Goal: Task Accomplishment & Management: Use online tool/utility

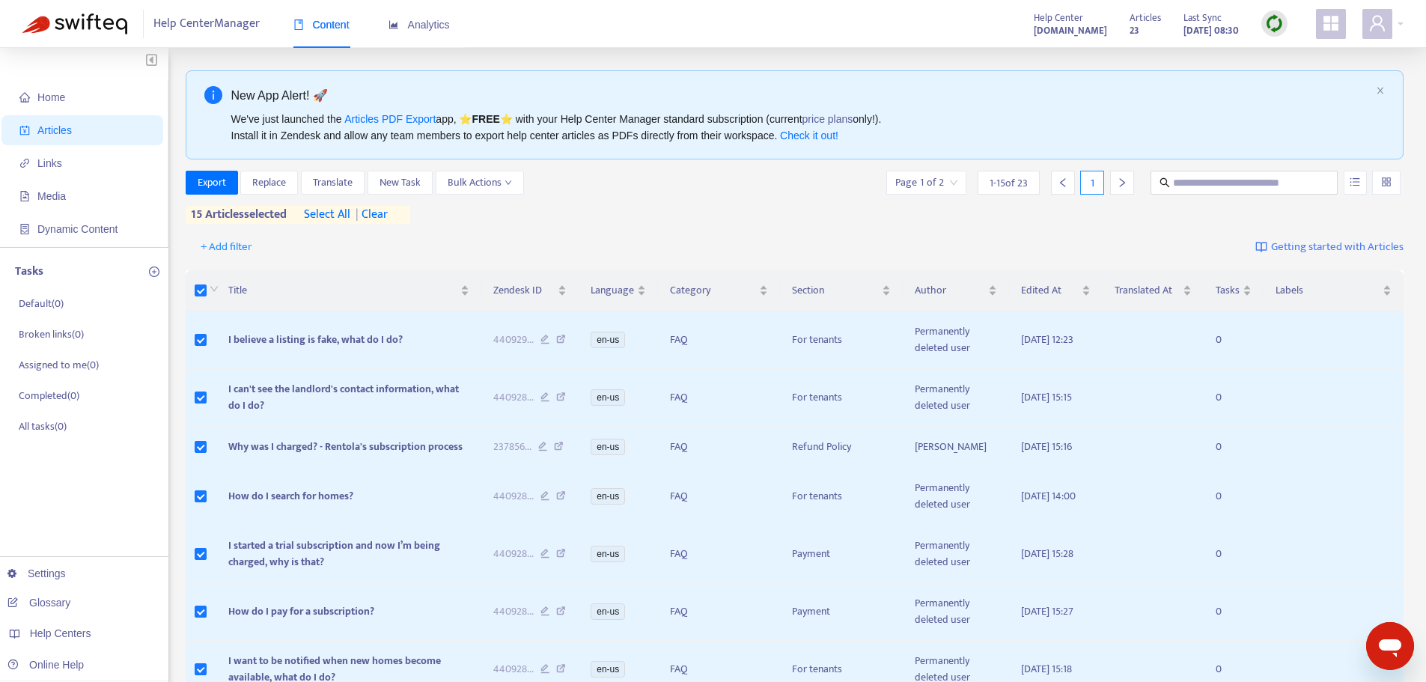
click at [733, 208] on div "Export Replace Translate New Task Bulk Actions Page 1 of 2 1 - 15 of 23 1 15 ar…" at bounding box center [795, 197] width 1218 height 53
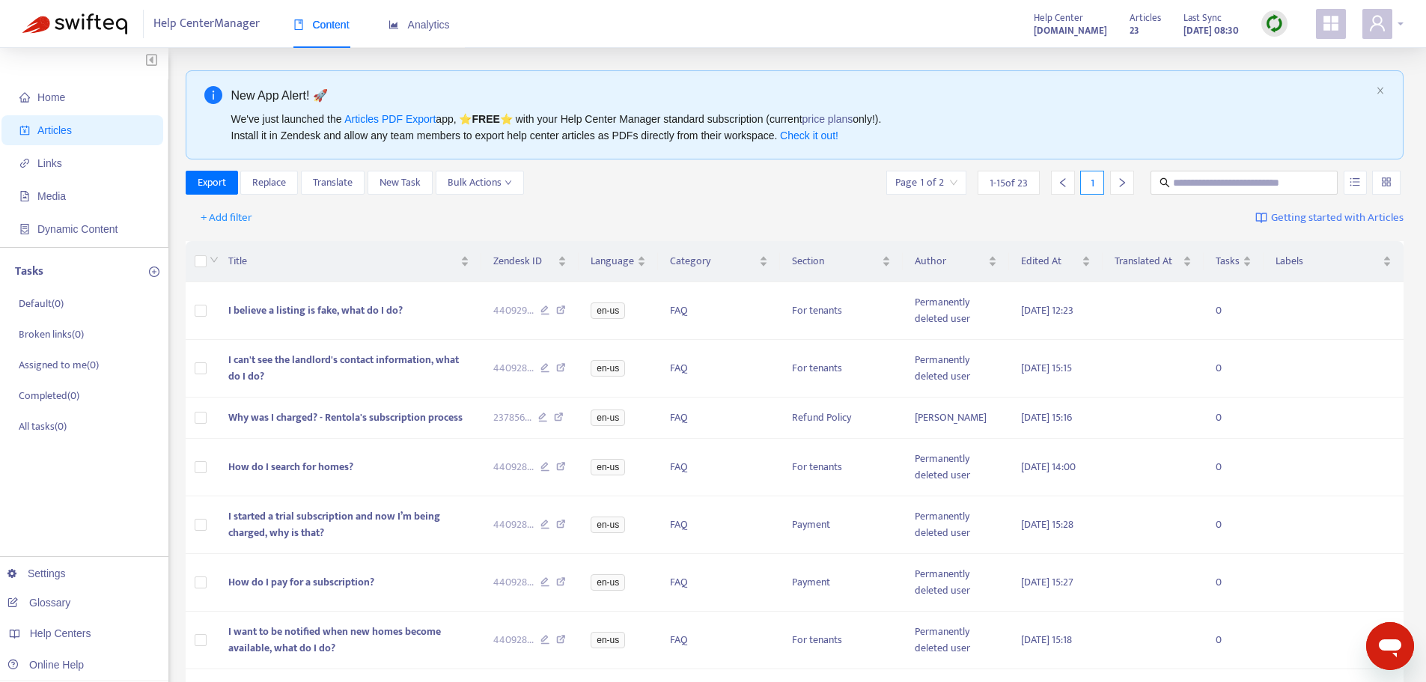
click at [1402, 21] on div at bounding box center [1382, 24] width 41 height 30
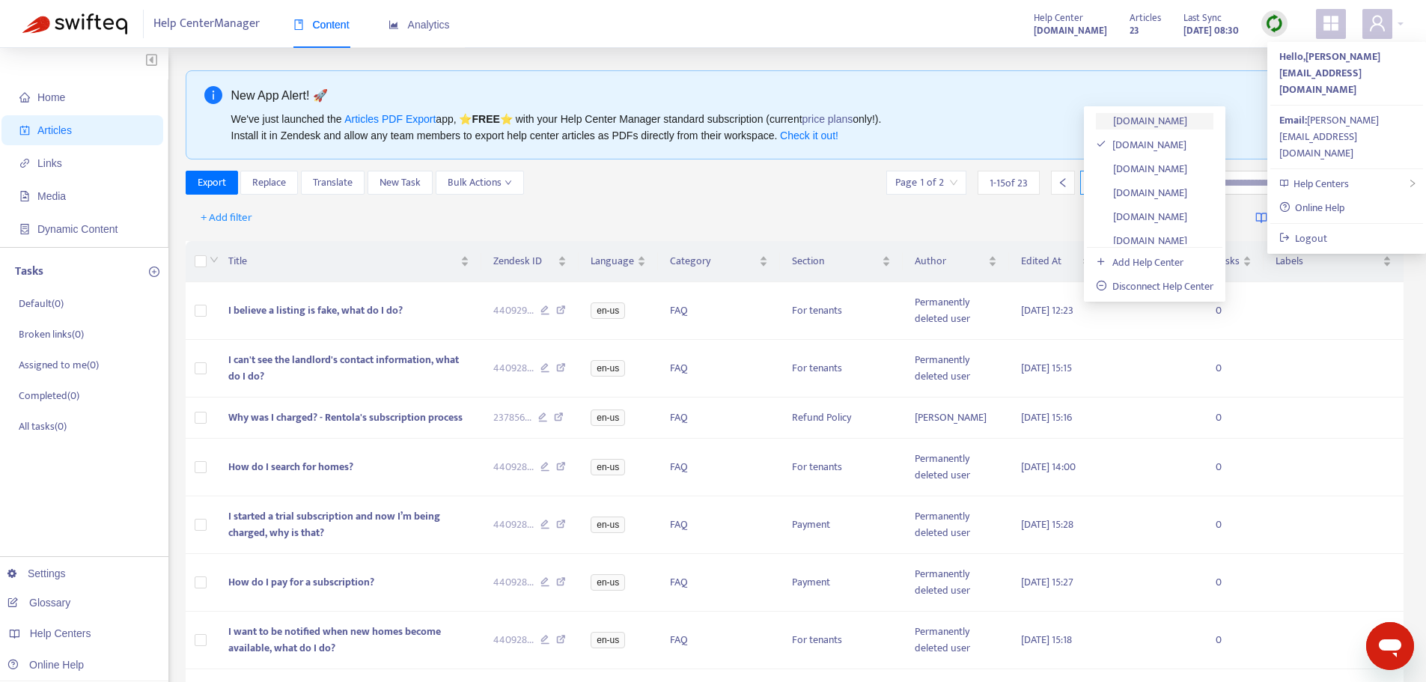
click at [1187, 125] on link "[DOMAIN_NAME]" at bounding box center [1141, 120] width 91 height 17
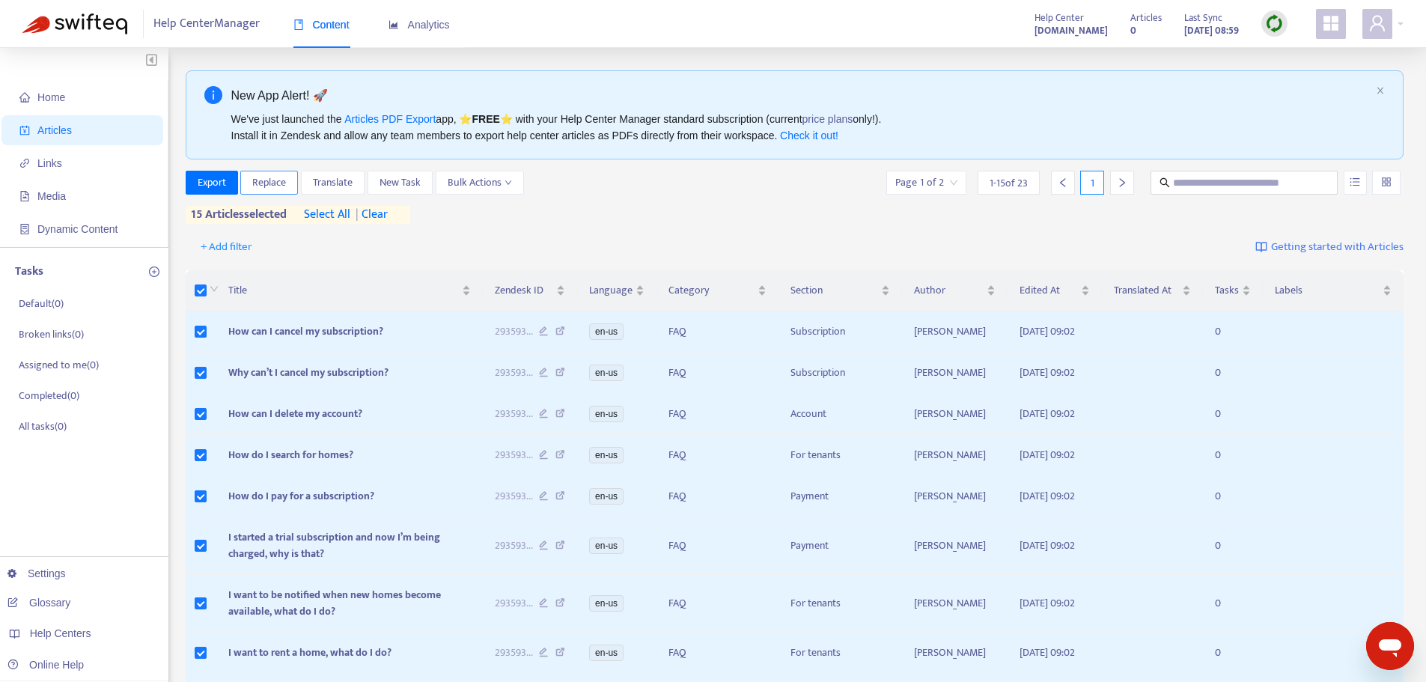
click at [262, 189] on span "Replace" at bounding box center [269, 182] width 34 height 16
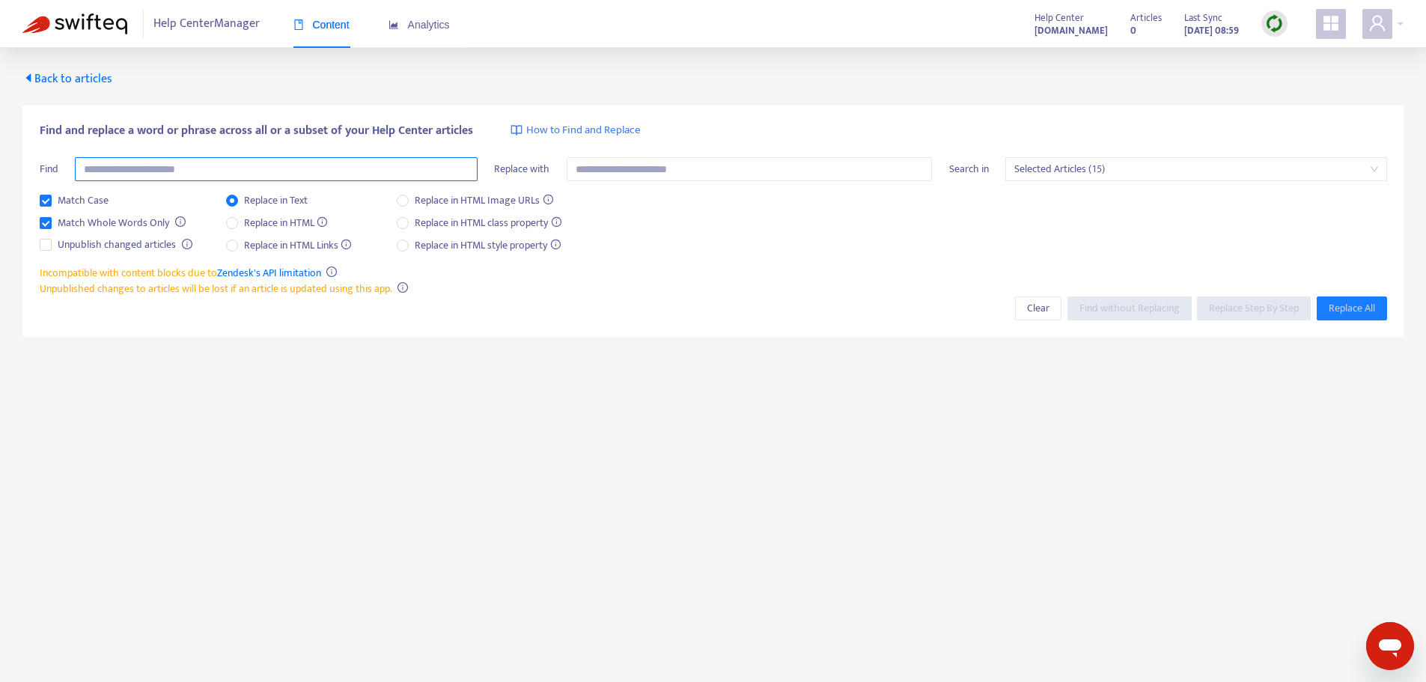
click at [249, 169] on input "text" at bounding box center [276, 169] width 403 height 24
type input "*"
type input "******"
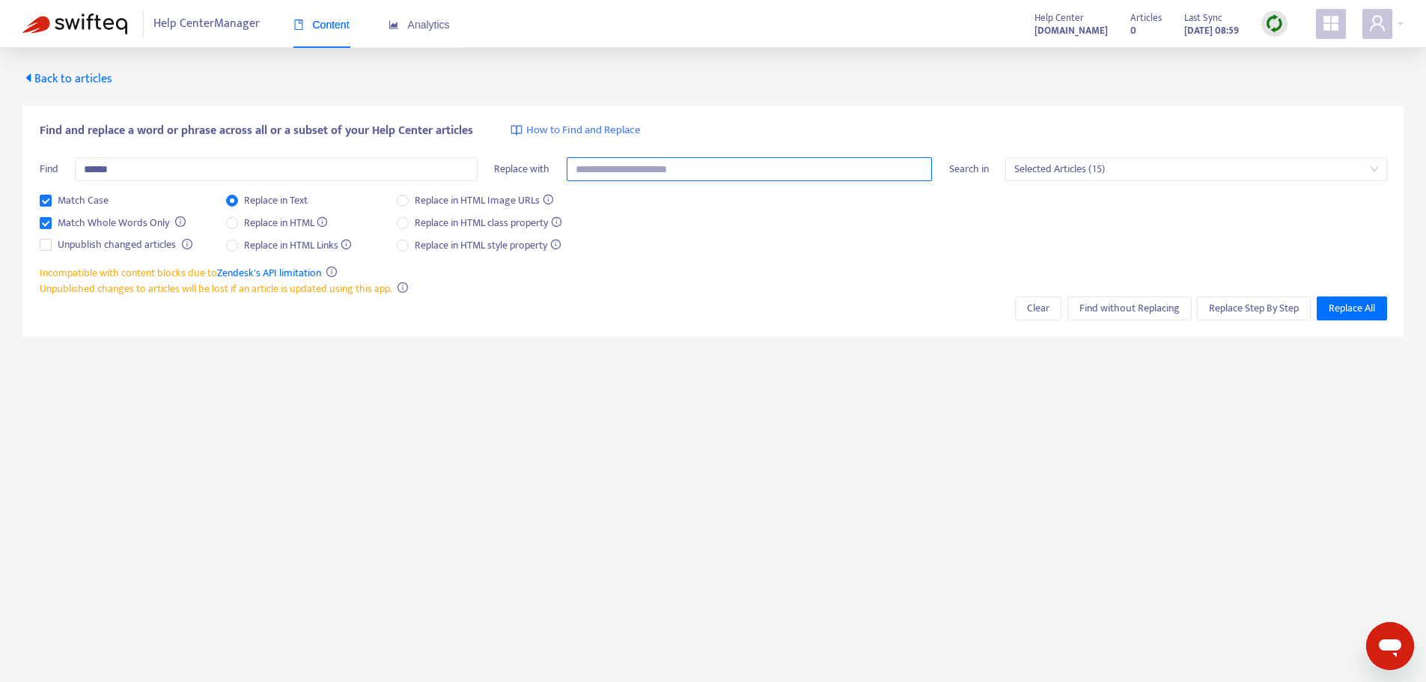
click at [595, 167] on input "text" at bounding box center [750, 169] width 366 height 24
type input "****"
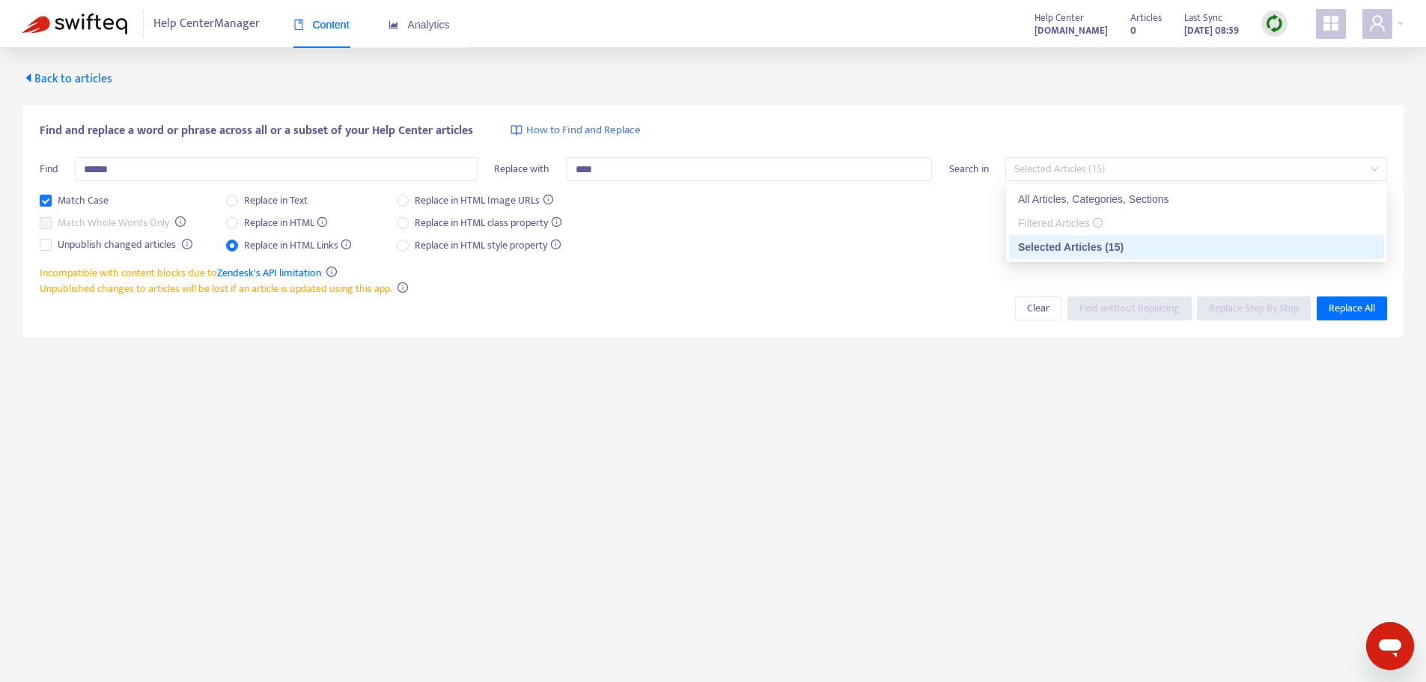
click at [1370, 163] on span "Selected Articles (15)" at bounding box center [1196, 169] width 364 height 22
click at [1166, 203] on div "All Articles, Categories, Sections" at bounding box center [1196, 199] width 357 height 16
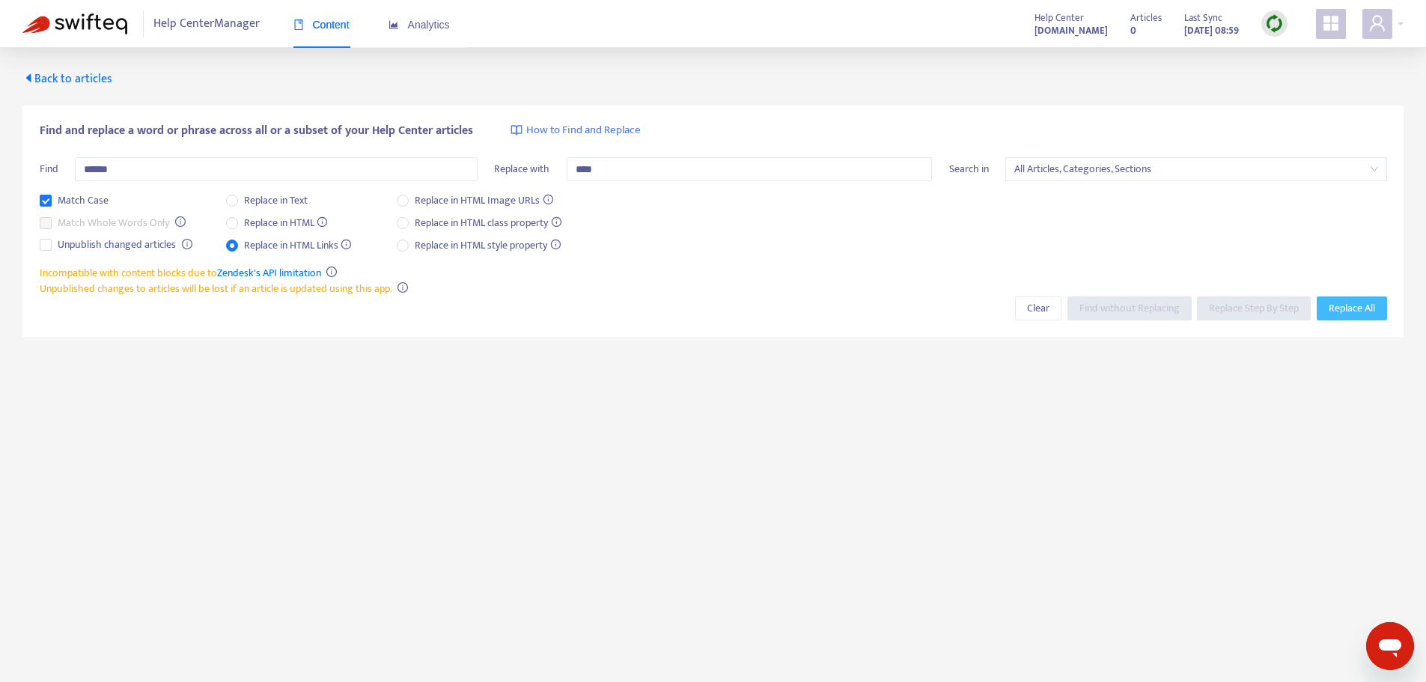
click at [1330, 300] on span "Replace All" at bounding box center [1351, 308] width 46 height 16
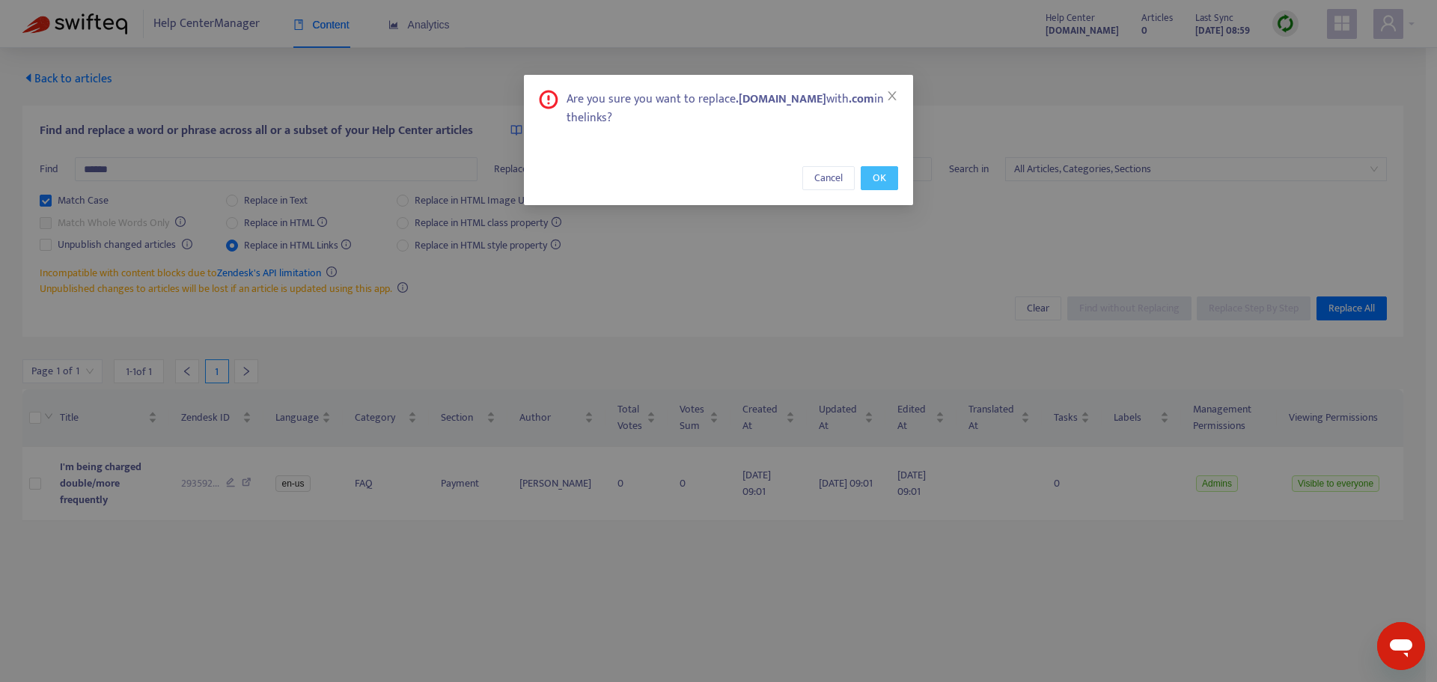
click at [889, 166] on button "OK" at bounding box center [879, 178] width 37 height 24
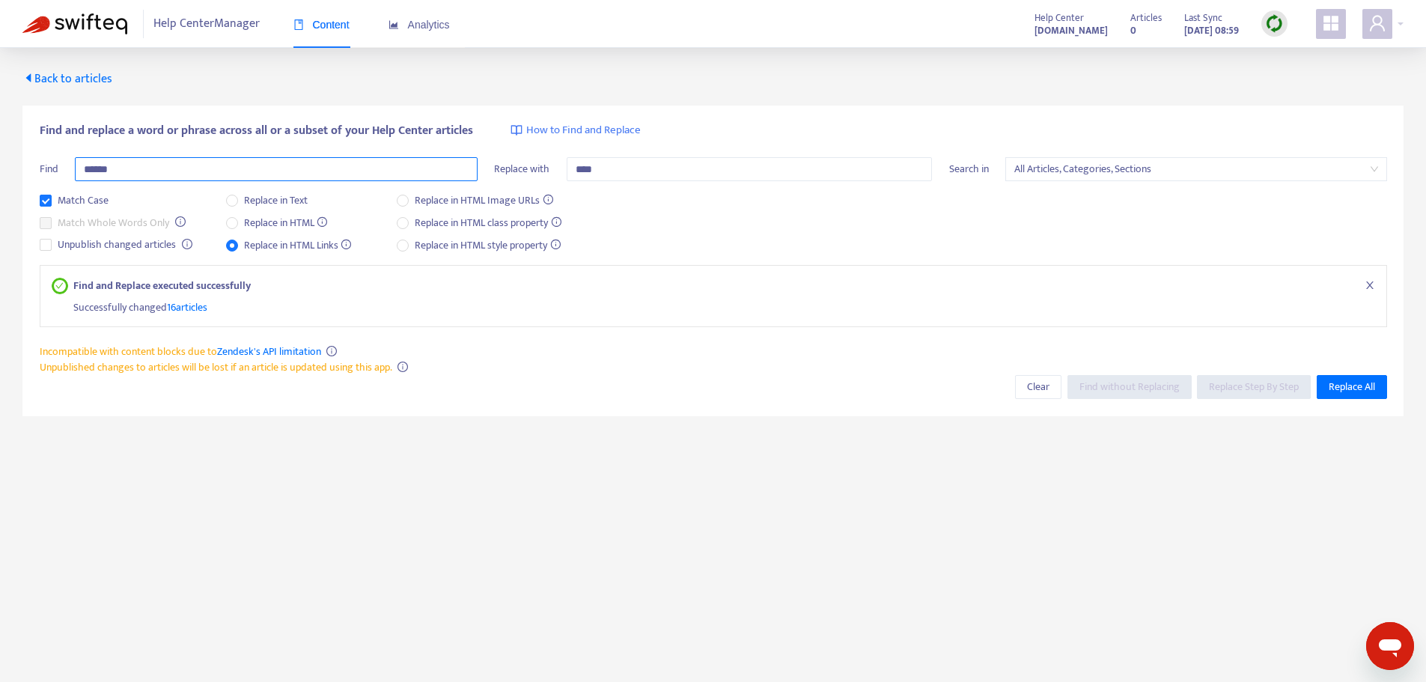
click at [84, 168] on input "******" at bounding box center [276, 169] width 403 height 24
type input "*****"
click at [577, 168] on input "****" at bounding box center [750, 169] width 366 height 24
type input "***"
click at [240, 196] on span "Replace in Text" at bounding box center [276, 200] width 76 height 16
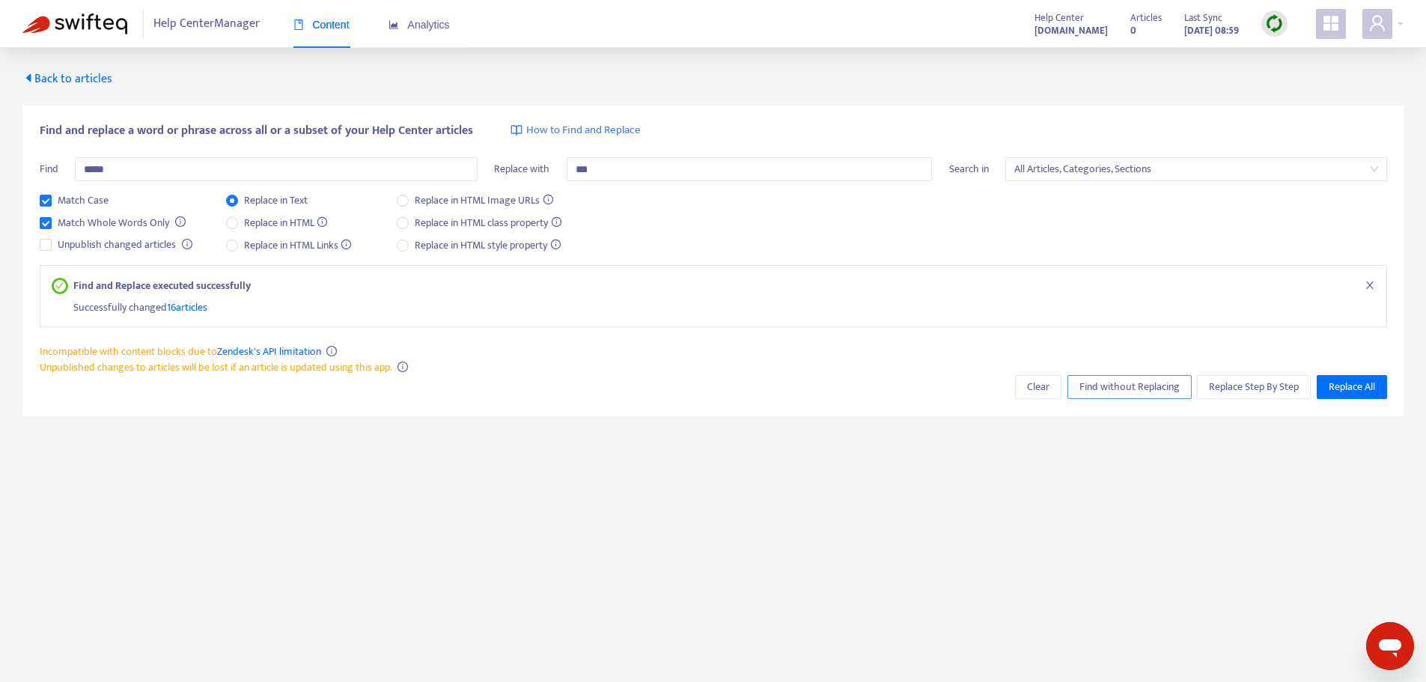
click at [1125, 388] on span "Find without Replacing" at bounding box center [1129, 387] width 100 height 16
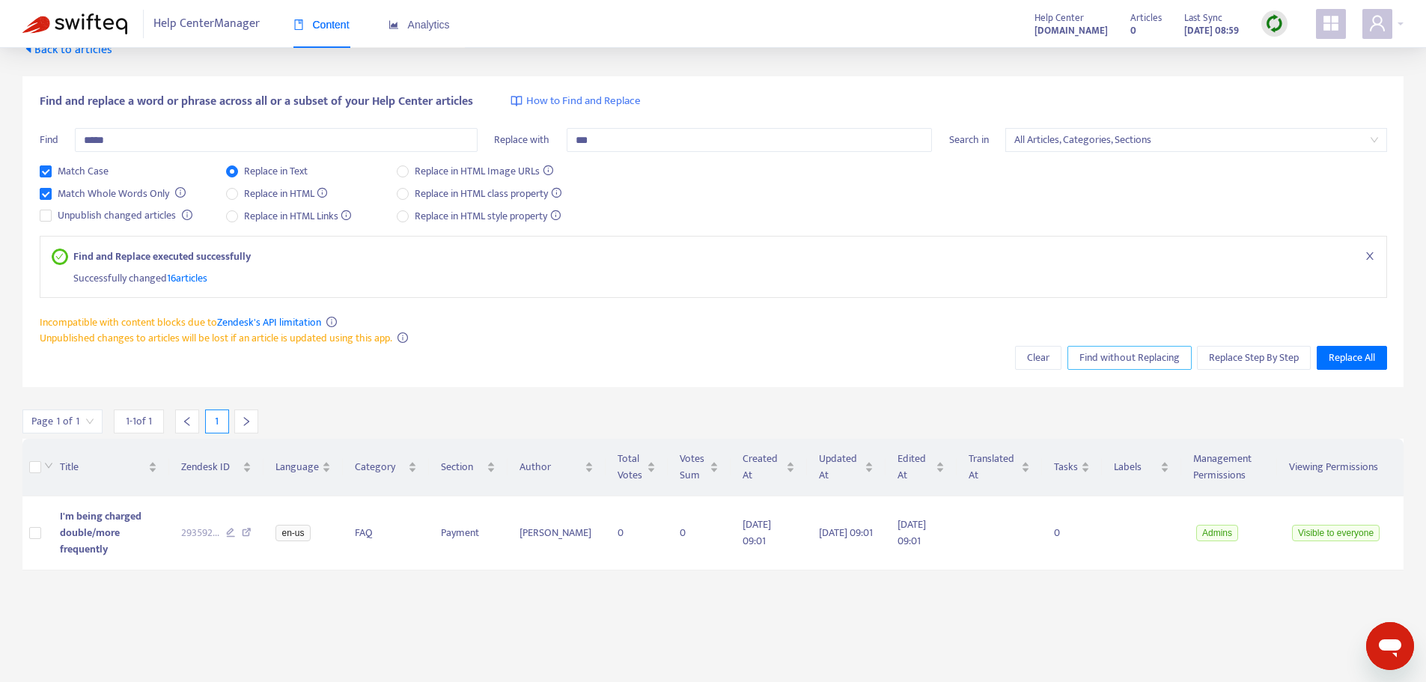
scroll to position [48, 0]
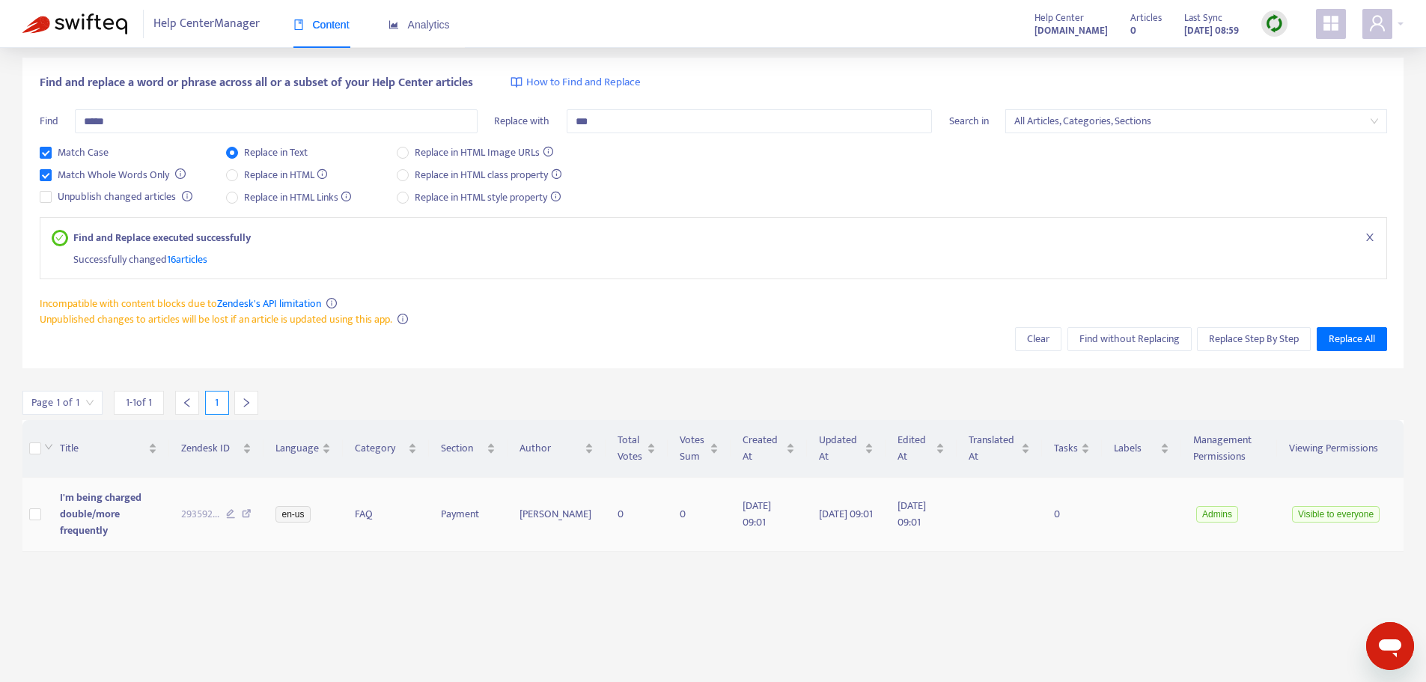
click at [93, 506] on span "I'm being charged double/more frequently" at bounding box center [101, 514] width 82 height 50
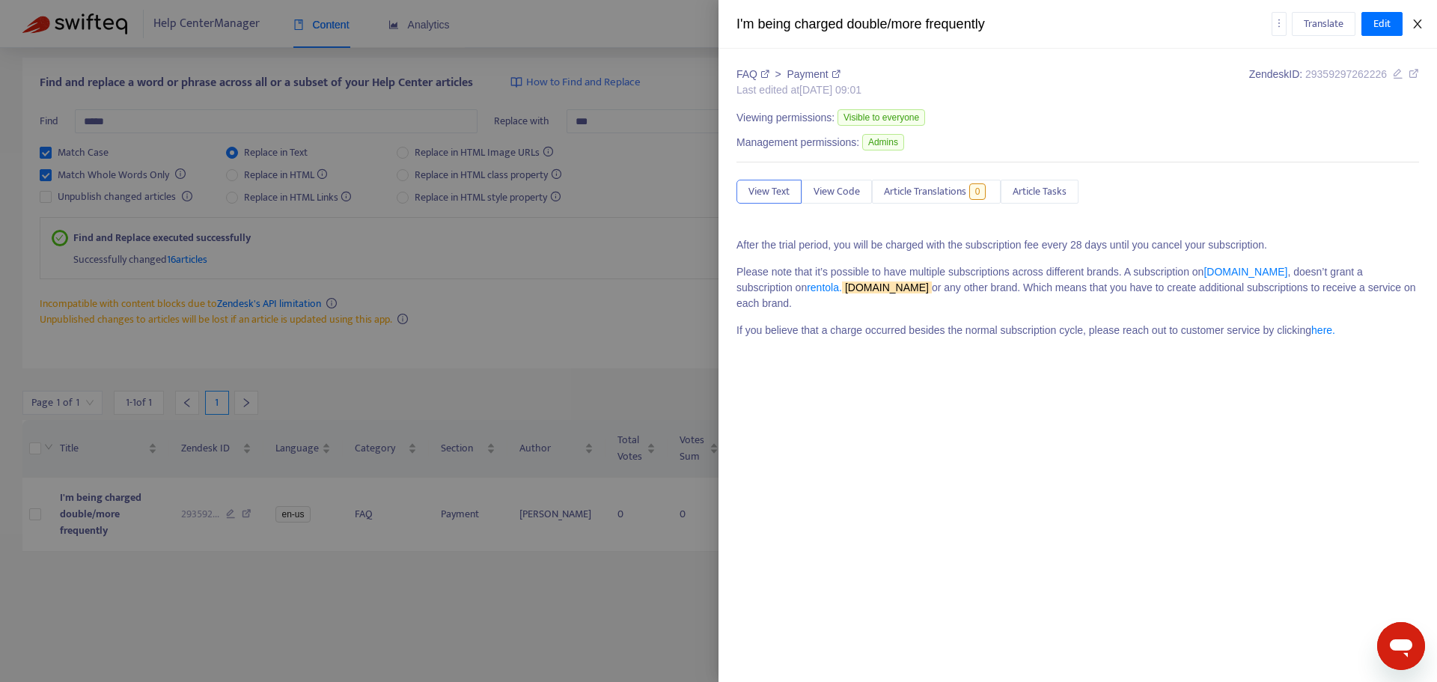
click at [1425, 22] on button "Close" at bounding box center [1417, 24] width 21 height 14
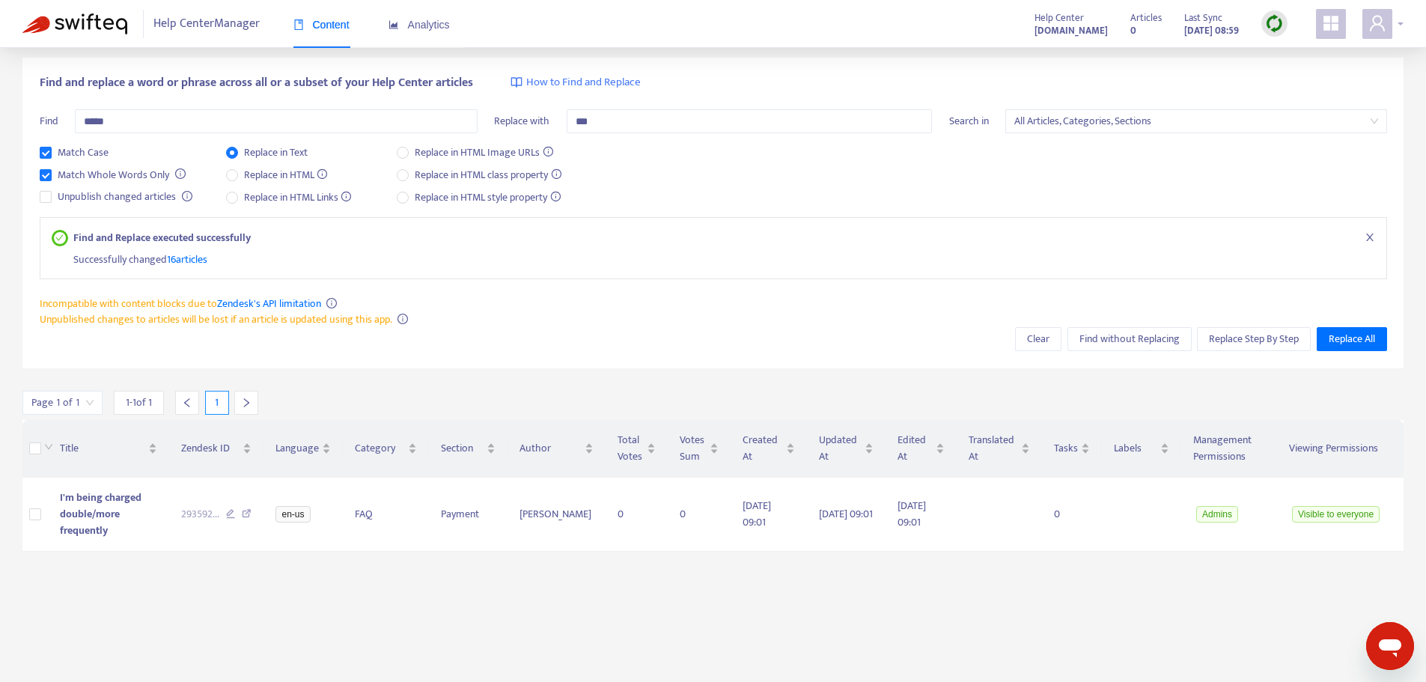
click at [1402, 21] on div at bounding box center [1382, 24] width 41 height 30
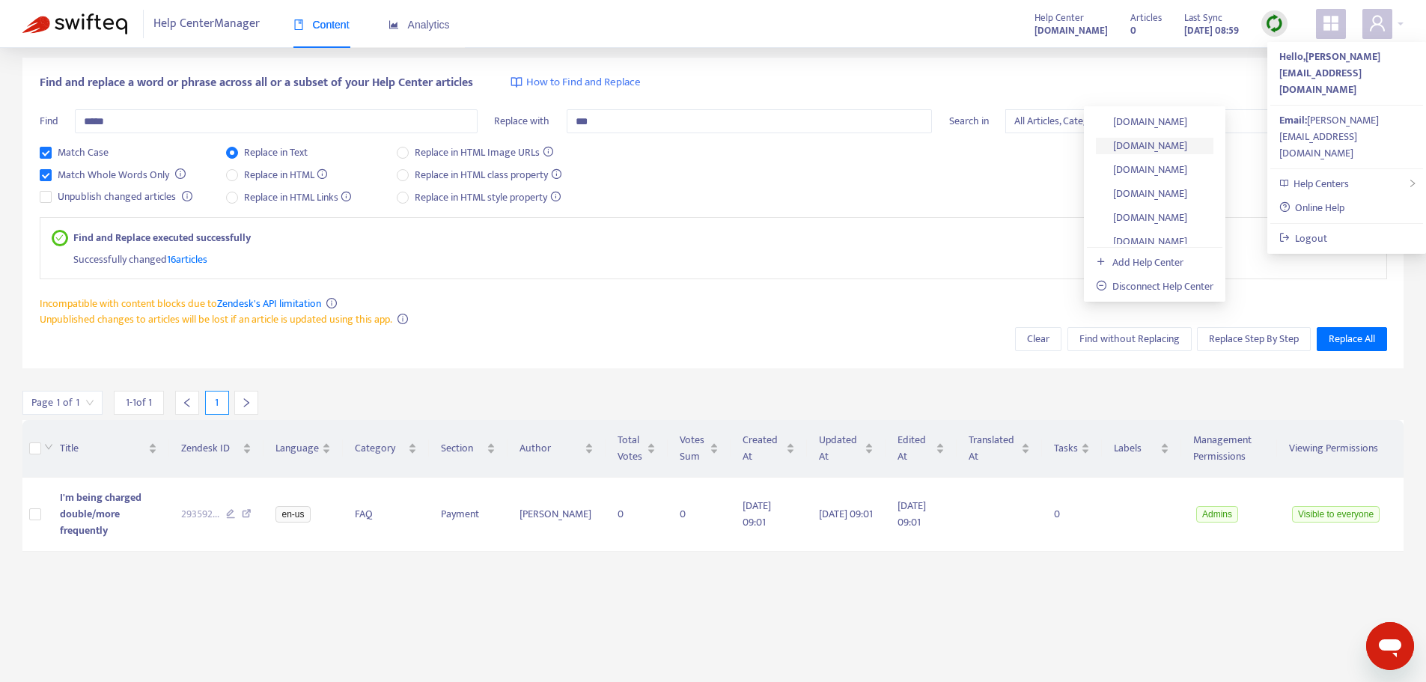
scroll to position [1230, 0]
click at [1187, 226] on link "[DOMAIN_NAME]" at bounding box center [1141, 231] width 91 height 17
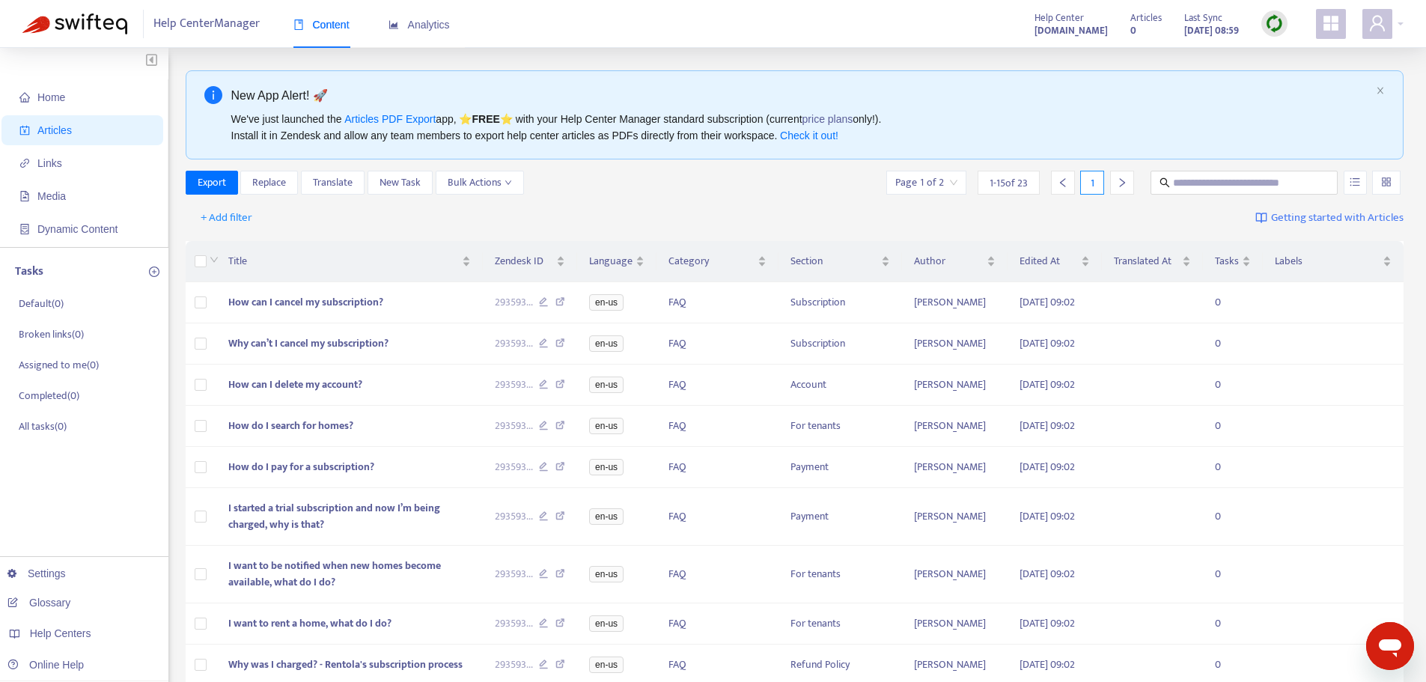
click at [51, 130] on span "Articles" at bounding box center [54, 130] width 34 height 12
click at [1399, 30] on div at bounding box center [1382, 24] width 41 height 30
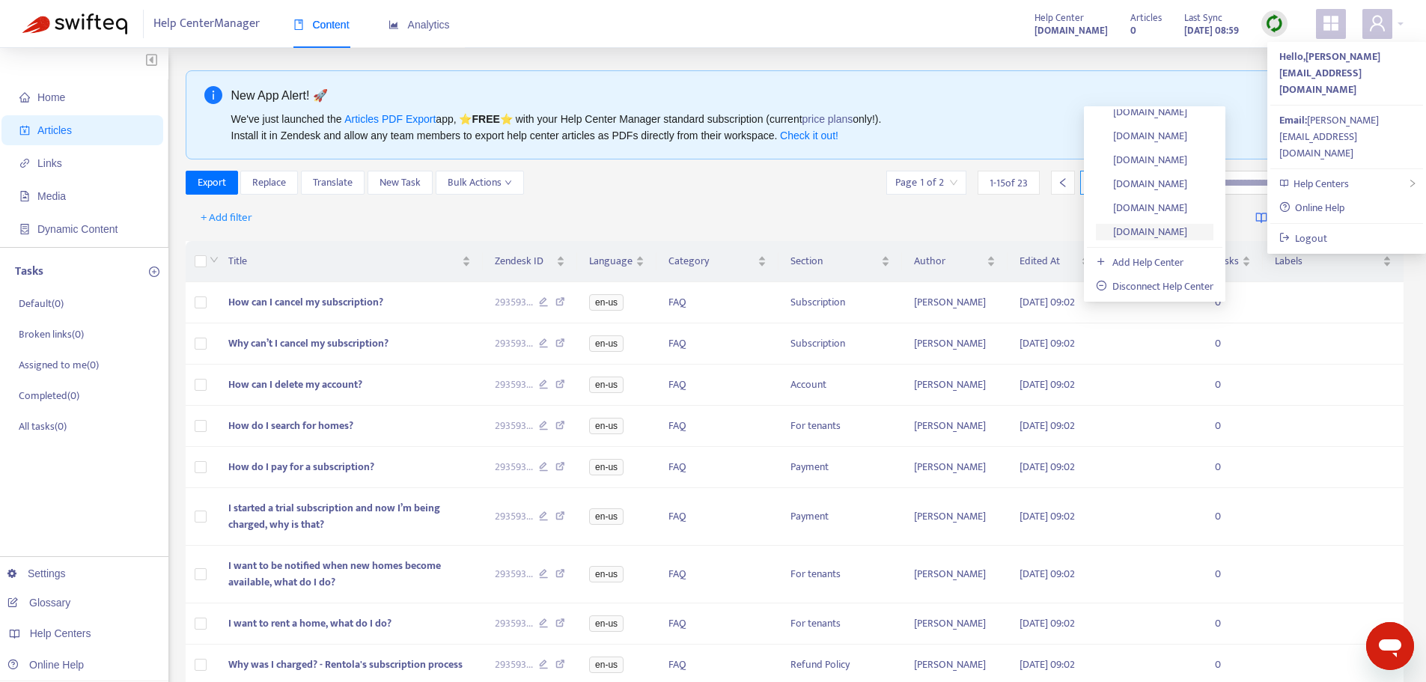
click at [1172, 234] on link "[DOMAIN_NAME]" at bounding box center [1141, 231] width 91 height 17
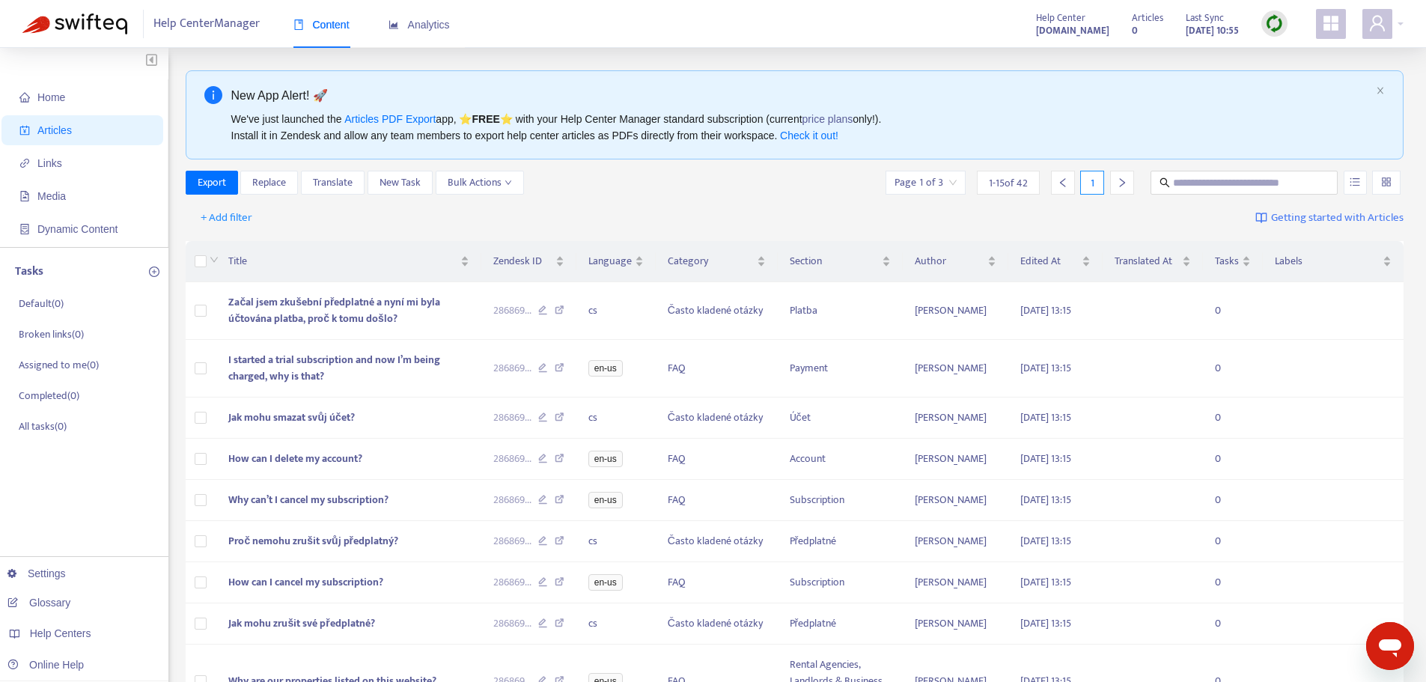
click at [1403, 22] on div "Help Center Manager Content Analytics Help Center faq.findallrentals.cz Article…" at bounding box center [713, 24] width 1426 height 48
click at [1398, 24] on div at bounding box center [1382, 24] width 41 height 30
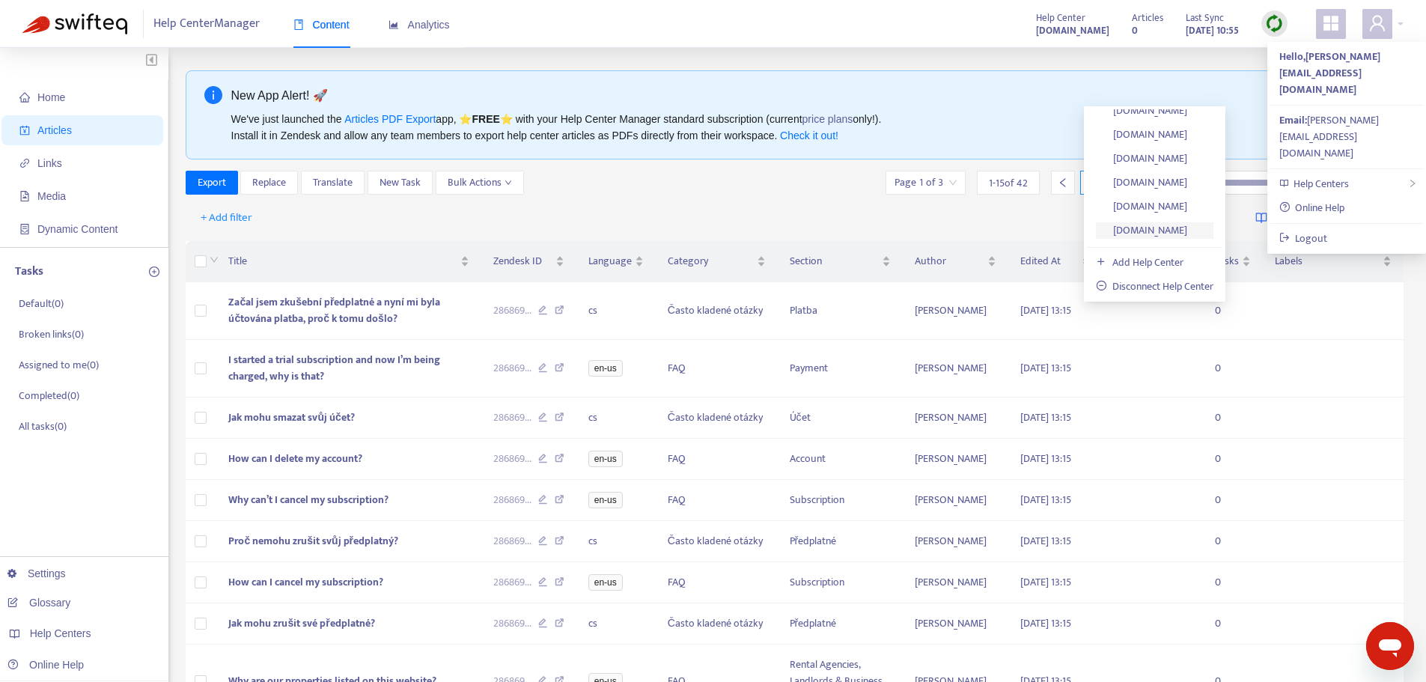
scroll to position [557, 0]
click at [1187, 144] on link "[DOMAIN_NAME]" at bounding box center [1141, 138] width 91 height 17
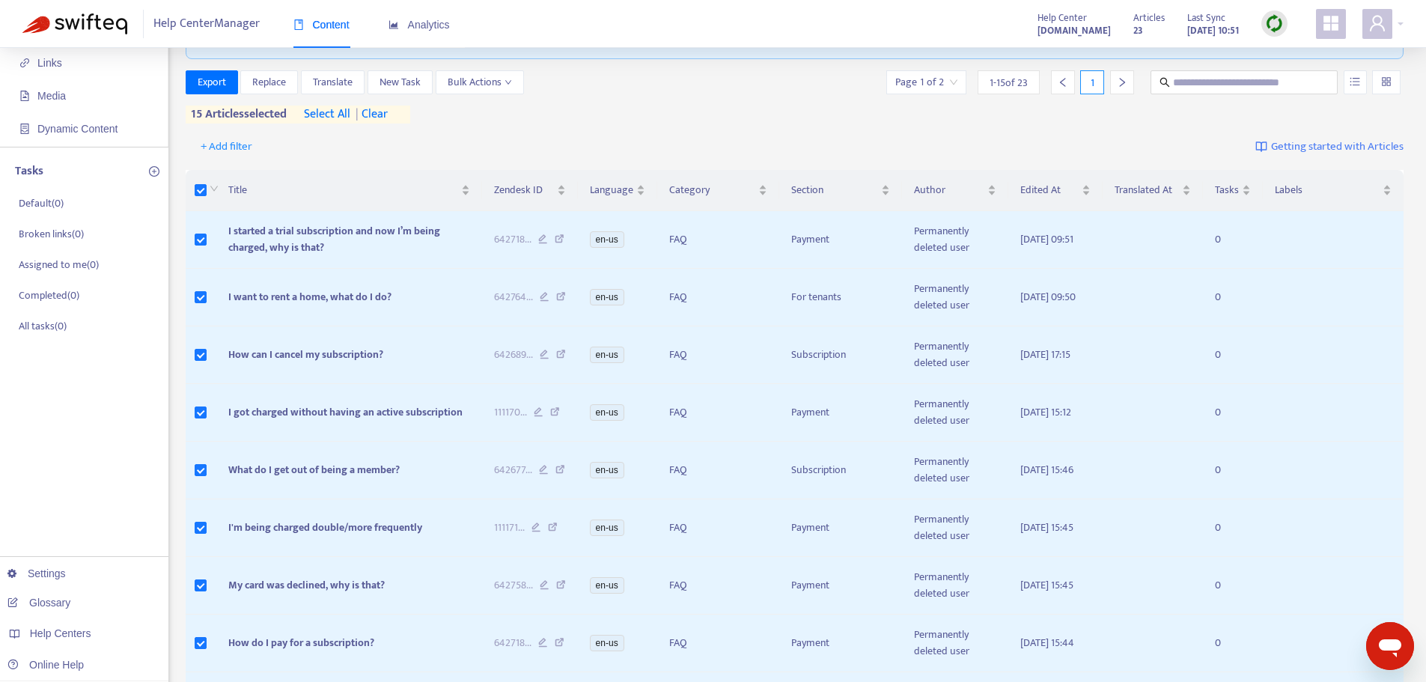
scroll to position [95, 0]
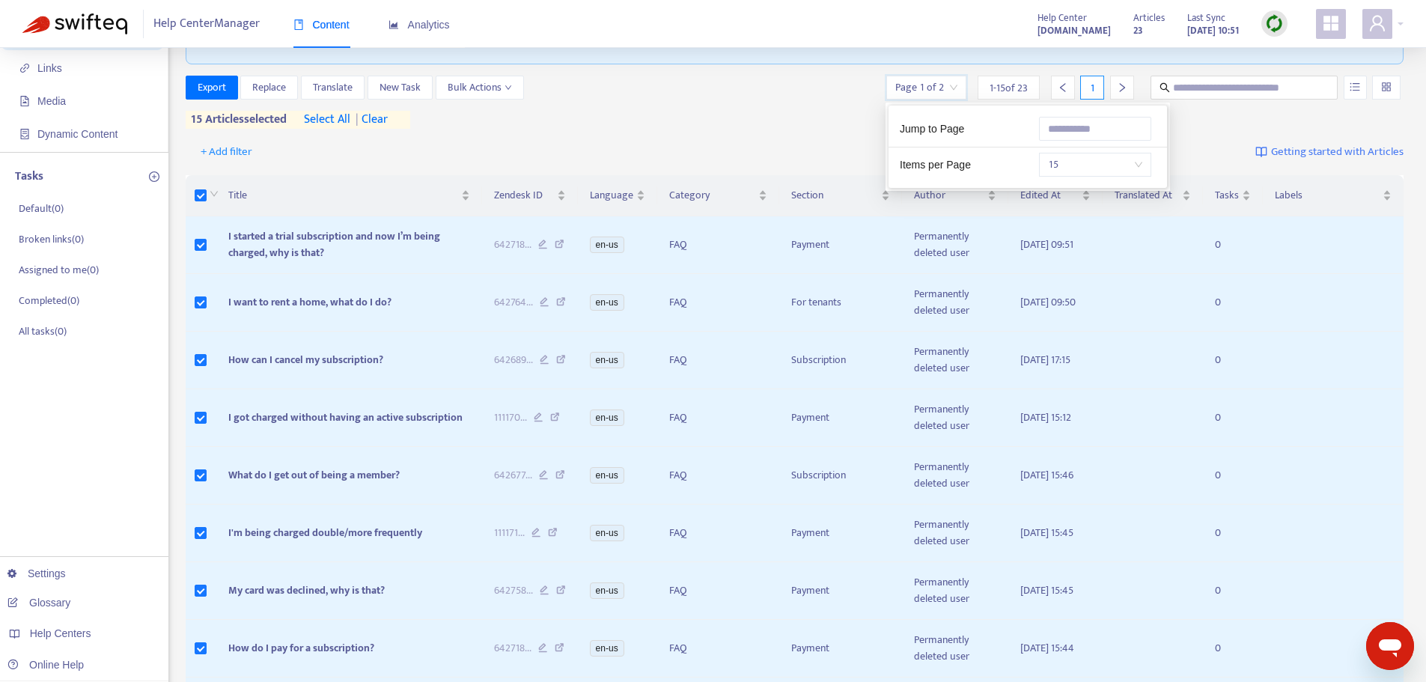
click at [955, 89] on input "search" at bounding box center [926, 87] width 62 height 22
click at [1087, 168] on span "15" at bounding box center [1095, 164] width 94 height 22
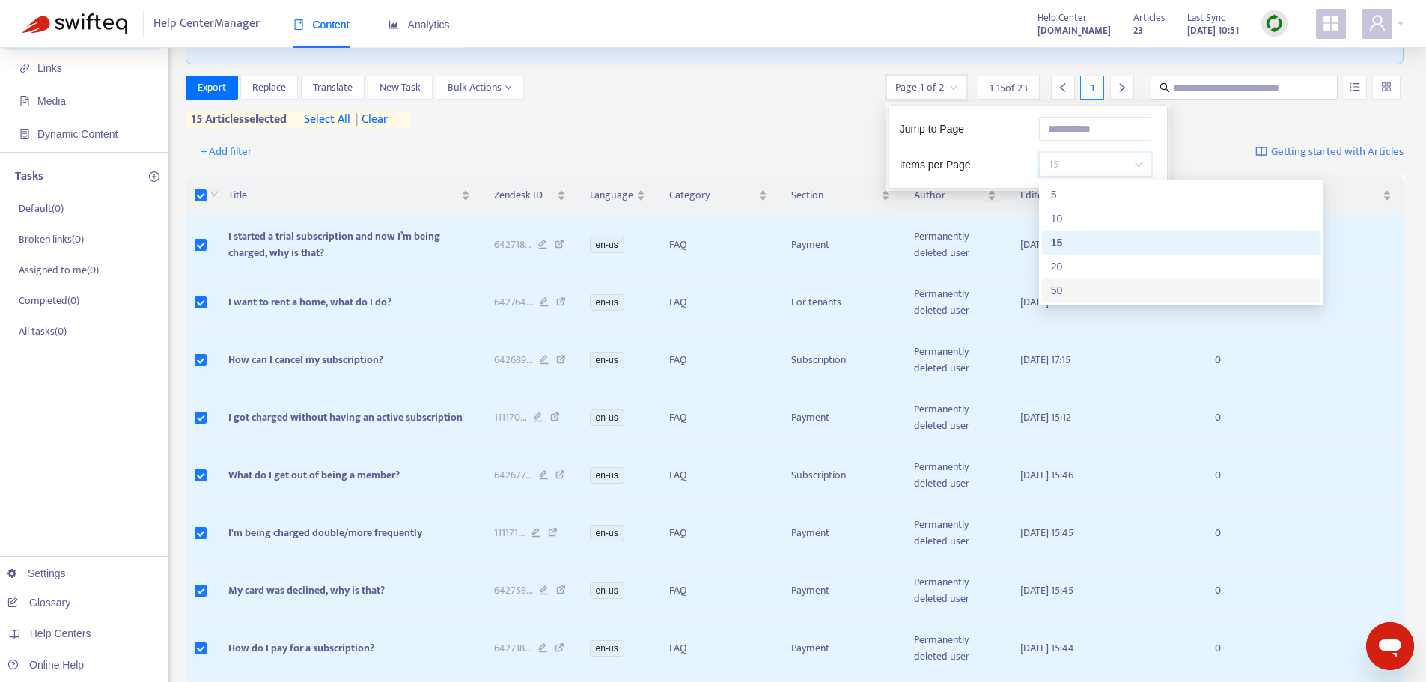
click at [1093, 287] on div "50" at bounding box center [1181, 290] width 260 height 16
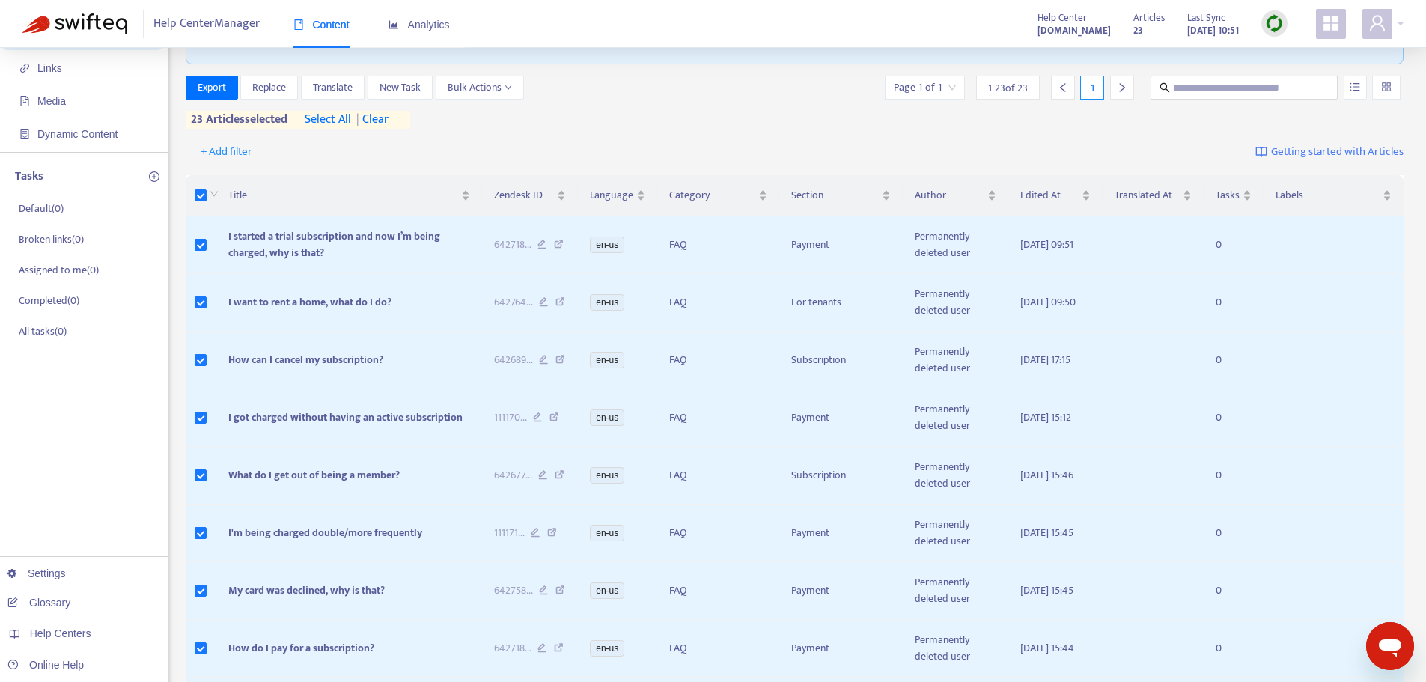
click at [721, 122] on div "Export Replace Translate New Task Bulk Actions Page 1 of 1 1 - 23 of 23 1 23 ar…" at bounding box center [795, 102] width 1218 height 53
click at [204, 202] on label at bounding box center [201, 195] width 12 height 16
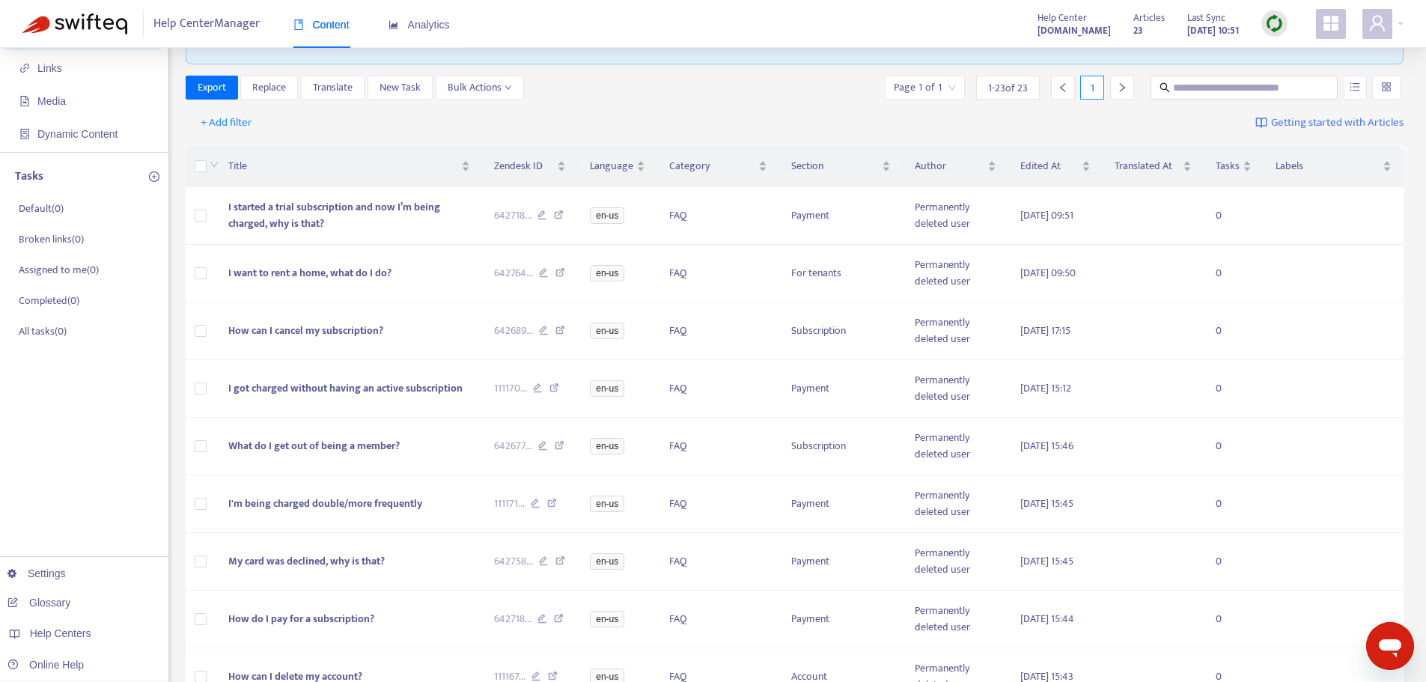
click at [1279, 26] on img at bounding box center [1274, 23] width 19 height 19
click at [1327, 81] on link "Full Sync" at bounding box center [1300, 78] width 54 height 17
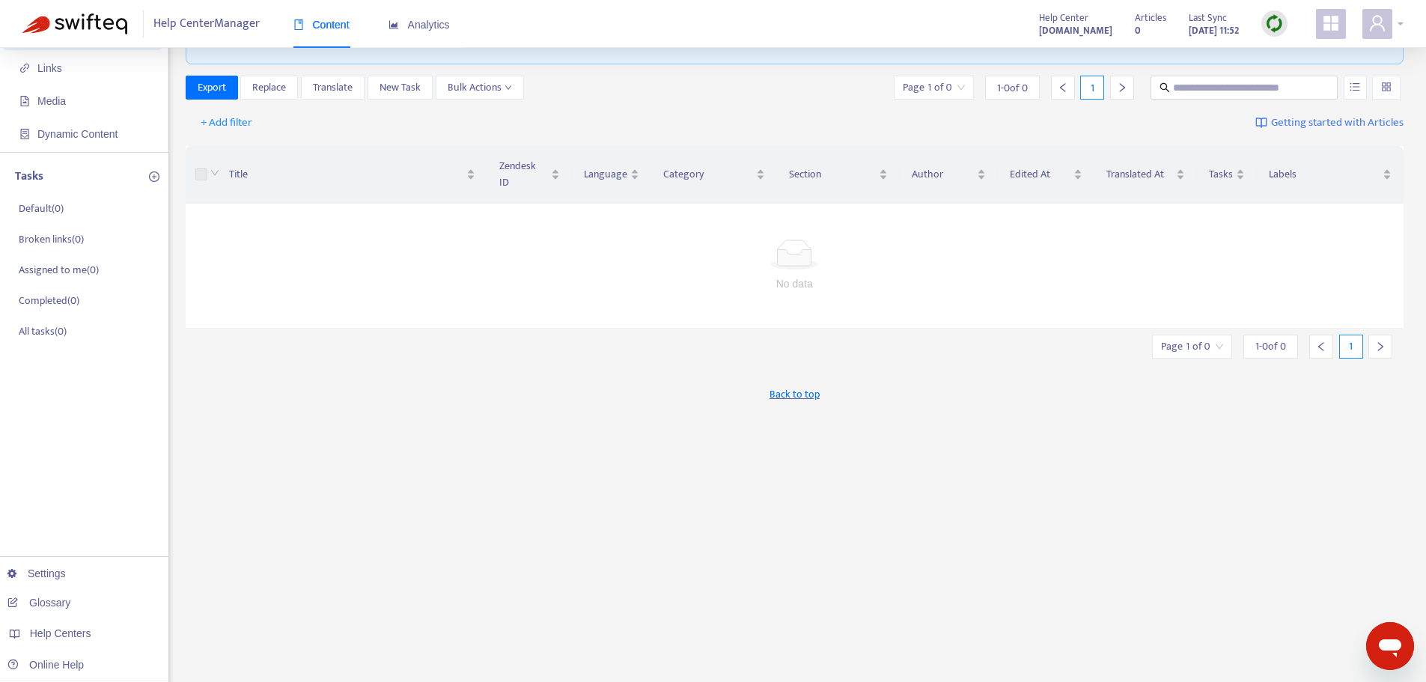
click at [1394, 19] on div at bounding box center [1382, 24] width 41 height 30
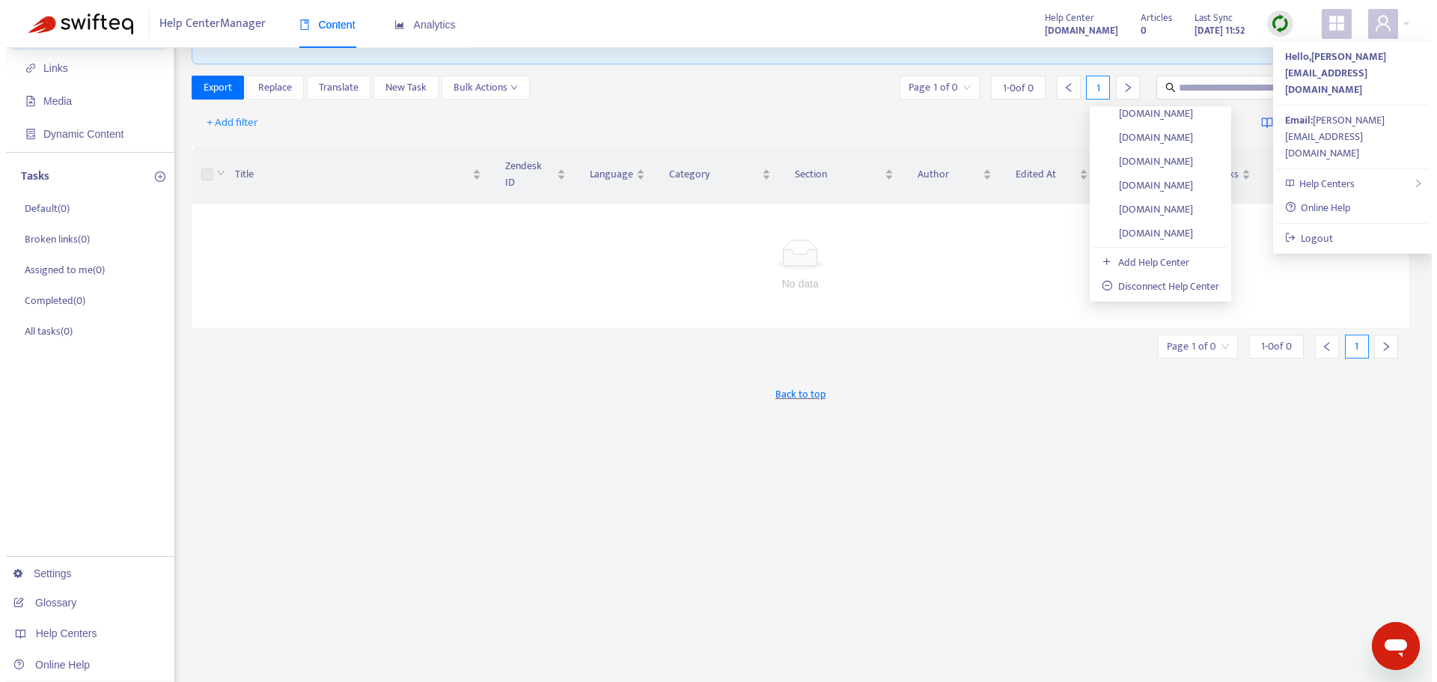
scroll to position [1230, 0]
click at [1187, 228] on link "[DOMAIN_NAME]" at bounding box center [1141, 231] width 91 height 17
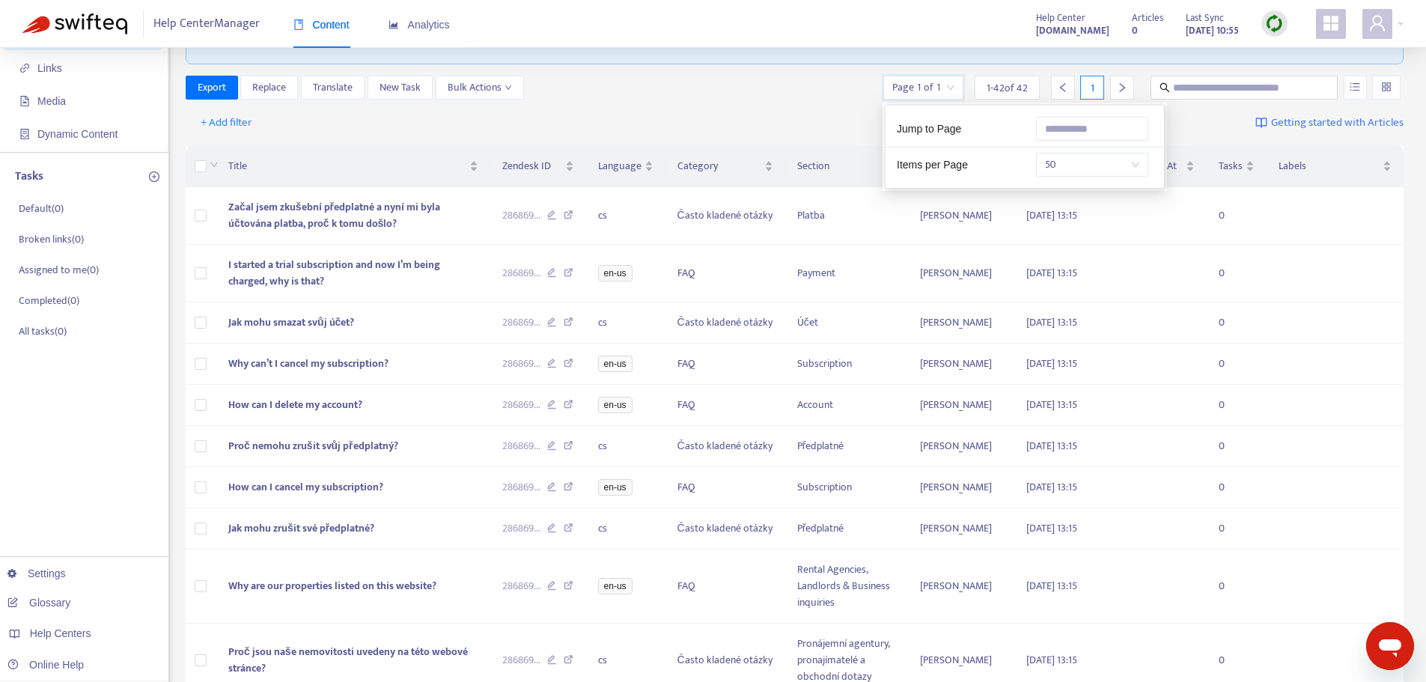
click at [950, 83] on input "search" at bounding box center [923, 87] width 62 height 22
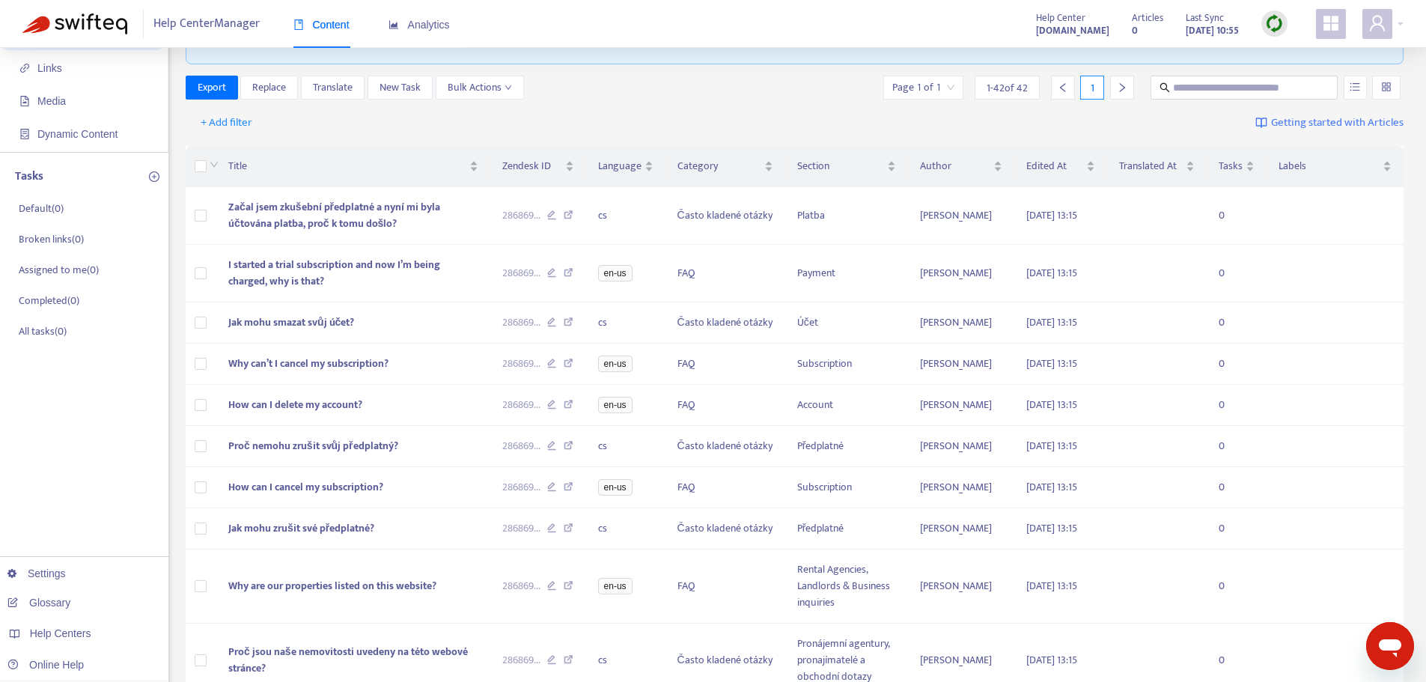
click at [717, 103] on div "Export Replace Translate New Task Bulk Actions Page 1 of 1 1 - 42 of 42 1" at bounding box center [795, 91] width 1218 height 30
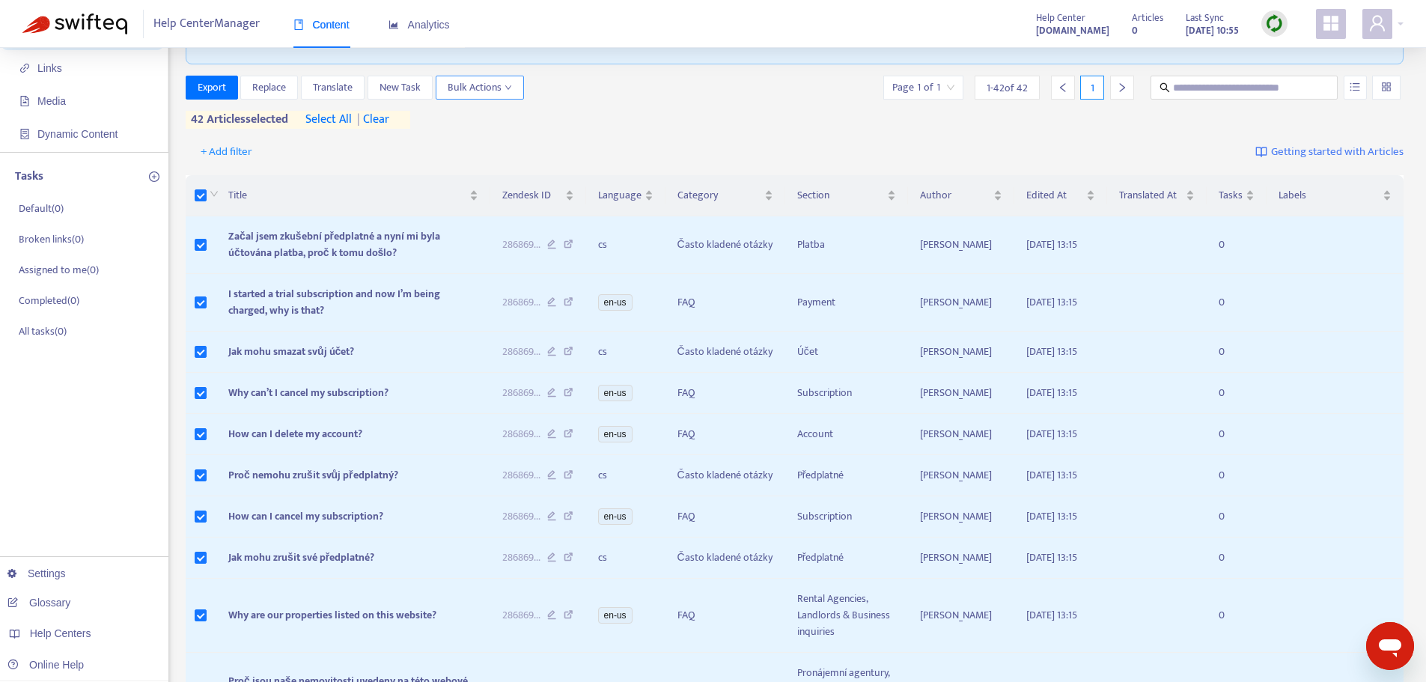
click at [486, 88] on span "Bulk Actions" at bounding box center [480, 87] width 64 height 16
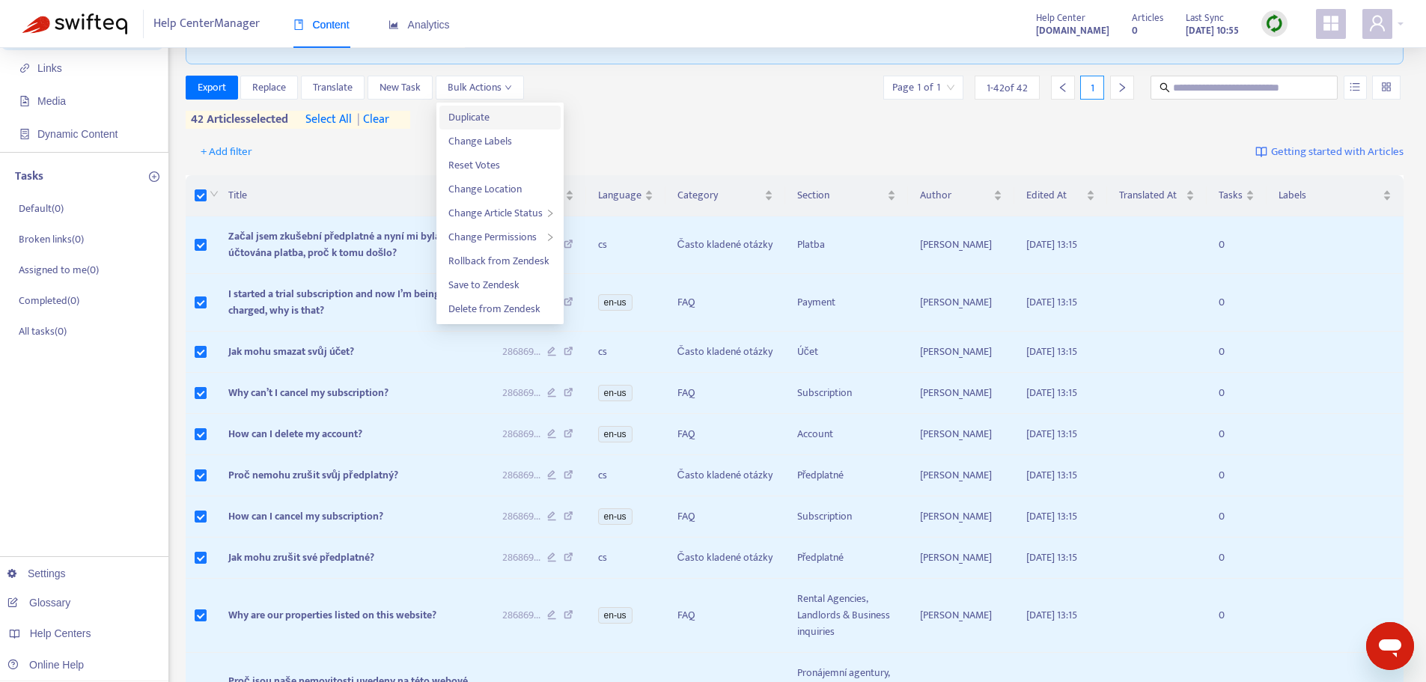
click at [497, 112] on span "Duplicate" at bounding box center [499, 117] width 103 height 16
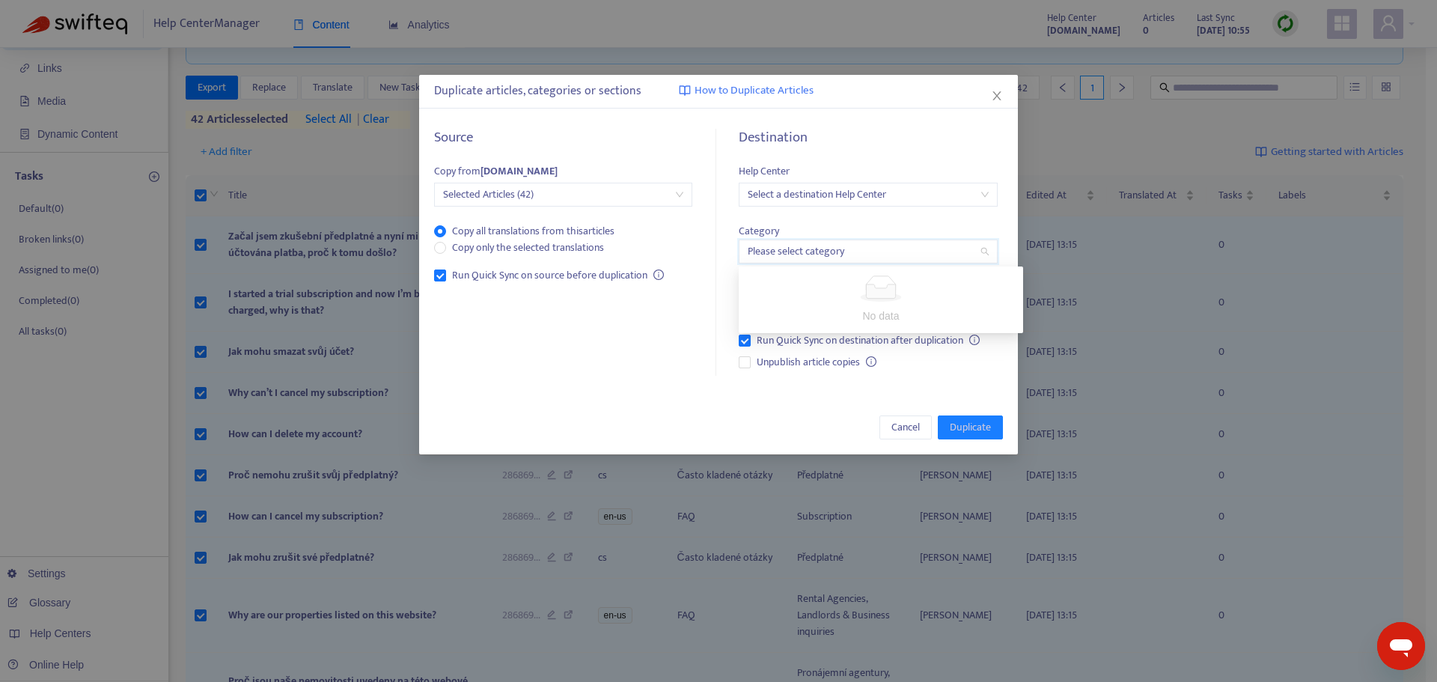
click at [912, 258] on input "search" at bounding box center [868, 251] width 240 height 22
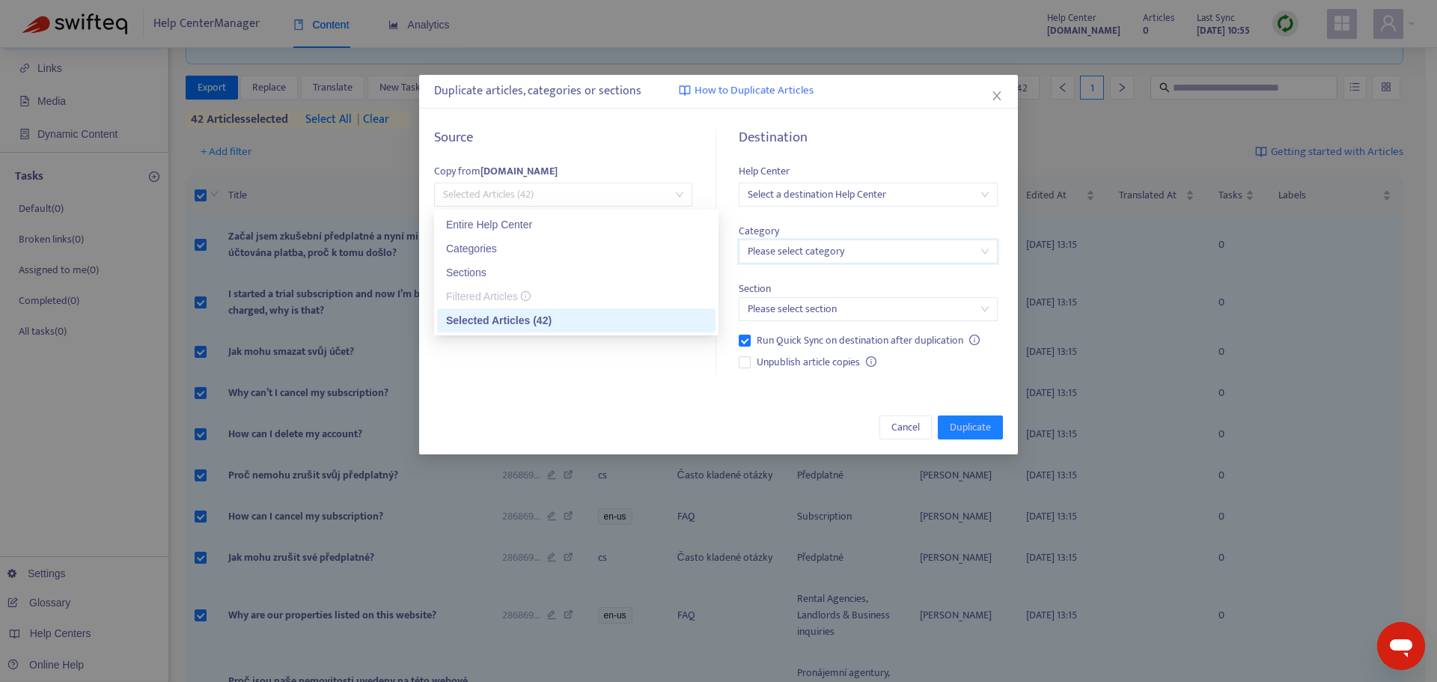
click at [646, 192] on span "Selected Articles (42)" at bounding box center [563, 194] width 240 height 22
click at [638, 220] on div "Entire Help Center" at bounding box center [576, 224] width 260 height 16
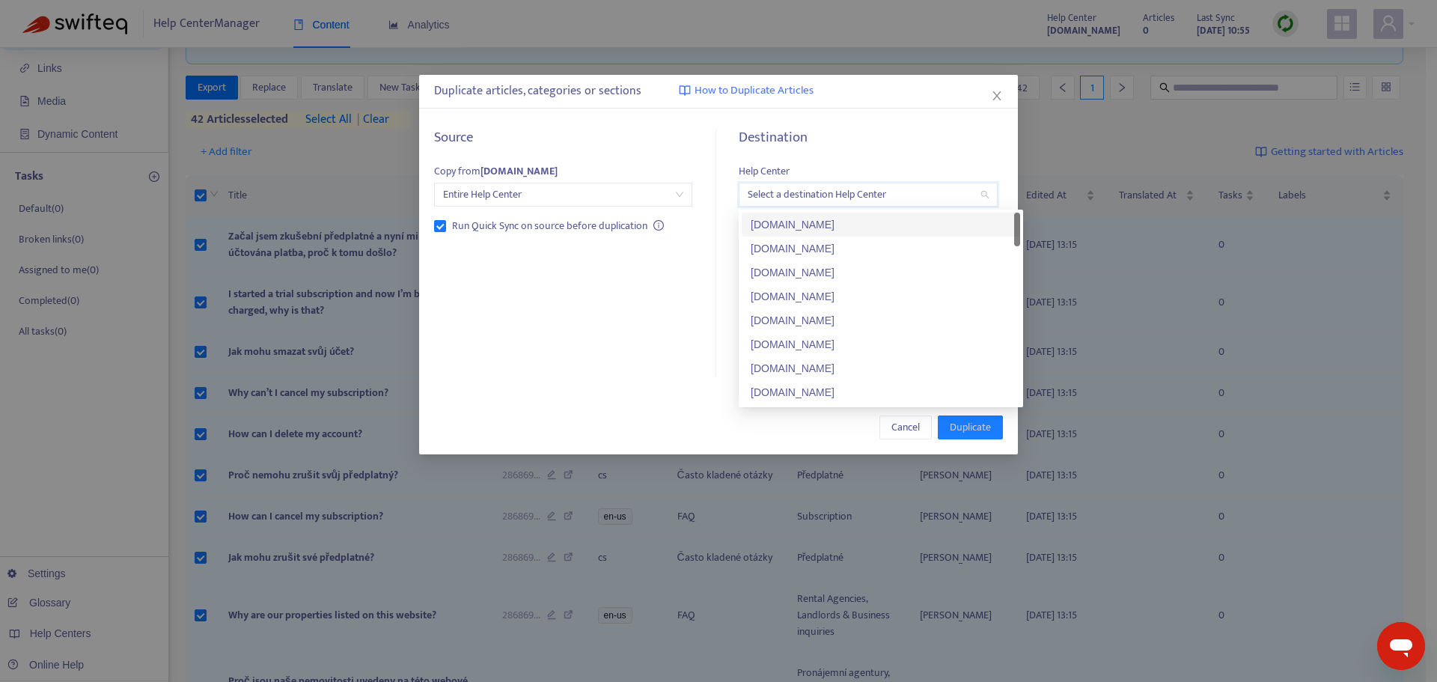
click at [979, 198] on input "search" at bounding box center [868, 194] width 240 height 22
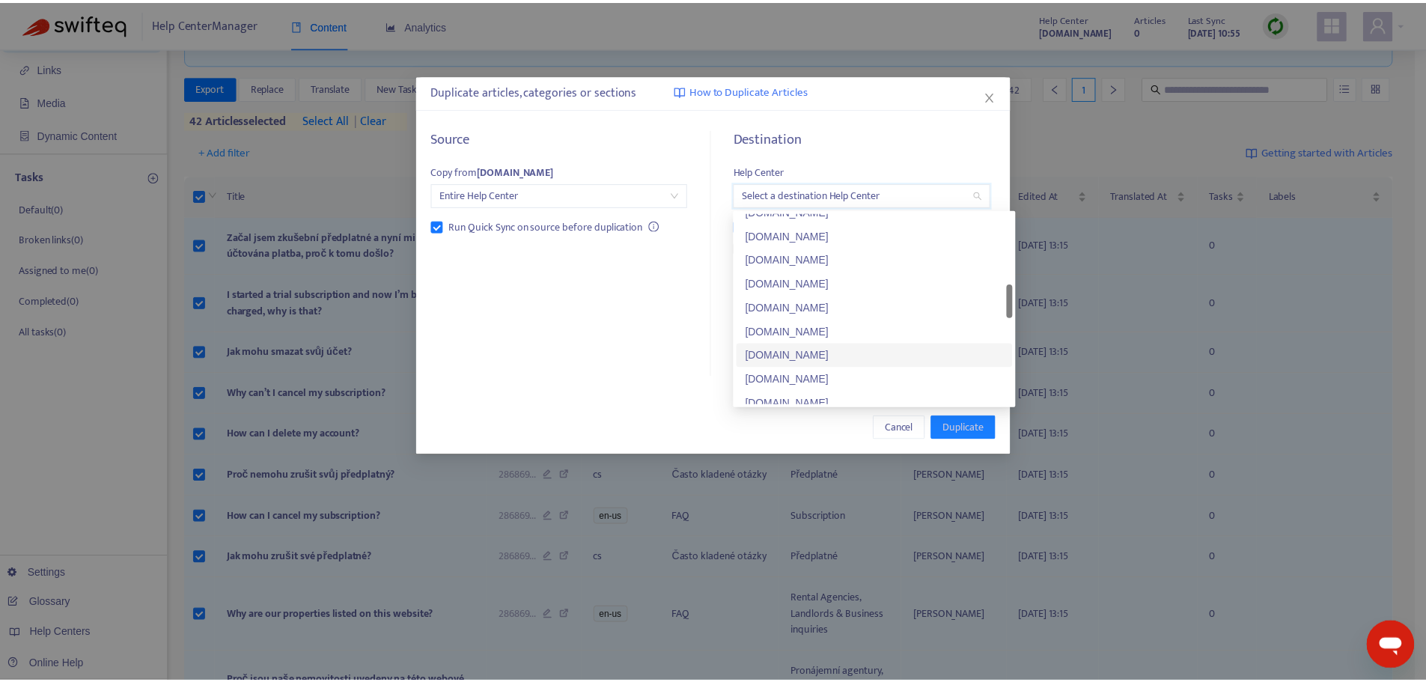
scroll to position [494, 0]
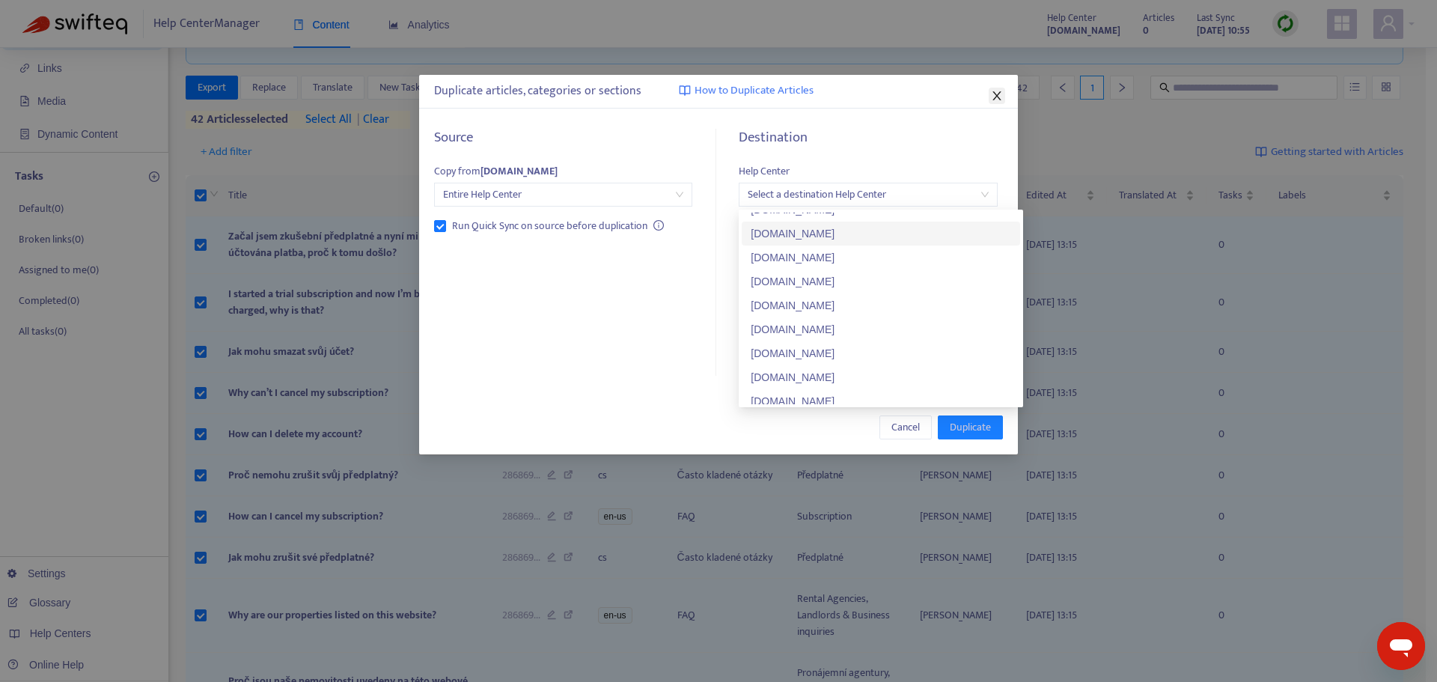
click at [995, 98] on icon "close" at bounding box center [996, 95] width 8 height 9
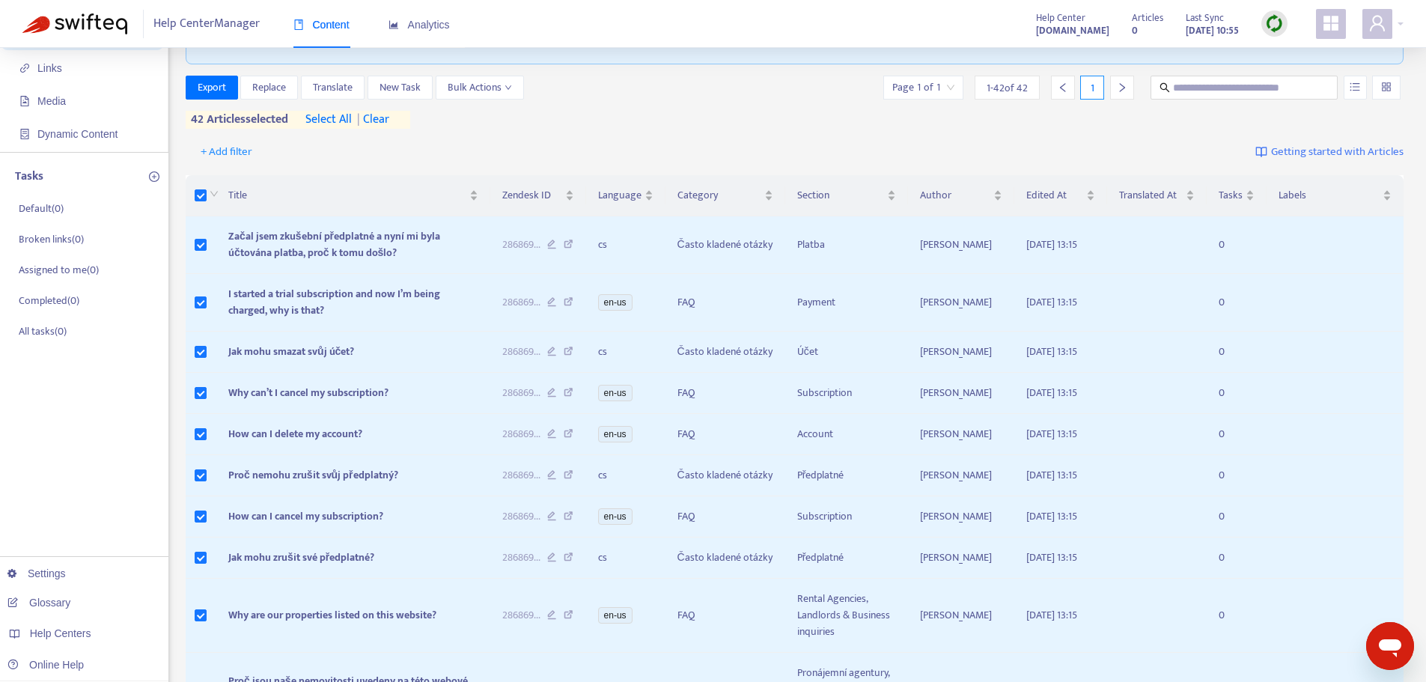
click at [768, 132] on div "Export Replace Translate New Task Bulk Actions Page 1 of 1 1 - 42 of 42 1 42 ar…" at bounding box center [795, 105] width 1218 height 59
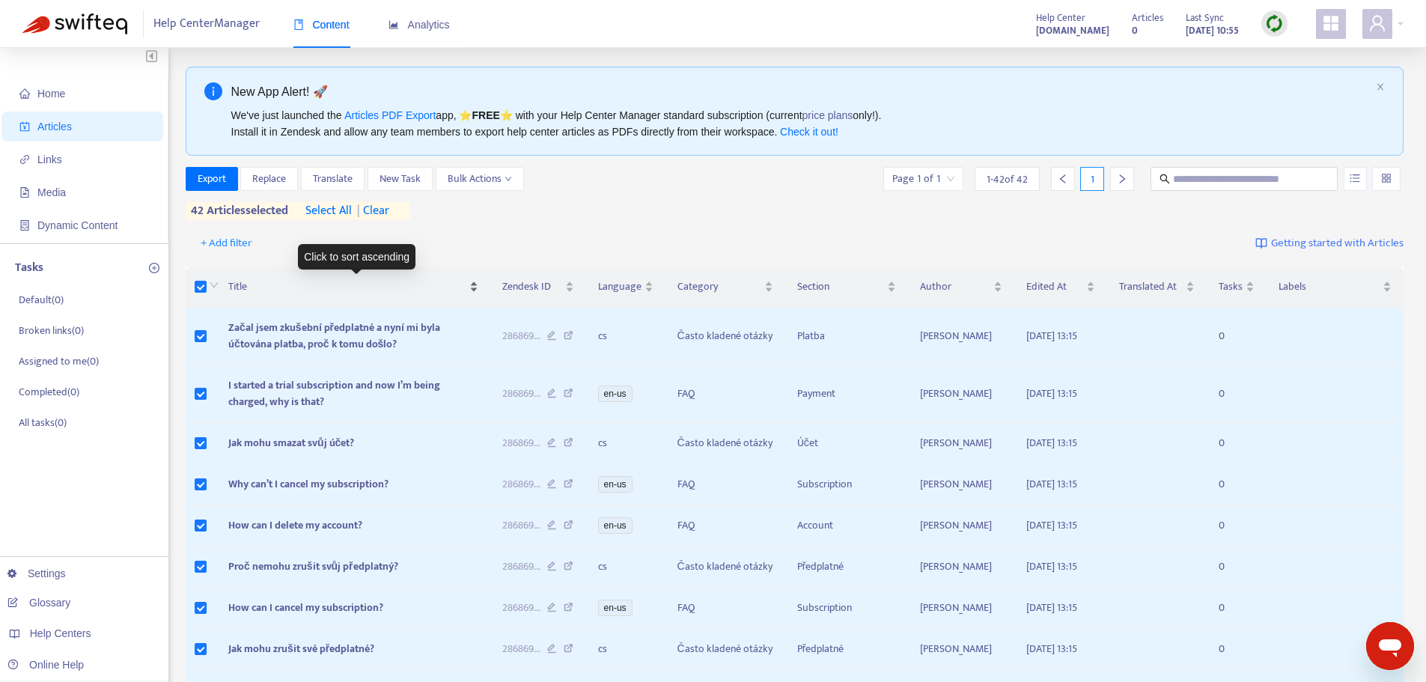
scroll to position [0, 0]
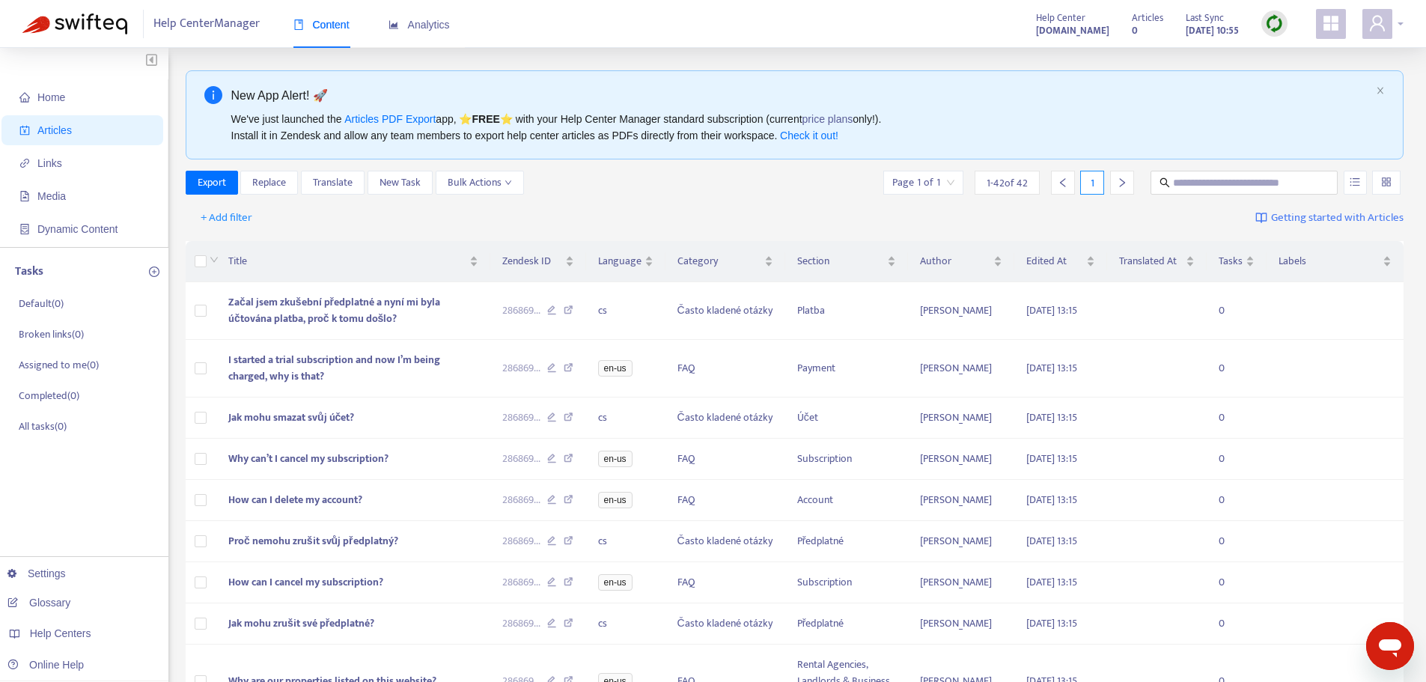
click at [1403, 26] on div at bounding box center [1382, 24] width 41 height 30
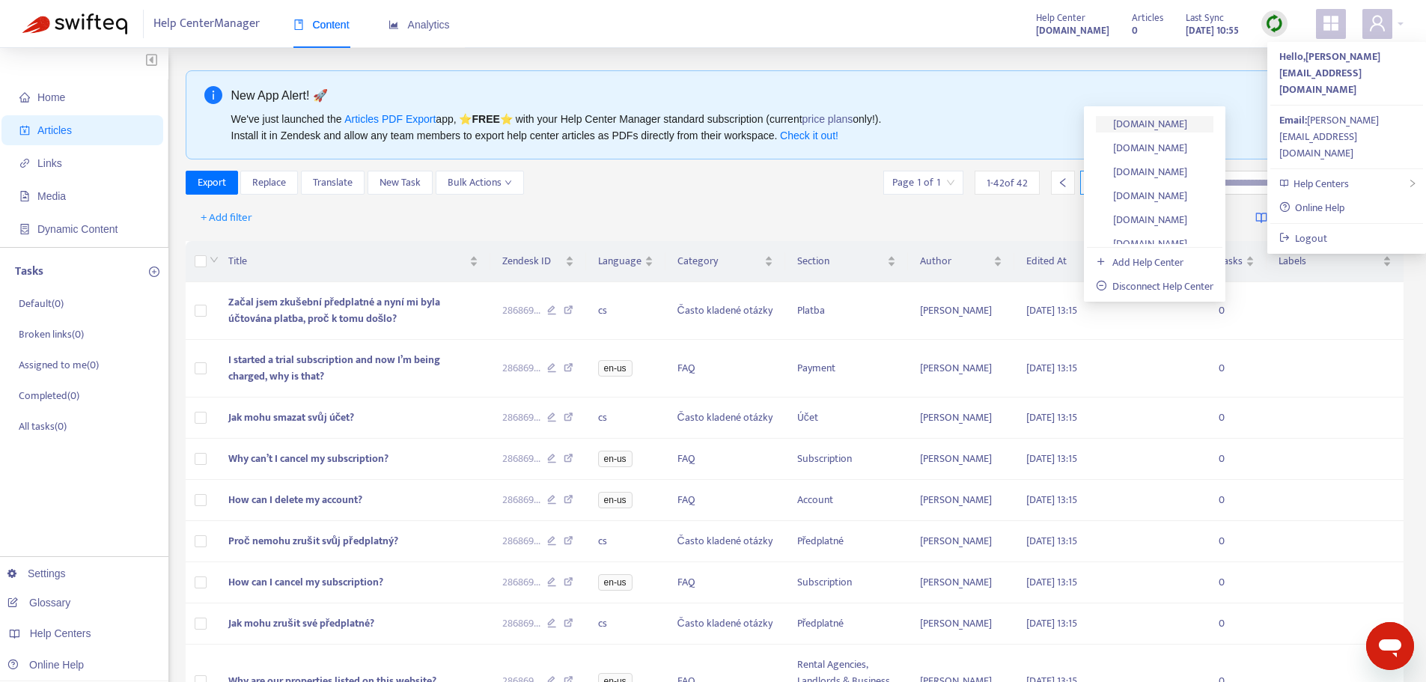
scroll to position [881, 0]
click at [1187, 195] on link "[DOMAIN_NAME]" at bounding box center [1141, 197] width 91 height 17
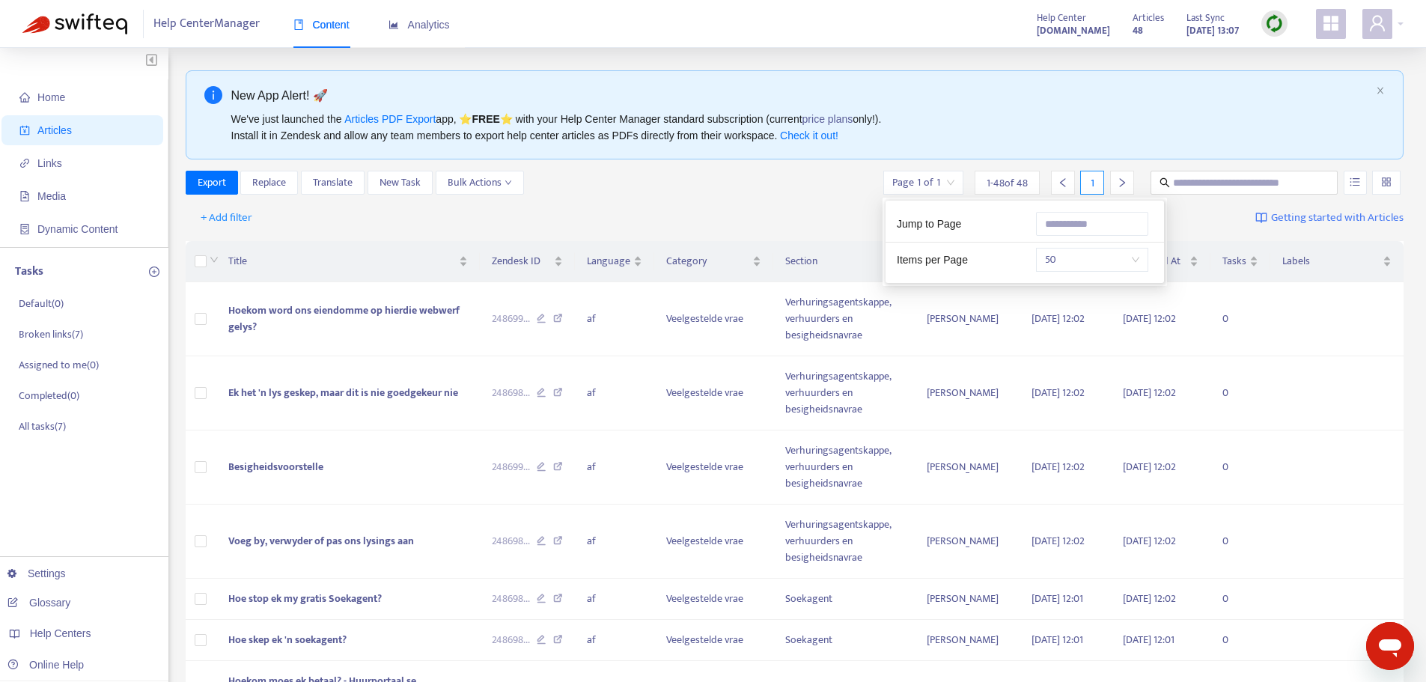
click at [954, 184] on div "Page 1 of 1" at bounding box center [923, 183] width 80 height 24
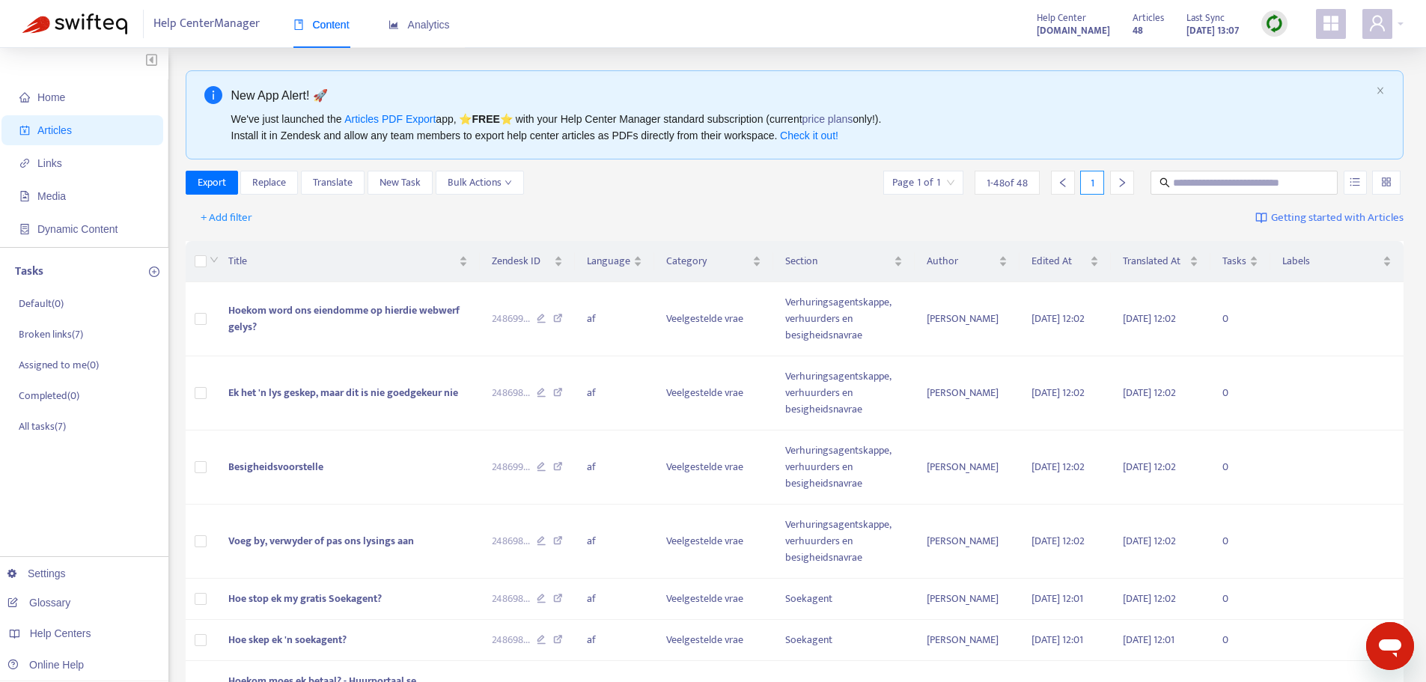
click at [727, 201] on div "+ Add filter Getting started with Articles" at bounding box center [795, 218] width 1218 height 35
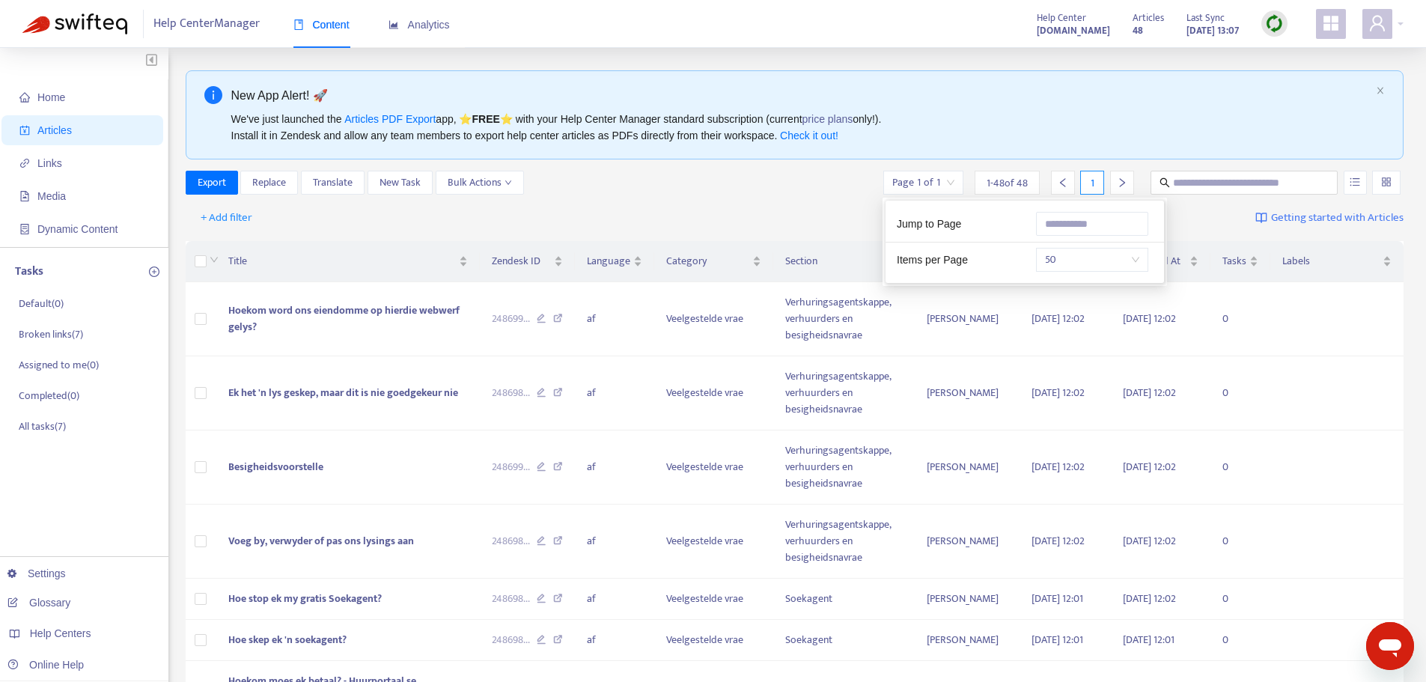
click at [955, 187] on div "Page 1 of 1" at bounding box center [923, 183] width 80 height 24
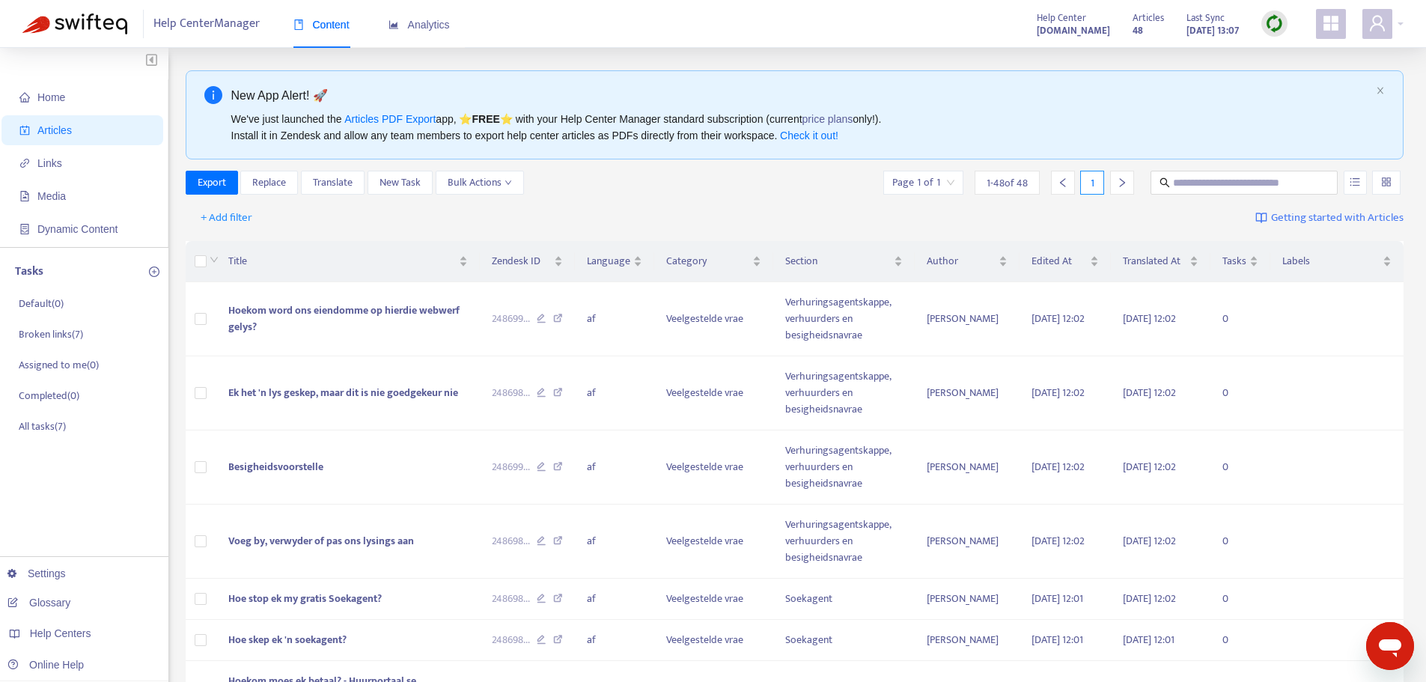
click at [763, 210] on div "+ Add filter Getting started with Articles" at bounding box center [795, 218] width 1218 height 35
click at [511, 191] on span "Bulk Actions" at bounding box center [480, 182] width 64 height 16
click at [632, 181] on div "Export Replace Translate New Task Bulk Actions Page 1 of 1 1 - 48 of 48 1" at bounding box center [795, 183] width 1218 height 24
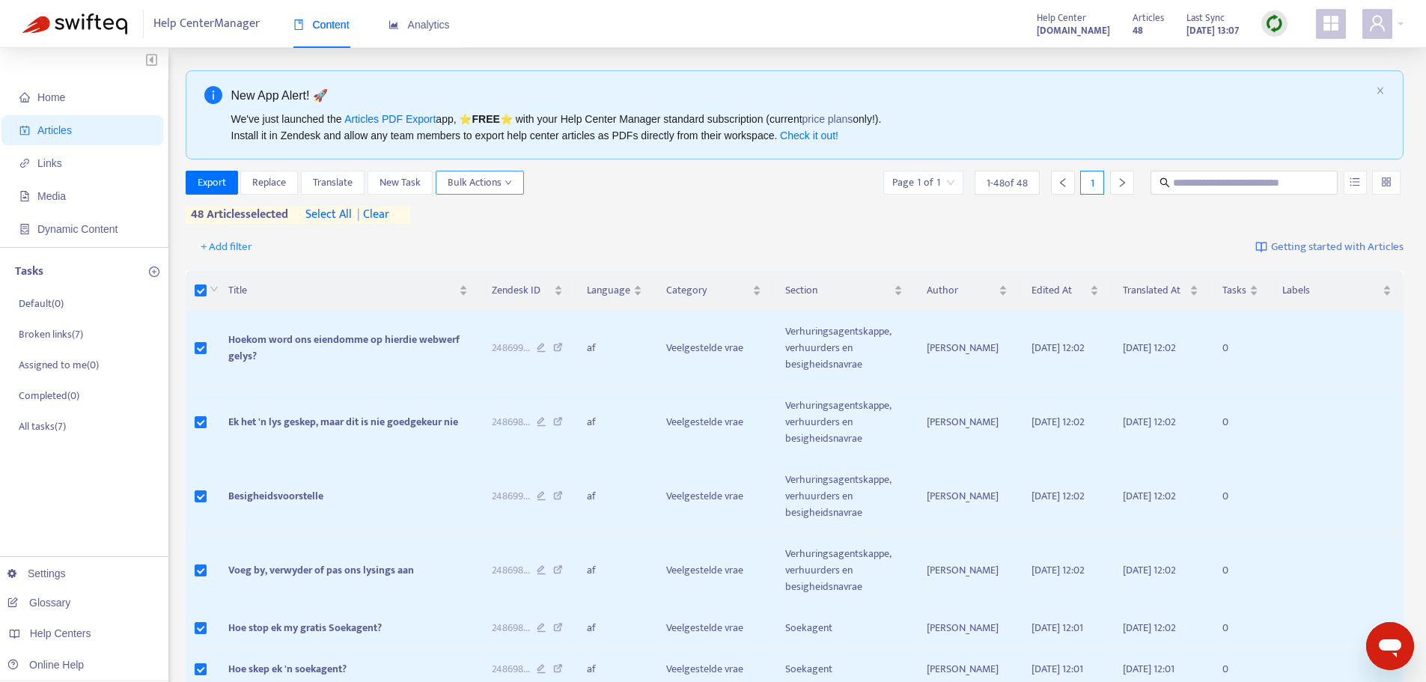
click at [510, 182] on icon "down" at bounding box center [507, 182] width 7 height 7
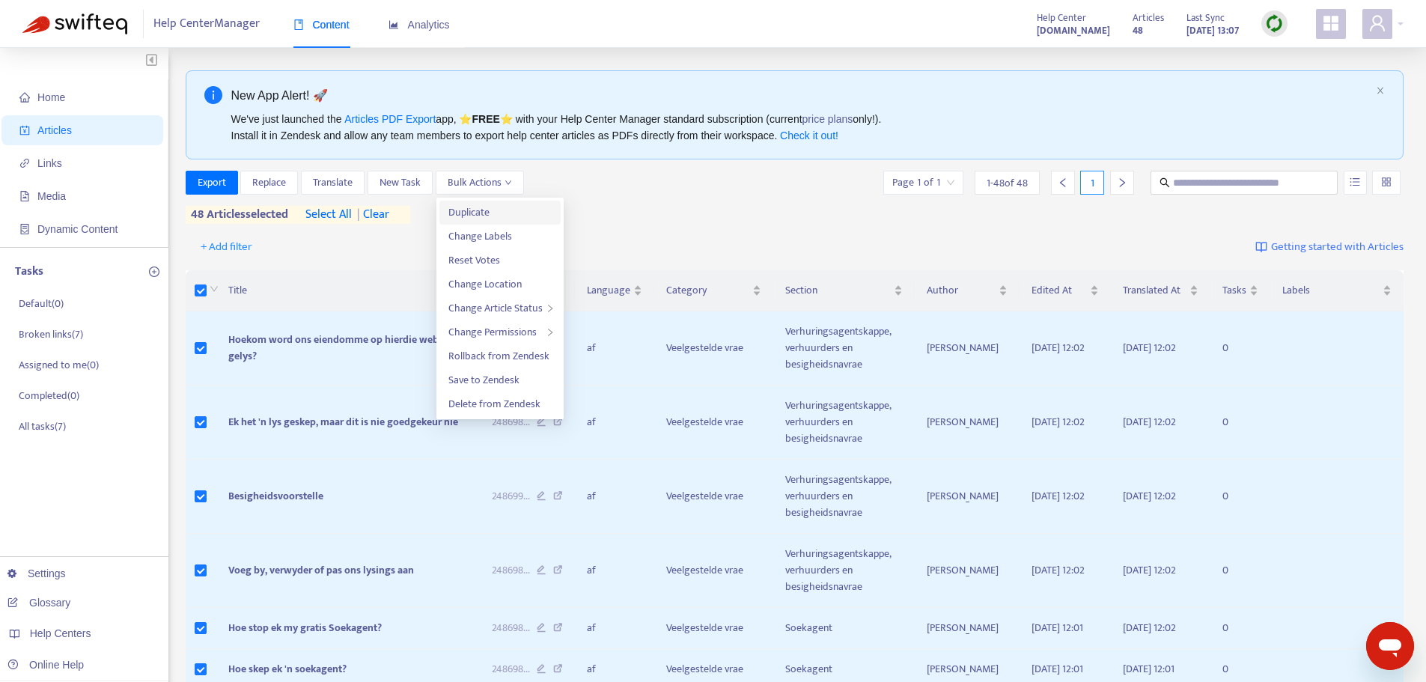
click at [490, 212] on span "Duplicate" at bounding box center [499, 212] width 103 height 16
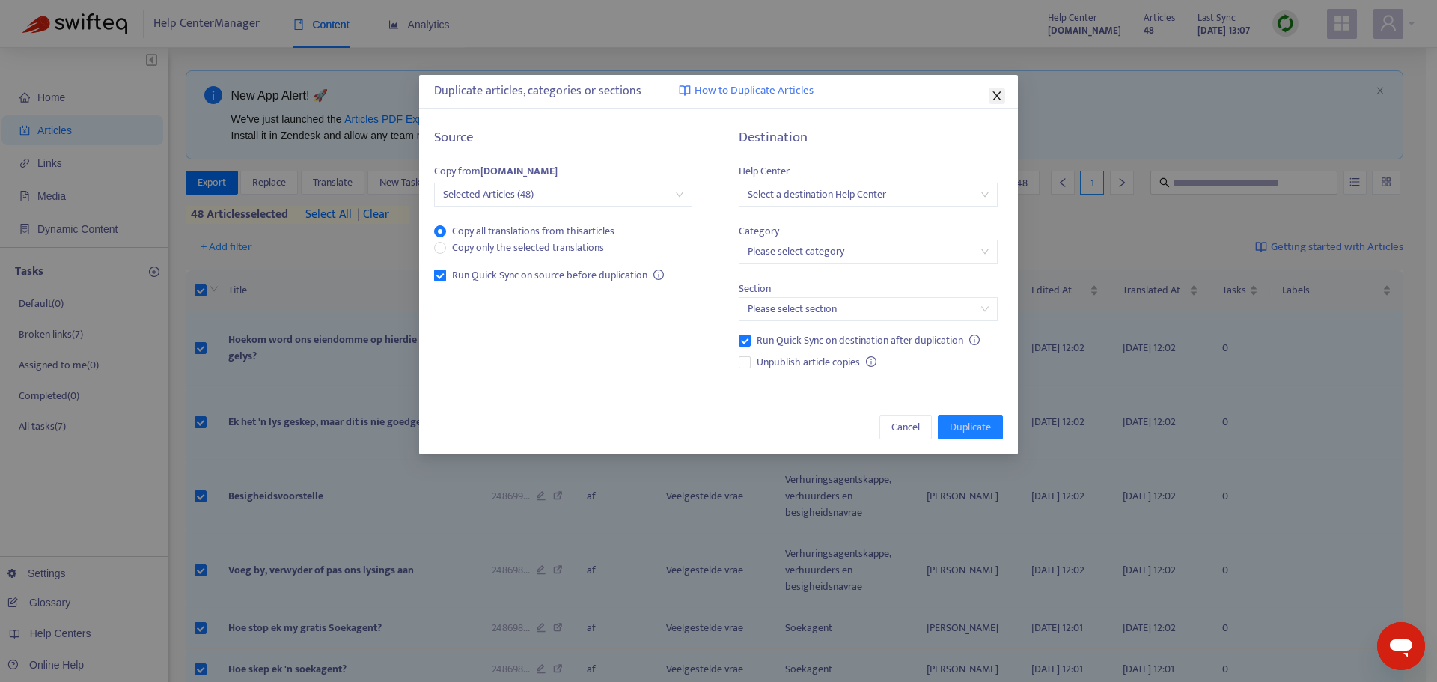
click at [1001, 99] on icon "close" at bounding box center [997, 96] width 12 height 12
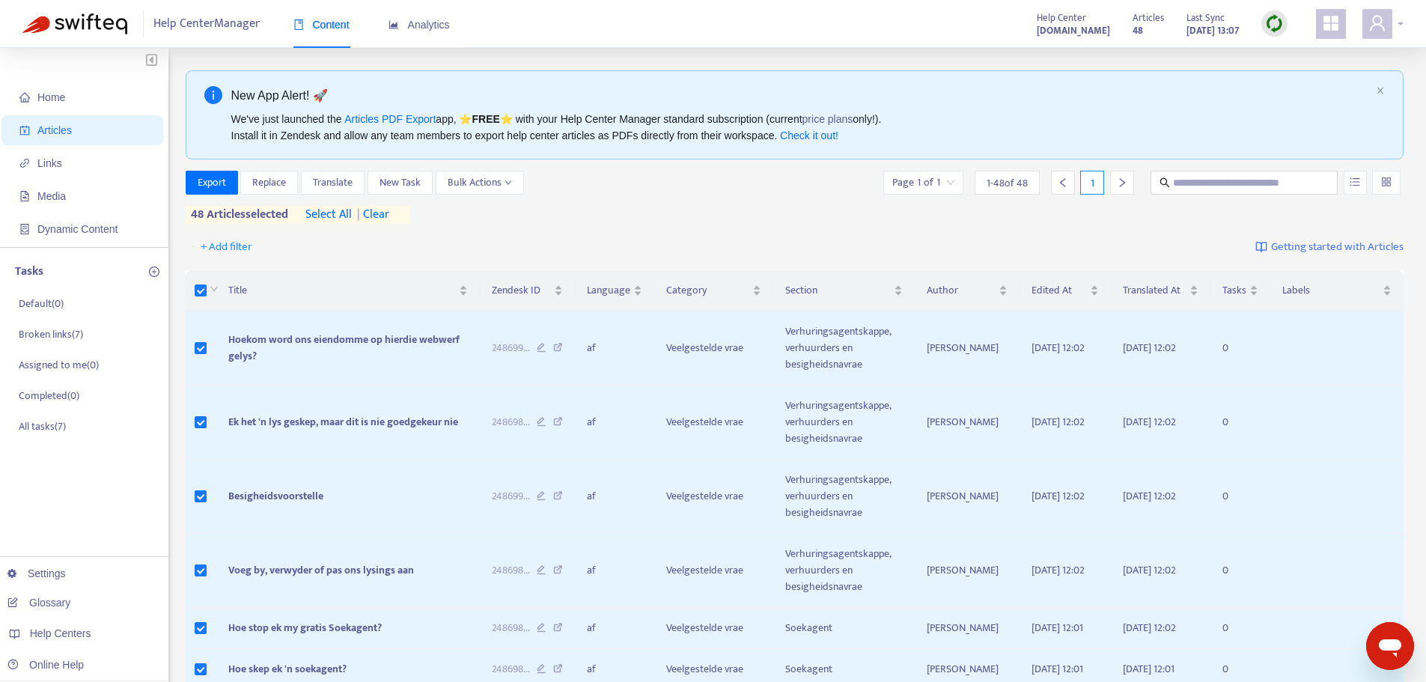
click at [1391, 24] on span at bounding box center [1377, 24] width 30 height 30
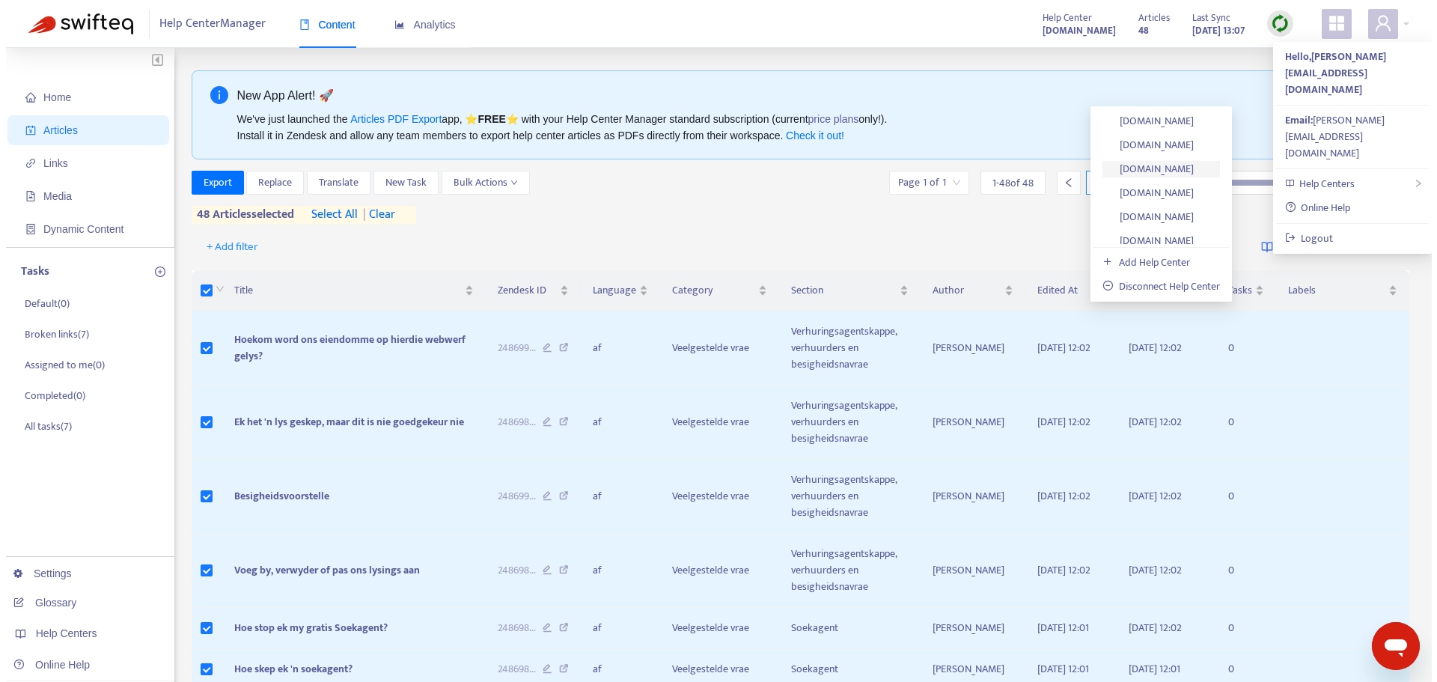
scroll to position [1230, 0]
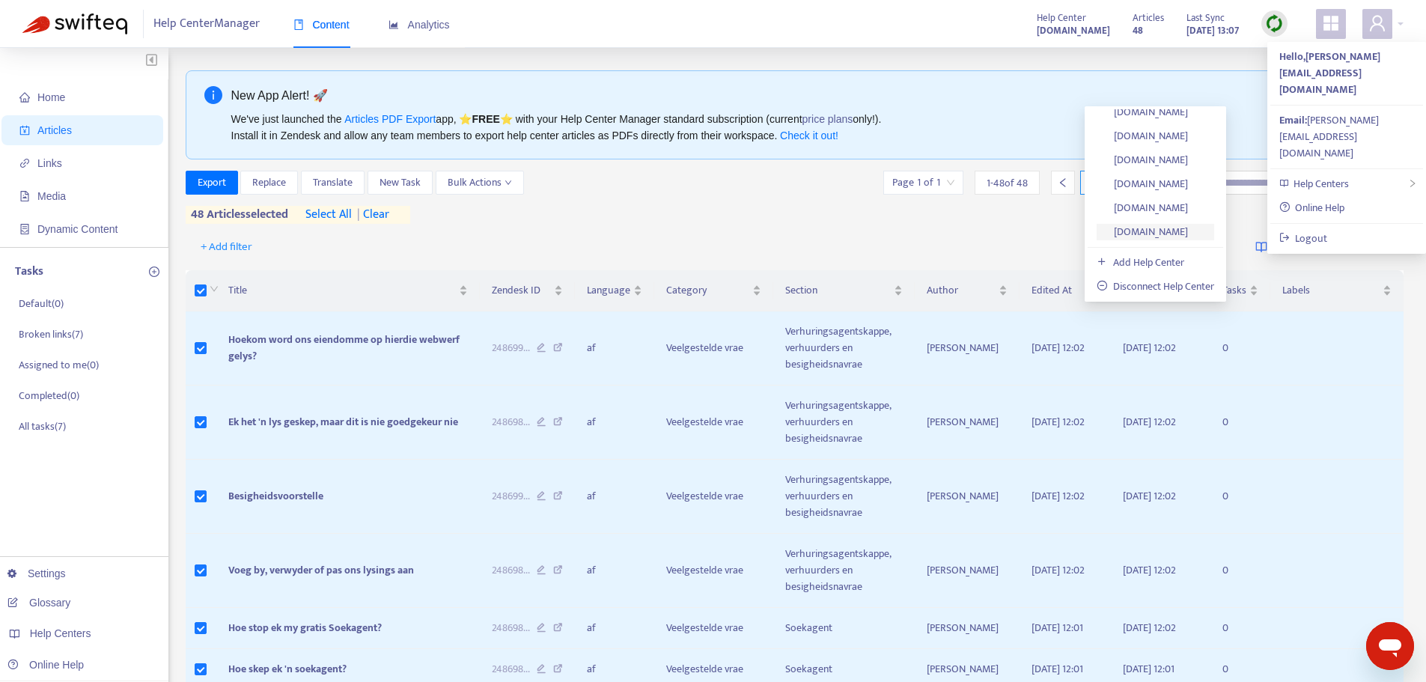
click at [1188, 225] on link "[DOMAIN_NAME]" at bounding box center [1141, 231] width 91 height 17
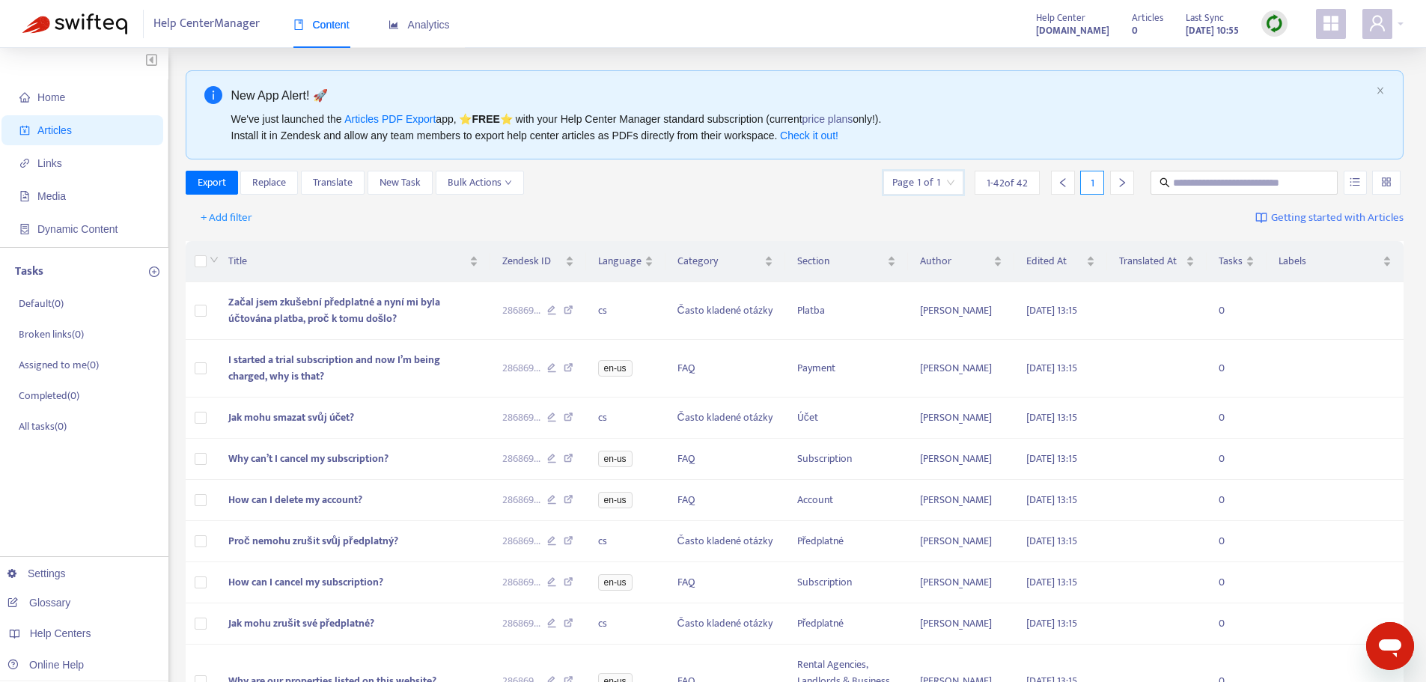
click at [953, 182] on input "search" at bounding box center [923, 182] width 62 height 22
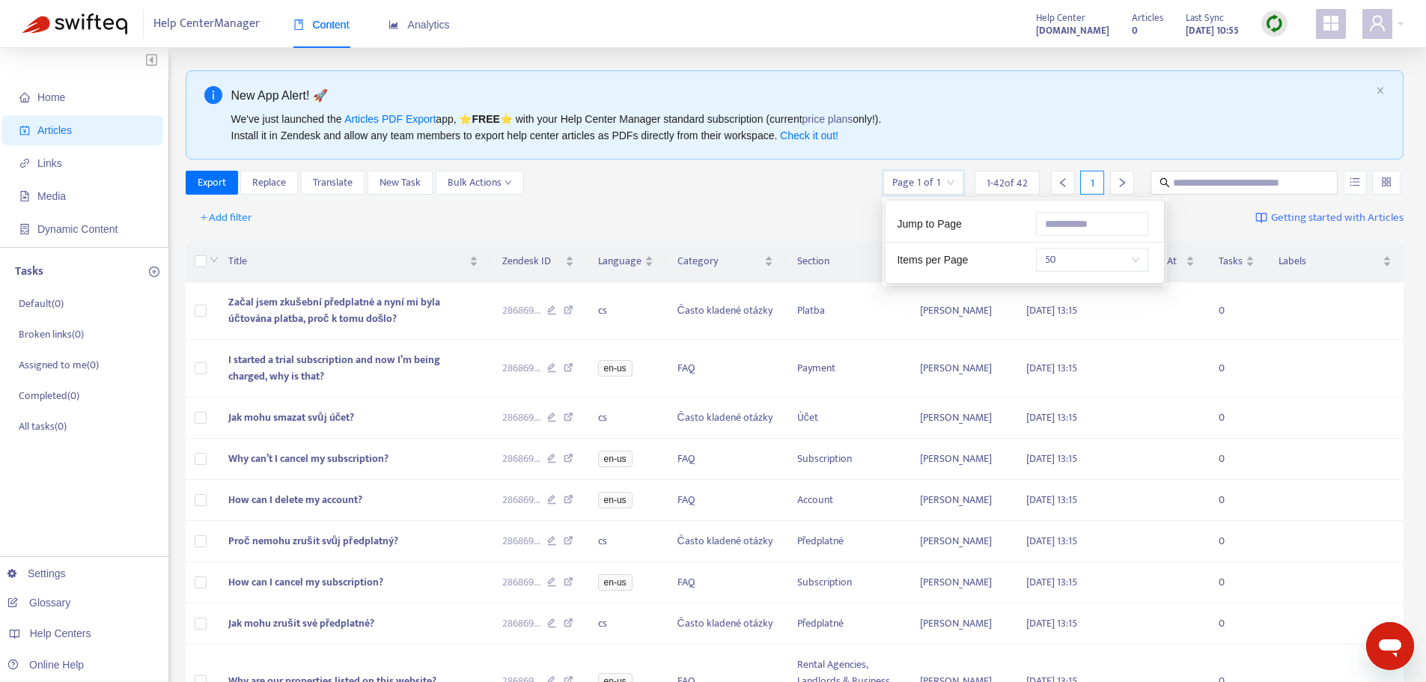
click at [757, 191] on div "Export Replace Translate New Task Bulk Actions Page 1 of 1 1 - 42 of 42 1" at bounding box center [795, 183] width 1218 height 24
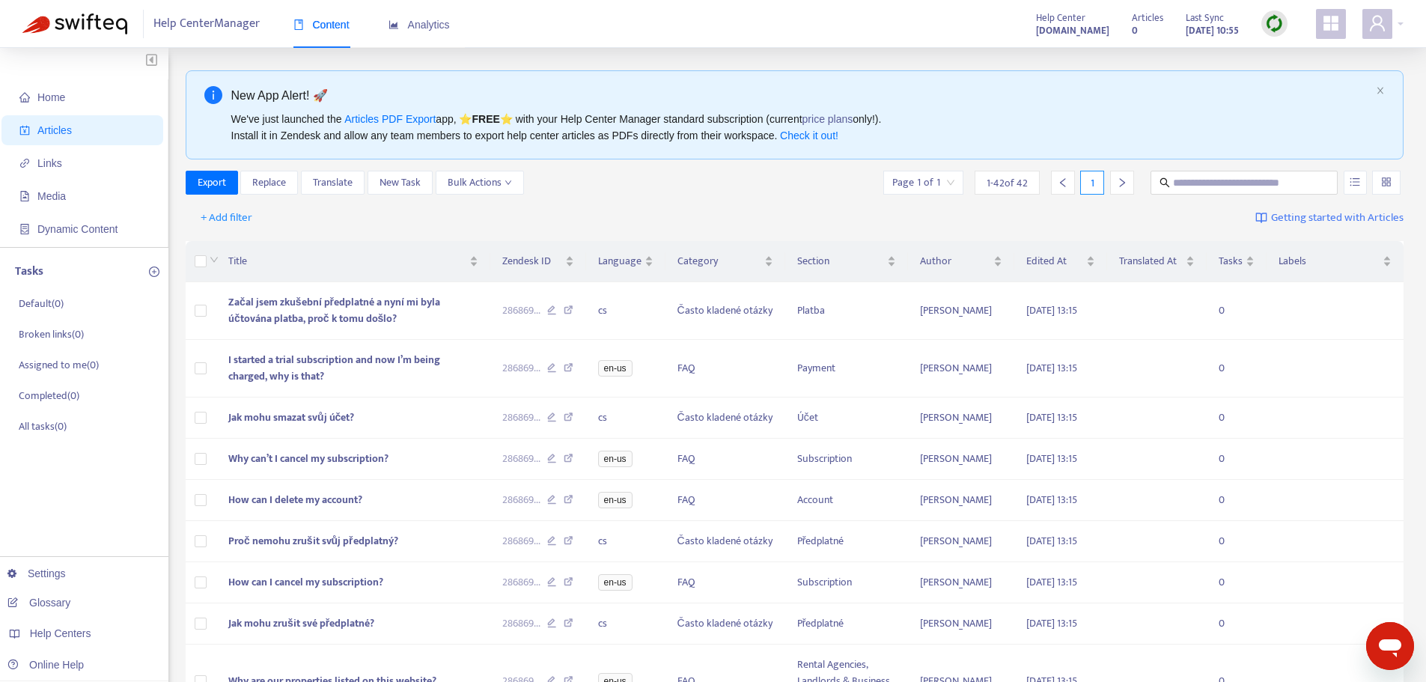
click at [1272, 28] on img at bounding box center [1274, 23] width 19 height 19
click at [1314, 49] on link "Quick Sync" at bounding box center [1305, 54] width 64 height 17
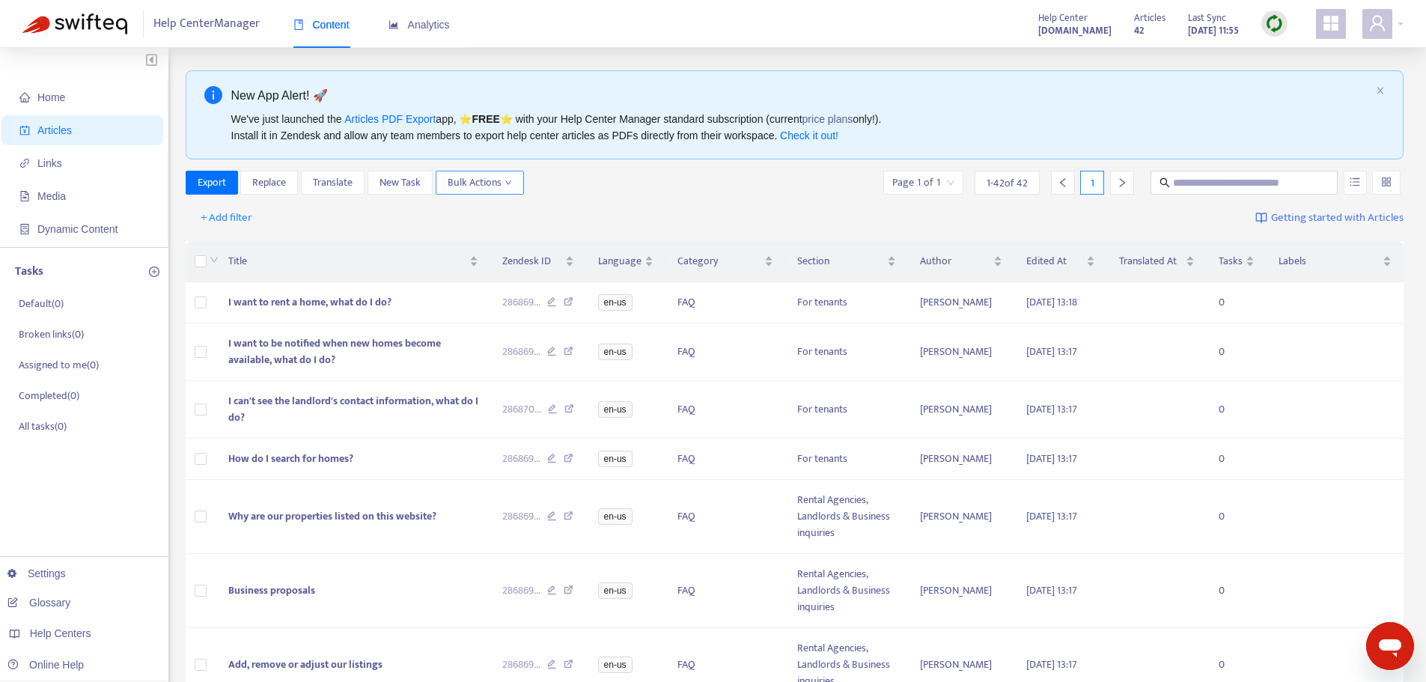
click at [510, 184] on icon "down" at bounding box center [507, 182] width 7 height 7
drag, startPoint x: 617, startPoint y: 184, endPoint x: 258, endPoint y: 213, distance: 360.4
click at [614, 185] on div "Export Replace Translate New Task Bulk Actions Page 1 of 1 1 - 42 of 42 1" at bounding box center [795, 183] width 1218 height 24
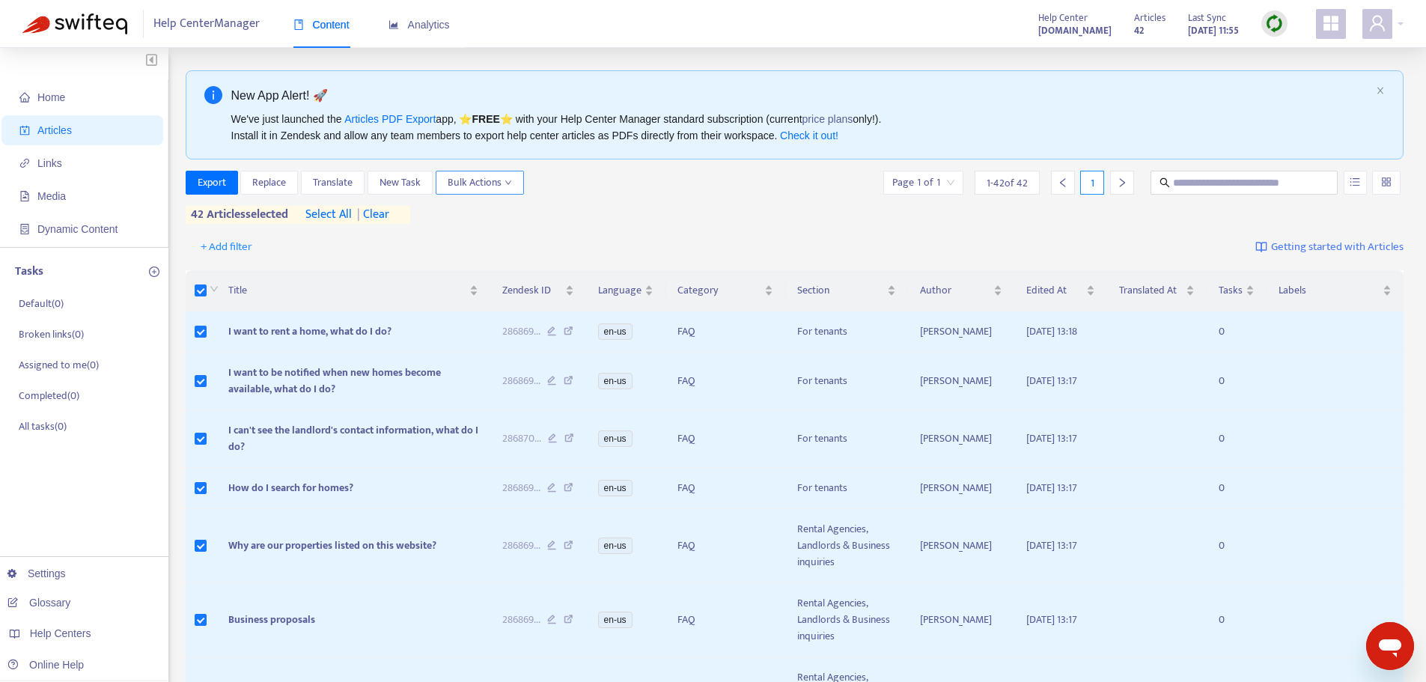
click at [508, 181] on icon "down" at bounding box center [507, 182] width 7 height 7
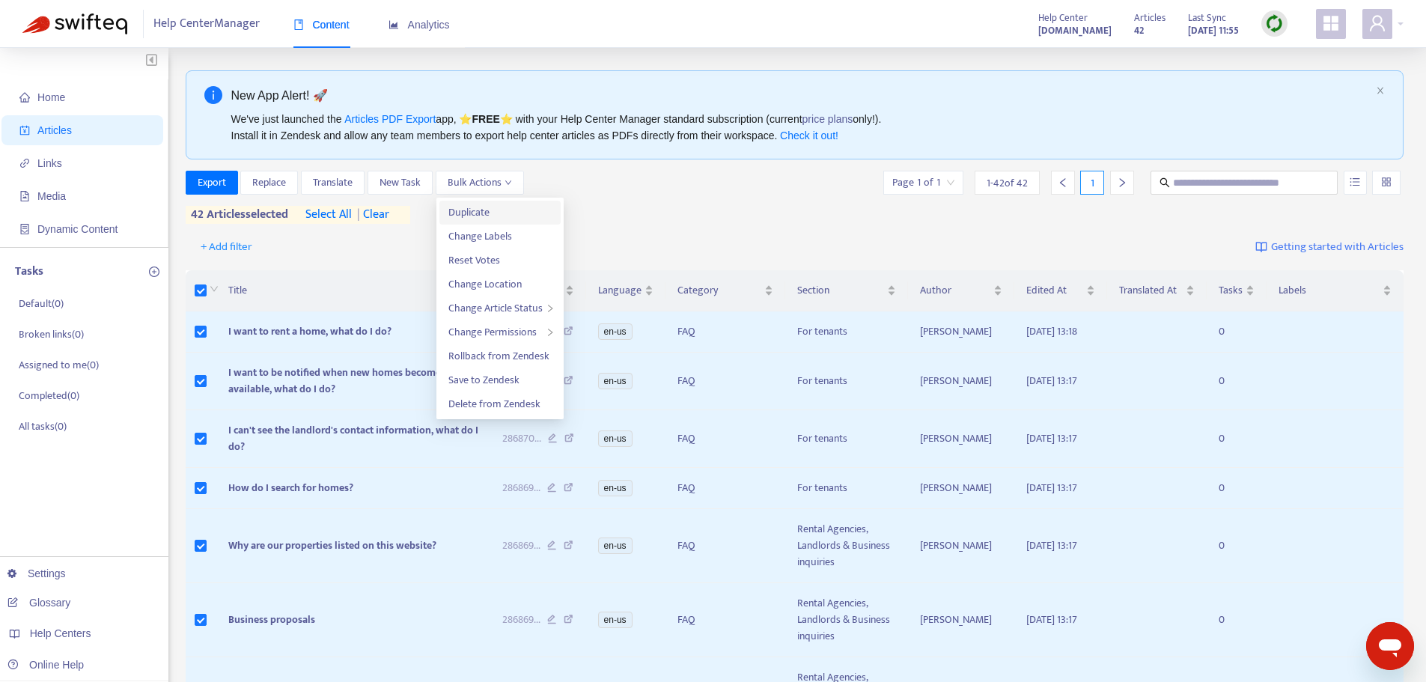
click at [504, 211] on span "Duplicate" at bounding box center [499, 212] width 103 height 16
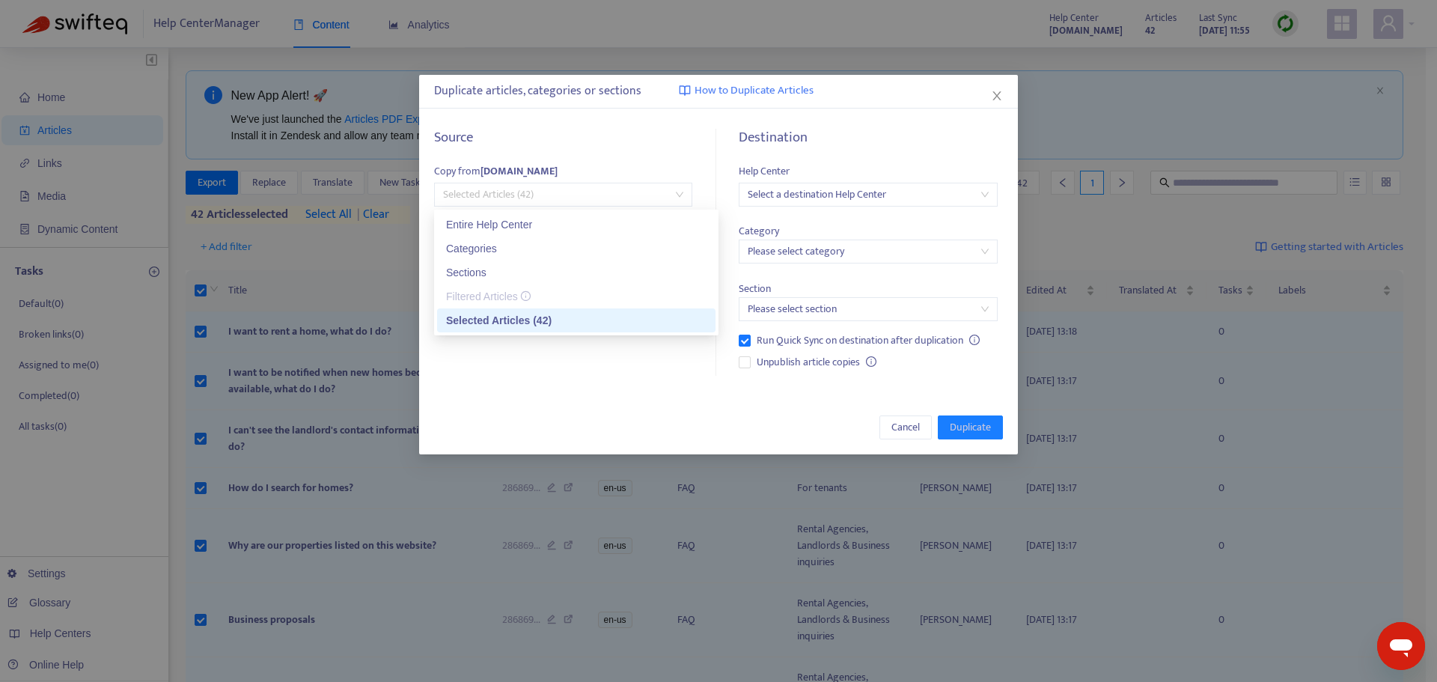
click at [605, 205] on span "Selected Articles (42)" at bounding box center [563, 194] width 240 height 22
click at [556, 224] on div "Entire Help Center" at bounding box center [576, 224] width 260 height 16
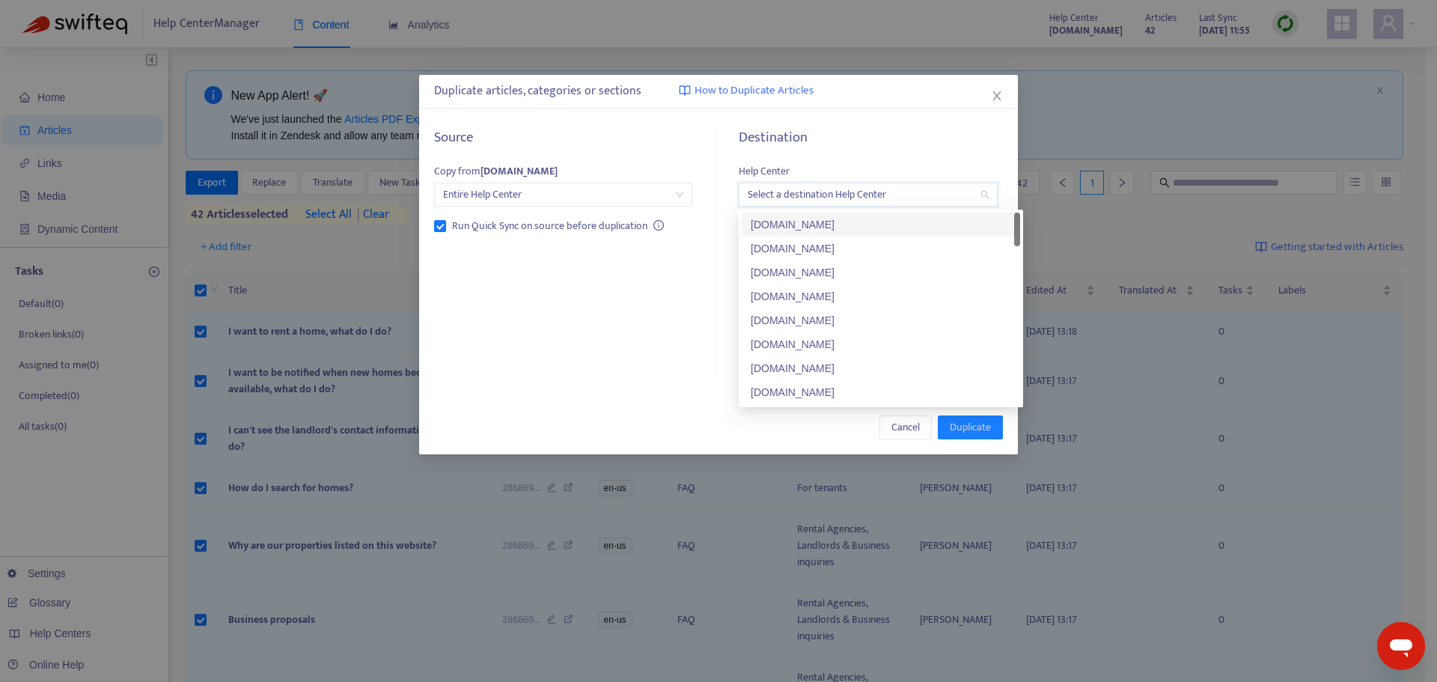
click at [922, 195] on input "search" at bounding box center [868, 194] width 240 height 22
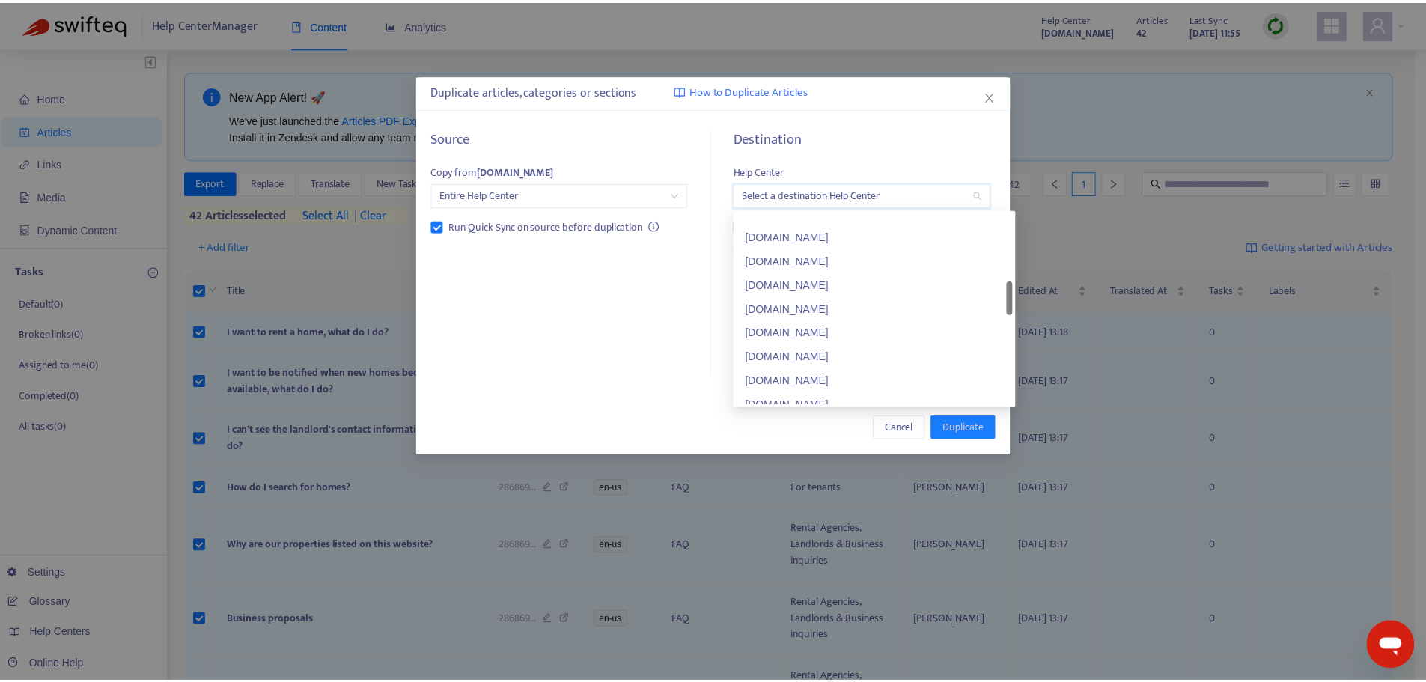
scroll to position [445, 0]
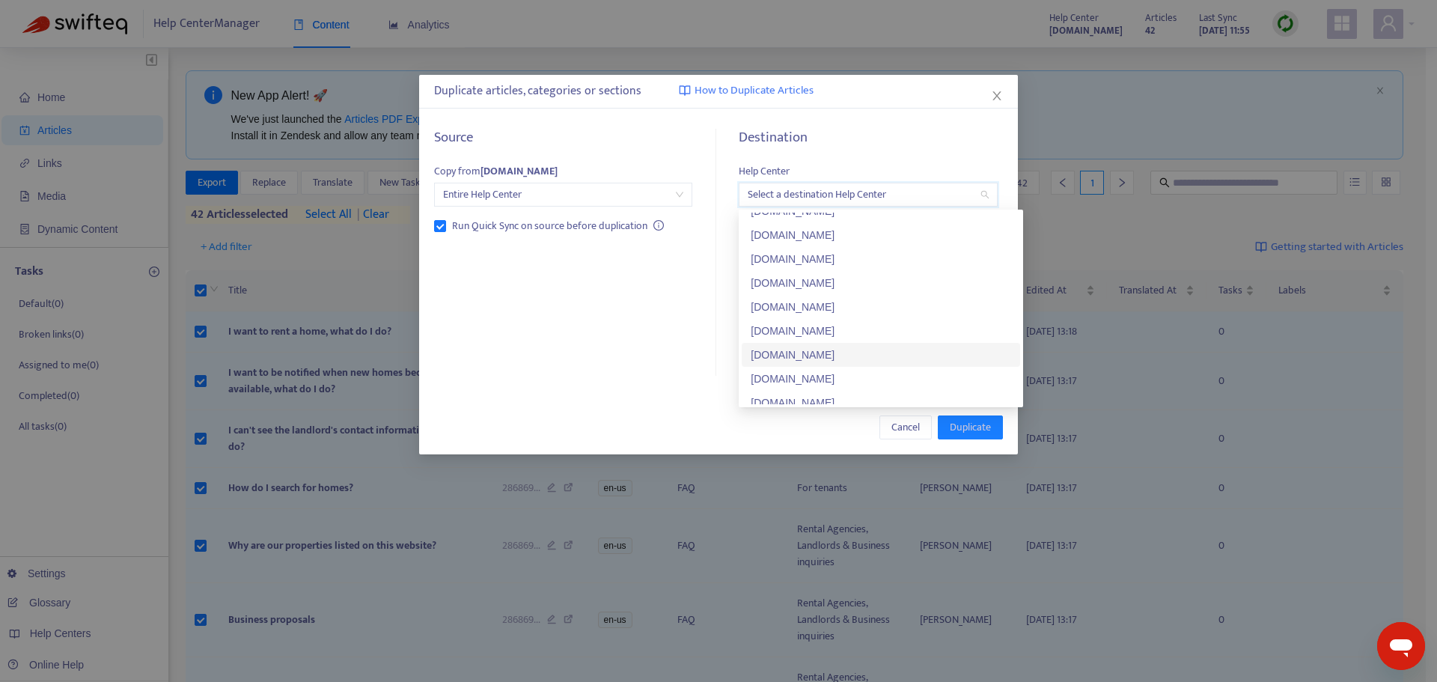
click at [882, 352] on div "[DOMAIN_NAME]" at bounding box center [881, 355] width 260 height 16
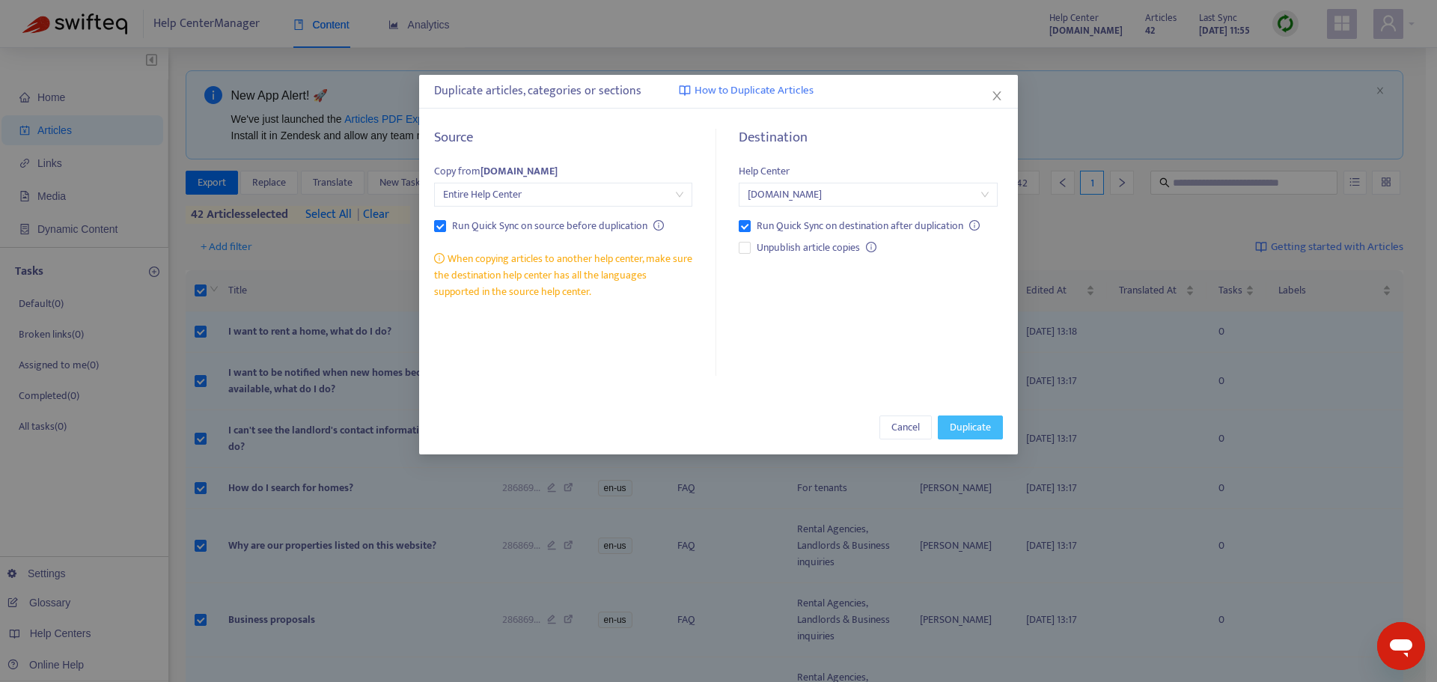
drag, startPoint x: 992, startPoint y: 433, endPoint x: 983, endPoint y: 430, distance: 9.5
click at [983, 430] on span "Duplicate" at bounding box center [970, 427] width 41 height 16
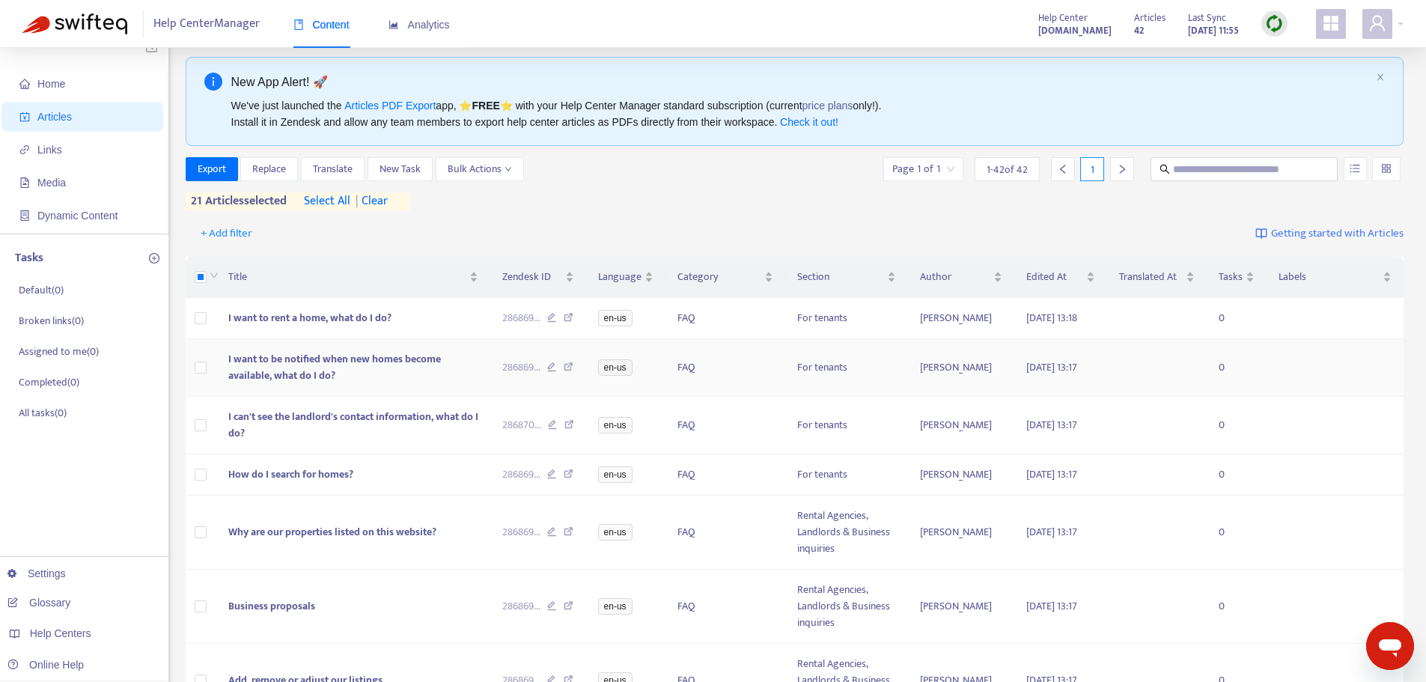
scroll to position [0, 0]
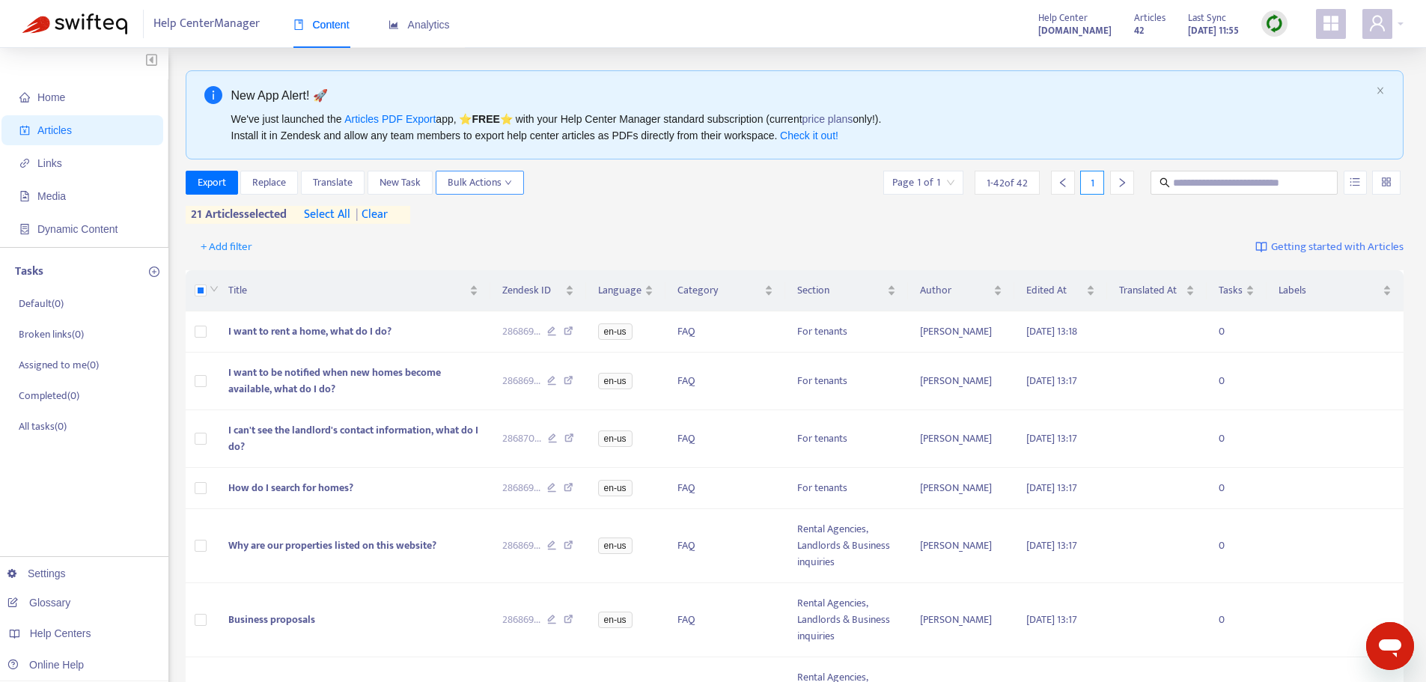
click at [516, 181] on button "Bulk Actions" at bounding box center [480, 183] width 88 height 24
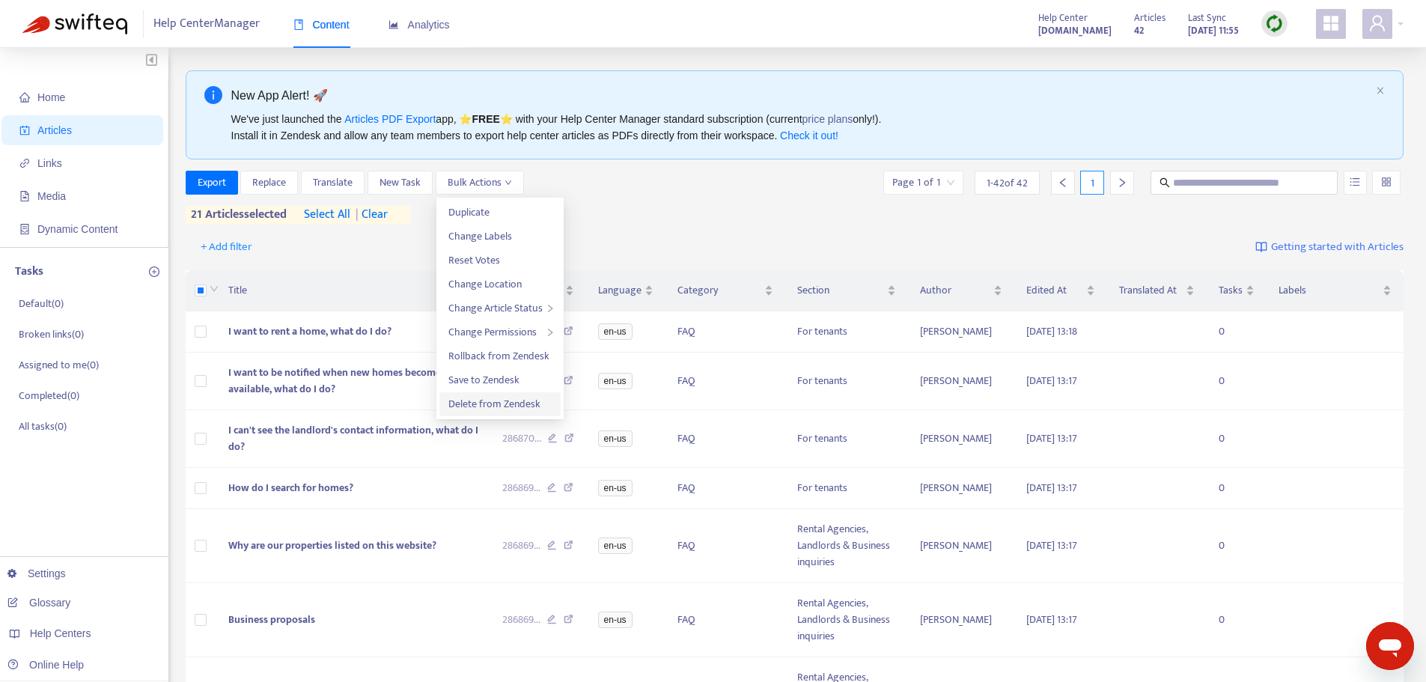
click at [526, 406] on span "Delete from Zendesk" at bounding box center [494, 403] width 92 height 17
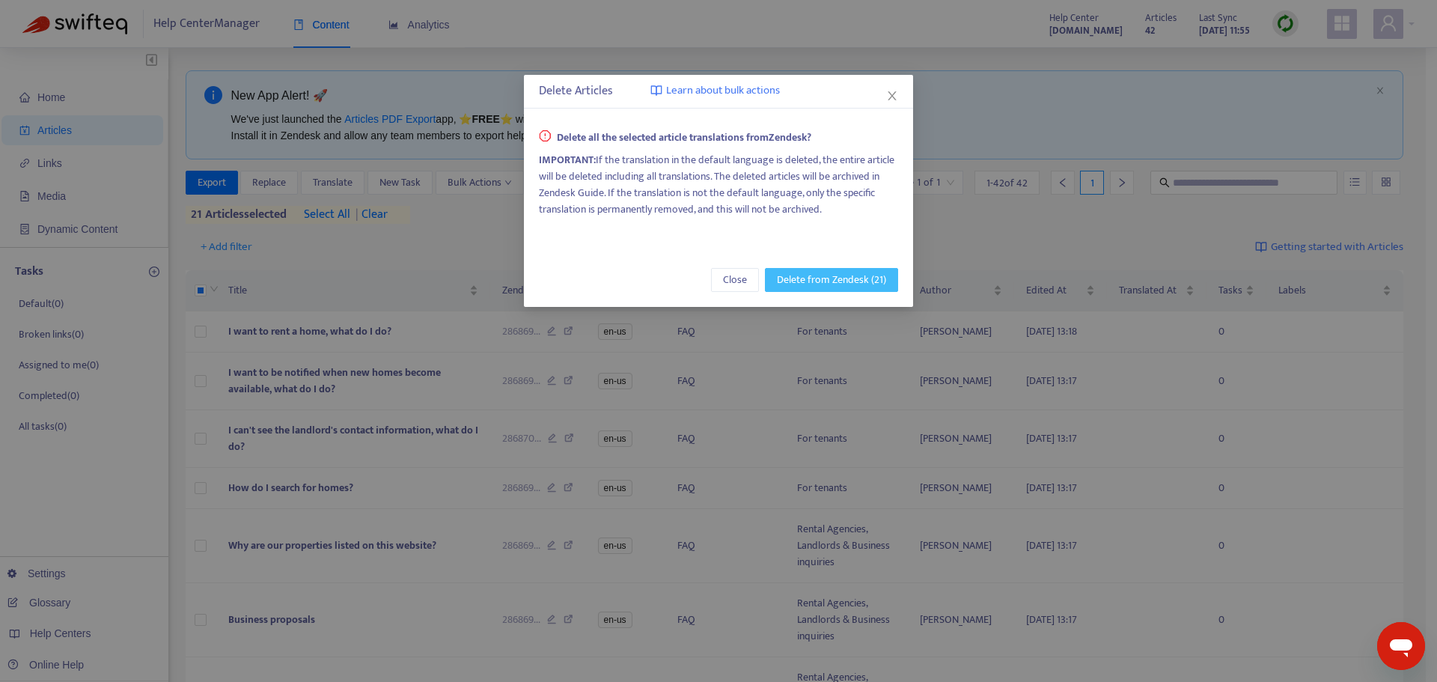
click at [830, 276] on span "Delete from Zendesk (21)" at bounding box center [831, 280] width 109 height 16
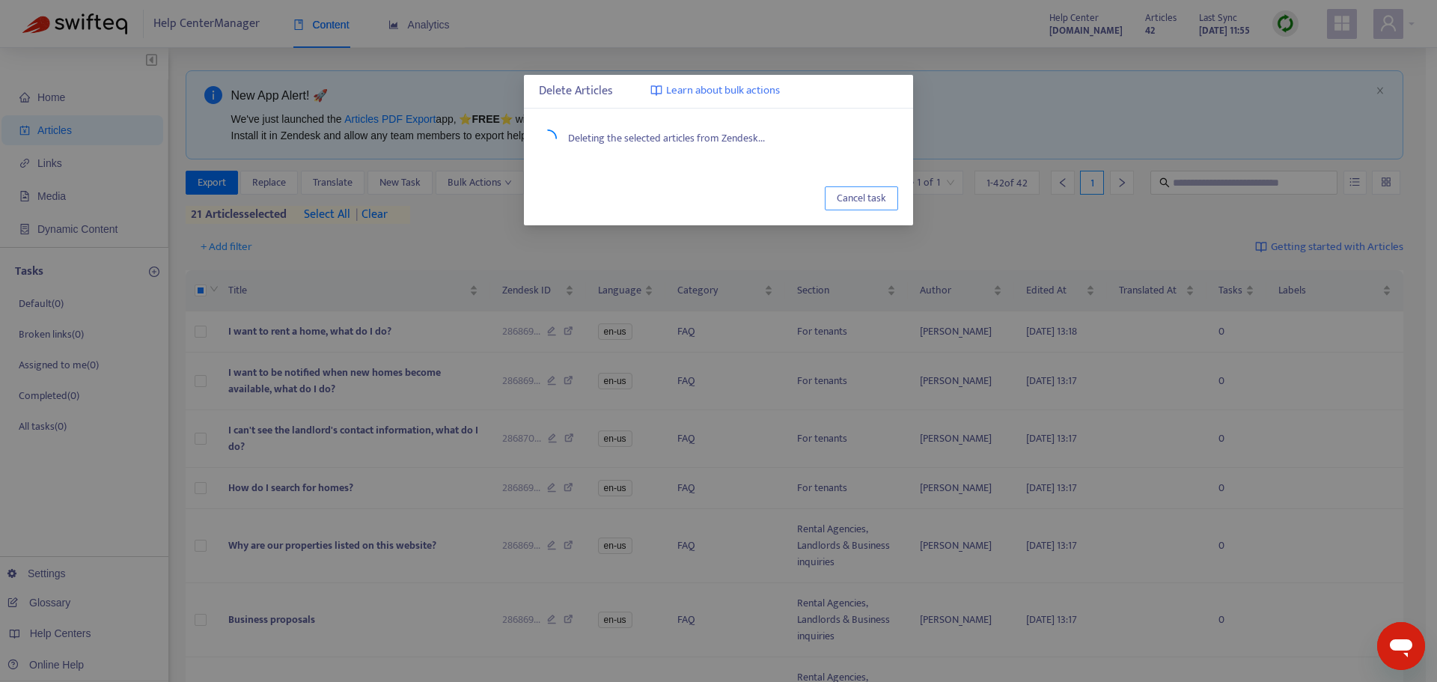
click at [863, 195] on span "Cancel task" at bounding box center [861, 198] width 49 height 16
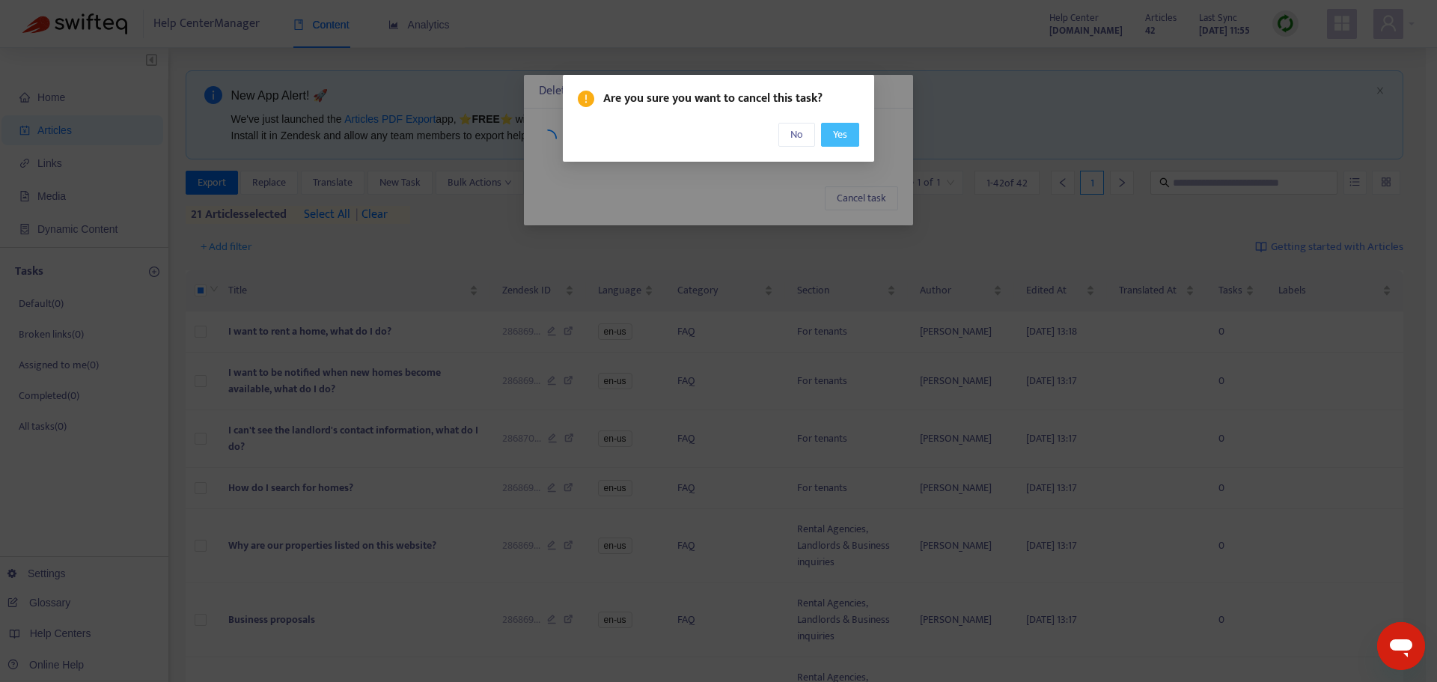
click at [854, 131] on button "Yes" at bounding box center [840, 135] width 38 height 24
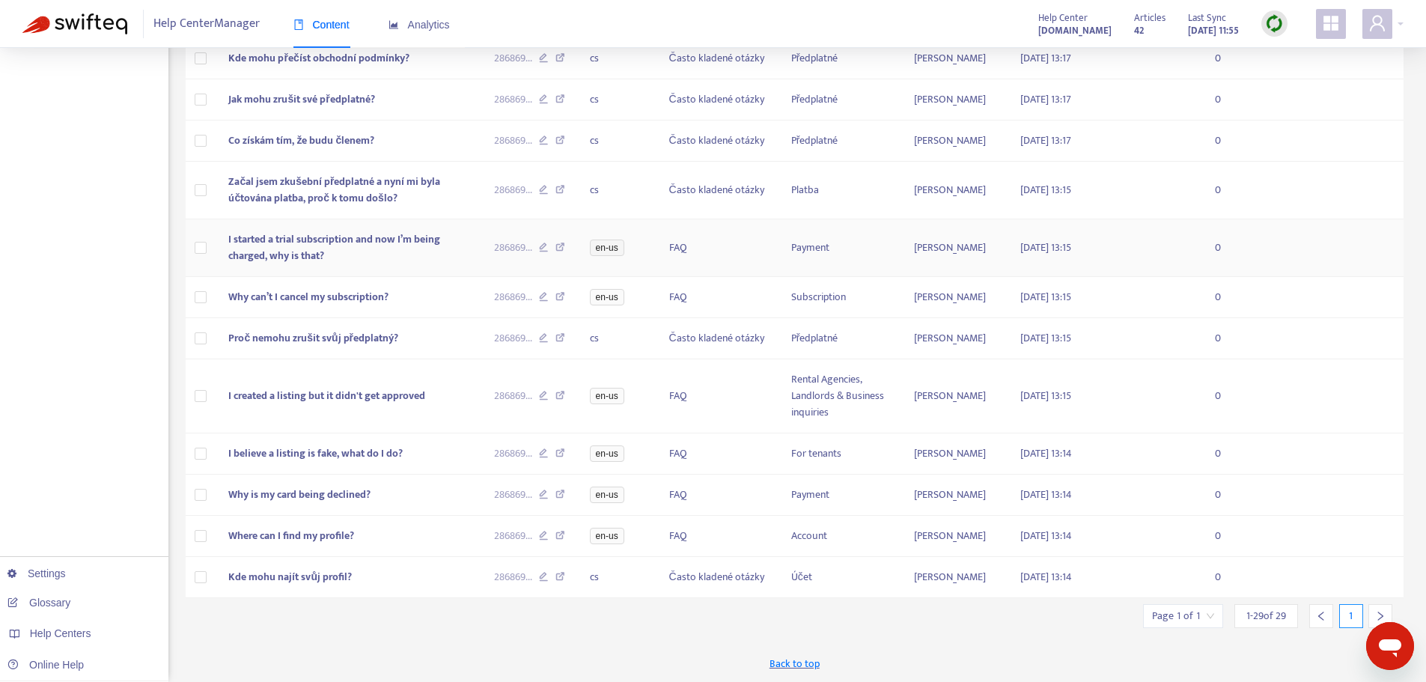
scroll to position [1086, 0]
click at [1397, 24] on div at bounding box center [1382, 24] width 41 height 30
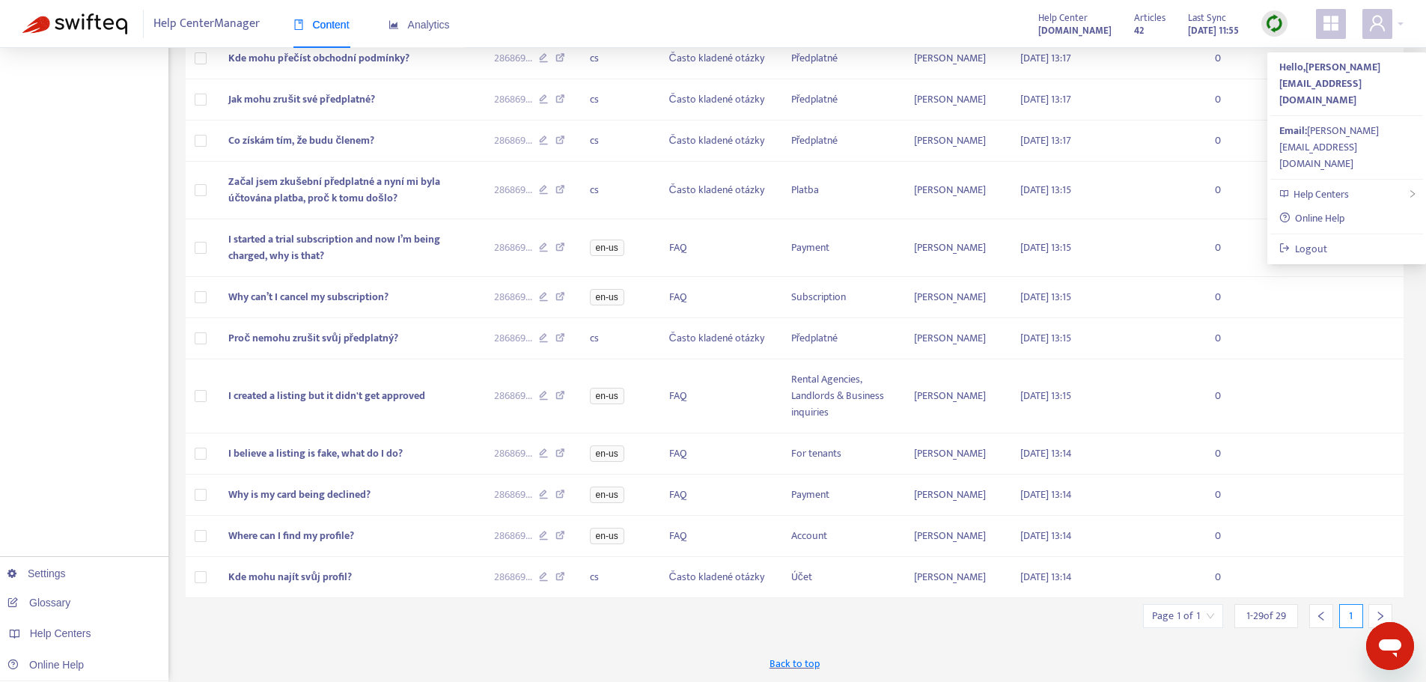
click at [826, 12] on div "Help Center Manager Content Analytics Help Center faq.findallrentals.cz Article…" at bounding box center [713, 24] width 1426 height 48
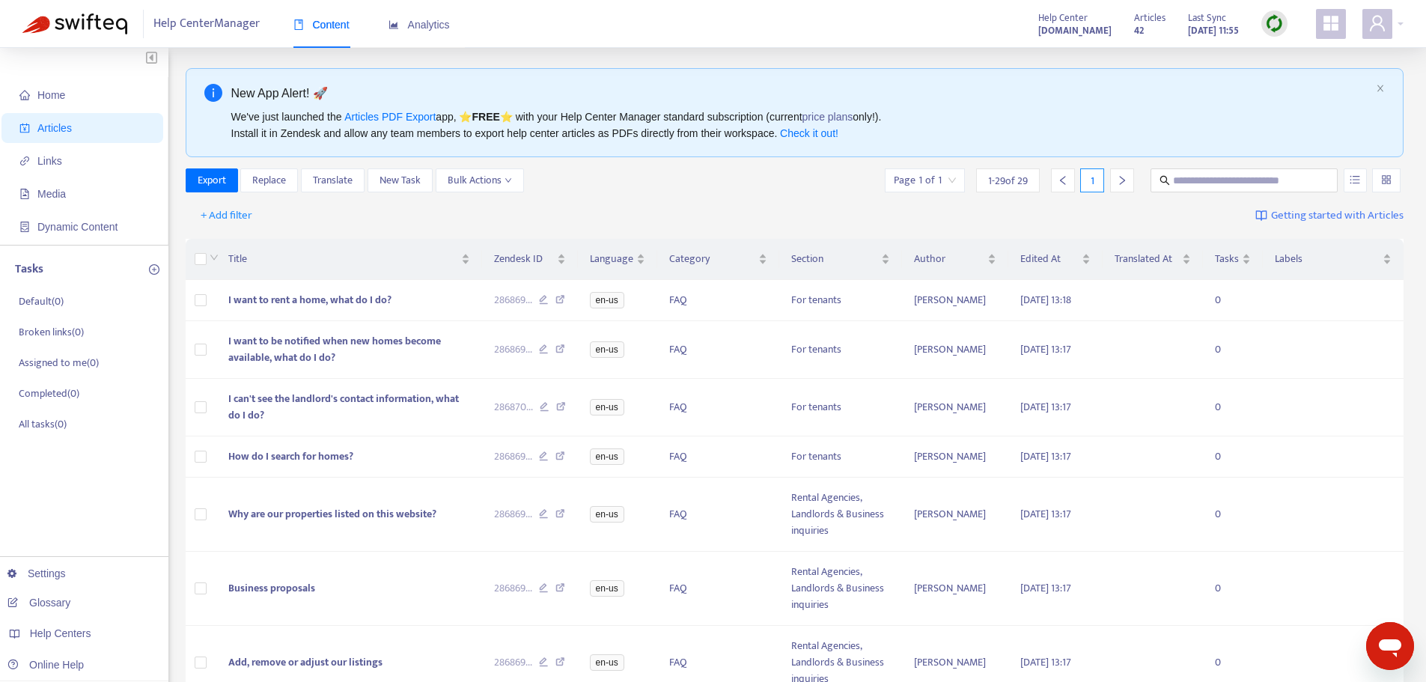
scroll to position [0, 0]
click at [1402, 24] on div at bounding box center [1382, 24] width 41 height 30
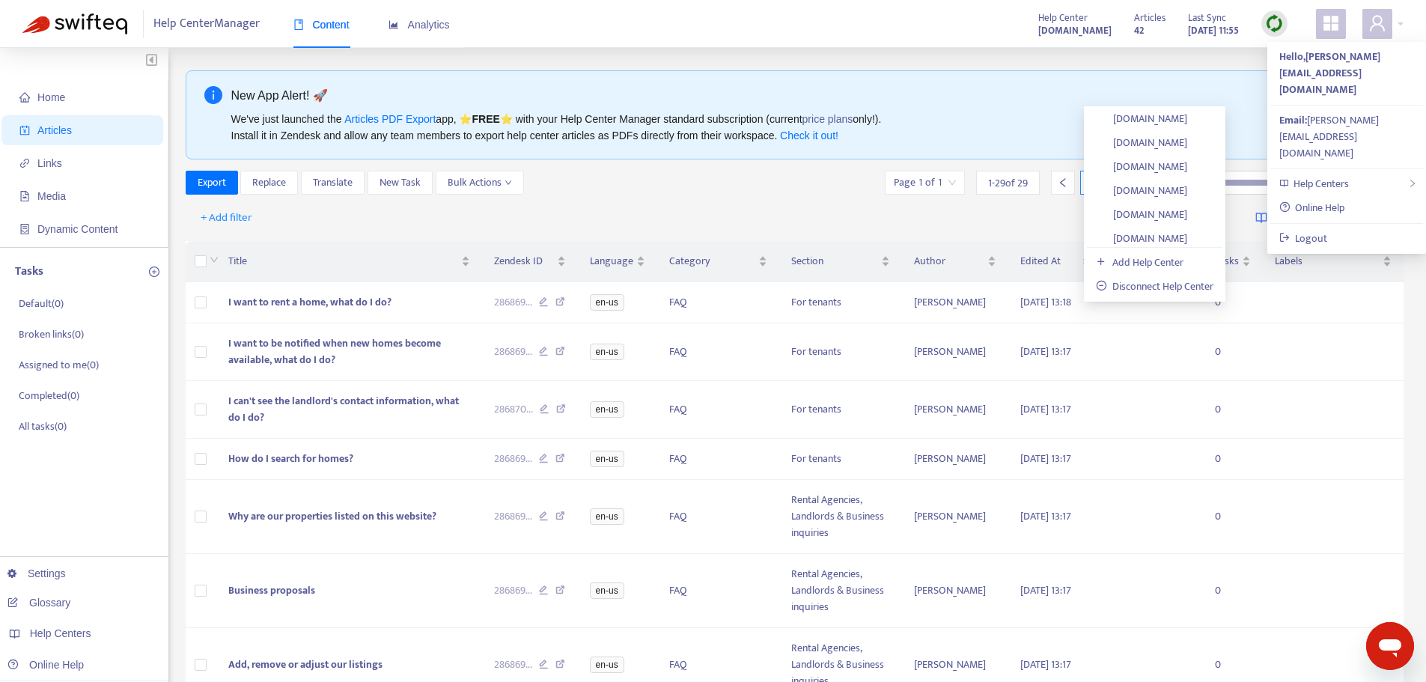
scroll to position [507, 0]
click at [1187, 185] on link "[DOMAIN_NAME]" at bounding box center [1141, 188] width 91 height 17
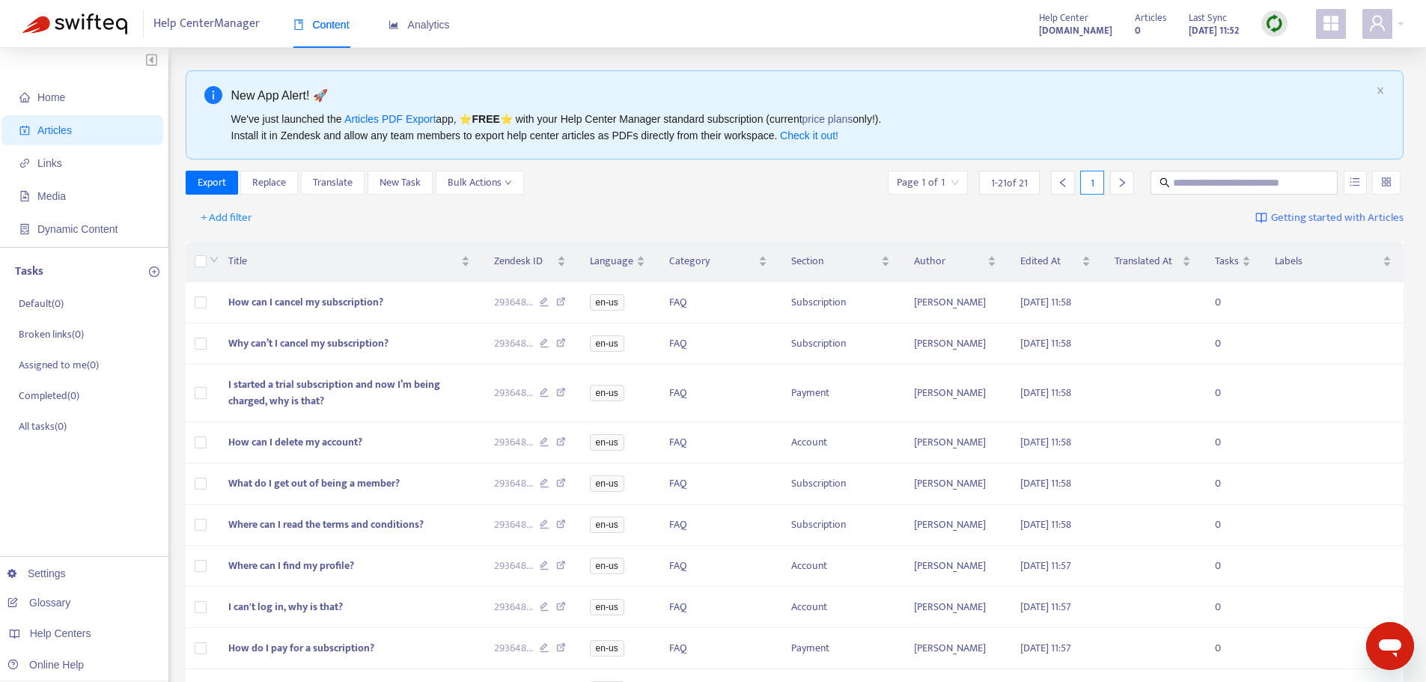
click at [954, 186] on input "search" at bounding box center [928, 182] width 62 height 22
click at [819, 182] on div "Export Replace Translate New Task Bulk Actions Page 1 of 1 1 - 21 of 21 1" at bounding box center [795, 183] width 1218 height 24
click at [1402, 22] on div at bounding box center [1382, 24] width 41 height 30
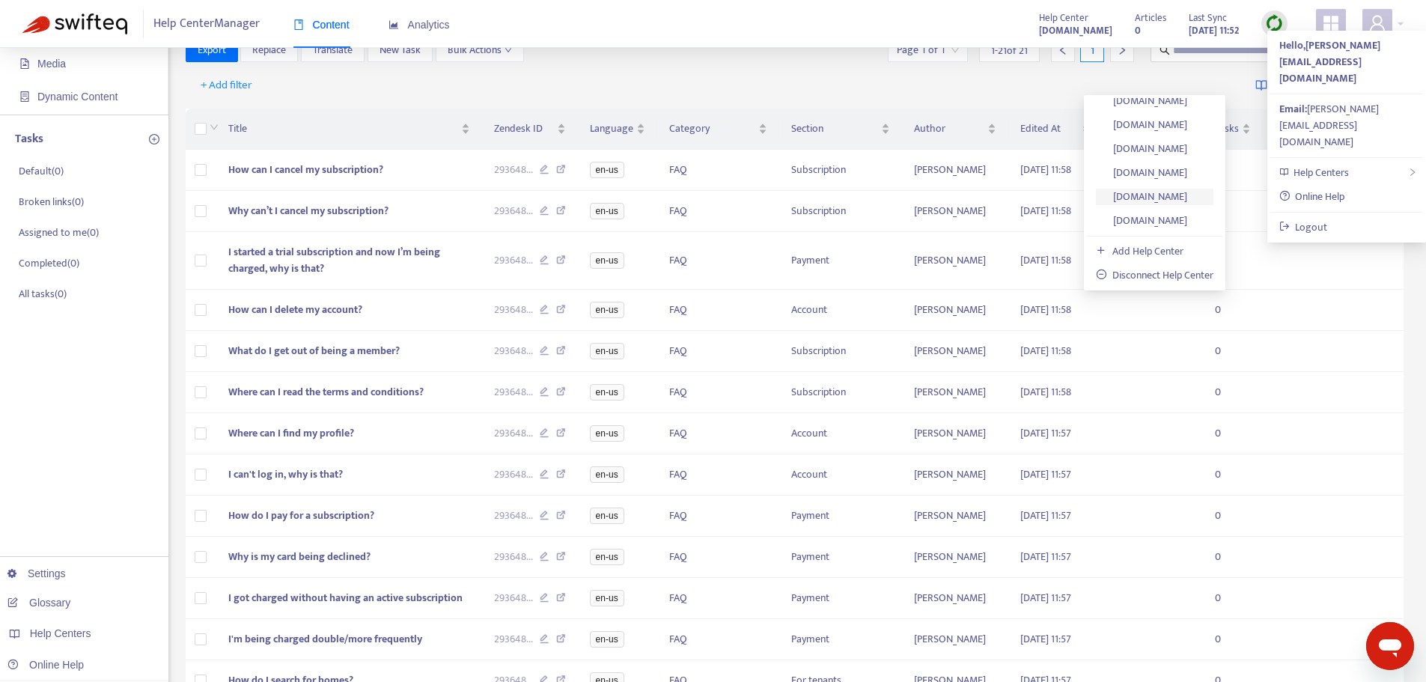
scroll to position [150, 0]
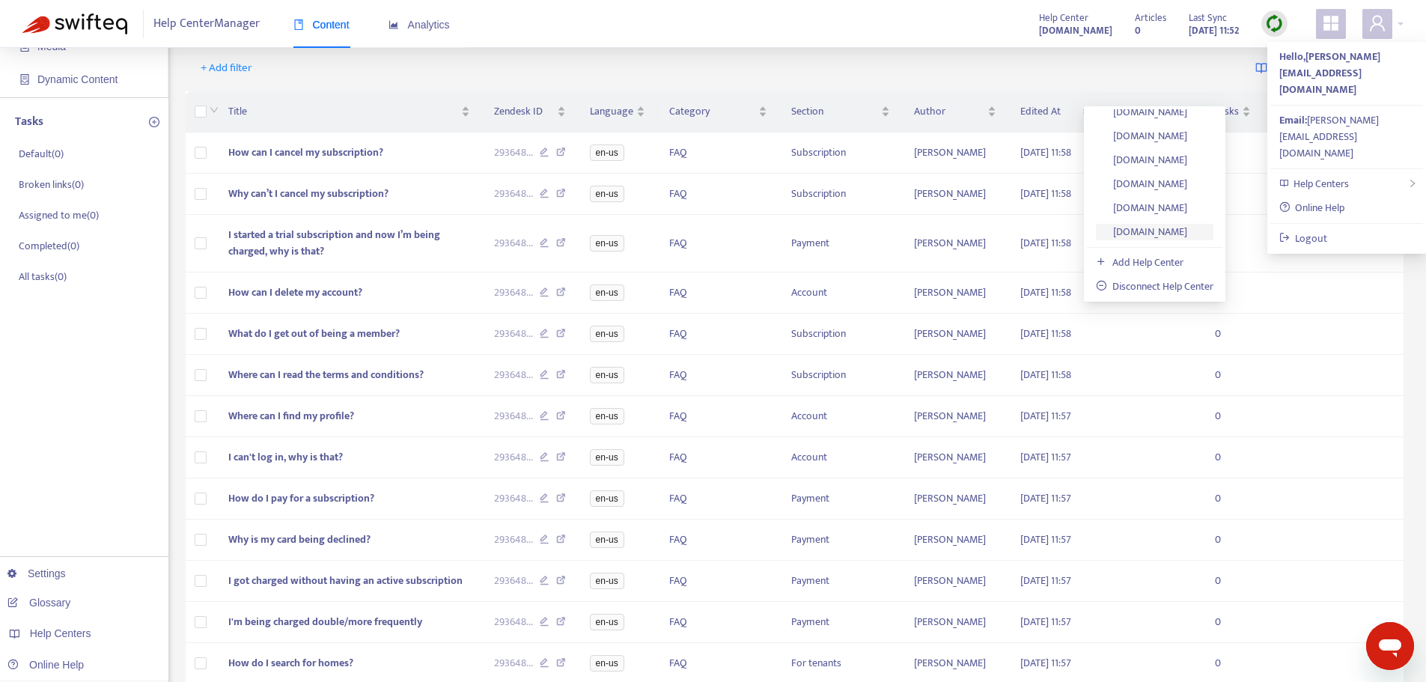
click at [1187, 230] on link "[DOMAIN_NAME]" at bounding box center [1141, 231] width 91 height 17
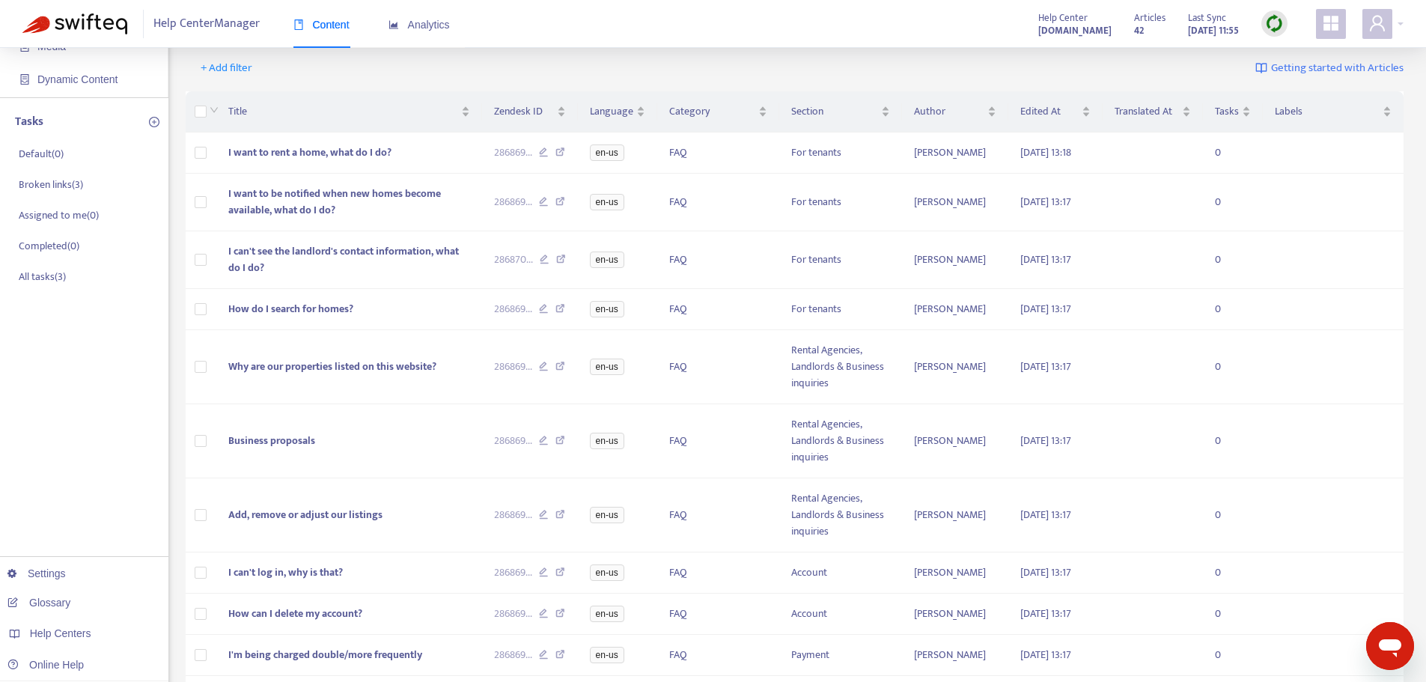
click at [1176, 74] on div "+ Add filter Getting started with Articles" at bounding box center [795, 68] width 1218 height 35
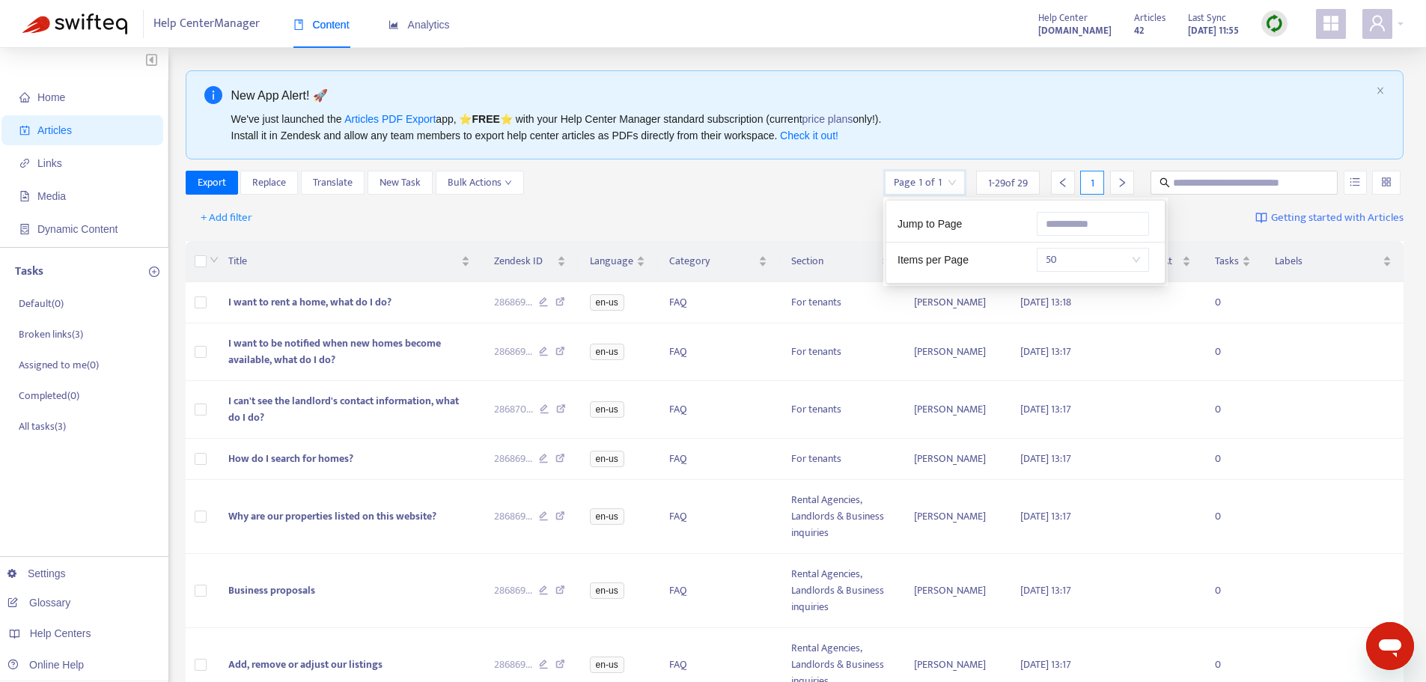
click at [949, 181] on input "search" at bounding box center [925, 182] width 62 height 22
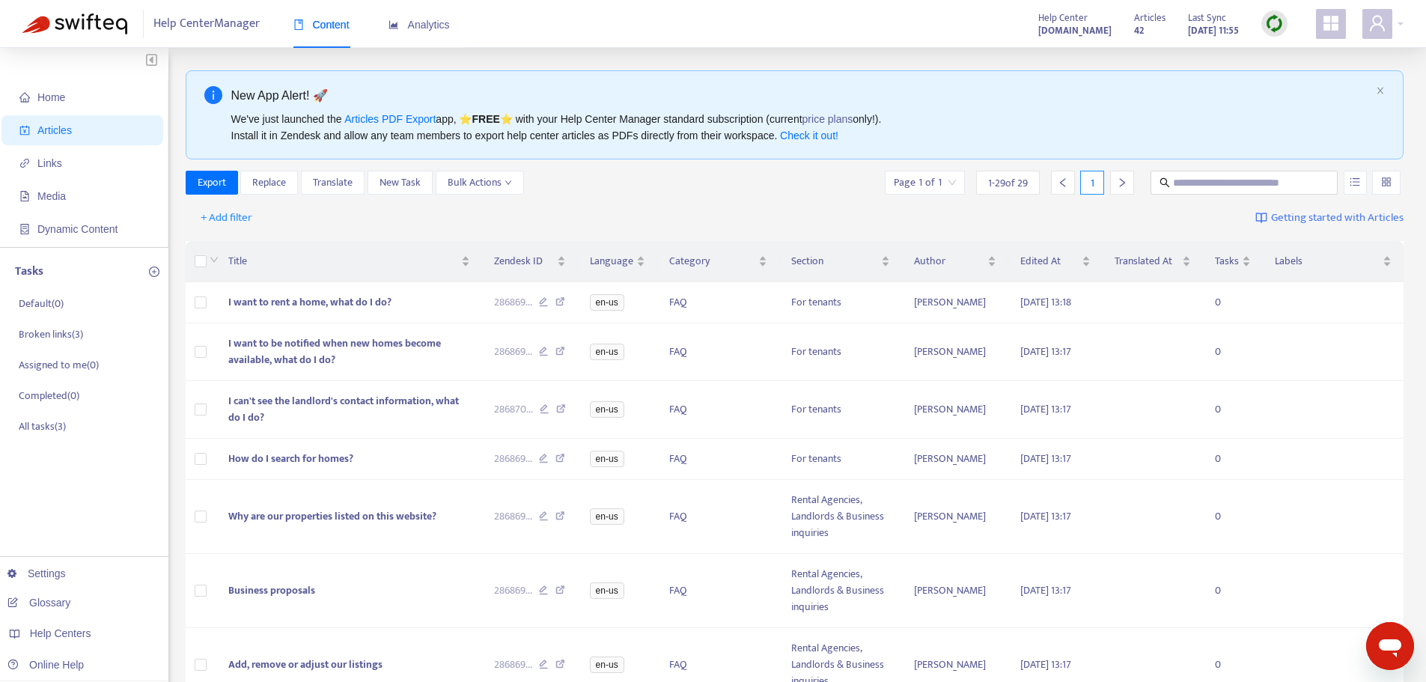
click at [788, 202] on div "+ Add filter Getting started with Articles" at bounding box center [795, 218] width 1218 height 35
click at [1134, 22] on strong "42" at bounding box center [1139, 30] width 10 height 16
click at [1271, 25] on img at bounding box center [1274, 23] width 19 height 19
click at [1301, 50] on link "Quick Sync" at bounding box center [1305, 54] width 64 height 17
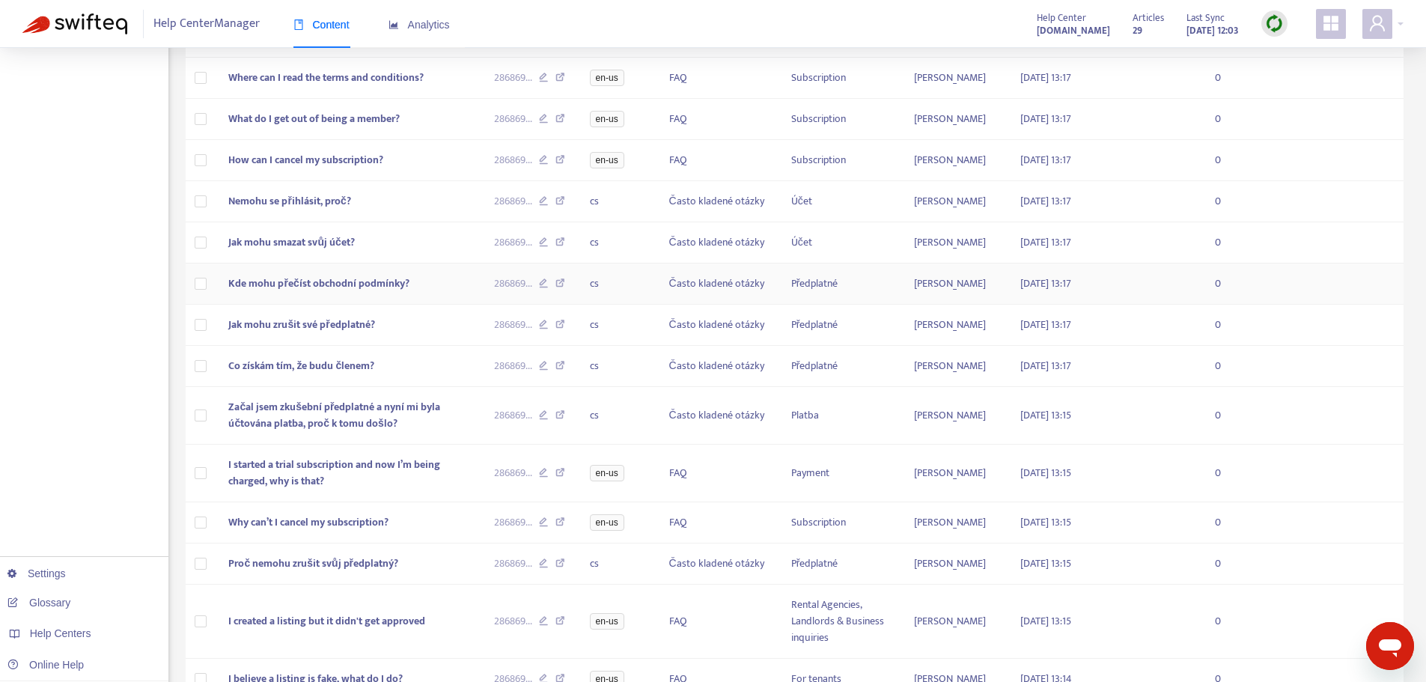
scroll to position [848, 0]
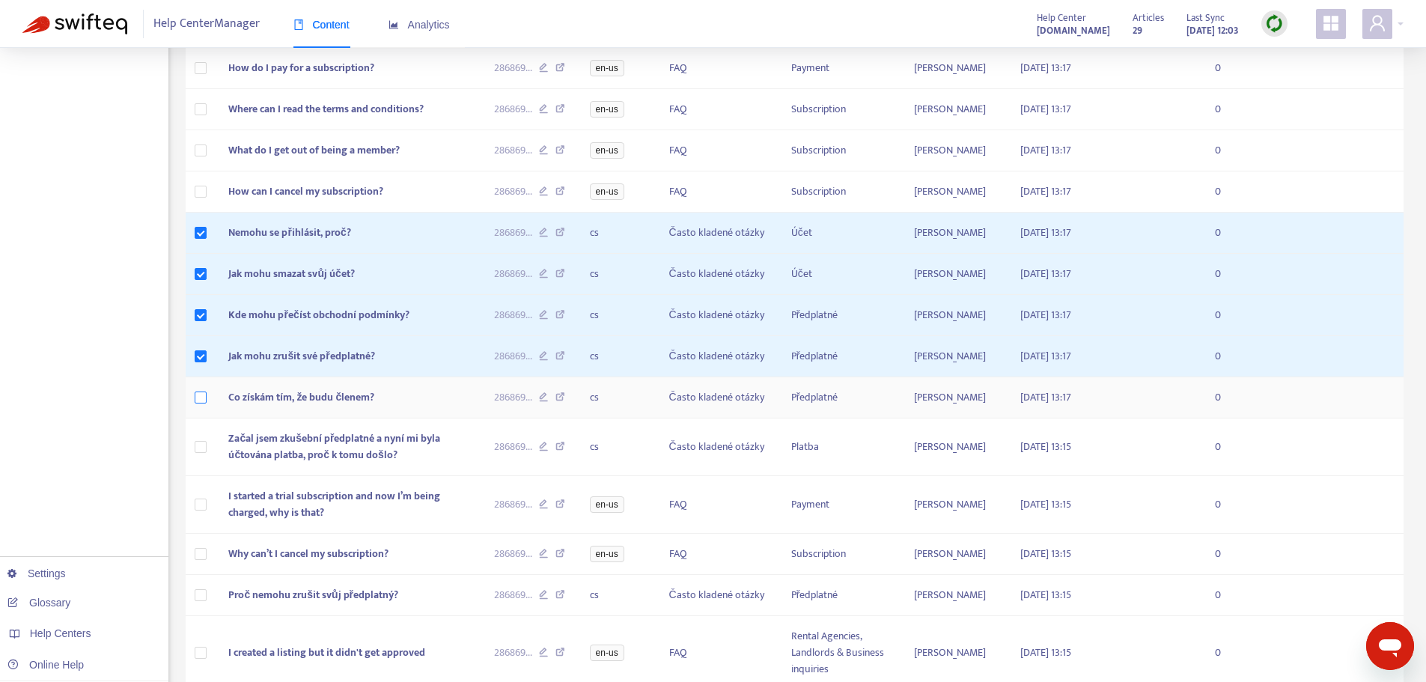
click at [201, 397] on label at bounding box center [201, 397] width 12 height 16
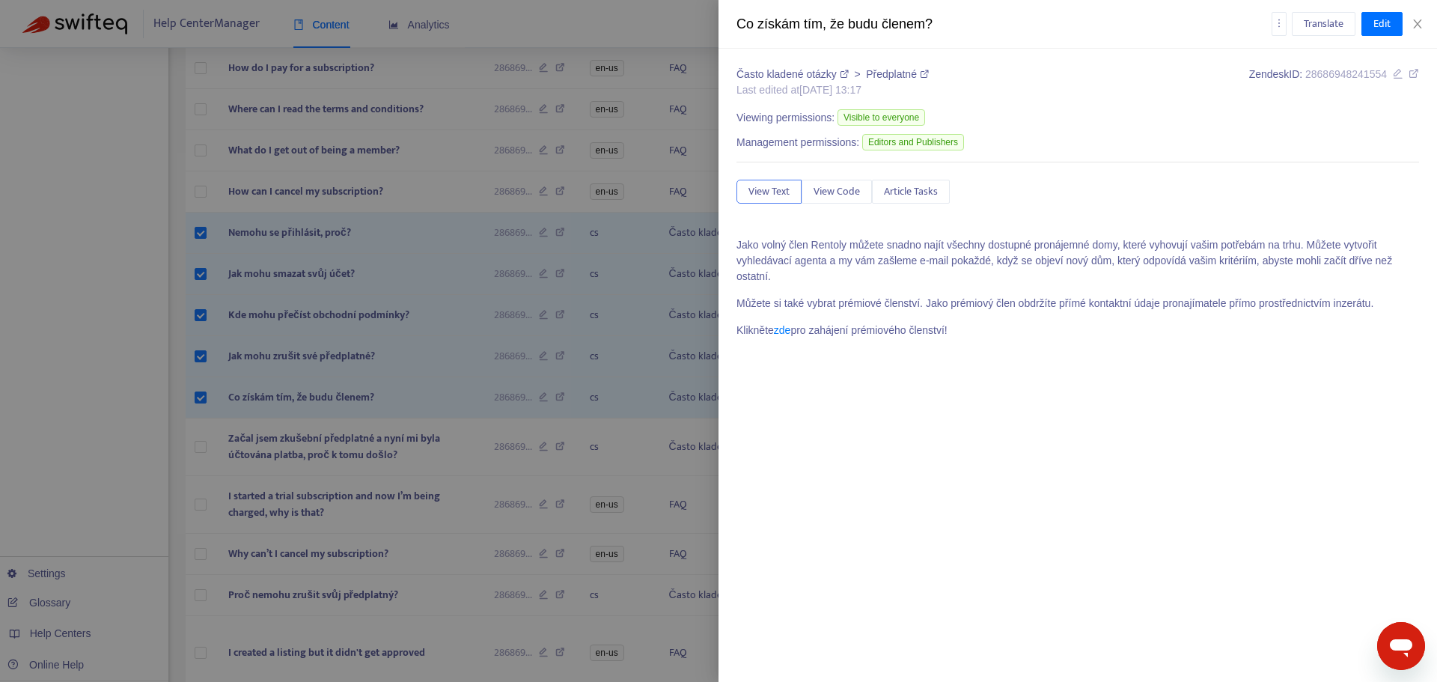
click at [201, 455] on div at bounding box center [718, 341] width 1437 height 682
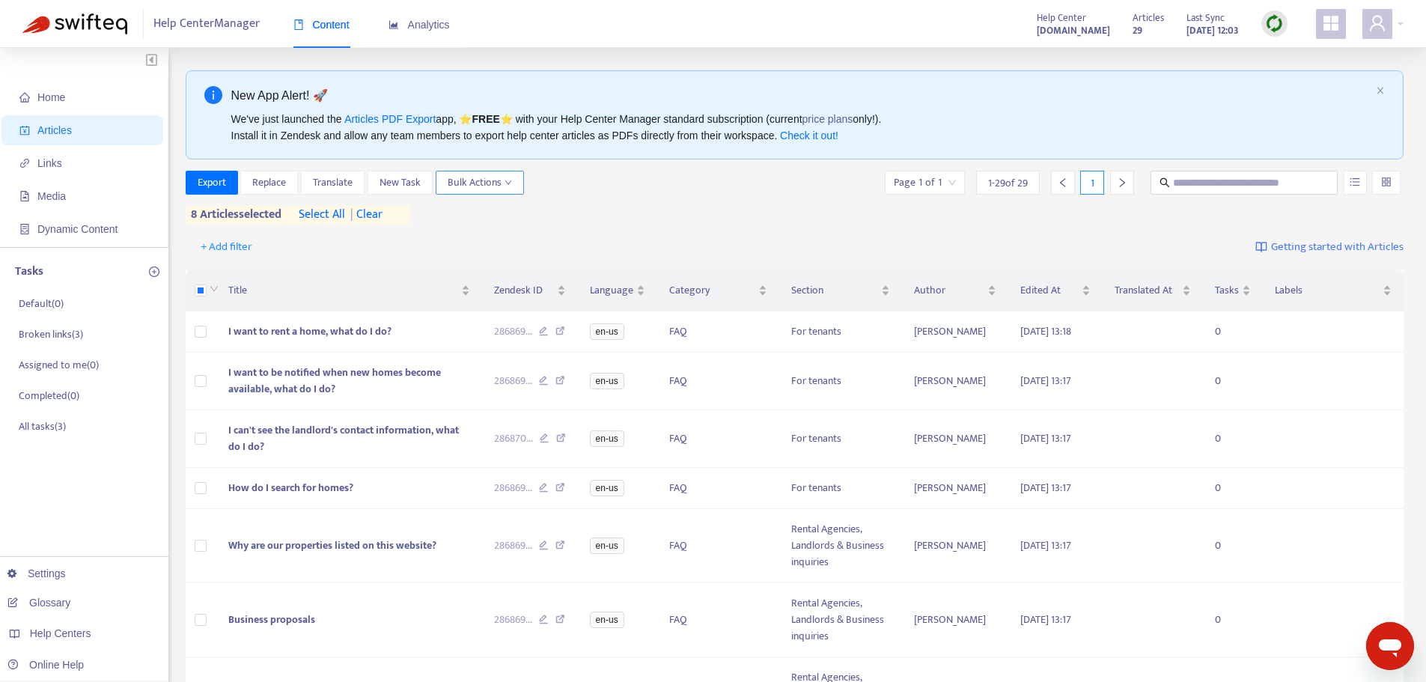
click at [501, 182] on span "Bulk Actions" at bounding box center [480, 182] width 64 height 16
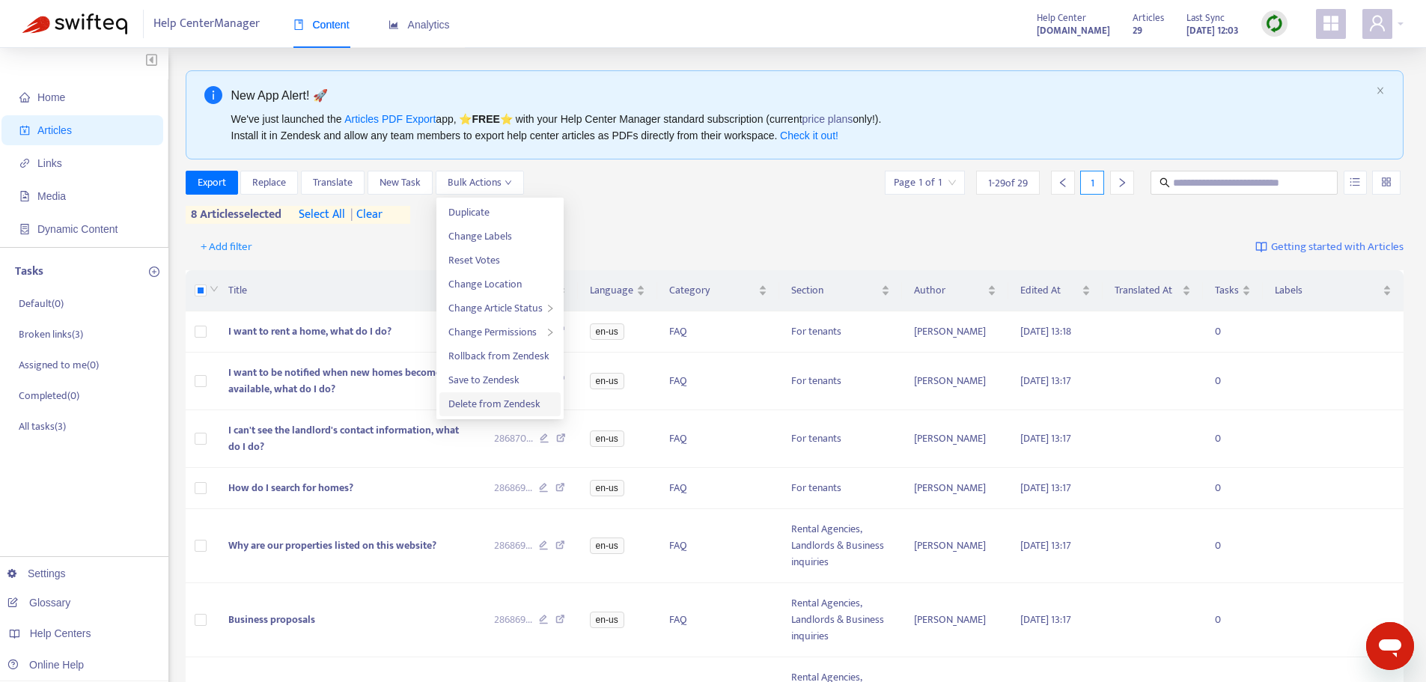
click at [523, 403] on span "Delete from Zendesk" at bounding box center [494, 403] width 92 height 17
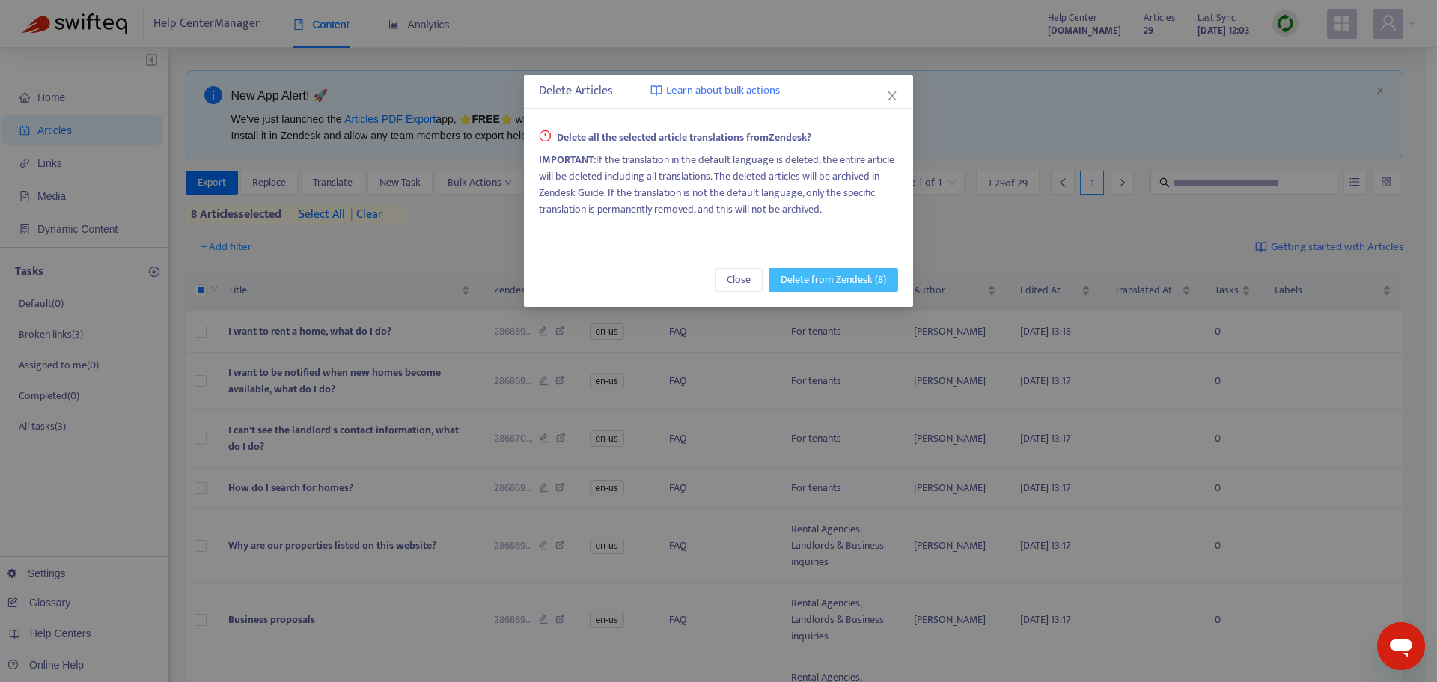
click at [835, 284] on span "Delete from Zendesk (8)" at bounding box center [834, 280] width 106 height 16
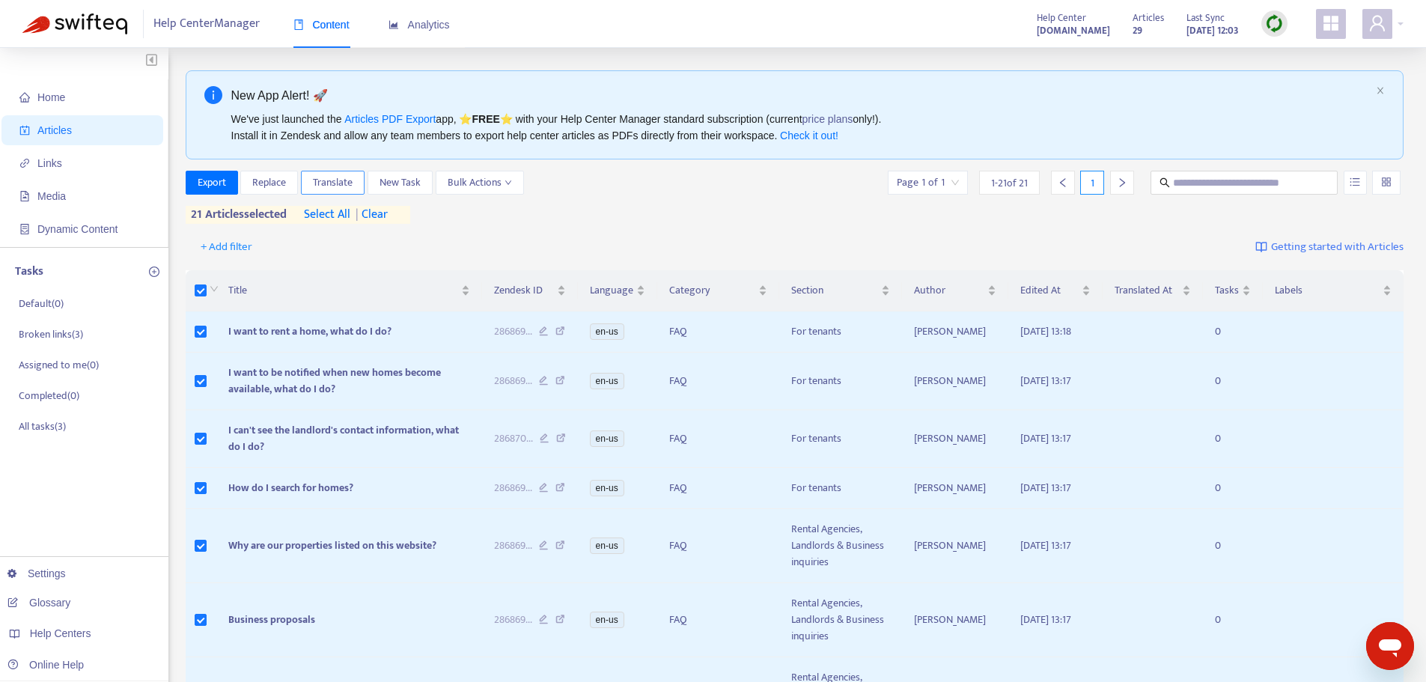
click at [348, 182] on span "Translate" at bounding box center [333, 182] width 40 height 16
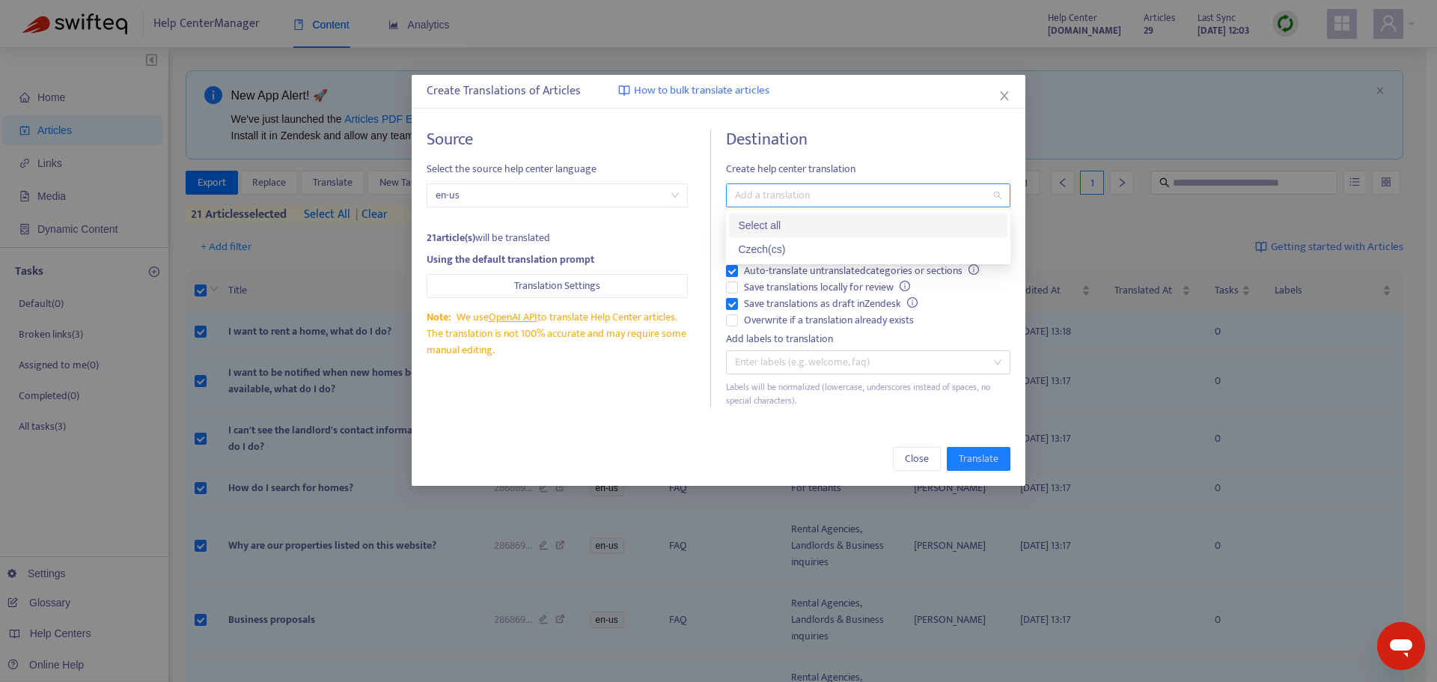
click at [823, 198] on div at bounding box center [861, 195] width 262 height 18
click at [782, 254] on div "Czech ( cs )" at bounding box center [868, 249] width 260 height 16
click at [912, 136] on h4 "Destination" at bounding box center [868, 139] width 284 height 20
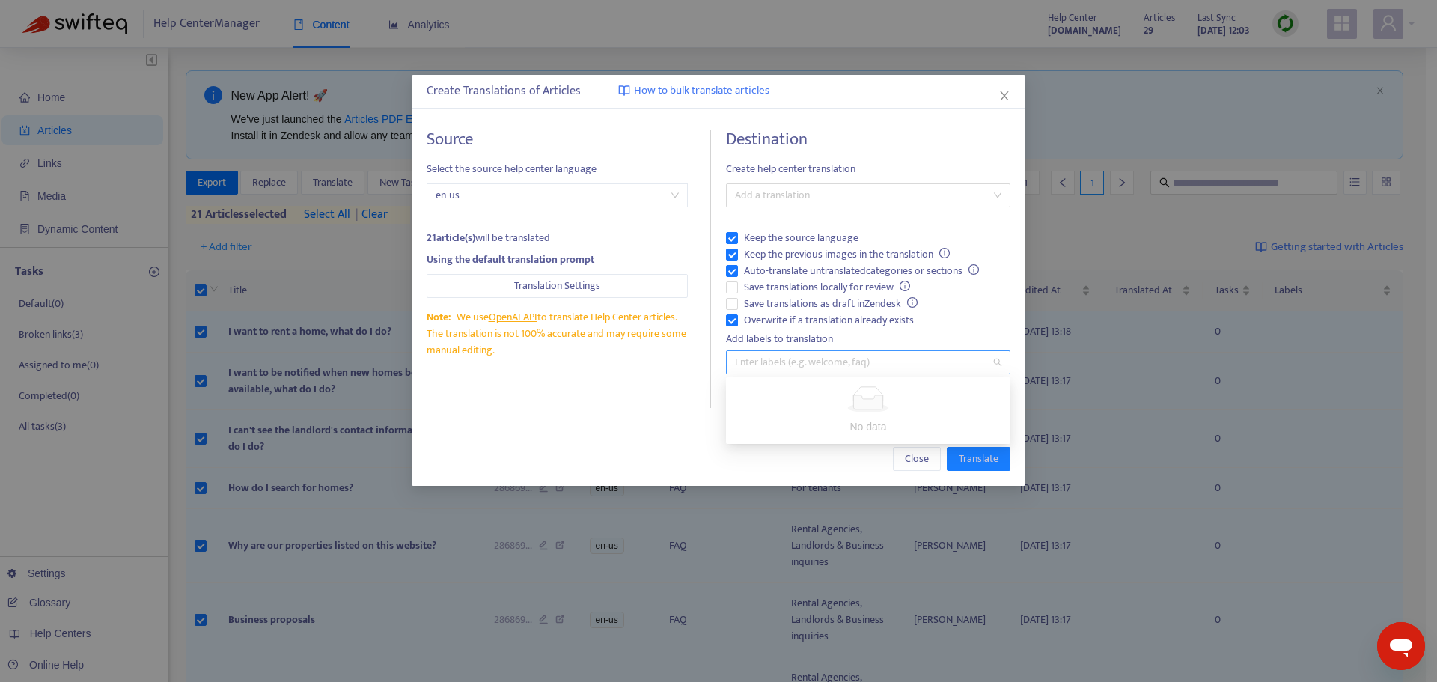
click at [993, 365] on div "Enter labels (e.g. welcome, faq)" at bounding box center [868, 362] width 284 height 24
click at [977, 197] on div at bounding box center [861, 195] width 262 height 18
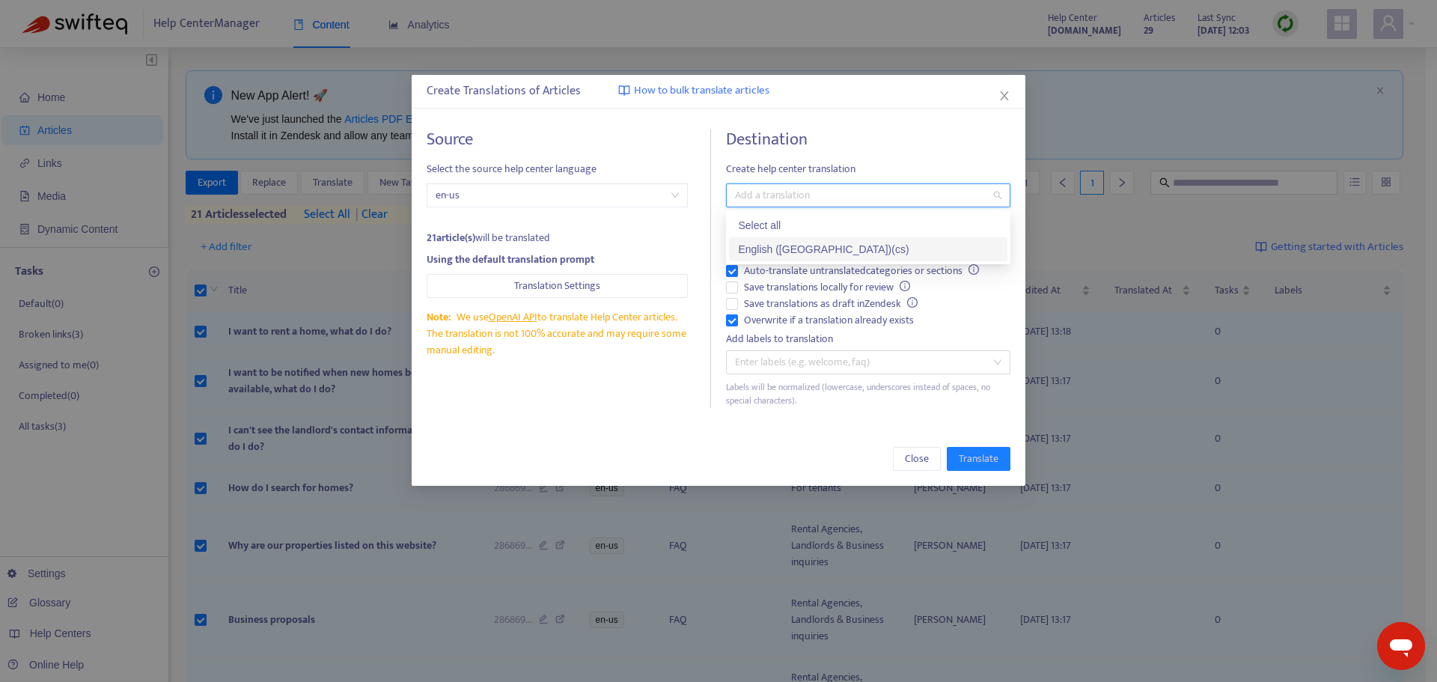
click at [846, 253] on div "English (USA) ( cs )" at bounding box center [868, 249] width 260 height 16
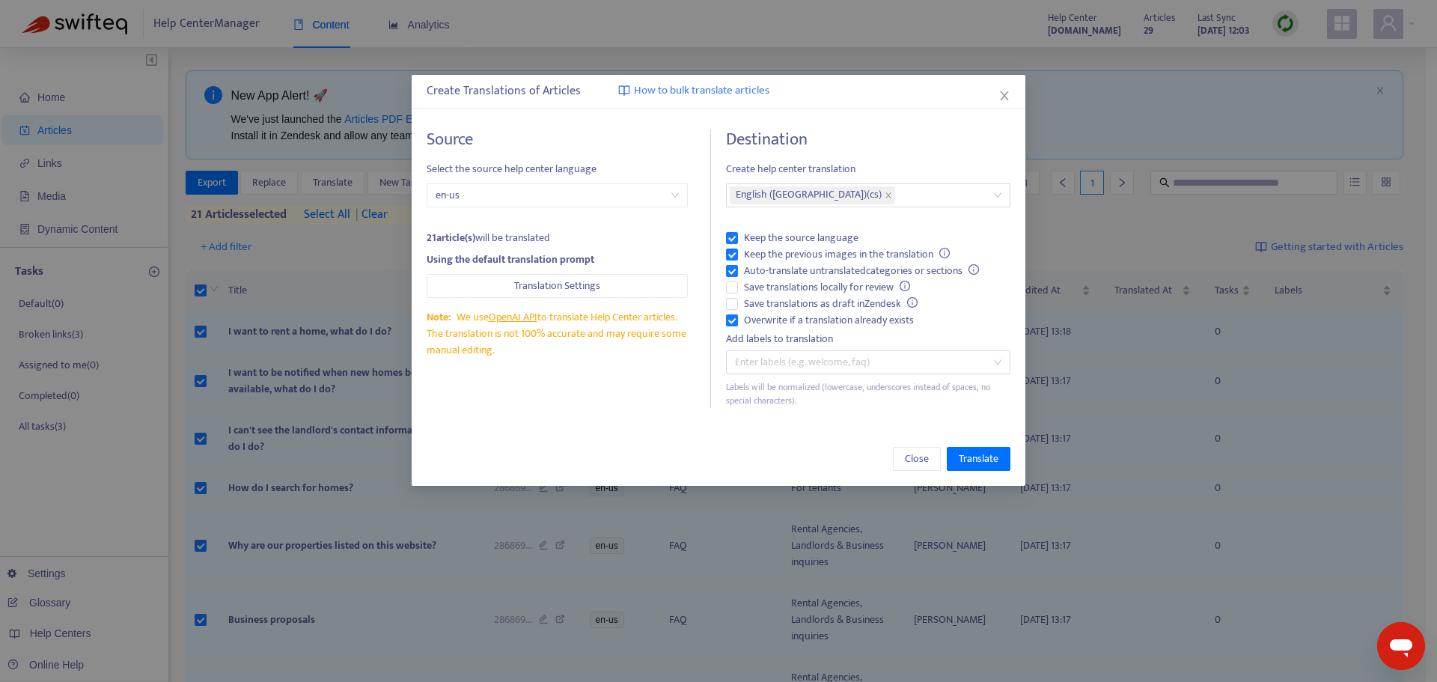
click at [912, 140] on h4 "Destination" at bounding box center [868, 139] width 284 height 20
click at [993, 465] on span "Translate" at bounding box center [979, 459] width 40 height 16
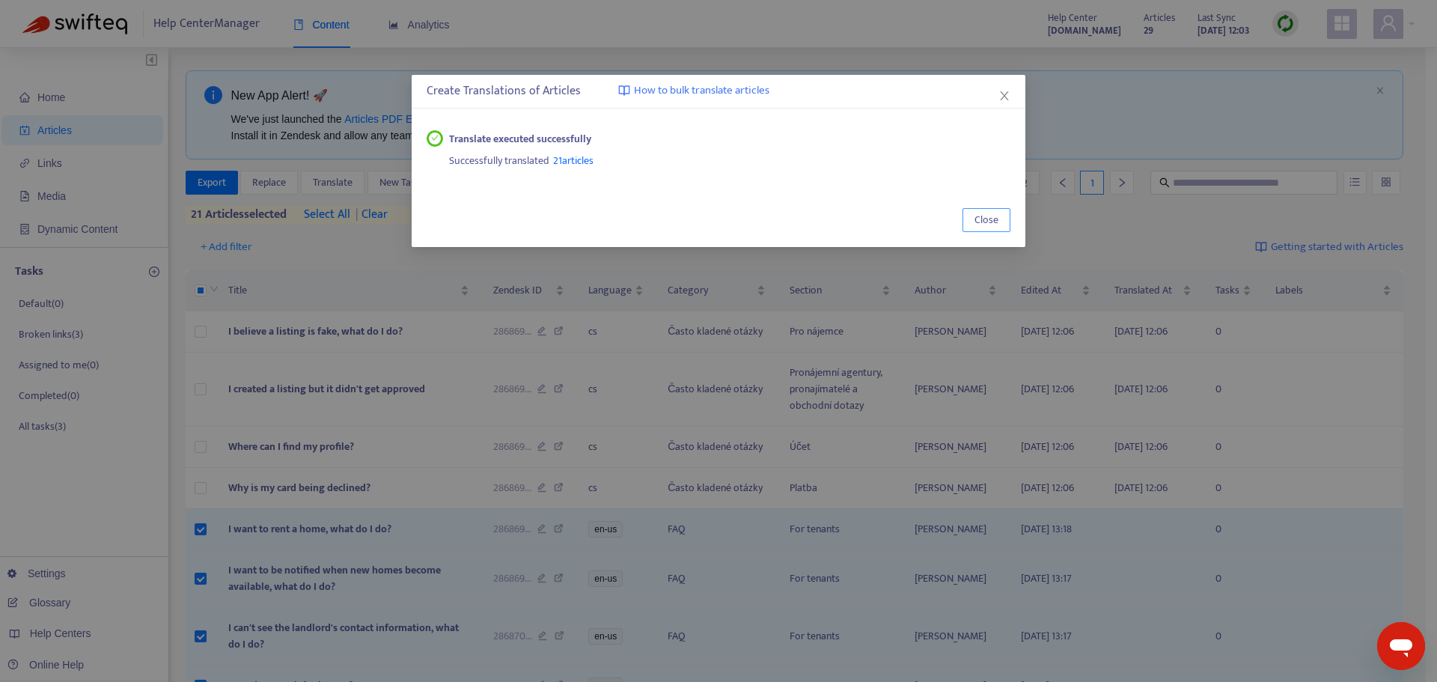
click at [977, 219] on span "Close" at bounding box center [986, 220] width 24 height 16
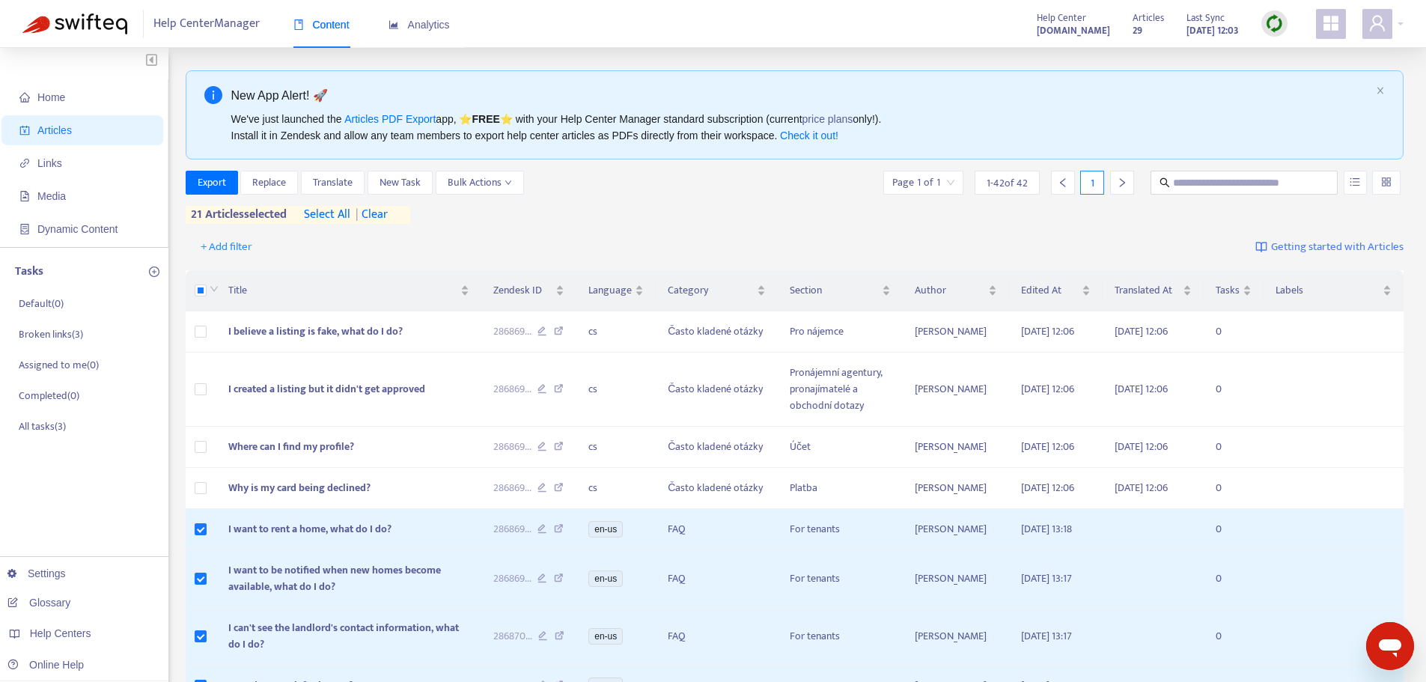
click at [677, 212] on div "Export Replace Translate New Task Bulk Actions Page 1 of 1 1 - 42 of 42 1 21 ar…" at bounding box center [795, 197] width 1218 height 53
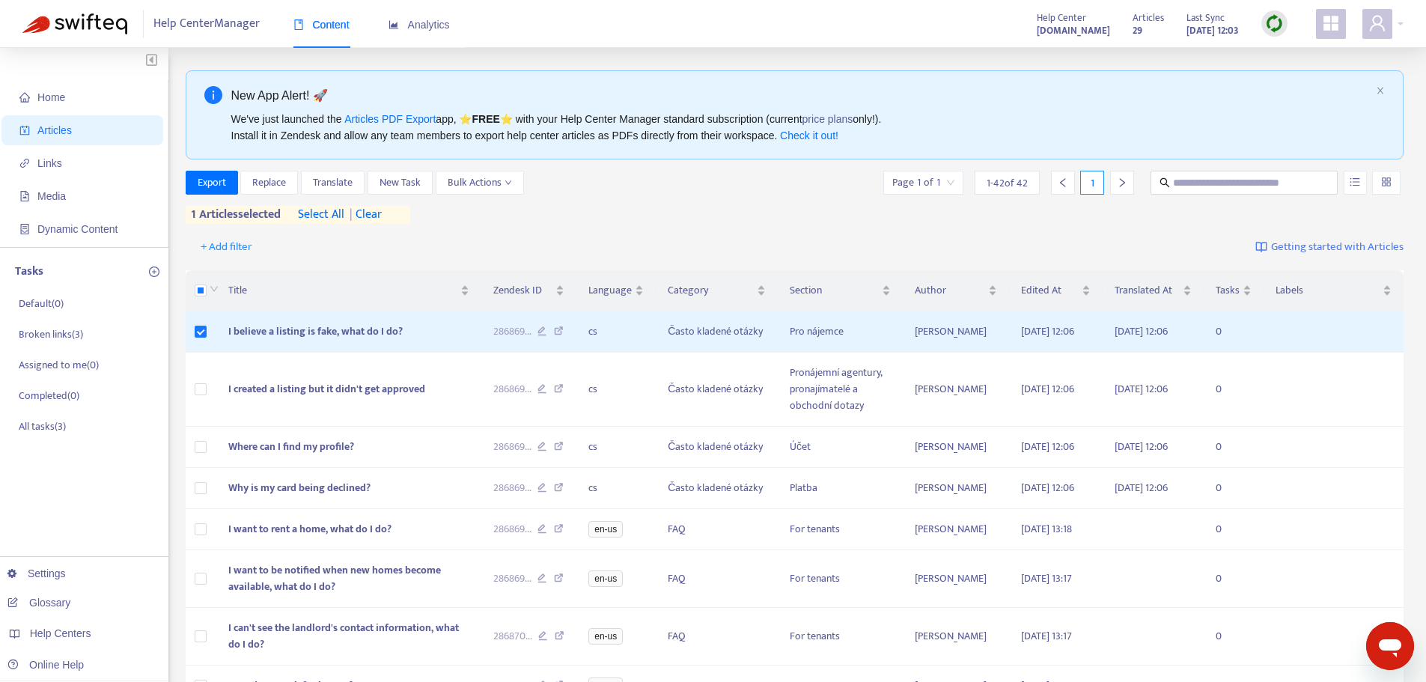
click at [1339, 28] on icon "appstore" at bounding box center [1331, 23] width 18 height 18
click at [679, 213] on div "Export Replace Translate New Task Bulk Actions Page 1 of 1 1 - 42 of 42 1 1 art…" at bounding box center [795, 197] width 1218 height 53
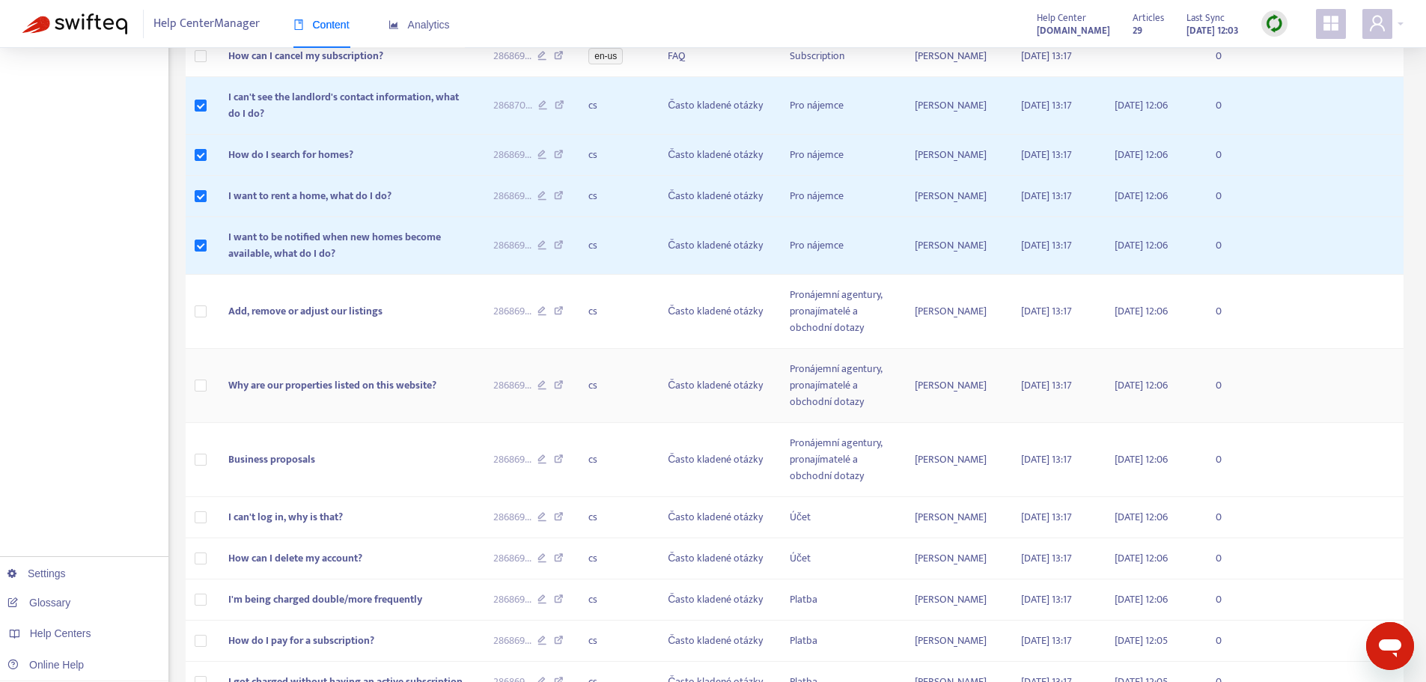
scroll to position [1197, 0]
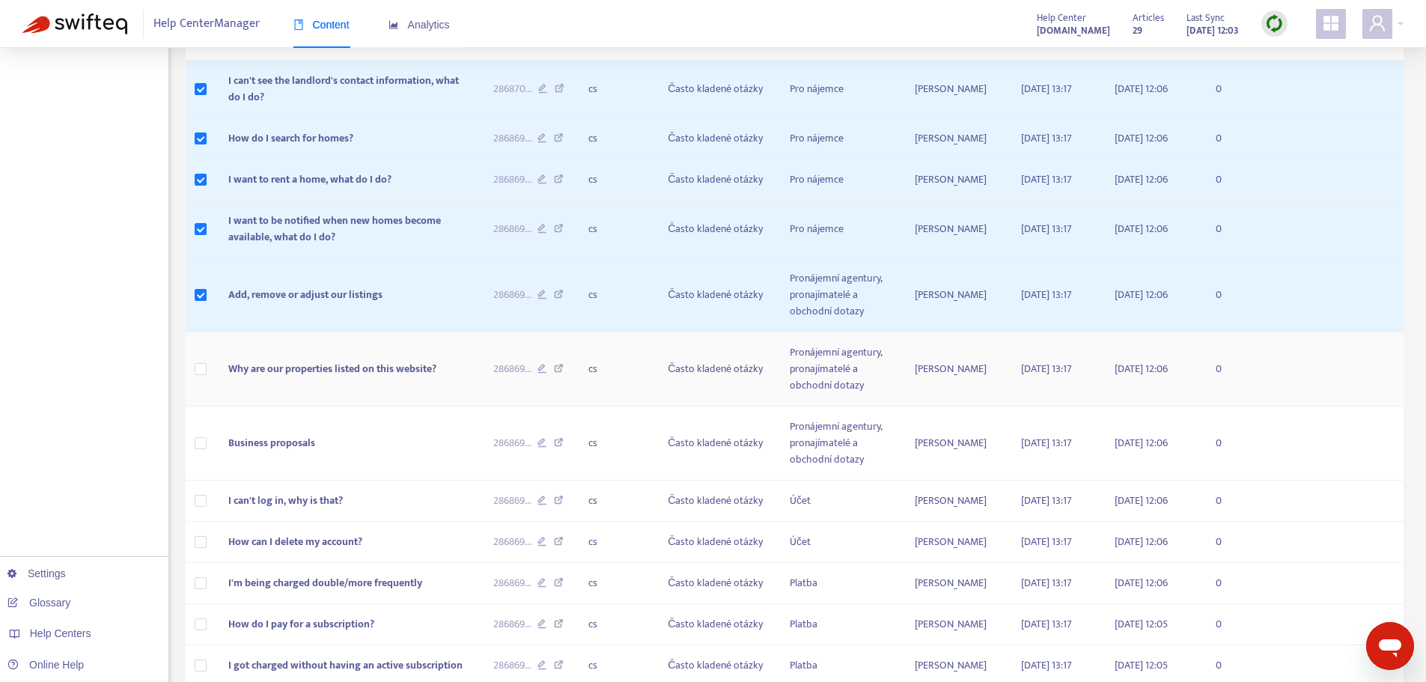
click at [208, 406] on td at bounding box center [201, 369] width 31 height 74
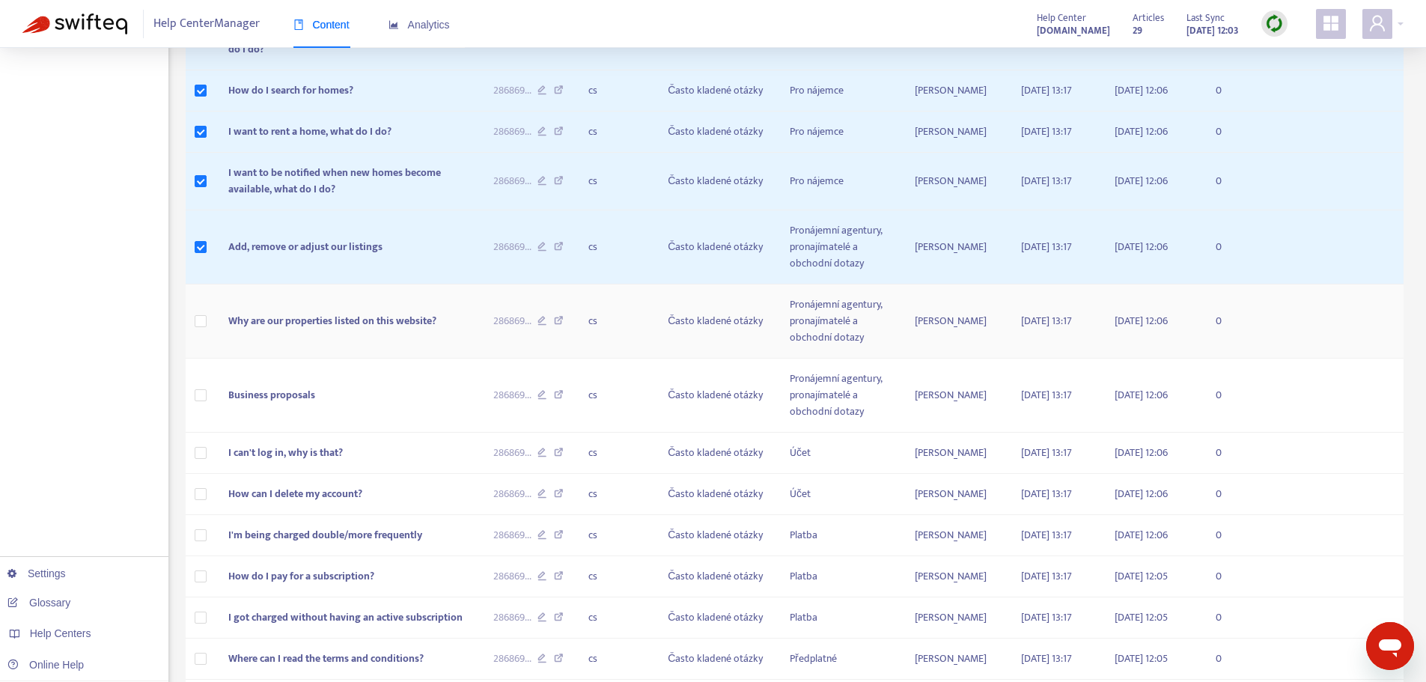
scroll to position [1248, 0]
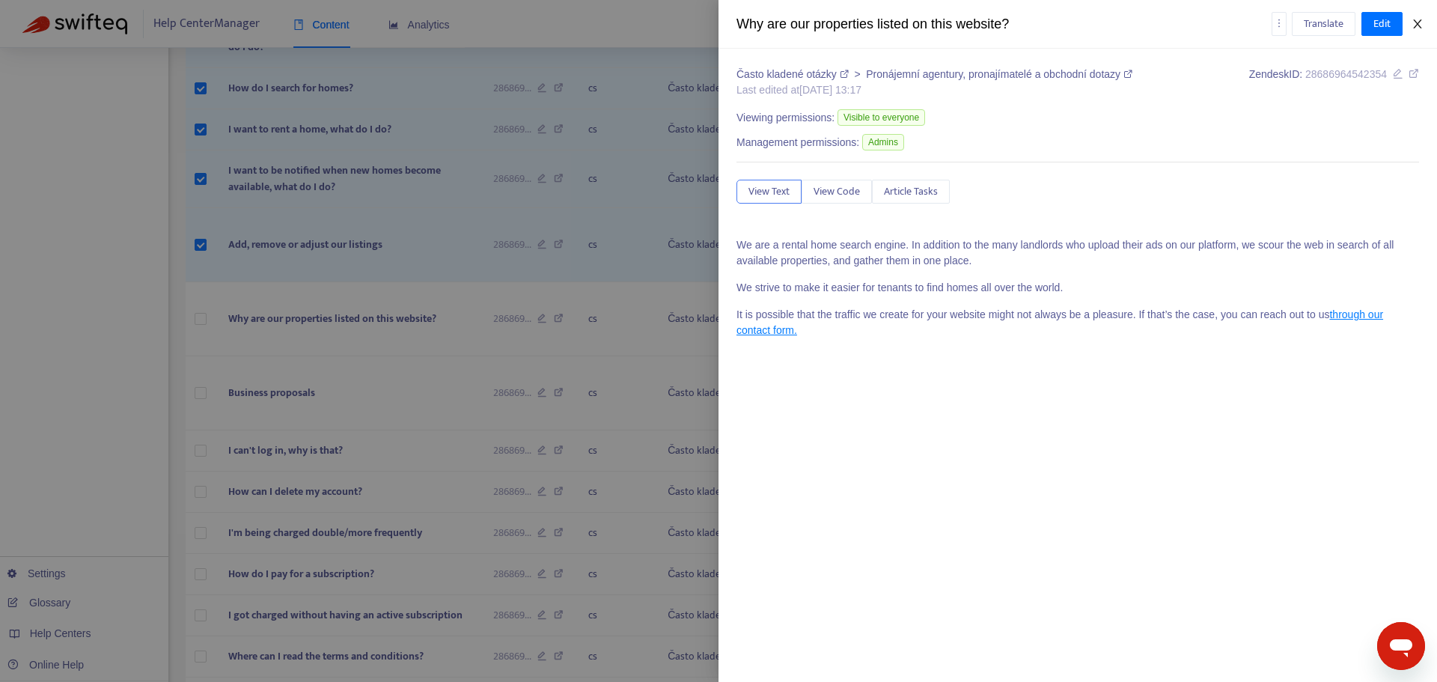
click at [1422, 21] on icon "close" at bounding box center [1418, 24] width 12 height 12
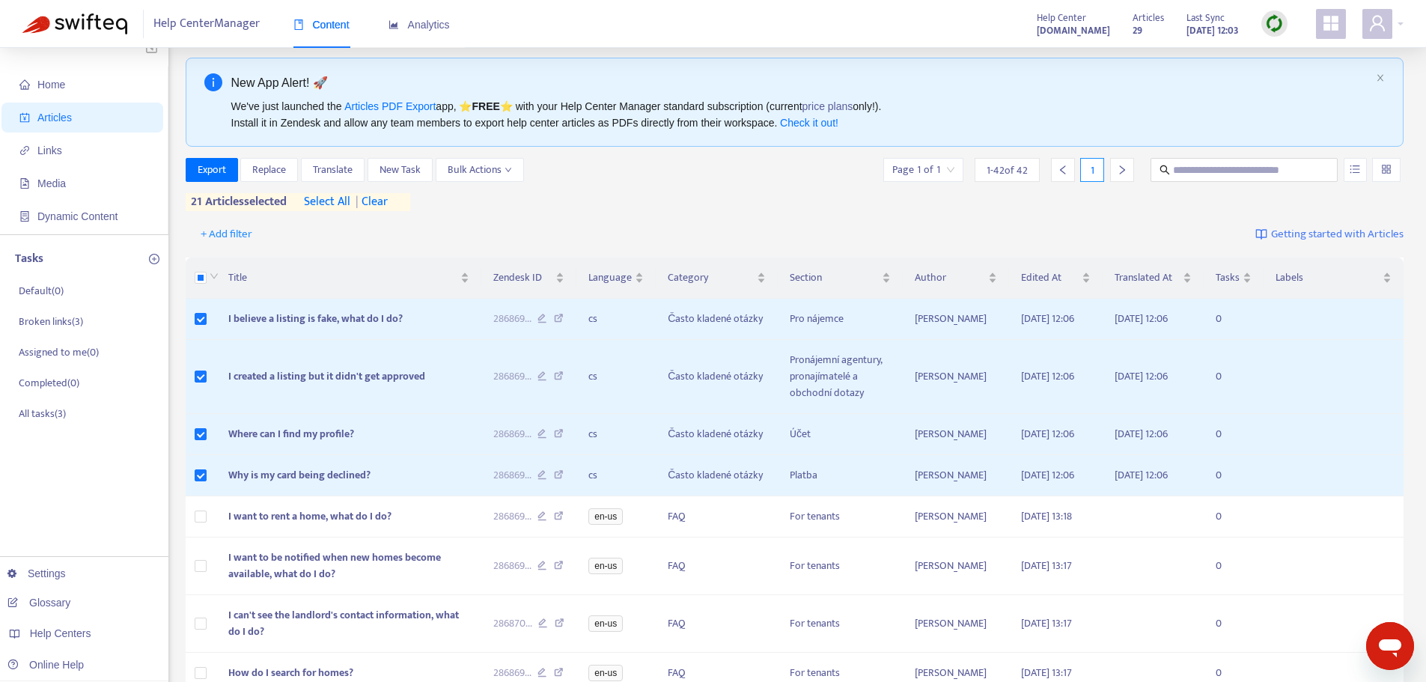
scroll to position [0, 0]
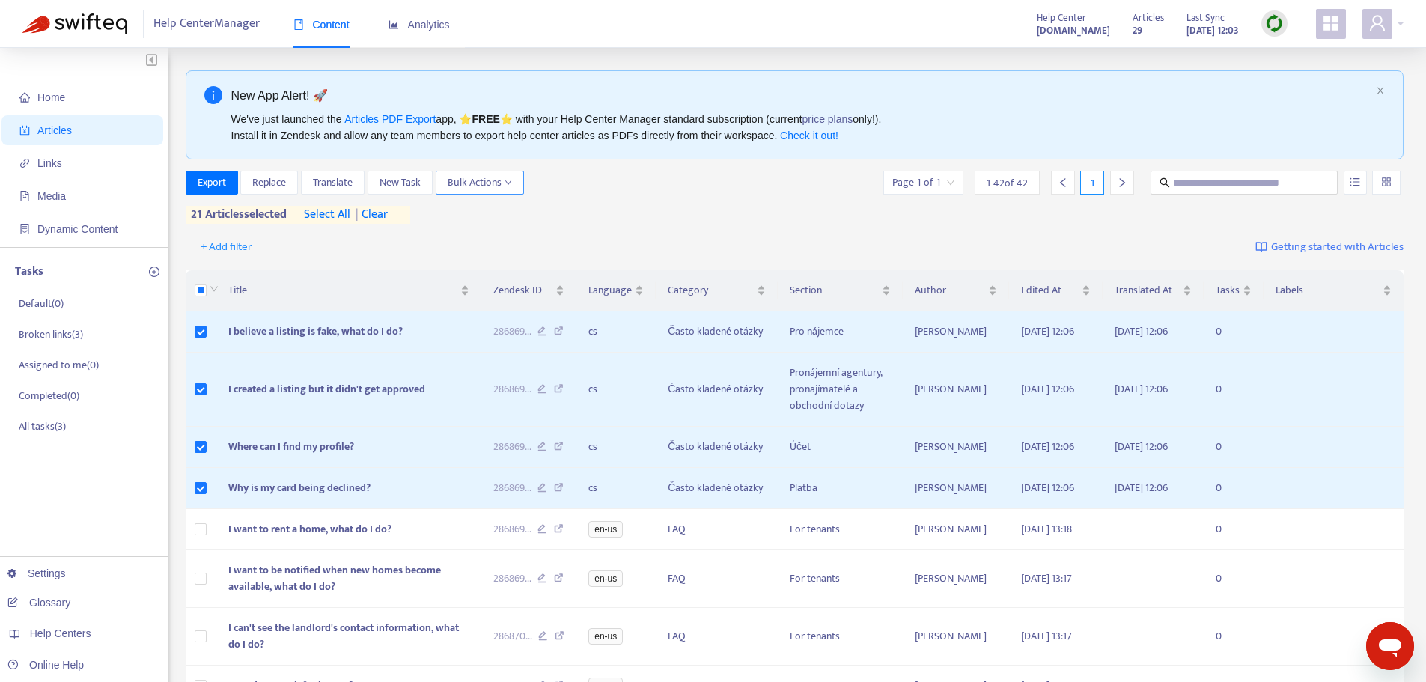
click at [510, 183] on icon "down" at bounding box center [507, 182] width 7 height 7
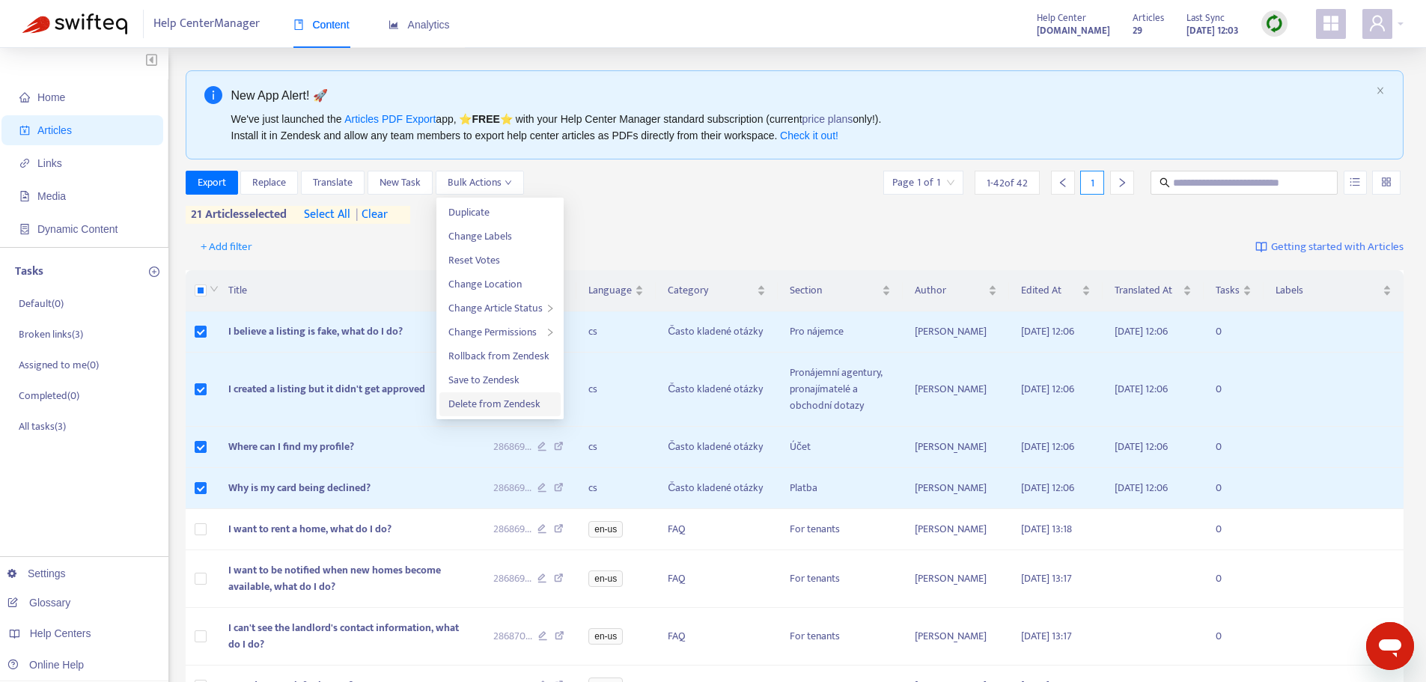
click at [514, 408] on span "Delete from Zendesk" at bounding box center [494, 403] width 92 height 17
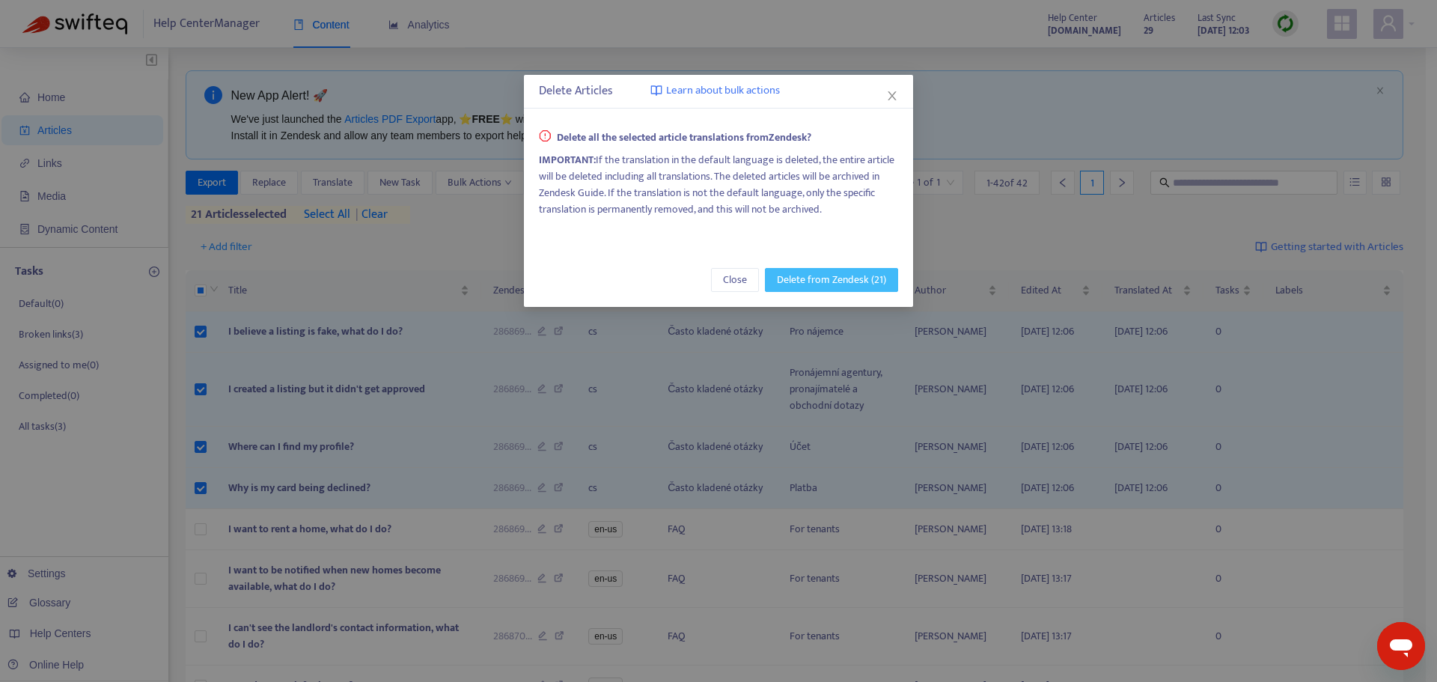
click at [832, 281] on span "Delete from Zendesk (21)" at bounding box center [831, 280] width 109 height 16
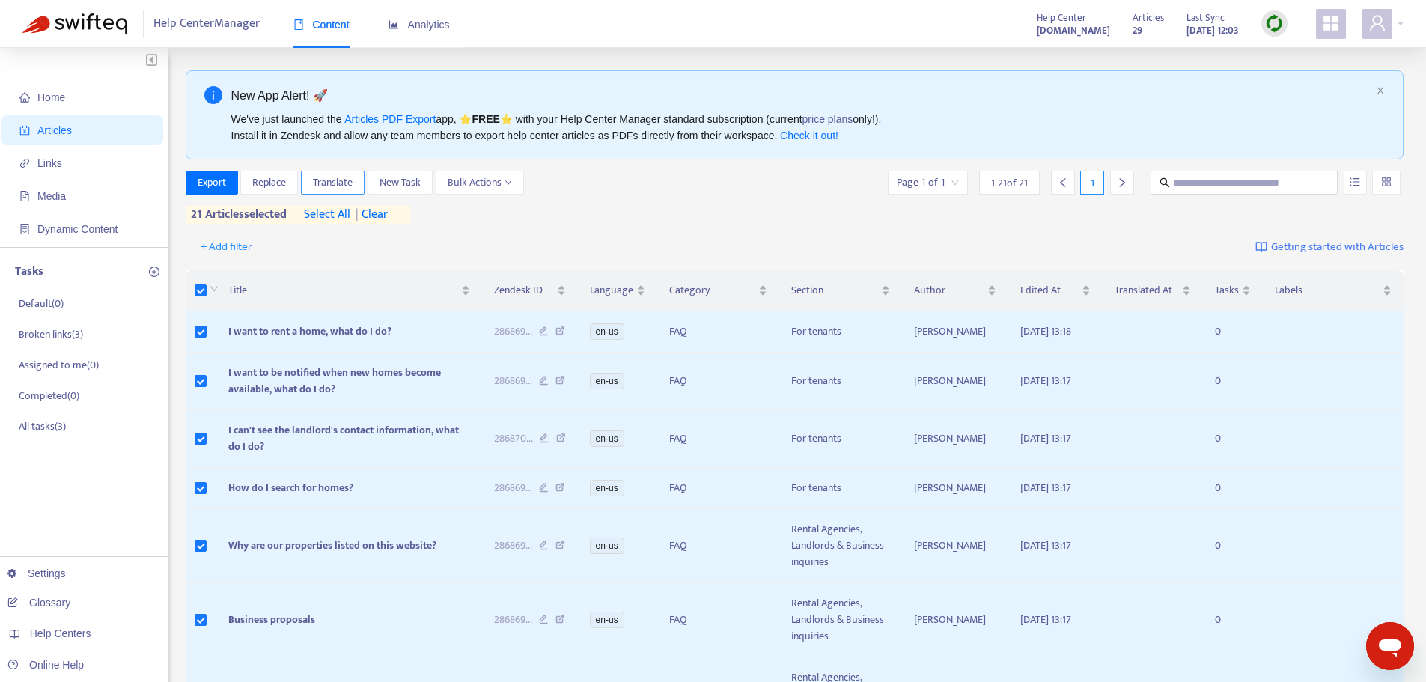
click at [334, 179] on span "Translate" at bounding box center [333, 182] width 40 height 16
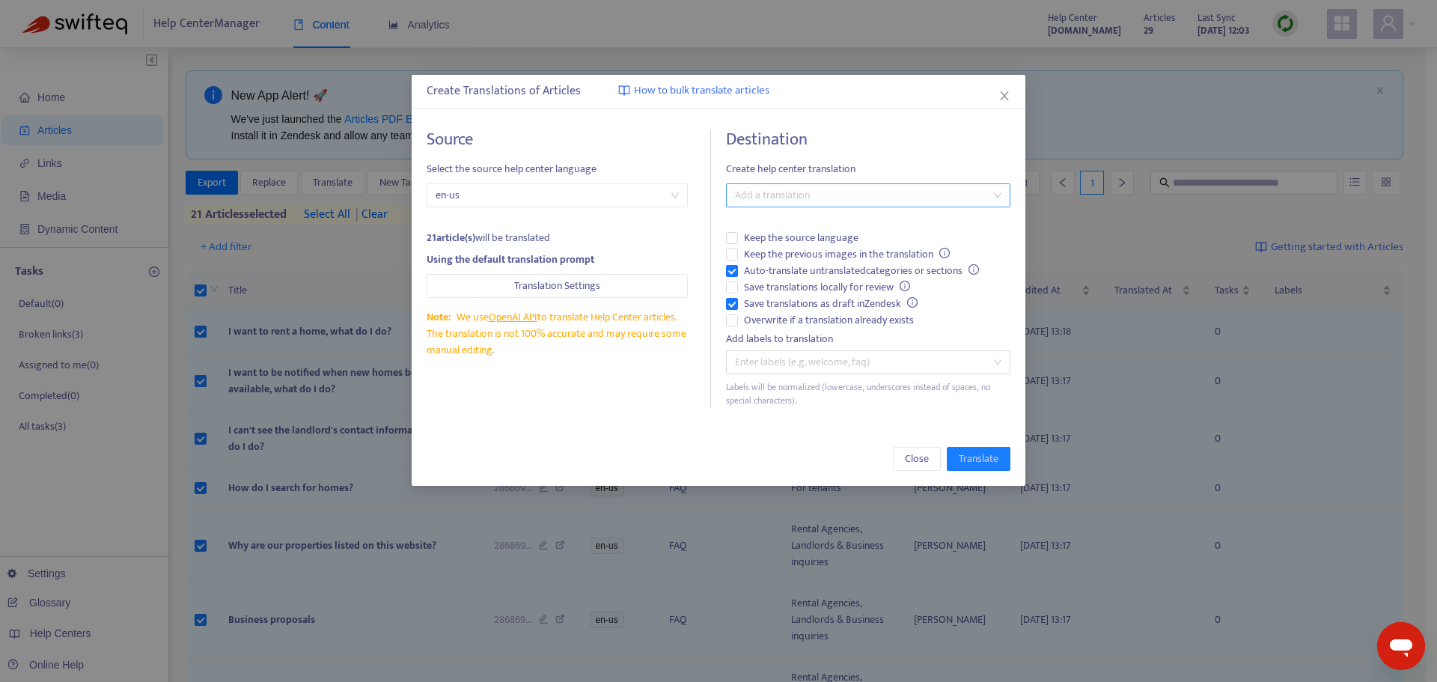
click at [804, 203] on div at bounding box center [861, 195] width 262 height 18
click at [772, 247] on div "Czech ( cs )" at bounding box center [868, 249] width 260 height 16
click at [933, 132] on h4 "Destination" at bounding box center [868, 139] width 284 height 20
click at [573, 293] on span "Translation Settings" at bounding box center [557, 286] width 86 height 16
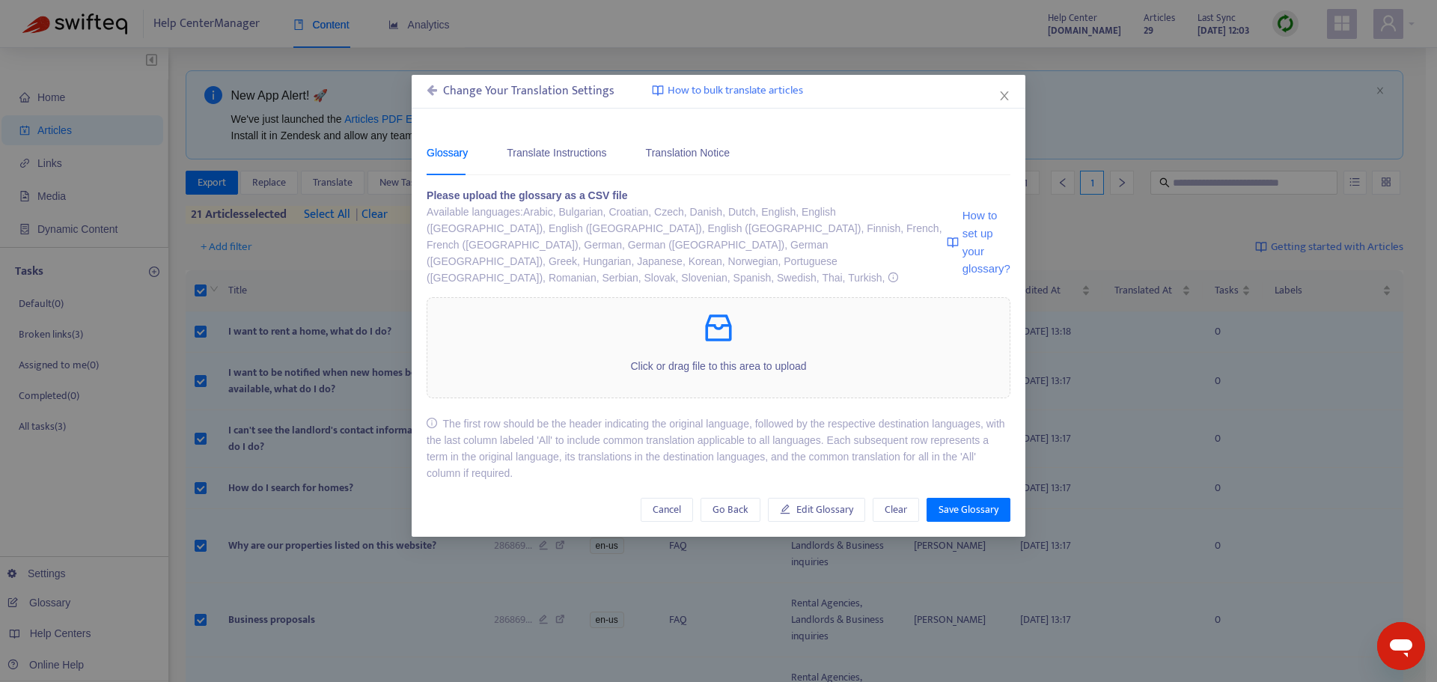
click at [428, 91] on icon at bounding box center [432, 90] width 10 height 12
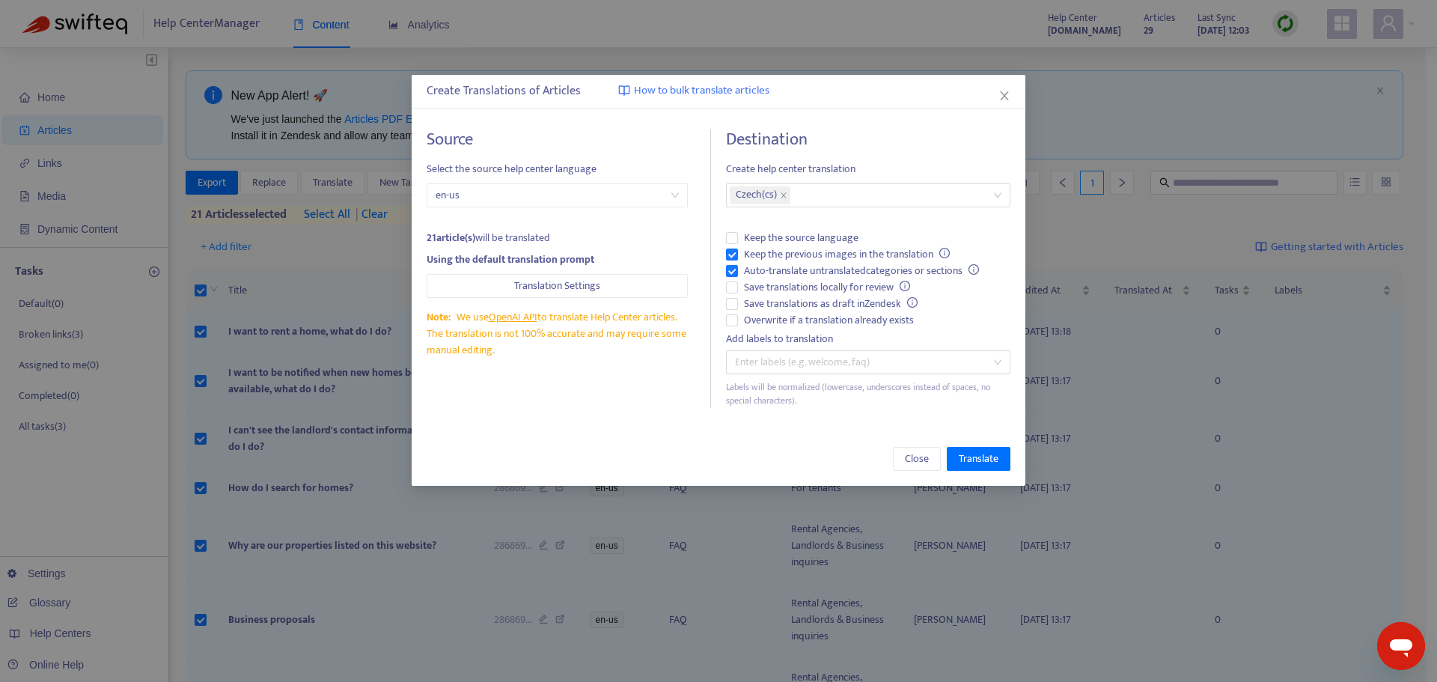
click at [669, 88] on span "How to bulk translate articles" at bounding box center [701, 90] width 135 height 17
click at [966, 461] on span "Translate" at bounding box center [979, 459] width 40 height 16
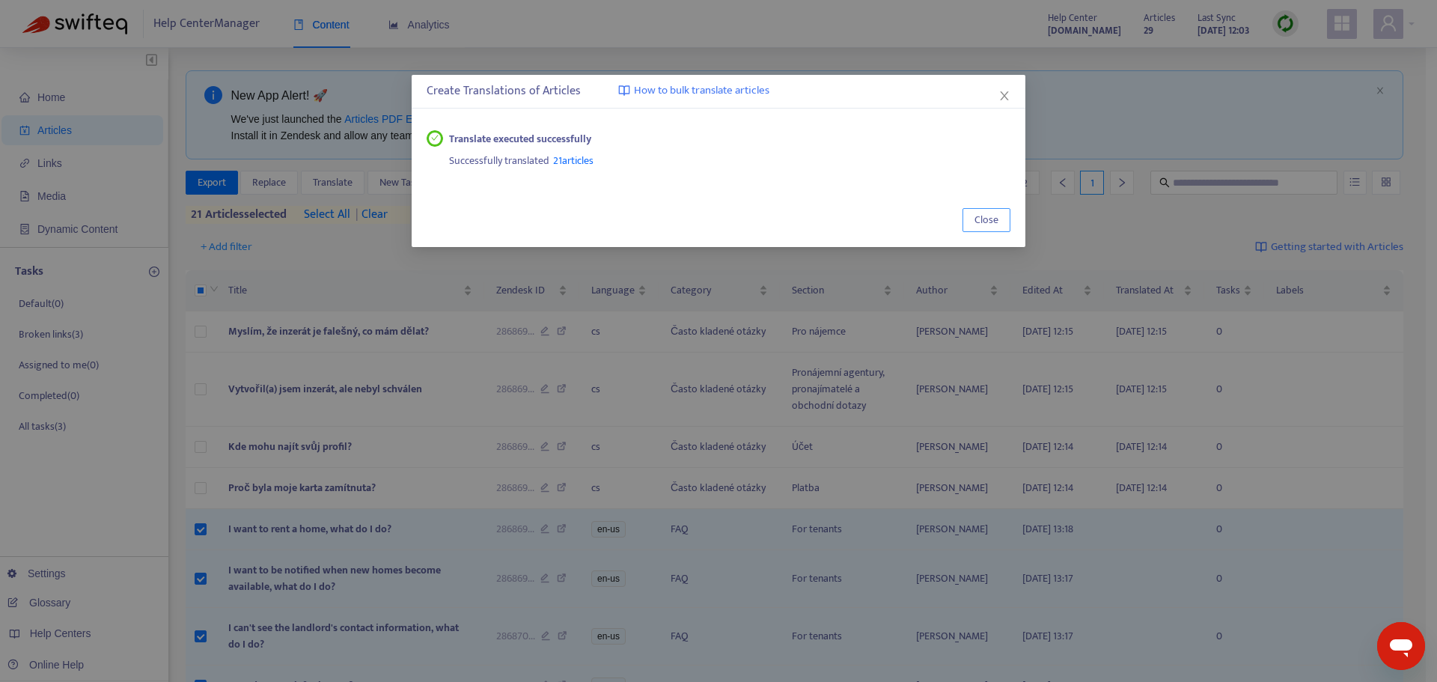
click at [992, 227] on span "Close" at bounding box center [986, 220] width 24 height 16
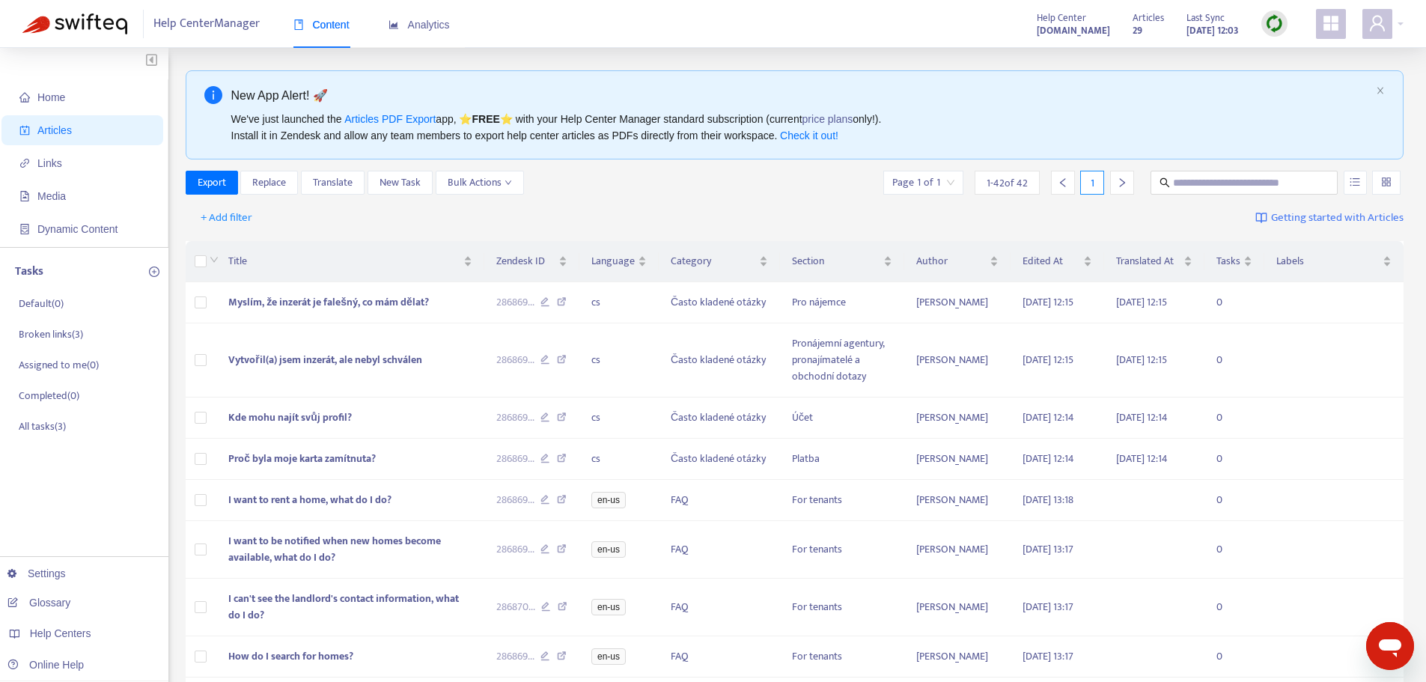
click at [1275, 13] on div at bounding box center [1274, 23] width 26 height 26
click at [1329, 53] on link "Quick Sync" at bounding box center [1305, 54] width 64 height 17
click at [234, 218] on span "+ Add filter" at bounding box center [227, 218] width 52 height 18
click at [247, 245] on span "Language" at bounding box center [248, 247] width 94 height 16
click at [286, 216] on div "Language: All" at bounding box center [242, 218] width 112 height 22
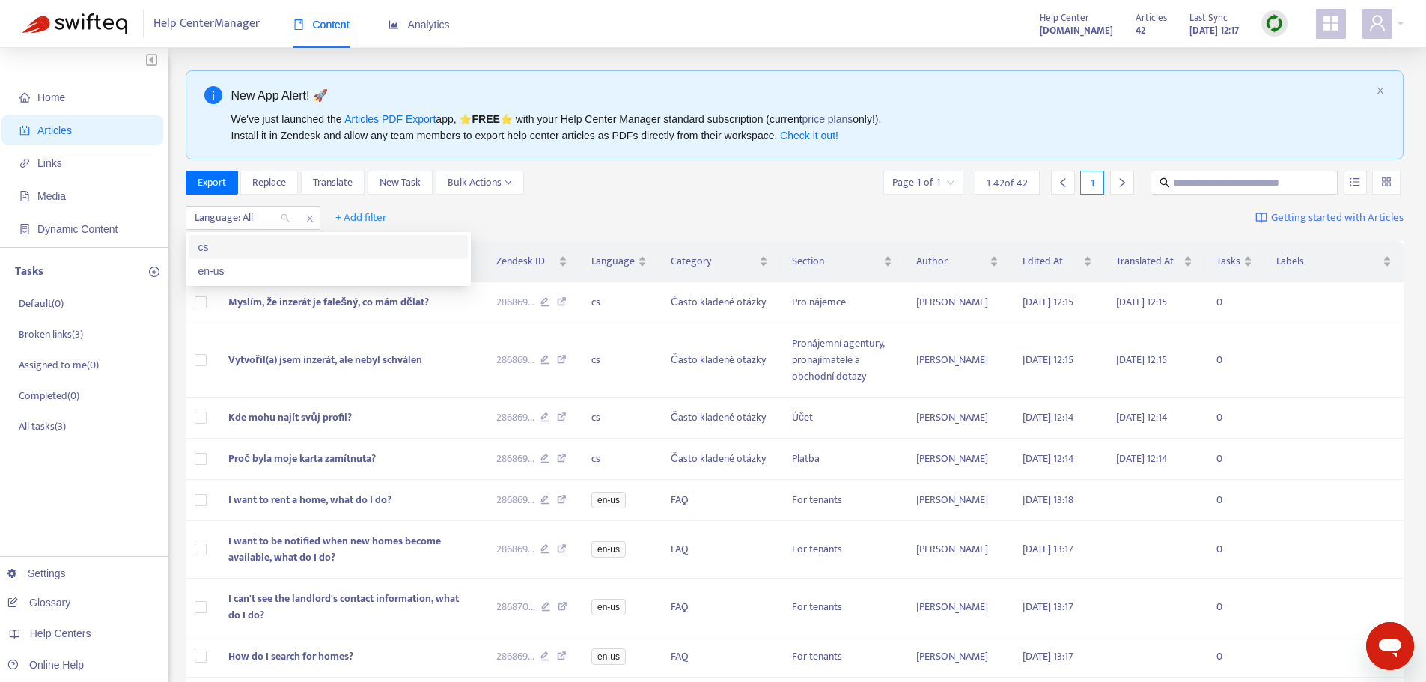
click at [210, 248] on div "cs" at bounding box center [328, 247] width 260 height 16
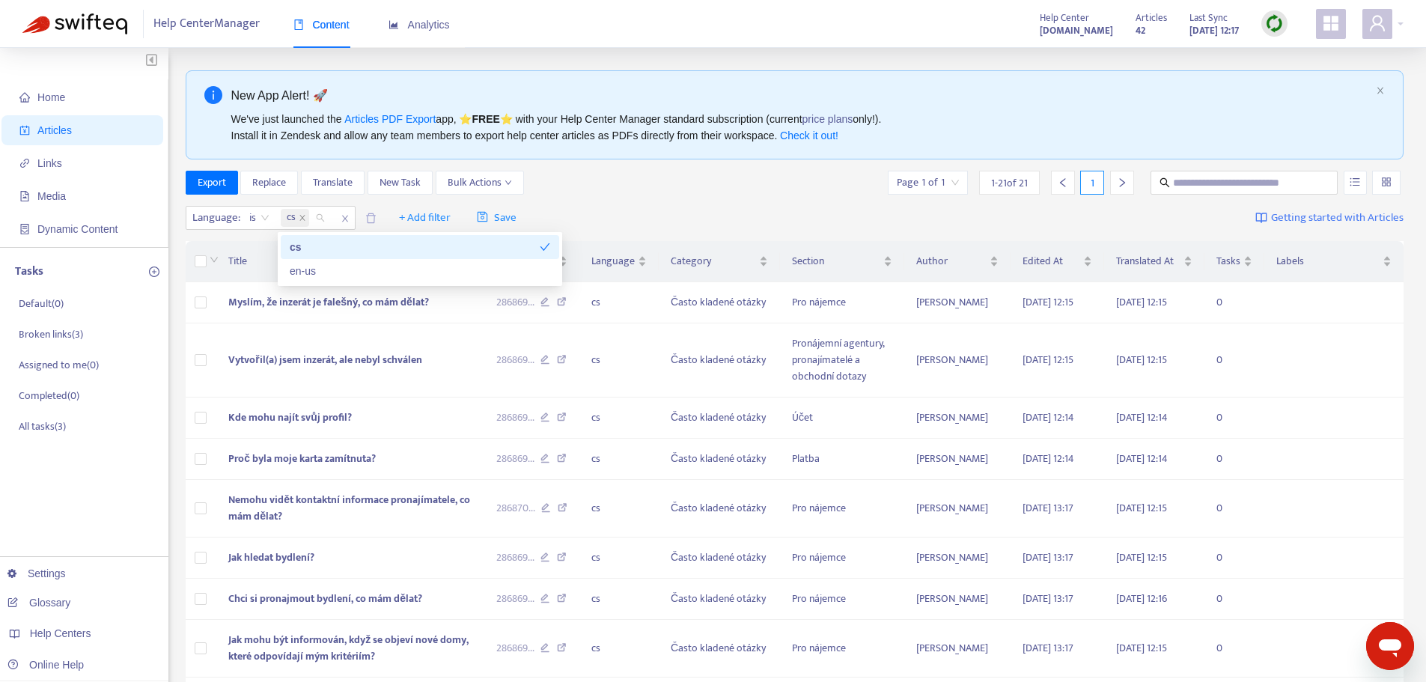
click at [637, 206] on div "Language : is cs + Add filter Save Getting started with Articles" at bounding box center [795, 218] width 1218 height 35
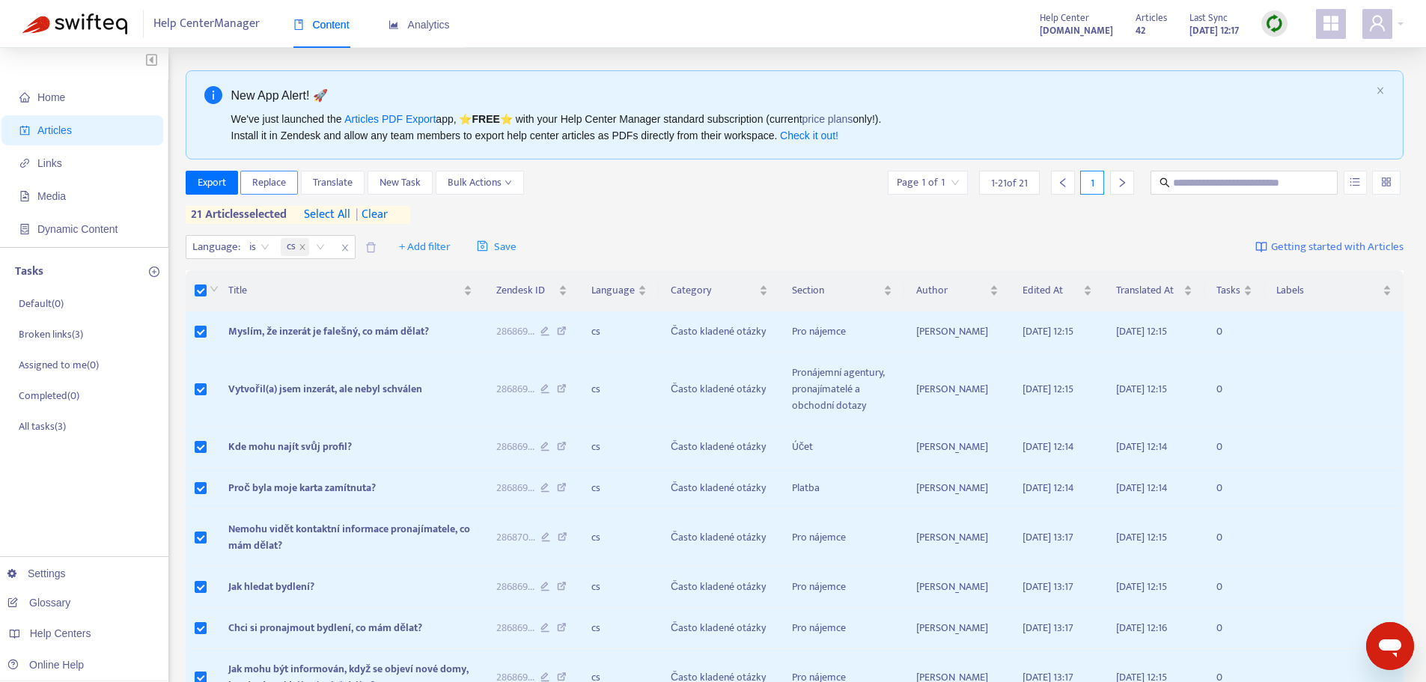
click at [271, 180] on span "Replace" at bounding box center [269, 182] width 34 height 16
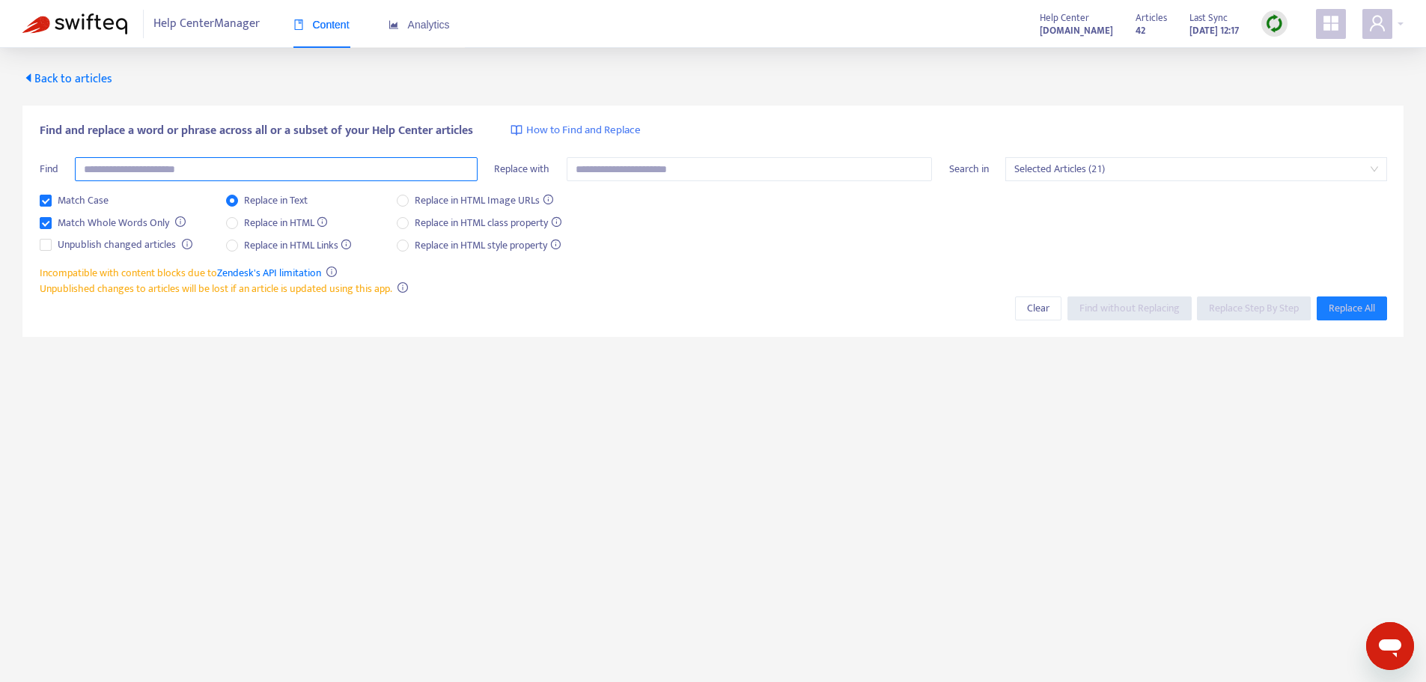
click at [201, 169] on input "text" at bounding box center [276, 169] width 403 height 24
type input "*****"
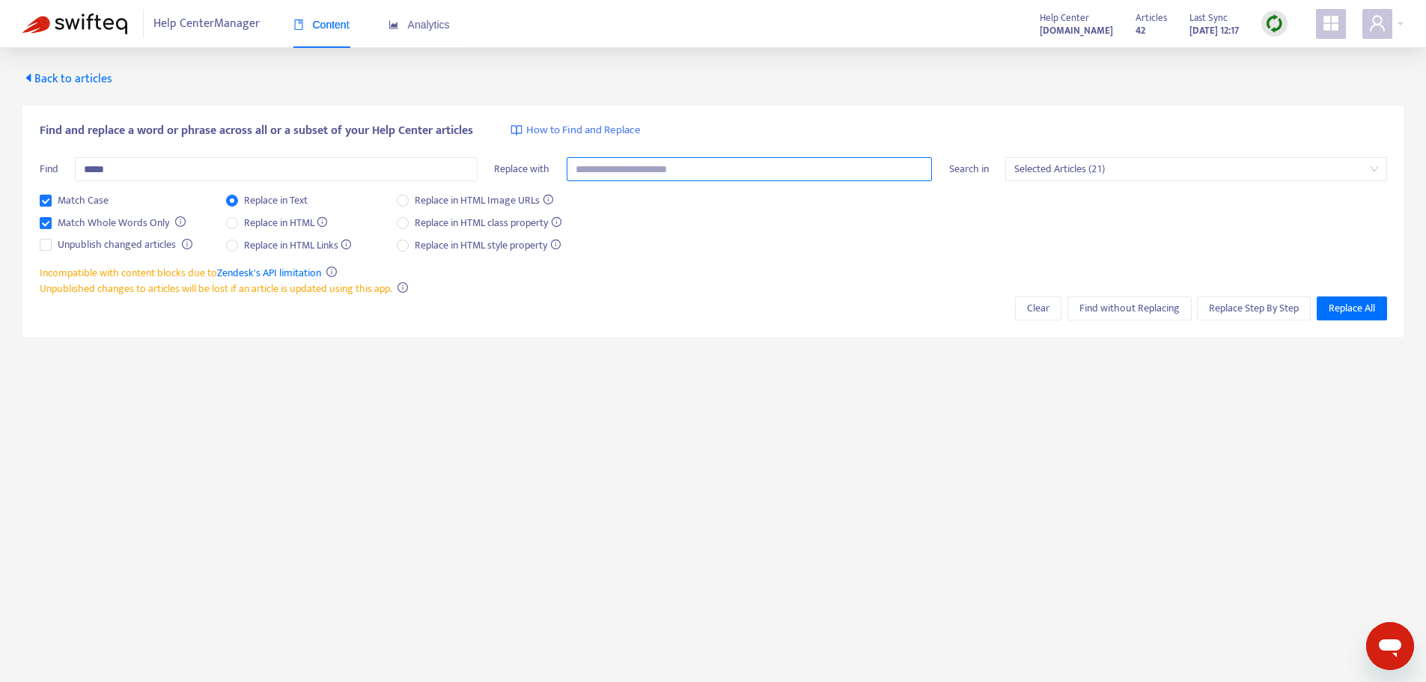
click at [659, 172] on input "text" at bounding box center [750, 169] width 366 height 24
type input "**"
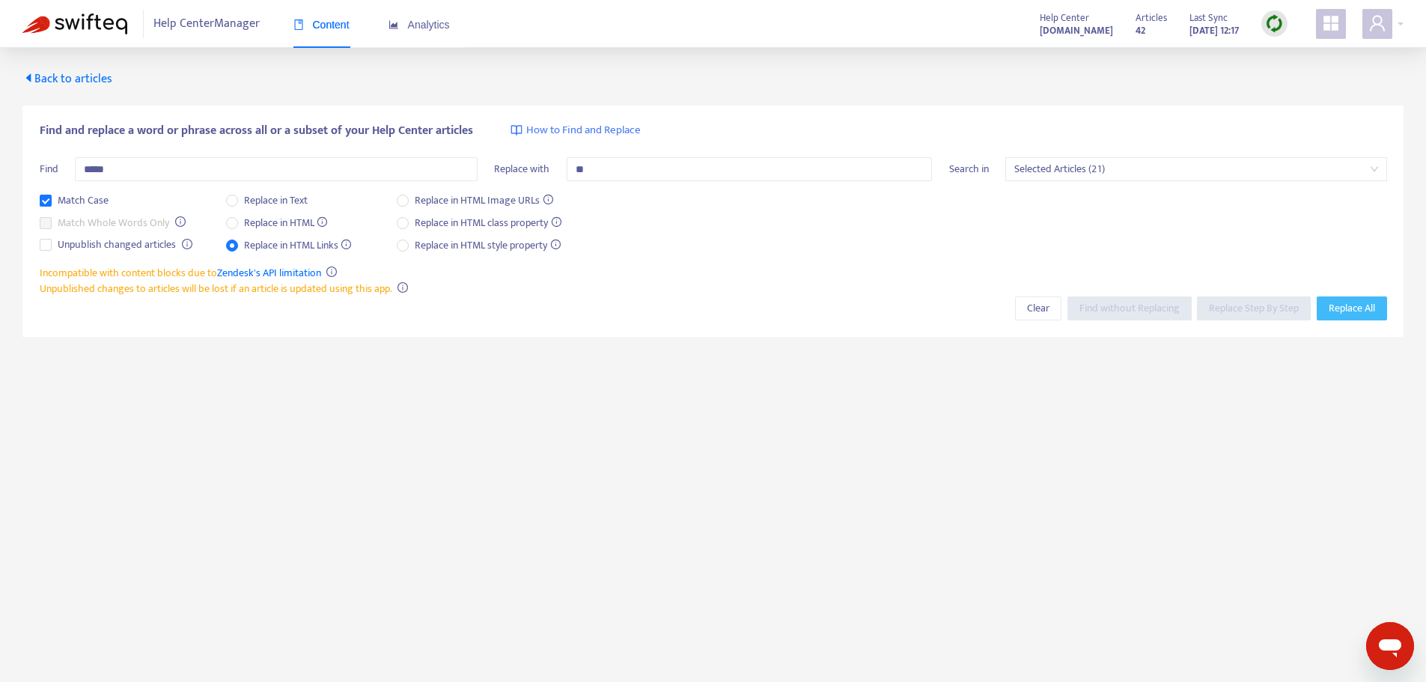
click at [1346, 308] on span "Replace All" at bounding box center [1351, 308] width 46 height 16
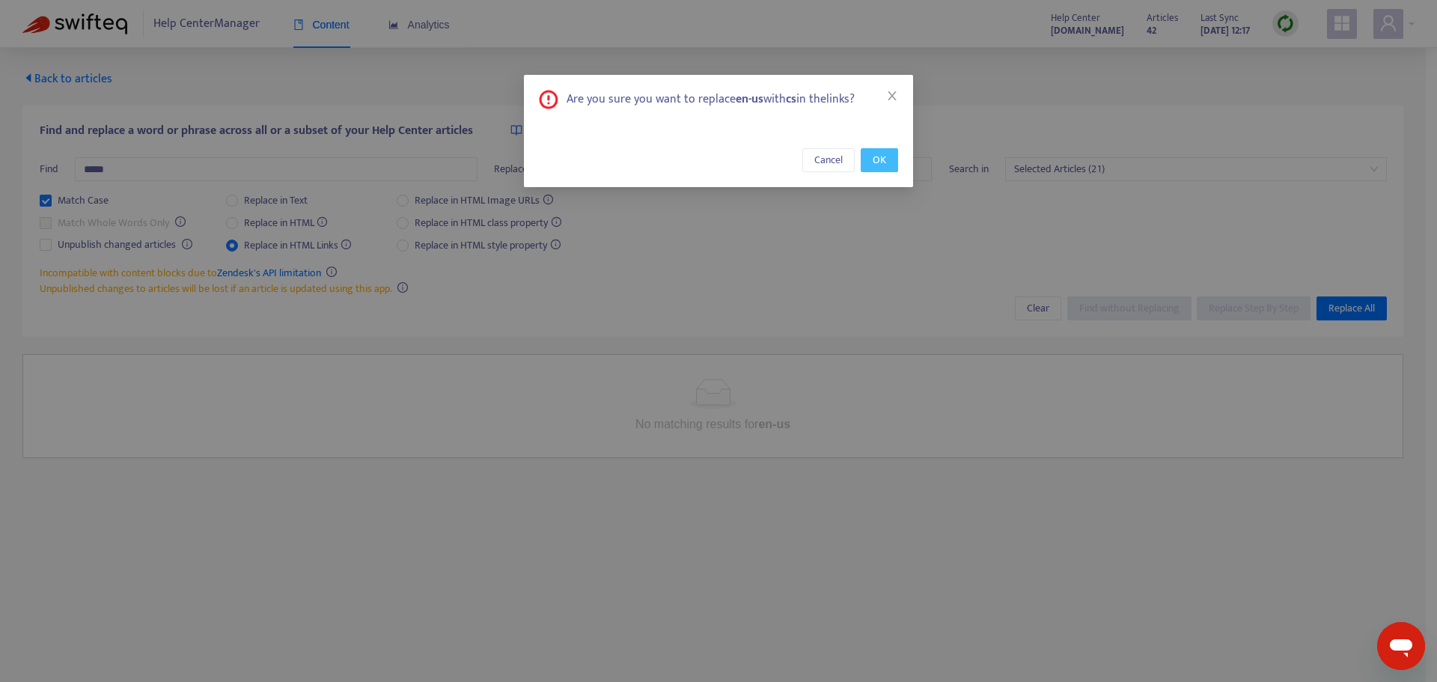
click at [891, 170] on button "OK" at bounding box center [879, 160] width 37 height 24
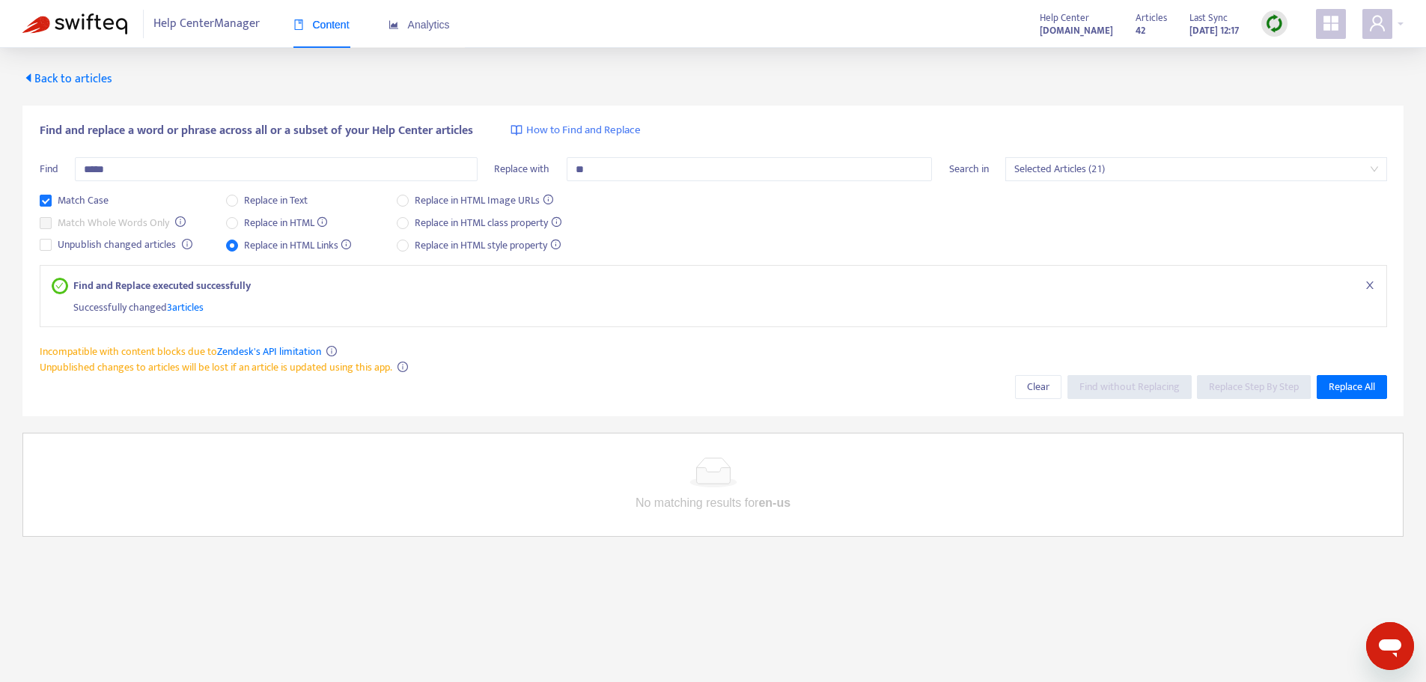
click at [183, 301] on span "3 articles" at bounding box center [185, 307] width 37 height 17
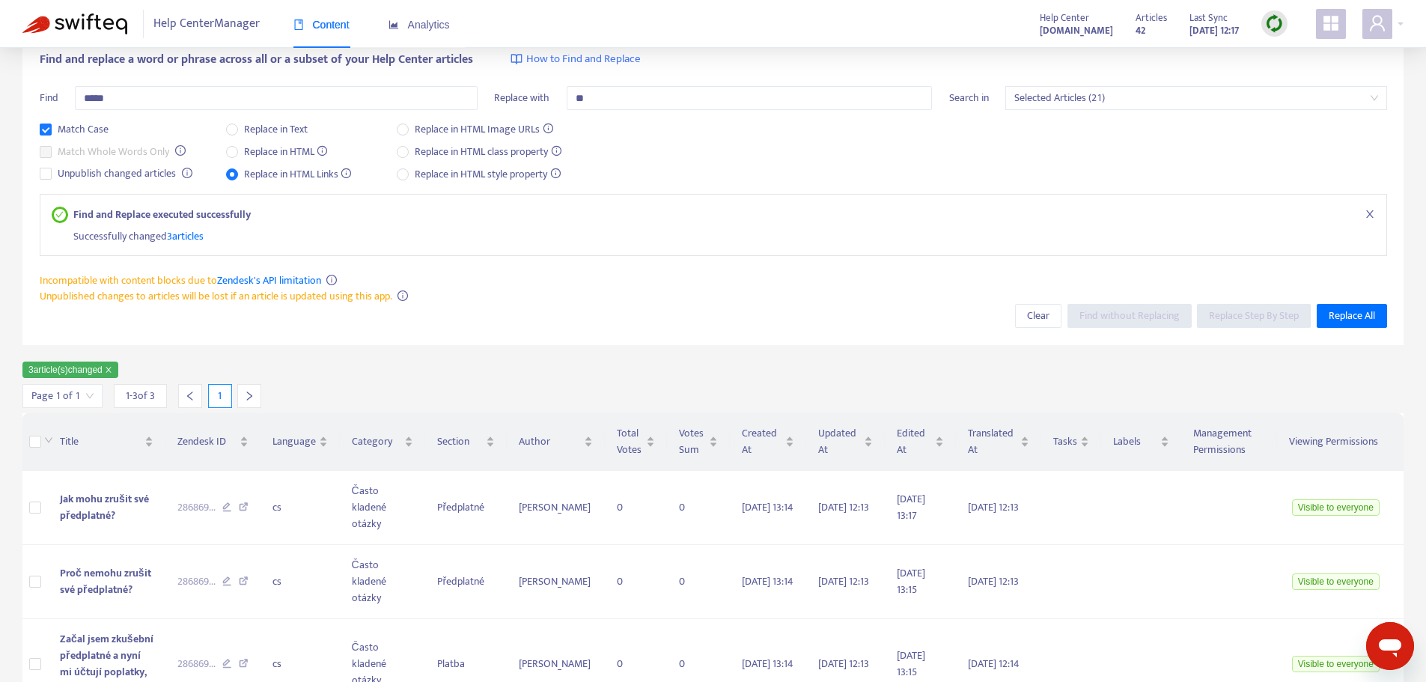
scroll to position [72, 0]
click at [1272, 25] on img at bounding box center [1274, 23] width 19 height 19
click at [1333, 54] on link "Quick Sync" at bounding box center [1305, 54] width 64 height 17
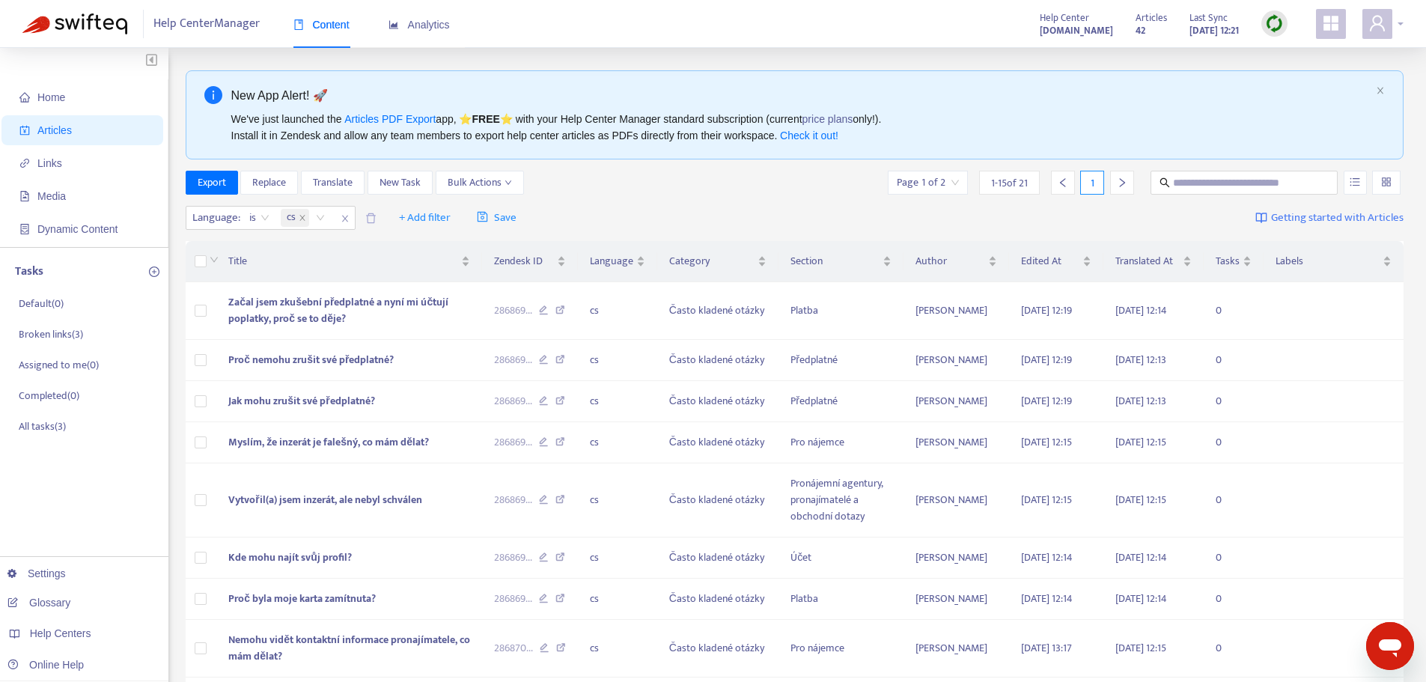
click at [1400, 25] on div at bounding box center [1382, 24] width 41 height 30
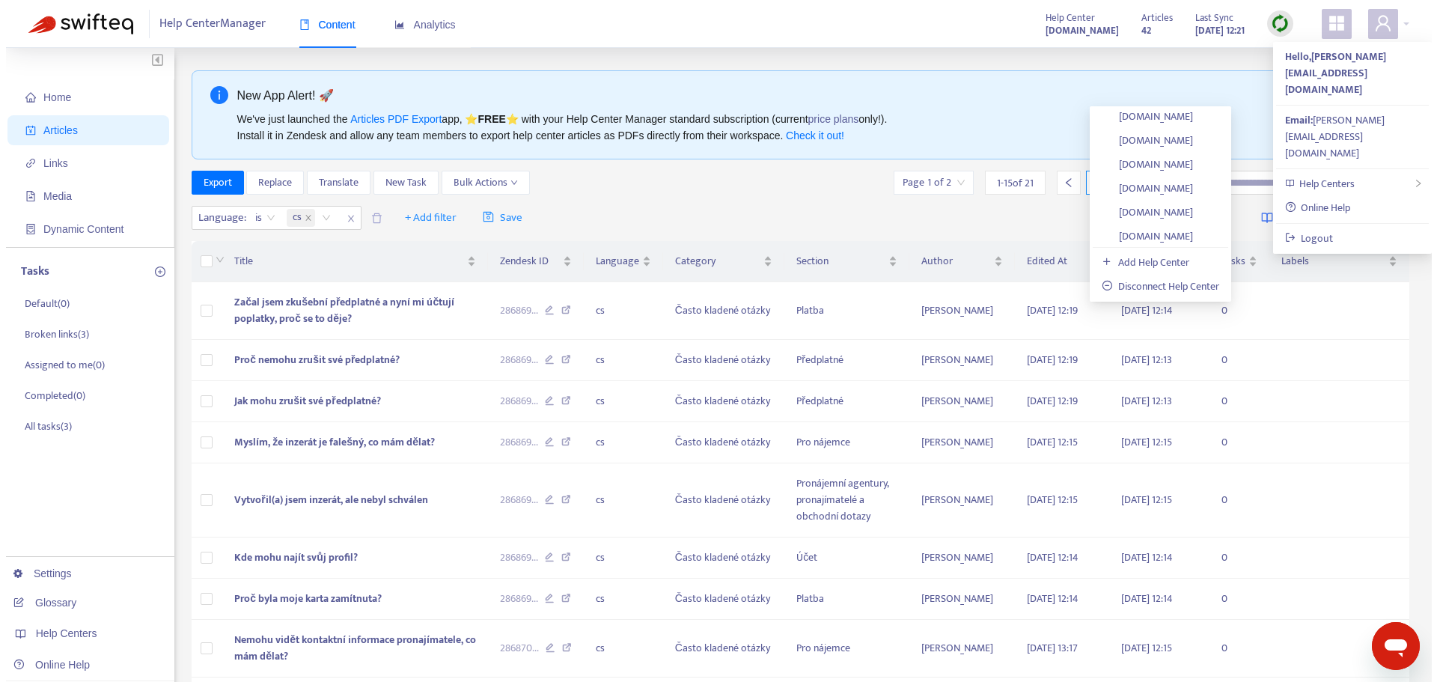
scroll to position [532, 0]
click at [1187, 158] on link "[DOMAIN_NAME]" at bounding box center [1141, 163] width 91 height 17
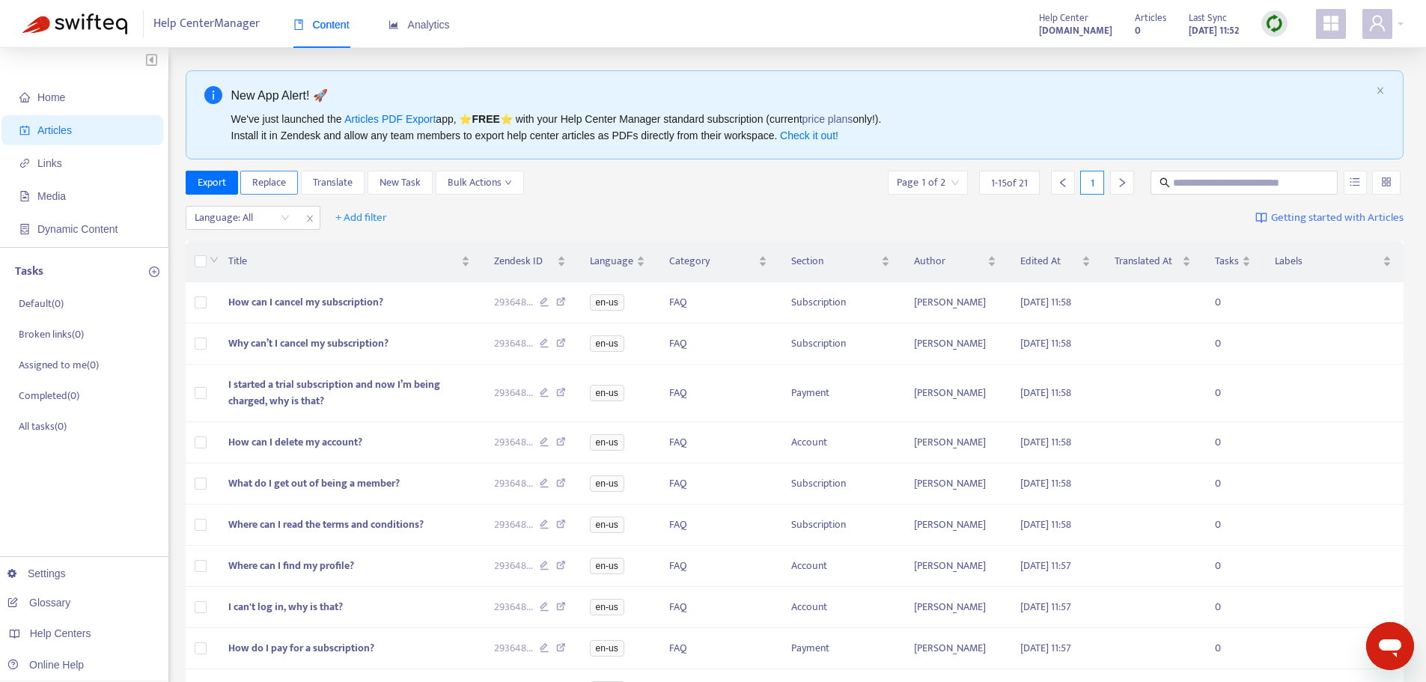
click at [291, 182] on button "Replace" at bounding box center [269, 183] width 58 height 24
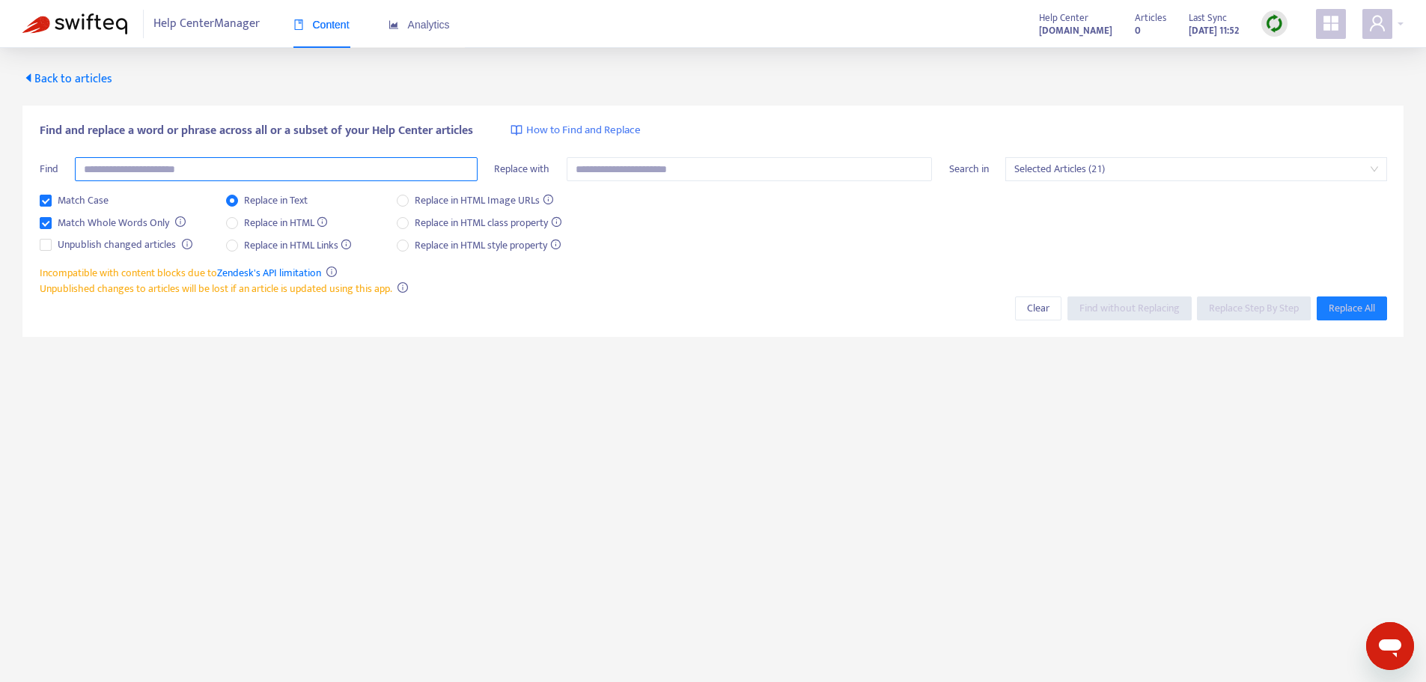
click at [253, 169] on input "text" at bounding box center [276, 169] width 403 height 24
click at [234, 251] on label "Replace in HTML Links" at bounding box center [292, 245] width 132 height 16
click at [254, 168] on input "text" at bounding box center [276, 169] width 403 height 24
click at [82, 167] on input "**" at bounding box center [276, 169] width 403 height 24
type input "***"
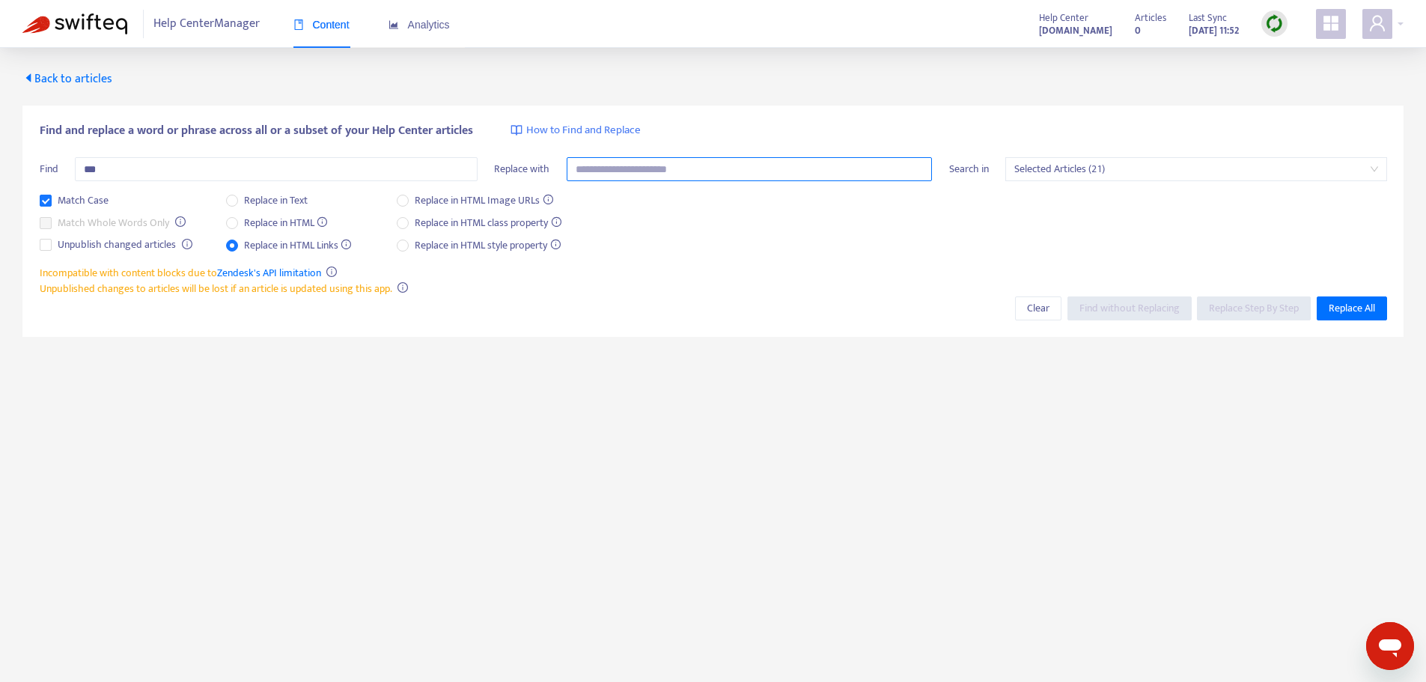
click at [611, 175] on input "text" at bounding box center [750, 169] width 366 height 24
type input "****"
click at [1345, 306] on span "Replace All" at bounding box center [1351, 308] width 46 height 16
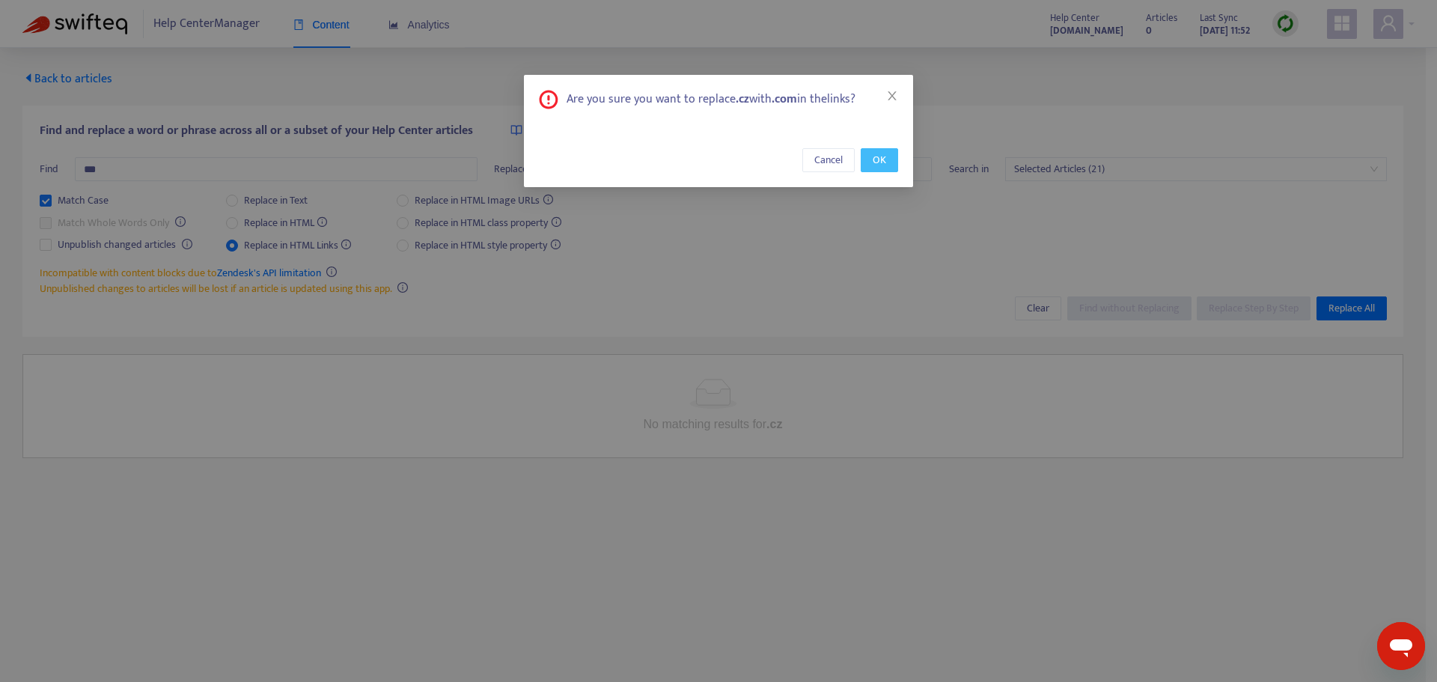
click at [882, 161] on span "OK" at bounding box center [879, 160] width 13 height 16
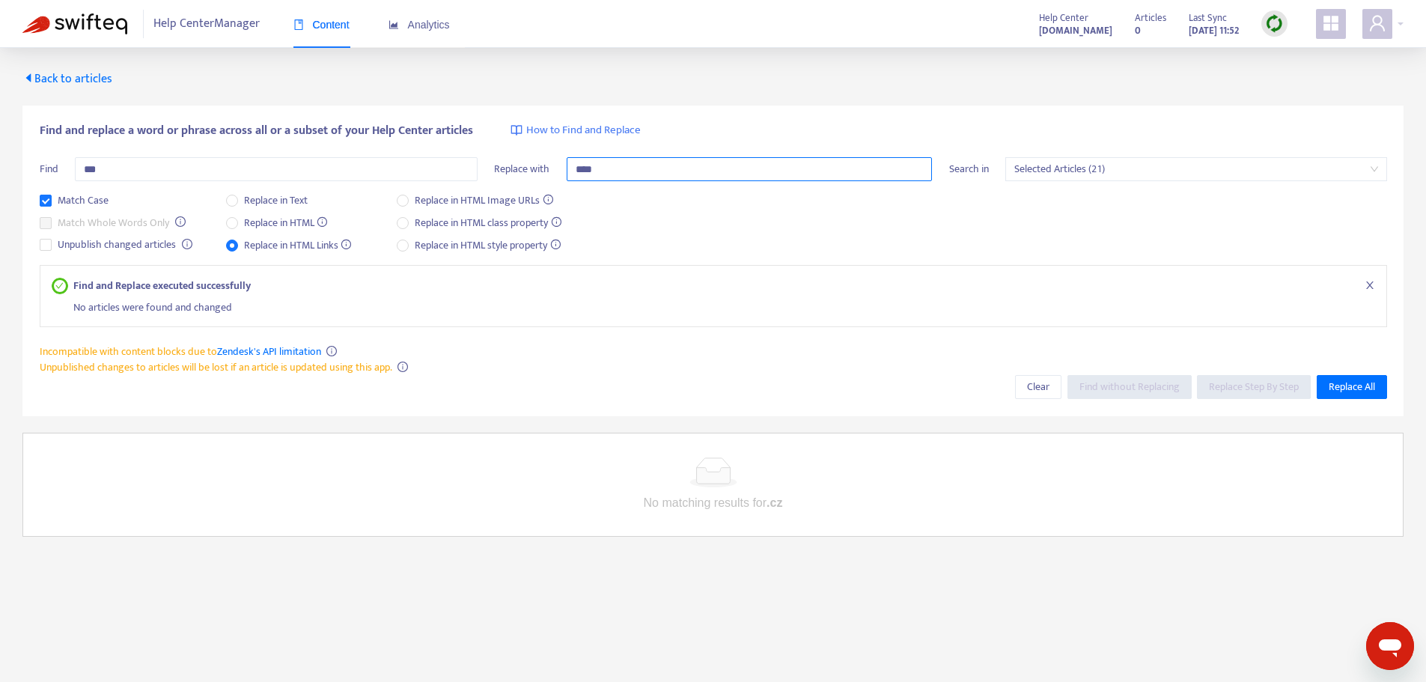
click at [668, 177] on input "****" at bounding box center [750, 169] width 366 height 24
click at [82, 168] on input "***" at bounding box center [276, 169] width 403 height 24
click at [340, 254] on div "Match Case Match Whole Words Only Unpublish changed articles Replace in Text Re…" at bounding box center [713, 228] width 1347 height 73
click at [1379, 394] on button "Replace All" at bounding box center [1351, 387] width 70 height 24
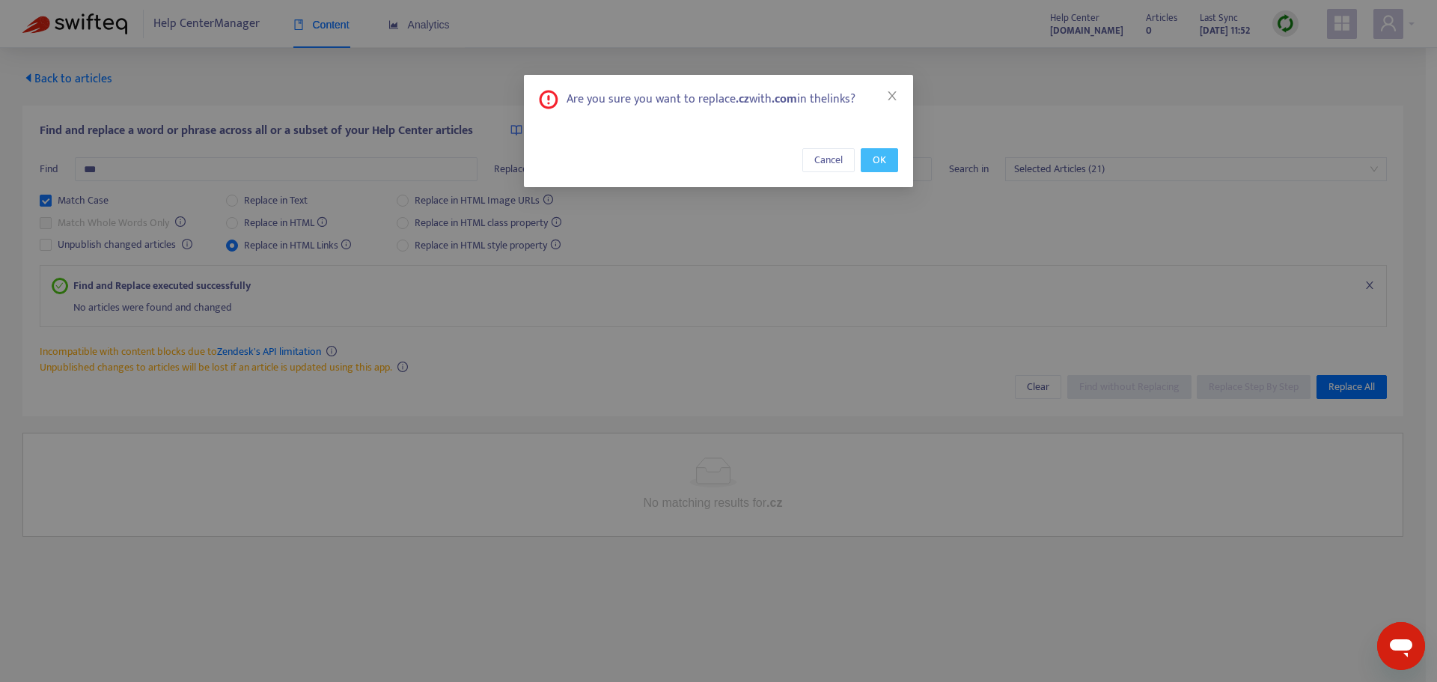
click at [876, 152] on span "OK" at bounding box center [879, 160] width 13 height 16
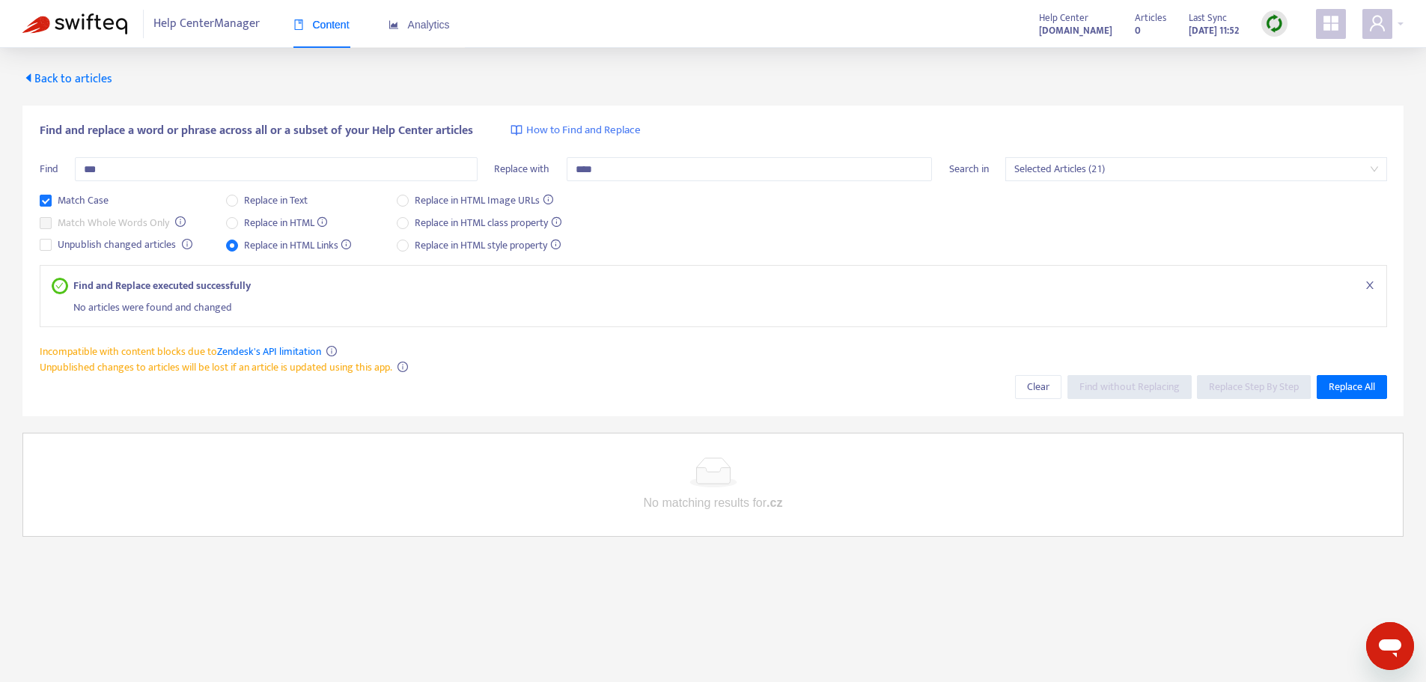
click at [1276, 25] on img at bounding box center [1274, 23] width 19 height 19
click at [1322, 76] on link "Full Sync" at bounding box center [1300, 78] width 54 height 17
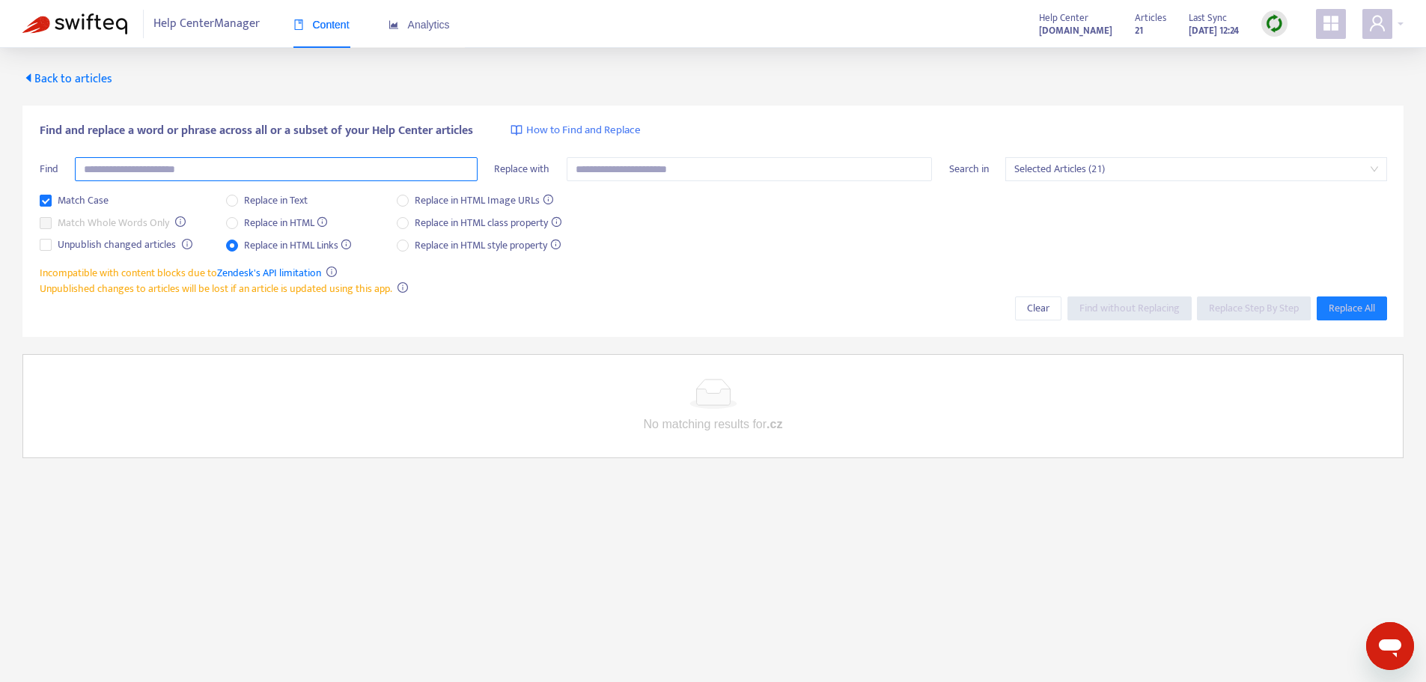
click at [341, 167] on input "text" at bounding box center [276, 169] width 403 height 24
type input "**"
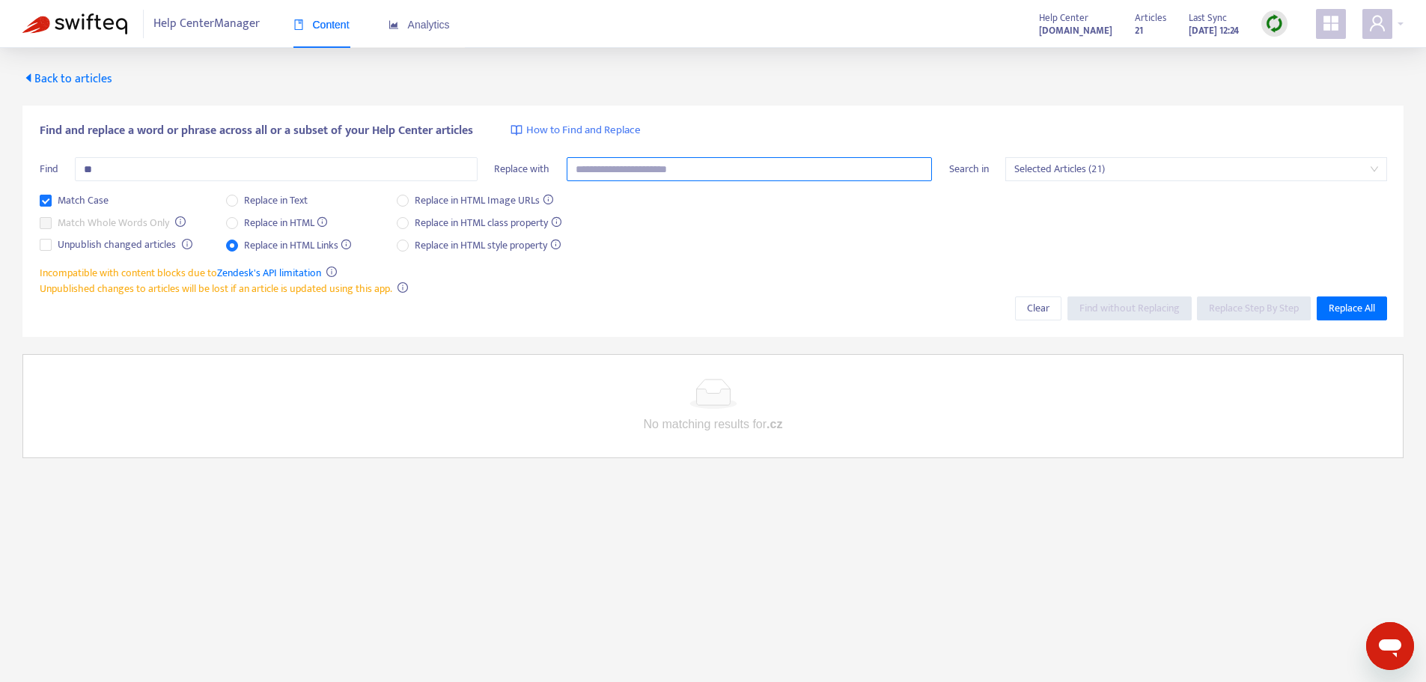
click at [643, 170] on input "text" at bounding box center [750, 169] width 366 height 24
type input "***"
click at [1340, 319] on button "Replace All" at bounding box center [1351, 308] width 70 height 24
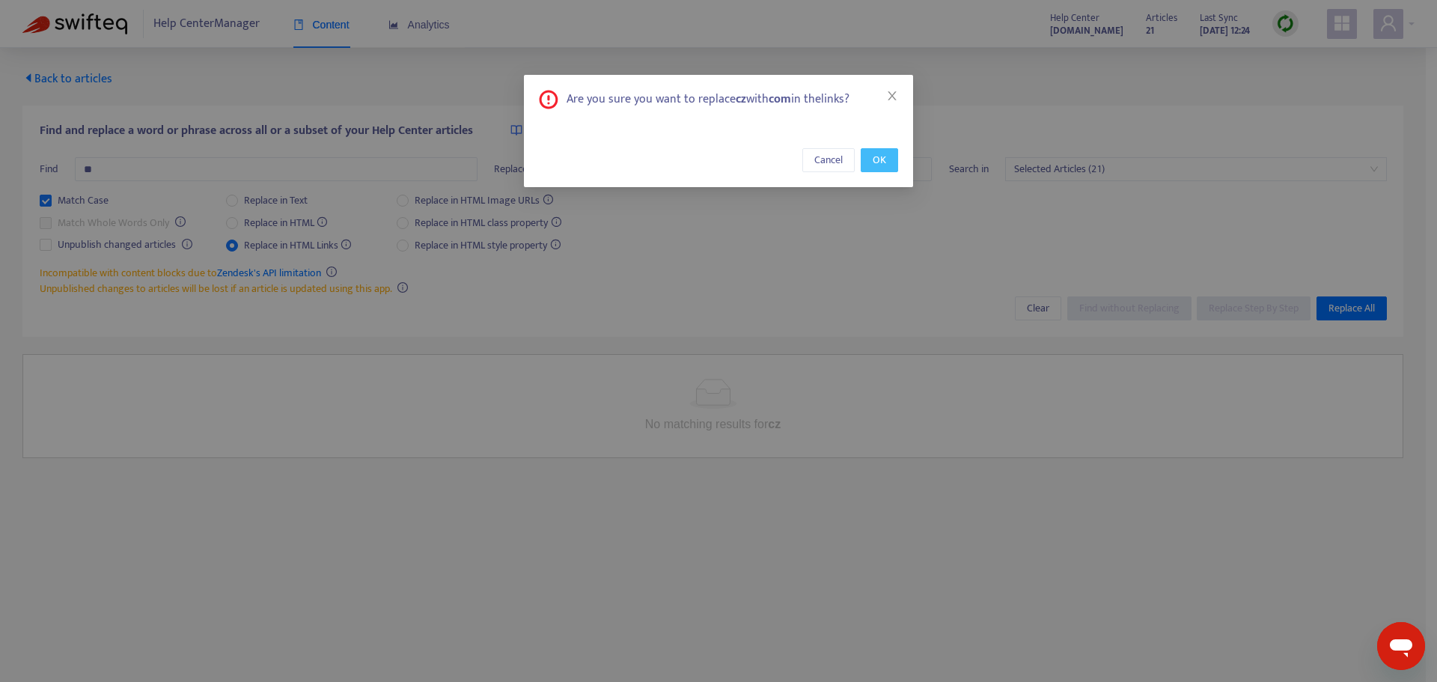
click at [892, 163] on button "OK" at bounding box center [879, 160] width 37 height 24
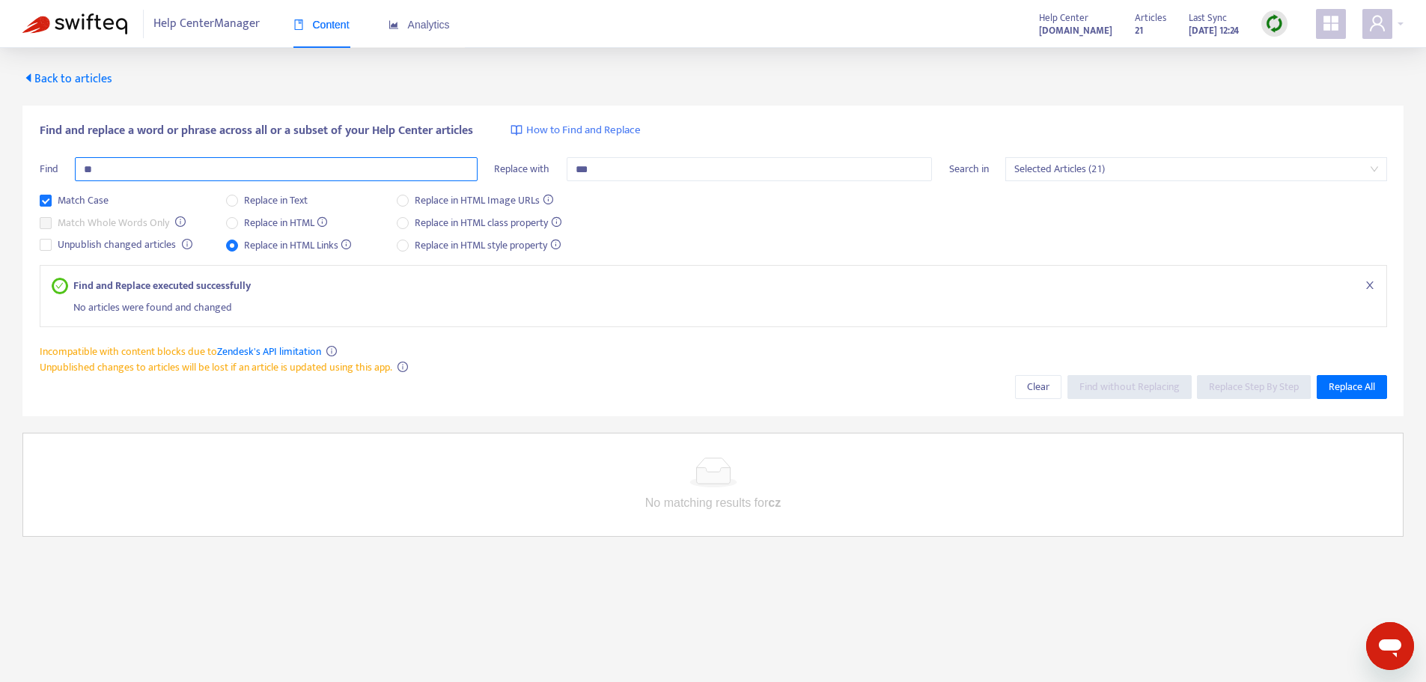
click at [84, 170] on input "**" at bounding box center [276, 169] width 403 height 24
type input "**********"
click at [572, 171] on input "***" at bounding box center [750, 169] width 366 height 24
click at [1369, 390] on span "Replace All" at bounding box center [1351, 387] width 46 height 16
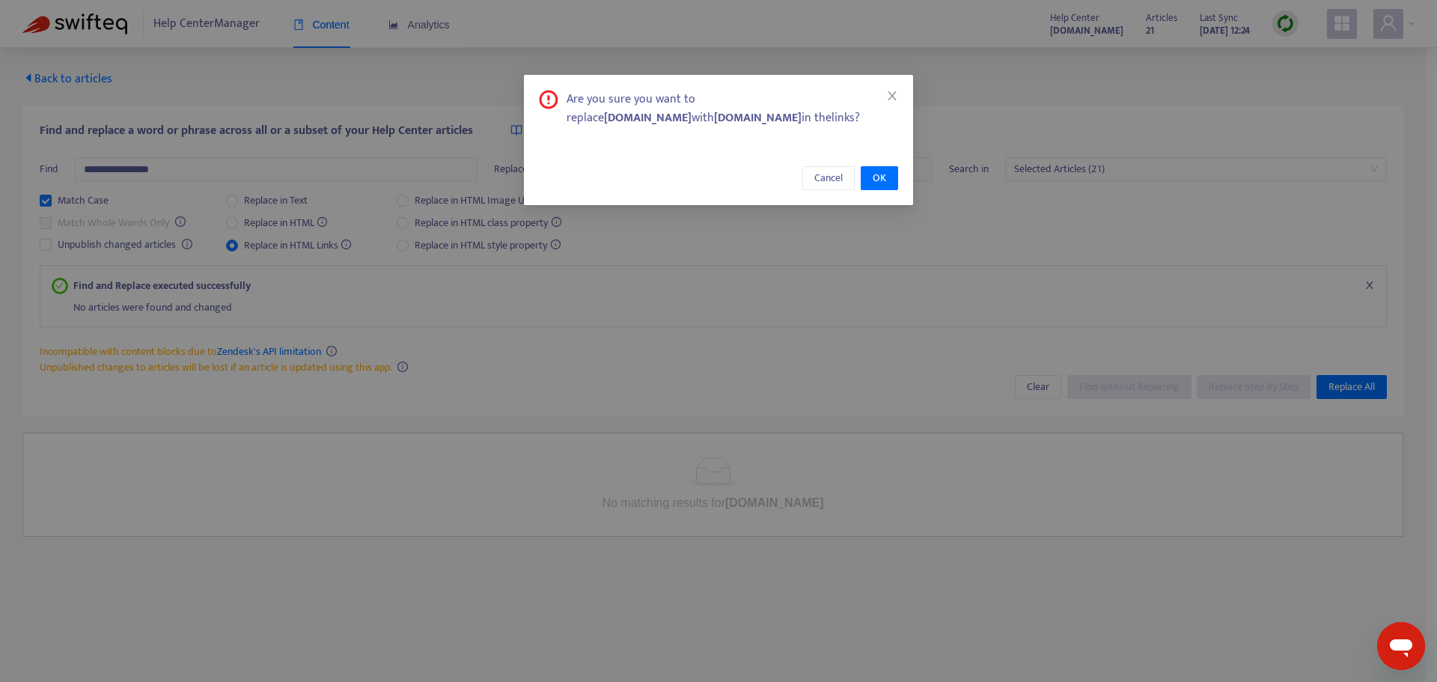
click at [876, 165] on div "Cancel OK" at bounding box center [718, 178] width 389 height 54
click at [885, 180] on span "OK" at bounding box center [879, 178] width 13 height 16
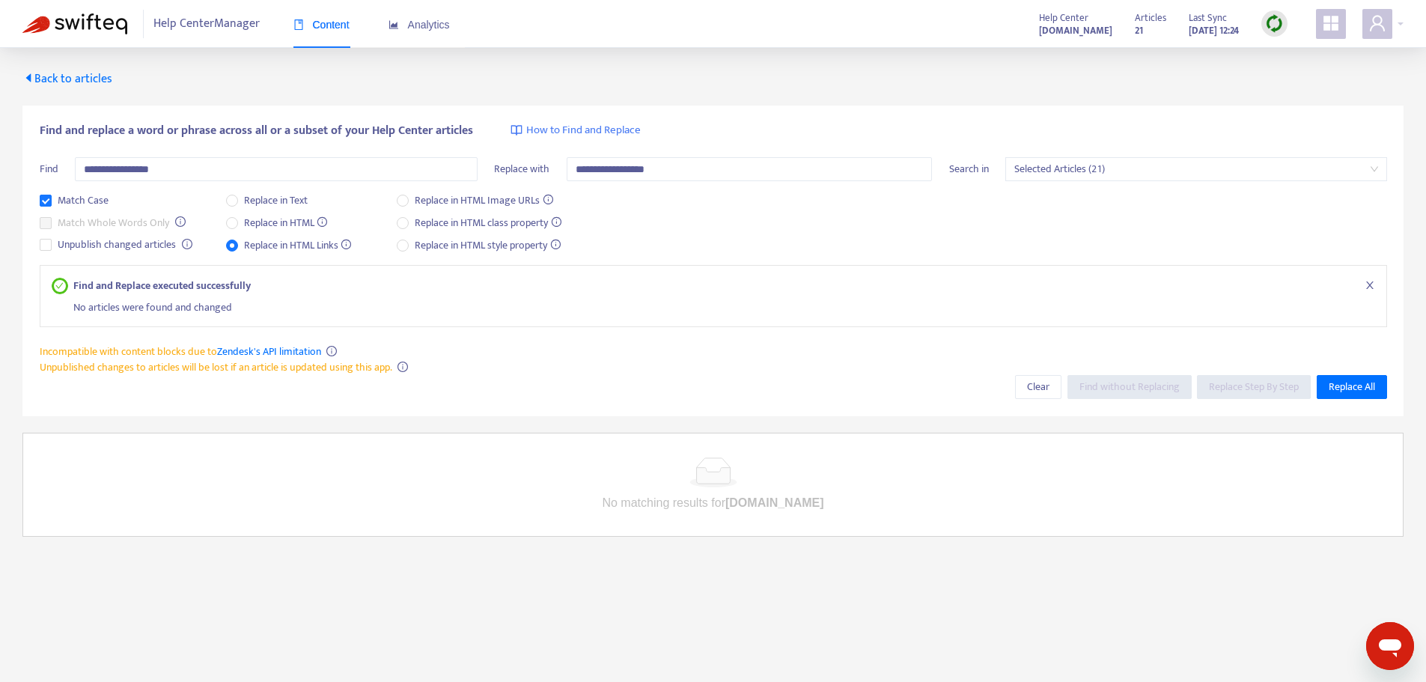
click at [1231, 176] on span "Selected Articles (21)" at bounding box center [1196, 169] width 364 height 22
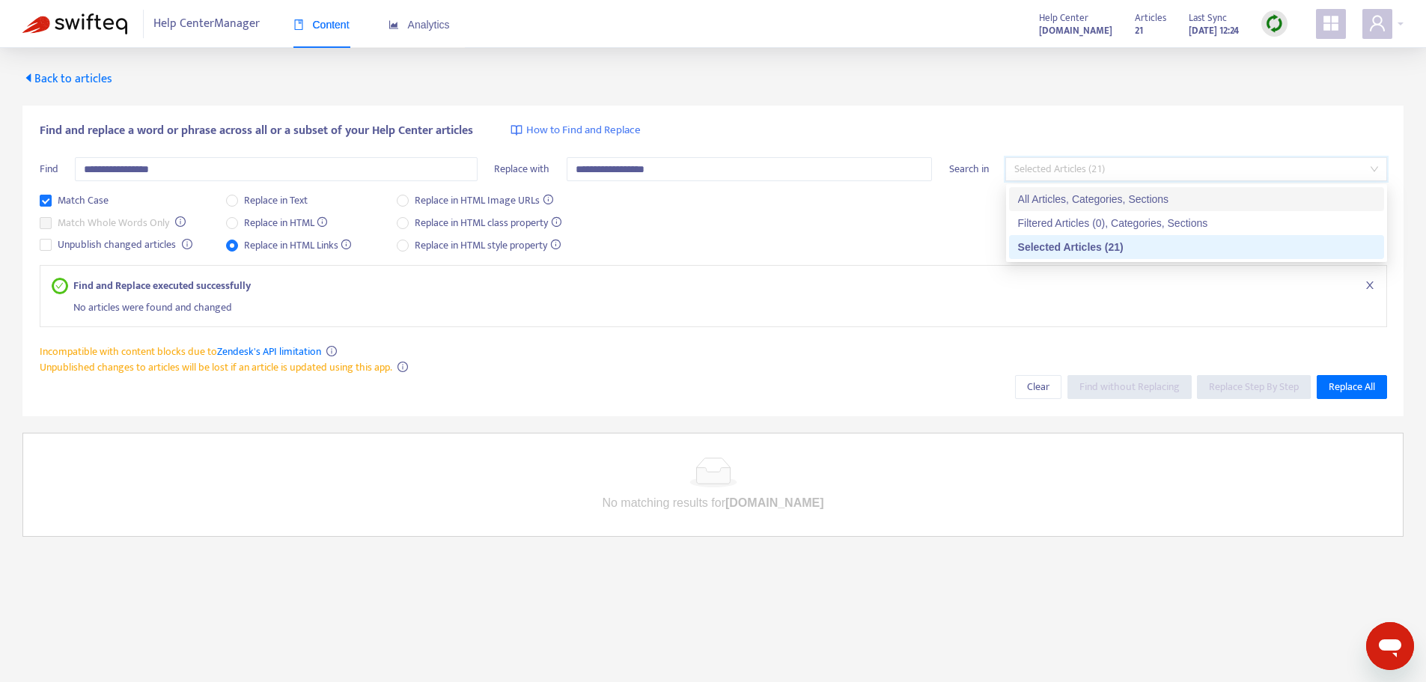
click at [1215, 197] on div "All Articles, Categories, Sections" at bounding box center [1196, 199] width 357 height 16
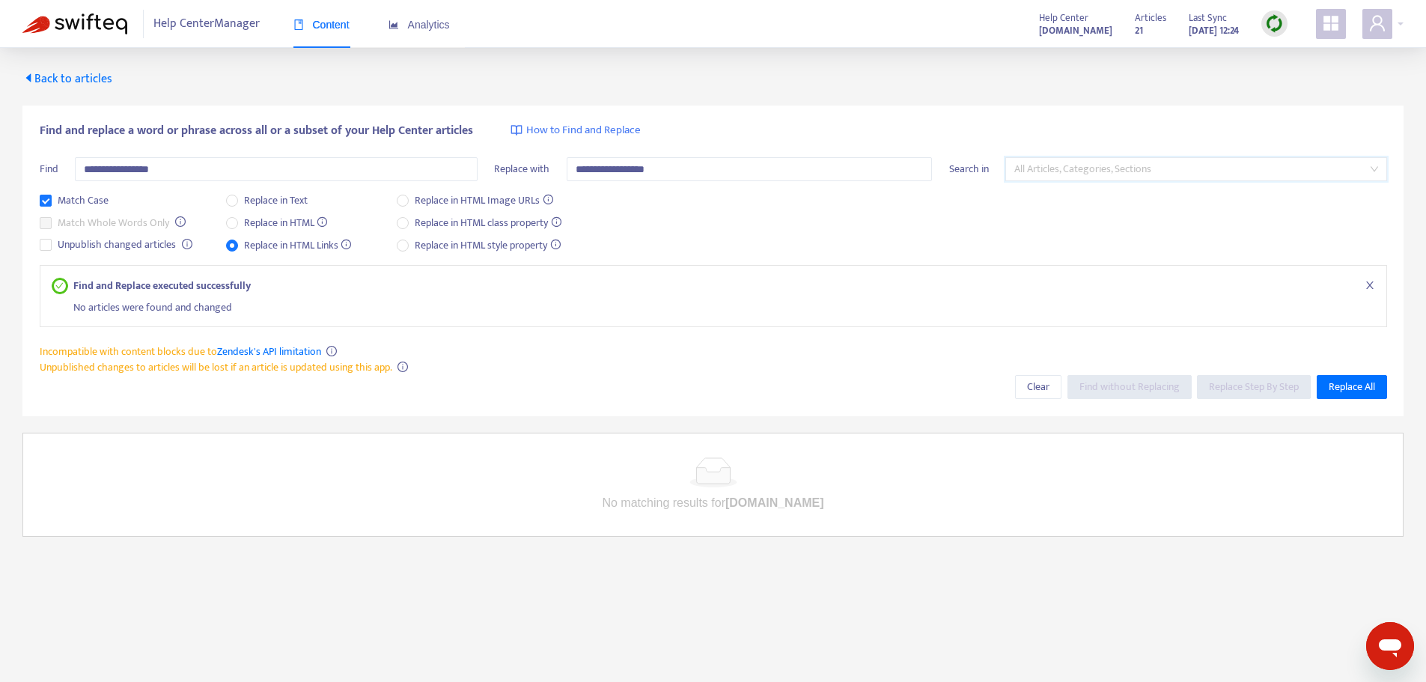
click at [1218, 169] on span "All Articles, Categories, Sections" at bounding box center [1196, 169] width 364 height 22
drag, startPoint x: 637, startPoint y: 167, endPoint x: 540, endPoint y: 174, distance: 97.6
click at [540, 174] on div "**********" at bounding box center [713, 174] width 438 height 35
type input "***"
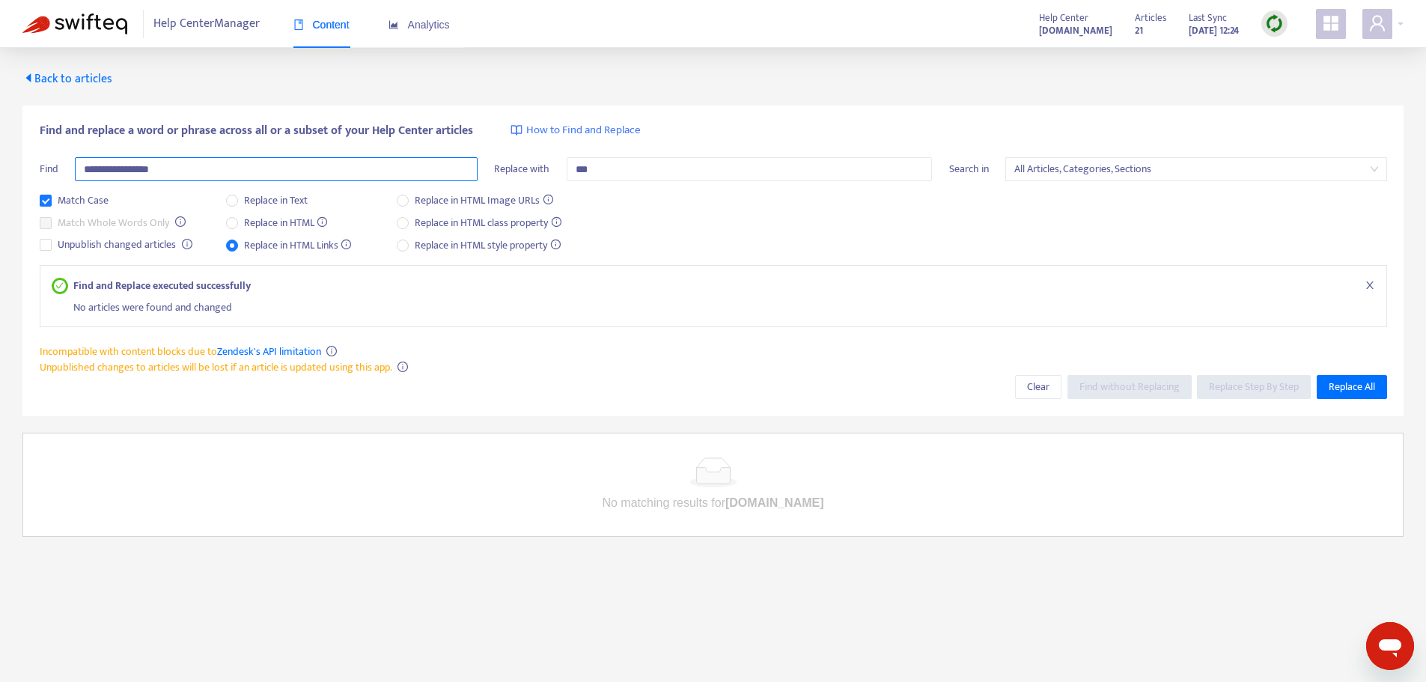
drag, startPoint x: 144, startPoint y: 172, endPoint x: 34, endPoint y: 161, distance: 109.8
click at [34, 161] on div "**********" at bounding box center [712, 261] width 1381 height 311
type input "***"
click at [576, 171] on input "***" at bounding box center [750, 169] width 366 height 24
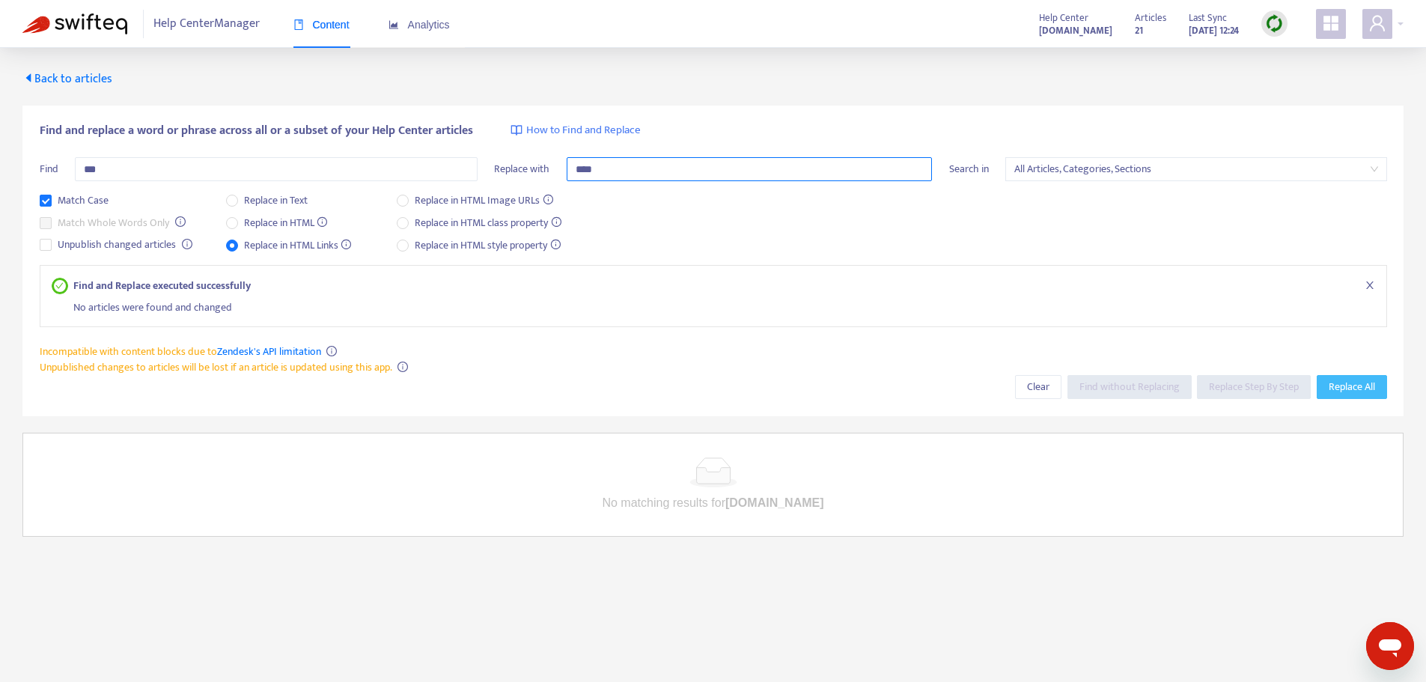
type input "****"
click at [1345, 384] on span "Replace All" at bounding box center [1351, 387] width 46 height 16
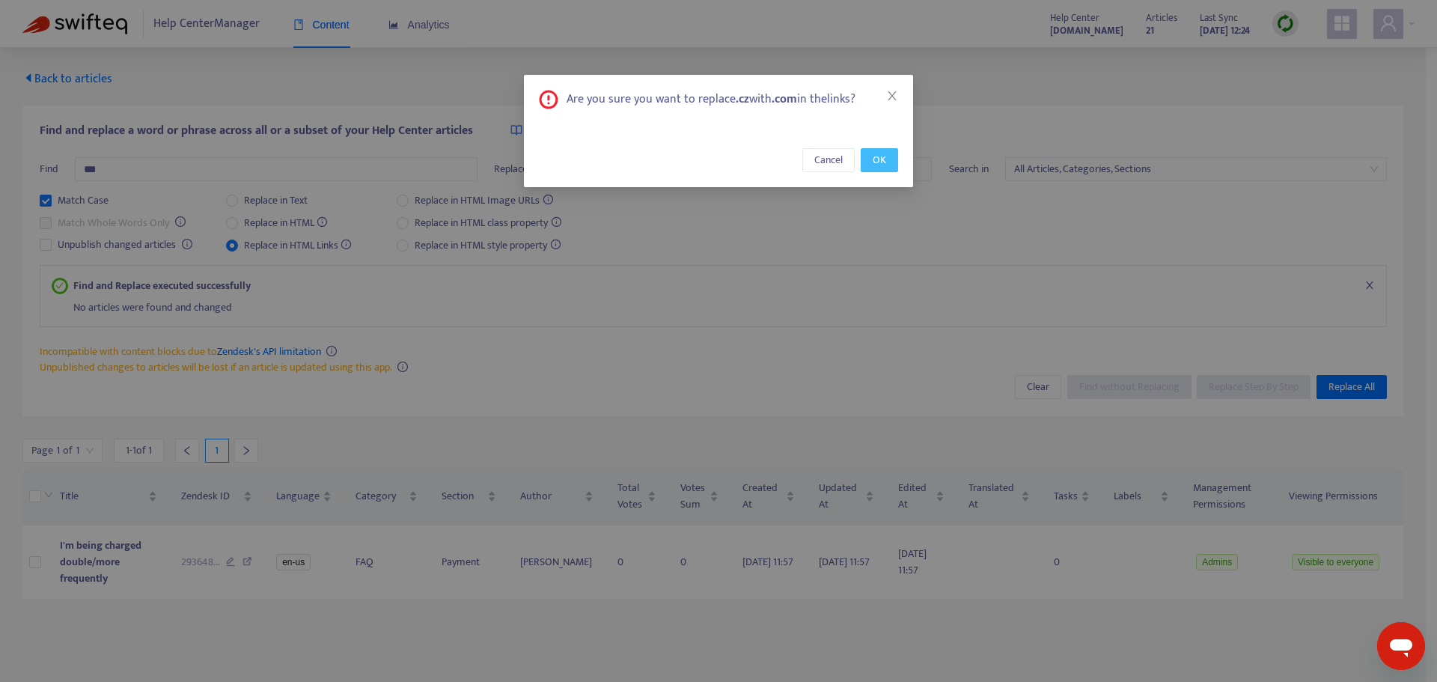
click at [878, 162] on span "OK" at bounding box center [879, 160] width 13 height 16
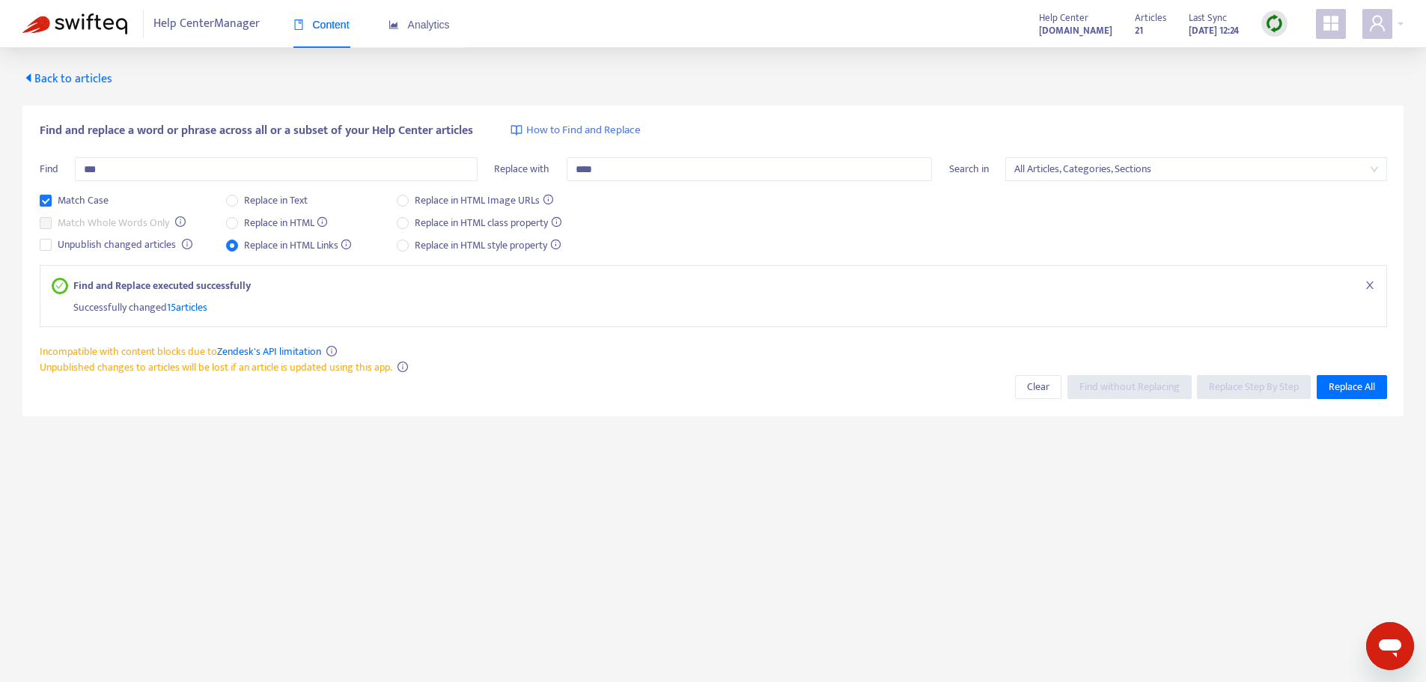
click at [1266, 25] on img at bounding box center [1274, 23] width 19 height 19
click at [1333, 52] on link "Quick Sync" at bounding box center [1305, 54] width 64 height 17
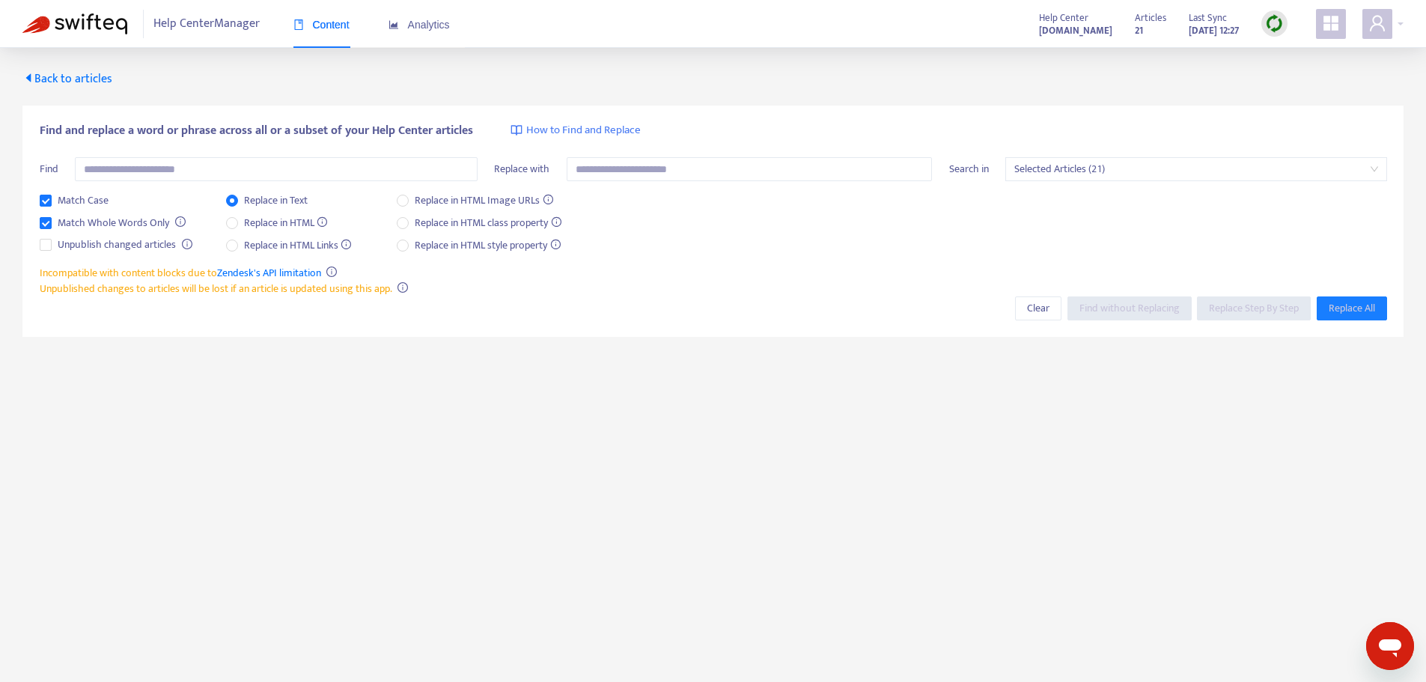
click at [98, 80] on span "Back to articles" at bounding box center [67, 79] width 90 height 20
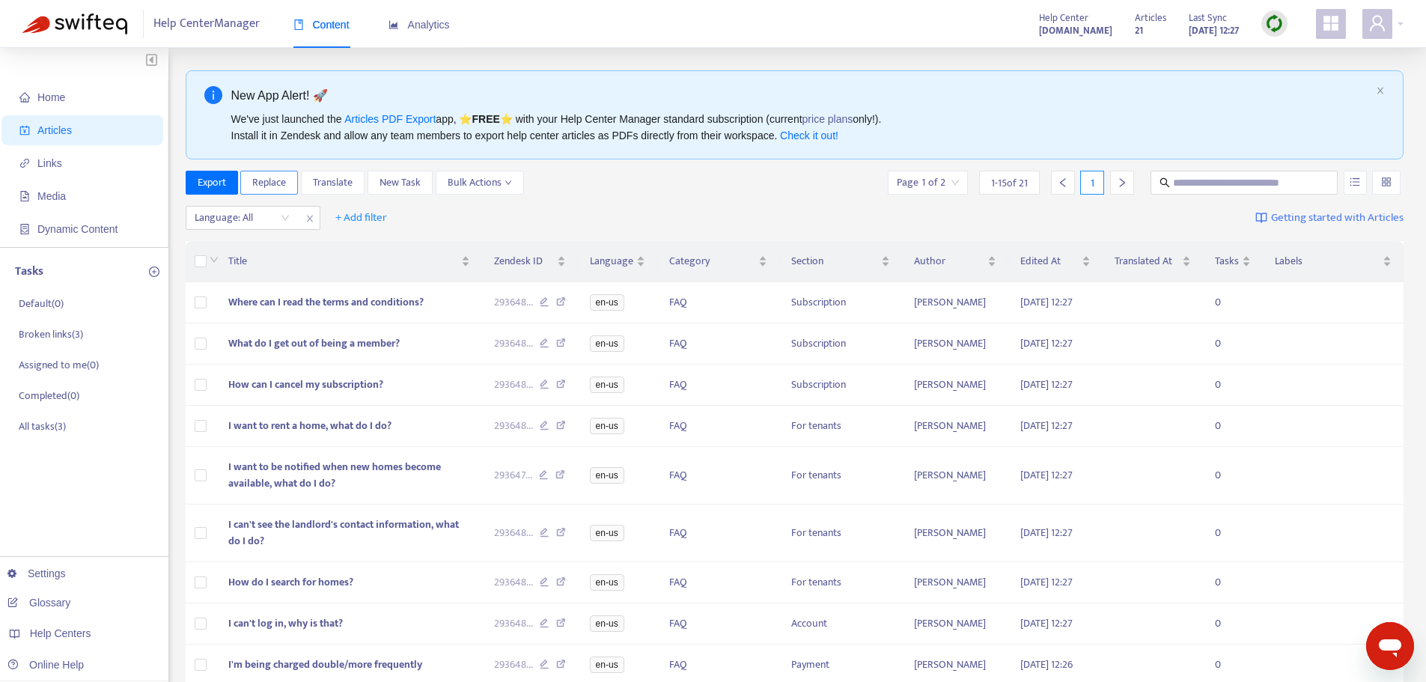
click at [264, 186] on span "Replace" at bounding box center [269, 182] width 34 height 16
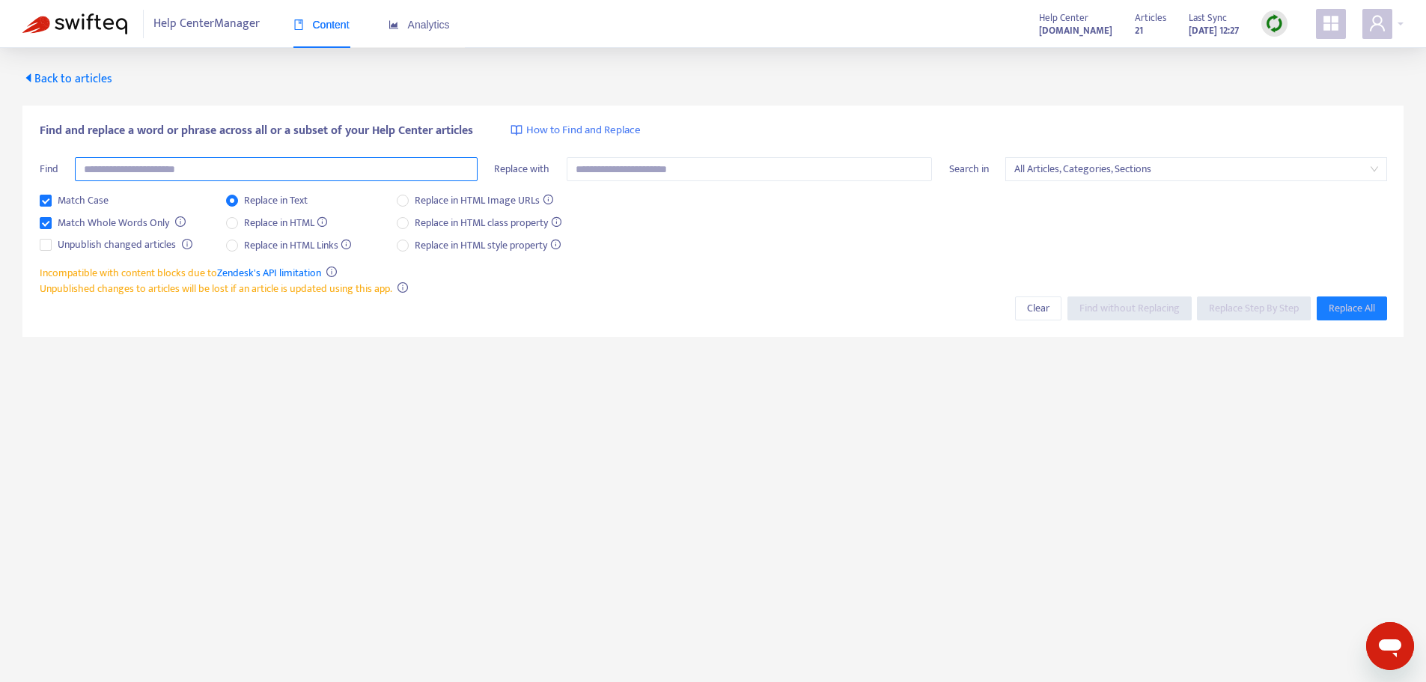
click at [181, 170] on input "text" at bounding box center [276, 169] width 403 height 24
type input "*******"
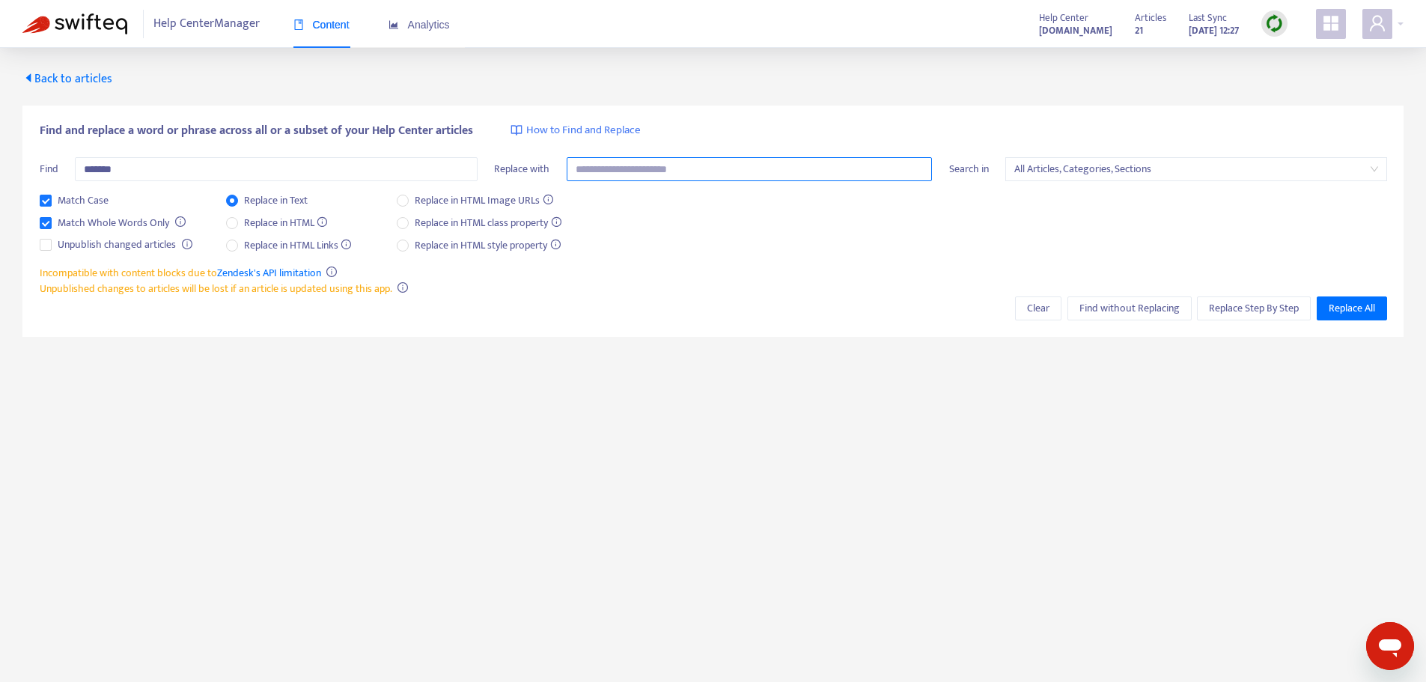
click at [668, 169] on input "text" at bounding box center [750, 169] width 366 height 24
type input "*"
type input "**********"
click at [1087, 317] on button "Find without Replacing" at bounding box center [1129, 308] width 124 height 24
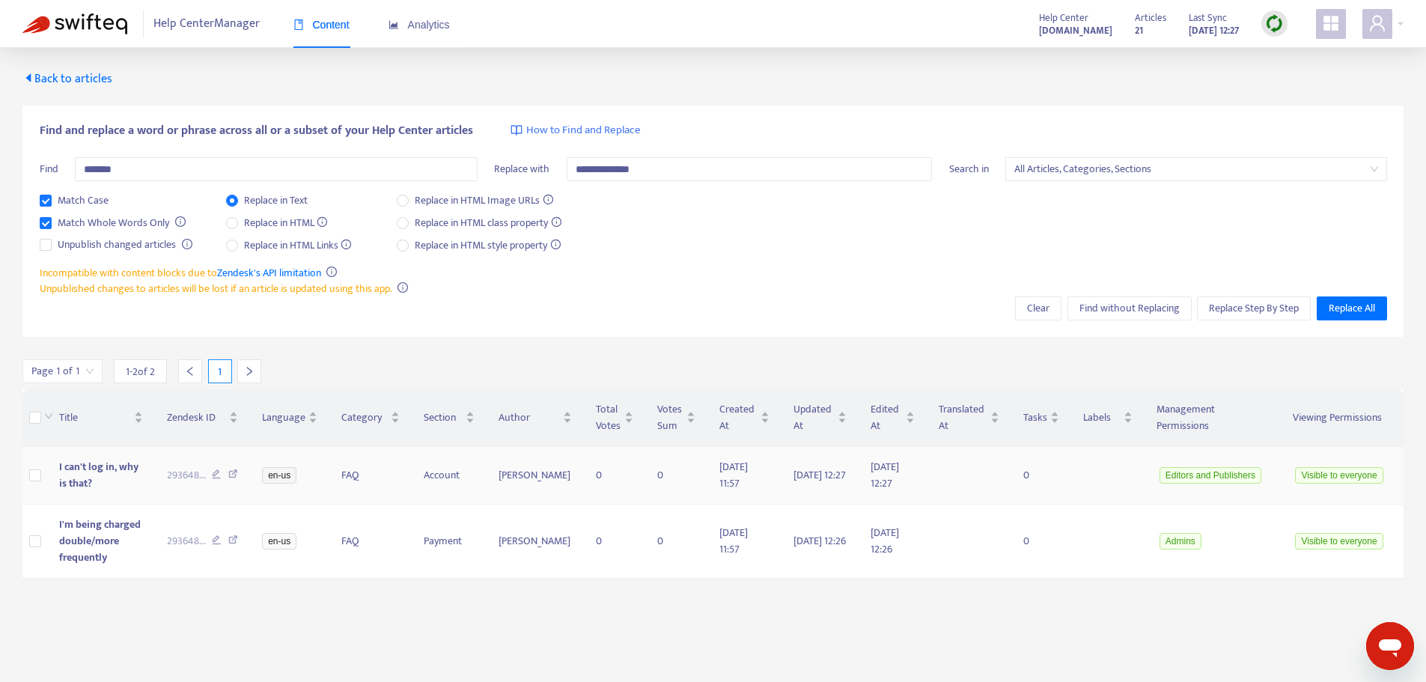
click at [88, 481] on td "I can't log in, why is that?" at bounding box center [100, 476] width 107 height 58
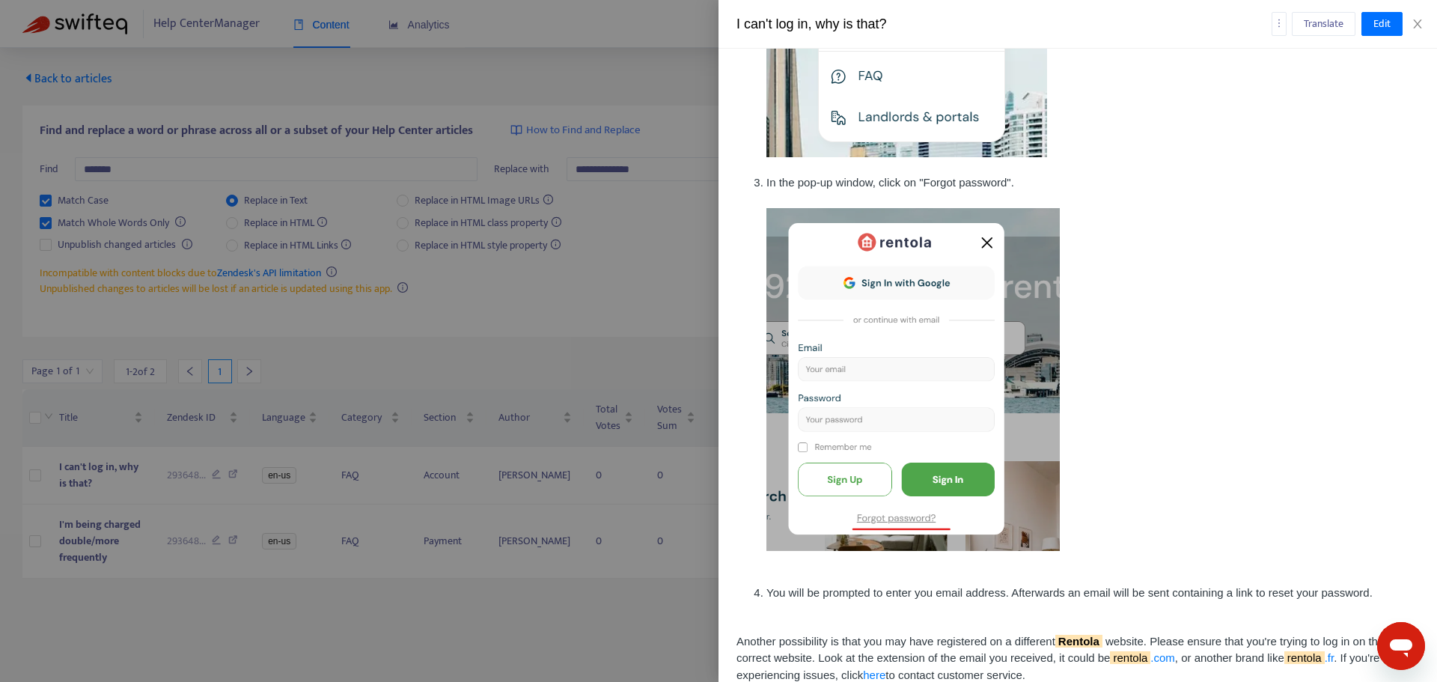
scroll to position [431, 0]
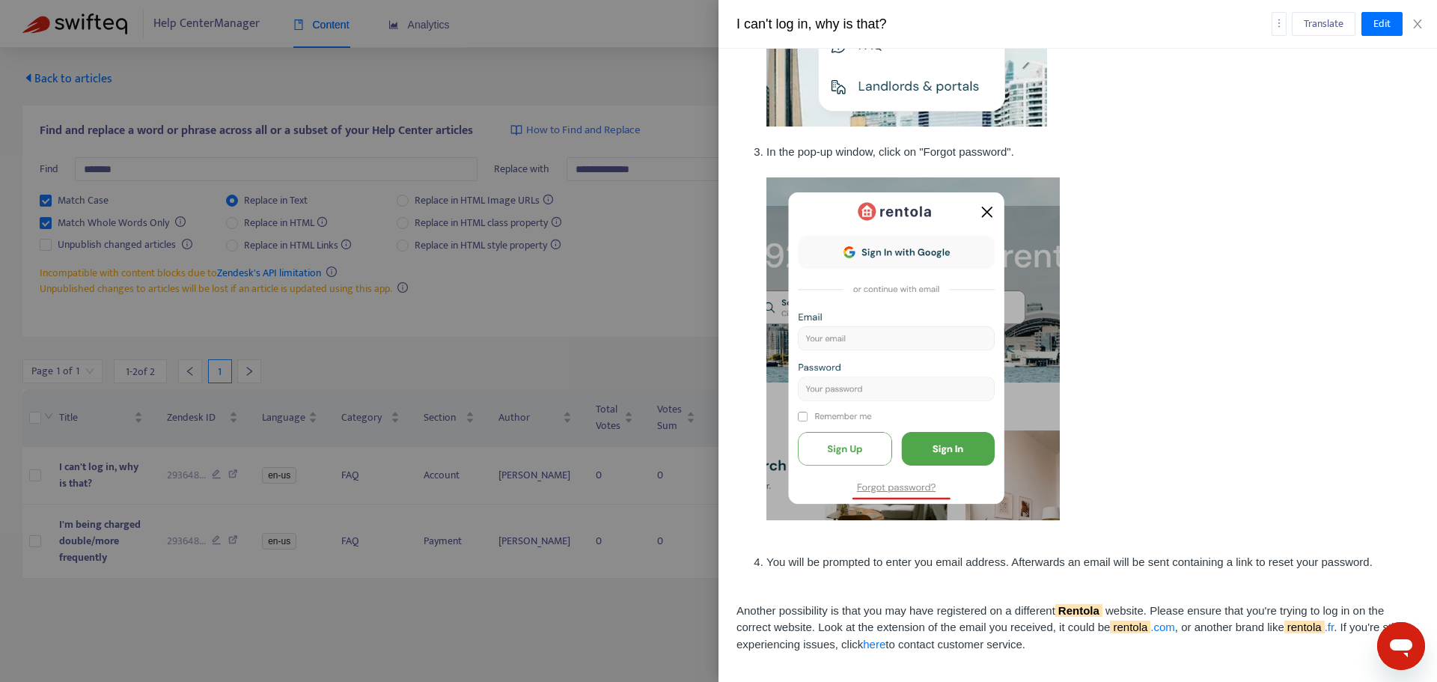
click at [1086, 559] on li "You will be prompted to enter you email address. Afterwards an email will be se…" at bounding box center [1092, 571] width 653 height 34
click at [1076, 612] on sqkw "Rentola" at bounding box center [1078, 610] width 47 height 13
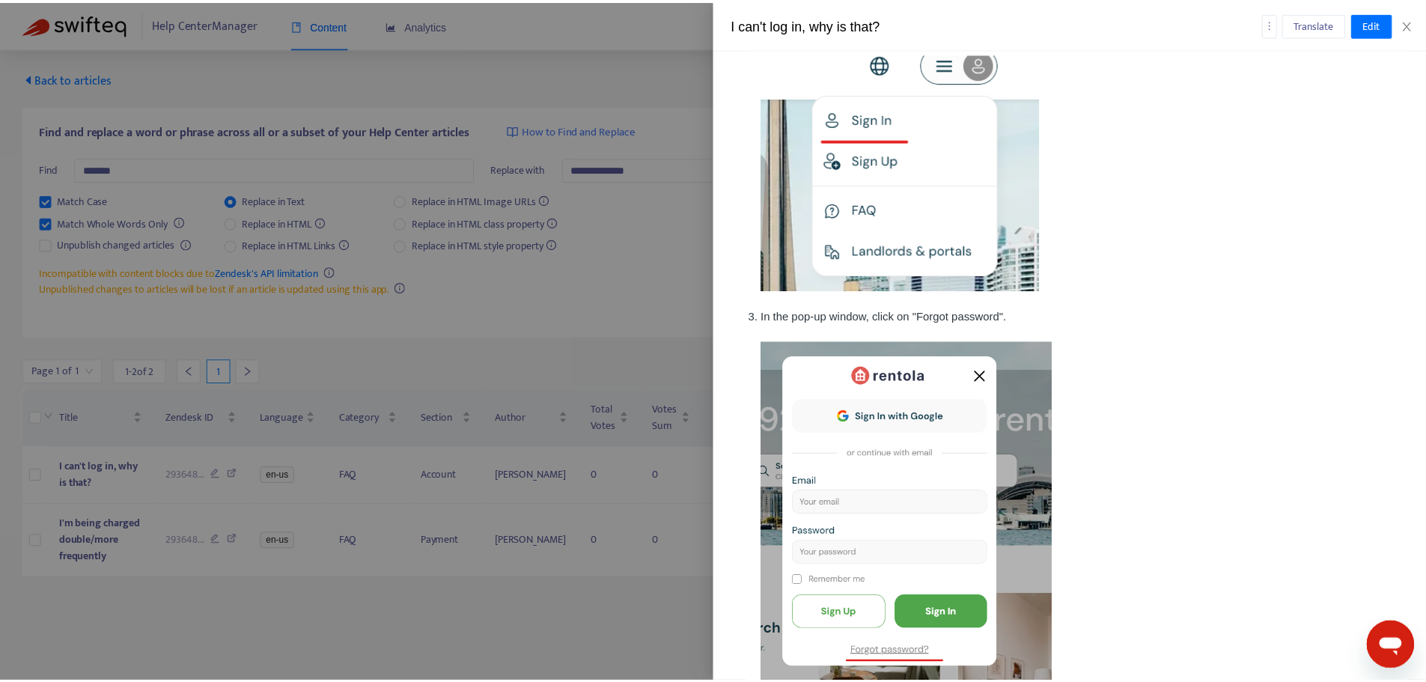
scroll to position [231, 0]
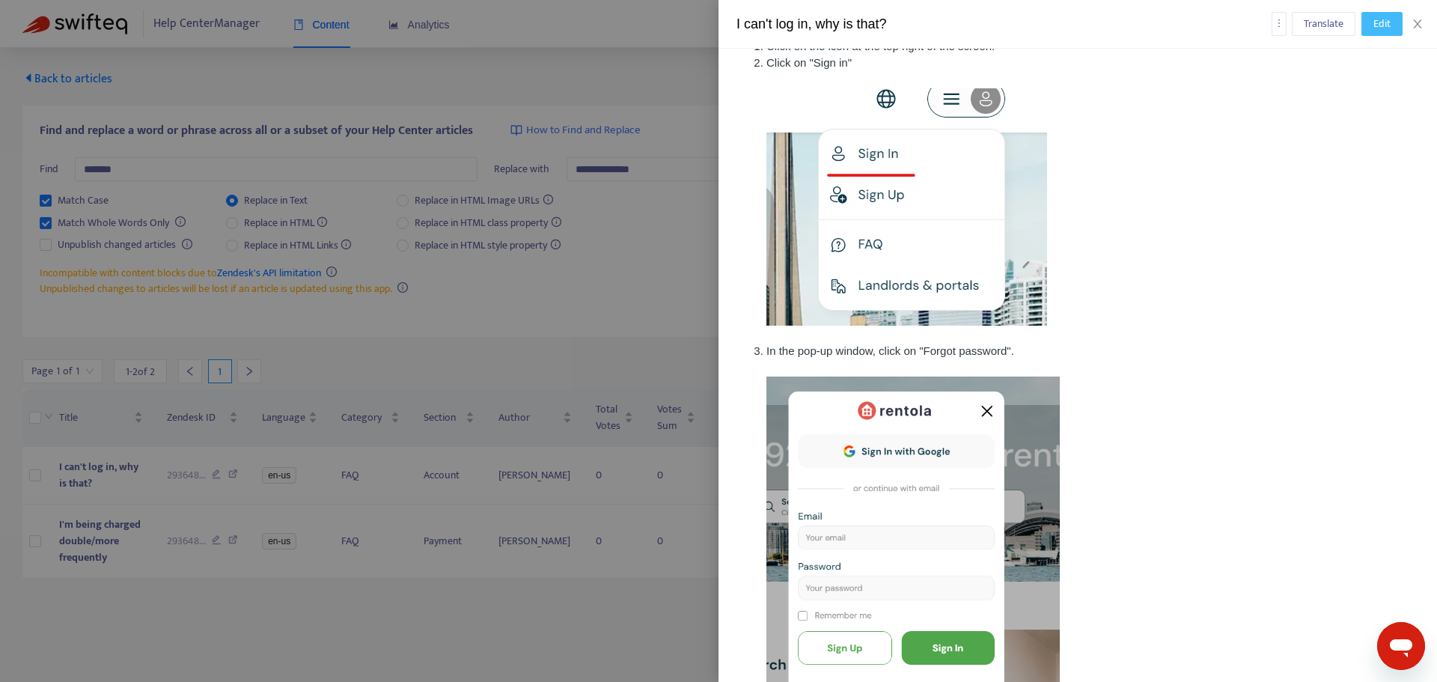
click at [1372, 28] on button "Edit" at bounding box center [1381, 24] width 41 height 24
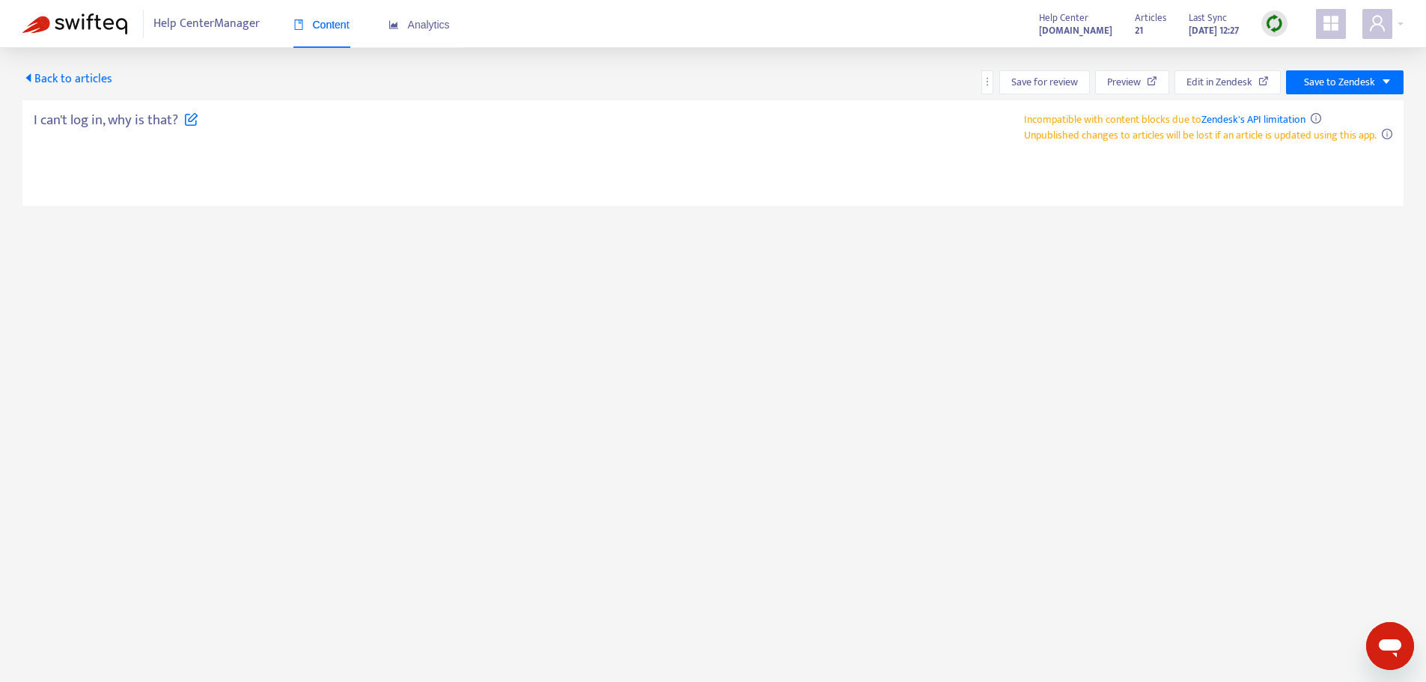
type textarea "**********"
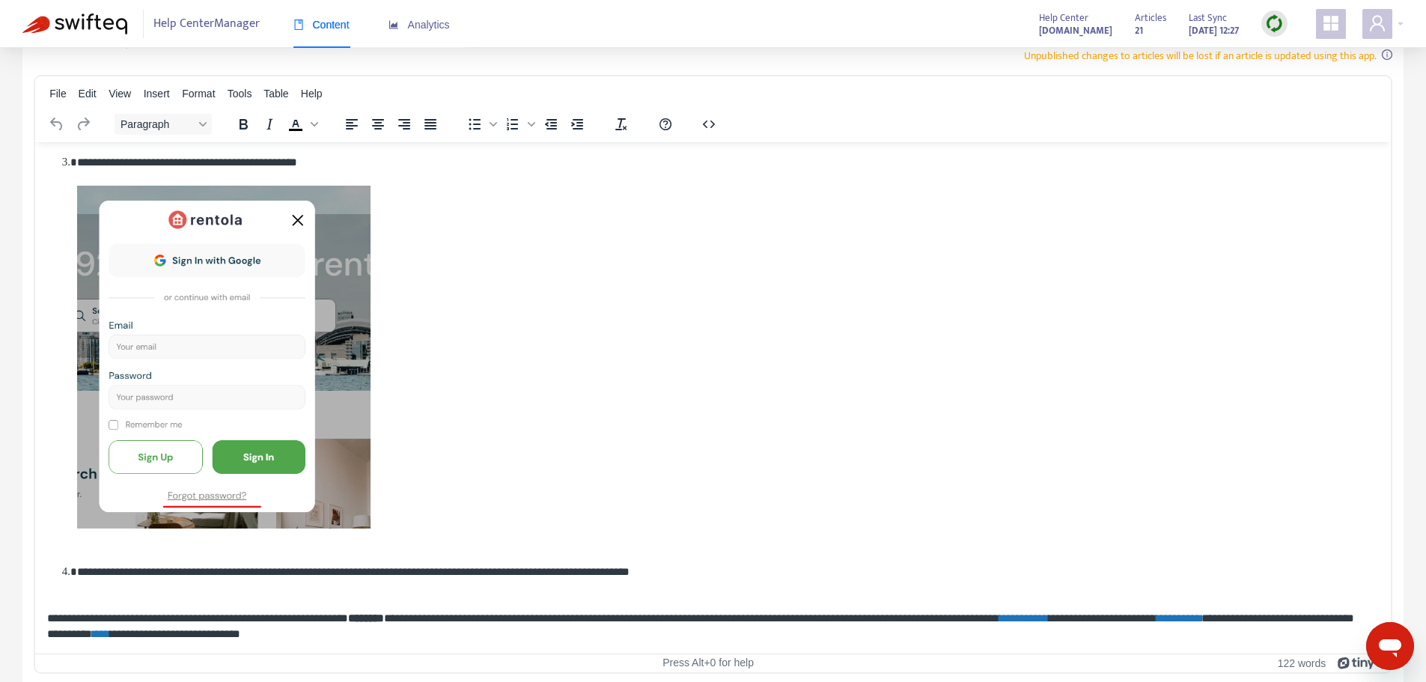
scroll to position [82, 0]
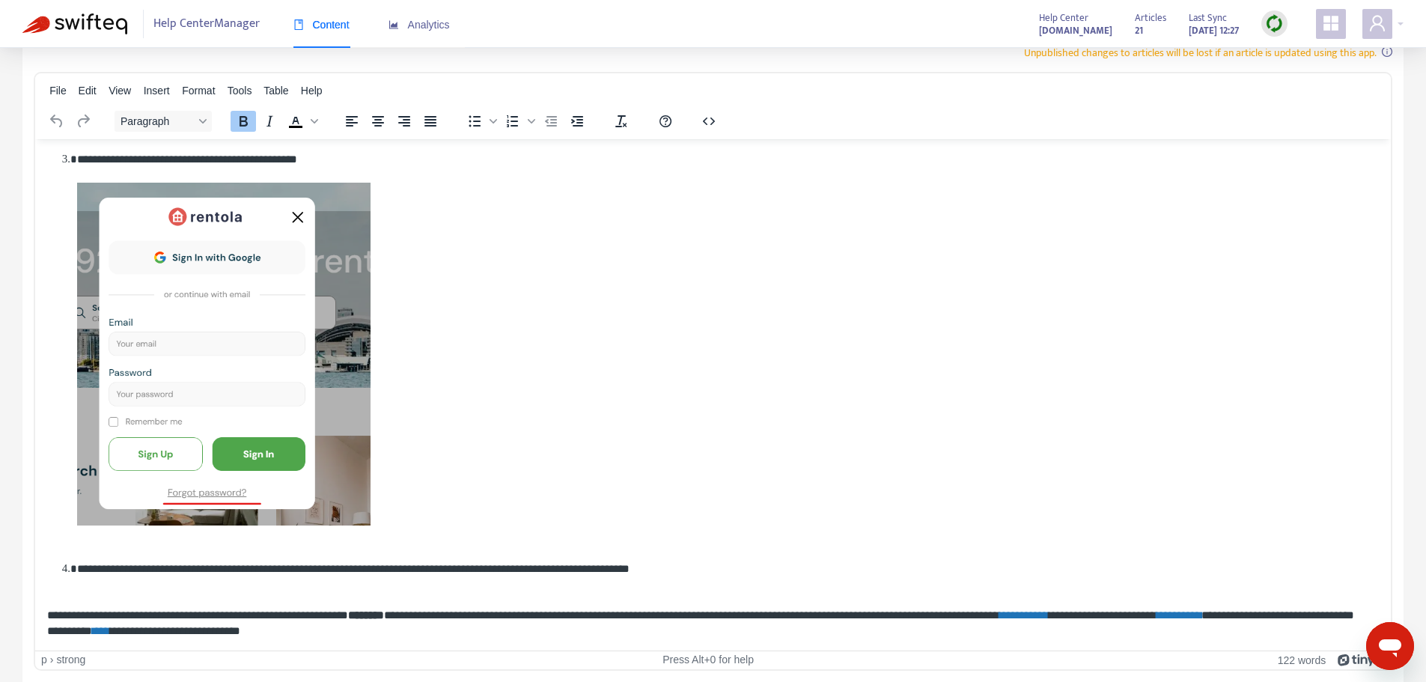
click at [382, 611] on strong "*******" at bounding box center [366, 613] width 36 height 11
click at [1128, 611] on link "**********" at bounding box center [1102, 613] width 49 height 11
drag, startPoint x: 1236, startPoint y: 614, endPoint x: 1158, endPoint y: 612, distance: 77.9
click at [1158, 612] on p "**********" at bounding box center [707, 621] width 1320 height 31
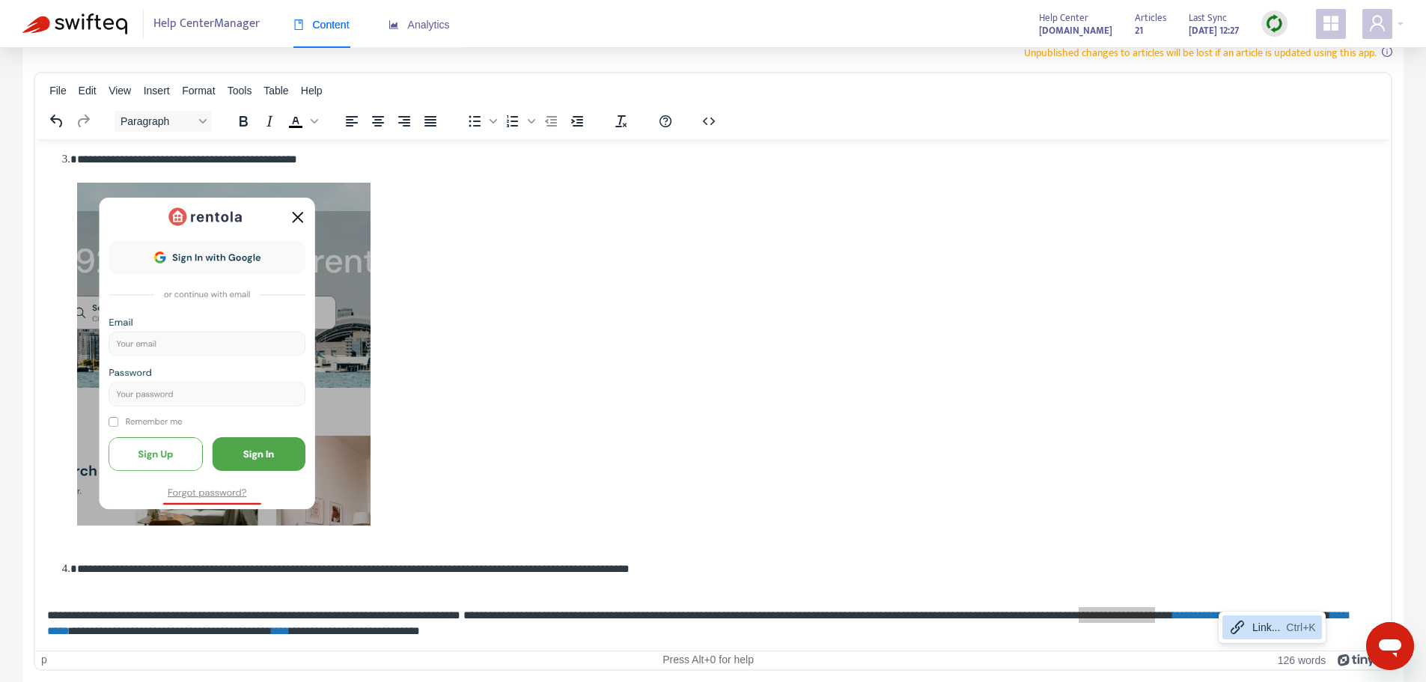
click at [1264, 632] on div "Link..." at bounding box center [1266, 627] width 28 height 18
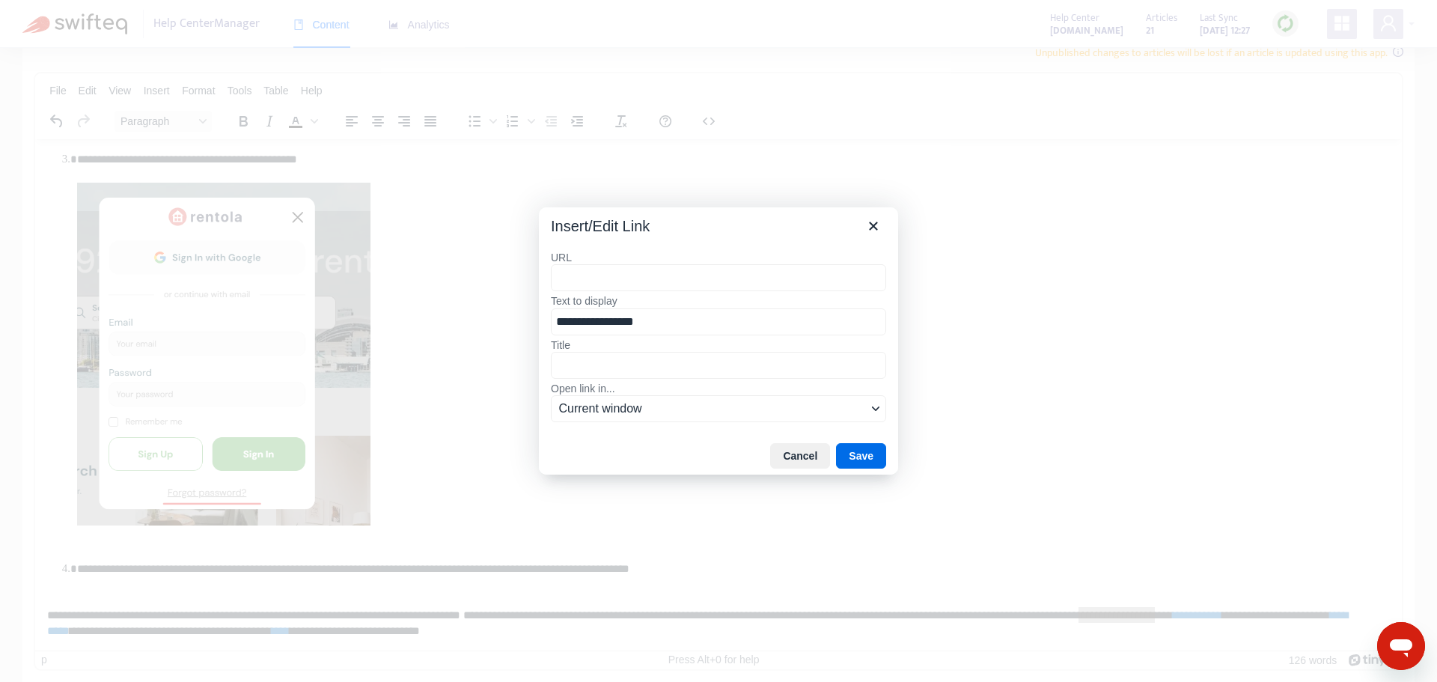
type input "**********"
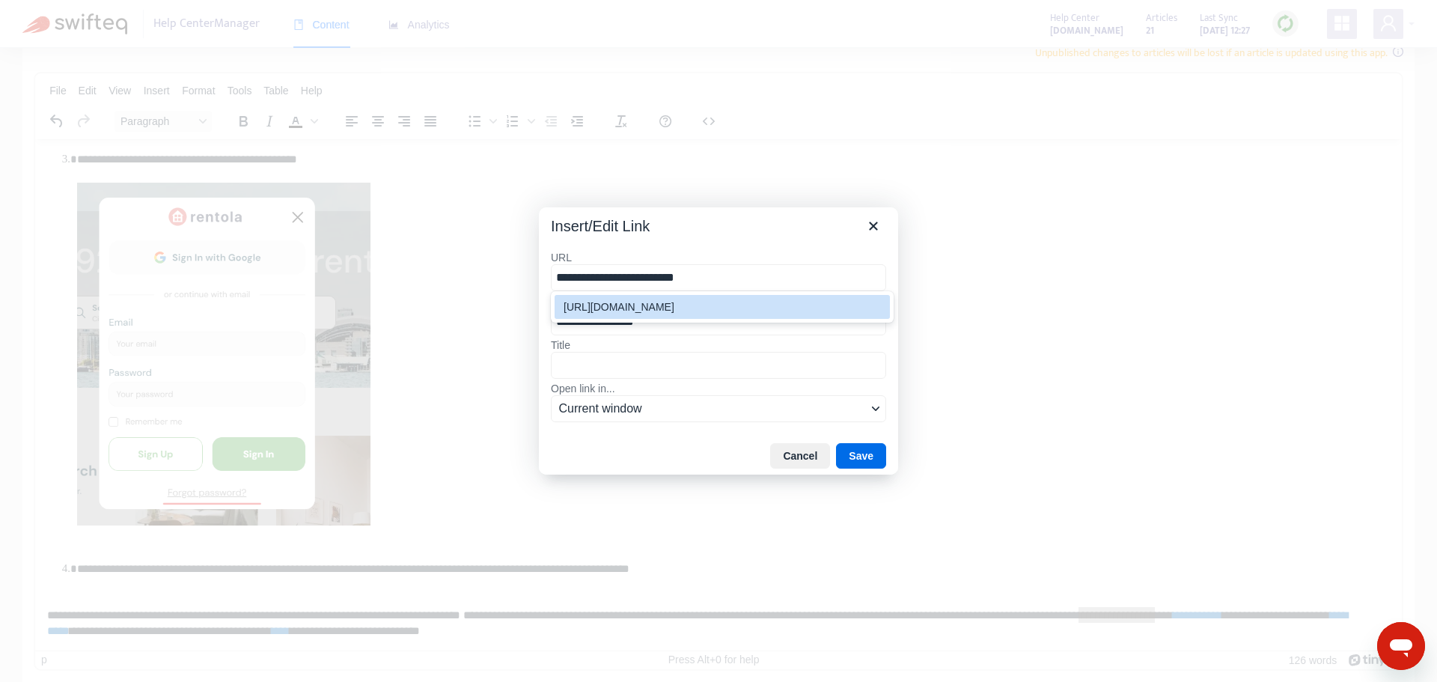
click at [676, 303] on div "[URL][DOMAIN_NAME]" at bounding box center [724, 307] width 320 height 18
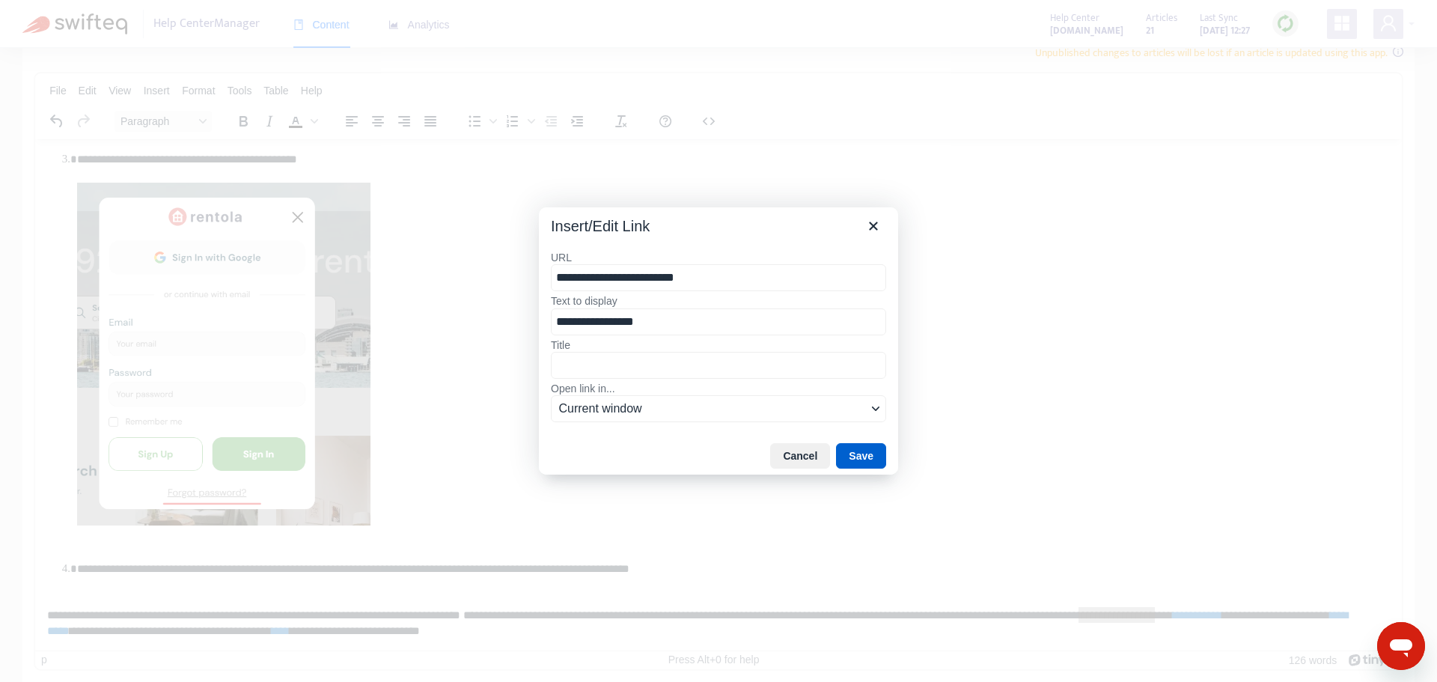
click at [873, 455] on button "Save" at bounding box center [861, 455] width 50 height 25
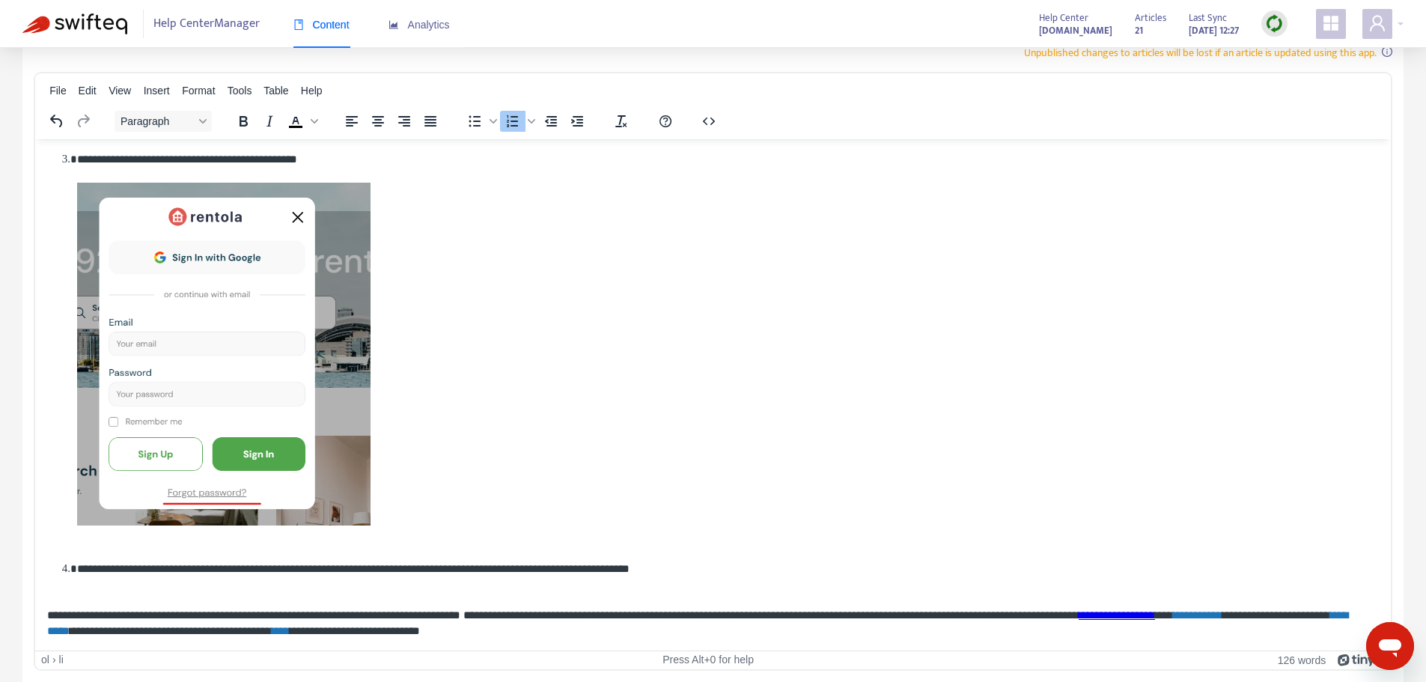
click at [1218, 378] on li "**********" at bounding box center [722, 354] width 1290 height 409
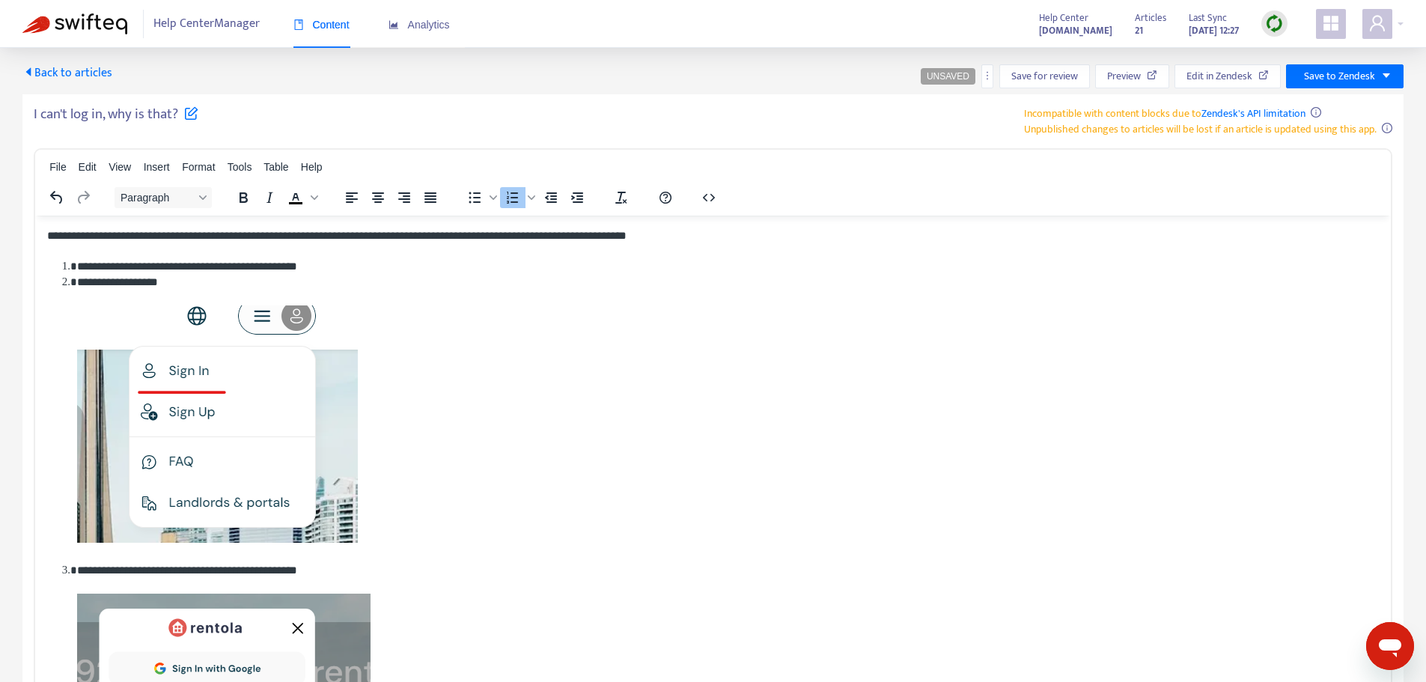
scroll to position [0, 0]
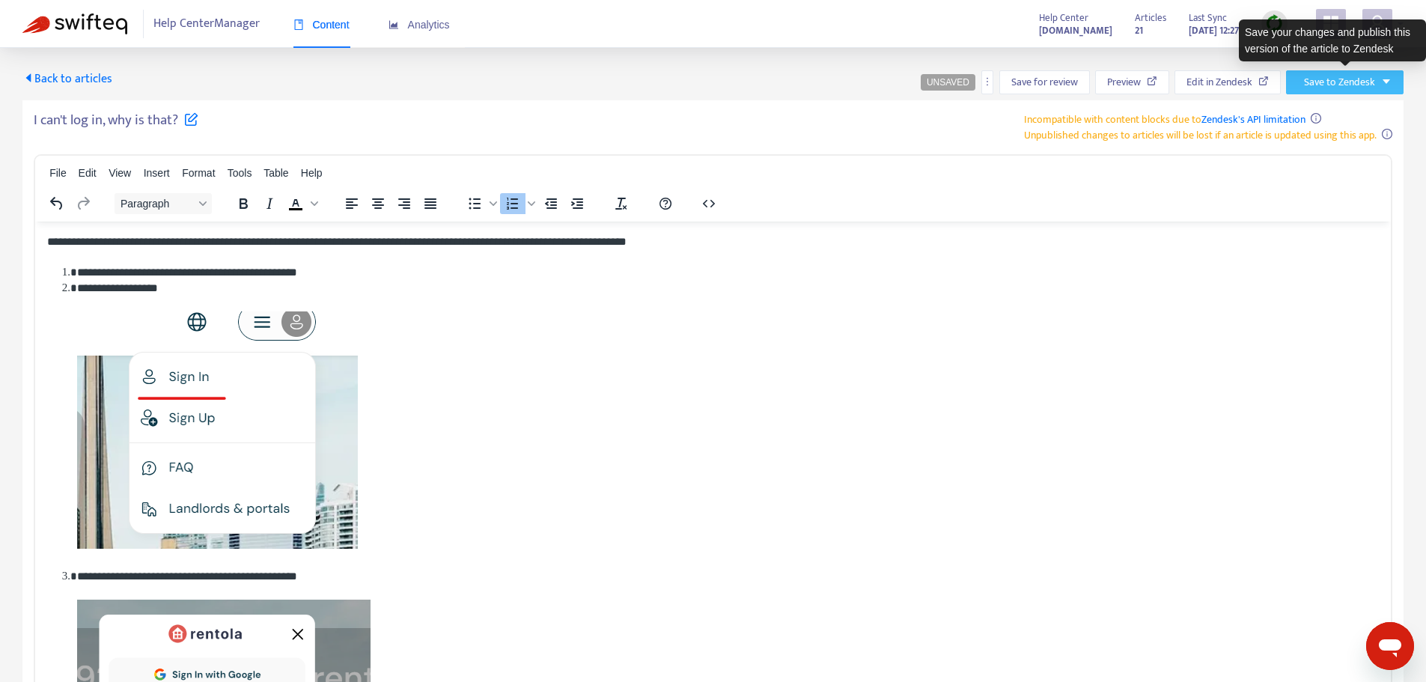
click at [1382, 91] on button "Save to Zendesk" at bounding box center [1345, 82] width 118 height 24
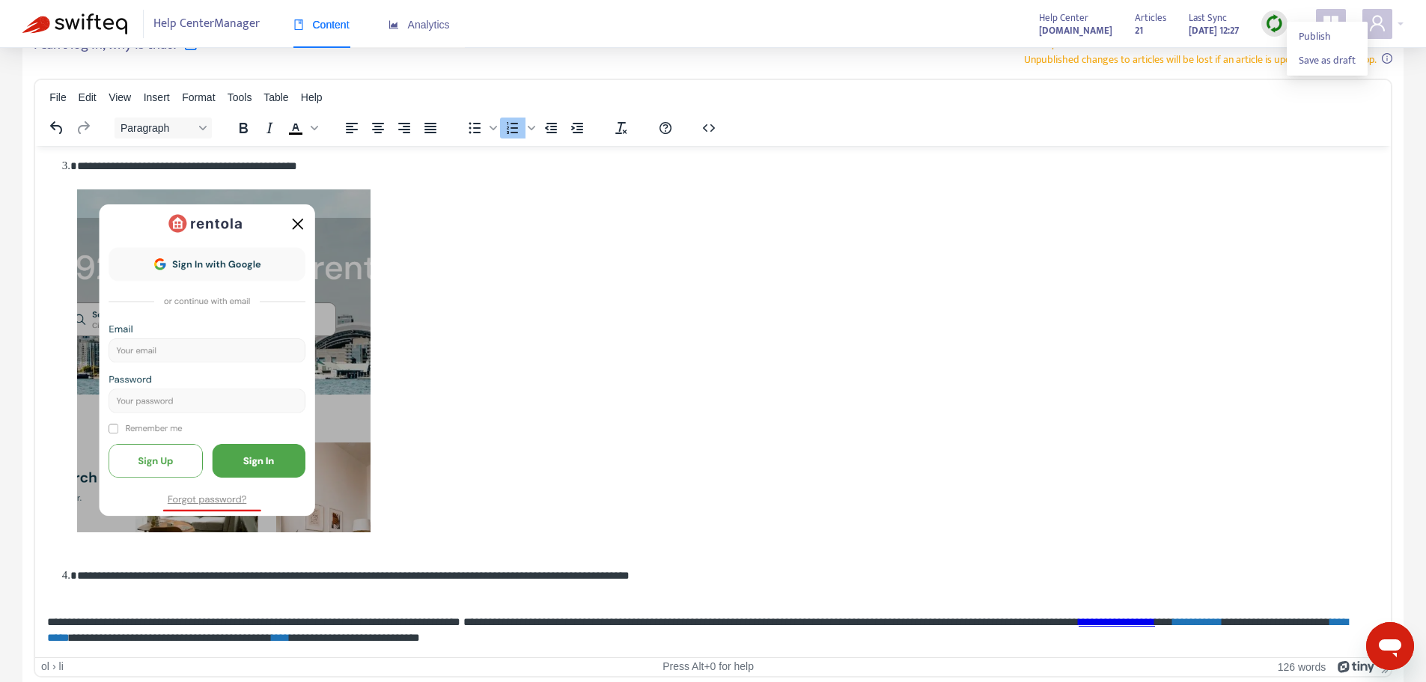
scroll to position [82, 0]
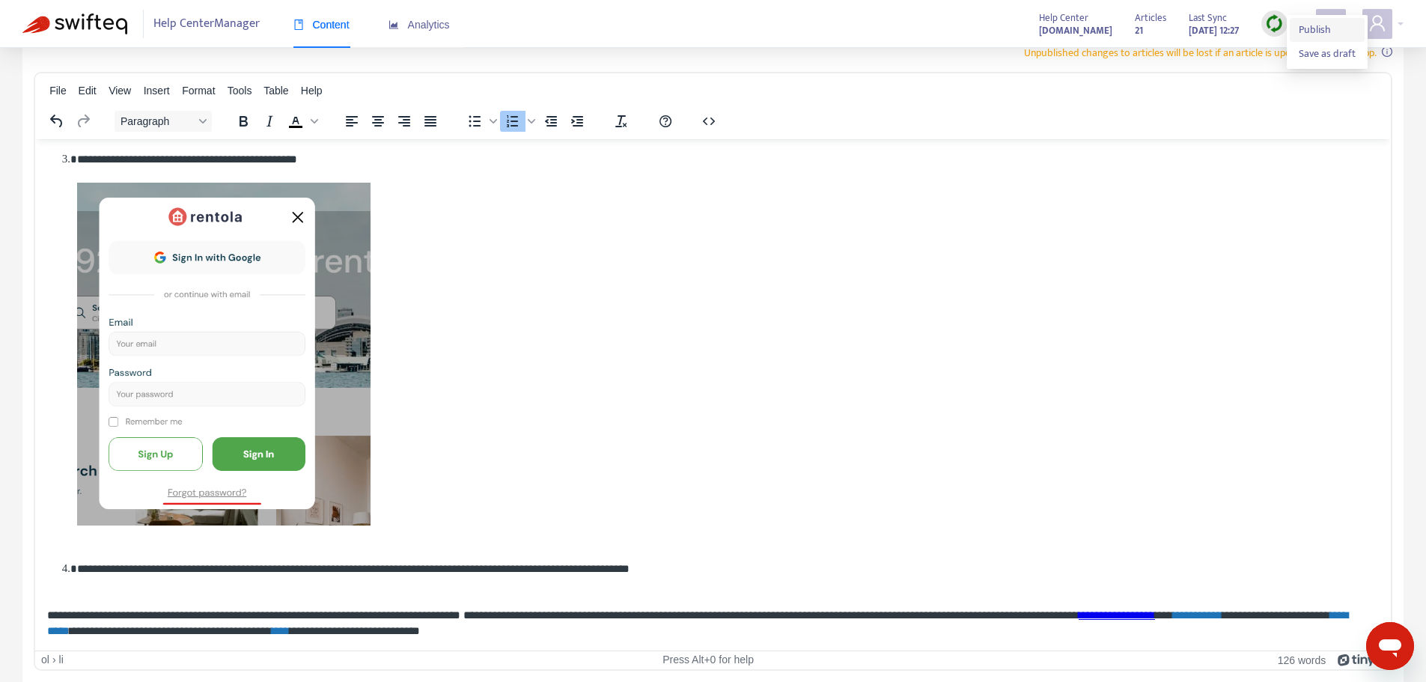
click at [1325, 24] on span "Publish" at bounding box center [1327, 30] width 57 height 16
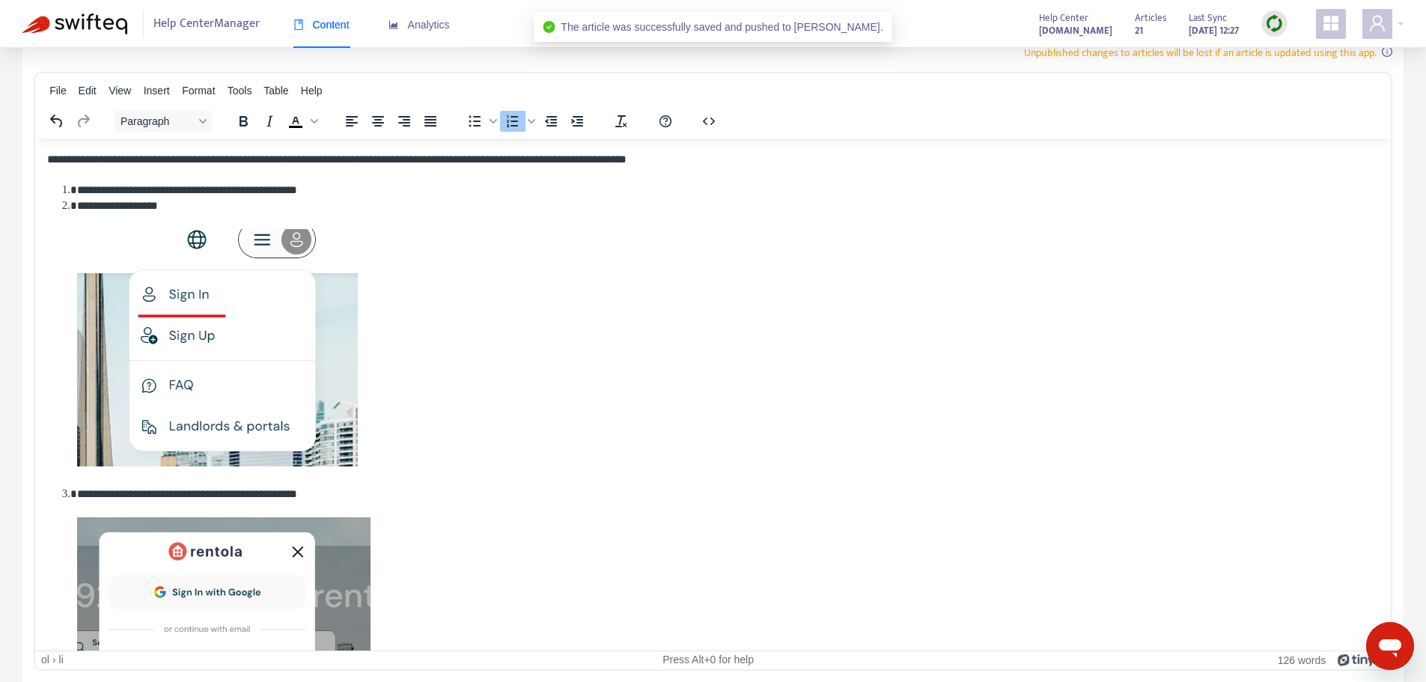
scroll to position [0, 0]
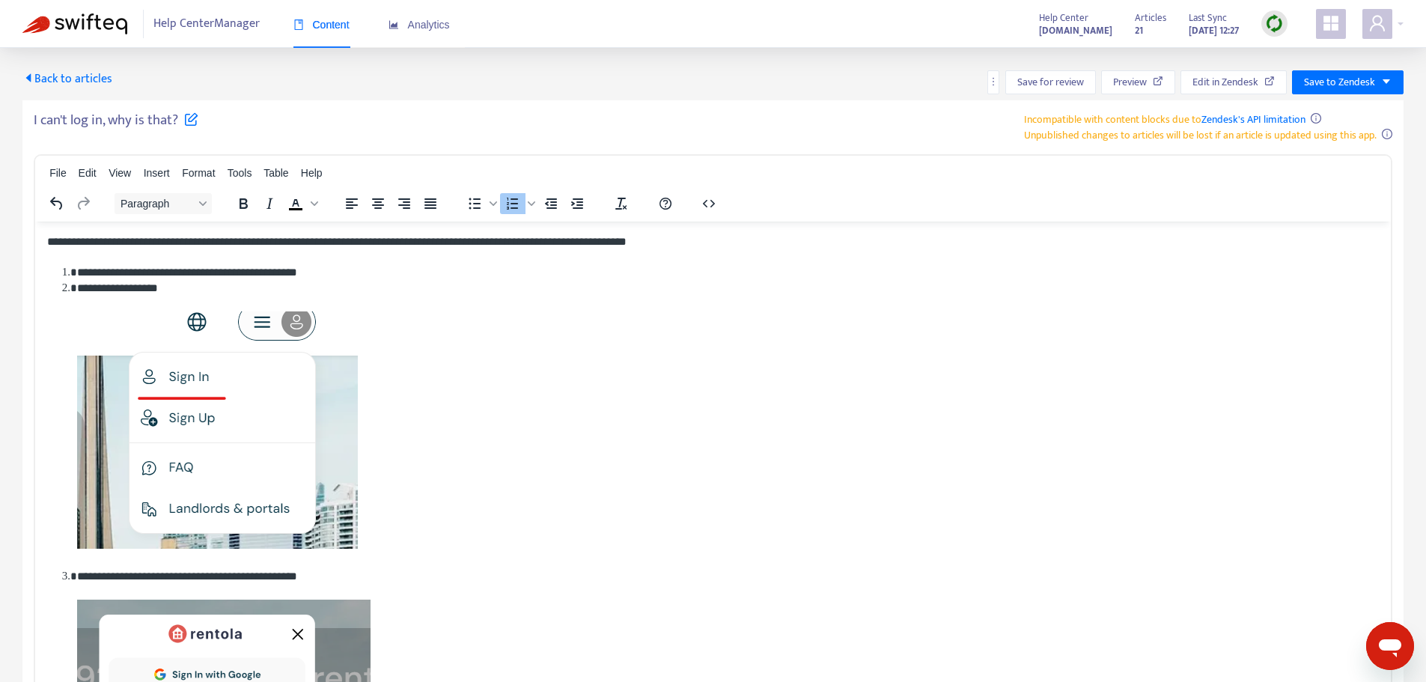
click at [69, 73] on span "Back to articles" at bounding box center [67, 79] width 90 height 20
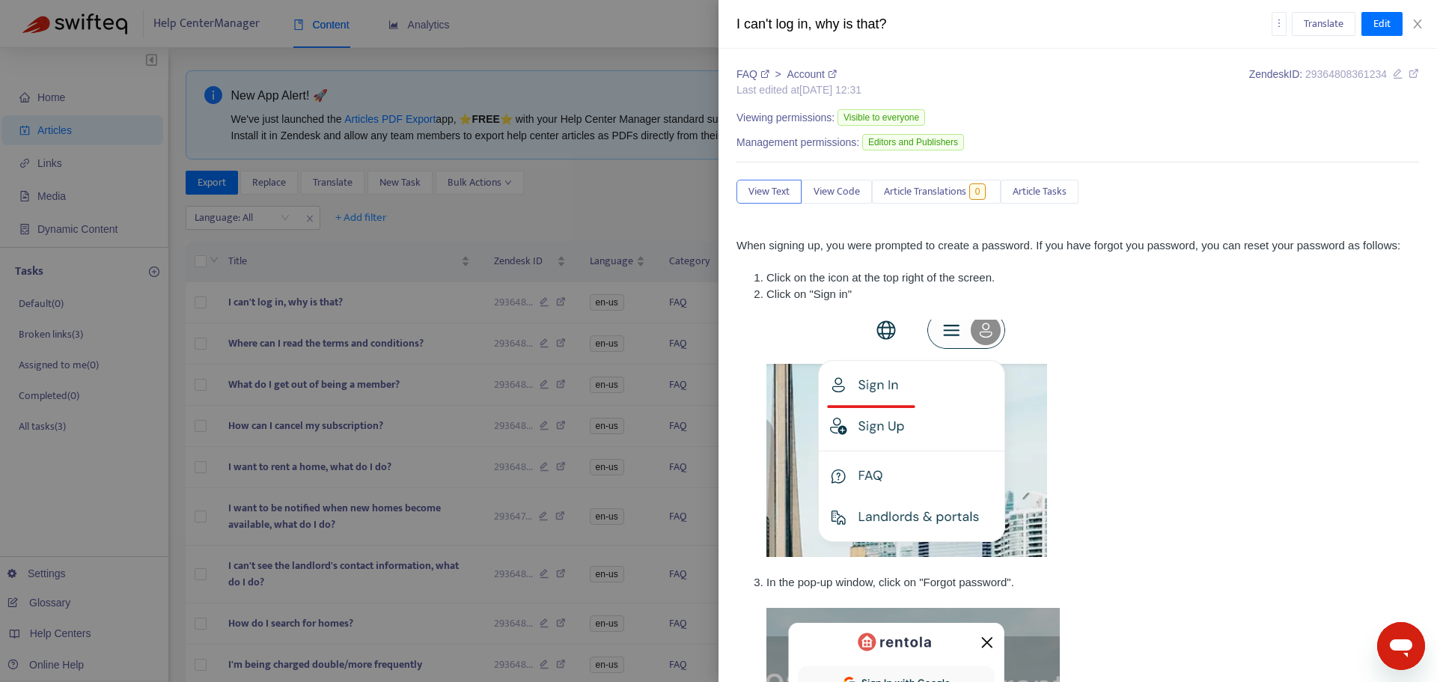
type input "*******"
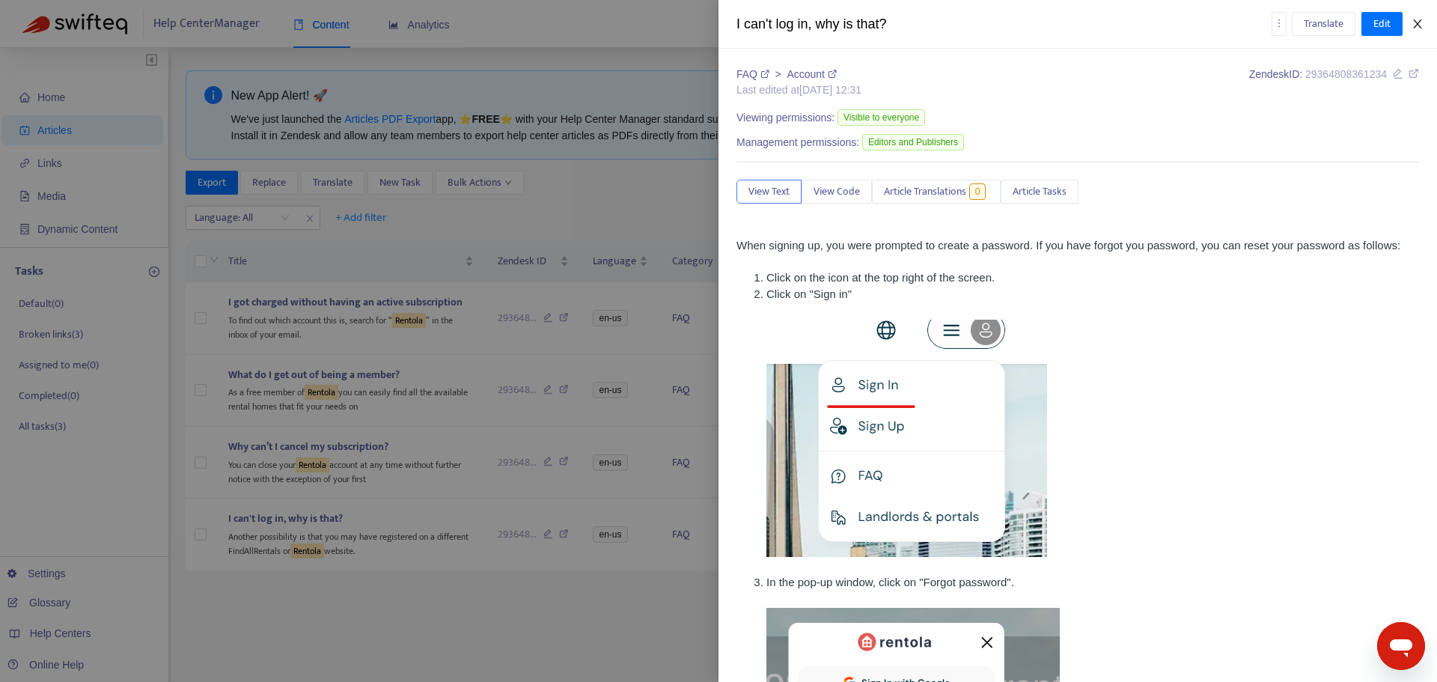
click at [1420, 23] on icon "close" at bounding box center [1418, 24] width 12 height 12
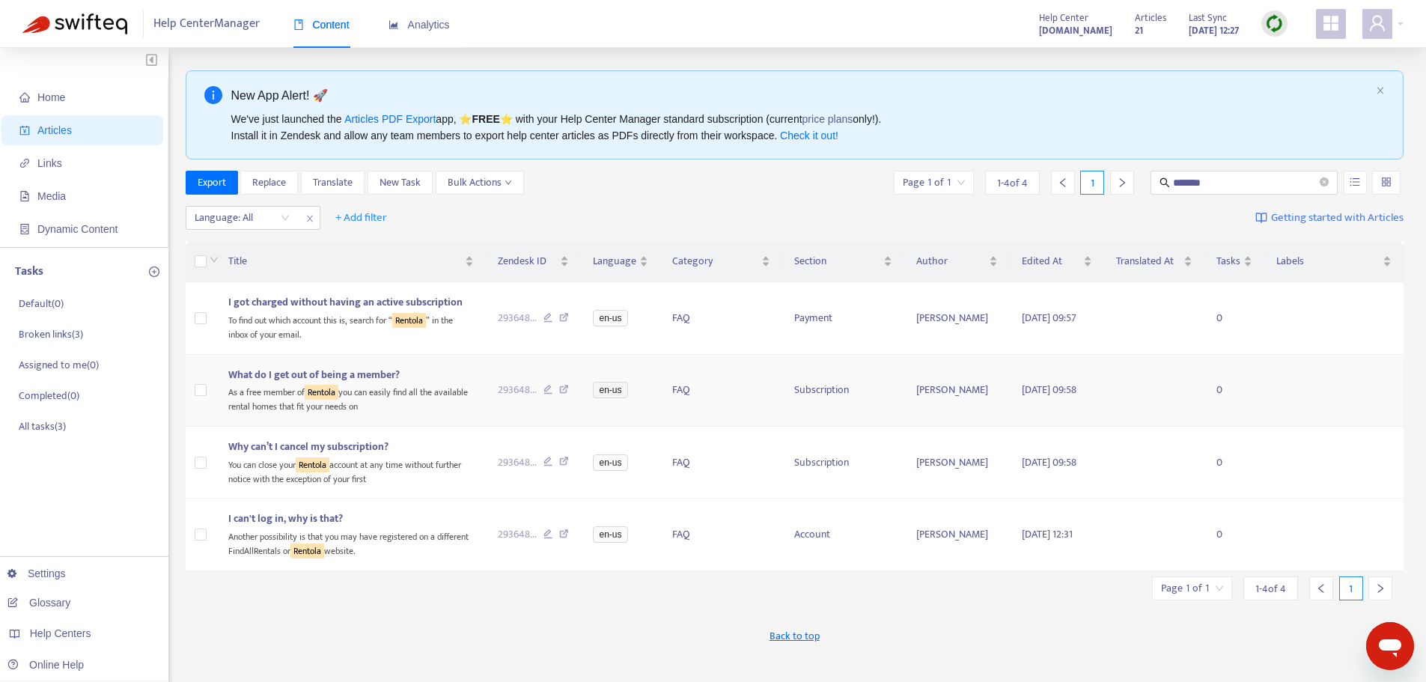
click at [425, 384] on div "As a free member of Rentola you can easily find all the available rental homes …" at bounding box center [350, 398] width 245 height 31
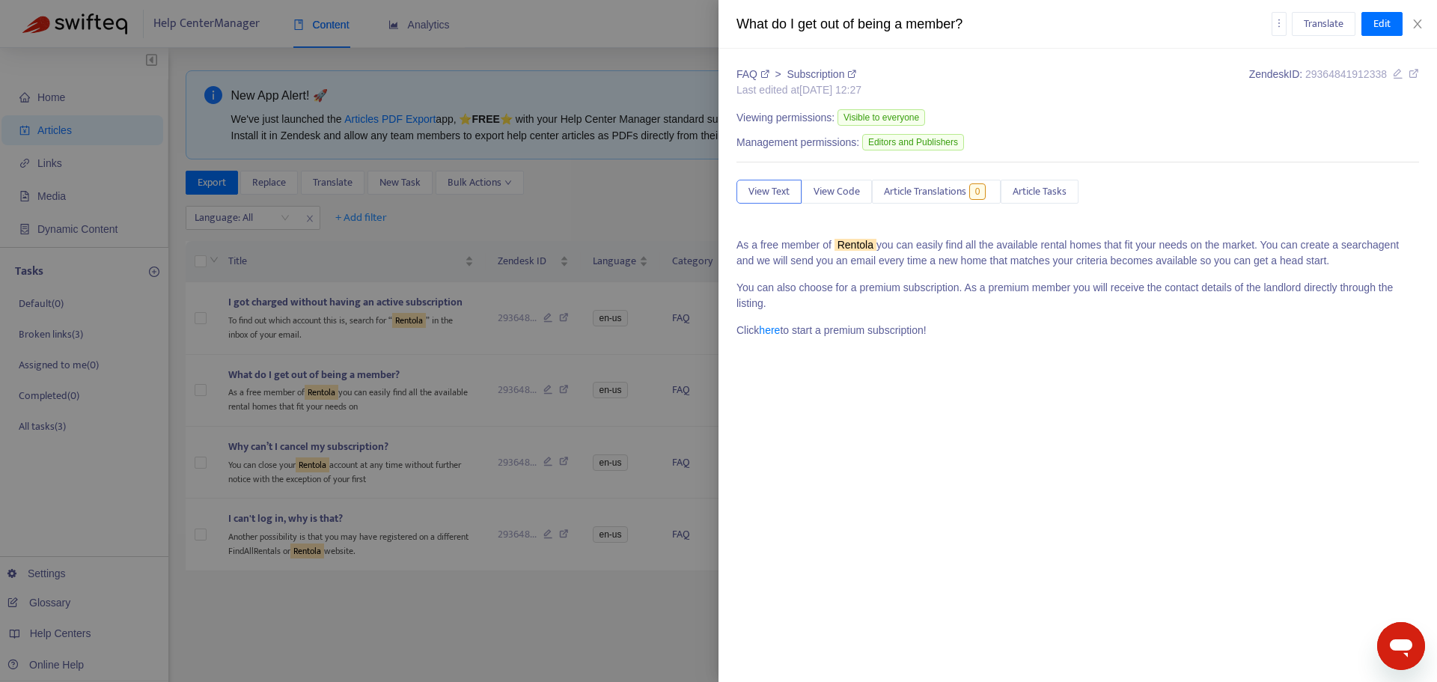
click at [848, 241] on sqkw "Rentola" at bounding box center [855, 245] width 42 height 12
click at [849, 241] on sqkw "Rentola" at bounding box center [855, 245] width 42 height 12
click at [1077, 363] on div "FAQ > Subscription Last edited at 2025-09-10 12:27 Zendesk ID: 29364841912338 V…" at bounding box center [1077, 365] width 718 height 633
click at [1421, 17] on button "Close" at bounding box center [1417, 24] width 21 height 14
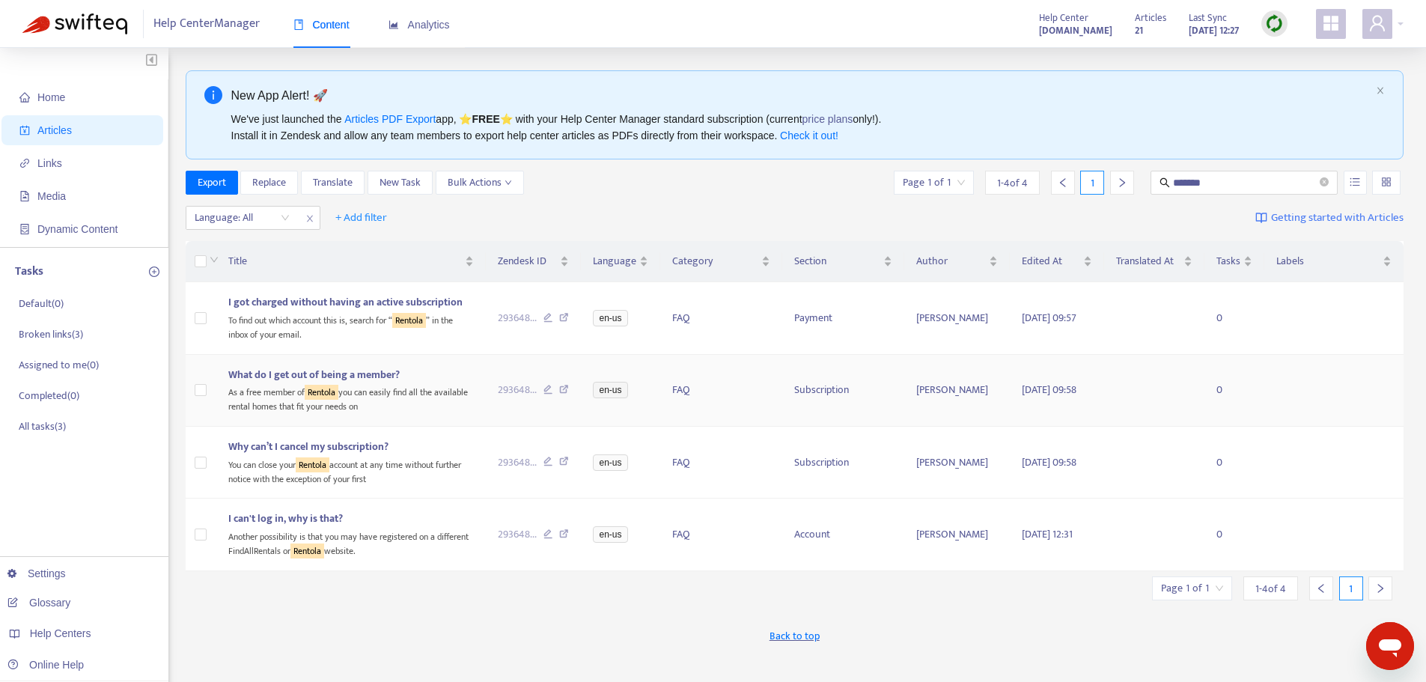
click at [418, 394] on div "As a free member of Rentola you can easily find all the available rental homes …" at bounding box center [350, 398] width 245 height 31
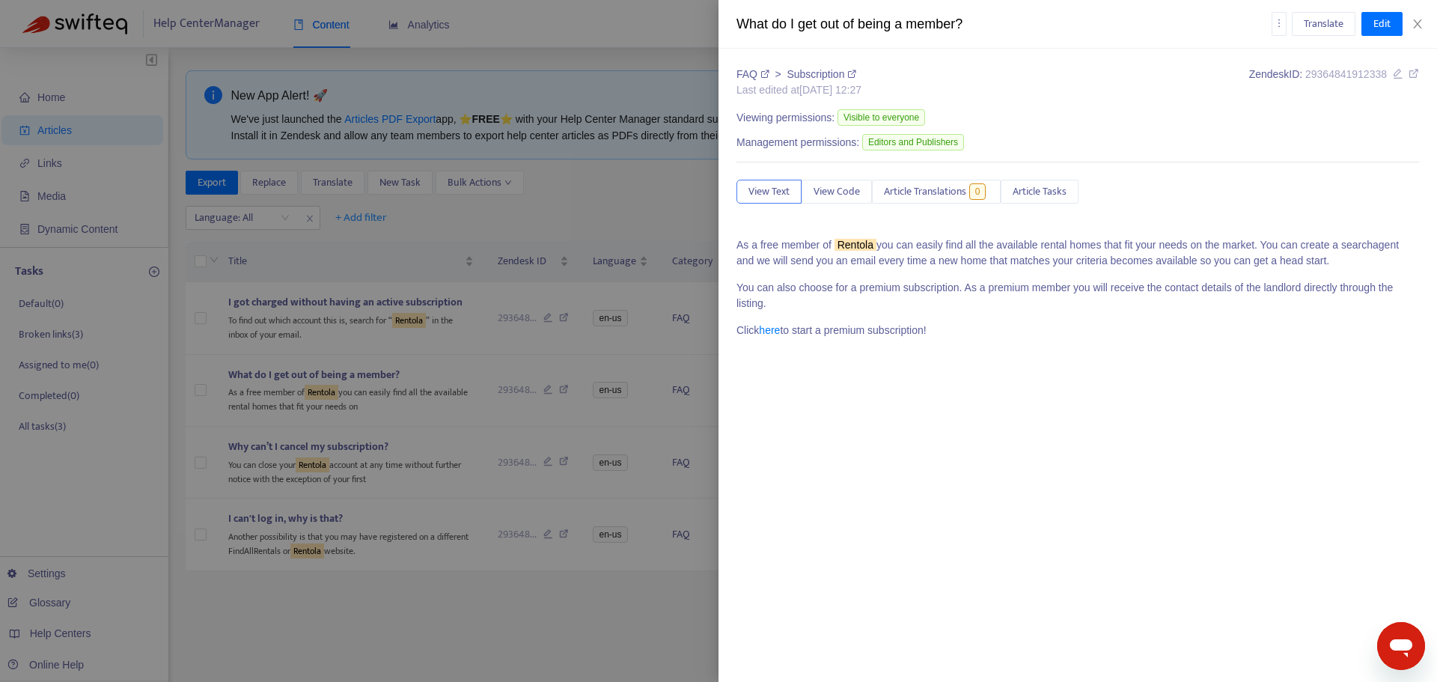
click at [862, 245] on sqkw "Rentola" at bounding box center [855, 245] width 42 height 12
click at [1380, 29] on span "Edit" at bounding box center [1381, 24] width 17 height 16
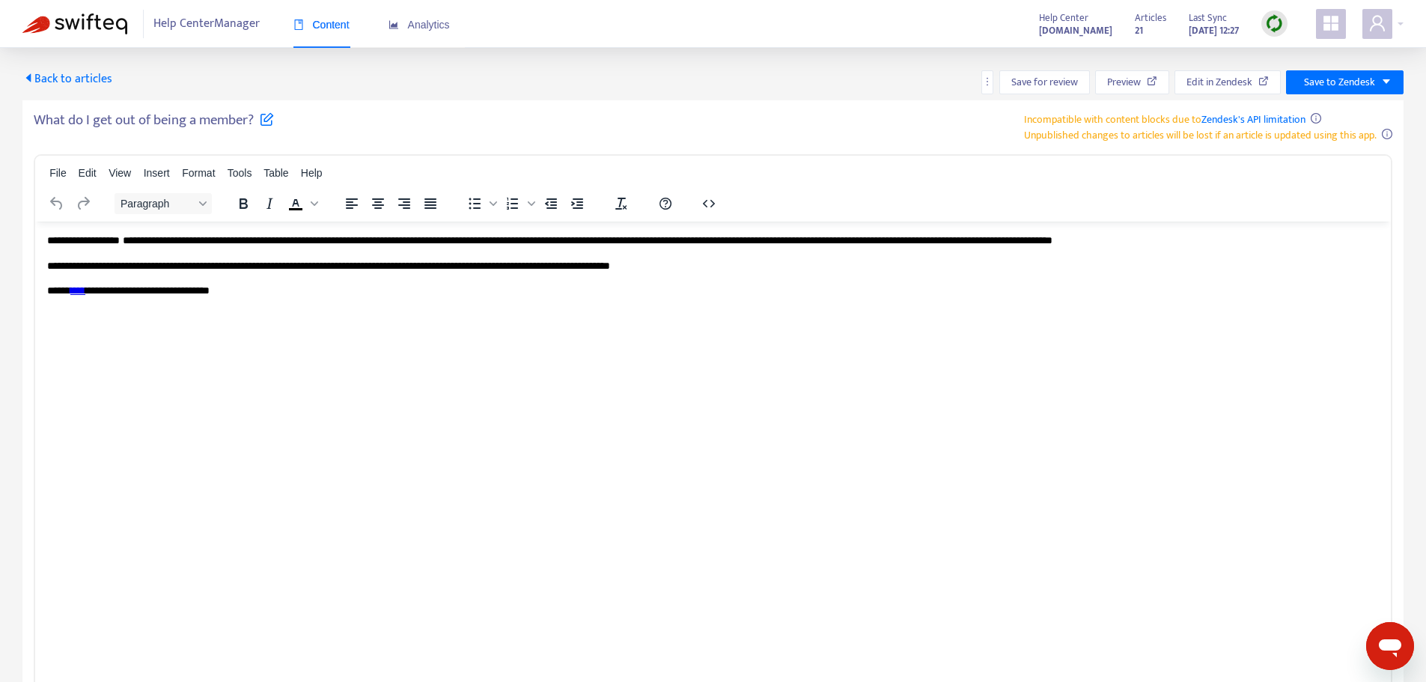
click at [165, 241] on p "**********" at bounding box center [712, 240] width 1331 height 15
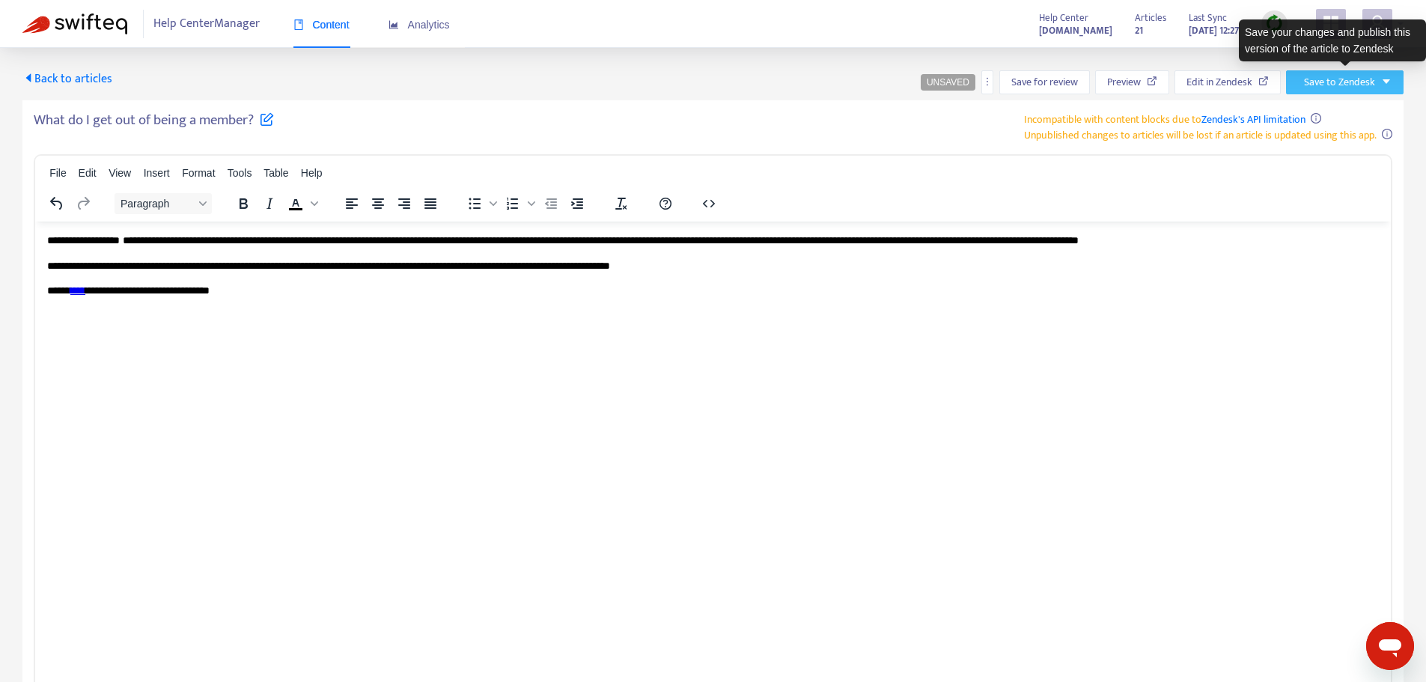
click at [1392, 87] on button "Save to Zendesk" at bounding box center [1345, 82] width 118 height 24
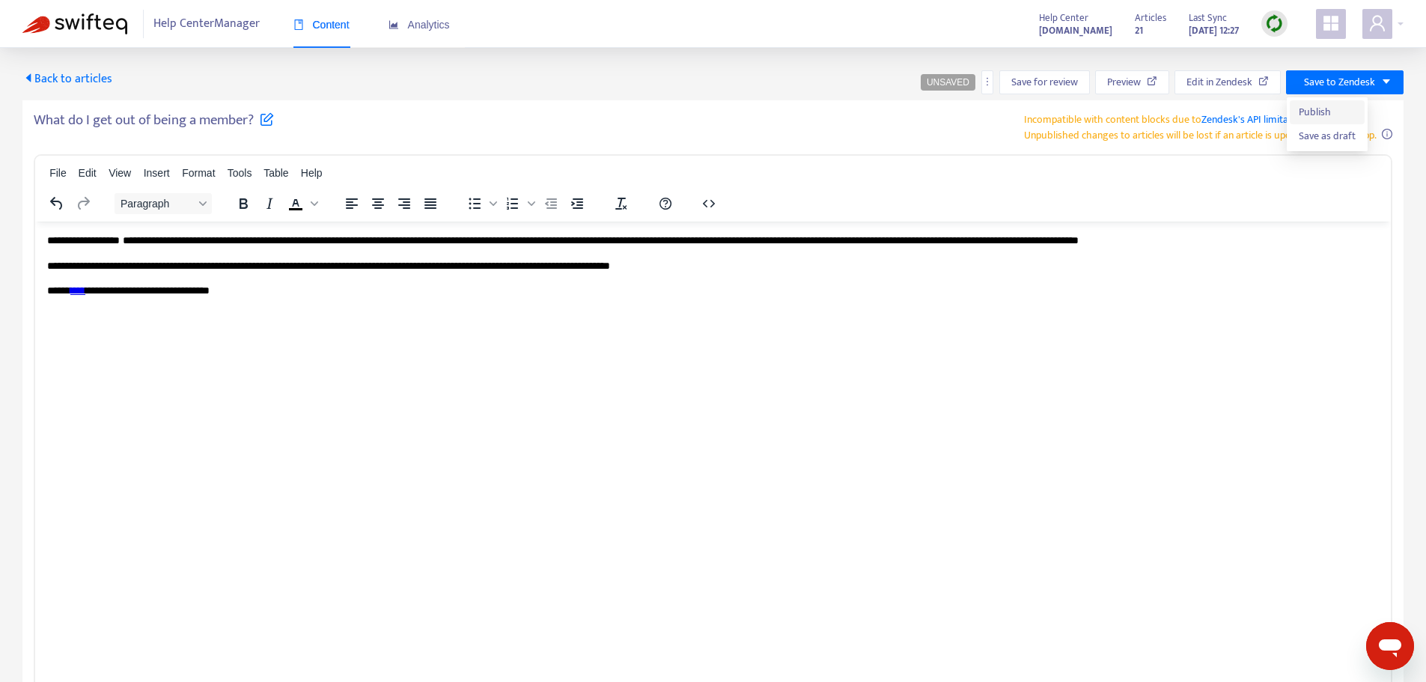
click at [1329, 112] on span "Publish" at bounding box center [1327, 112] width 57 height 16
click at [94, 78] on span "Back to articles" at bounding box center [67, 79] width 90 height 20
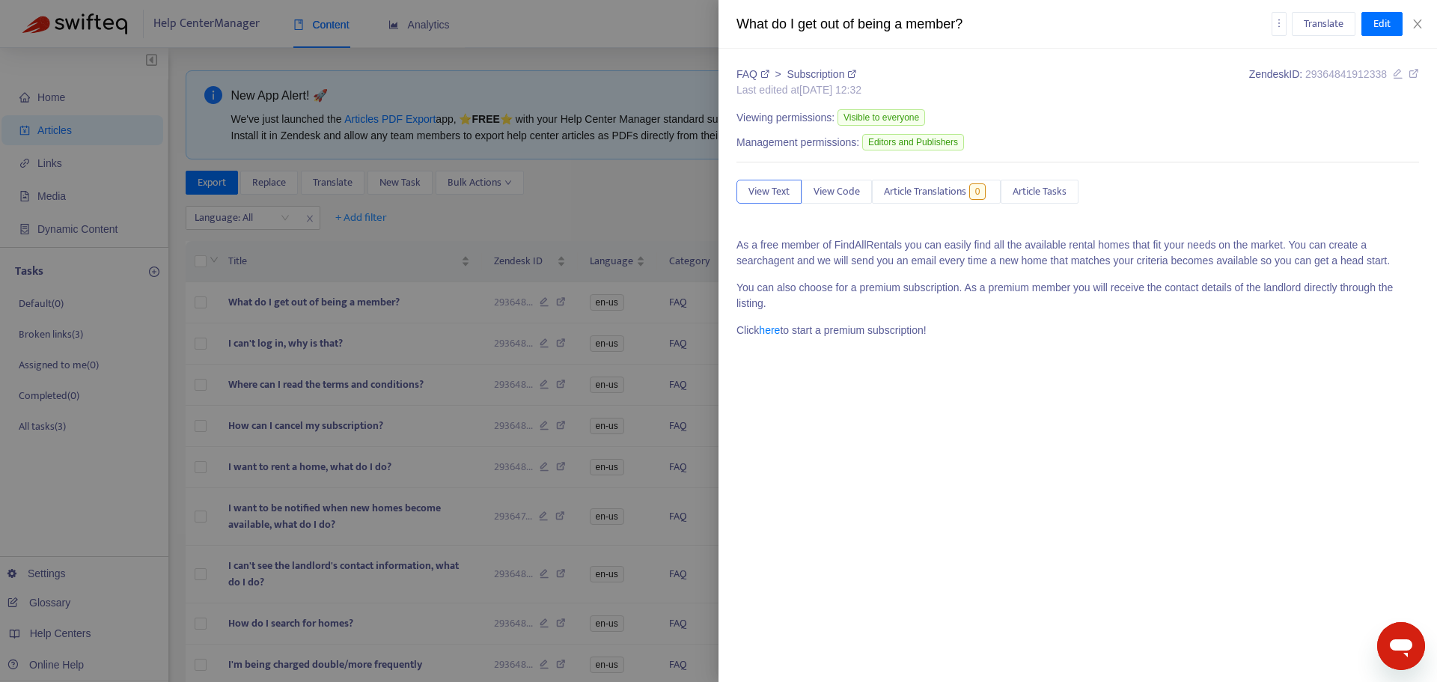
type input "*******"
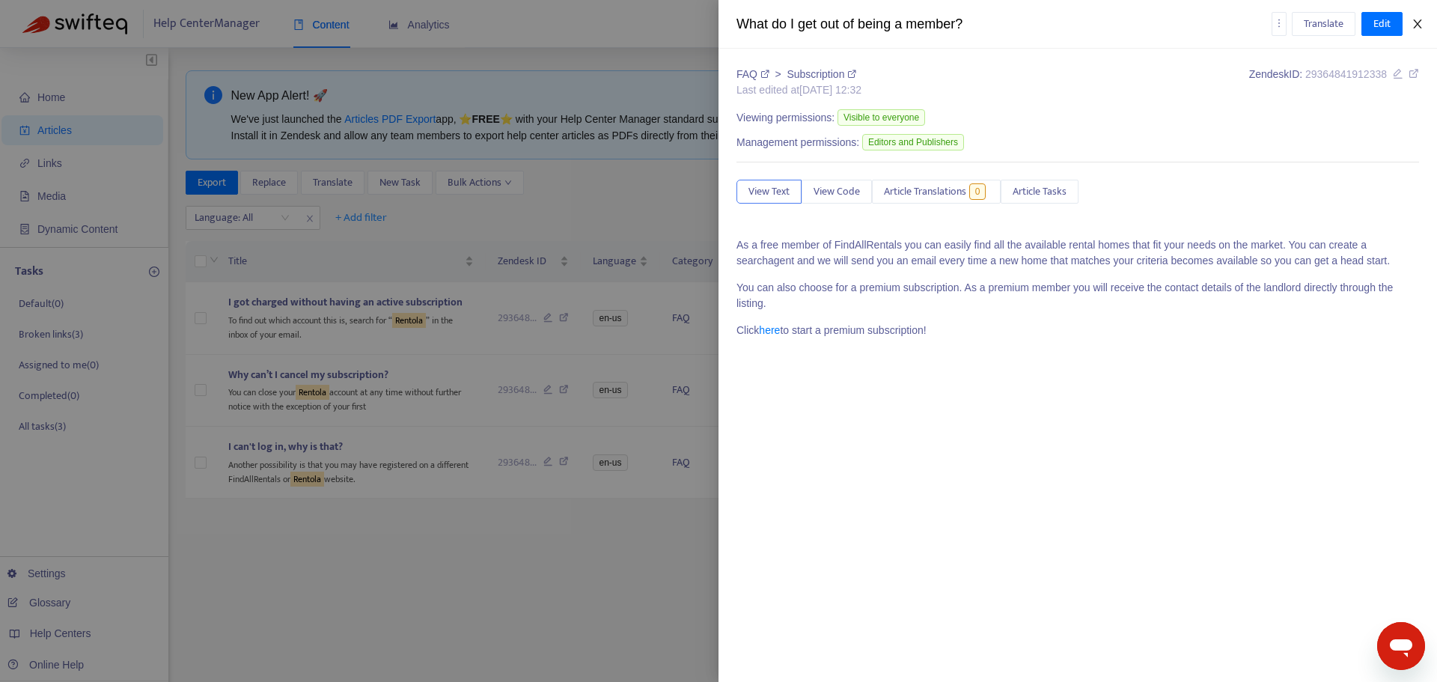
click at [1418, 24] on icon "close" at bounding box center [1418, 24] width 12 height 12
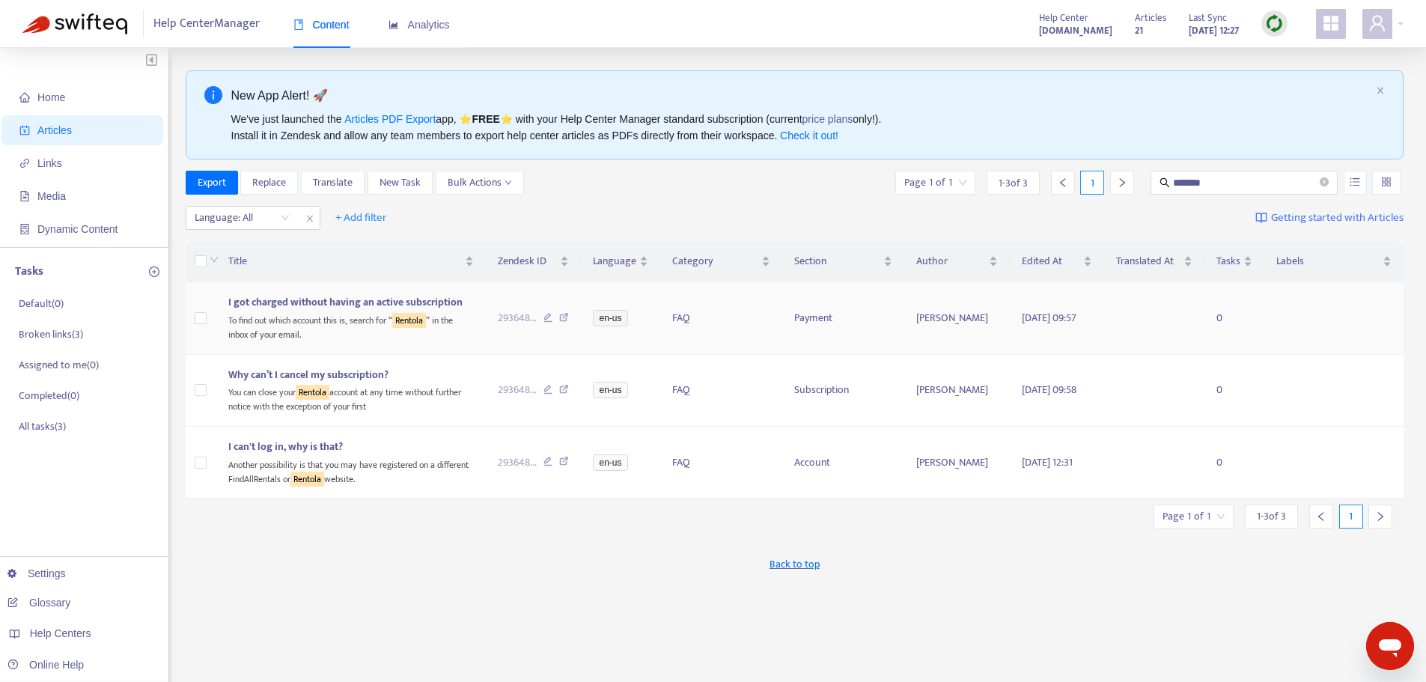
click at [316, 324] on div "To find out which account this is, search for “ Rentola ” in the inbox of your …" at bounding box center [350, 326] width 245 height 31
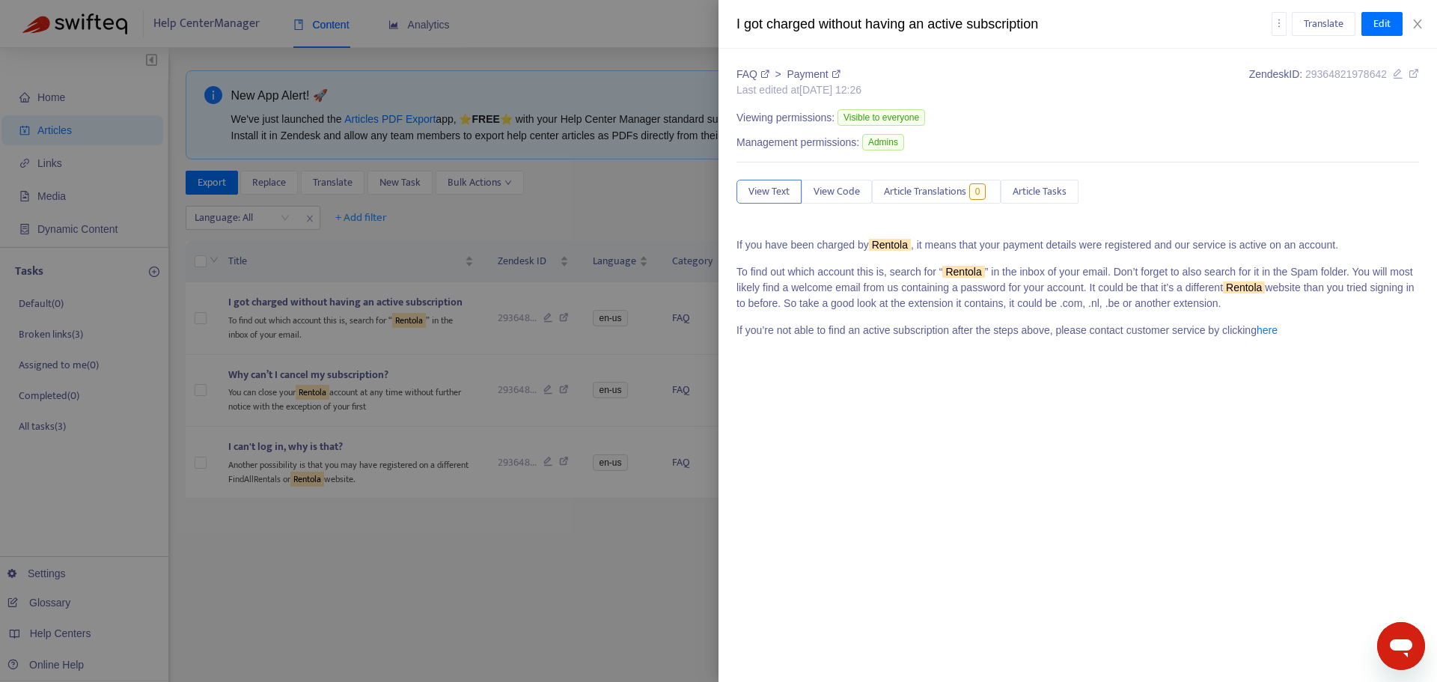
click at [886, 243] on sqkw "Rentola" at bounding box center [890, 245] width 42 height 12
click at [1385, 31] on span "Edit" at bounding box center [1381, 24] width 17 height 16
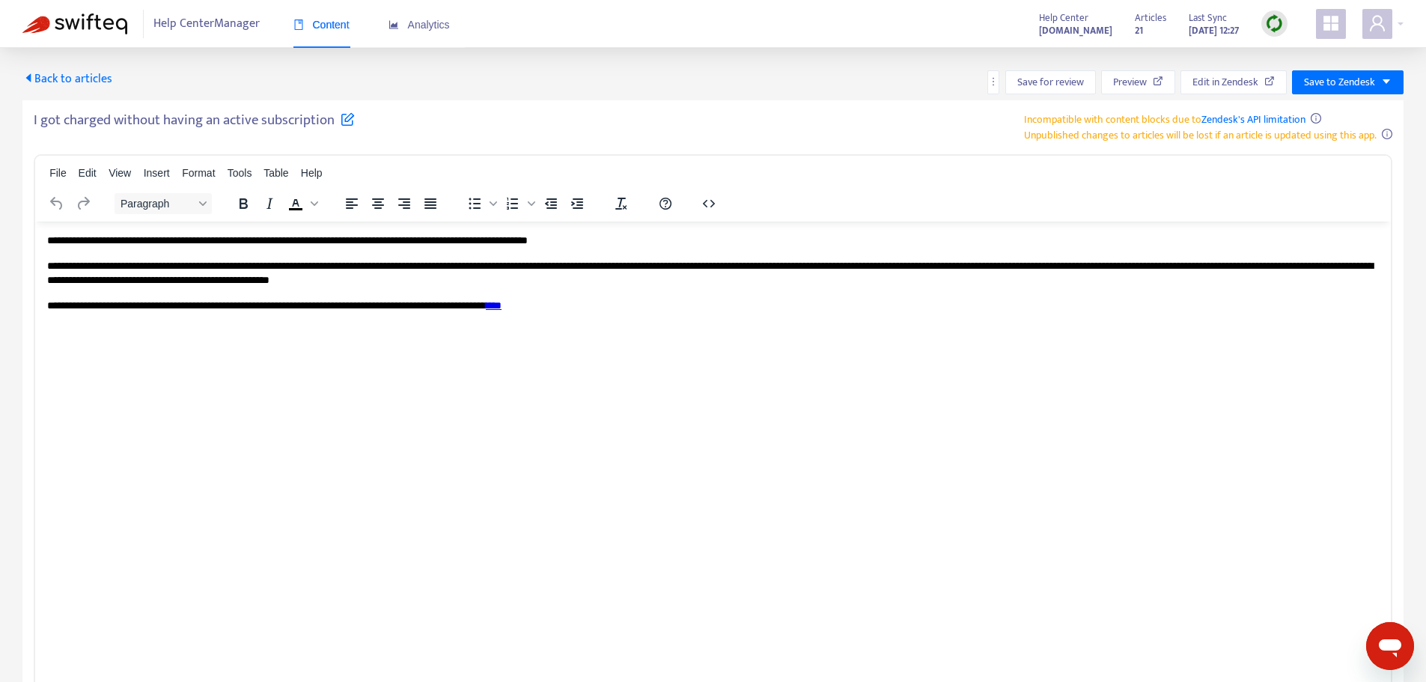
click at [205, 238] on p "**********" at bounding box center [712, 240] width 1331 height 15
click at [225, 242] on p "**********" at bounding box center [712, 240] width 1331 height 15
copy p "**********"
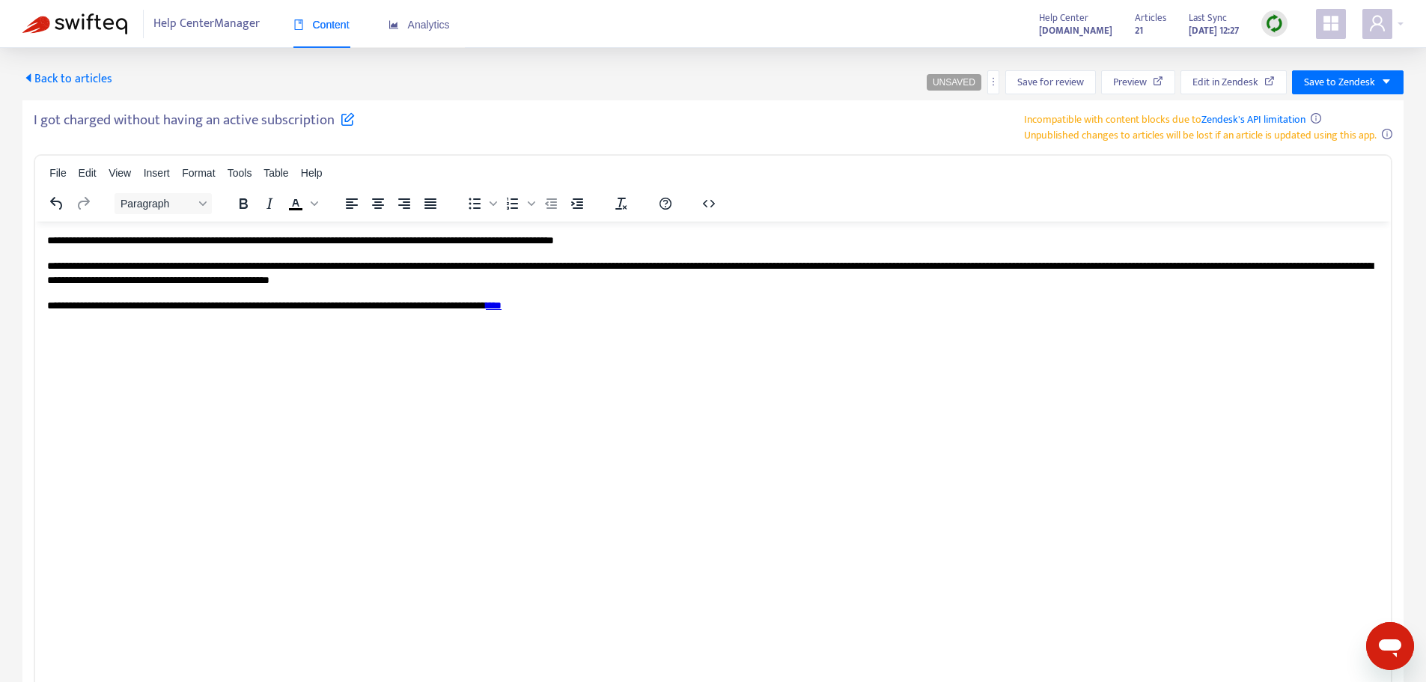
click at [273, 269] on p "**********" at bounding box center [712, 272] width 1331 height 29
click at [1256, 265] on p "**********" at bounding box center [712, 272] width 1331 height 29
click at [483, 281] on p "**********" at bounding box center [712, 272] width 1331 height 29
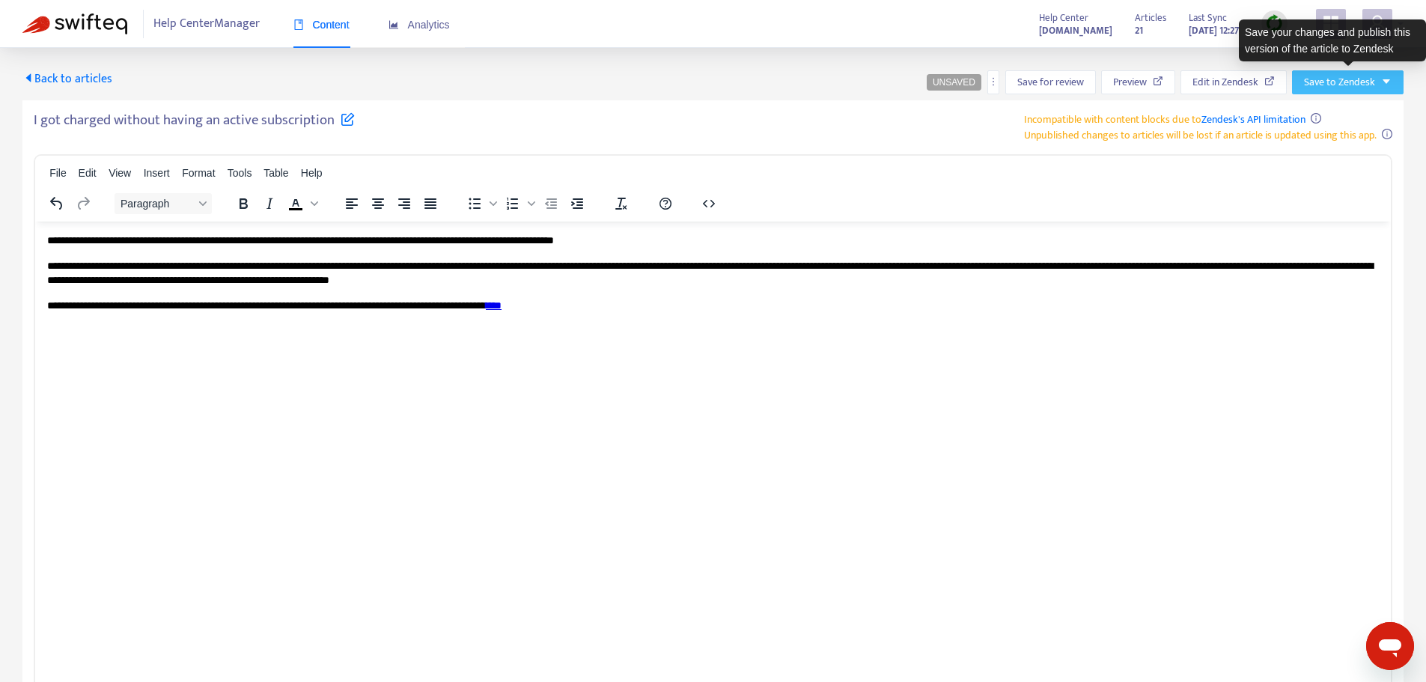
click at [1364, 79] on span "Save to Zendesk" at bounding box center [1339, 82] width 71 height 16
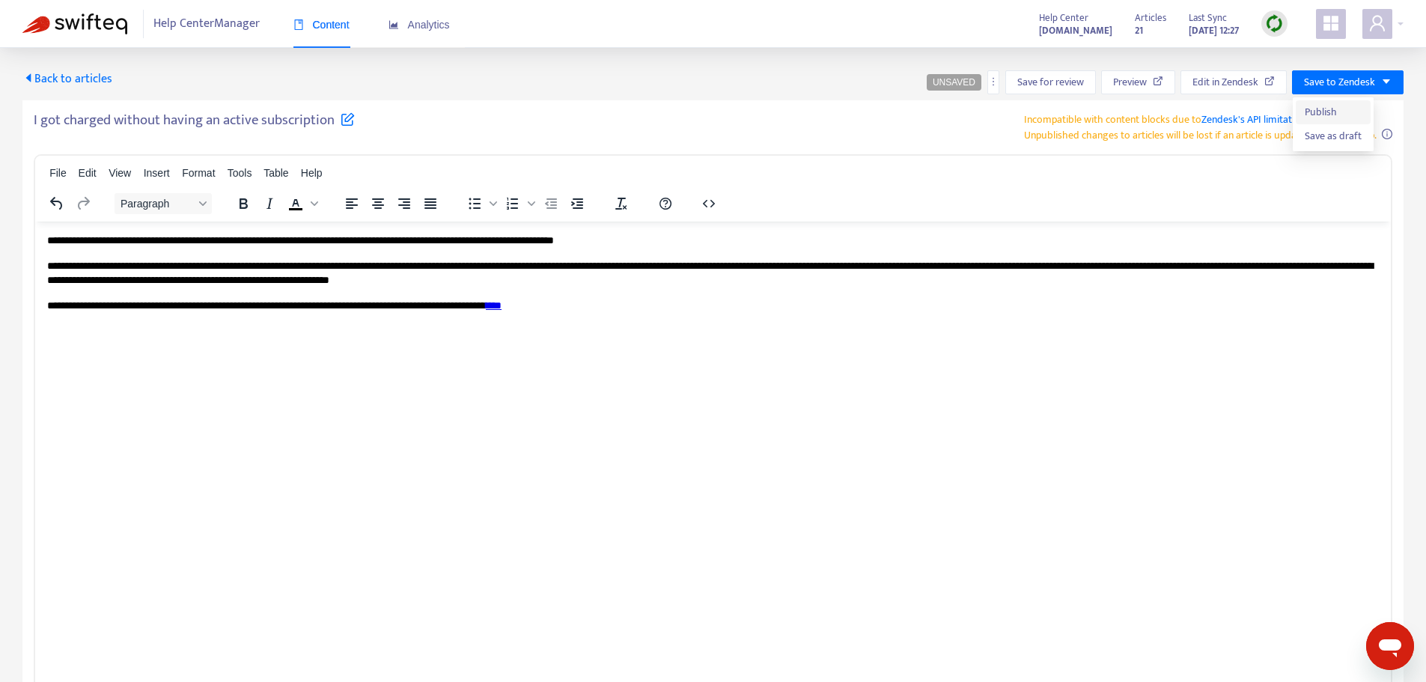
click at [1334, 111] on span "Publish" at bounding box center [1332, 112] width 57 height 16
click at [78, 72] on span "Back to articles" at bounding box center [67, 79] width 90 height 20
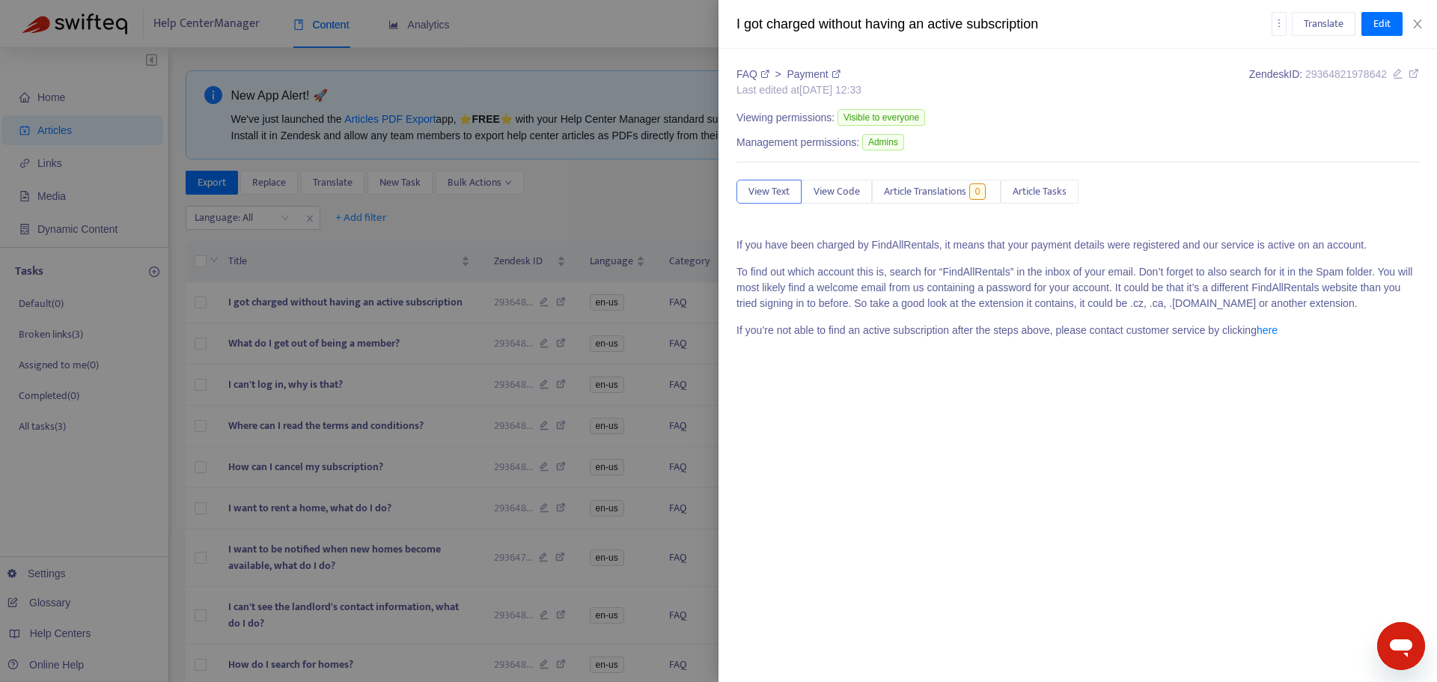
type input "*******"
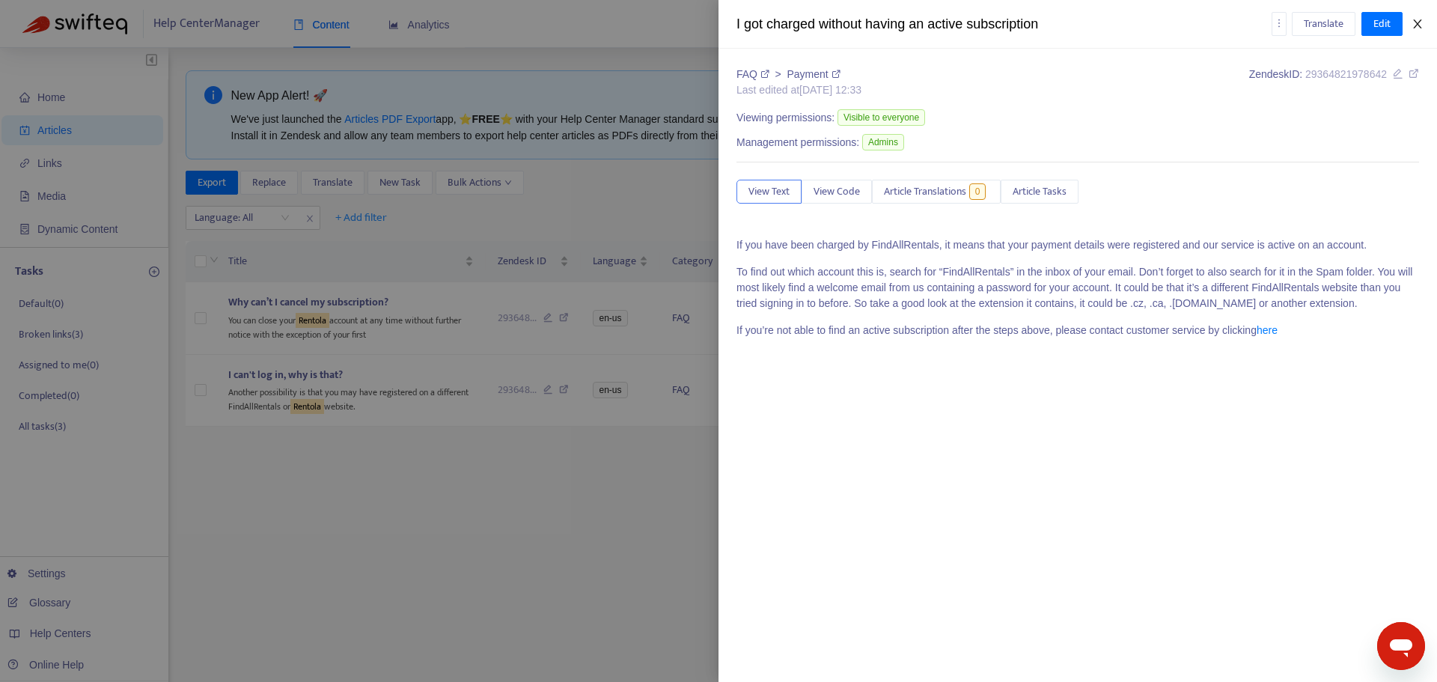
click at [1421, 19] on icon "close" at bounding box center [1418, 24] width 12 height 12
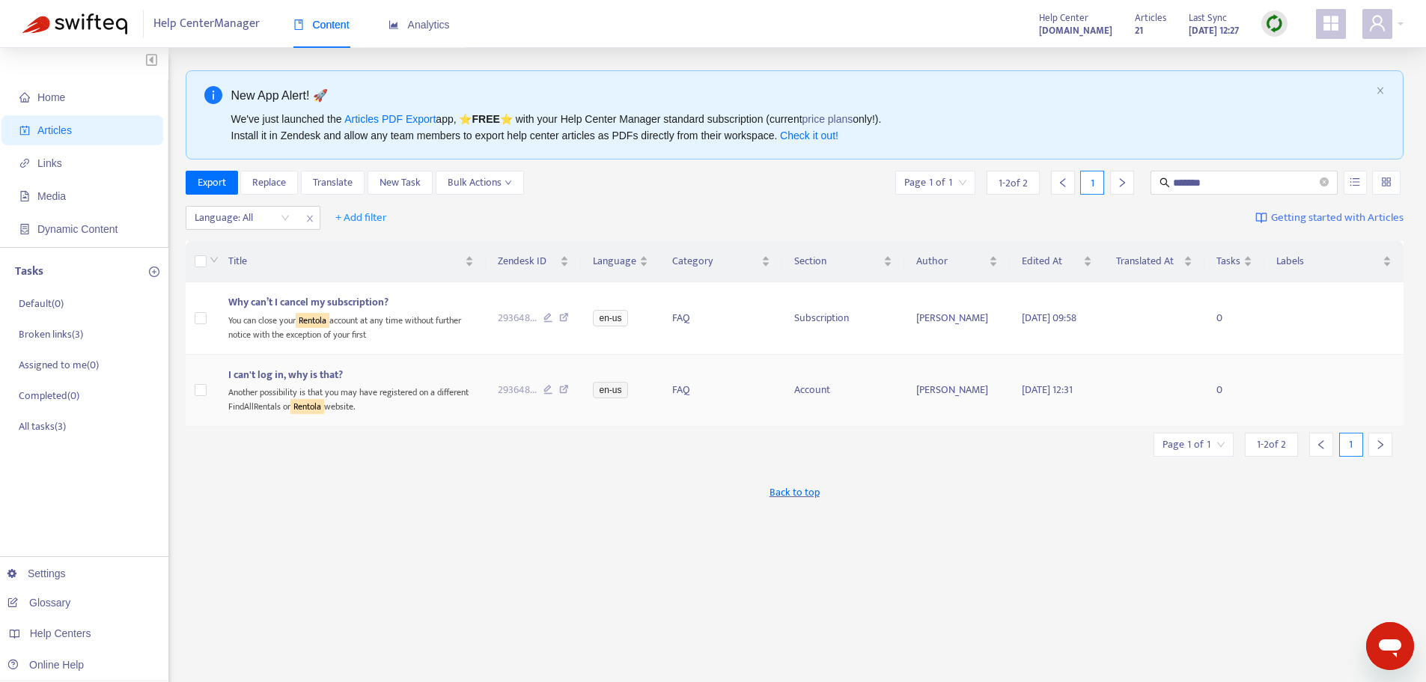
click at [374, 391] on div "Another possibility is that you may have registered on a different FindAllRenta…" at bounding box center [350, 398] width 245 height 31
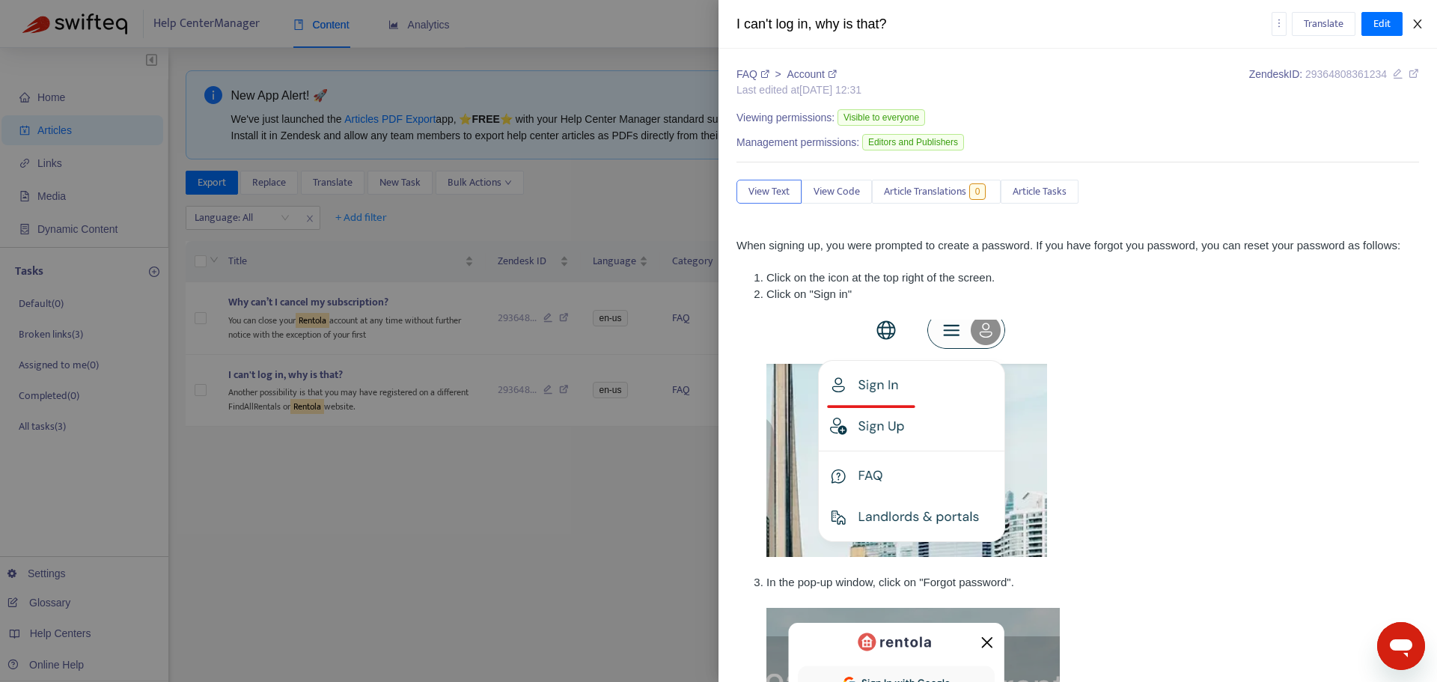
click at [1419, 26] on icon "close" at bounding box center [1417, 23] width 8 height 9
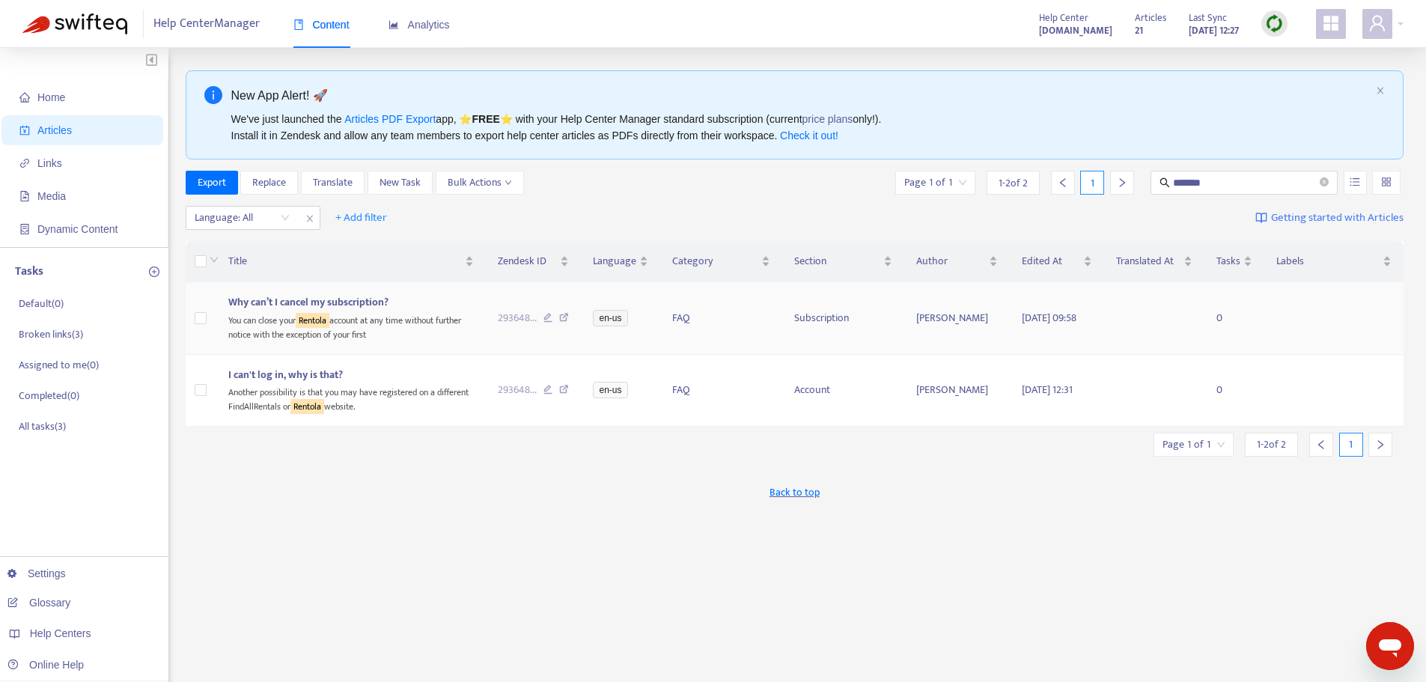
click at [393, 310] on div "Why can’t I cancel my subscription?" at bounding box center [350, 302] width 245 height 16
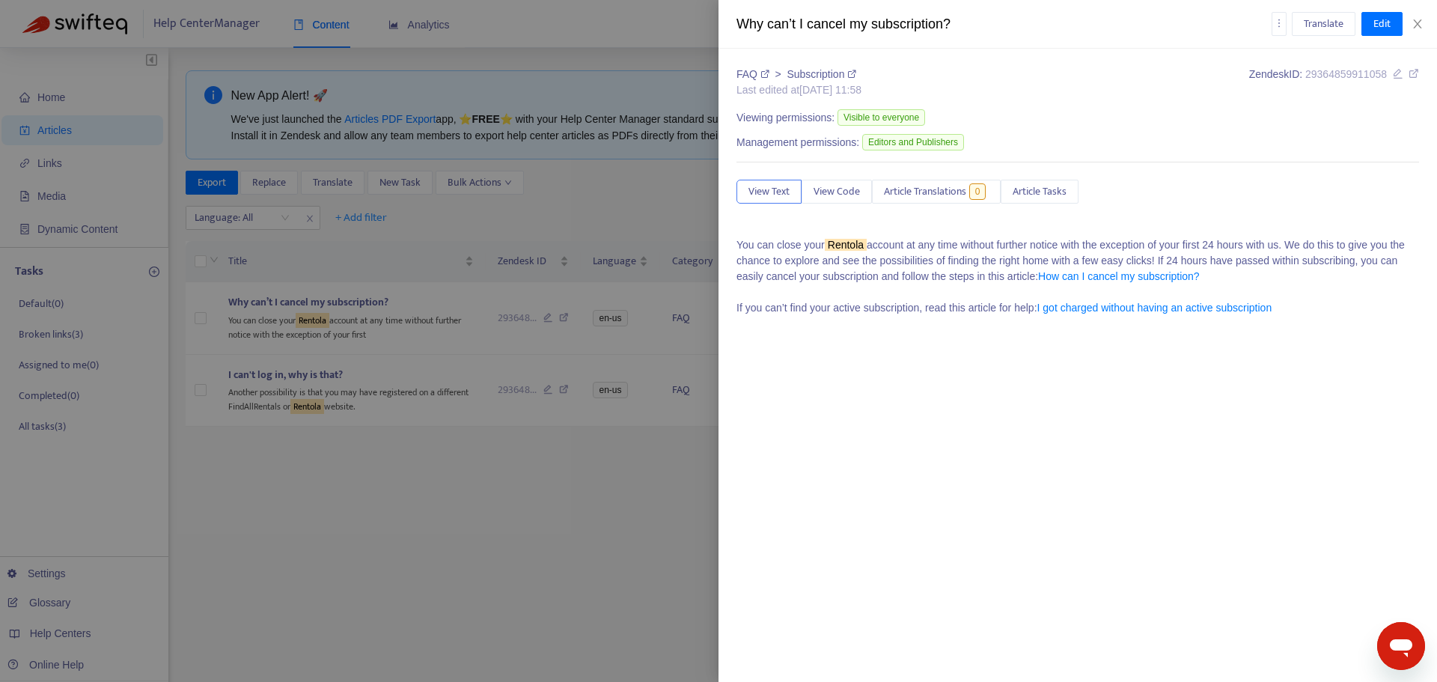
click at [843, 242] on sqkw "Rentola" at bounding box center [846, 245] width 42 height 12
click at [1381, 32] on button "Edit" at bounding box center [1381, 24] width 41 height 24
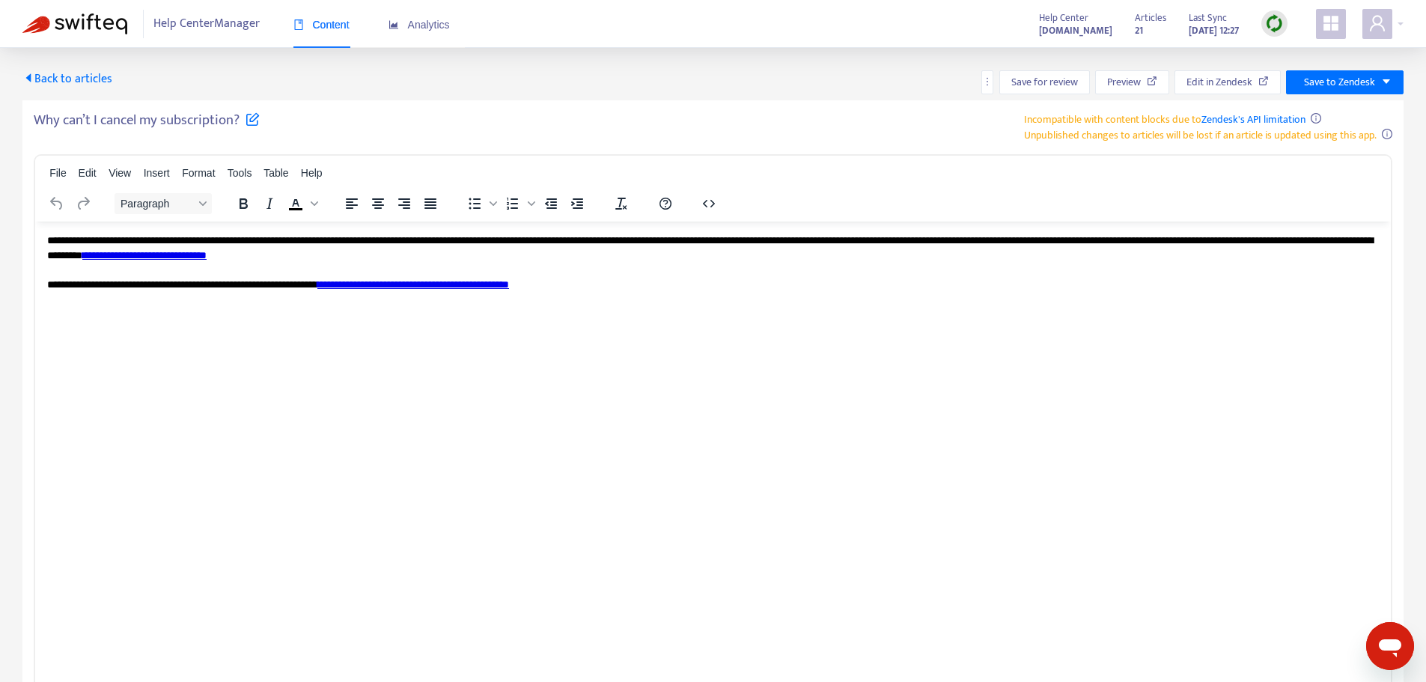
click at [156, 245] on p "**********" at bounding box center [712, 262] width 1331 height 58
paste body "Rich Text Area. Press ALT-0 for help."
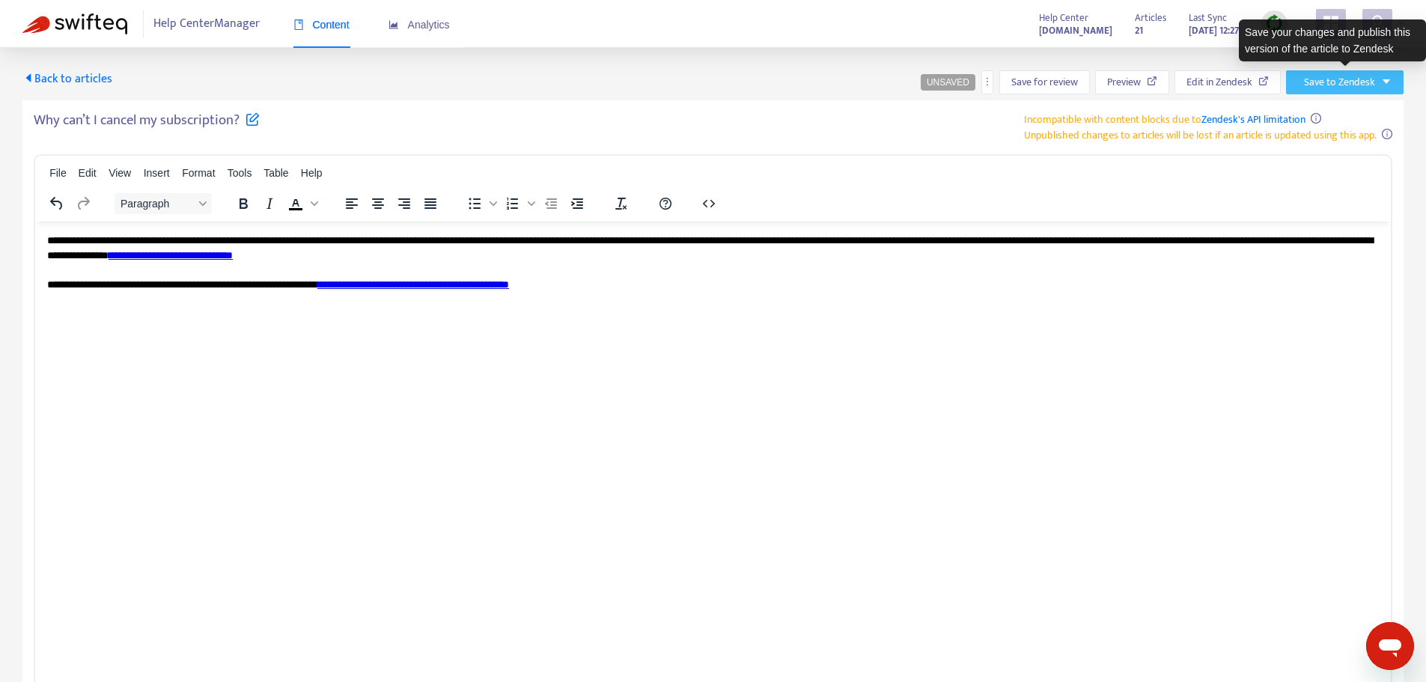
click at [1382, 70] on button "Save to Zendesk" at bounding box center [1345, 82] width 118 height 24
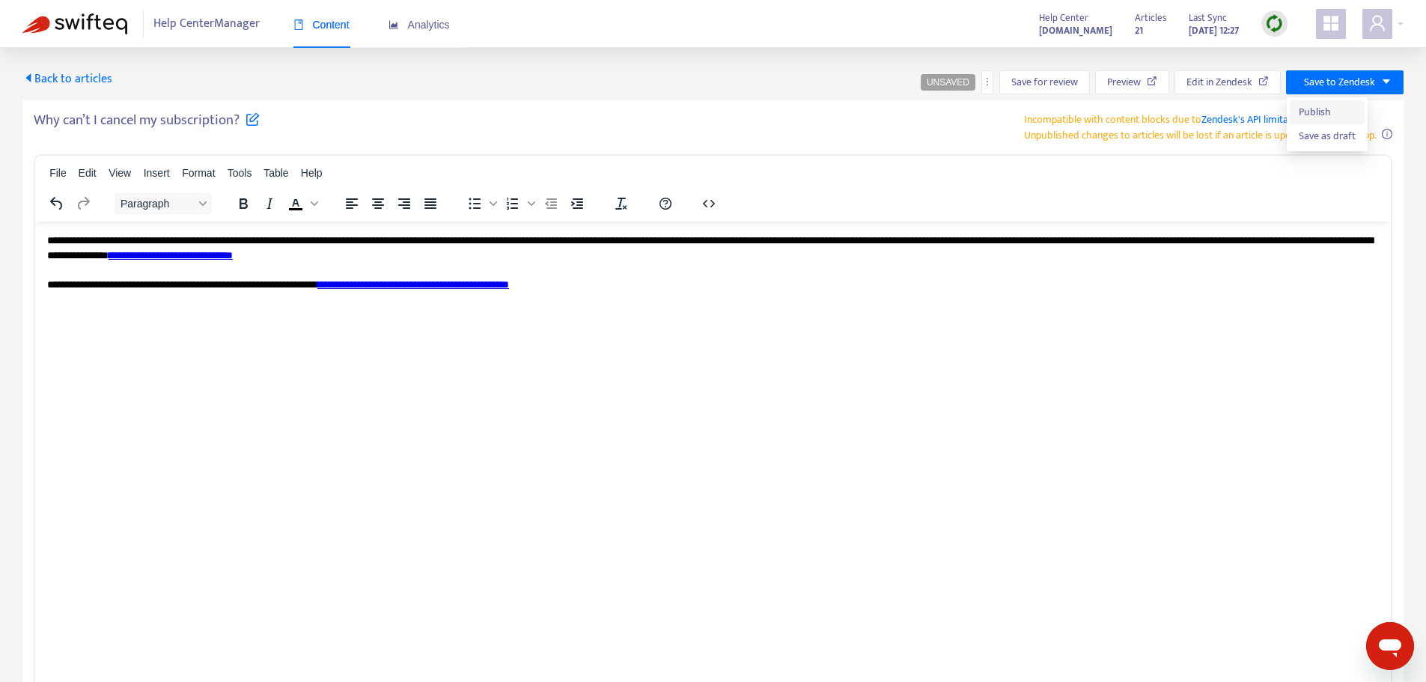
click at [1331, 109] on span "Publish" at bounding box center [1327, 112] width 57 height 16
click at [76, 79] on span "Back to articles" at bounding box center [67, 79] width 90 height 20
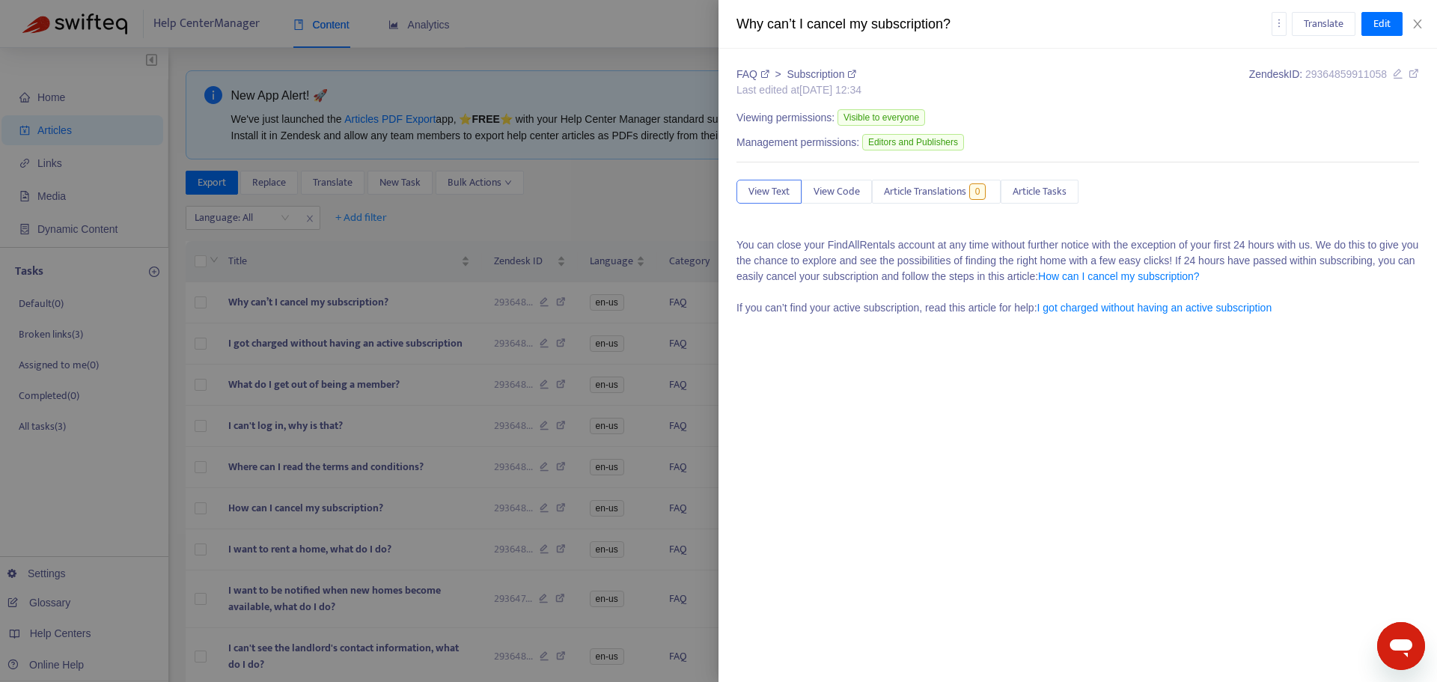
type input "*******"
click at [1421, 18] on icon "close" at bounding box center [1418, 24] width 12 height 12
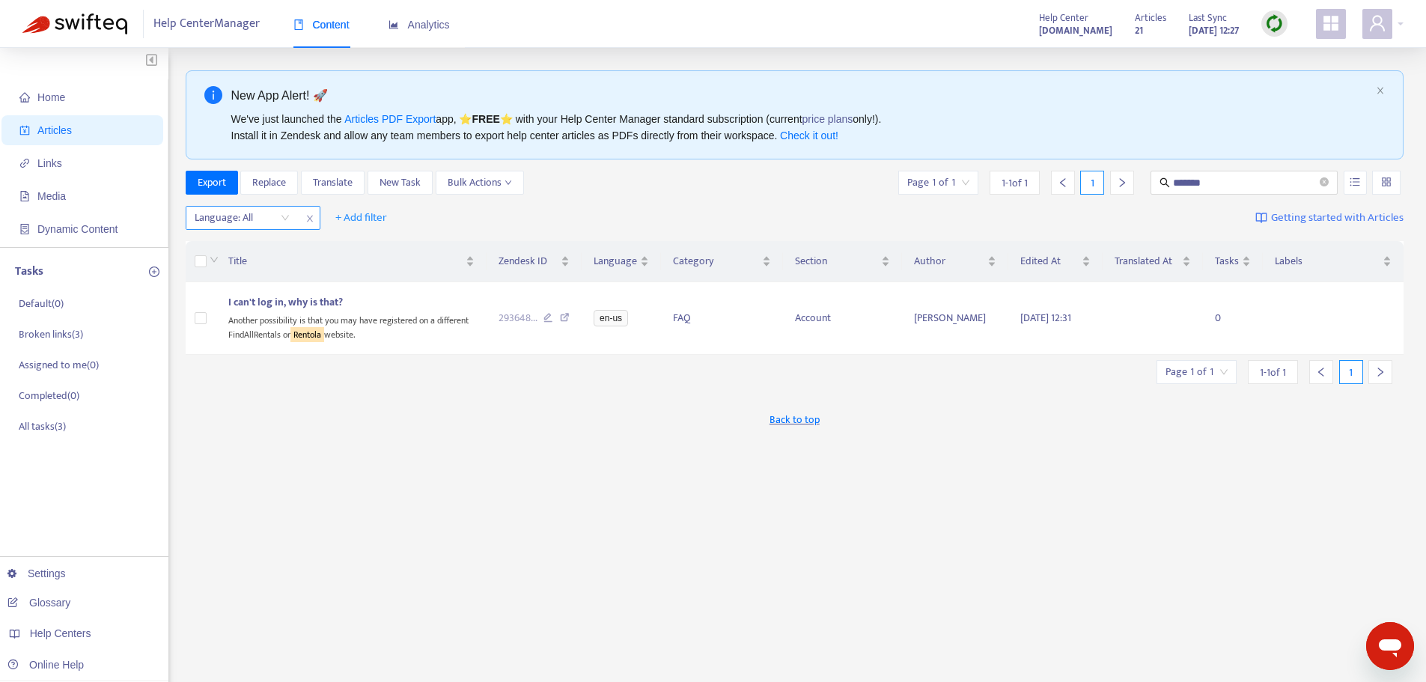
click at [311, 220] on icon "close" at bounding box center [309, 218] width 9 height 9
click at [1272, 22] on img at bounding box center [1274, 23] width 19 height 19
click at [1299, 52] on link "Quick Sync" at bounding box center [1305, 54] width 64 height 17
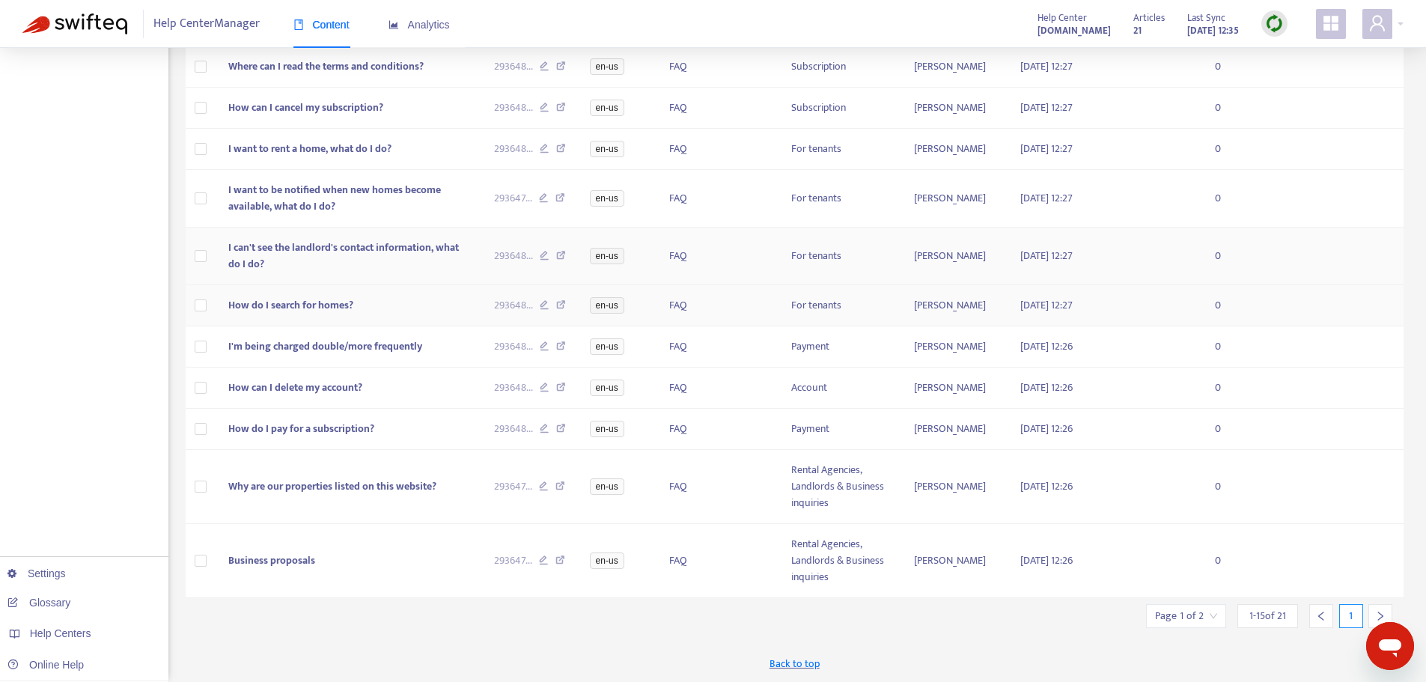
scroll to position [566, 0]
click at [1399, 27] on div at bounding box center [1382, 24] width 41 height 30
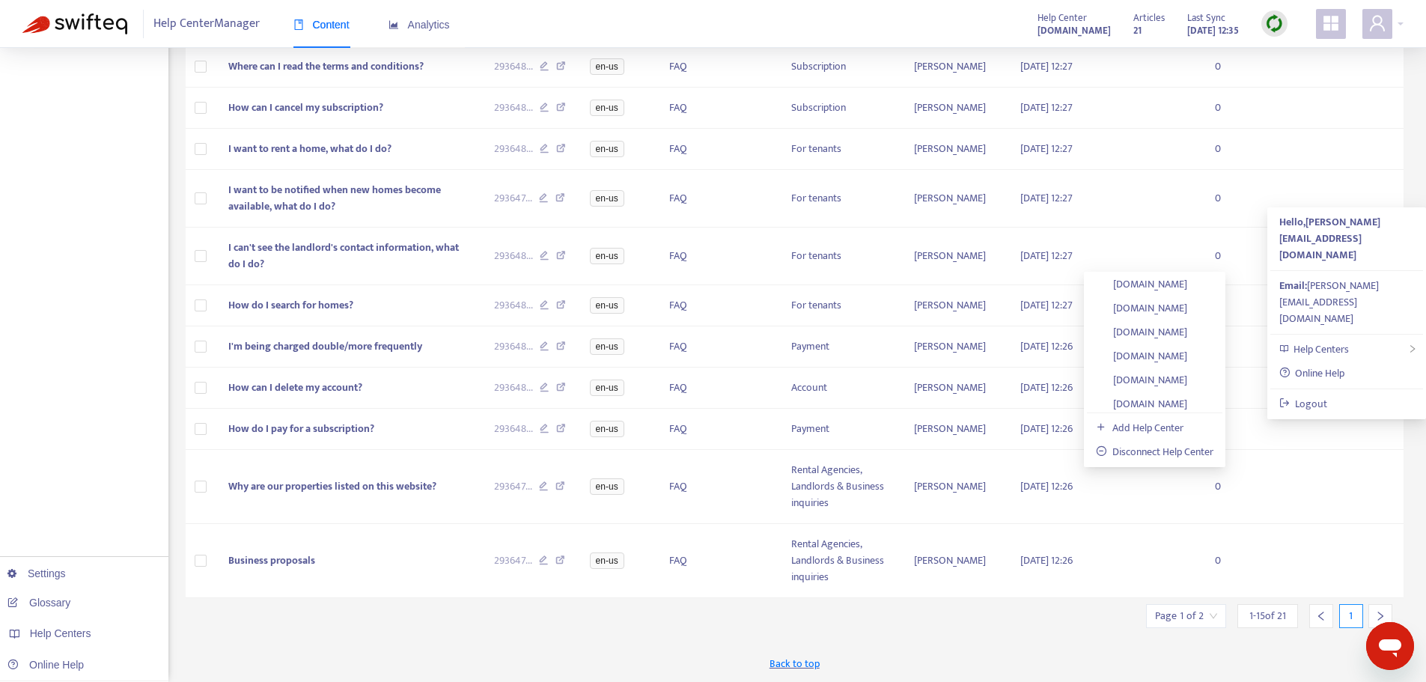
scroll to position [1230, 0]
click at [1187, 388] on link "[DOMAIN_NAME]" at bounding box center [1141, 396] width 91 height 17
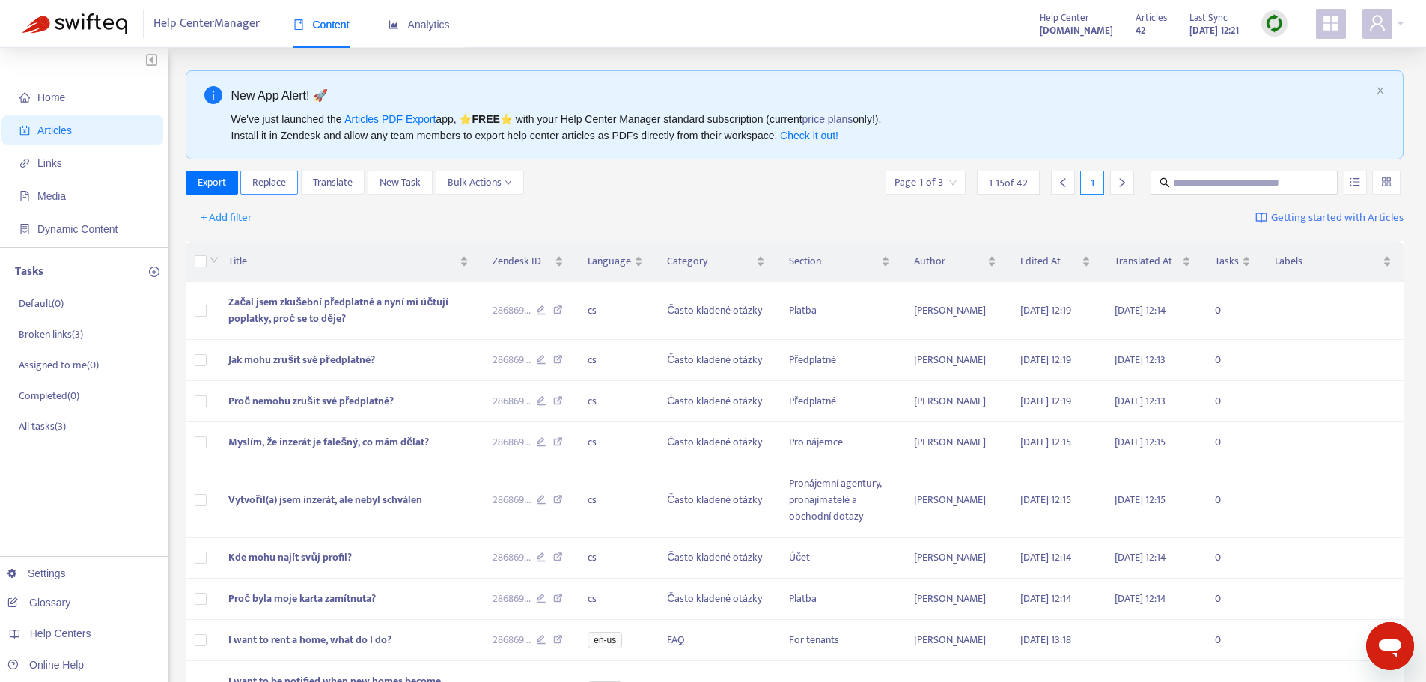
click at [283, 183] on span "Replace" at bounding box center [269, 182] width 34 height 16
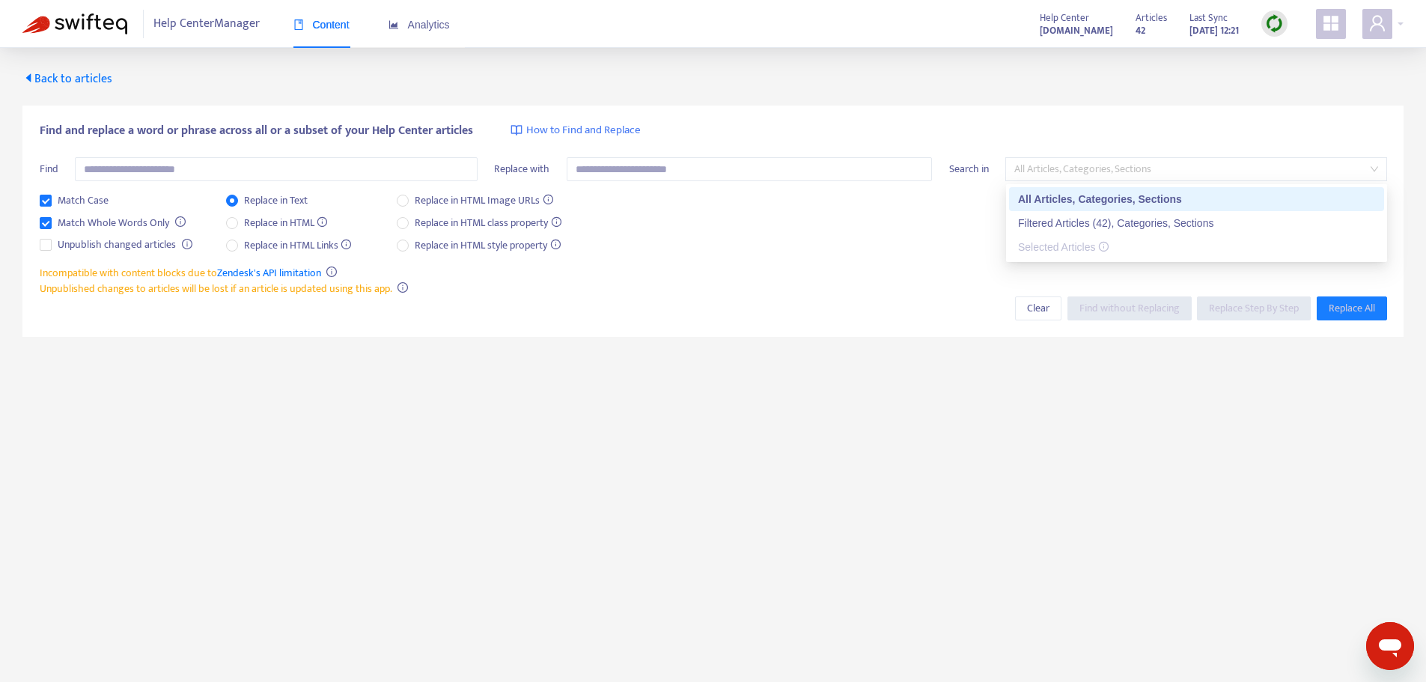
click at [1177, 162] on span "All Articles, Categories, Sections" at bounding box center [1196, 169] width 364 height 22
click at [1191, 198] on div "All Articles, Categories, Sections" at bounding box center [1196, 199] width 357 height 16
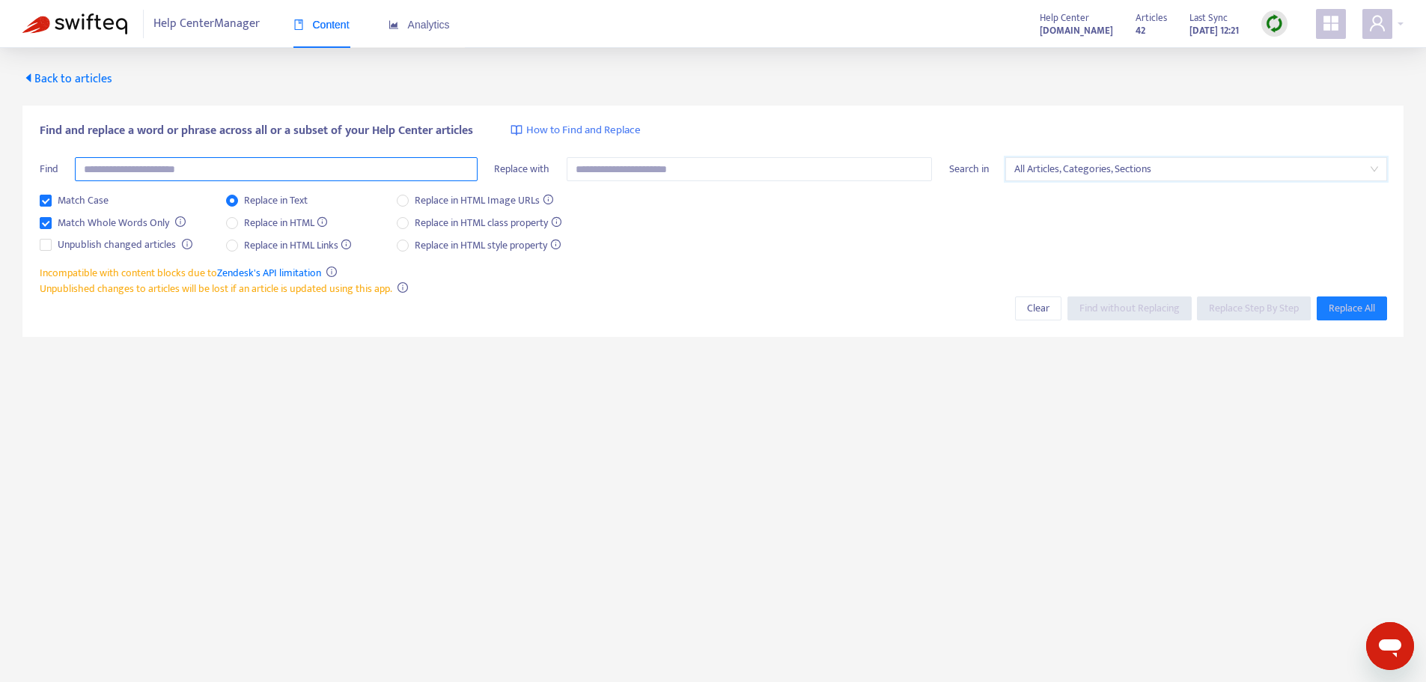
click at [276, 171] on input "text" at bounding box center [276, 169] width 403 height 24
type input "*******"
click at [1145, 307] on span "Find without Replacing" at bounding box center [1129, 308] width 100 height 16
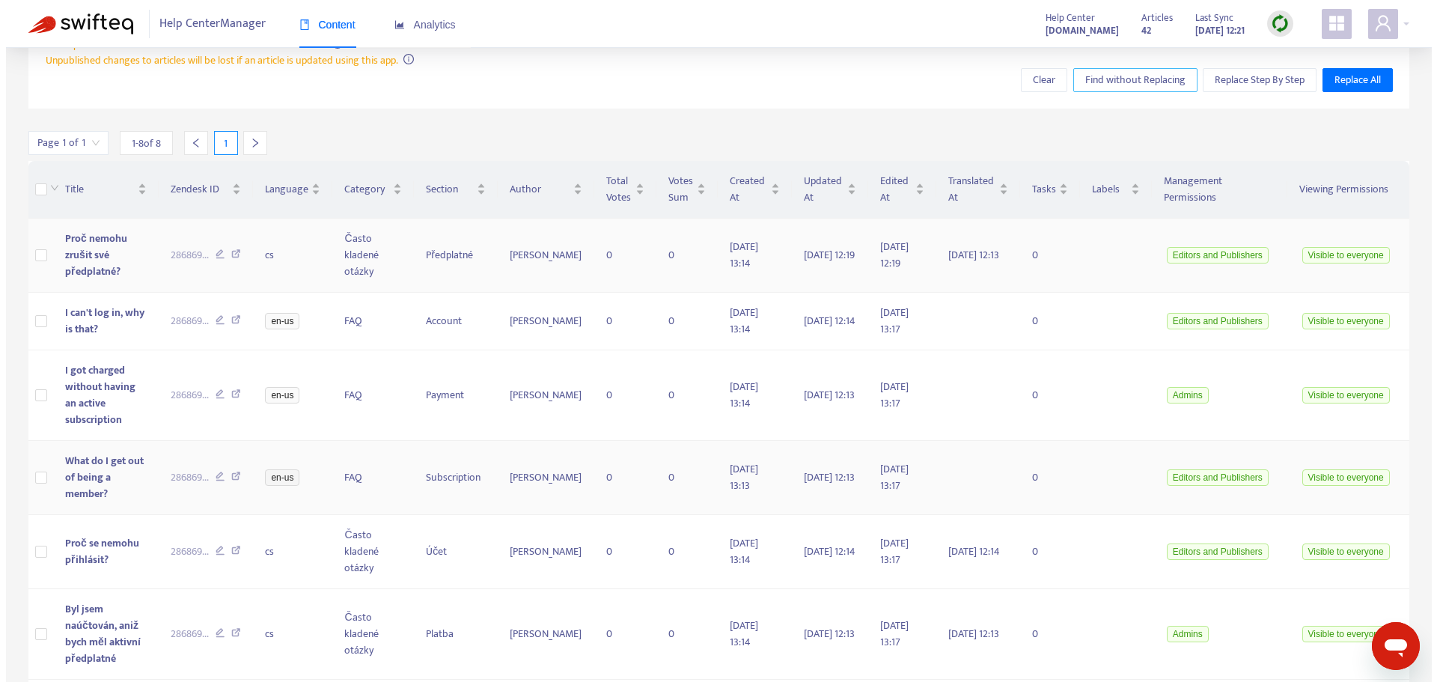
scroll to position [189, 0]
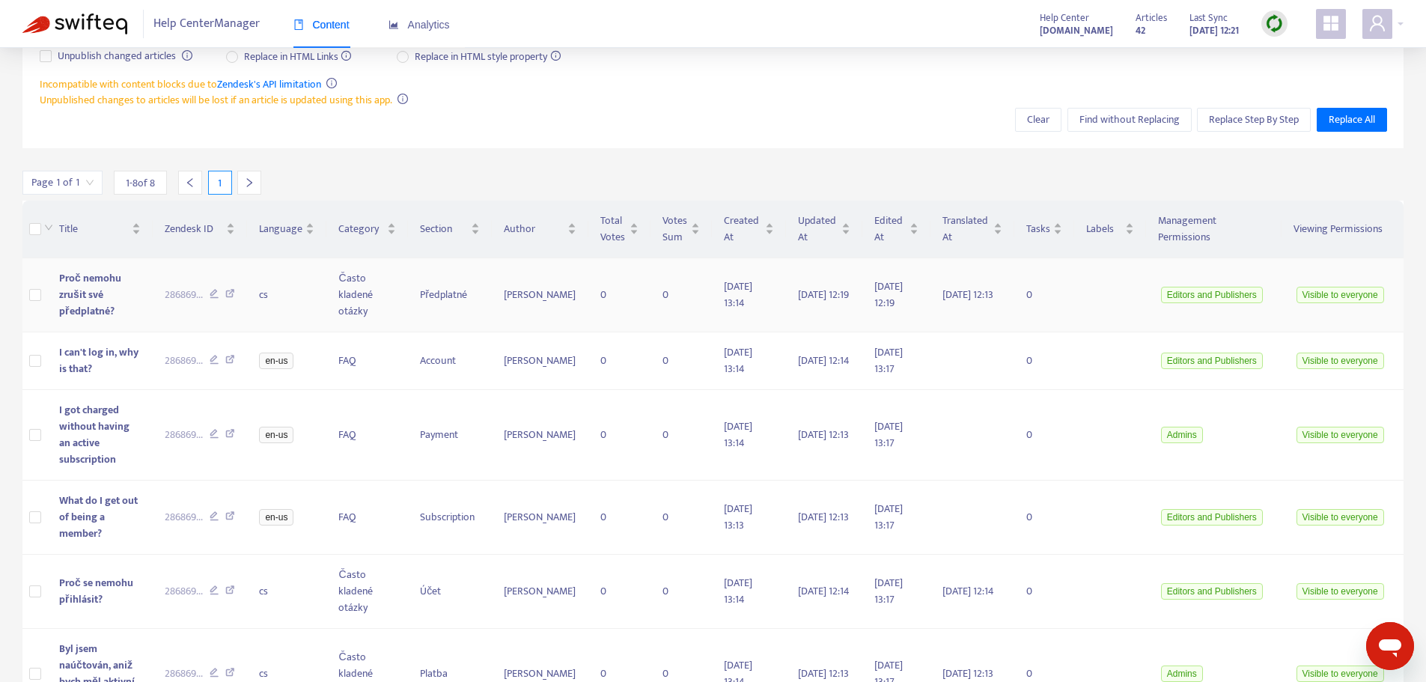
click at [104, 300] on span "Proč nemohu zrušit své předplatné?" at bounding box center [90, 294] width 62 height 50
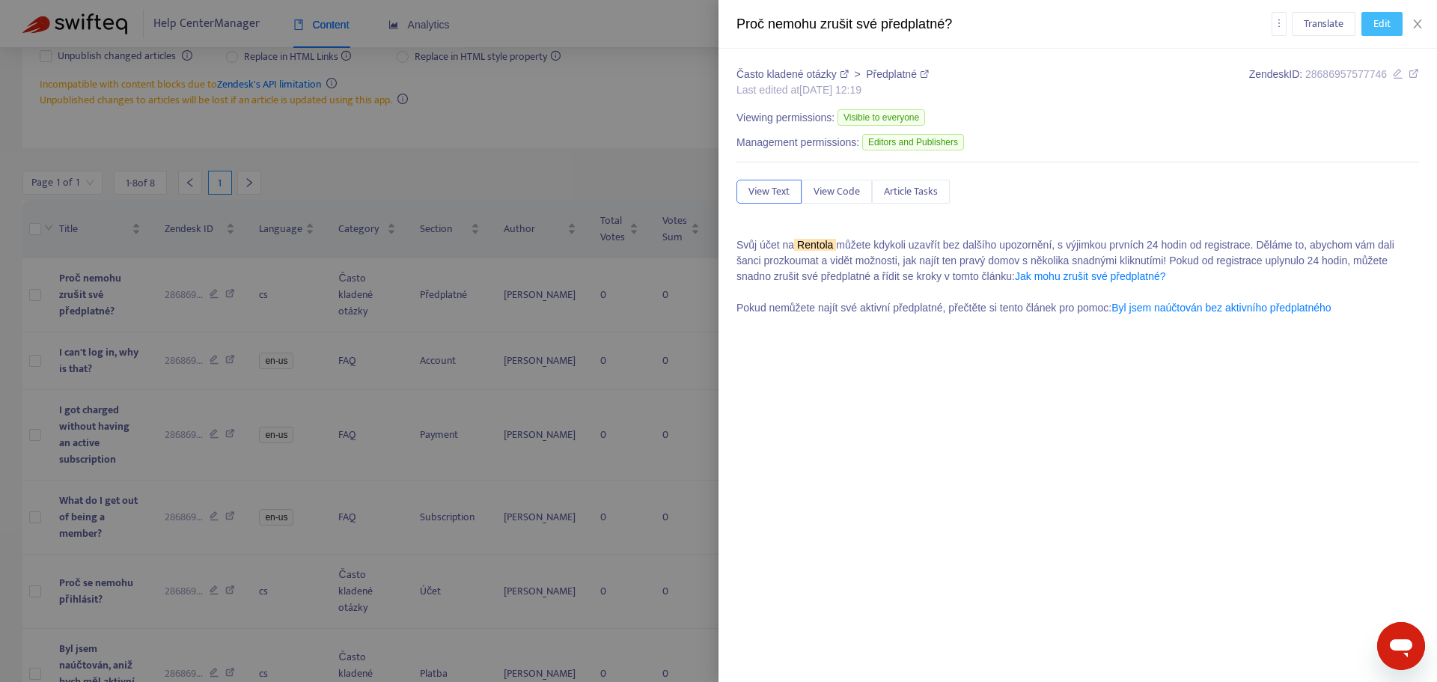
click at [1388, 18] on span "Edit" at bounding box center [1381, 24] width 17 height 16
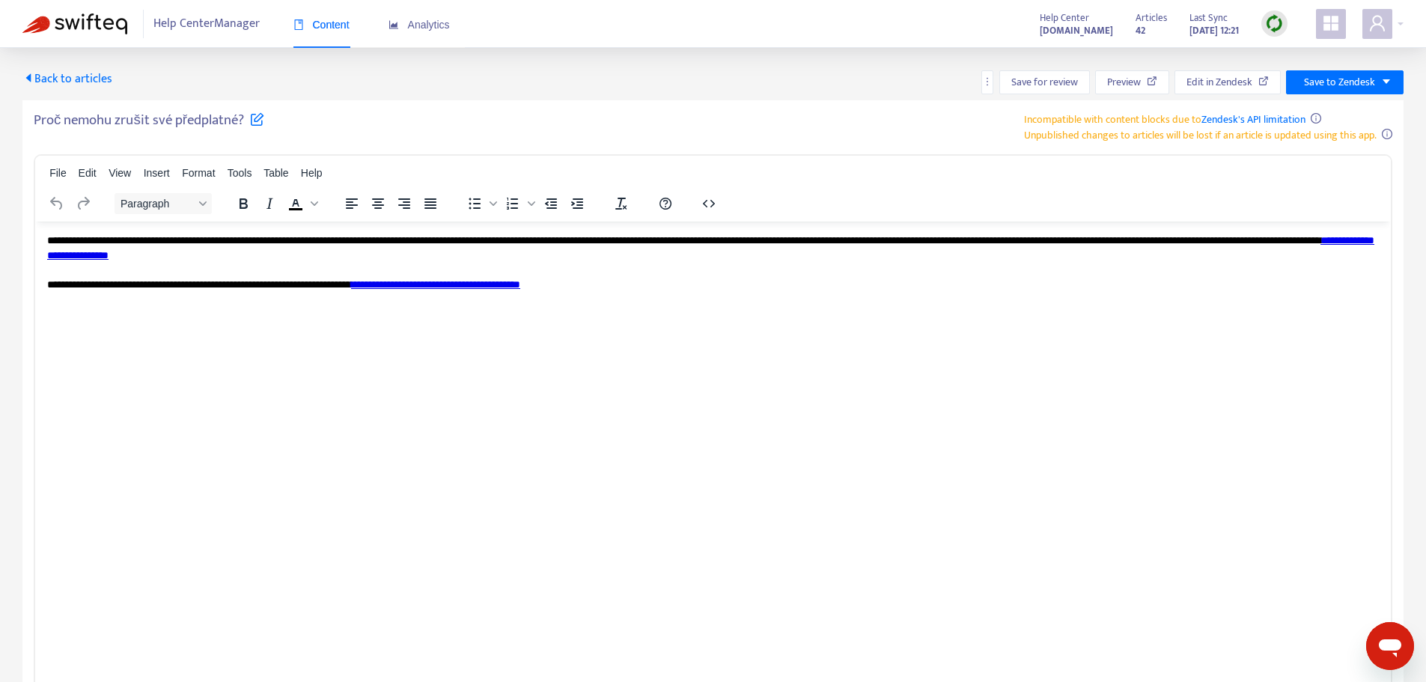
click at [121, 239] on p "**********" at bounding box center [712, 262] width 1331 height 58
paste body "Rich Text Area. Press ALT-0 for help."
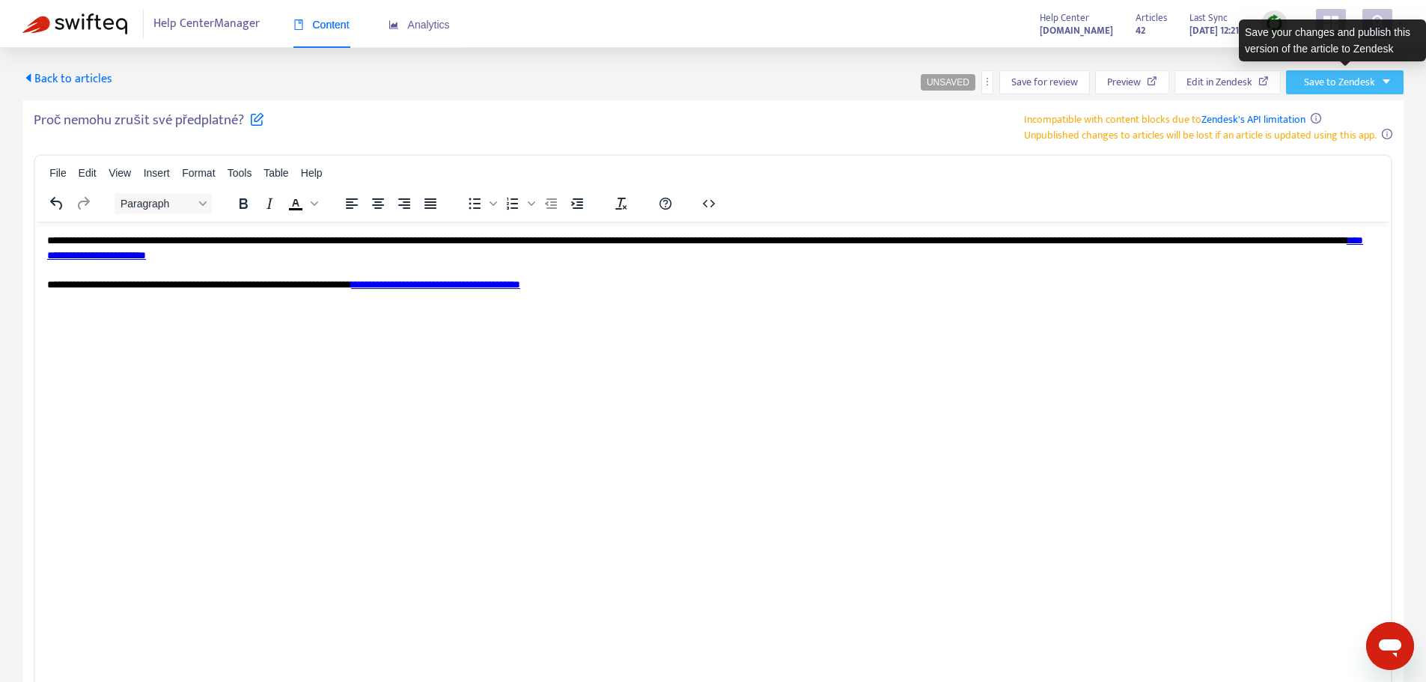
click at [1384, 88] on button "Save to Zendesk" at bounding box center [1345, 82] width 118 height 24
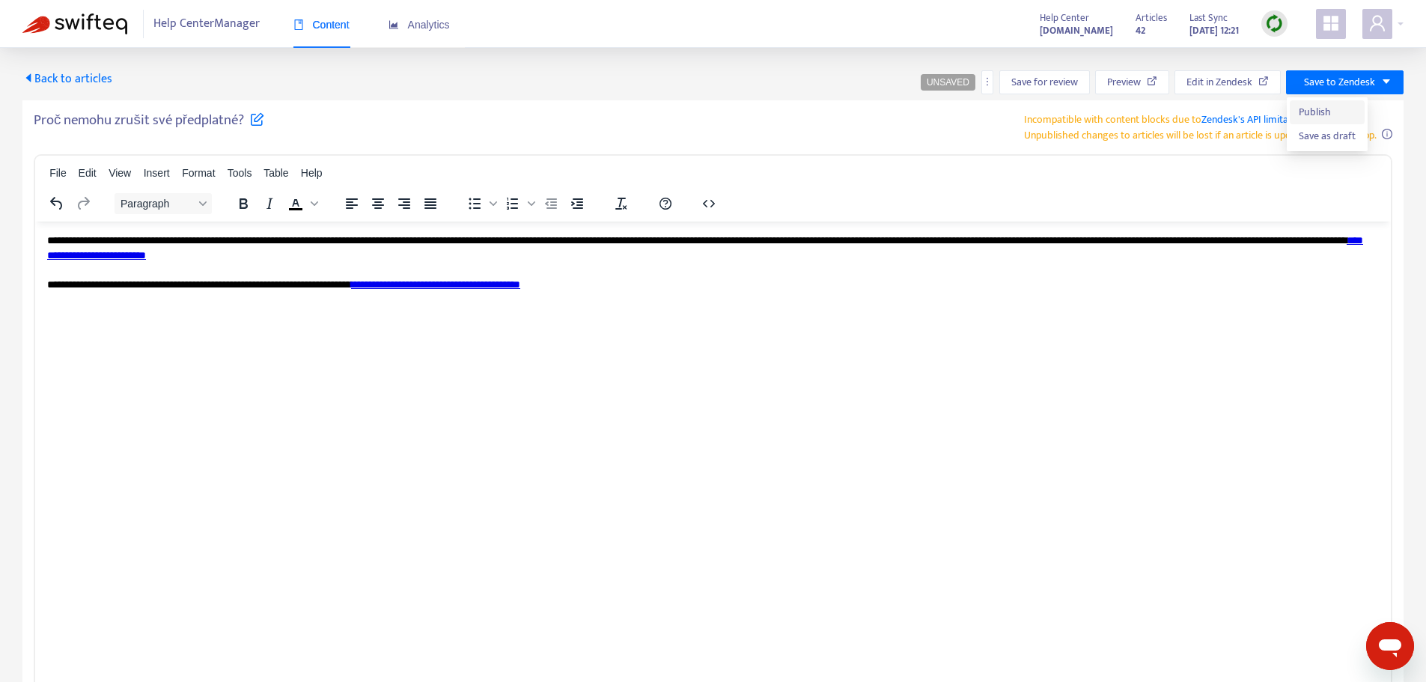
click at [1344, 114] on span "Publish" at bounding box center [1327, 112] width 57 height 16
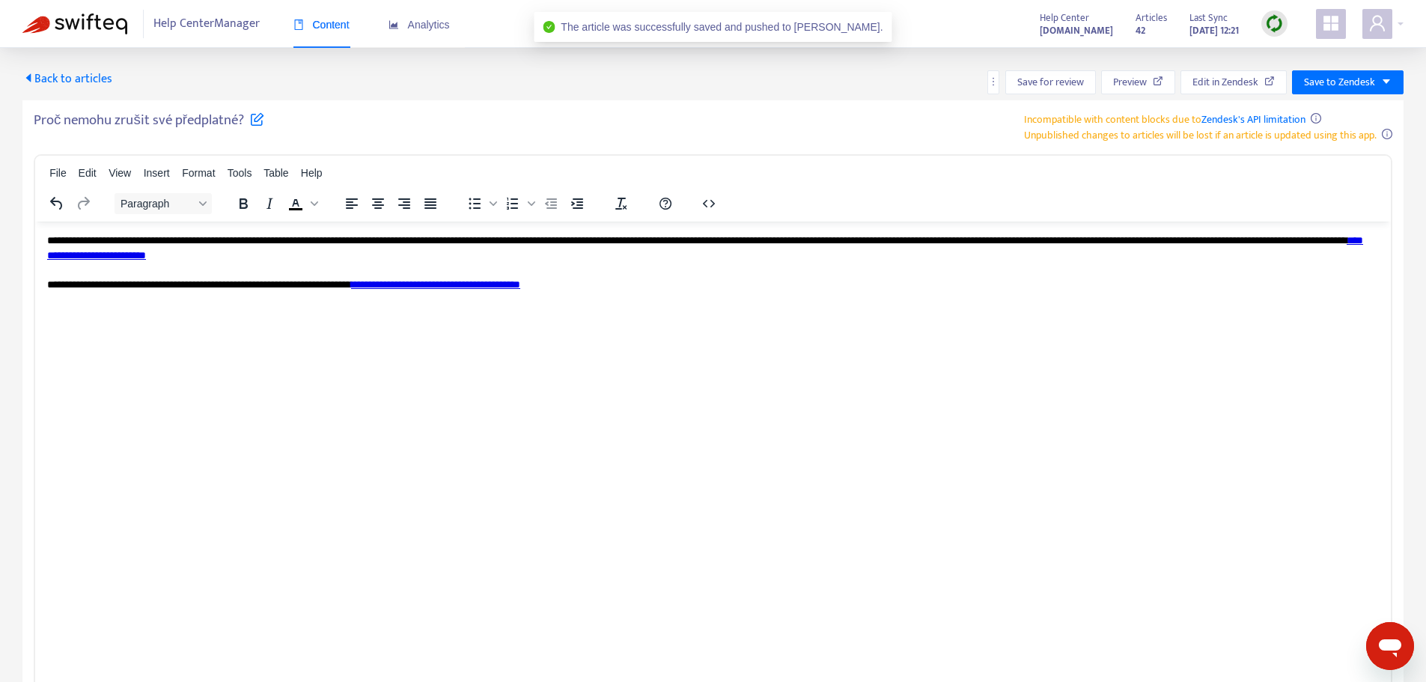
click at [72, 78] on span "Back to articles" at bounding box center [67, 79] width 90 height 20
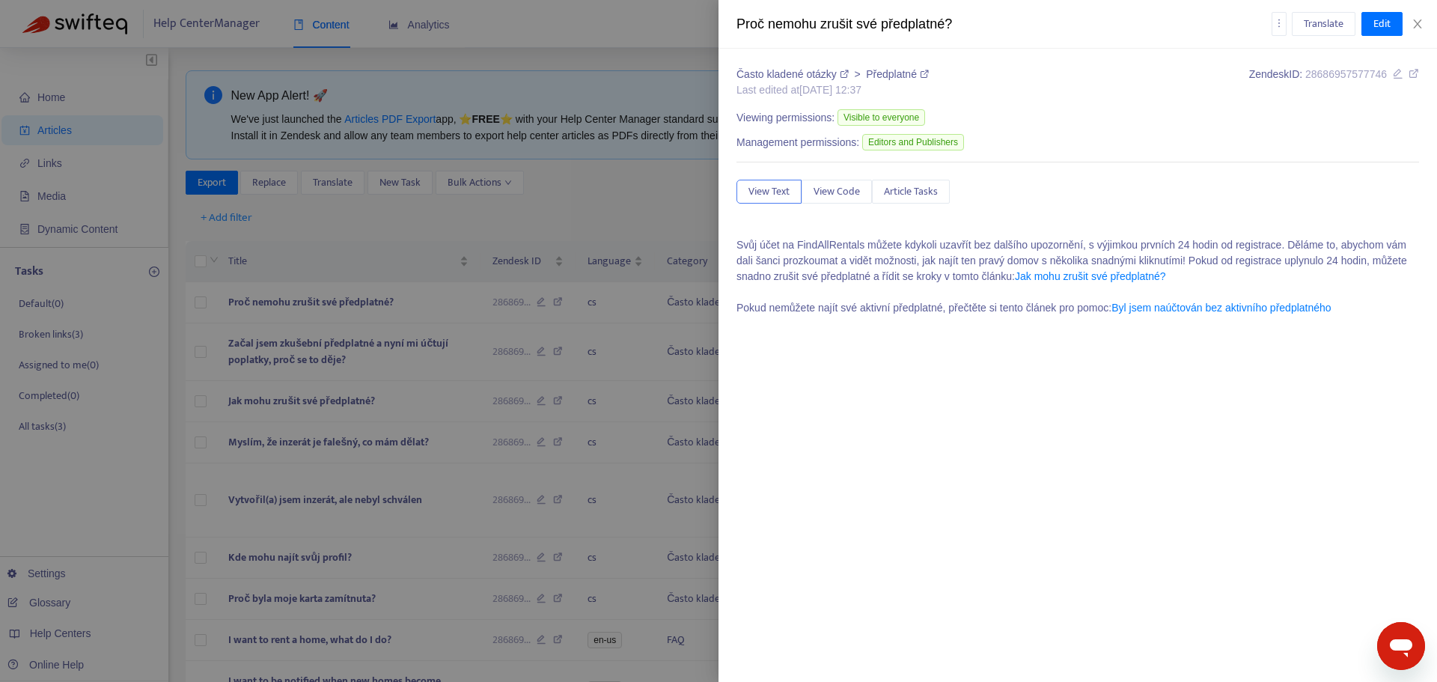
type input "*******"
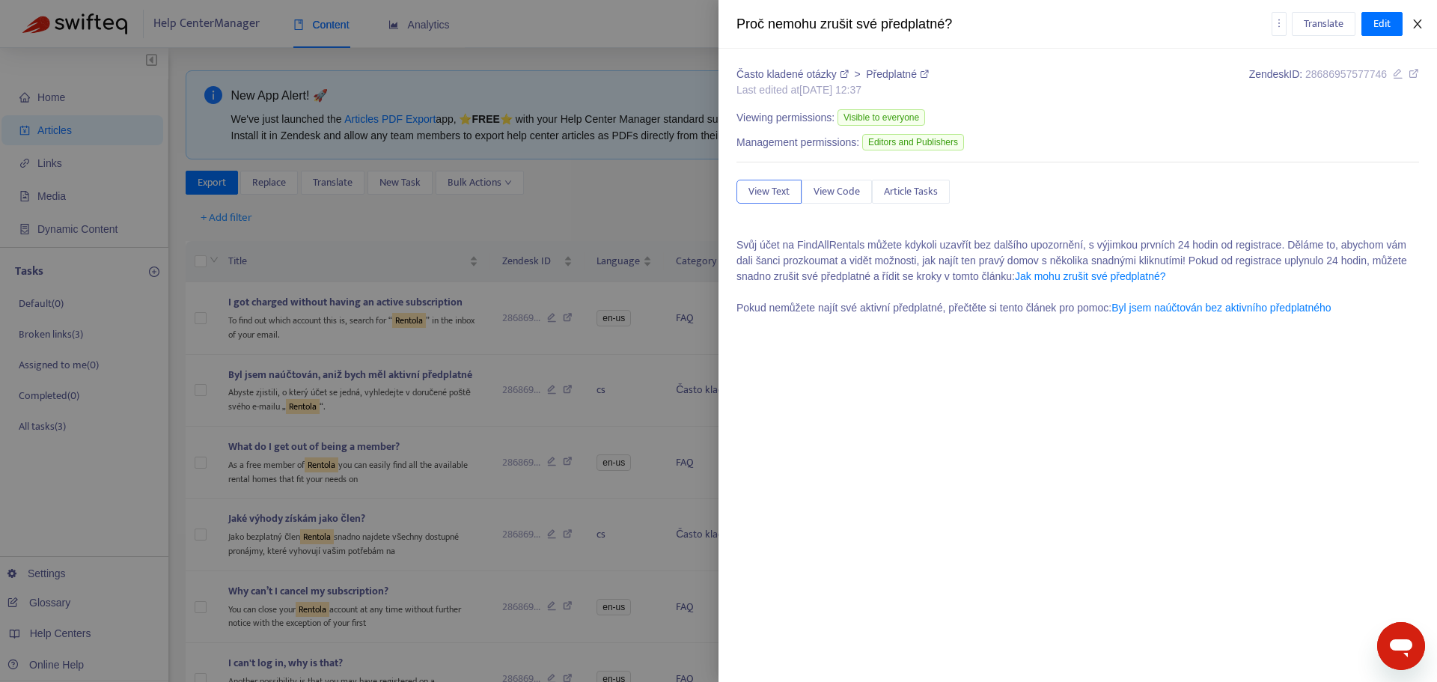
click at [1416, 24] on icon "close" at bounding box center [1418, 24] width 12 height 12
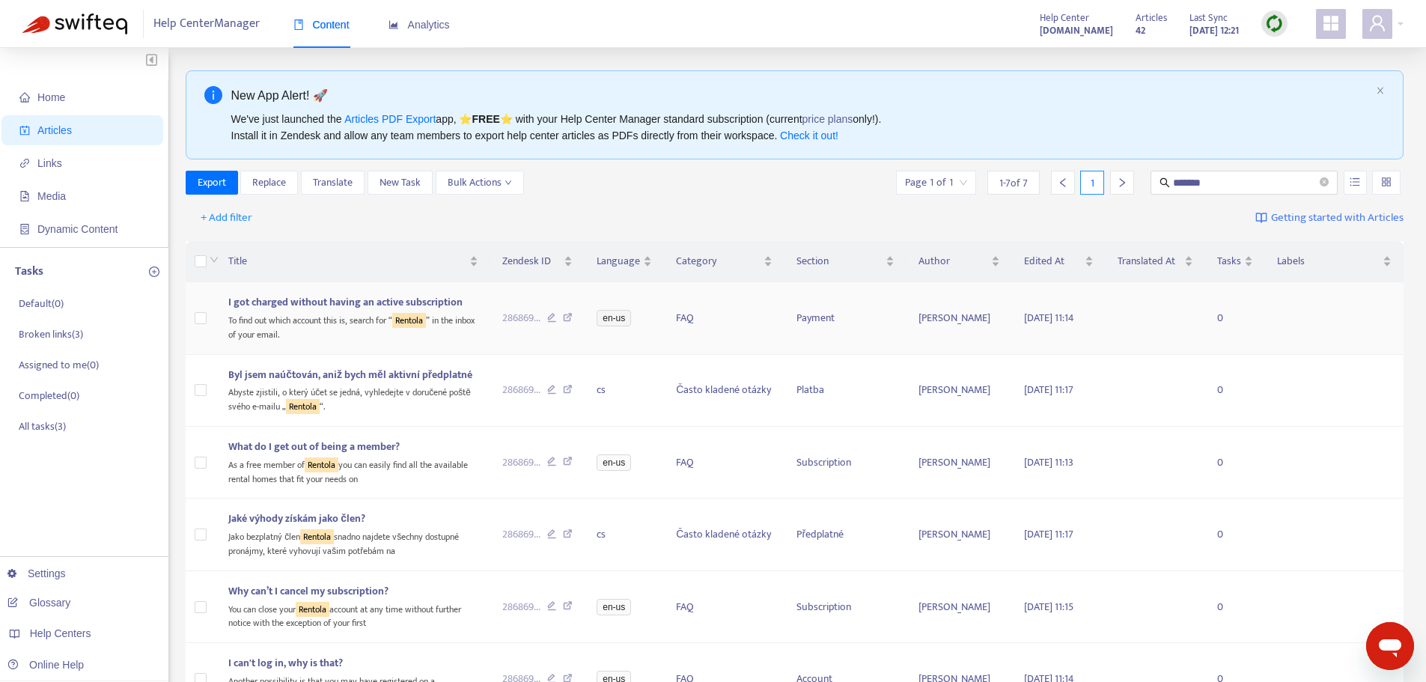
click at [265, 319] on div "To find out which account this is, search for “ Rentola ” in the inbox of your …" at bounding box center [353, 326] width 250 height 31
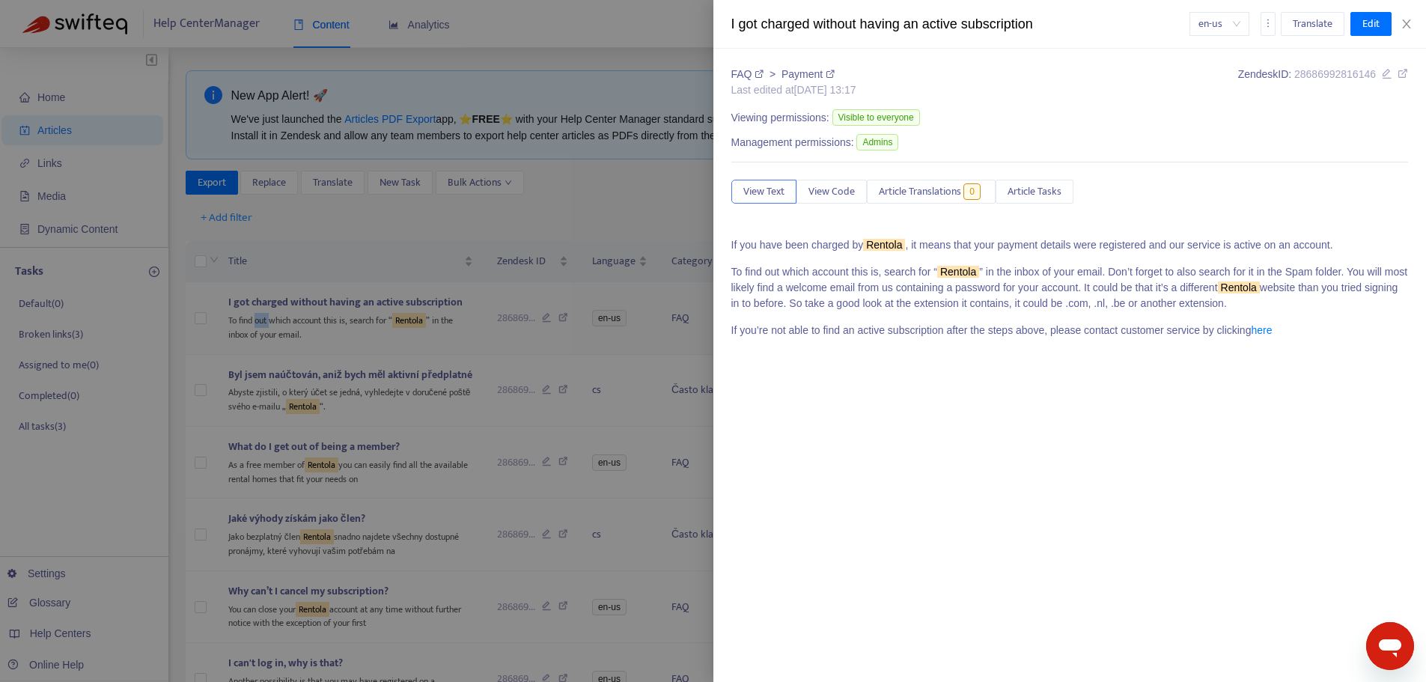
click at [265, 319] on body "Help Center Manager Content Analytics Help Center faq.findallrentals.cz Article…" at bounding box center [707, 473] width 1415 height 946
click at [894, 245] on sqkw "Rentola" at bounding box center [890, 245] width 42 height 12
click at [1391, 25] on button "Edit" at bounding box center [1381, 24] width 41 height 24
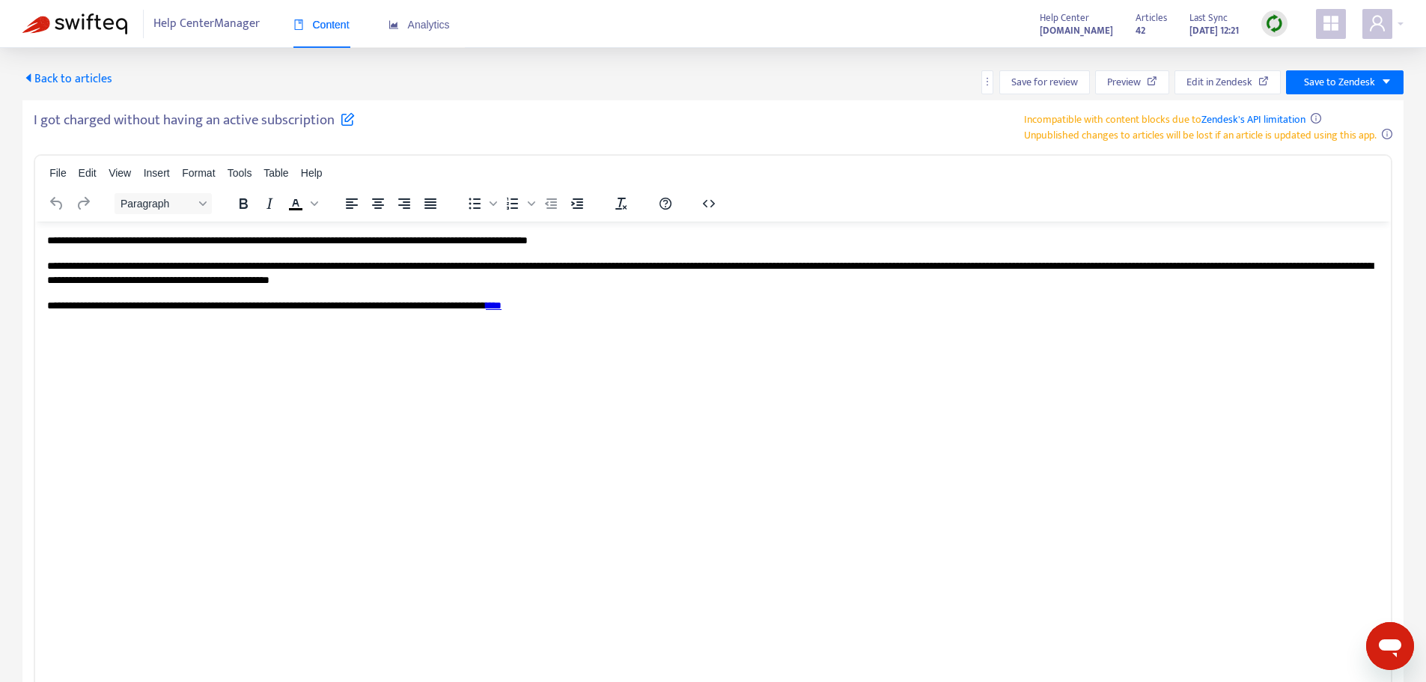
click at [201, 240] on p "**********" at bounding box center [712, 240] width 1331 height 15
paste body "Rich Text Area. Press ALT-0 for help."
click at [275, 262] on p "**********" at bounding box center [712, 272] width 1331 height 29
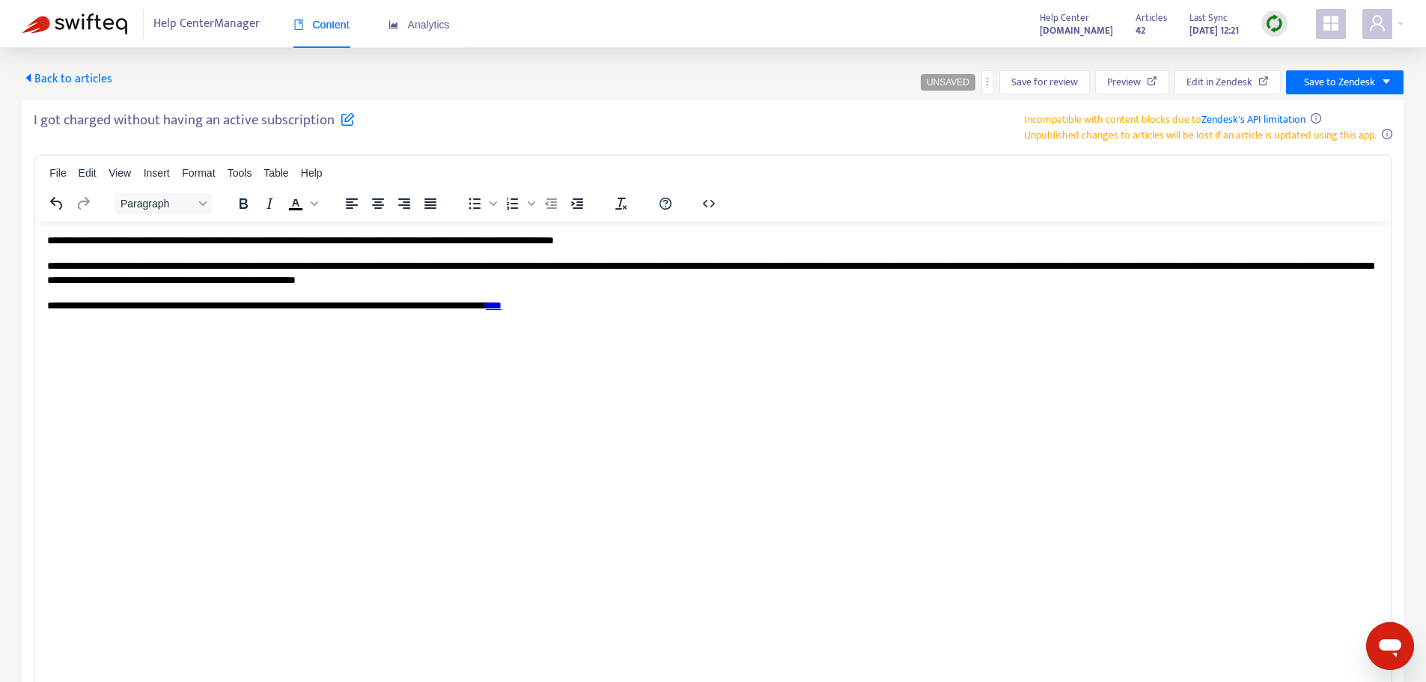
click at [1250, 261] on p "**********" at bounding box center [712, 272] width 1331 height 29
click at [500, 279] on p "**********" at bounding box center [712, 272] width 1331 height 29
click at [519, 278] on p "**********" at bounding box center [712, 272] width 1331 height 29
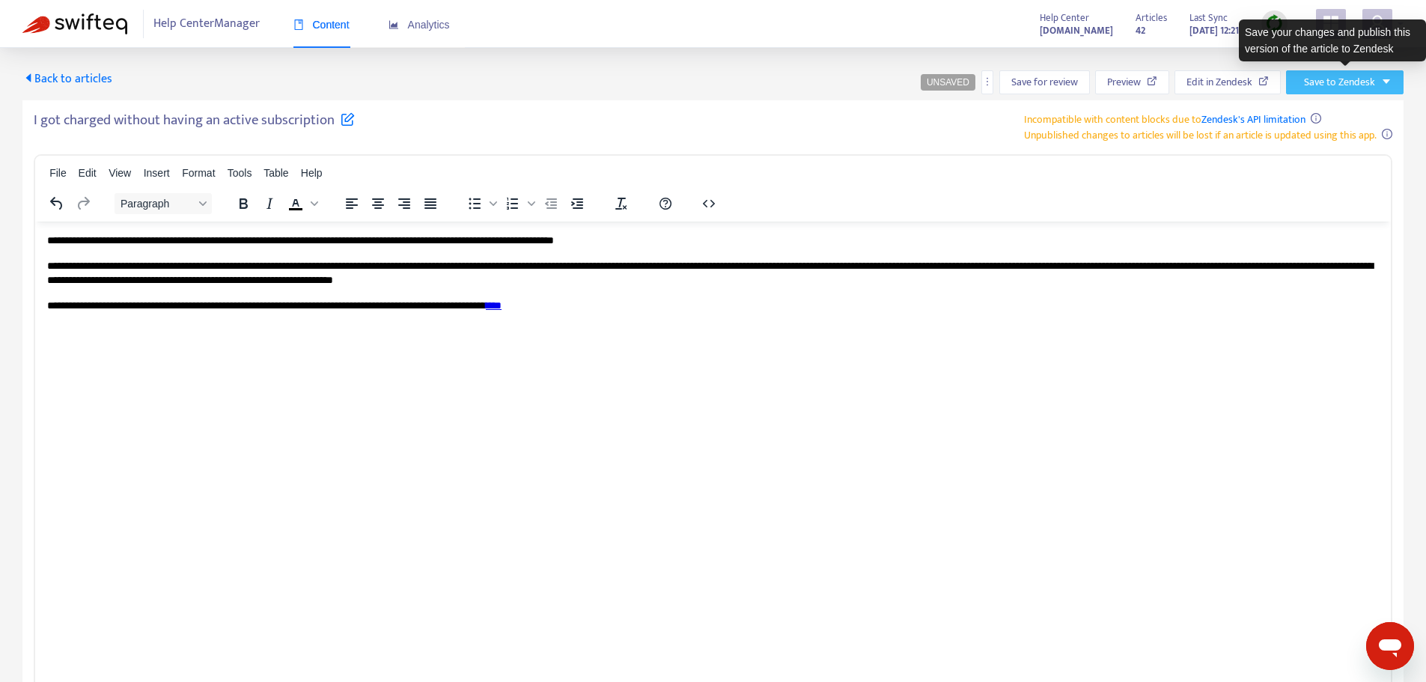
click at [1385, 87] on button "Save to Zendesk" at bounding box center [1345, 82] width 118 height 24
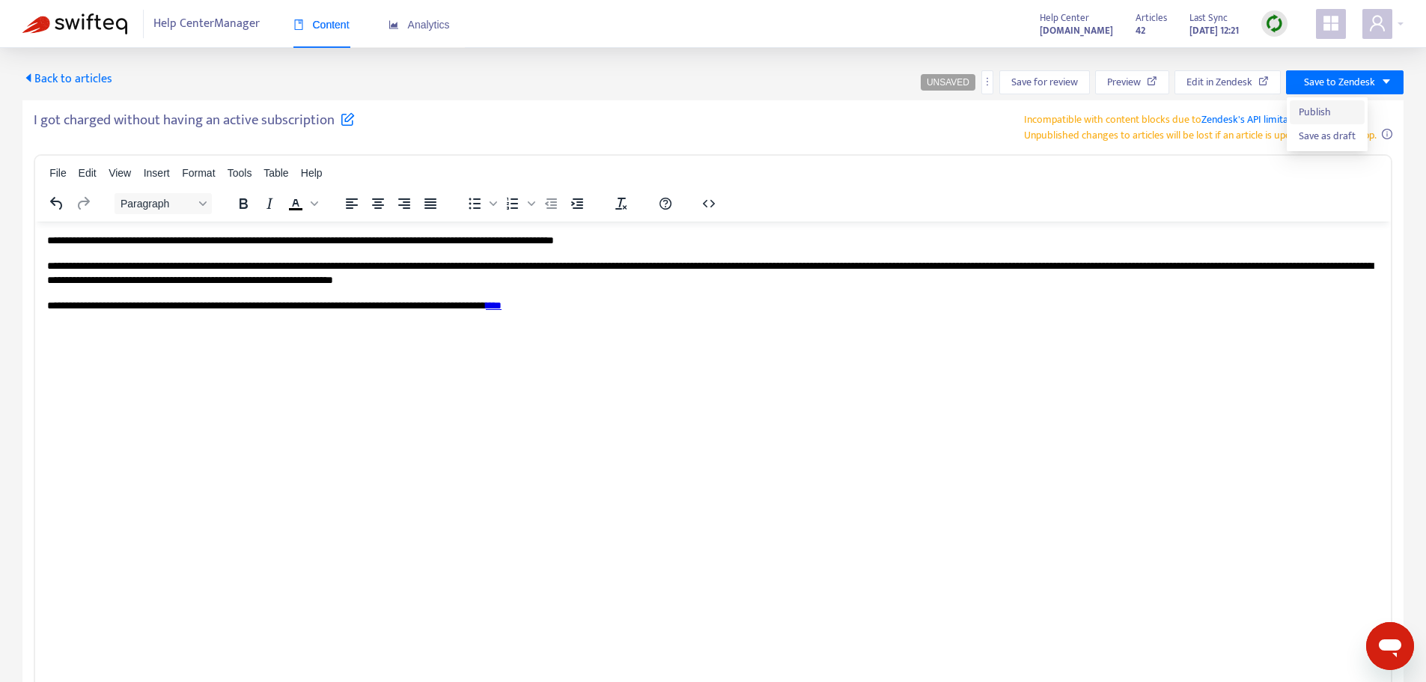
click at [1325, 111] on span "Publish" at bounding box center [1327, 112] width 57 height 16
click at [63, 81] on span "Back to articles" at bounding box center [67, 79] width 90 height 20
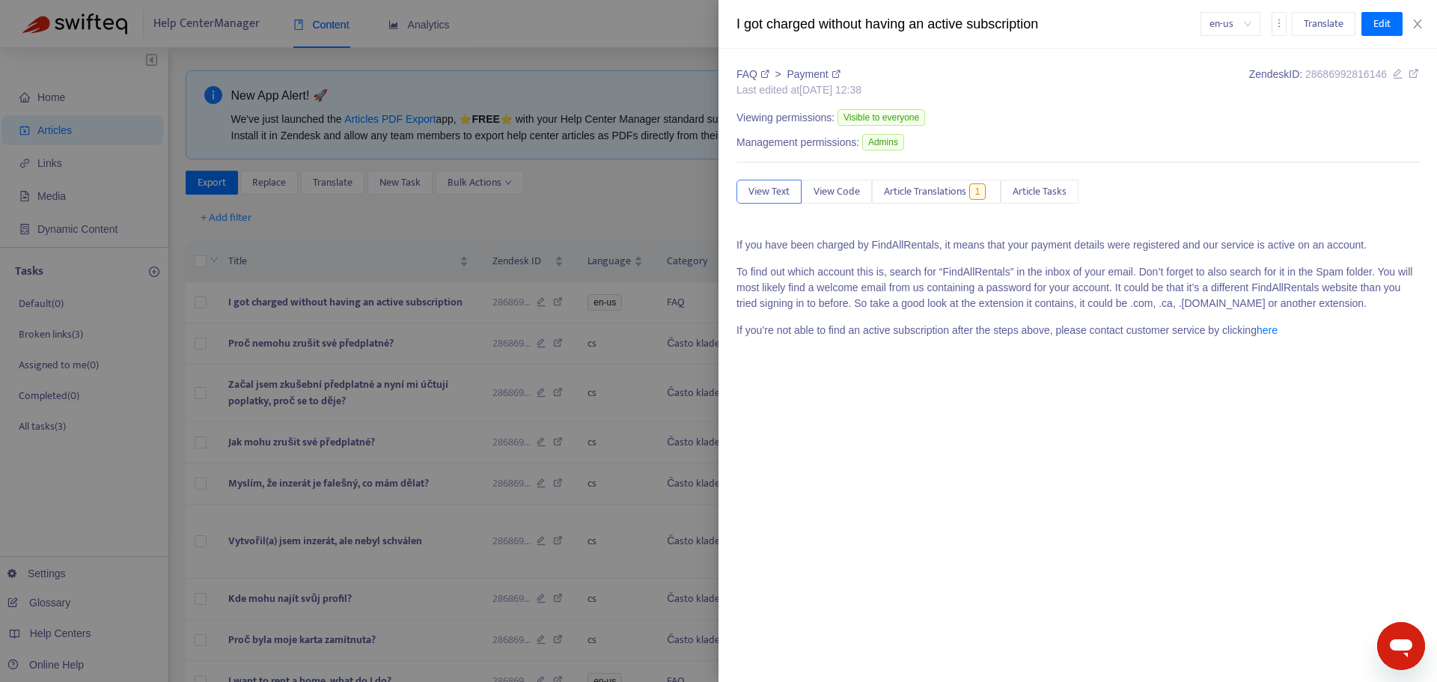
type input "*******"
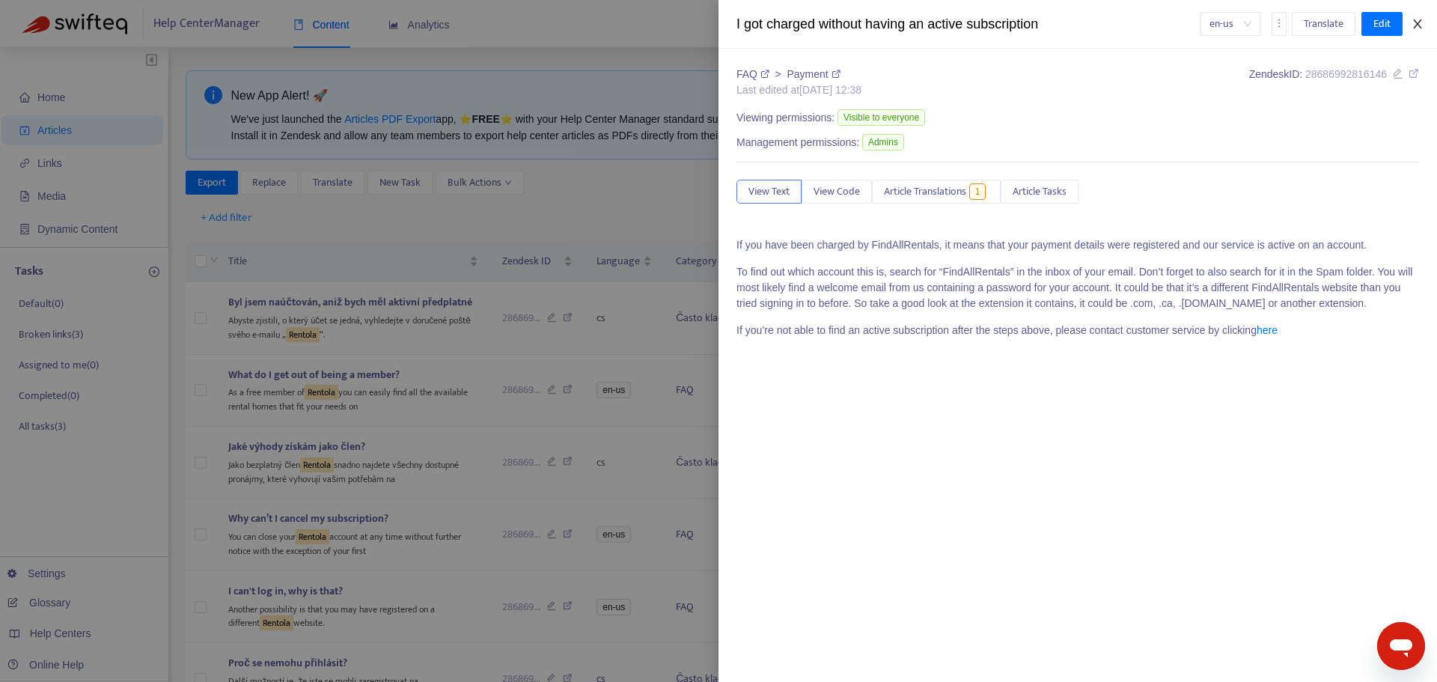
click at [1417, 25] on icon "close" at bounding box center [1417, 23] width 8 height 9
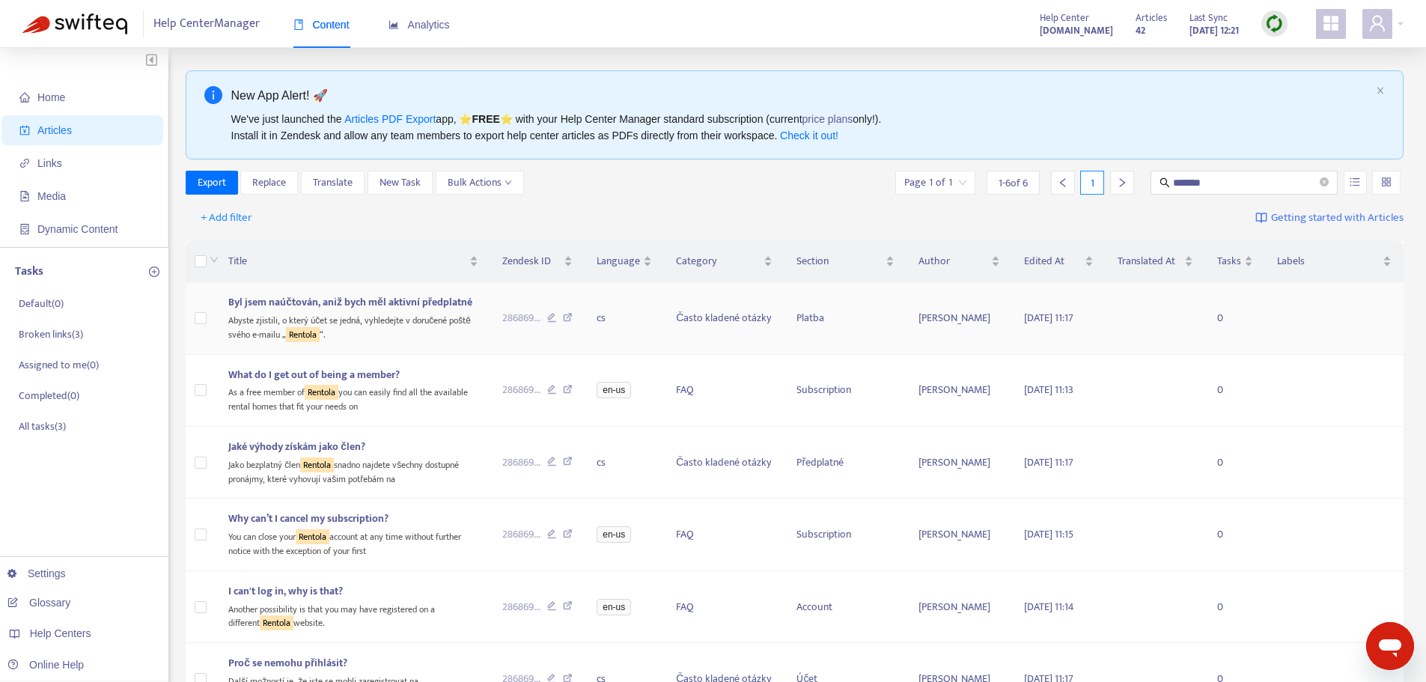
click at [391, 309] on span "Byl jsem naúčtován, aniž bych měl aktivní předplatné" at bounding box center [350, 301] width 244 height 17
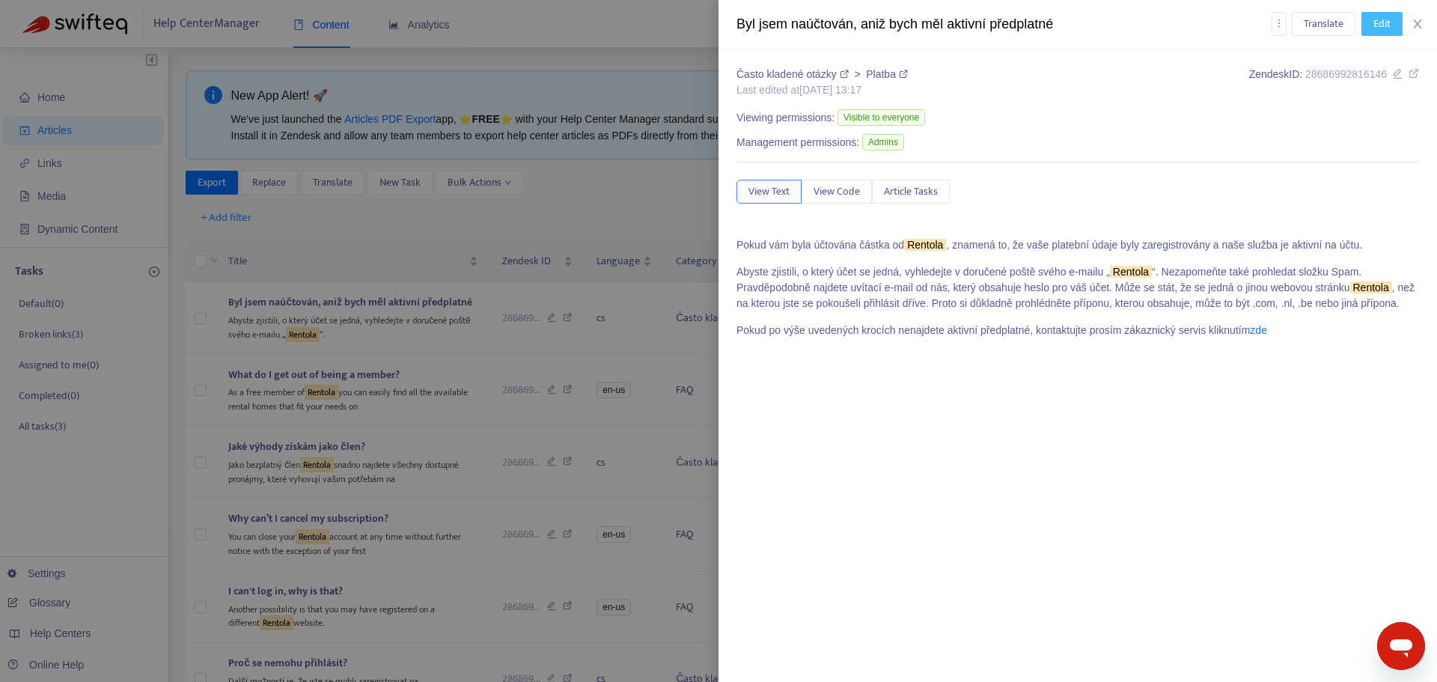
click at [1387, 28] on span "Edit" at bounding box center [1381, 24] width 17 height 16
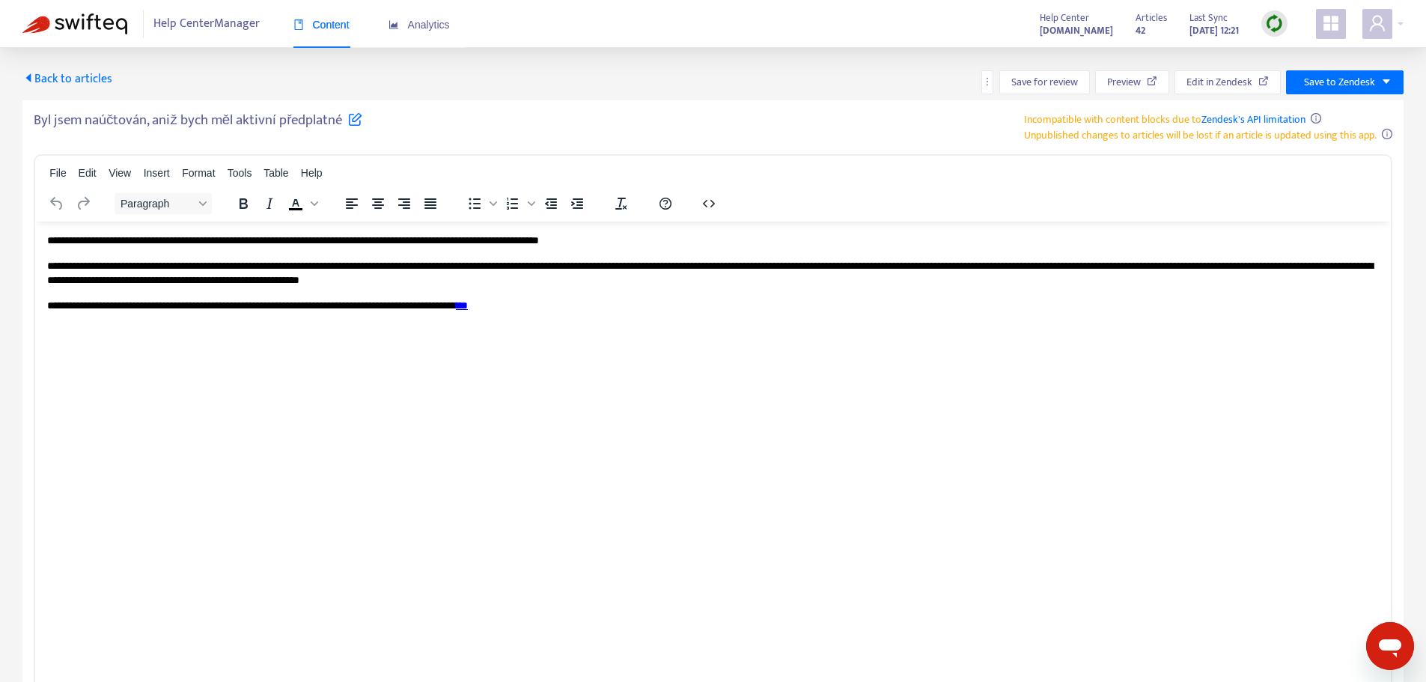
click at [232, 242] on p "**********" at bounding box center [712, 240] width 1331 height 15
paste body "Rich Text Area. Press ALT-0 for help."
click at [442, 263] on p "**********" at bounding box center [712, 272] width 1331 height 29
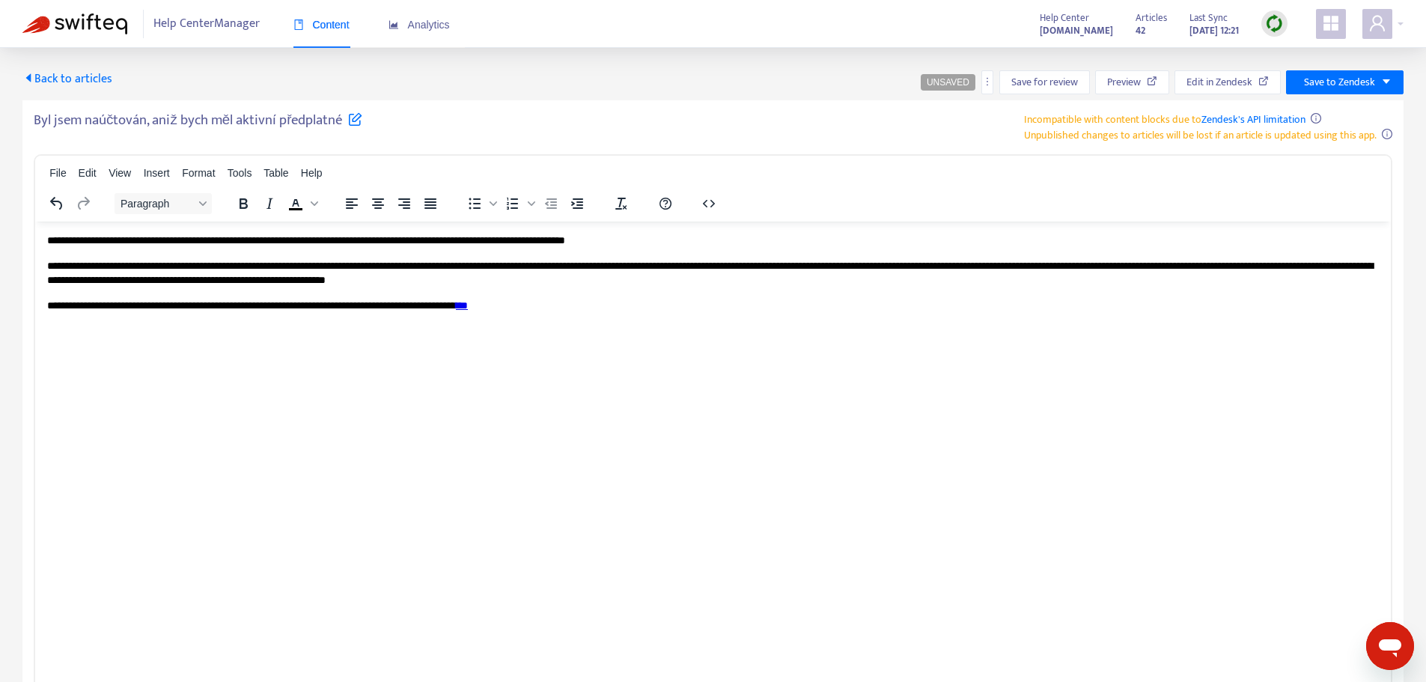
click at [1337, 262] on p "**********" at bounding box center [712, 272] width 1331 height 29
click at [695, 278] on p "**********" at bounding box center [712, 272] width 1331 height 29
click at [714, 280] on p "**********" at bounding box center [712, 272] width 1331 height 29
click at [1367, 79] on span "Save to Zendesk" at bounding box center [1339, 82] width 71 height 16
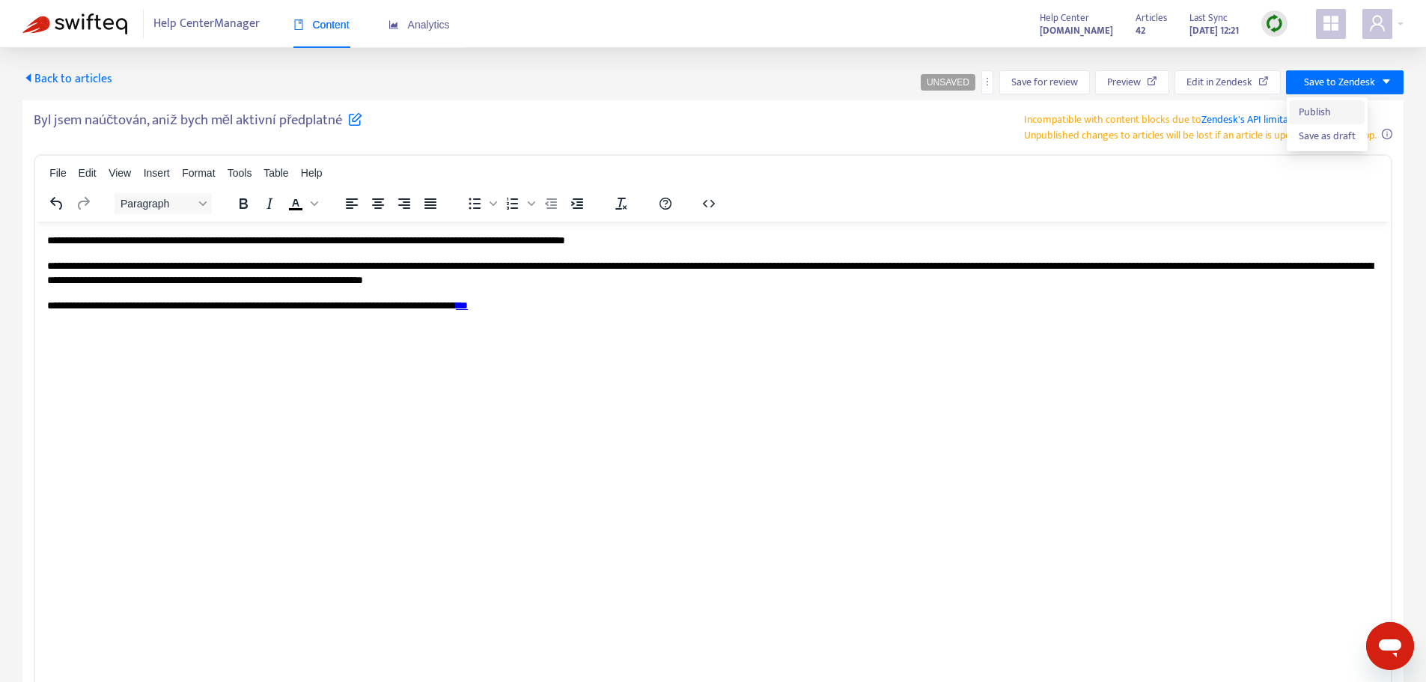
click at [1328, 108] on span "Publish" at bounding box center [1327, 112] width 57 height 16
click at [98, 72] on span "Back to articles" at bounding box center [67, 79] width 90 height 20
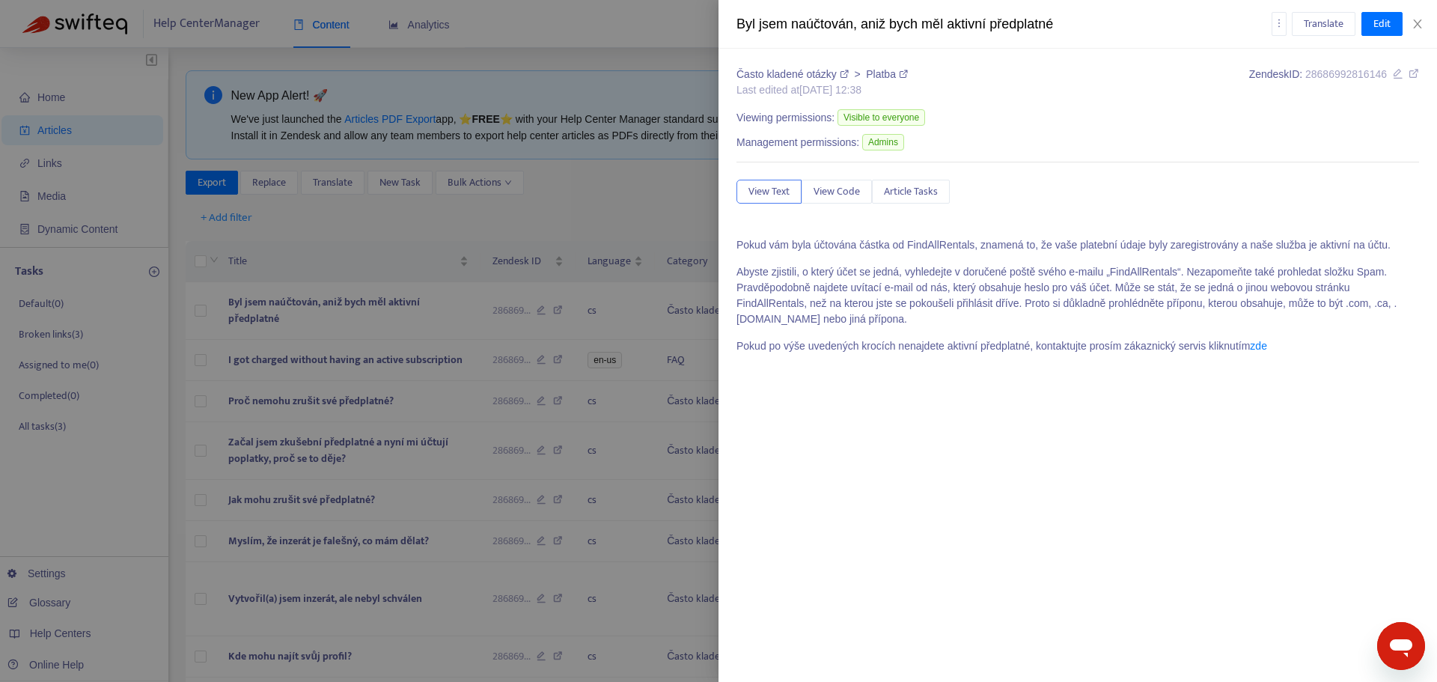
type input "*******"
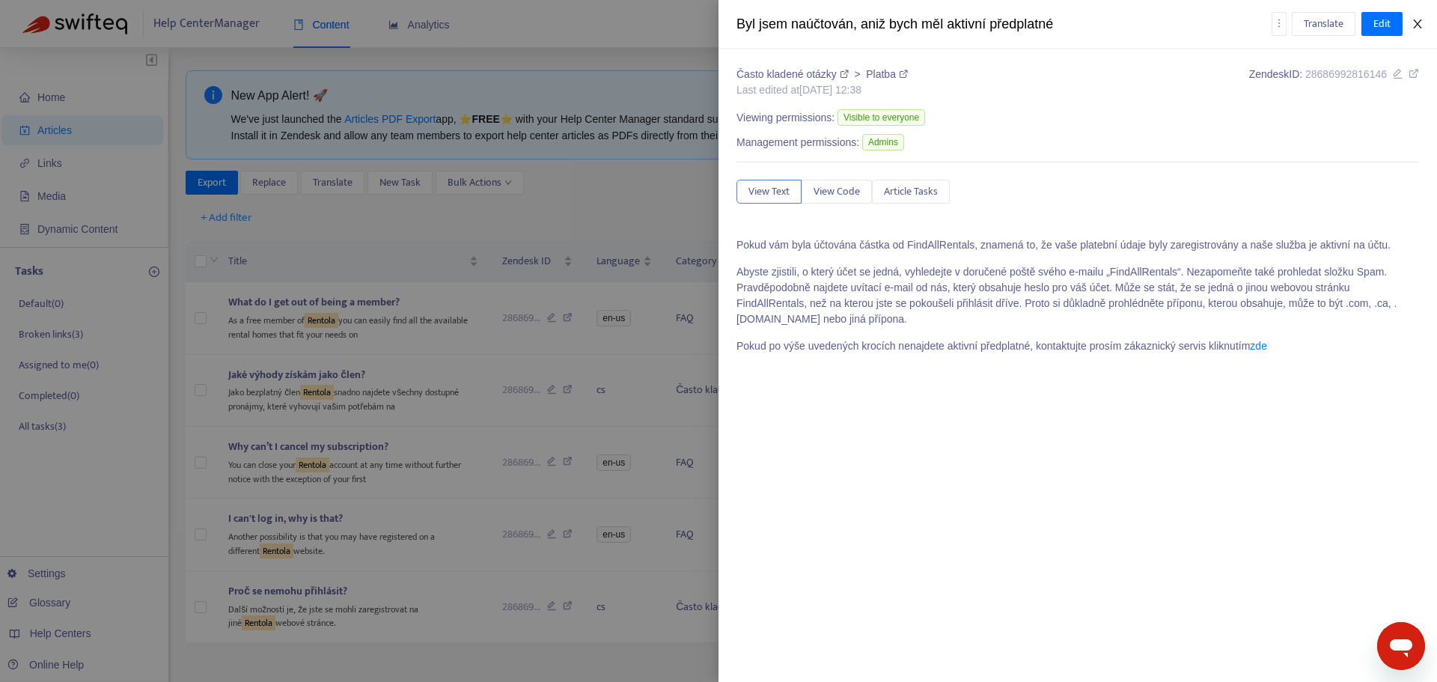
click at [1420, 26] on icon "close" at bounding box center [1418, 24] width 12 height 12
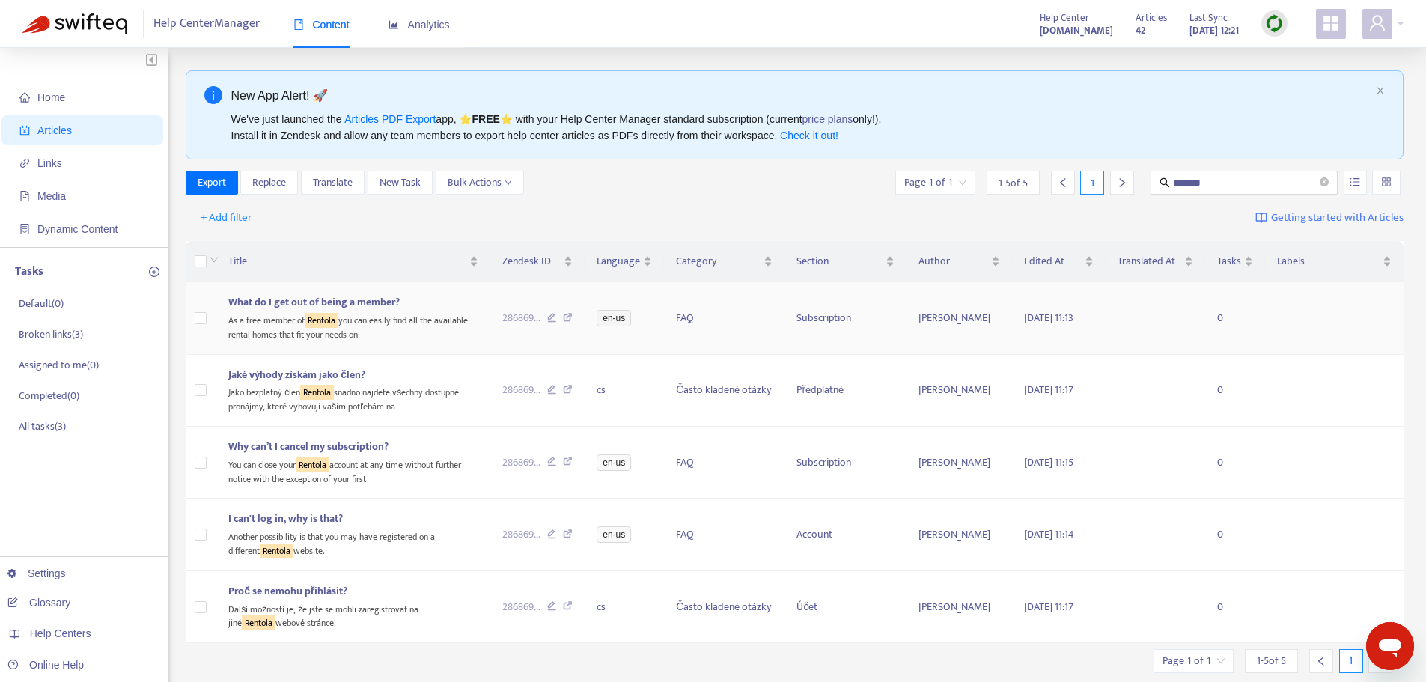
click at [424, 314] on div "As a free member of Rentola you can easily find all the available rental homes …" at bounding box center [353, 326] width 250 height 31
click at [424, 314] on body "Help Center Manager Content Analytics Help Center faq.findallrentals.cz Article…" at bounding box center [718, 473] width 1437 height 946
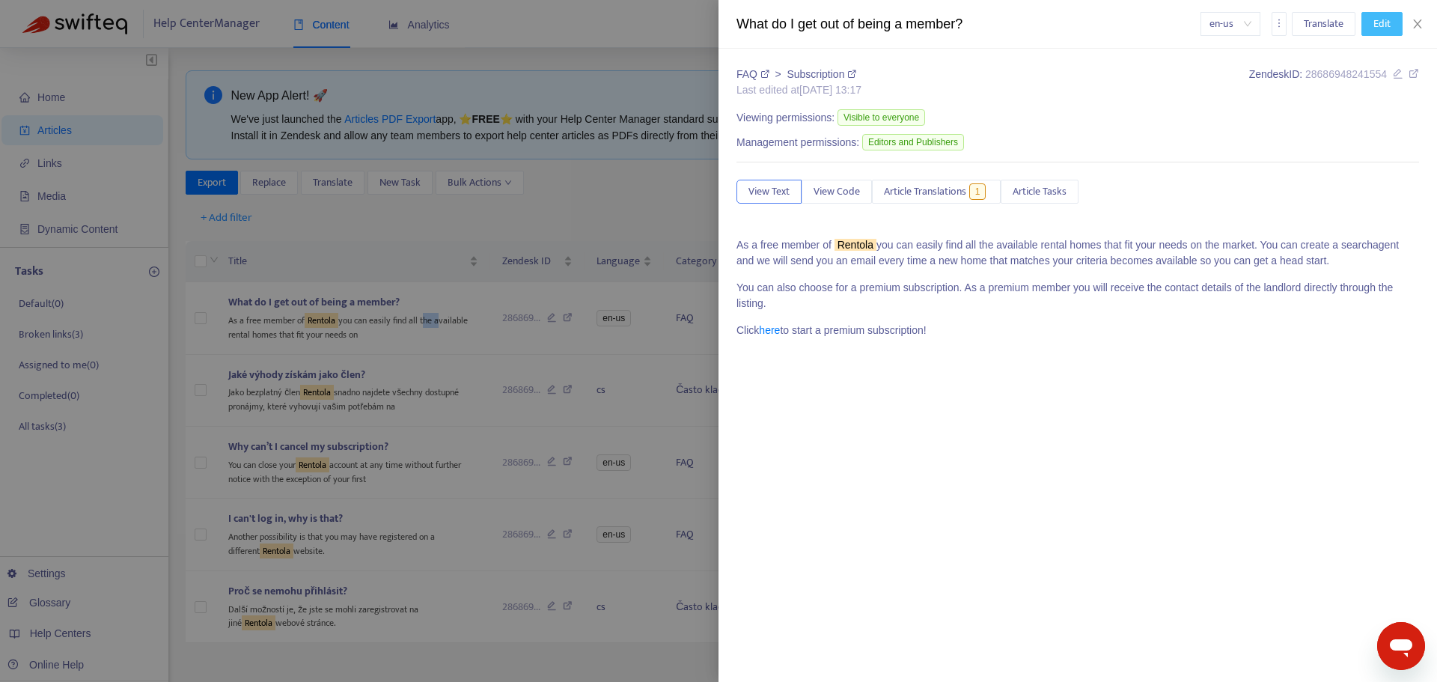
click at [1385, 31] on span "Edit" at bounding box center [1381, 24] width 17 height 16
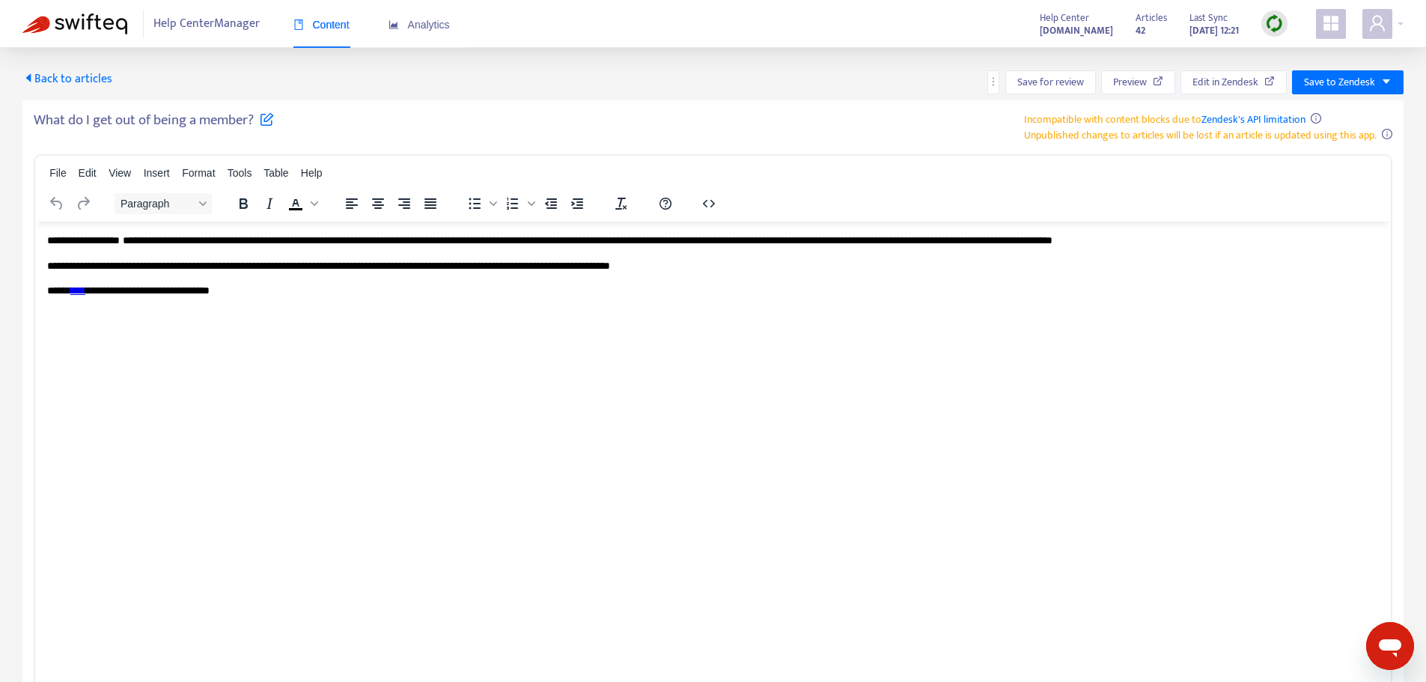
click at [165, 233] on p "**********" at bounding box center [712, 240] width 1331 height 15
paste body "Rich Text Area. Press ALT-0 for help."
click at [1373, 79] on span "Save to Zendesk" at bounding box center [1339, 82] width 71 height 16
click at [1331, 112] on span "Publish" at bounding box center [1332, 112] width 57 height 16
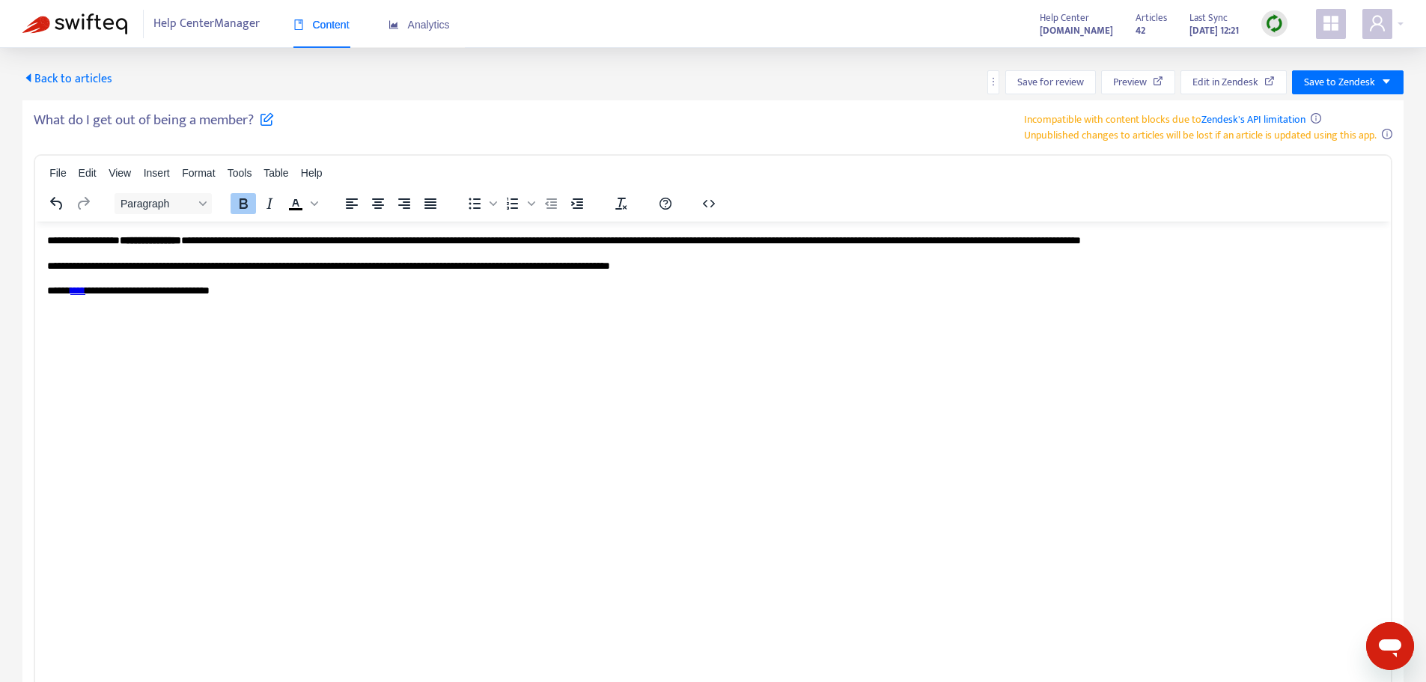
click at [79, 76] on span "Back to articles" at bounding box center [67, 79] width 90 height 20
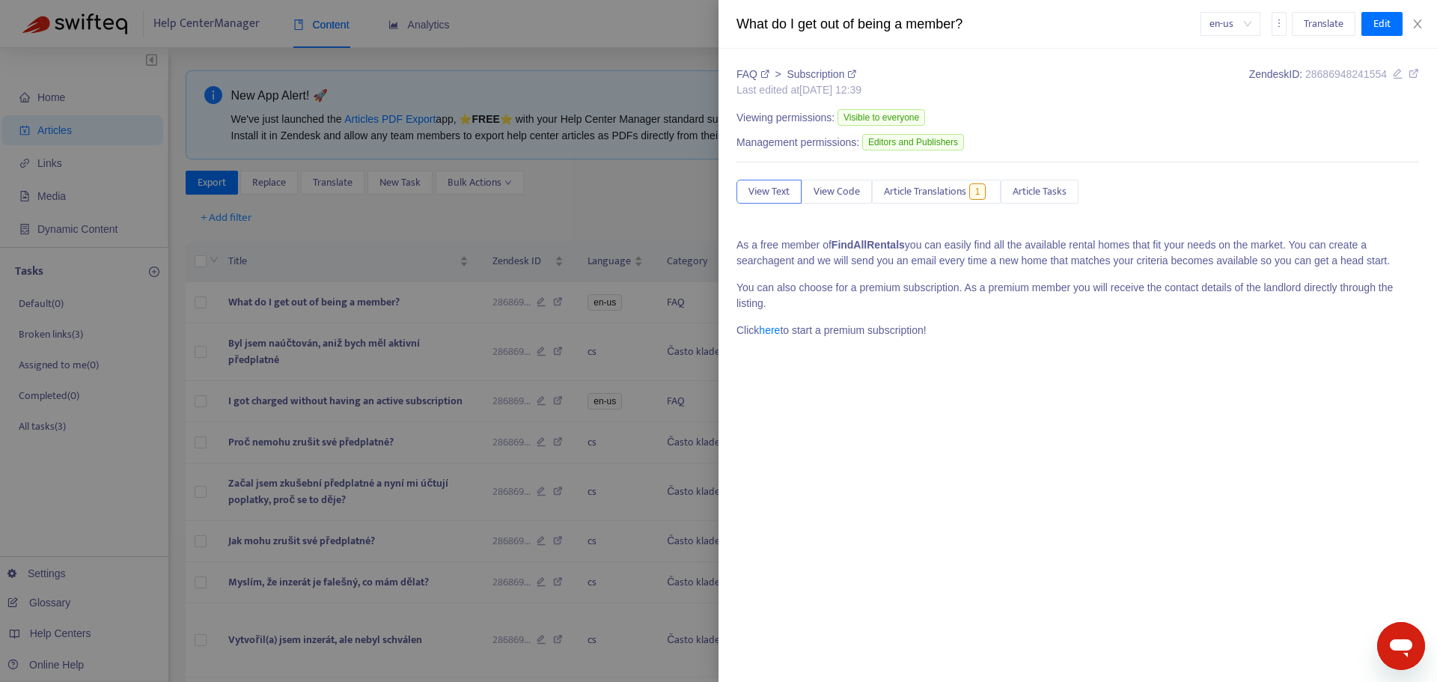
type input "*******"
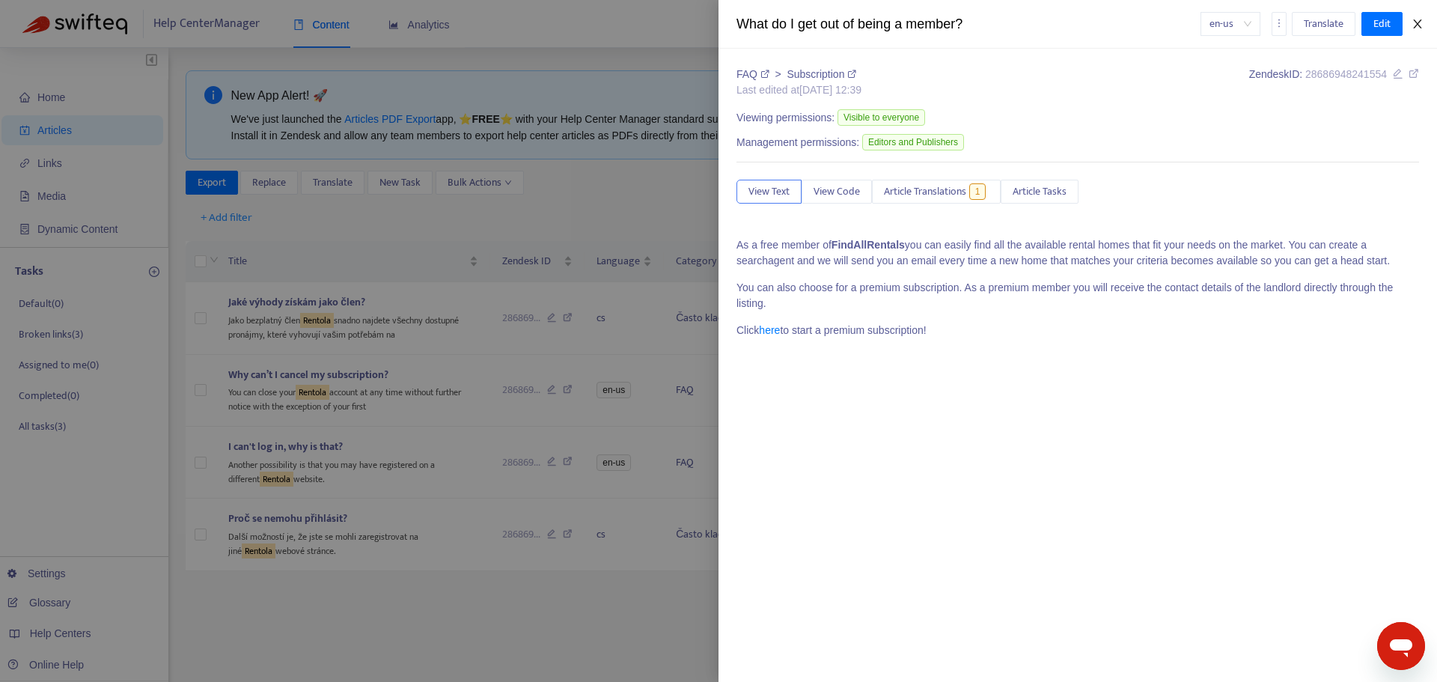
click at [1417, 24] on icon "close" at bounding box center [1418, 24] width 12 height 12
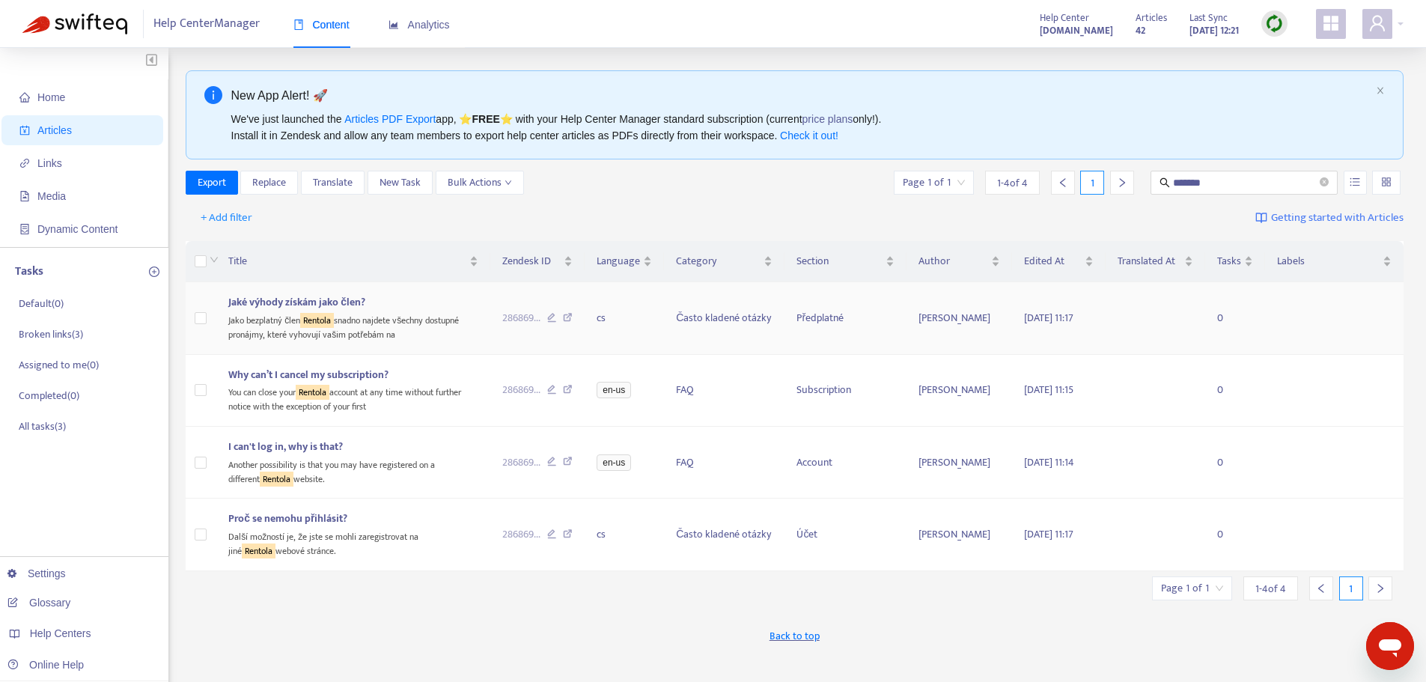
click at [409, 328] on div "Jako bezplatný člen Rentola snadno najdete všechny dostupné pronájmy, které vyh…" at bounding box center [353, 326] width 250 height 31
click at [409, 328] on body "Help Center Manager Content Analytics Help Center faq.findallrentals.cz Article…" at bounding box center [713, 473] width 1426 height 946
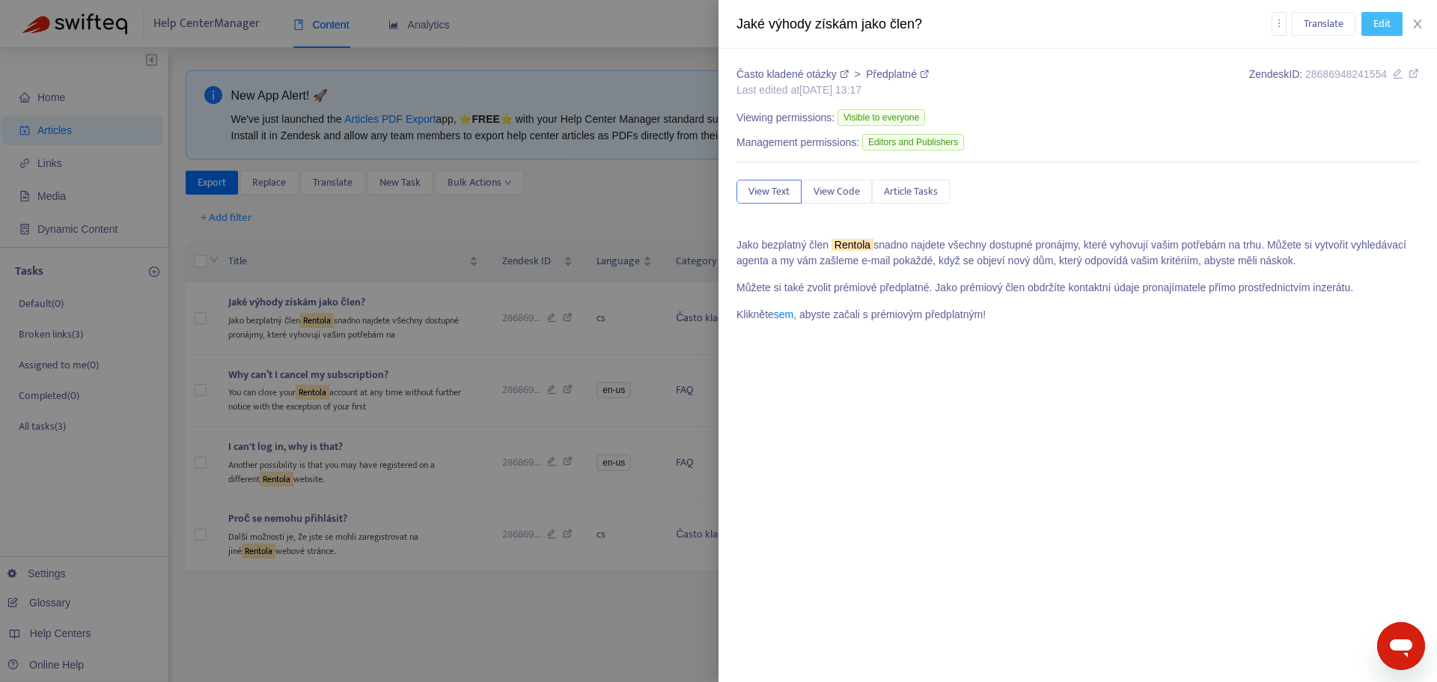
click at [1373, 30] on span "Edit" at bounding box center [1381, 24] width 17 height 16
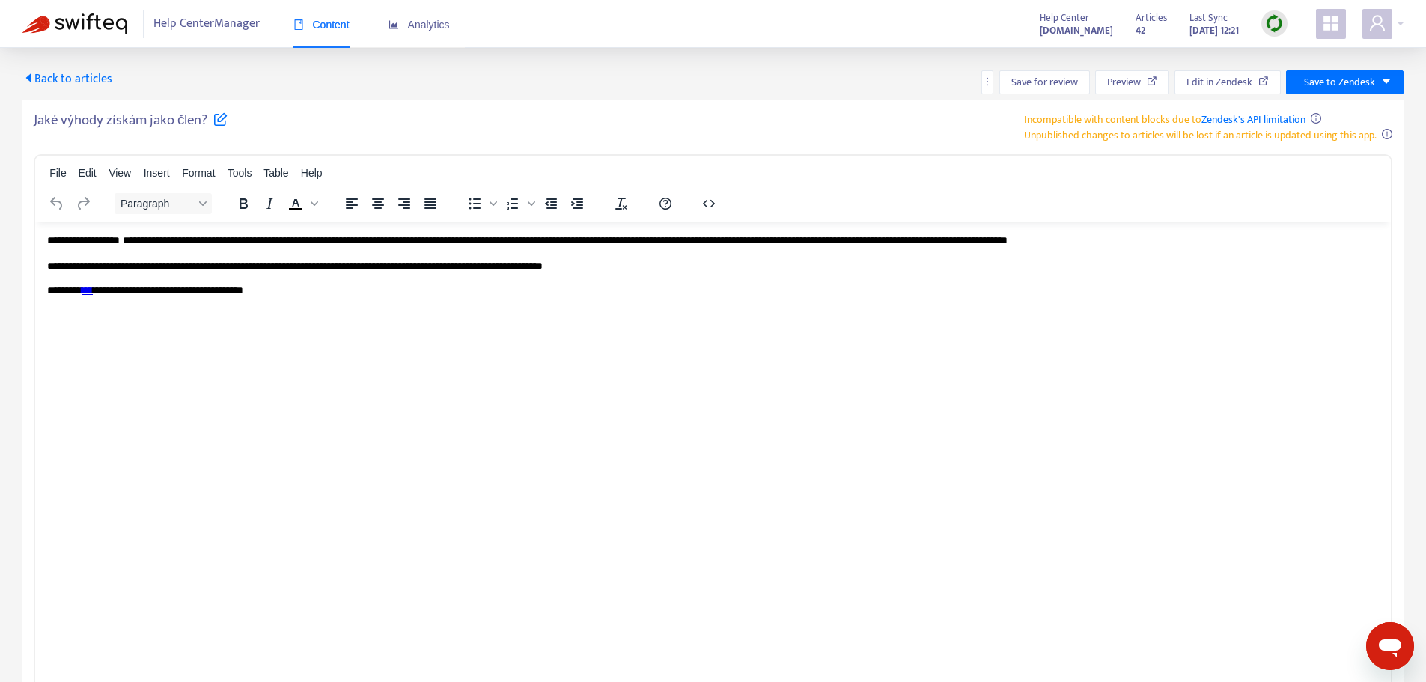
click at [149, 243] on p "**********" at bounding box center [712, 240] width 1331 height 15
paste body "Rich Text Area. Press ALT-0 for help."
drag, startPoint x: 216, startPoint y: 239, endPoint x: 142, endPoint y: 238, distance: 73.3
click at [142, 238] on strong "**********" at bounding box center [150, 239] width 61 height 10
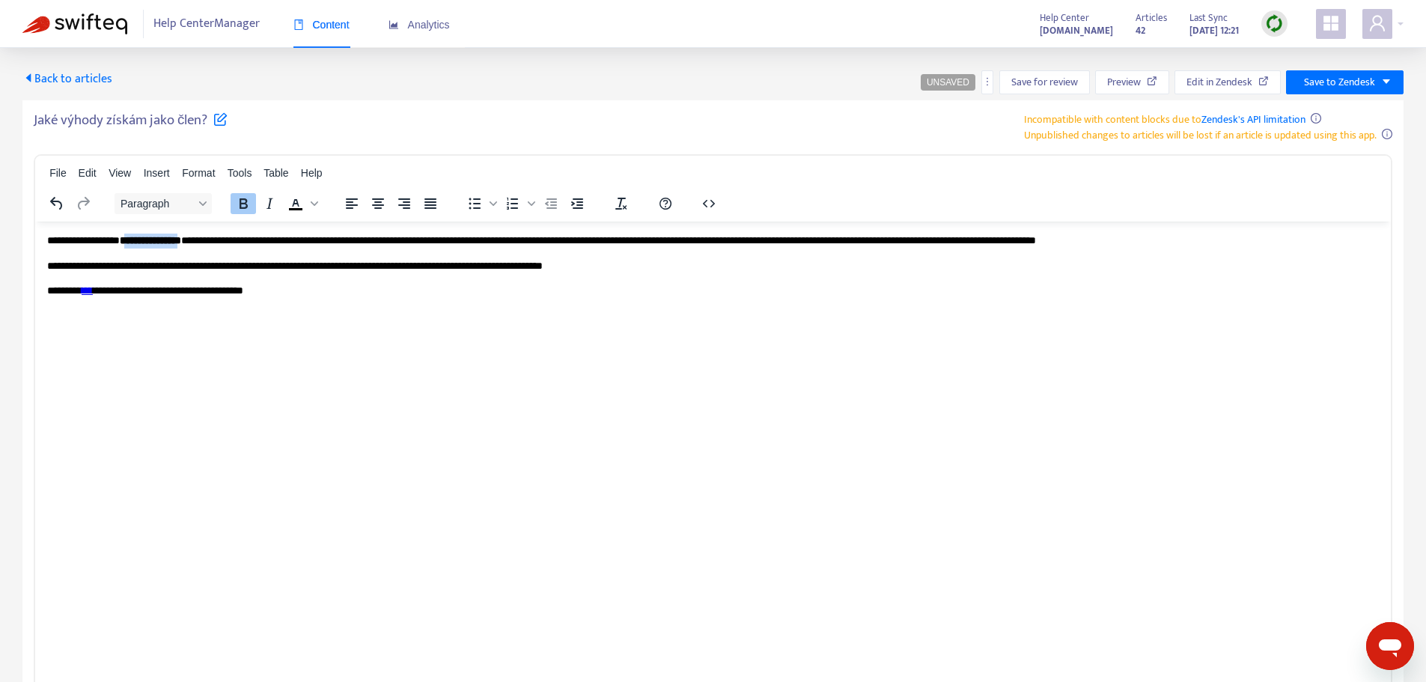
click at [245, 198] on icon "Bold" at bounding box center [243, 204] width 18 height 18
click at [424, 294] on p "**********" at bounding box center [712, 290] width 1331 height 15
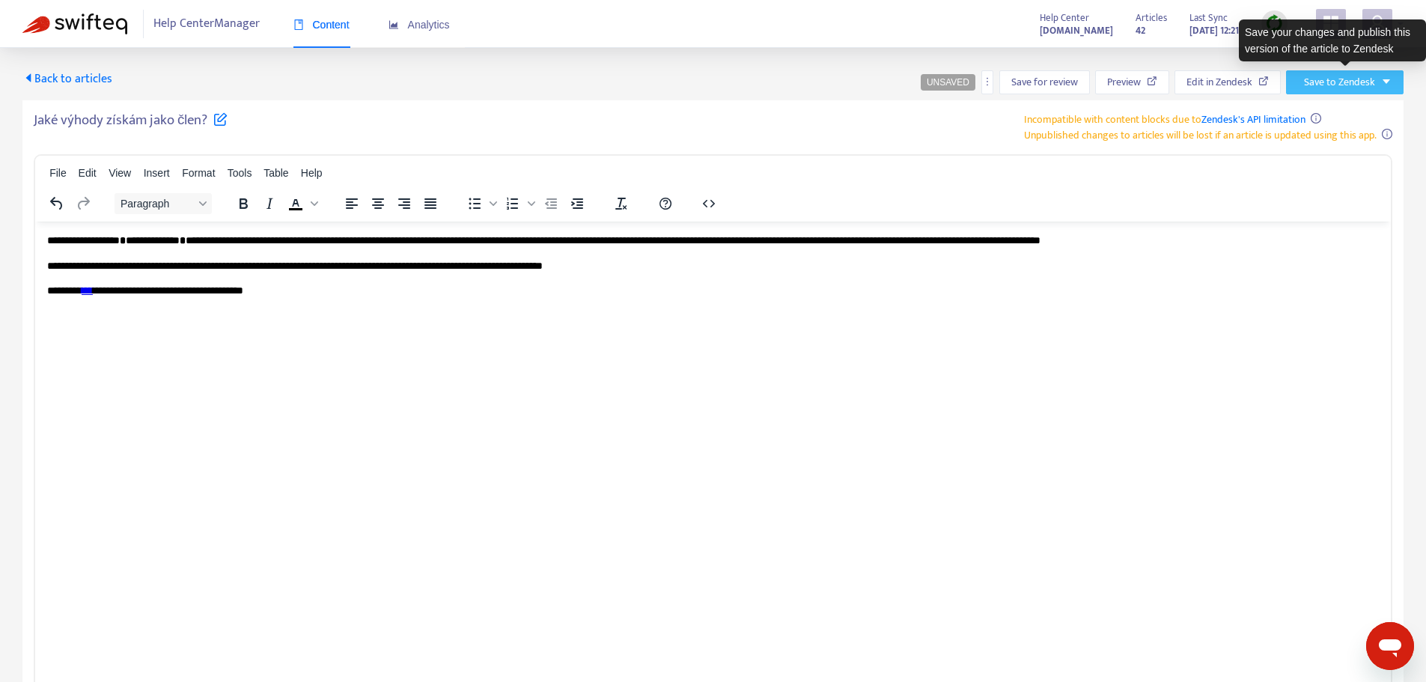
click at [1379, 76] on button "Save to Zendesk" at bounding box center [1345, 82] width 118 height 24
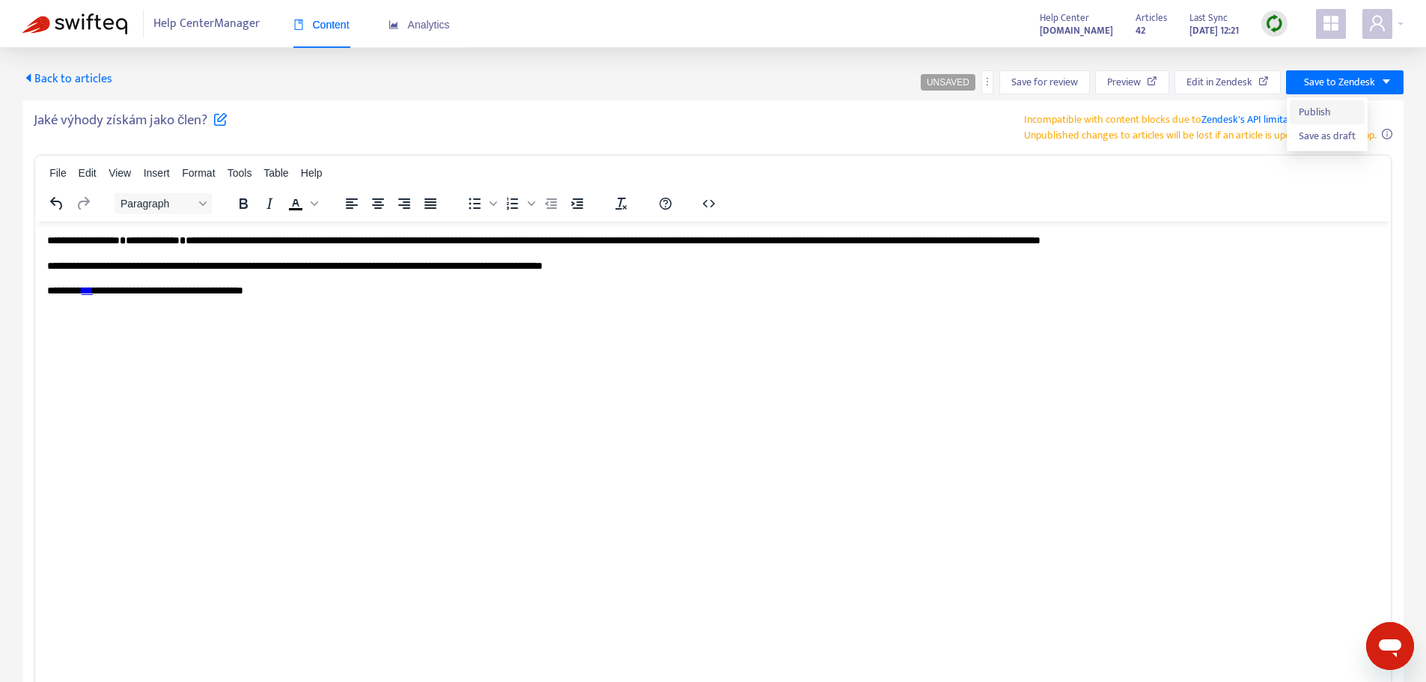
click at [1340, 106] on span "Publish" at bounding box center [1327, 112] width 57 height 16
click at [91, 76] on span "Back to articles" at bounding box center [67, 79] width 90 height 20
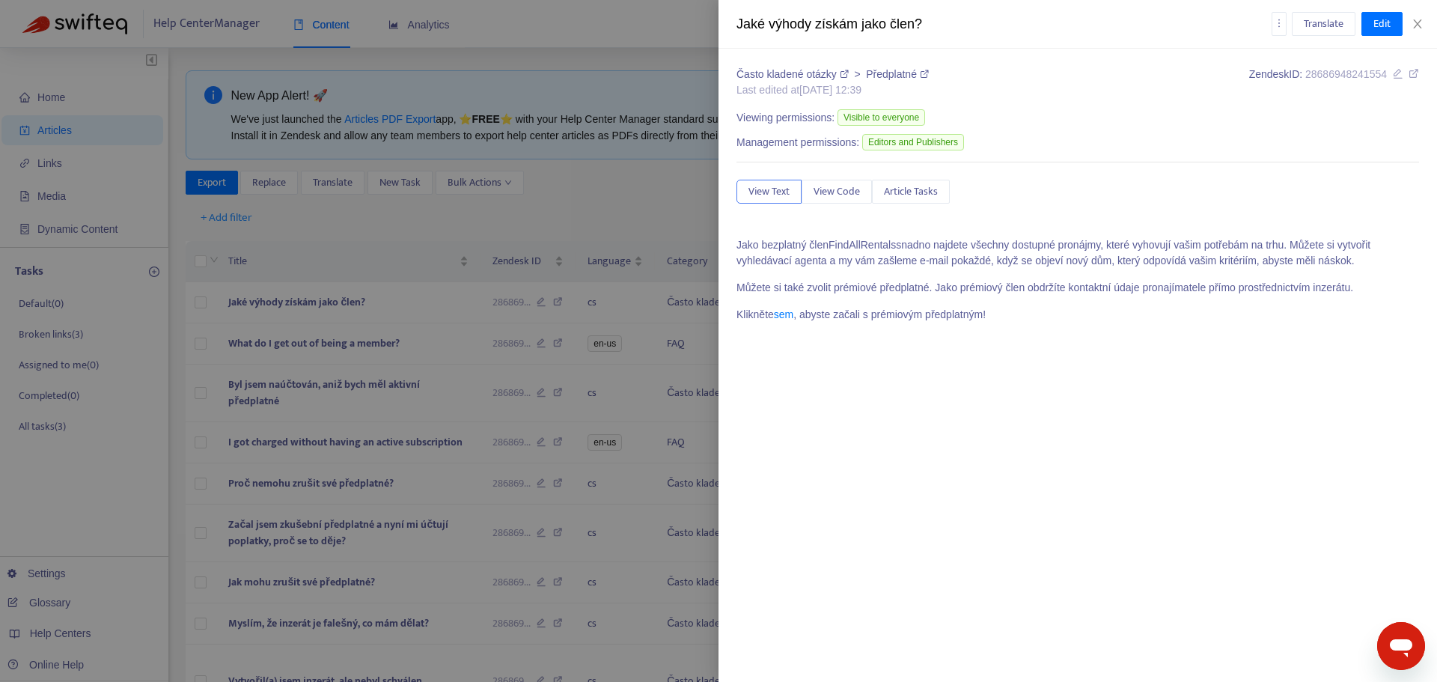
type input "*******"
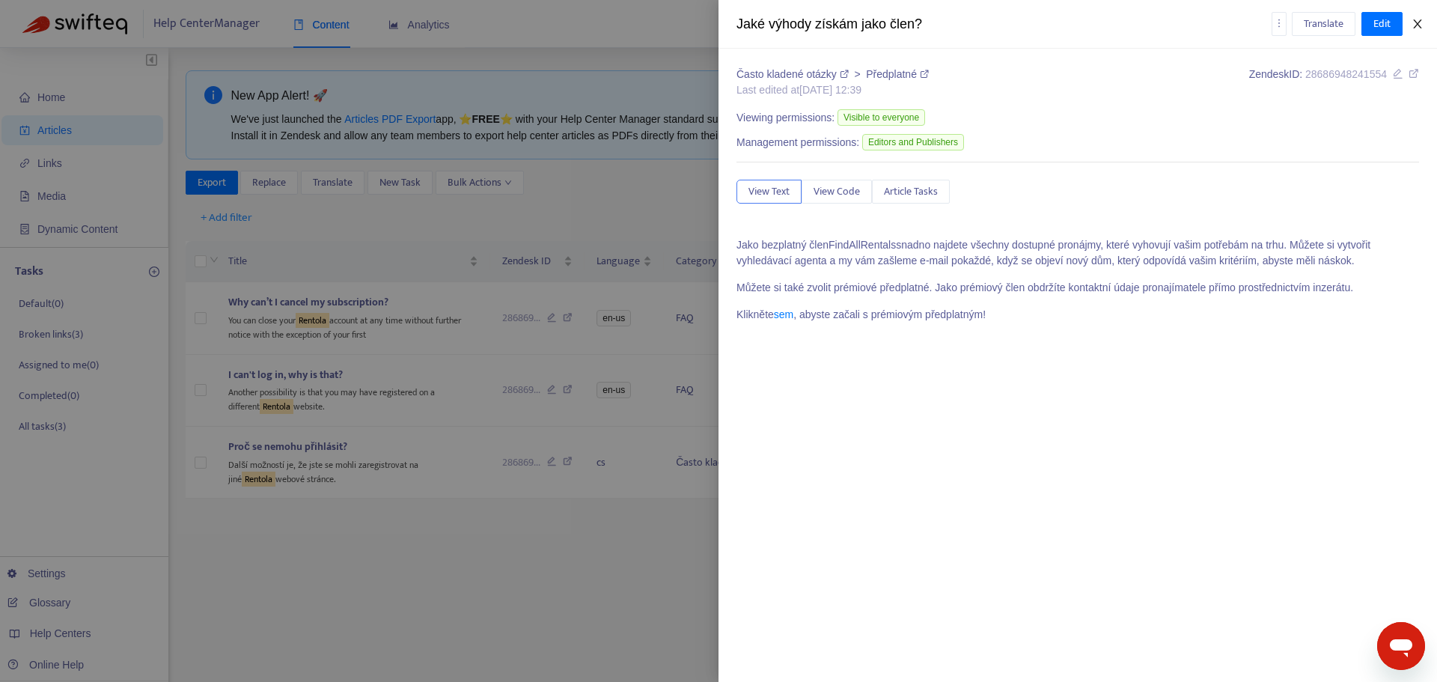
click at [1418, 25] on icon "close" at bounding box center [1417, 23] width 8 height 9
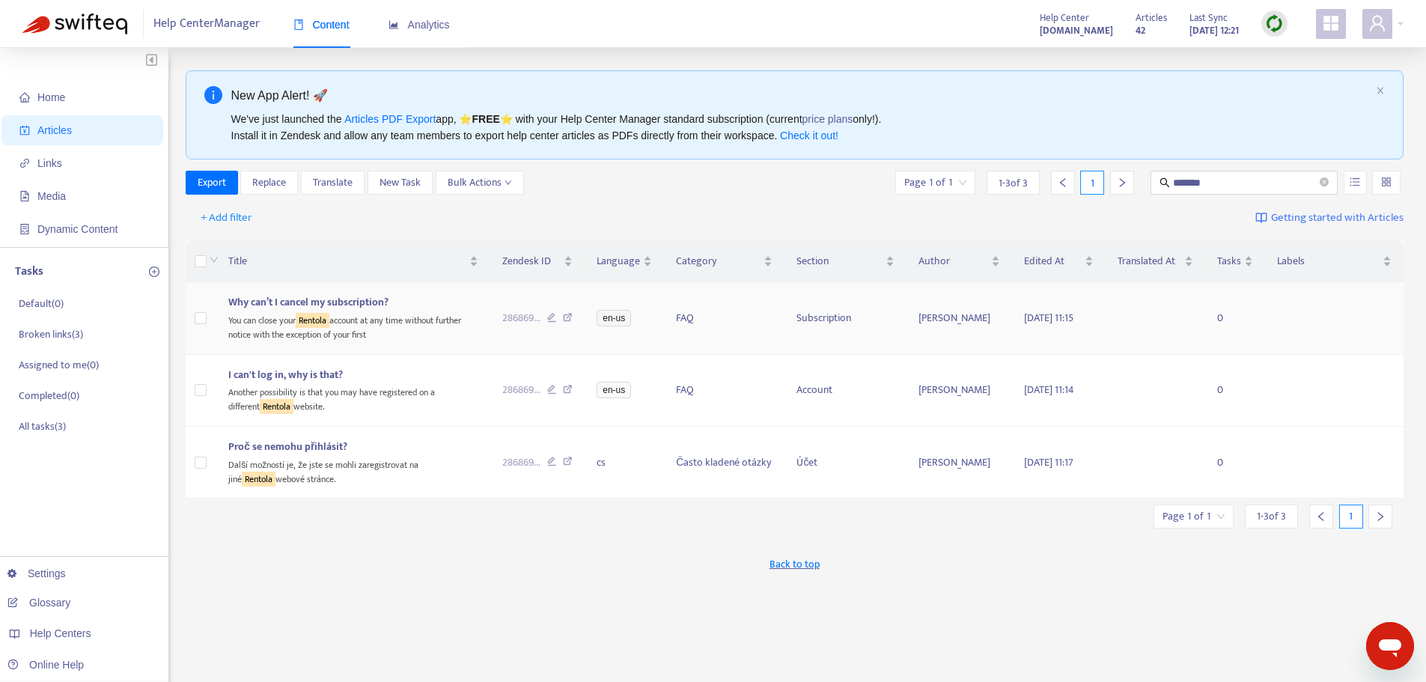
click at [386, 317] on div "You can close your Rentola account at any time without further notice with the …" at bounding box center [353, 326] width 250 height 31
click at [386, 317] on body "Help Center Manager Content Analytics Help Center faq.findallrentals.cz Article…" at bounding box center [713, 473] width 1426 height 946
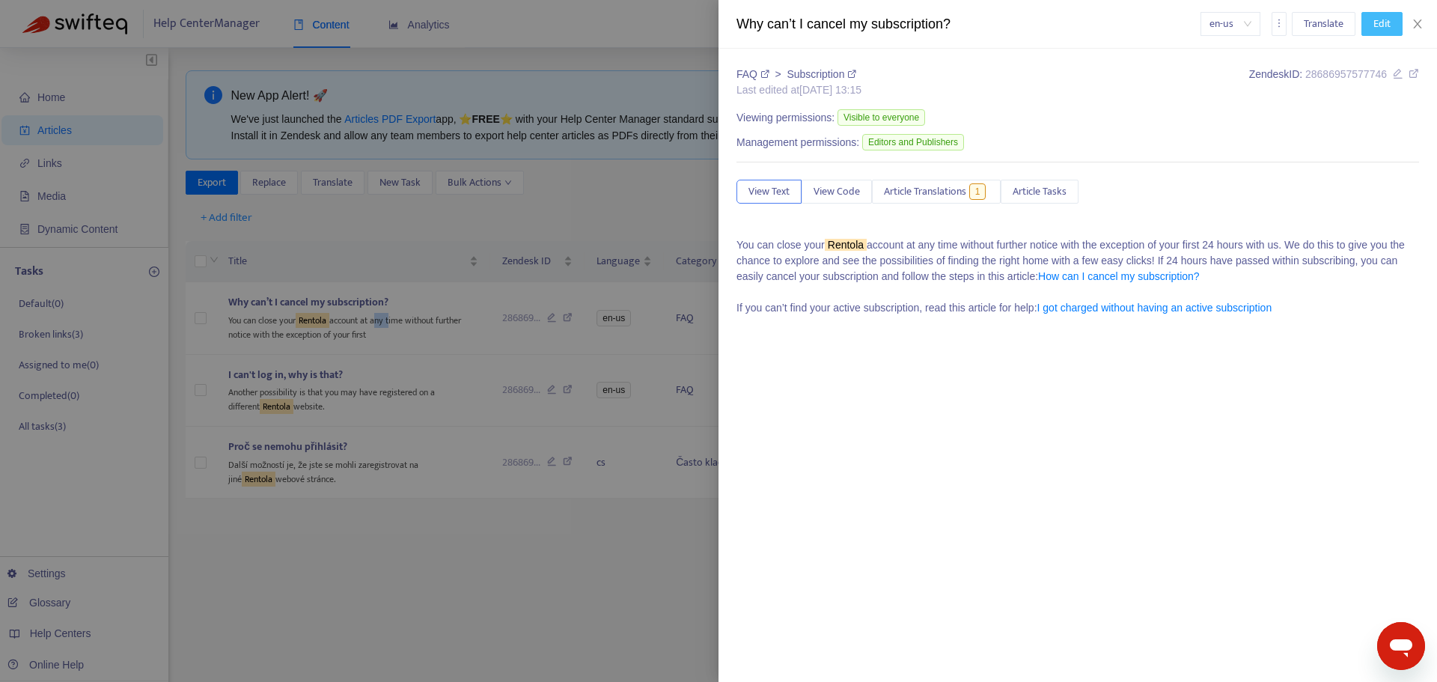
click at [1382, 21] on span "Edit" at bounding box center [1381, 24] width 17 height 16
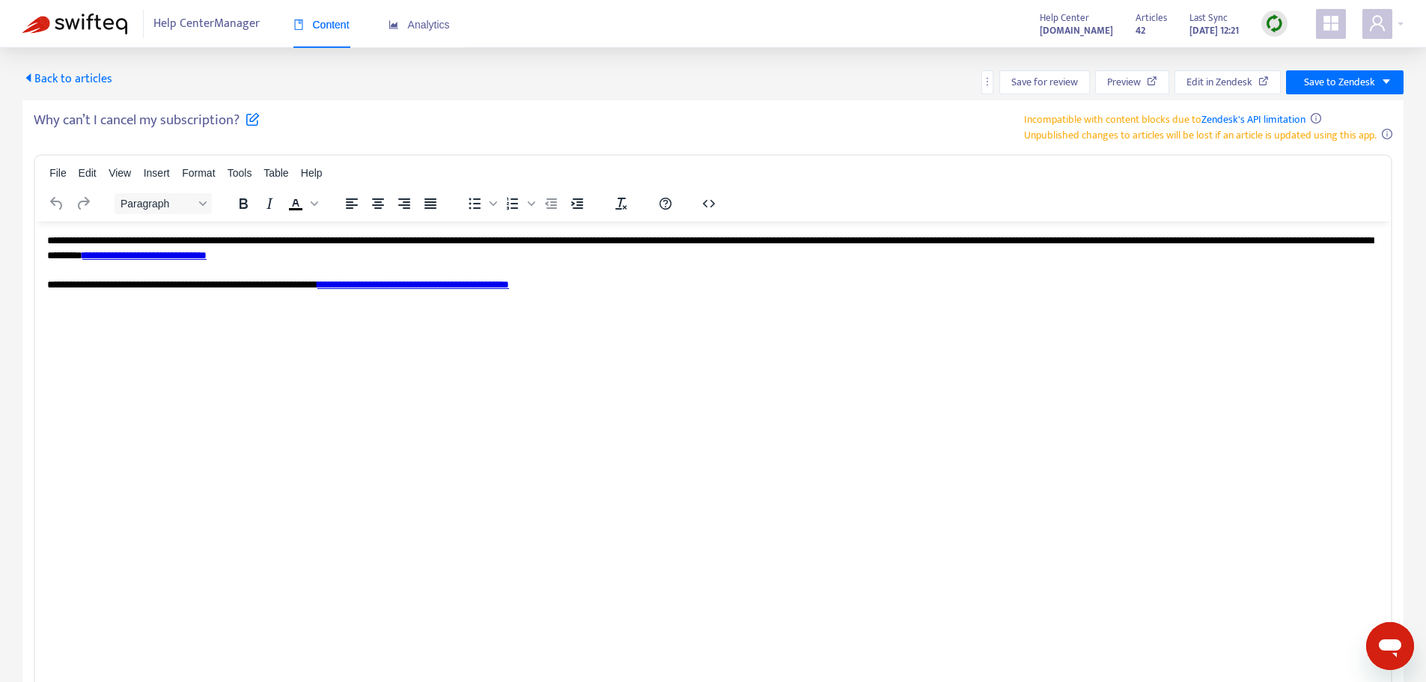
click at [154, 237] on p "**********" at bounding box center [712, 262] width 1331 height 58
paste body "Rich Text Area. Press ALT-0 for help."
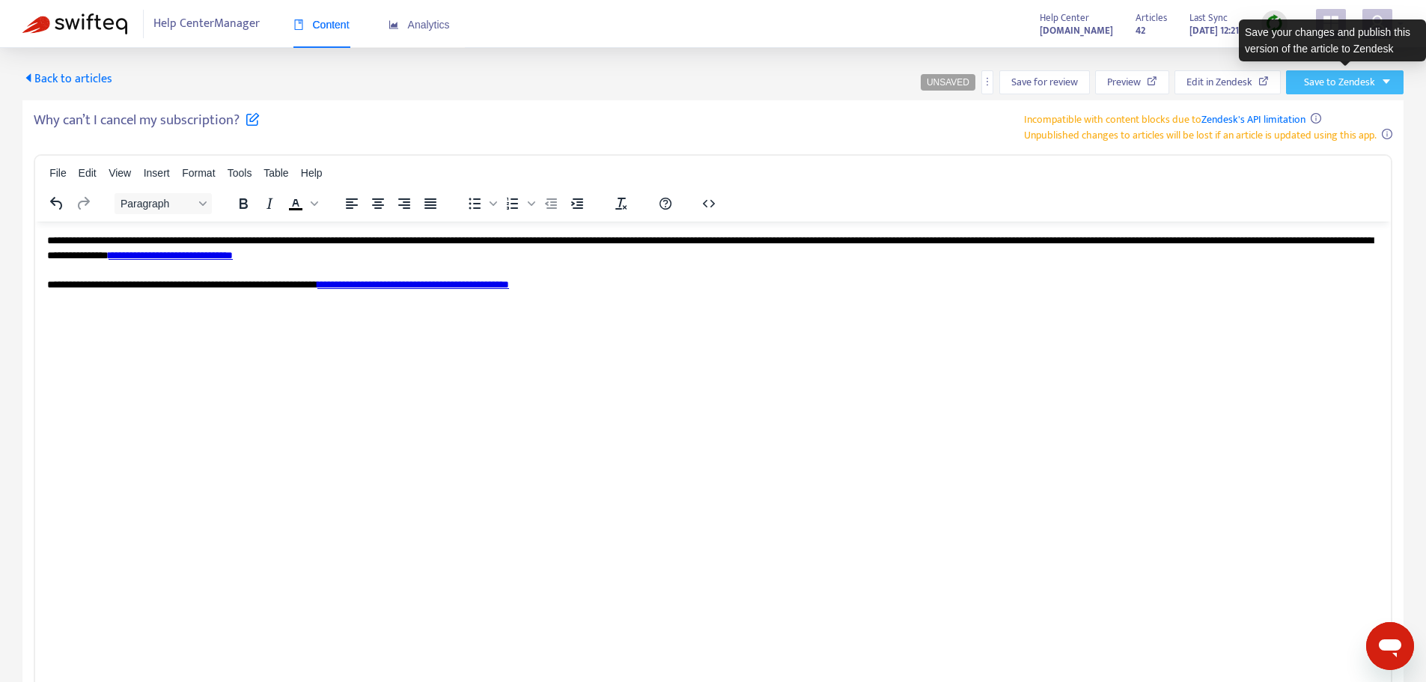
click at [1386, 85] on icon "caret-down" at bounding box center [1386, 81] width 10 height 10
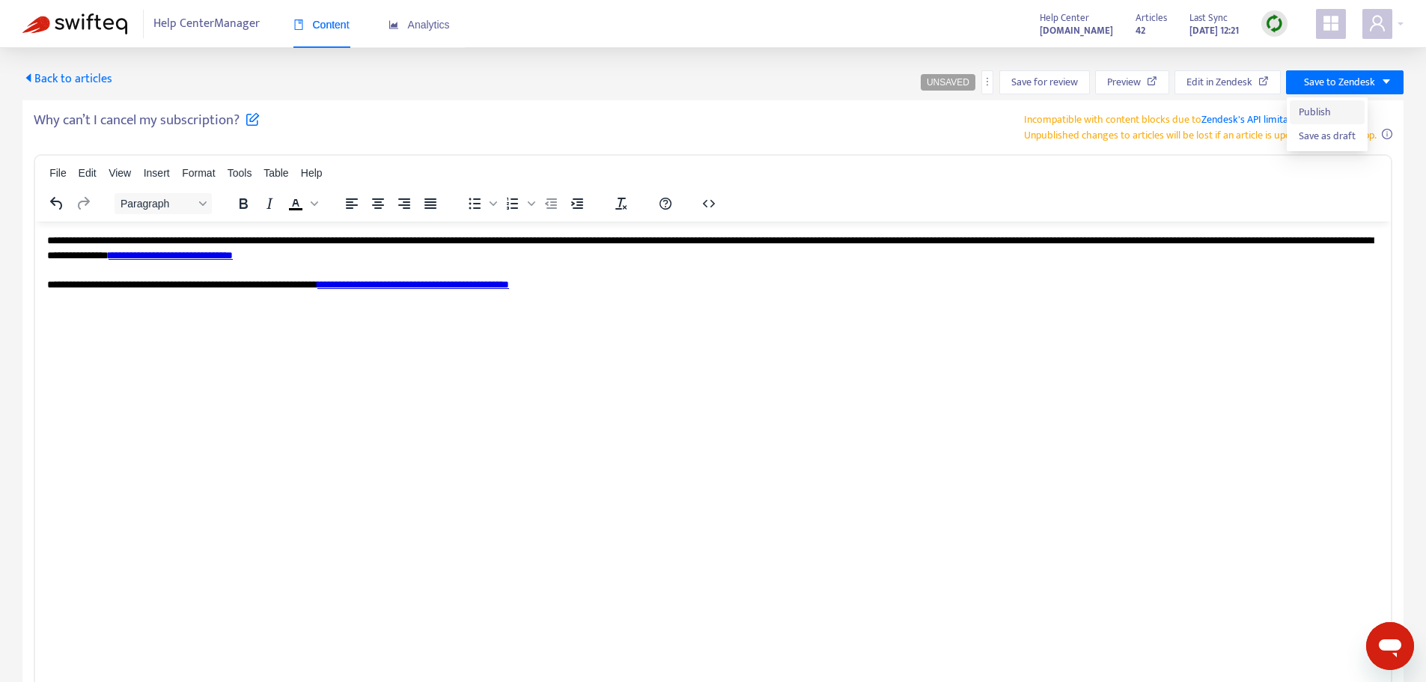
click at [1322, 110] on span "Publish" at bounding box center [1327, 112] width 57 height 16
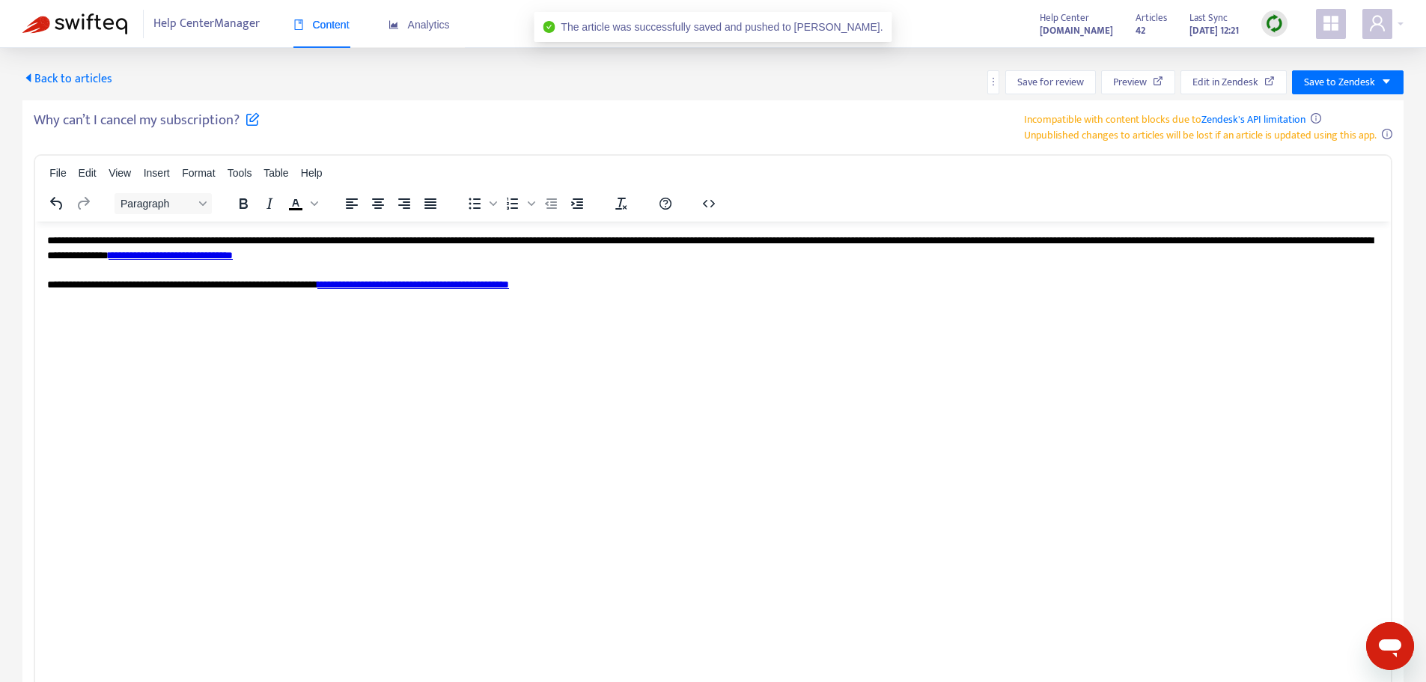
click at [75, 69] on span "Back to articles" at bounding box center [67, 79] width 90 height 20
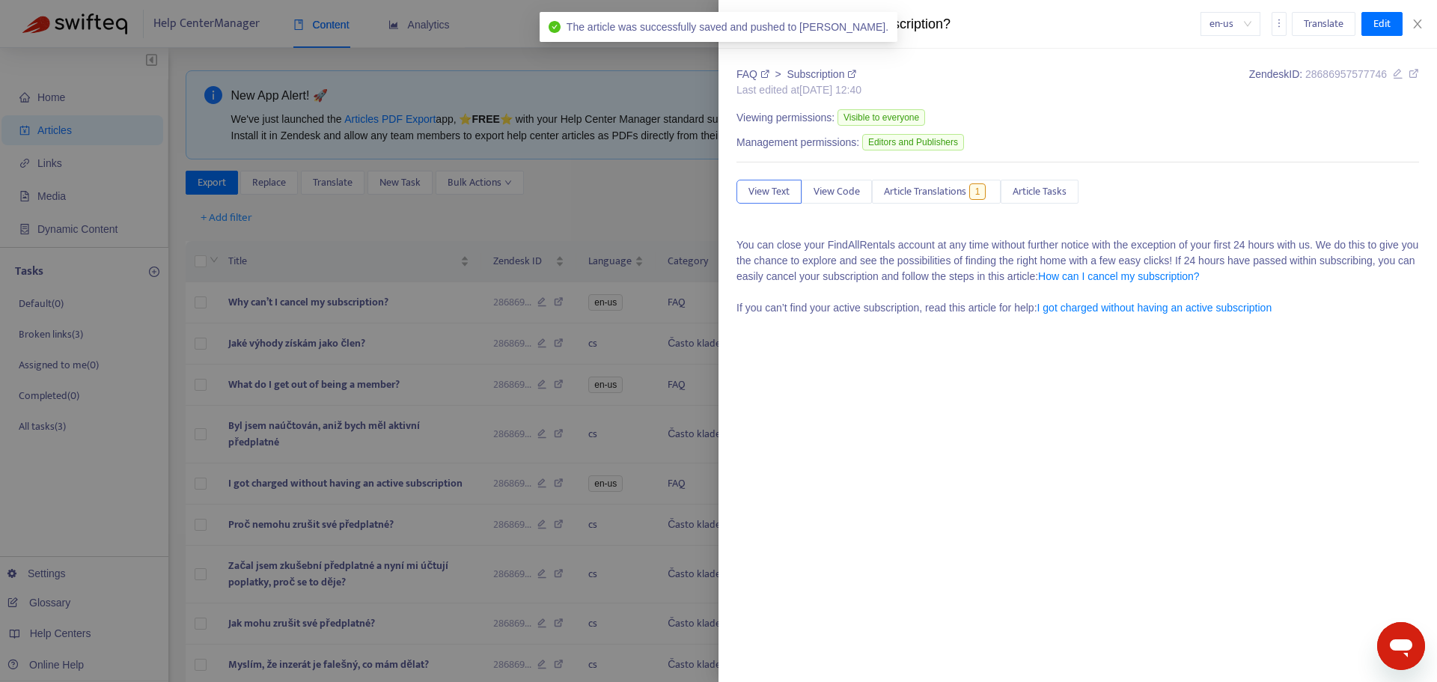
type input "*******"
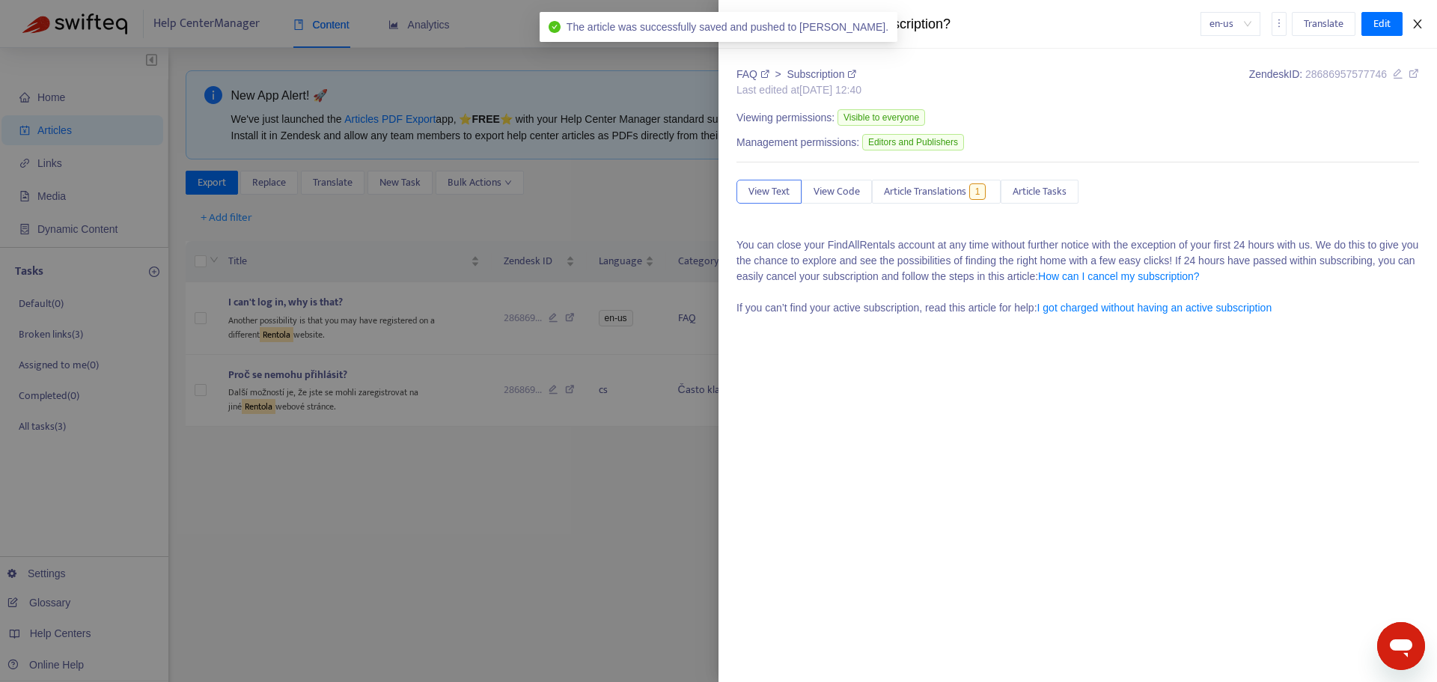
click at [1420, 28] on icon "close" at bounding box center [1418, 24] width 12 height 12
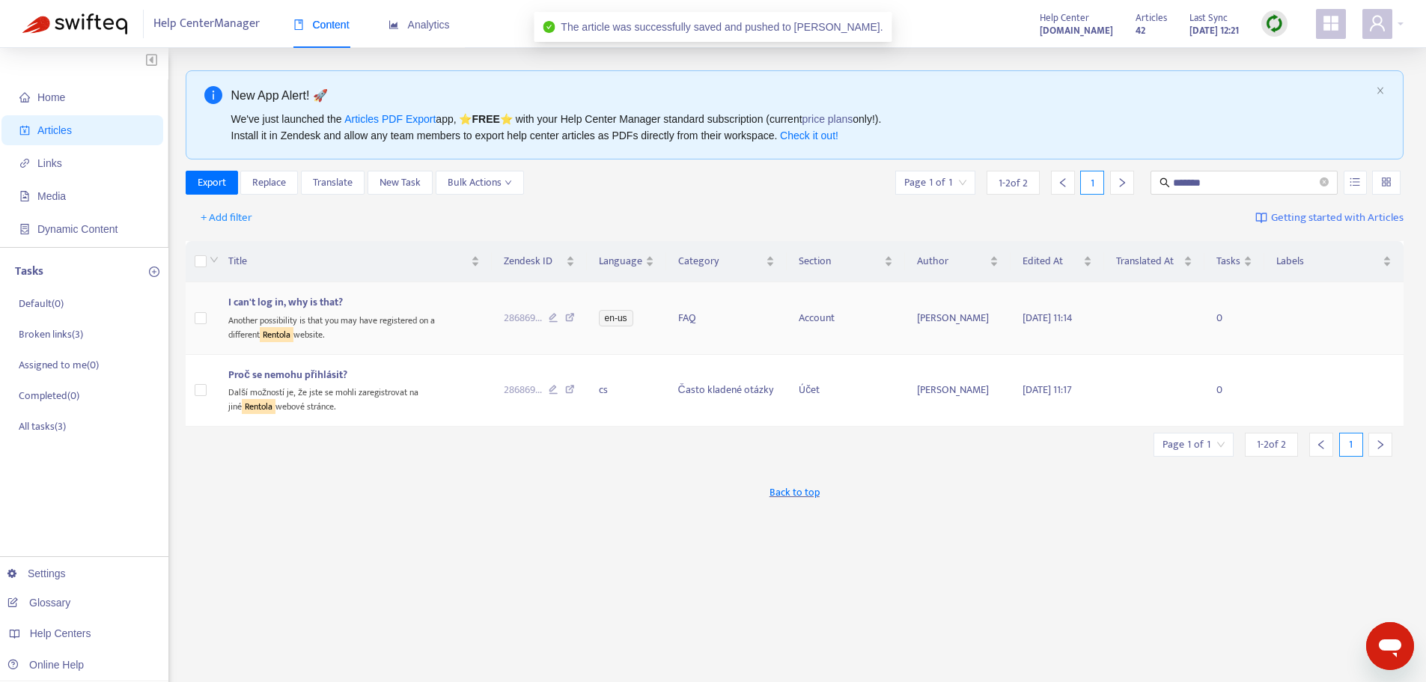
click at [413, 326] on div "Another possibility is that you may have registered on a different Rentola webs…" at bounding box center [353, 326] width 251 height 31
click at [413, 326] on body "Help Center Manager Content Analytics Help Center faq.findallrentals.cz Article…" at bounding box center [713, 473] width 1426 height 946
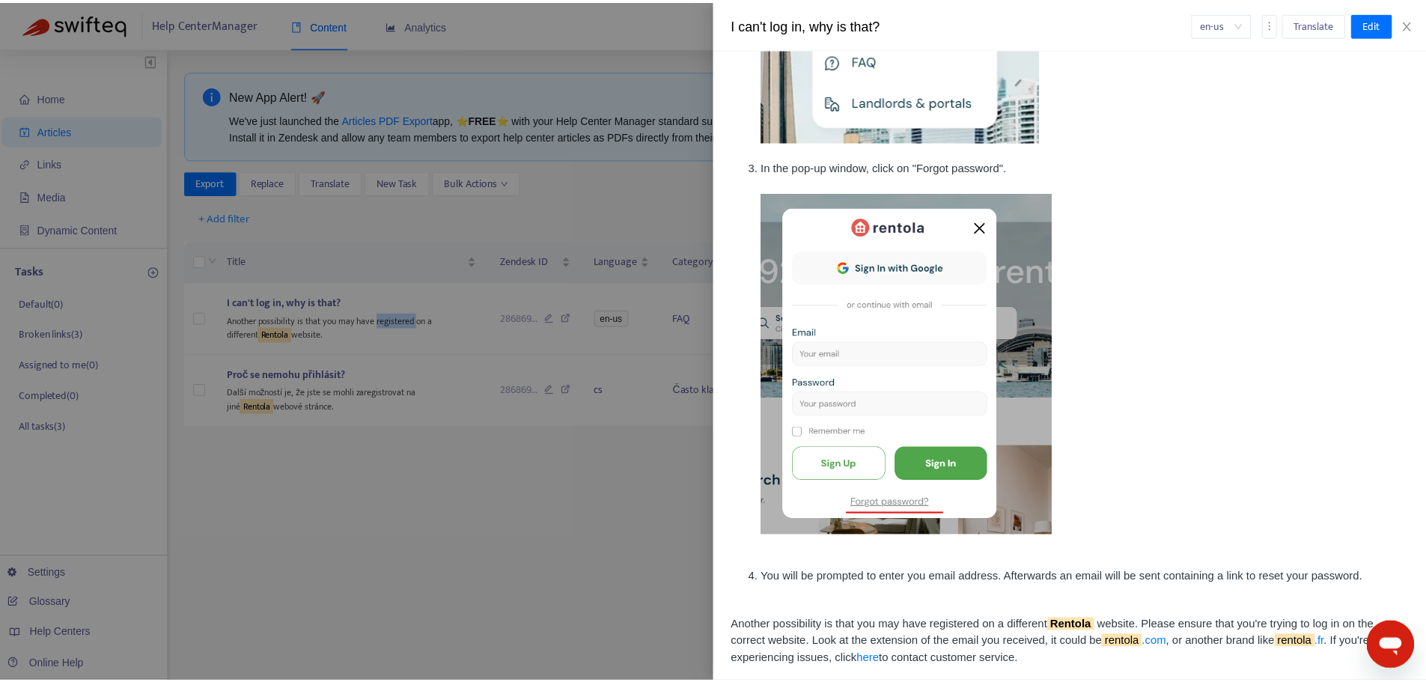
scroll to position [431, 0]
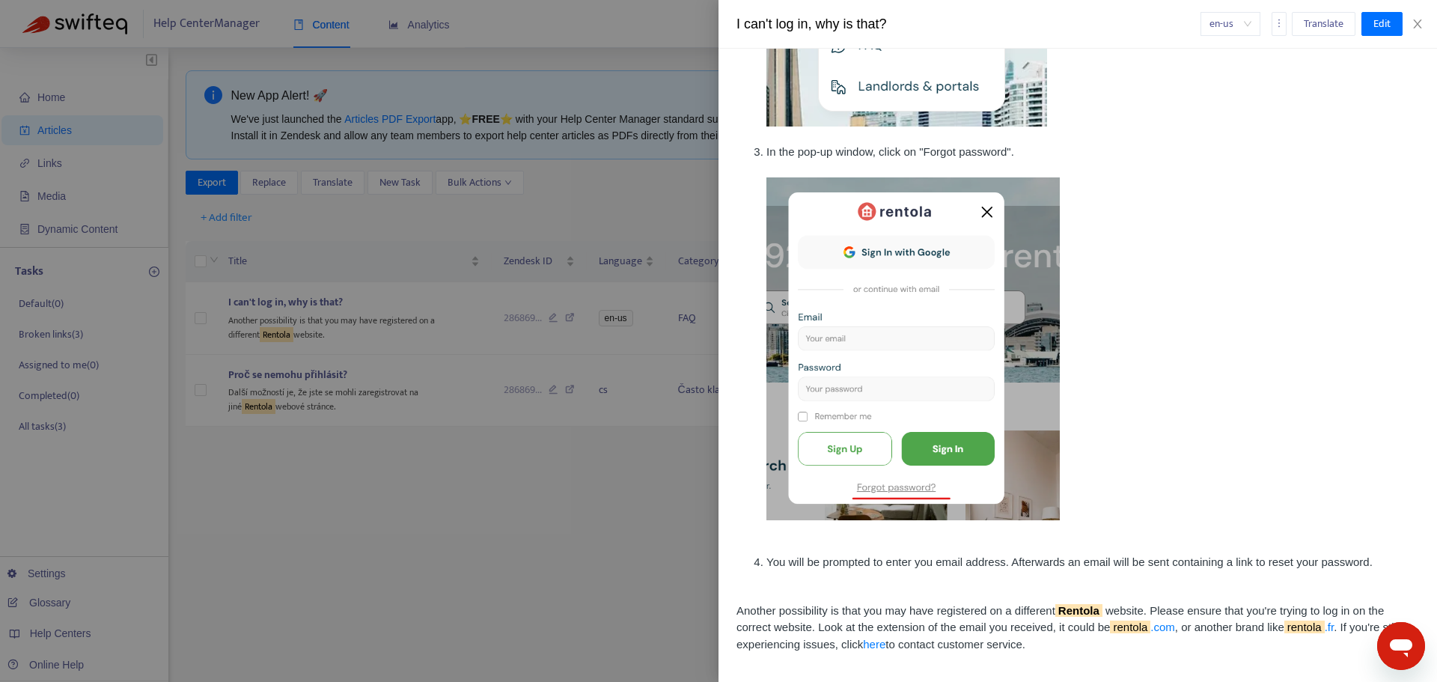
click at [1060, 610] on sqkw "Rentola" at bounding box center [1078, 610] width 47 height 13
click at [1384, 22] on span "Edit" at bounding box center [1381, 24] width 17 height 16
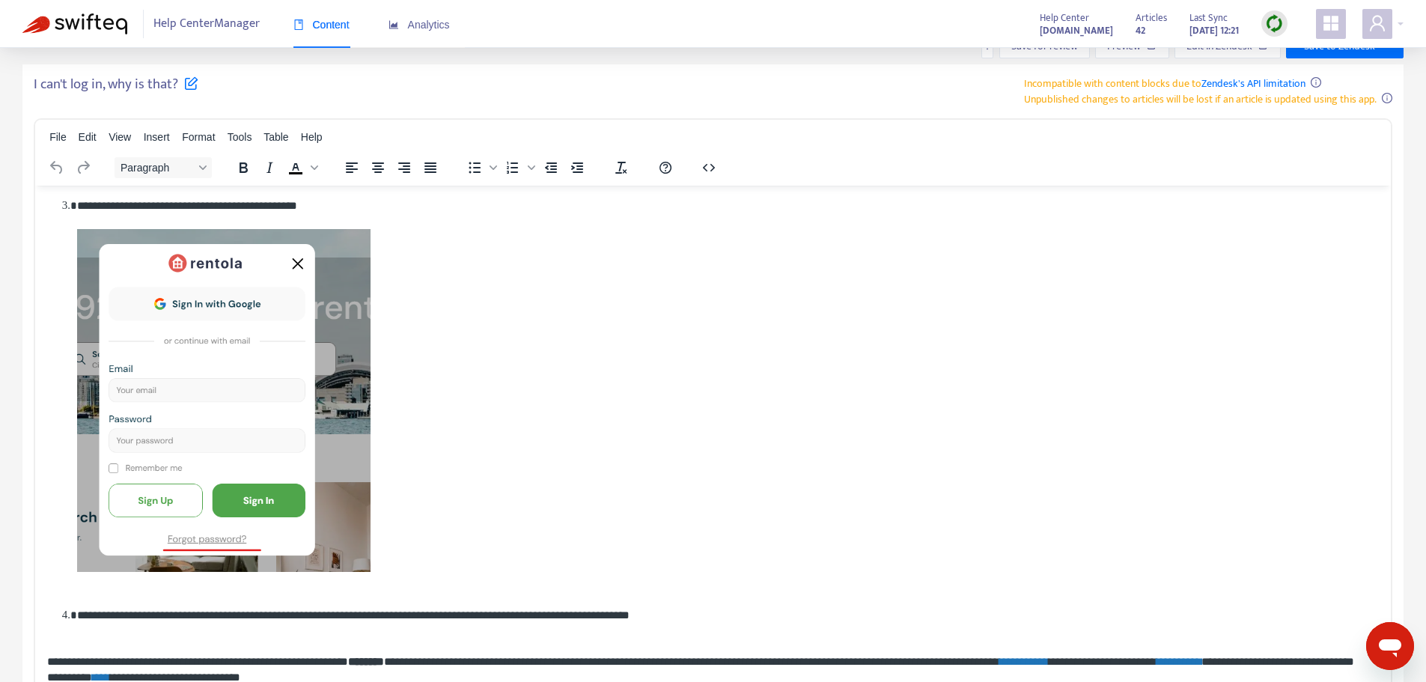
scroll to position [82, 0]
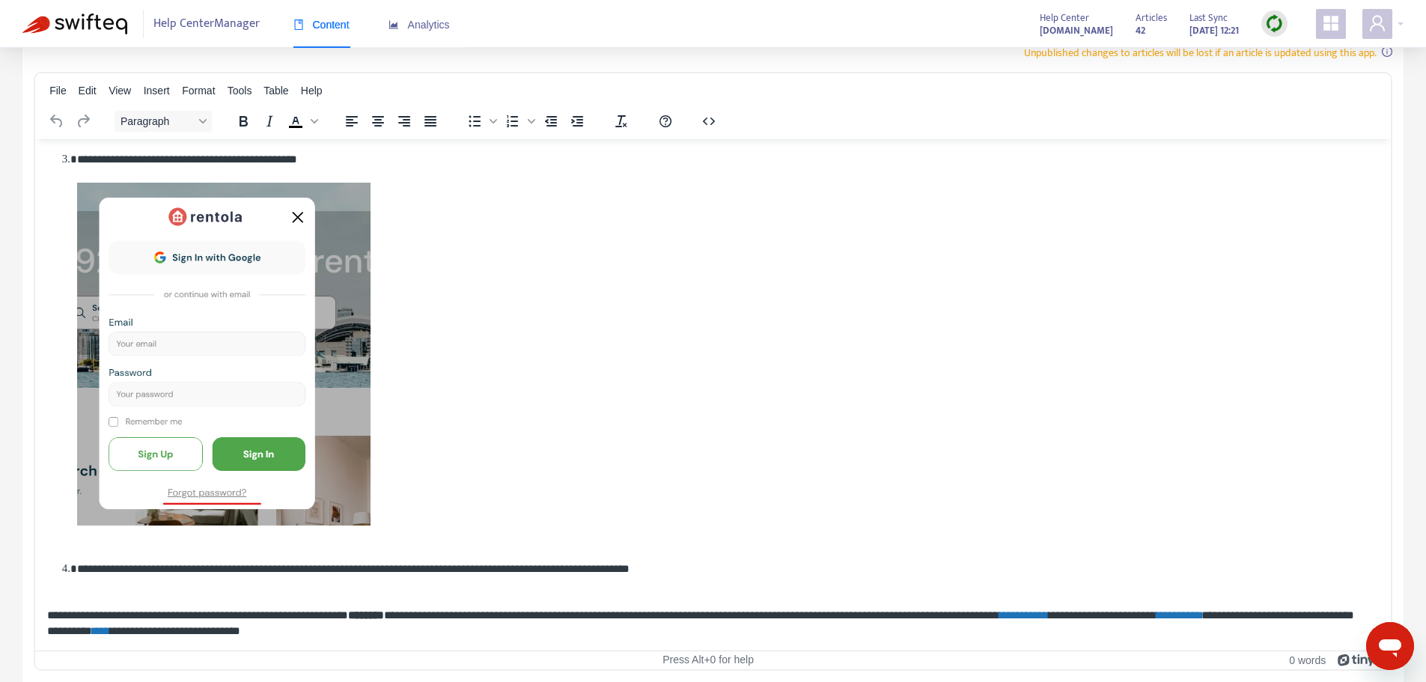
click at [369, 614] on strong "*******" at bounding box center [366, 613] width 36 height 11
paste body "Rich Text Area. Press ALT-0 for help."
drag, startPoint x: 455, startPoint y: 617, endPoint x: 370, endPoint y: 614, distance: 85.4
click at [370, 614] on p "**********" at bounding box center [707, 621] width 1320 height 31
click at [243, 125] on icon "Bold" at bounding box center [243, 121] width 8 height 10
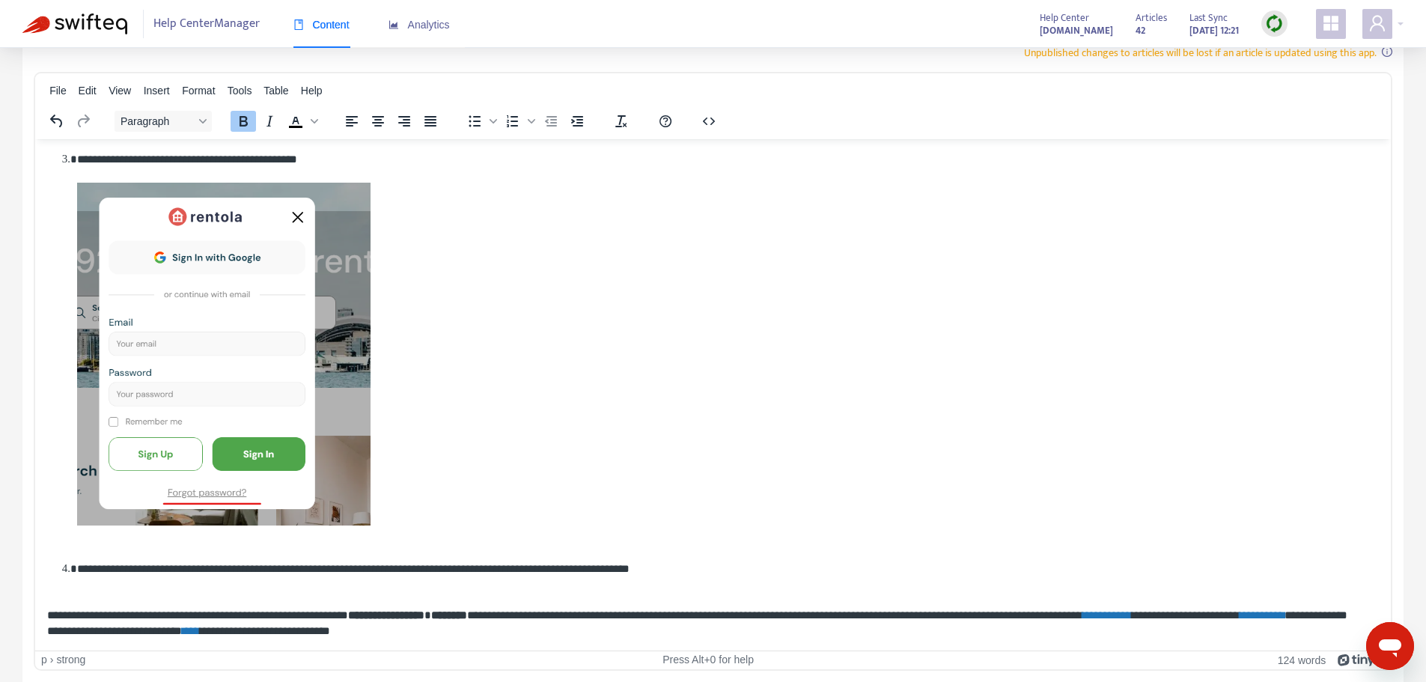
click at [1053, 424] on li "**********" at bounding box center [722, 354] width 1290 height 409
click at [1165, 616] on p "**********" at bounding box center [707, 621] width 1320 height 31
click at [1255, 529] on li "**********" at bounding box center [722, 354] width 1290 height 409
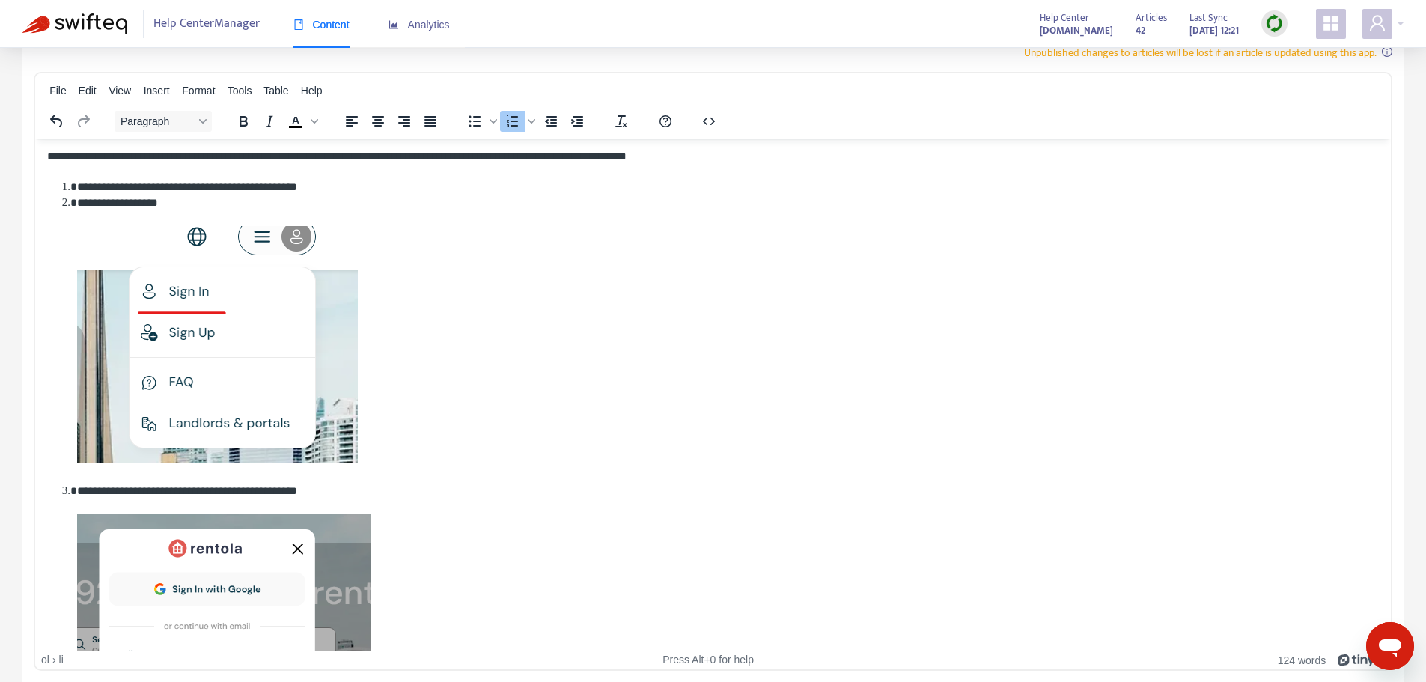
scroll to position [0, 0]
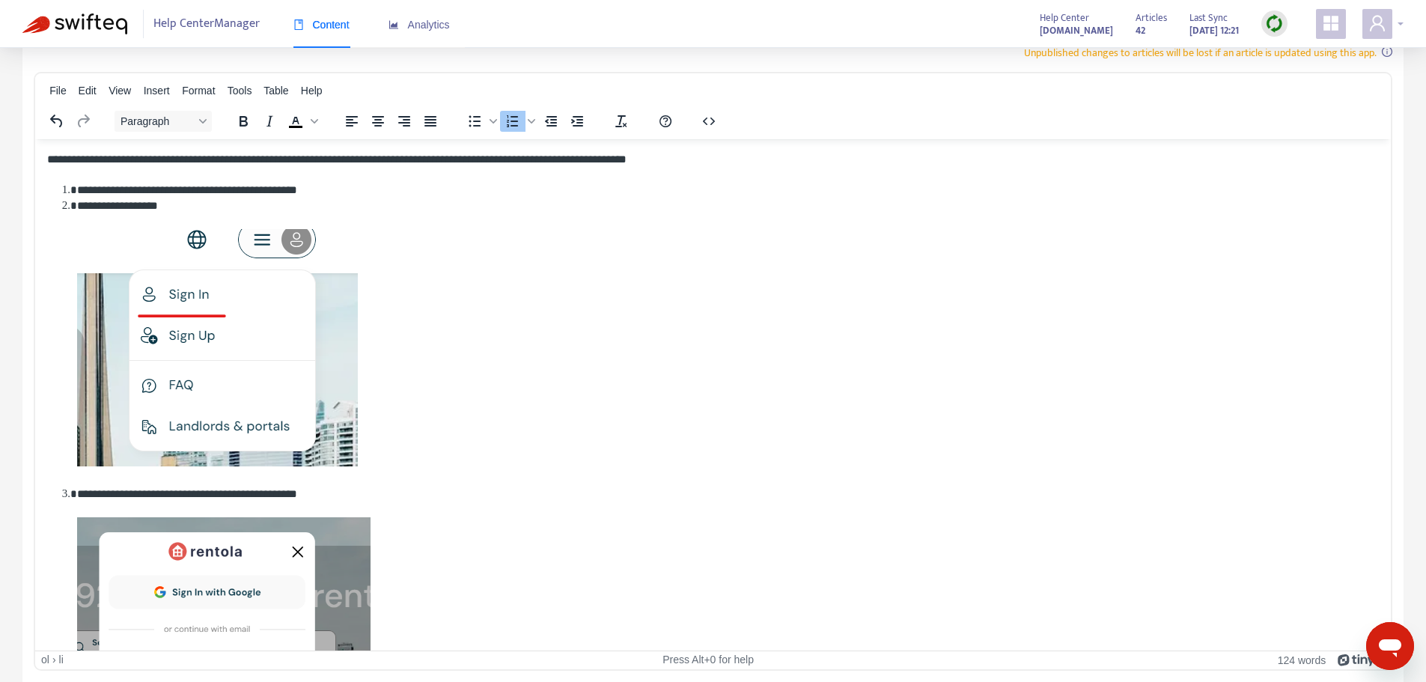
click at [1397, 20] on div at bounding box center [1382, 24] width 41 height 30
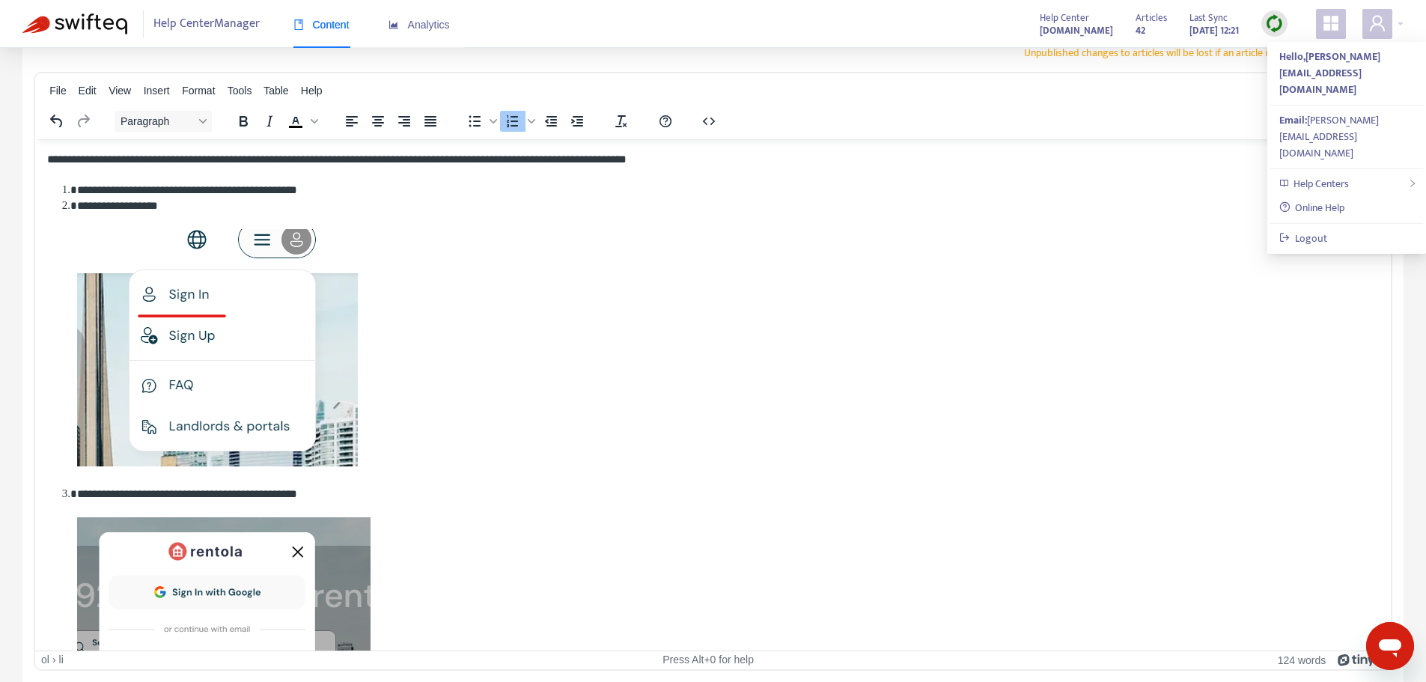
click at [1310, 366] on li "**********" at bounding box center [722, 341] width 1290 height 288
click at [1397, 22] on div at bounding box center [1382, 24] width 41 height 30
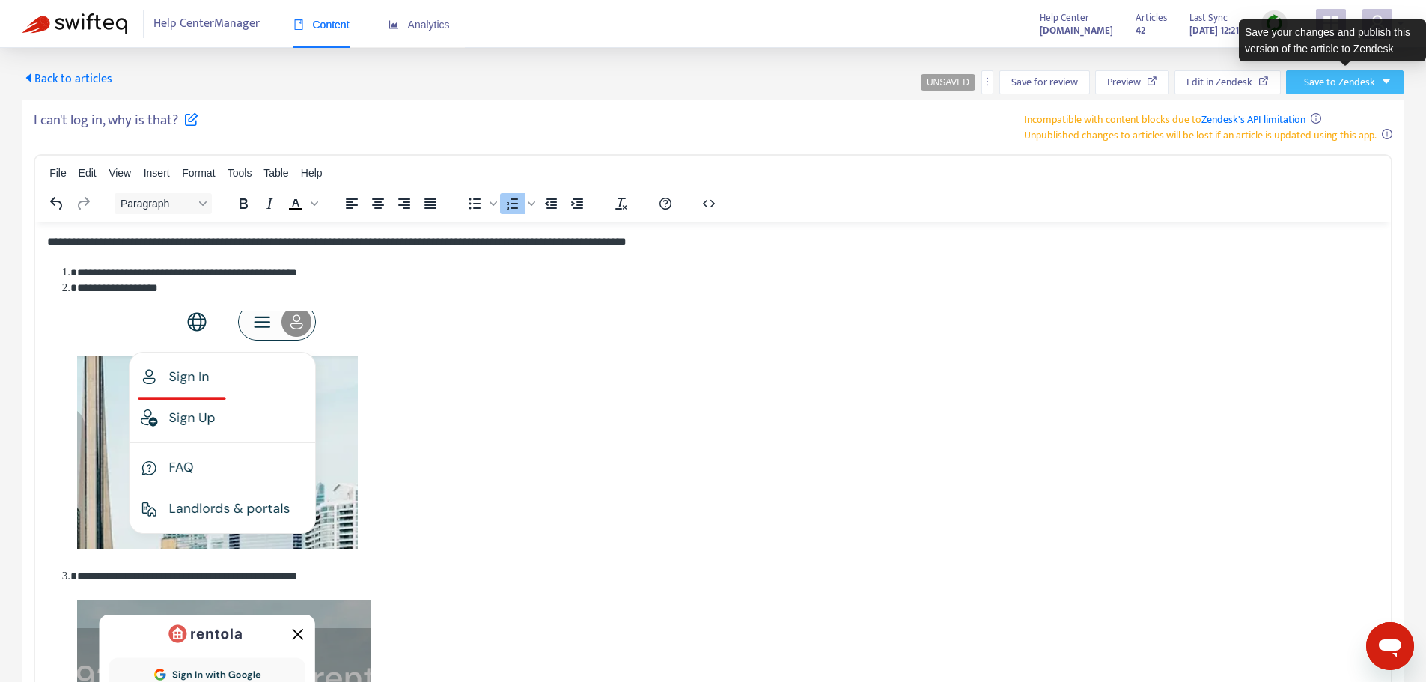
click at [1372, 81] on span "Save to Zendesk" at bounding box center [1339, 82] width 71 height 16
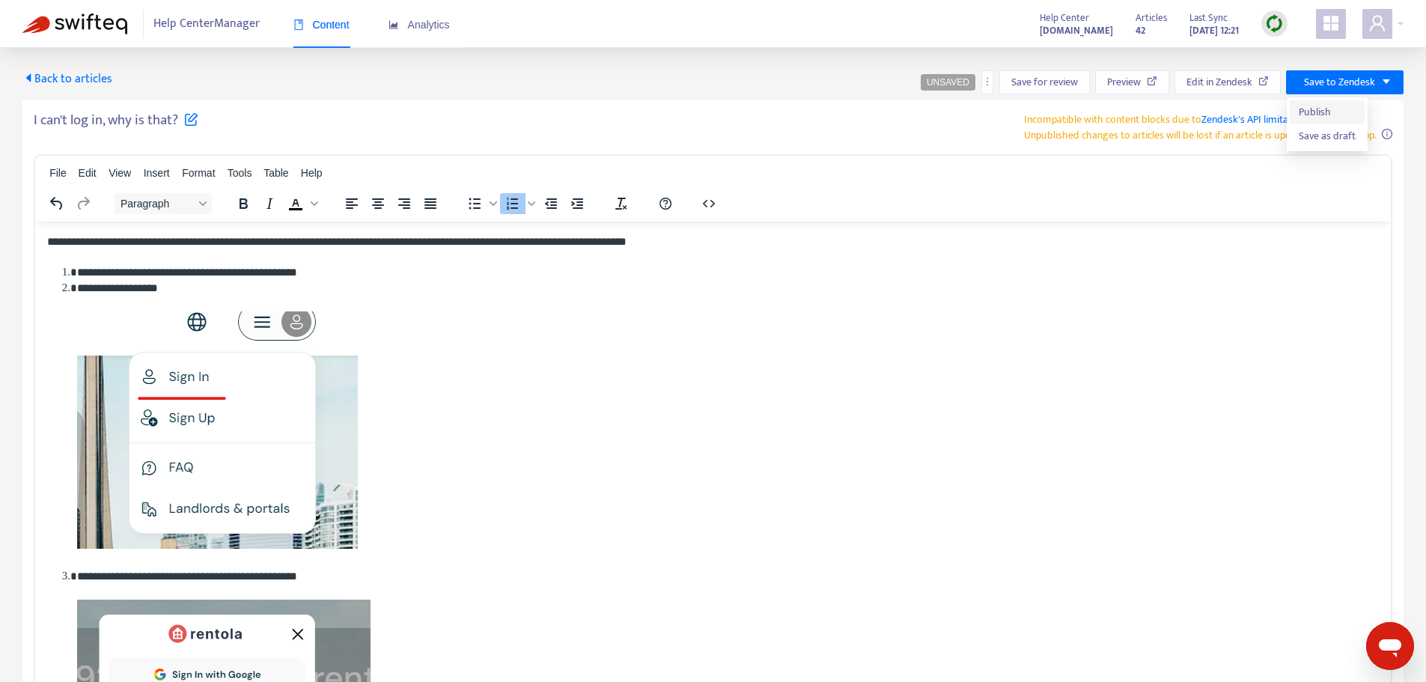
click at [1316, 111] on span "Publish" at bounding box center [1327, 112] width 57 height 16
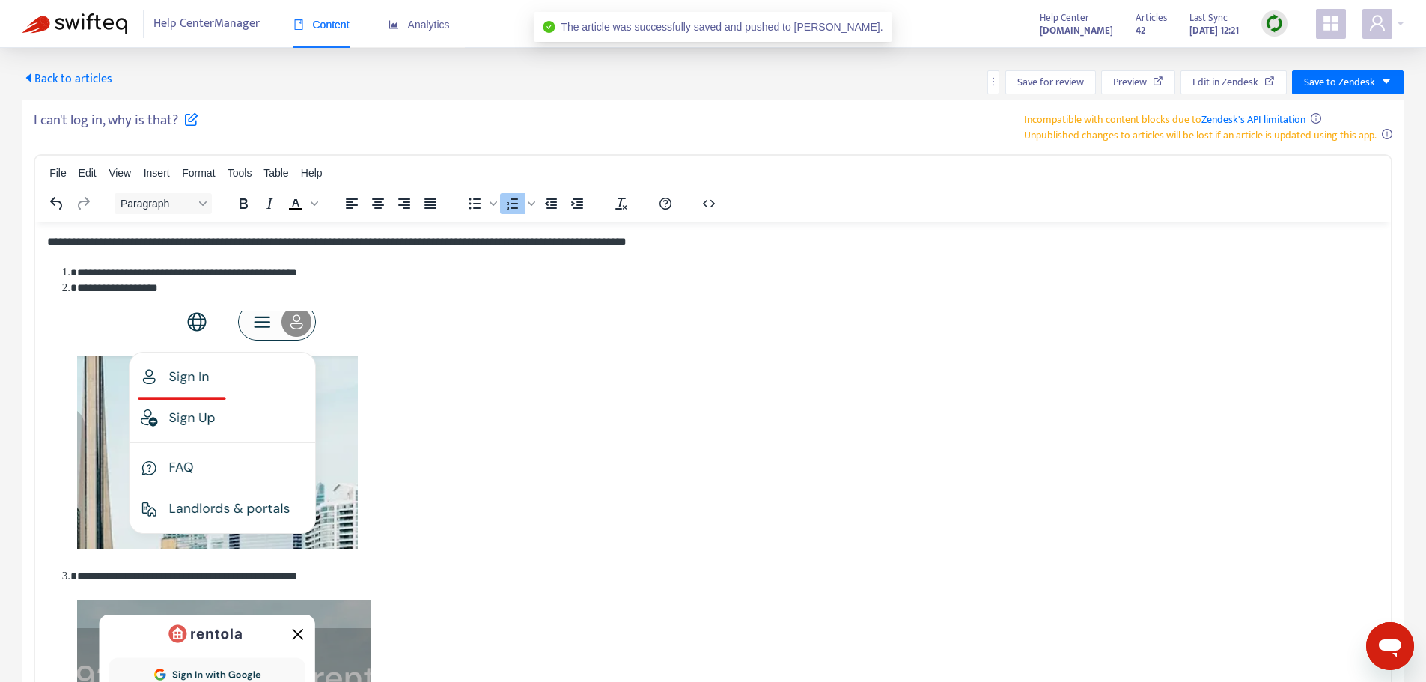
click at [103, 73] on span "Back to articles" at bounding box center [67, 79] width 90 height 20
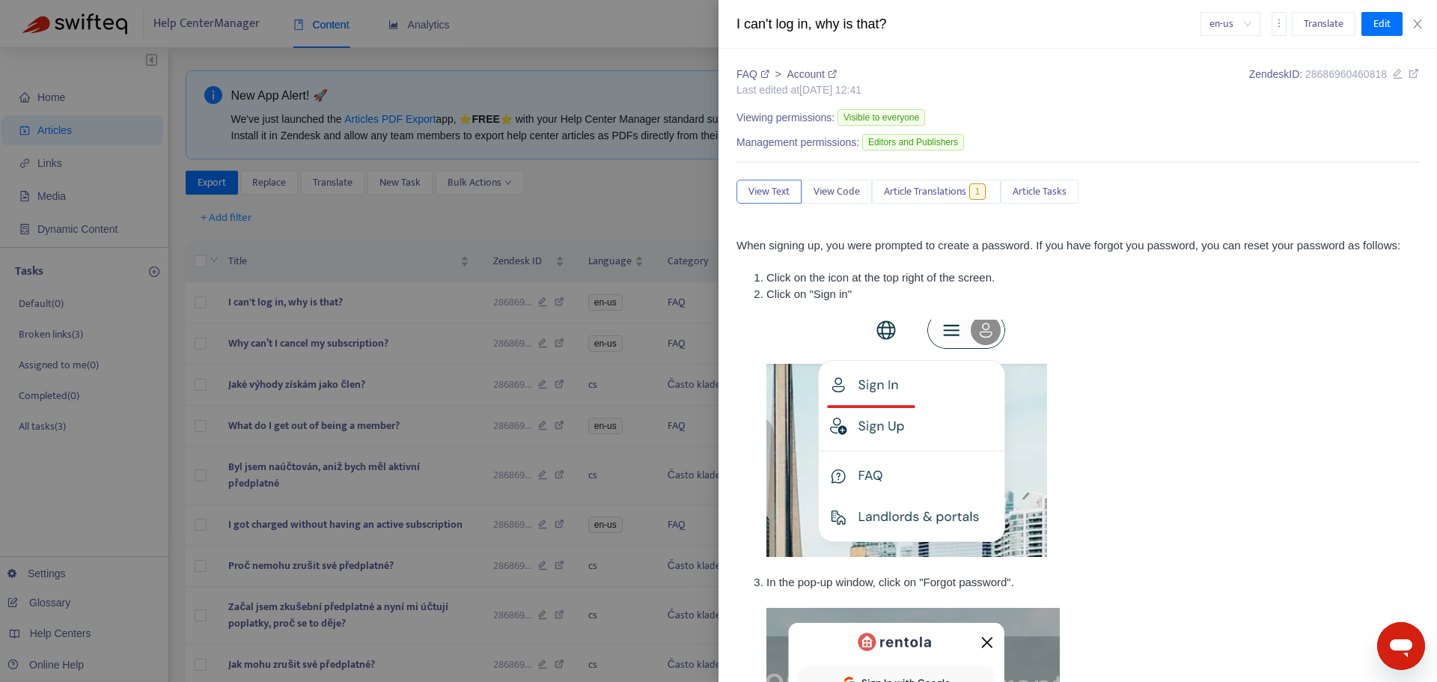
type input "*******"
click at [1417, 22] on icon "close" at bounding box center [1417, 23] width 8 height 9
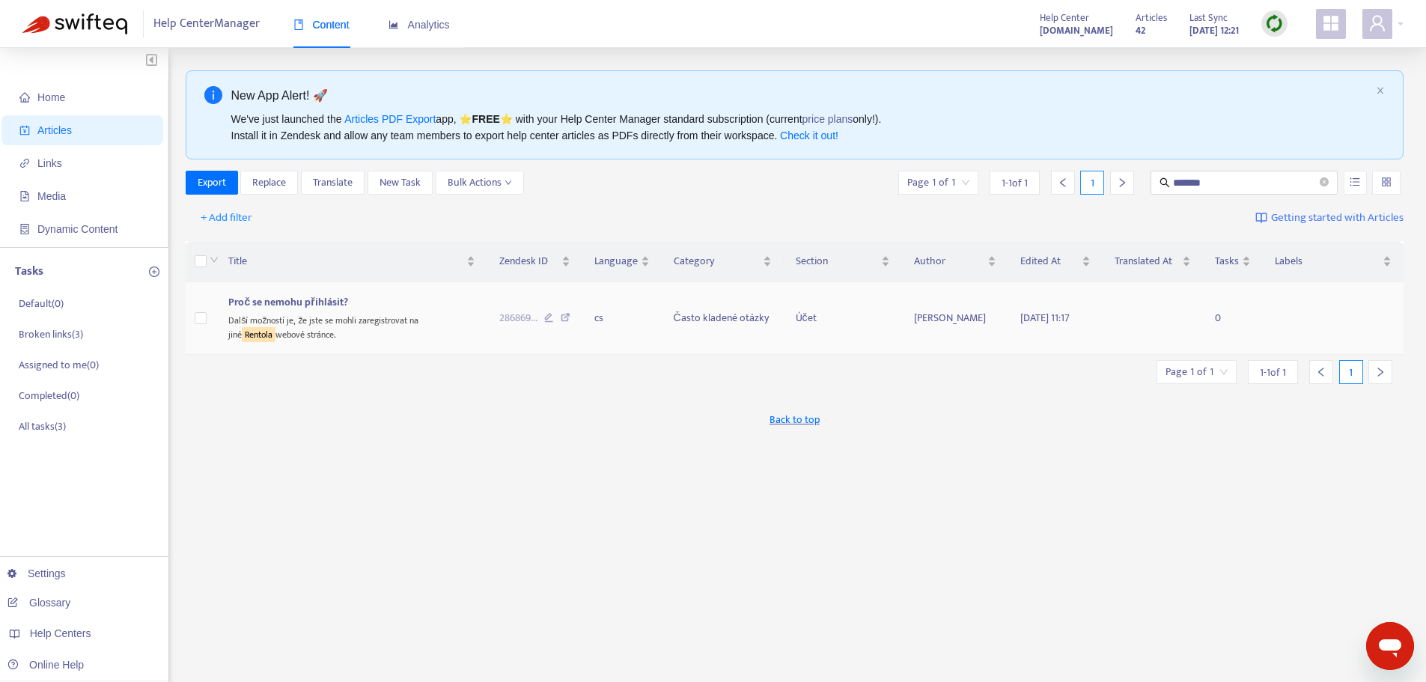
click at [337, 321] on div "Další možností je, že jste se mohli zaregistrovat na jiné Rentola webové stránc…" at bounding box center [351, 326] width 247 height 31
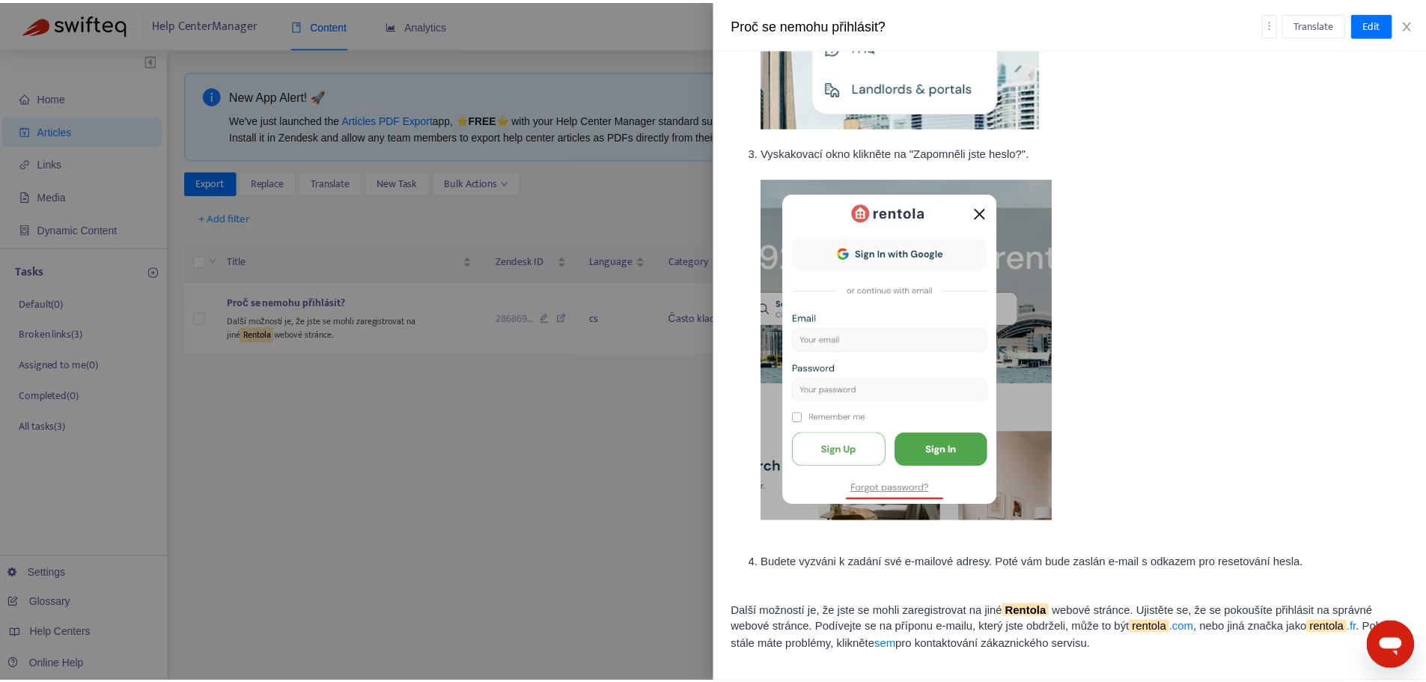
scroll to position [430, 0]
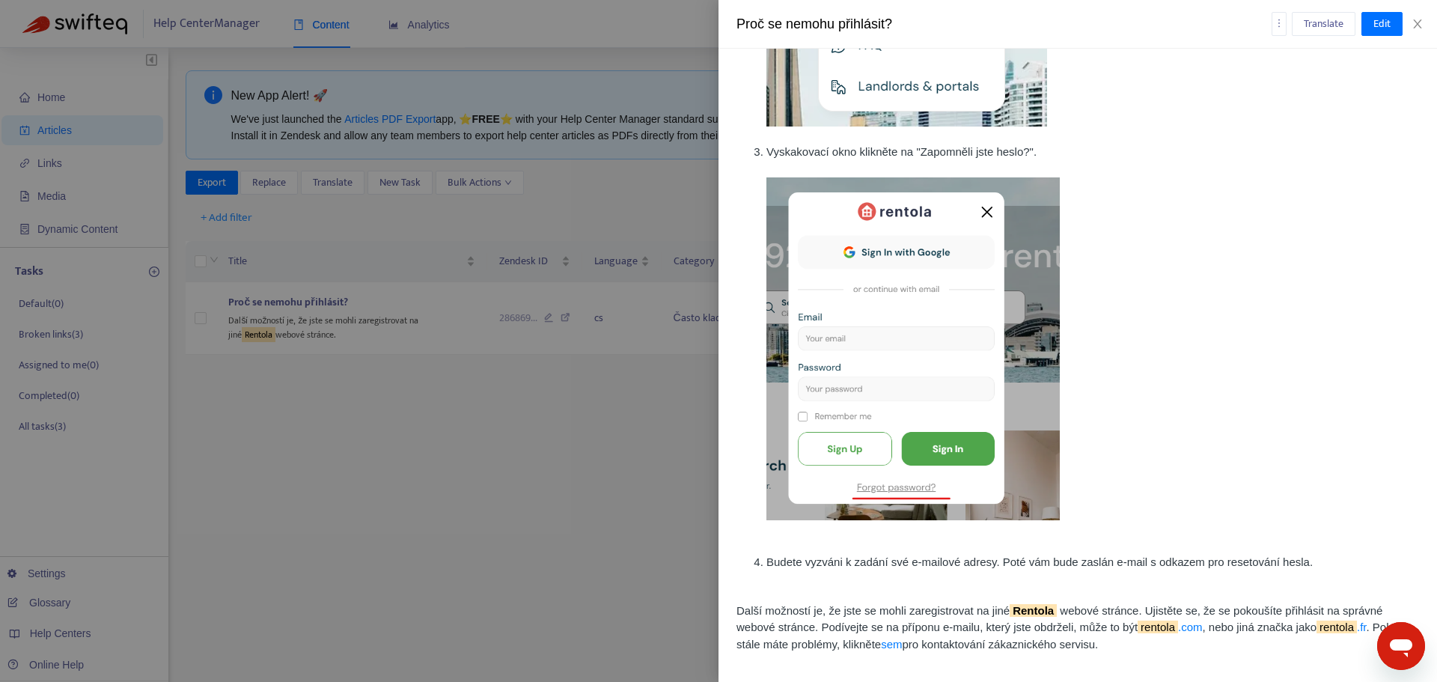
click at [1023, 608] on sqkw "Rentola" at bounding box center [1033, 610] width 47 height 13
click at [1385, 16] on span "Edit" at bounding box center [1381, 24] width 17 height 16
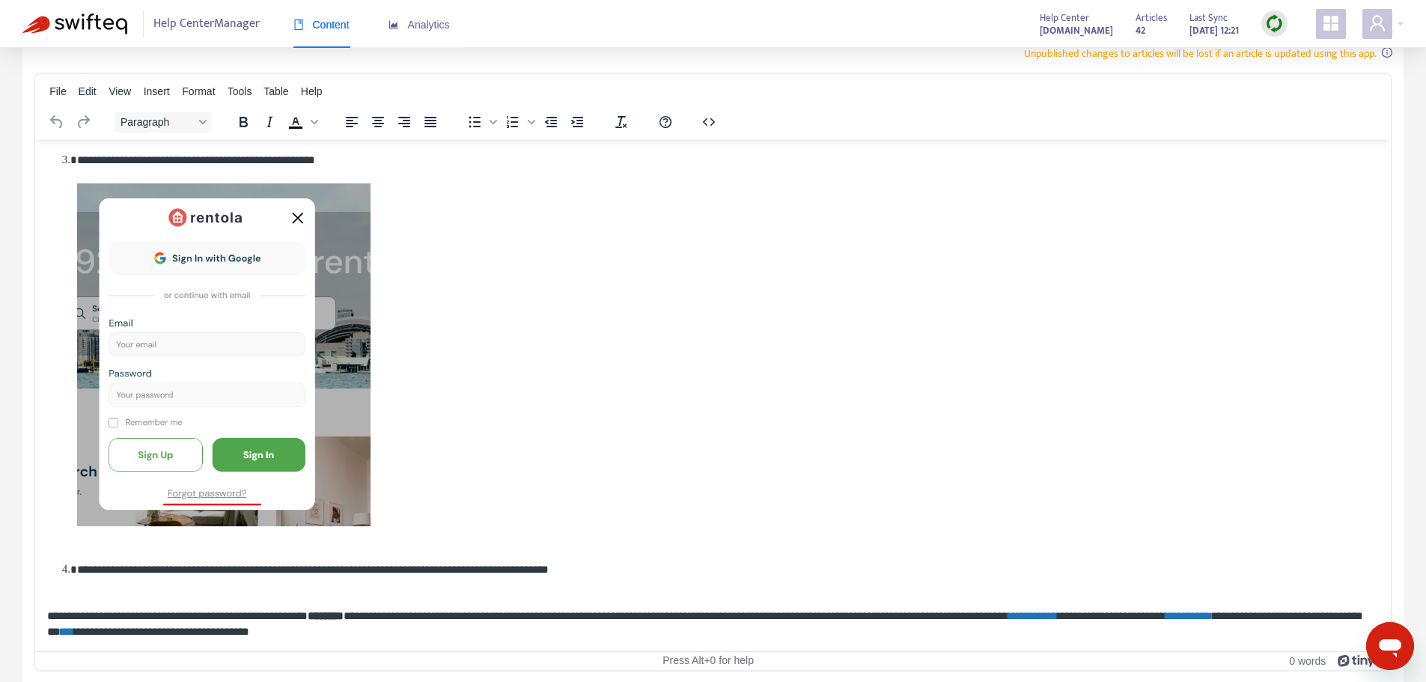
scroll to position [82, 0]
click at [341, 610] on strong "*******" at bounding box center [326, 613] width 36 height 11
paste body "Rich Text Area. Press ALT-0 for help."
drag, startPoint x: 1186, startPoint y: 614, endPoint x: 1129, endPoint y: 613, distance: 57.6
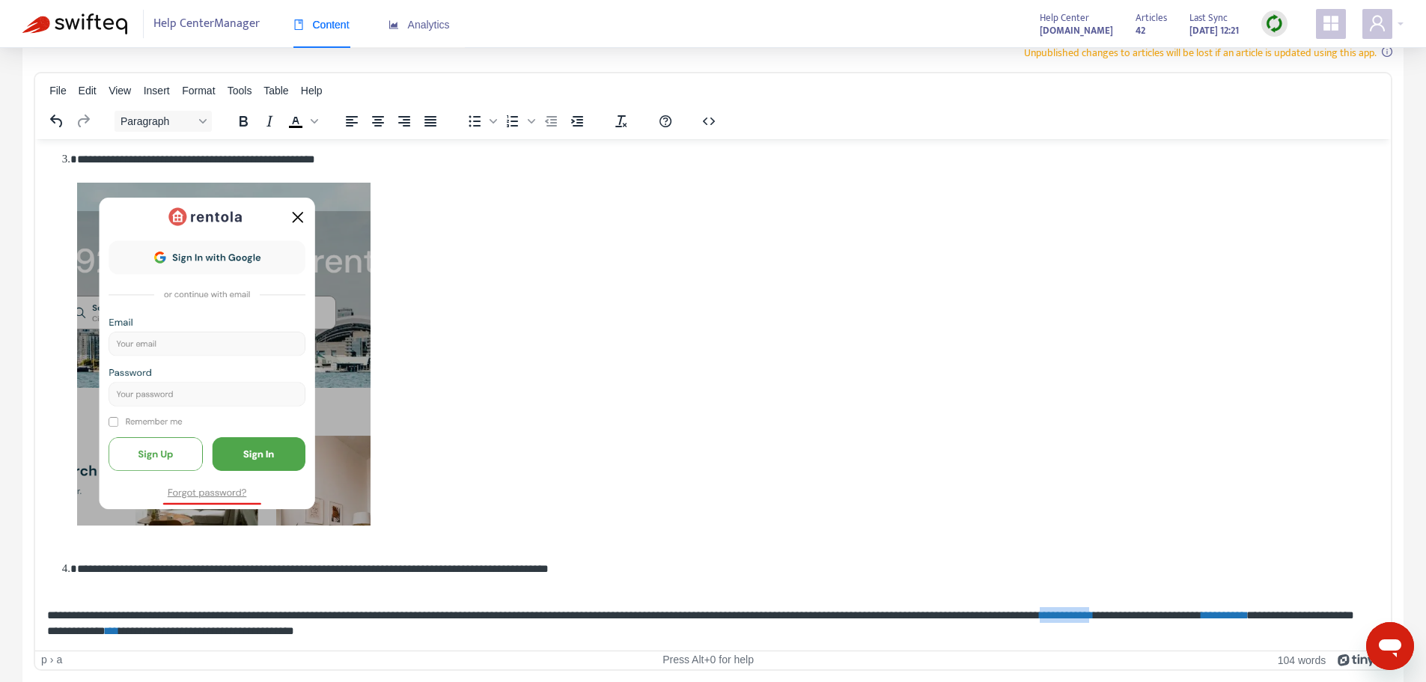
click at [1093, 613] on link "**********" at bounding box center [1067, 613] width 54 height 11
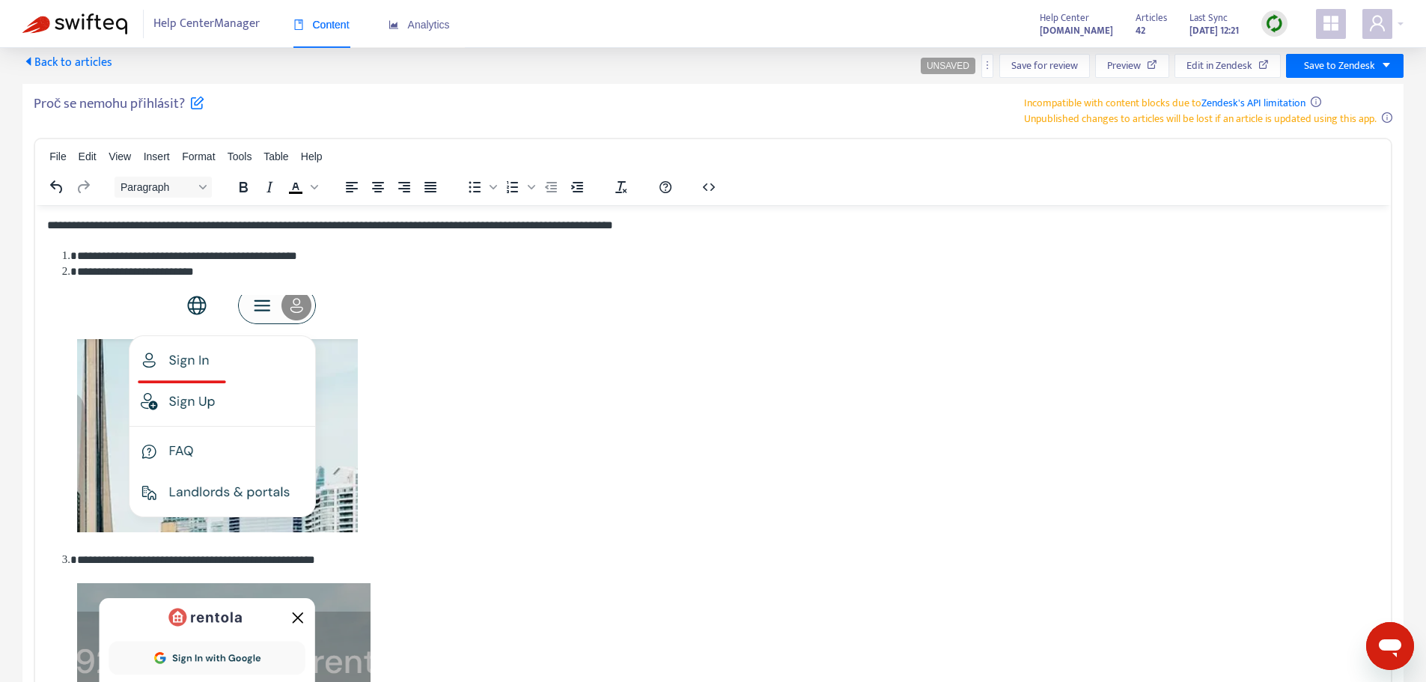
scroll to position [0, 0]
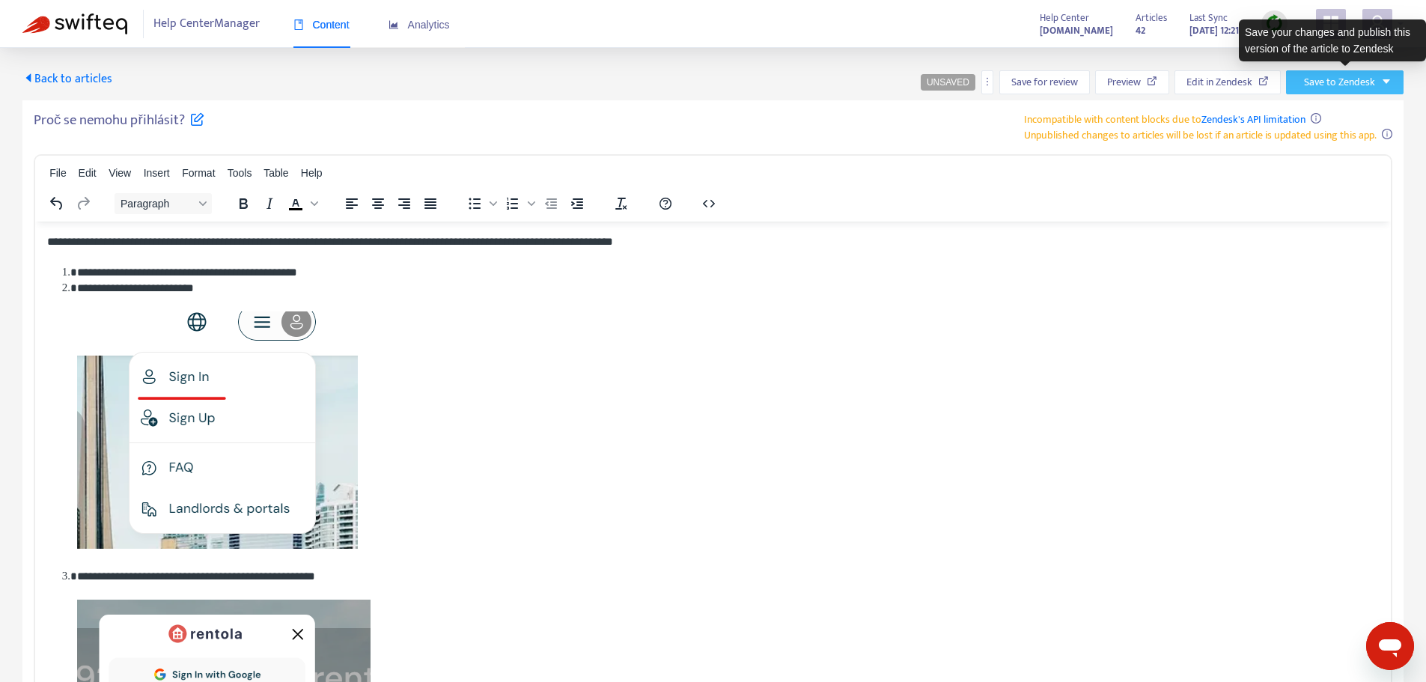
click at [1373, 88] on span "Save to Zendesk" at bounding box center [1339, 82] width 71 height 16
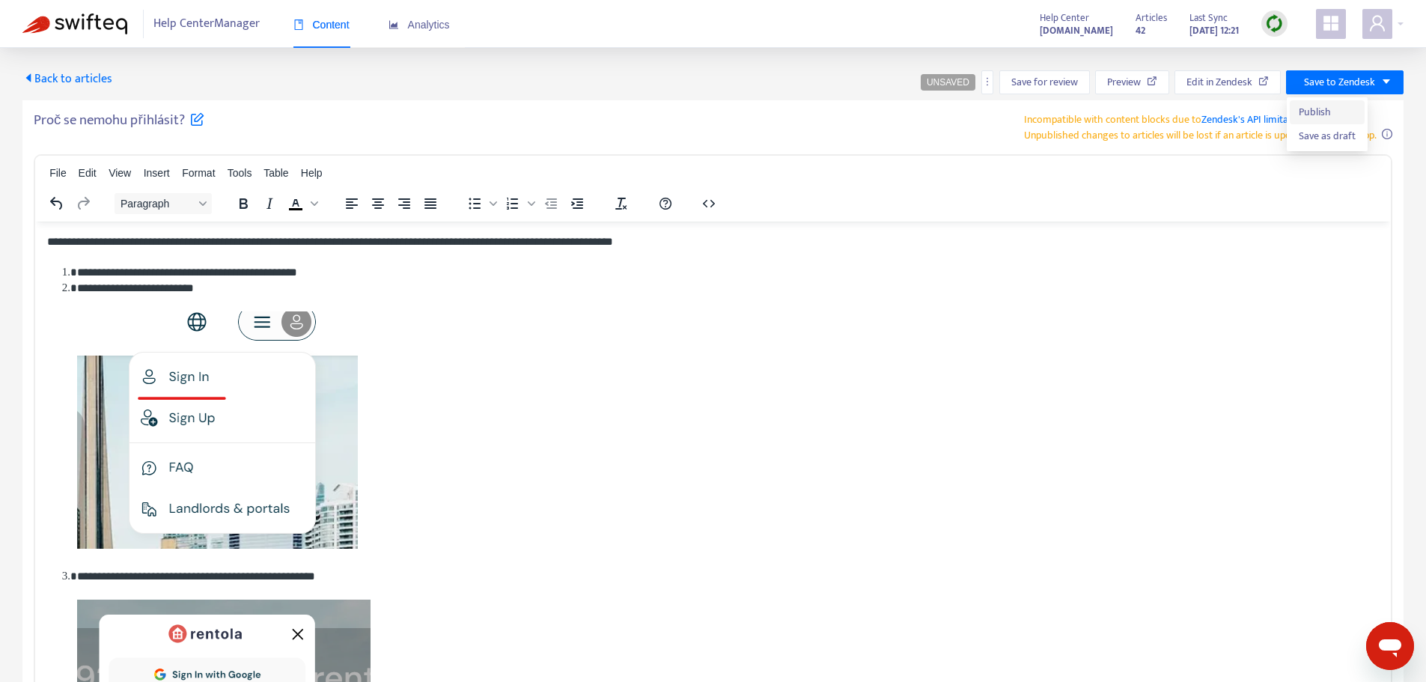
click at [1342, 109] on span "Publish" at bounding box center [1327, 112] width 57 height 16
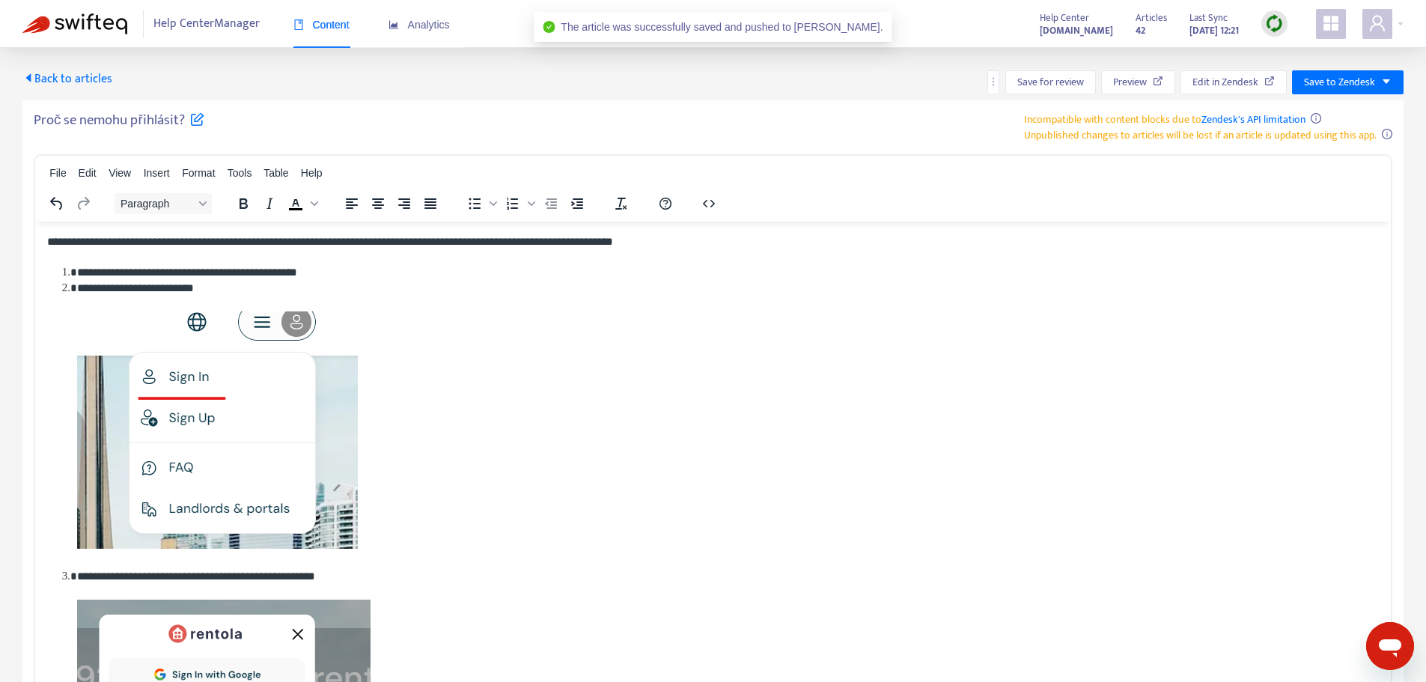
click at [99, 71] on span "Back to articles" at bounding box center [67, 79] width 90 height 20
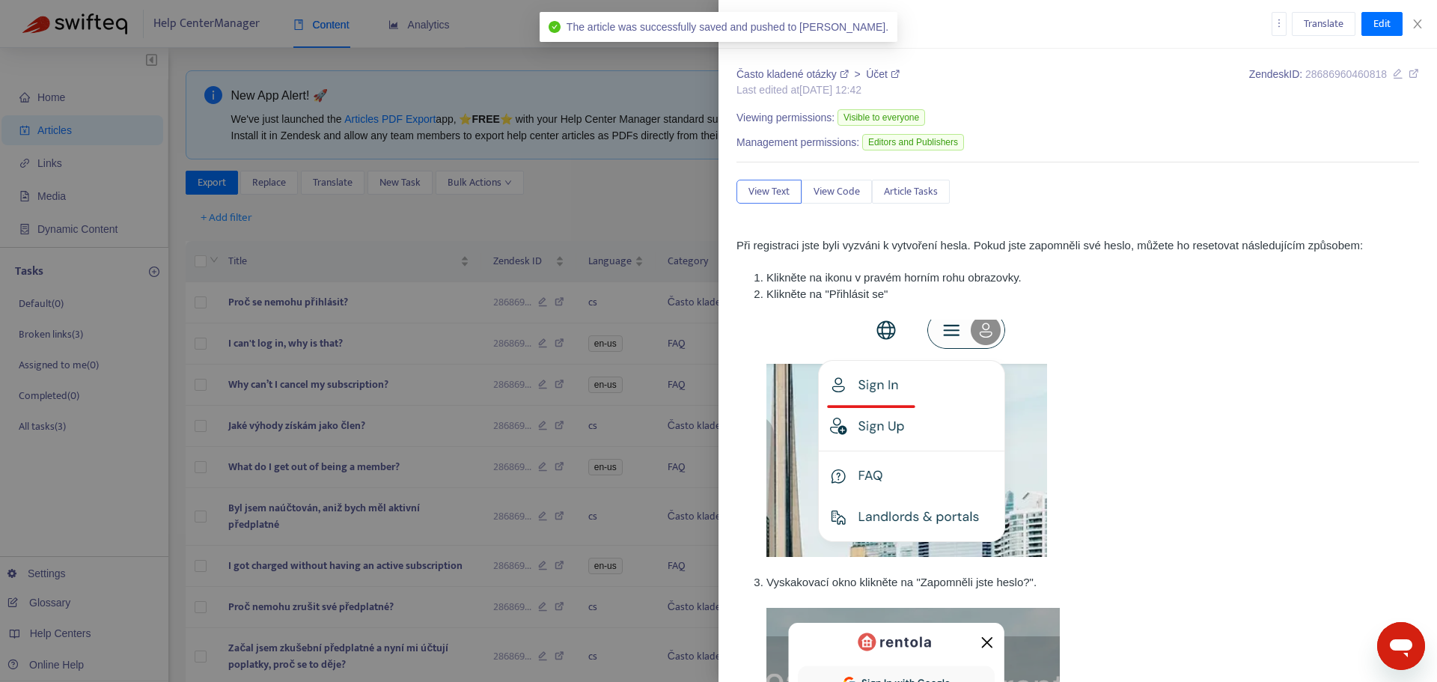
type input "*******"
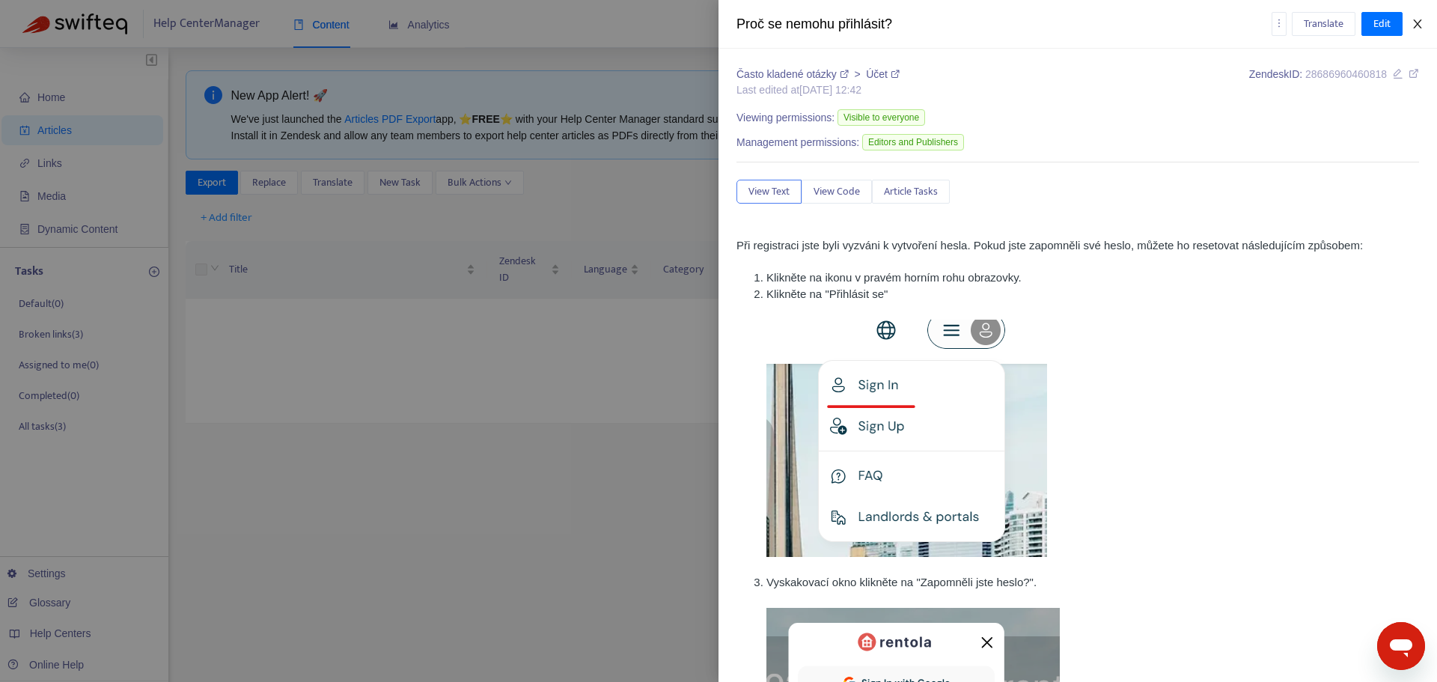
click at [1418, 24] on icon "close" at bounding box center [1418, 24] width 12 height 12
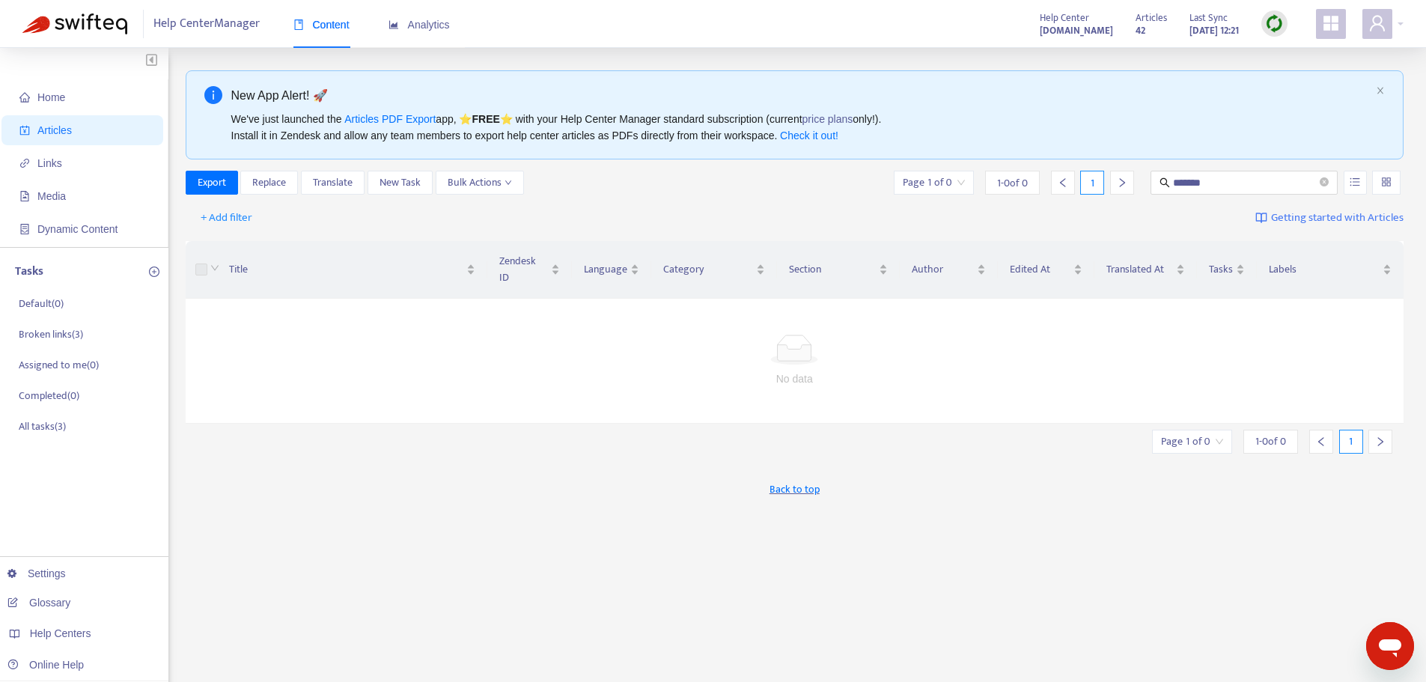
click at [1272, 23] on img at bounding box center [1274, 23] width 19 height 19
click at [1303, 72] on link "Full Sync" at bounding box center [1300, 78] width 54 height 17
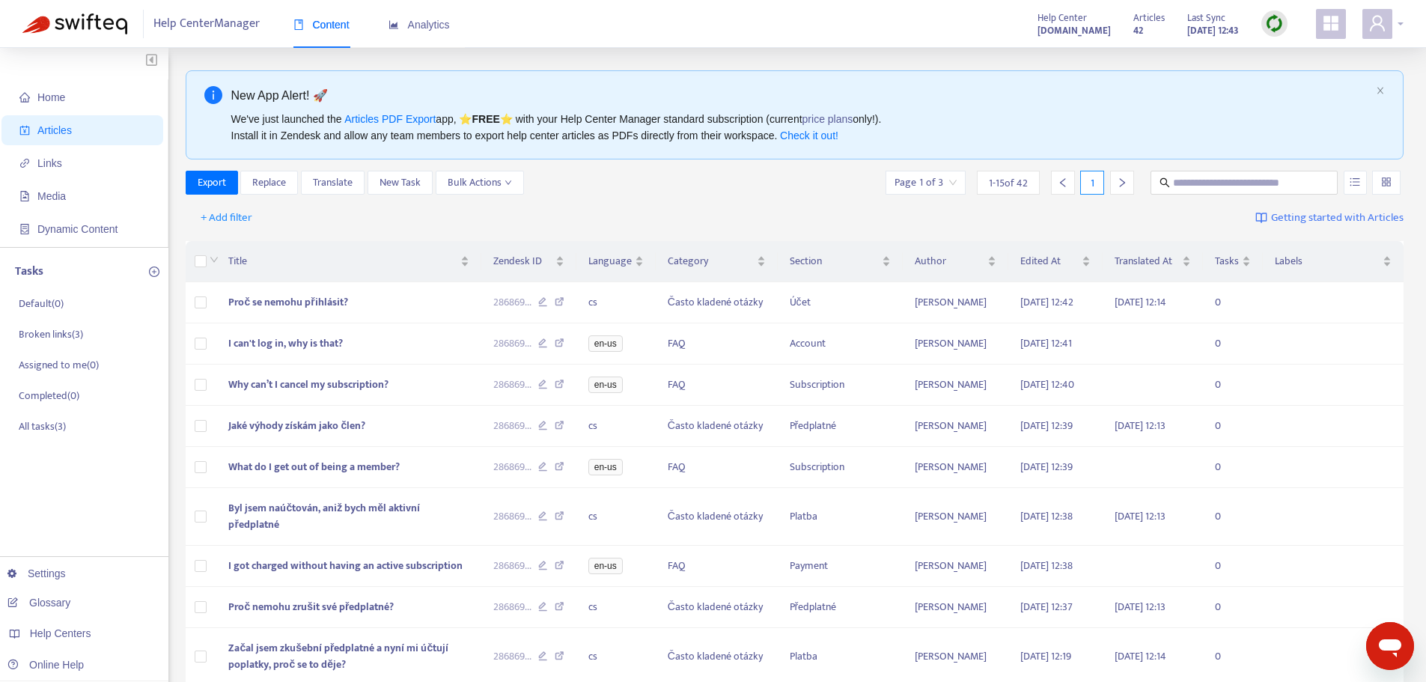
click at [1387, 34] on span at bounding box center [1377, 24] width 30 height 30
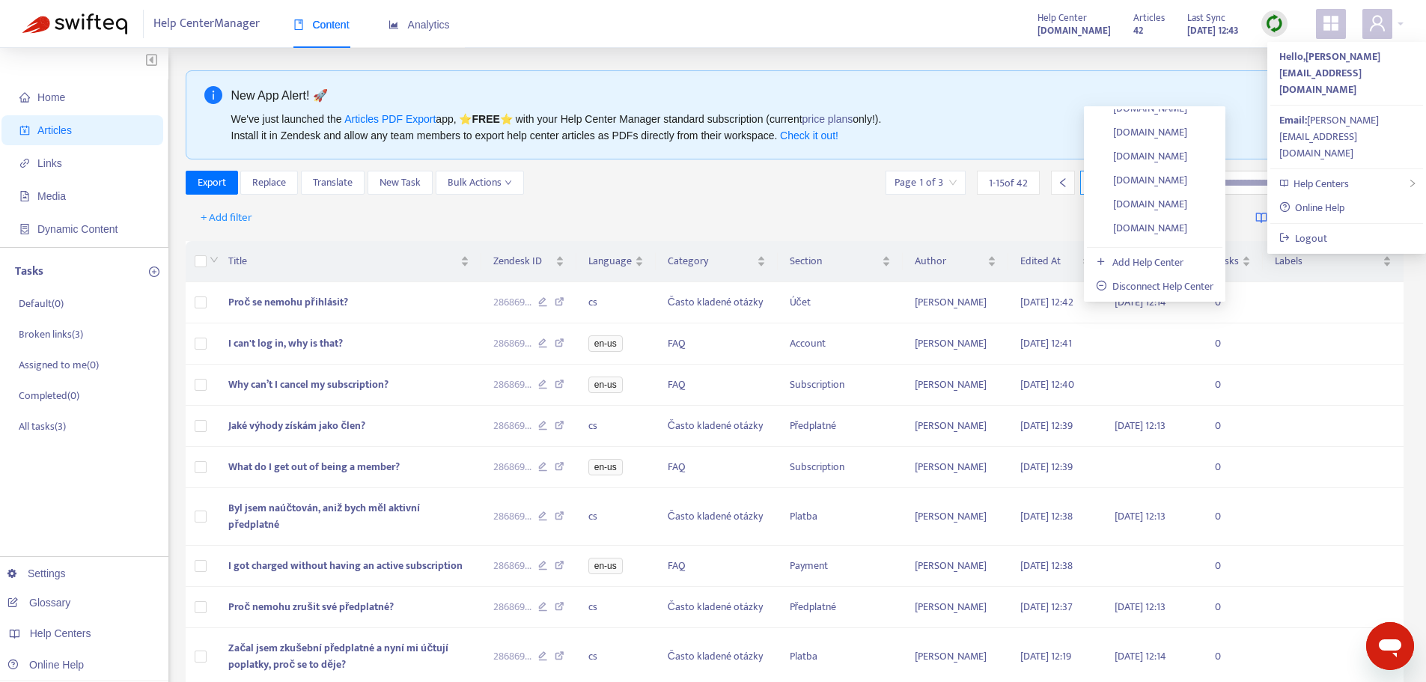
scroll to position [931, 0]
click at [1184, 217] on link "[DOMAIN_NAME]" at bounding box center [1141, 219] width 91 height 17
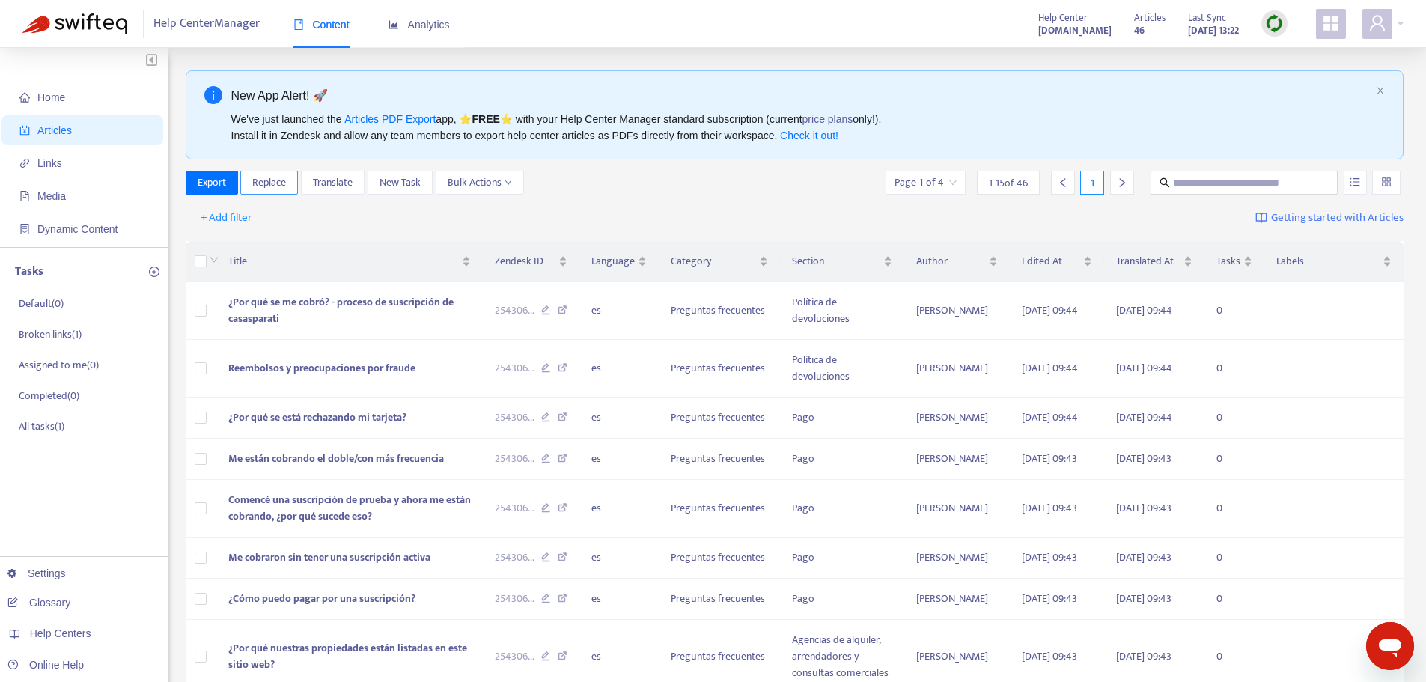
click at [276, 183] on span "Replace" at bounding box center [269, 182] width 34 height 16
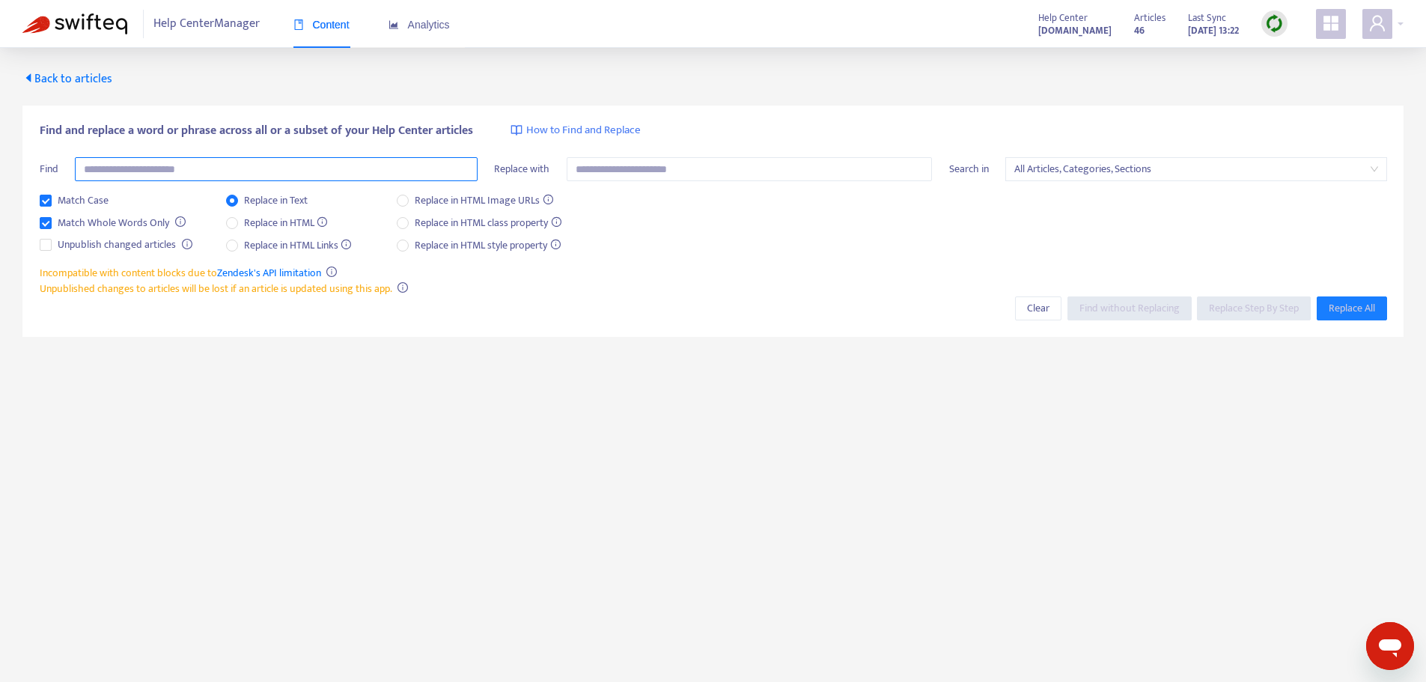
click at [352, 174] on input "text" at bounding box center [276, 169] width 403 height 24
type input "*******"
click at [1088, 303] on span "Find without Replacing" at bounding box center [1129, 308] width 100 height 16
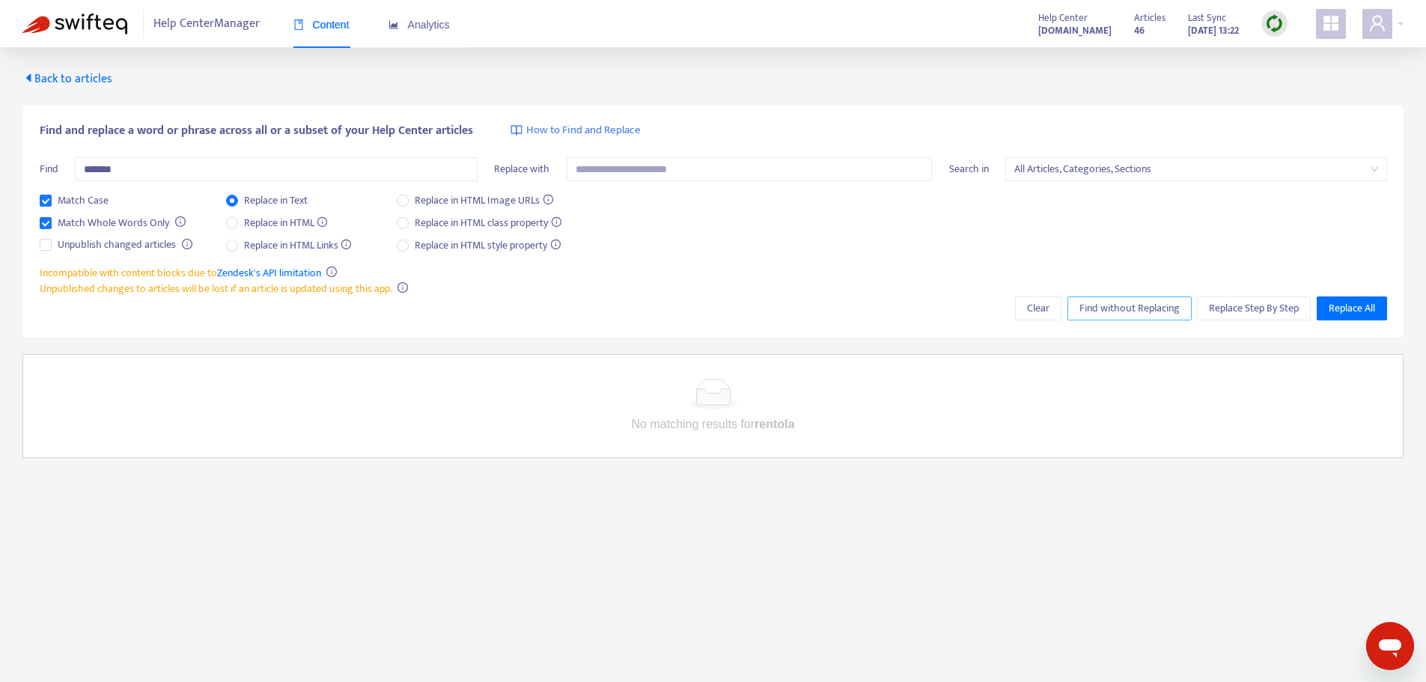
click at [1077, 165] on span "All Articles, Categories, Sections" at bounding box center [1196, 169] width 364 height 22
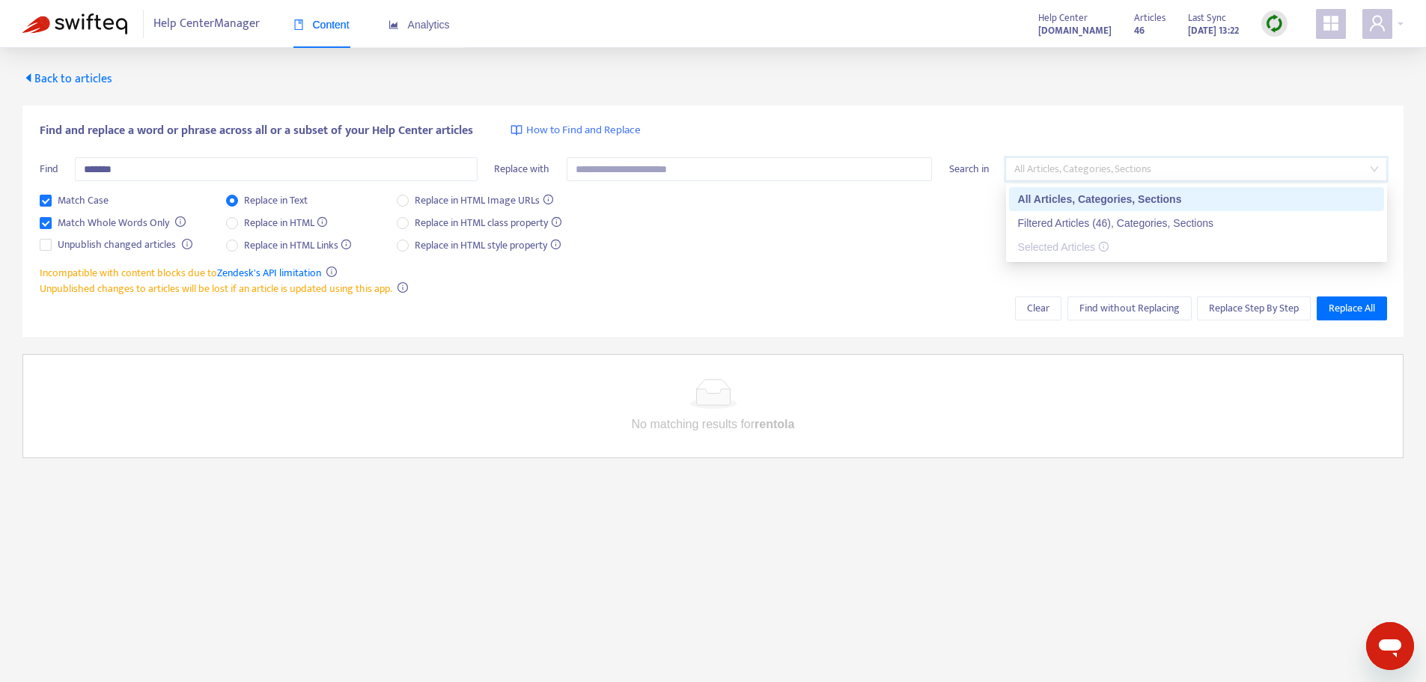
click at [1084, 201] on div "All Articles, Categories, Sections" at bounding box center [1196, 199] width 357 height 16
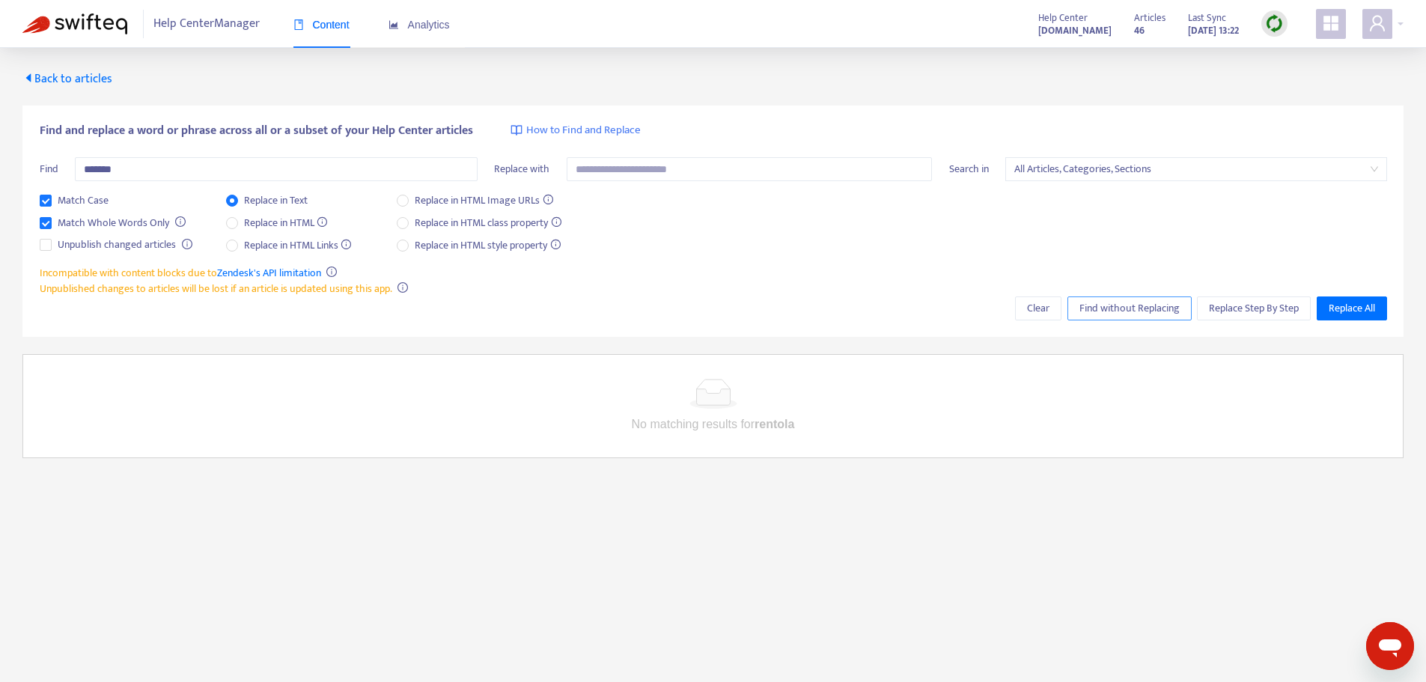
click at [1120, 308] on span "Find without Replacing" at bounding box center [1129, 308] width 100 height 16
click at [67, 78] on span "Back to articles" at bounding box center [67, 79] width 90 height 20
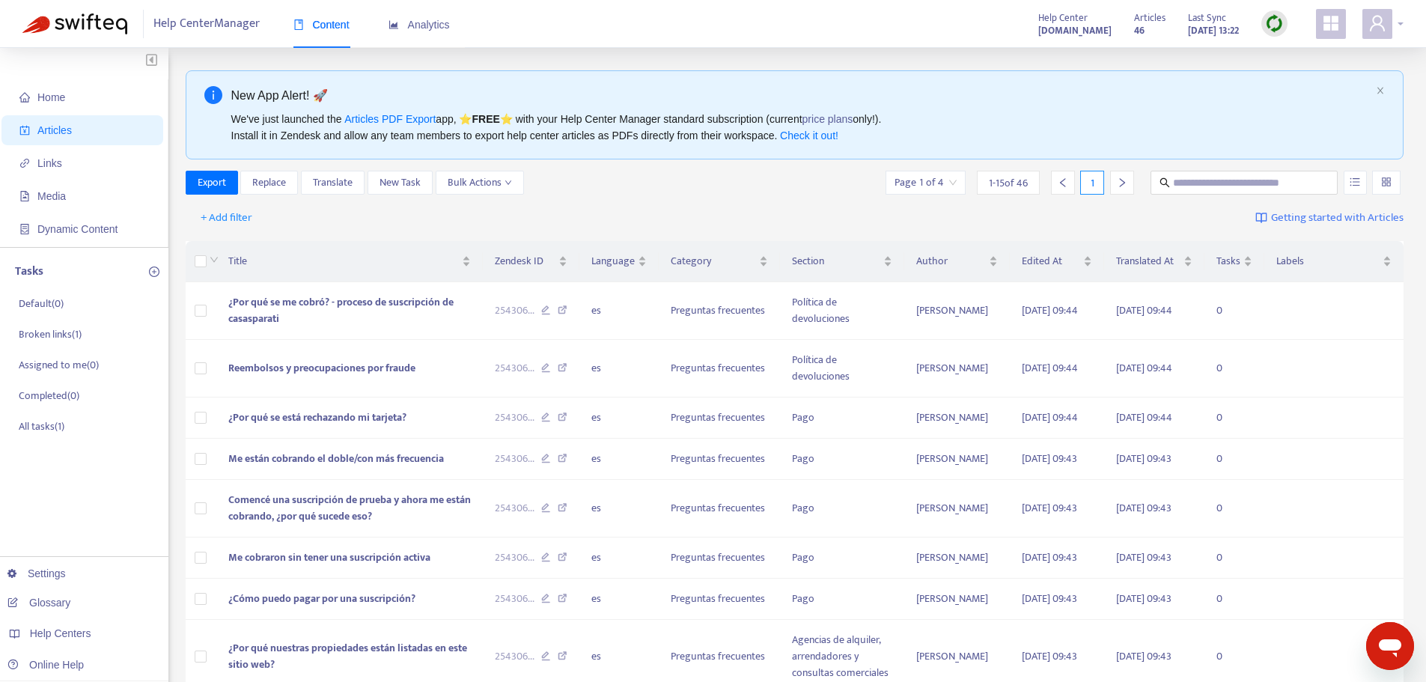
click at [1400, 20] on div at bounding box center [1382, 24] width 41 height 30
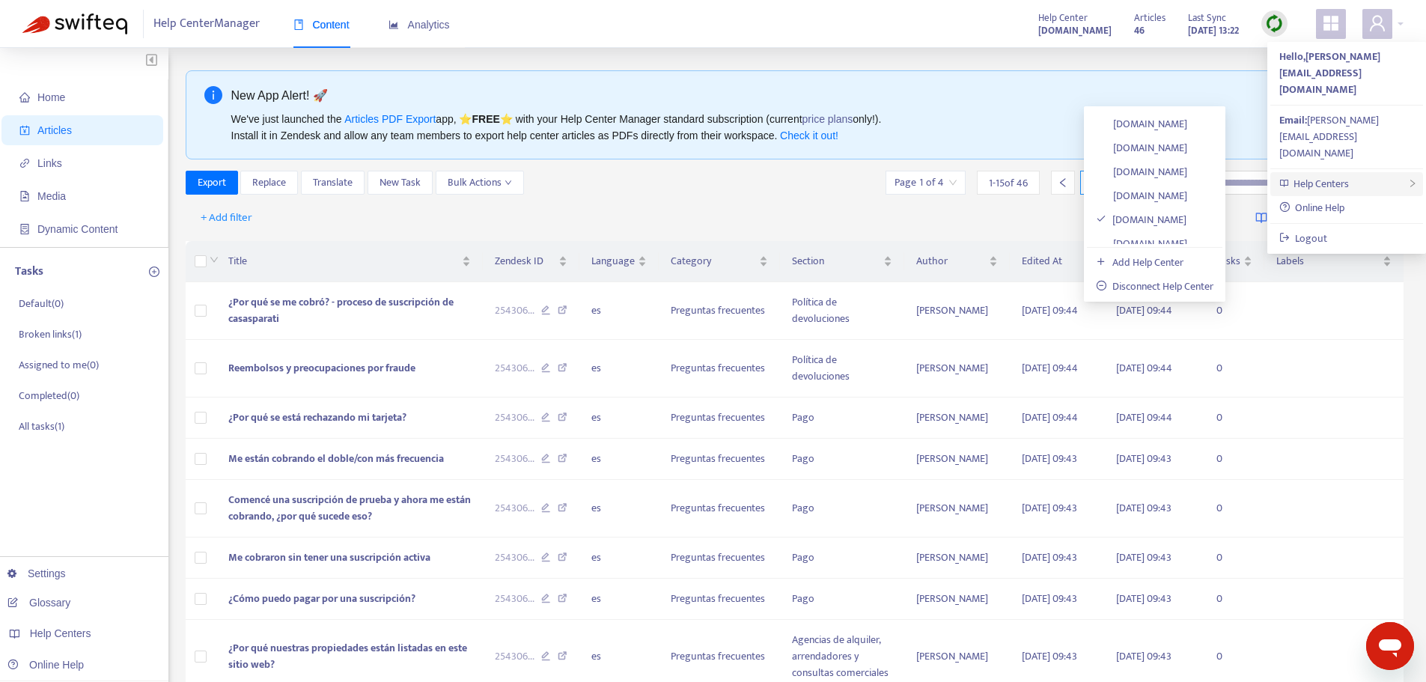
click at [1334, 175] on span "Help Centers" at bounding box center [1320, 183] width 55 height 17
click at [1187, 162] on link "[DOMAIN_NAME]" at bounding box center [1141, 163] width 91 height 17
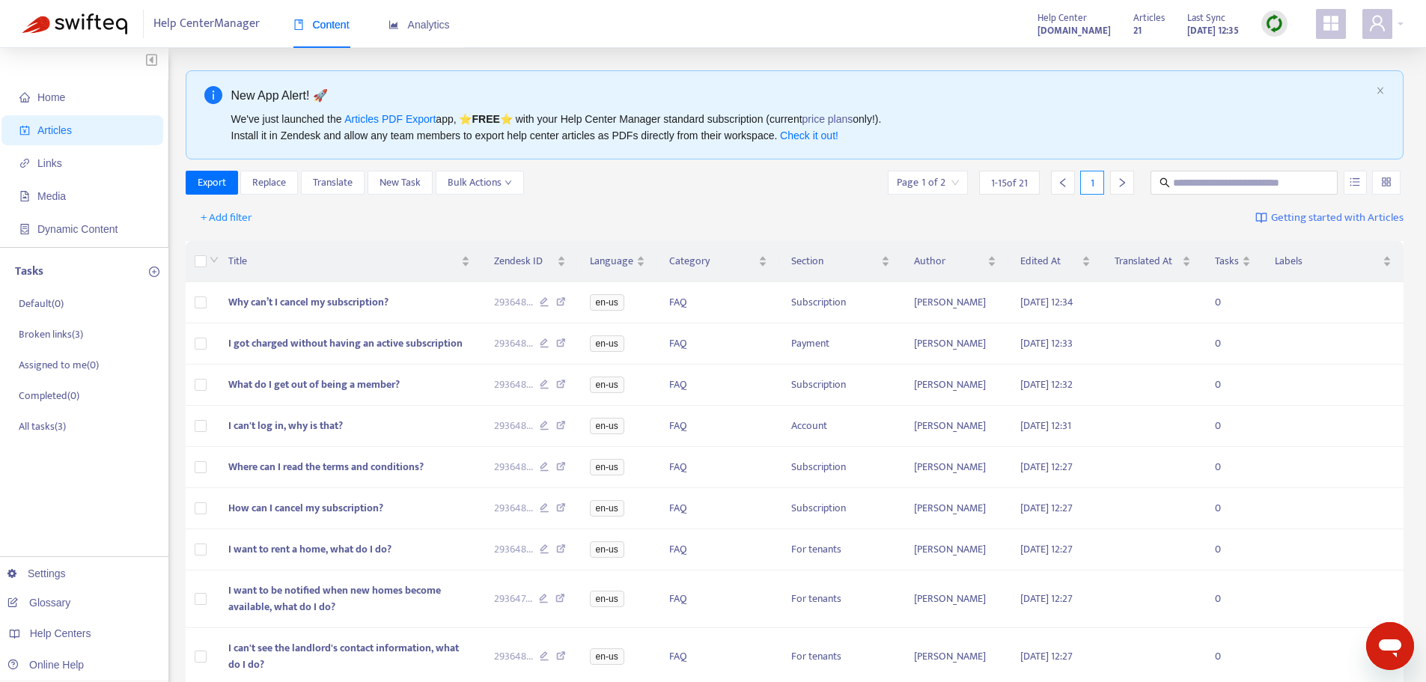
click at [194, 263] on th at bounding box center [201, 261] width 31 height 41
click at [957, 184] on div "Page 1 of 2" at bounding box center [928, 183] width 80 height 24
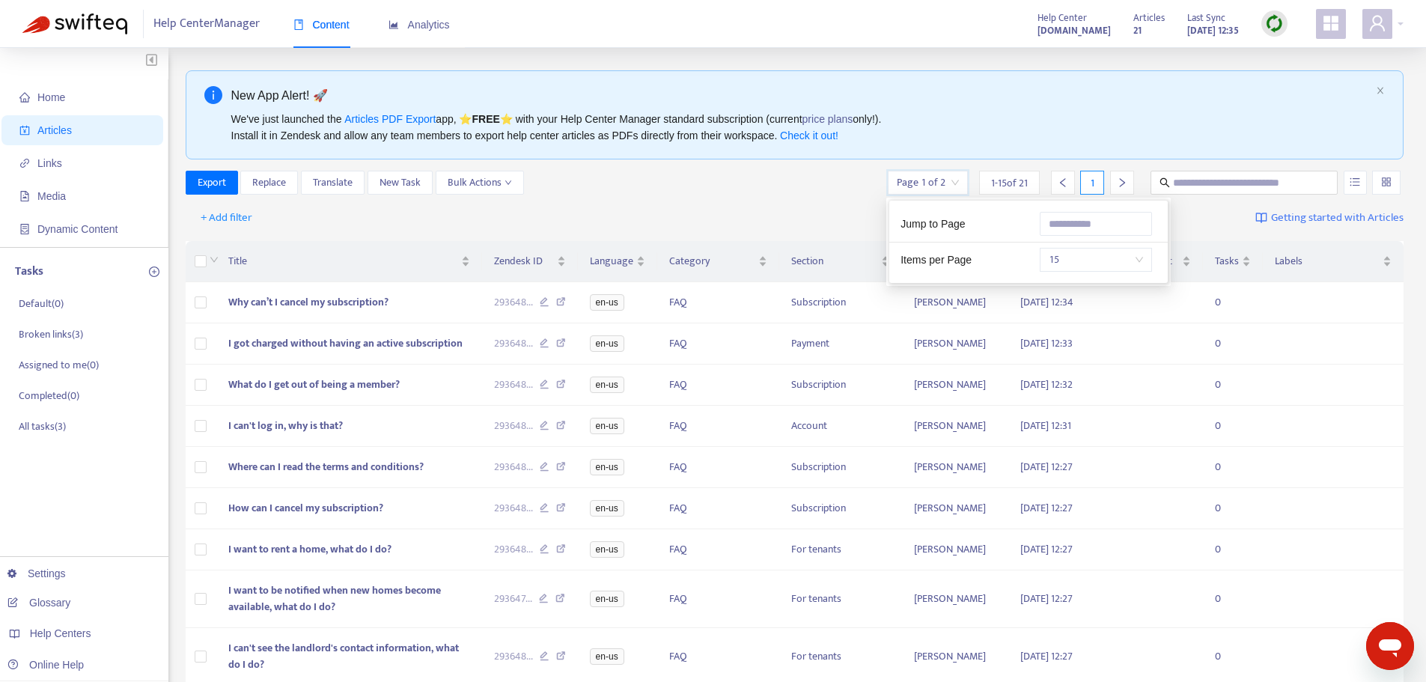
click at [1070, 257] on span "15" at bounding box center [1096, 259] width 94 height 22
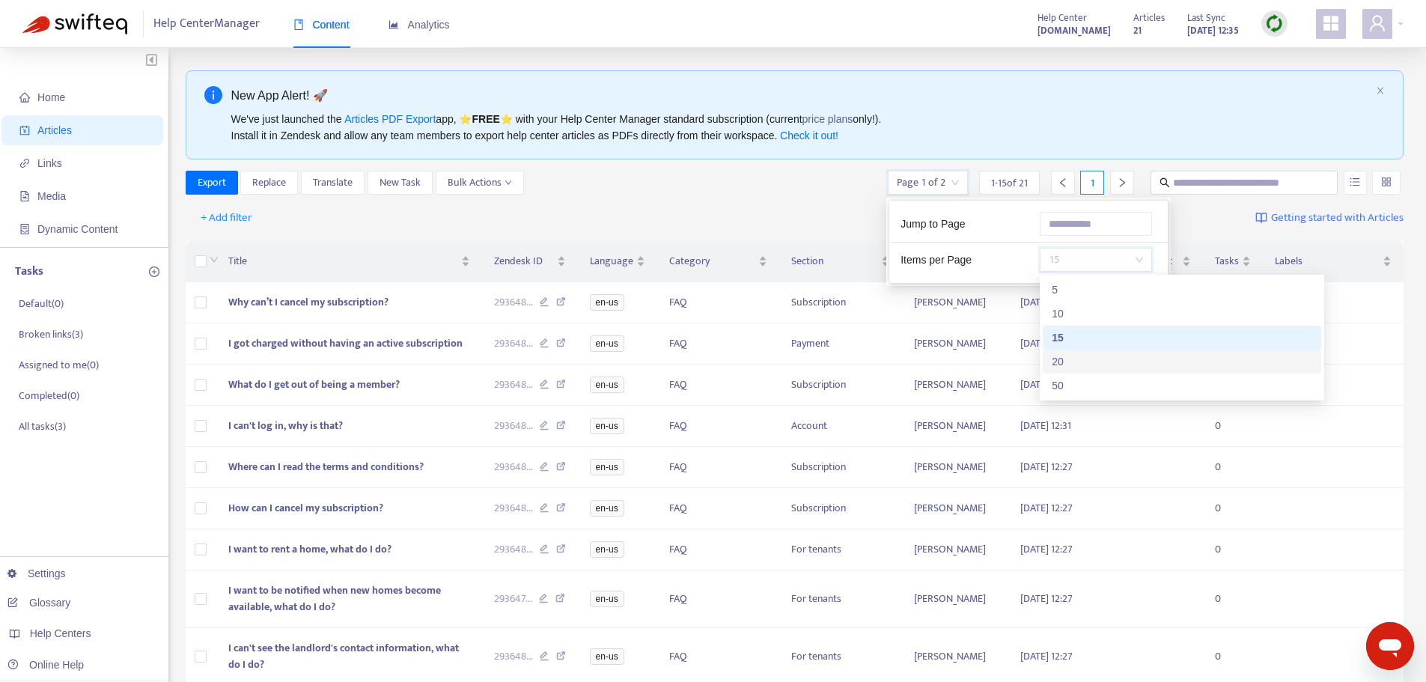
click at [1074, 367] on div "20" at bounding box center [1182, 361] width 260 height 16
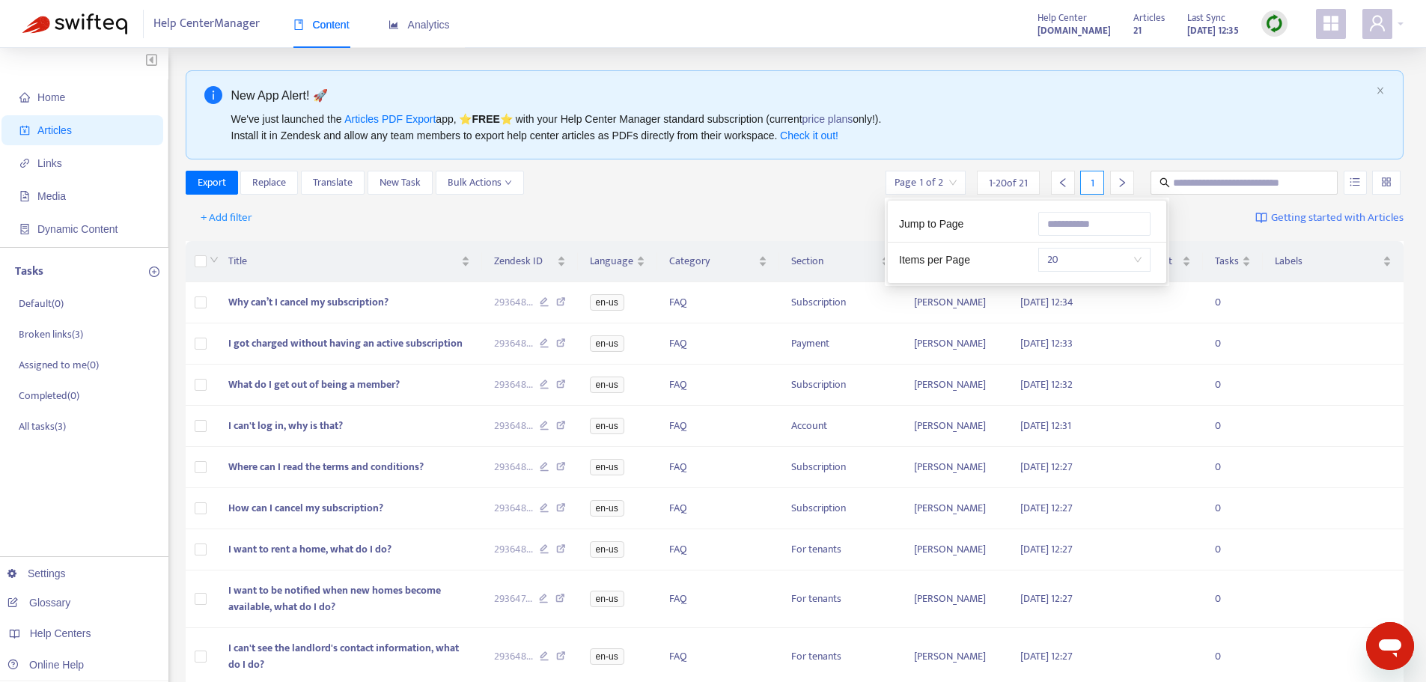
click at [955, 182] on div "Page 1 of 2" at bounding box center [925, 183] width 80 height 24
click at [1068, 261] on span "20" at bounding box center [1094, 259] width 94 height 22
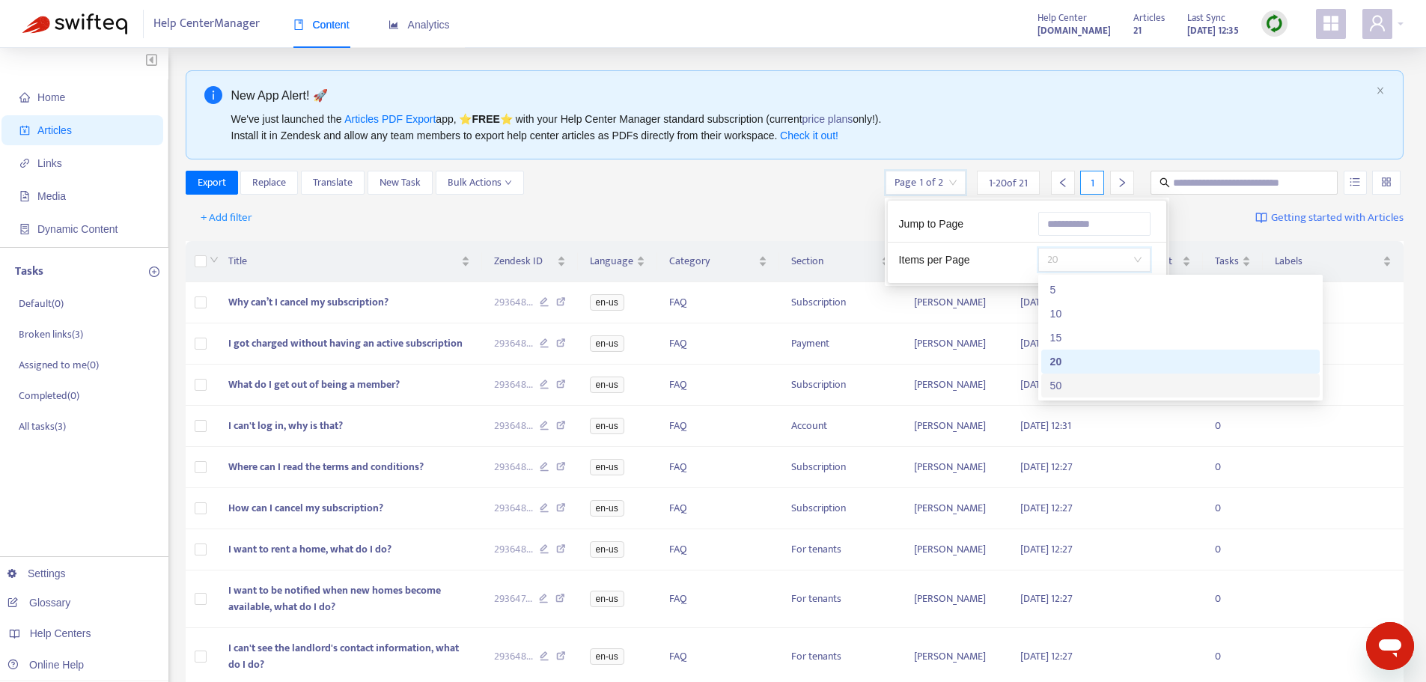
click at [1050, 387] on div "50" at bounding box center [1180, 385] width 260 height 16
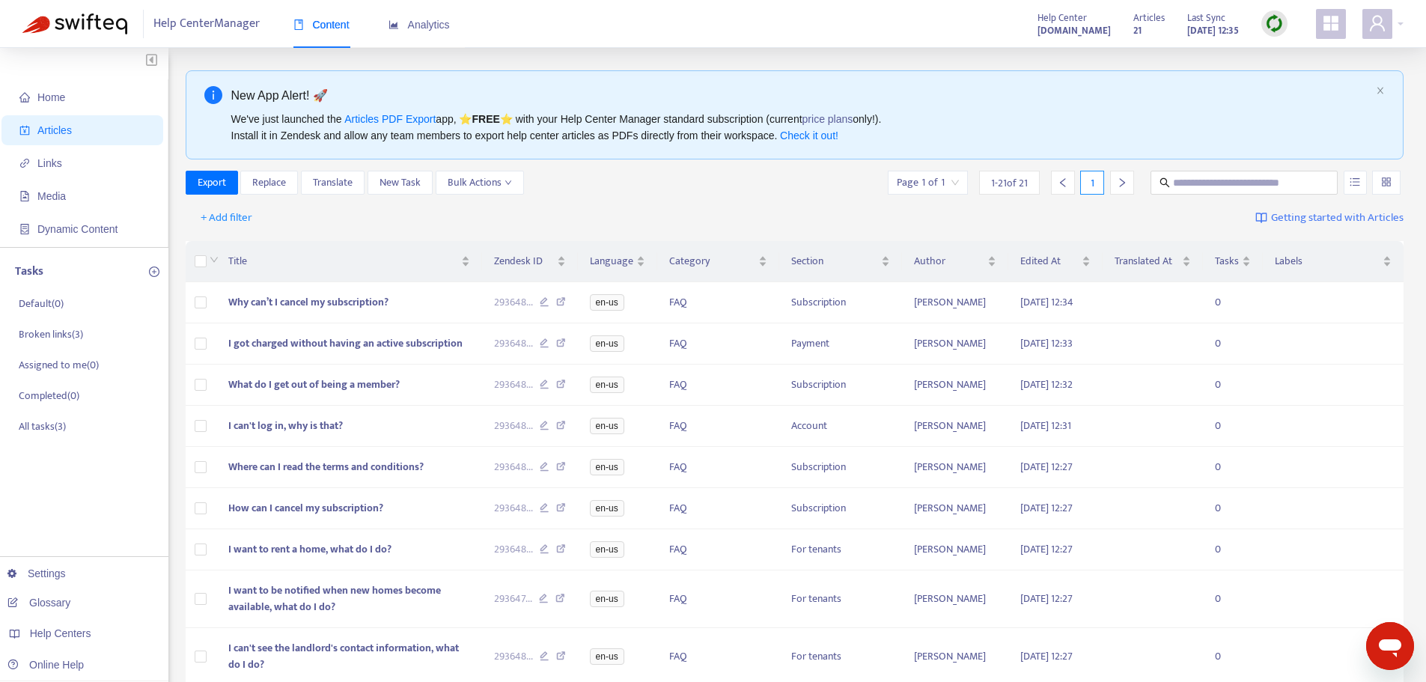
click at [740, 204] on div "+ Add filter Getting started with Articles" at bounding box center [795, 218] width 1218 height 35
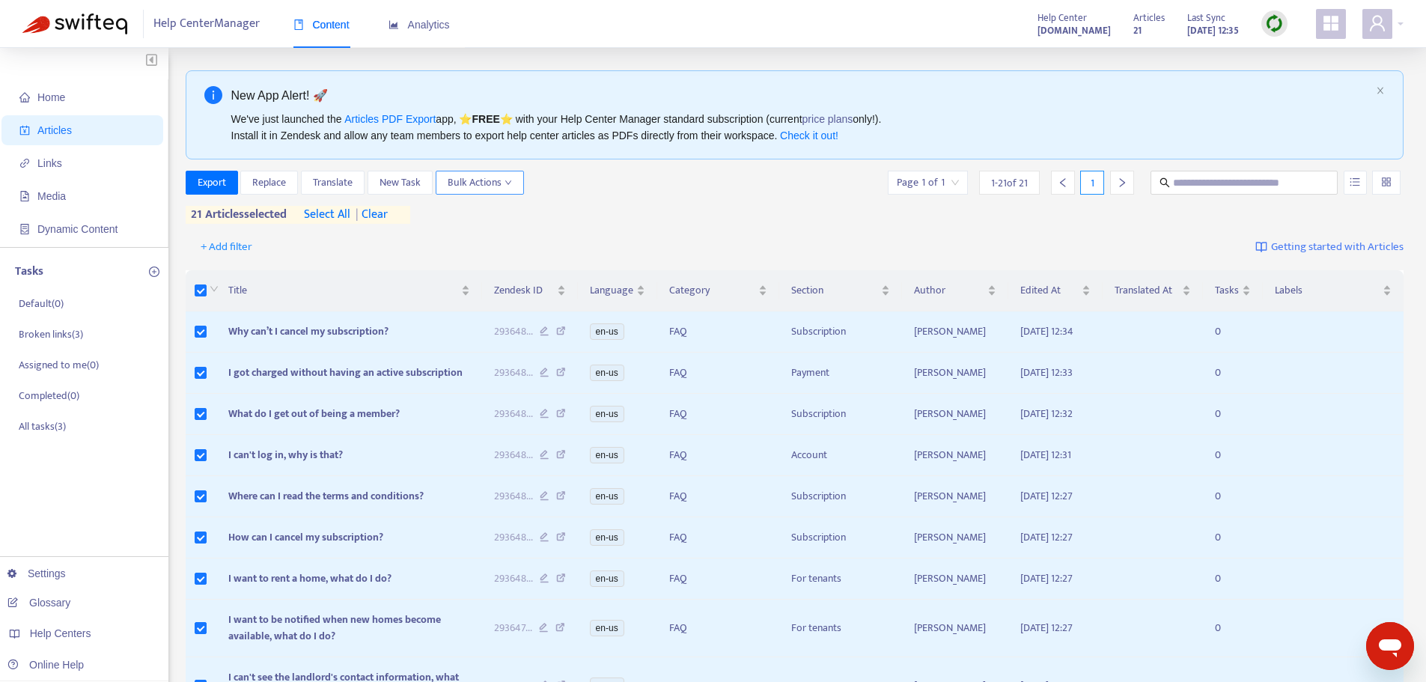
click at [511, 186] on icon "down" at bounding box center [507, 182] width 7 height 7
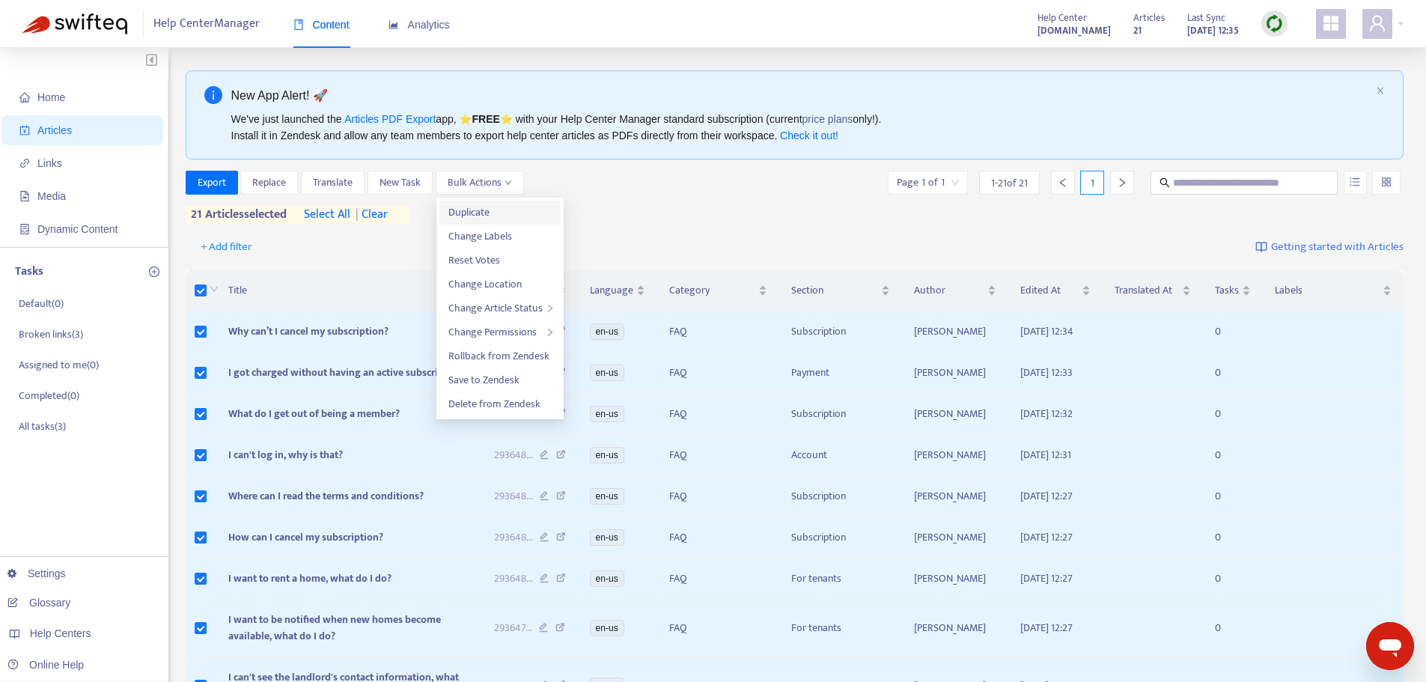
click at [516, 212] on span "Duplicate" at bounding box center [499, 212] width 103 height 16
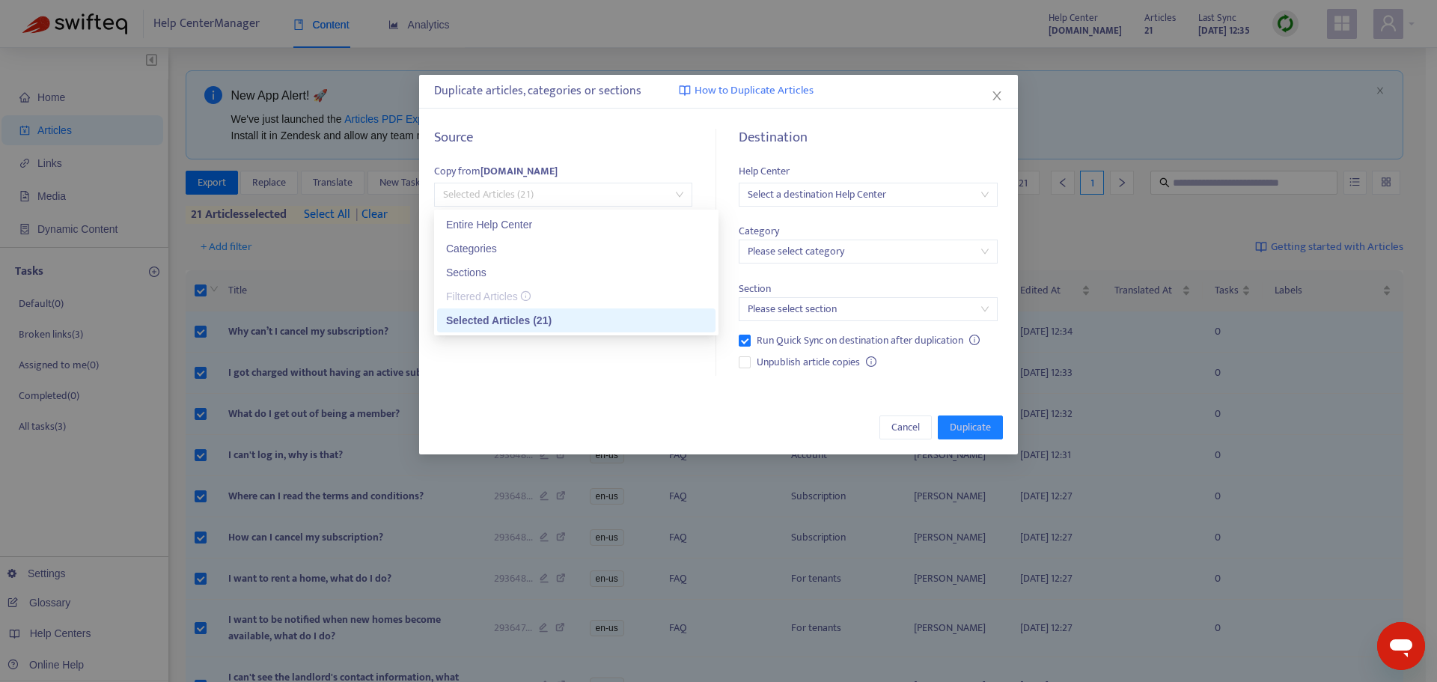
click at [566, 192] on span "Selected Articles (21)" at bounding box center [563, 194] width 240 height 22
click at [559, 222] on div "Entire Help Center" at bounding box center [576, 224] width 260 height 16
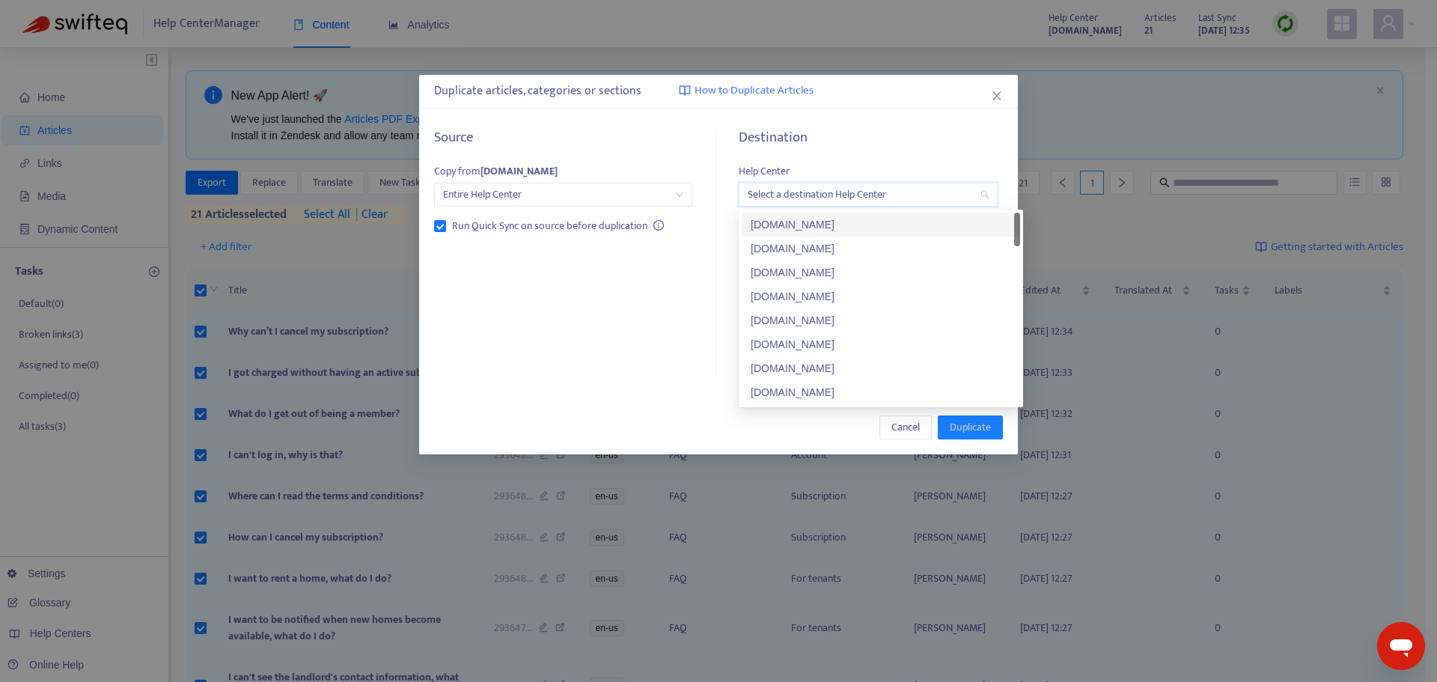
click at [906, 190] on input "search" at bounding box center [868, 194] width 240 height 22
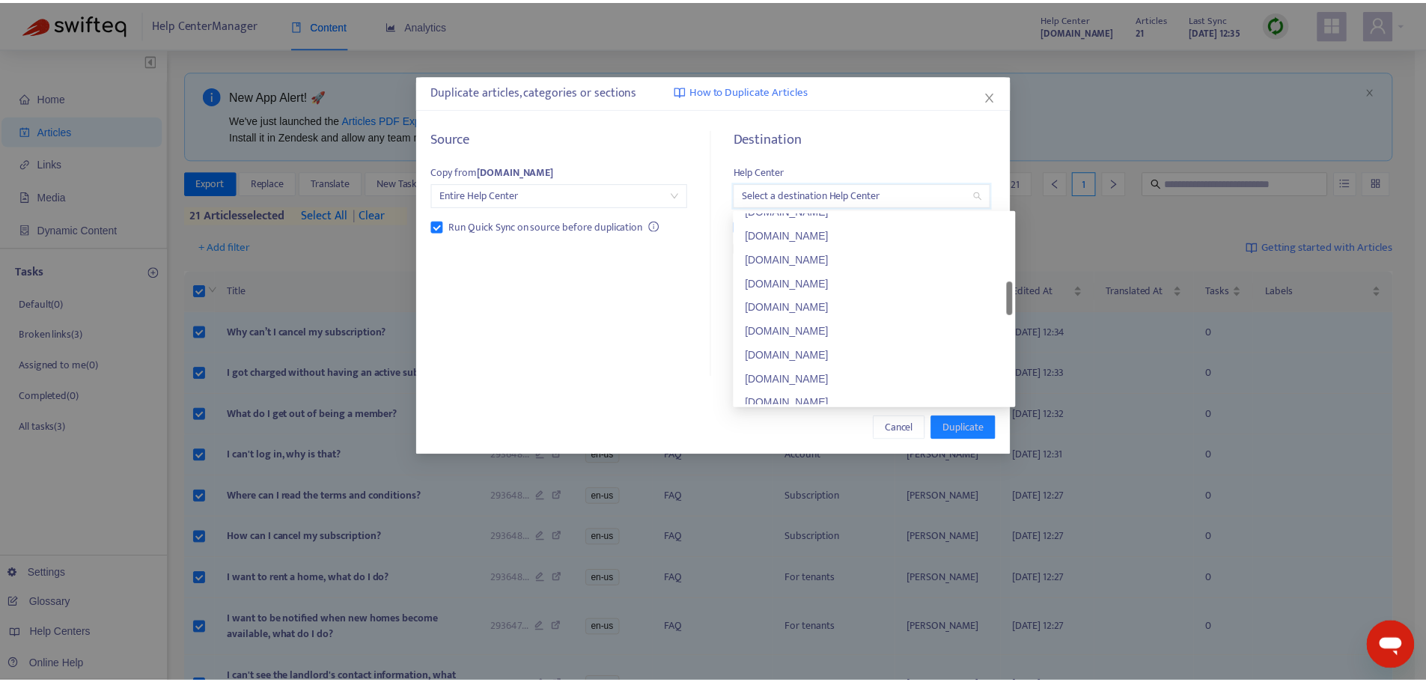
scroll to position [445, 0]
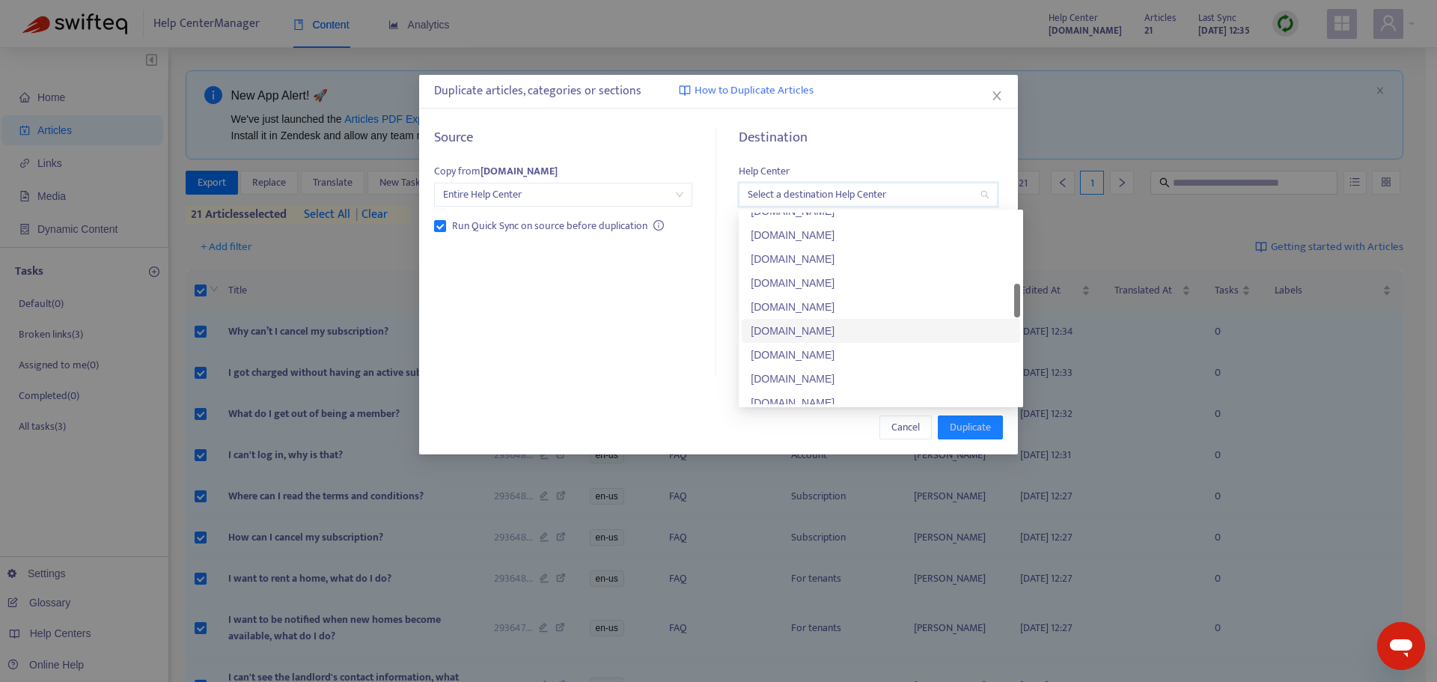
click at [894, 329] on div "[DOMAIN_NAME]" at bounding box center [881, 331] width 260 height 16
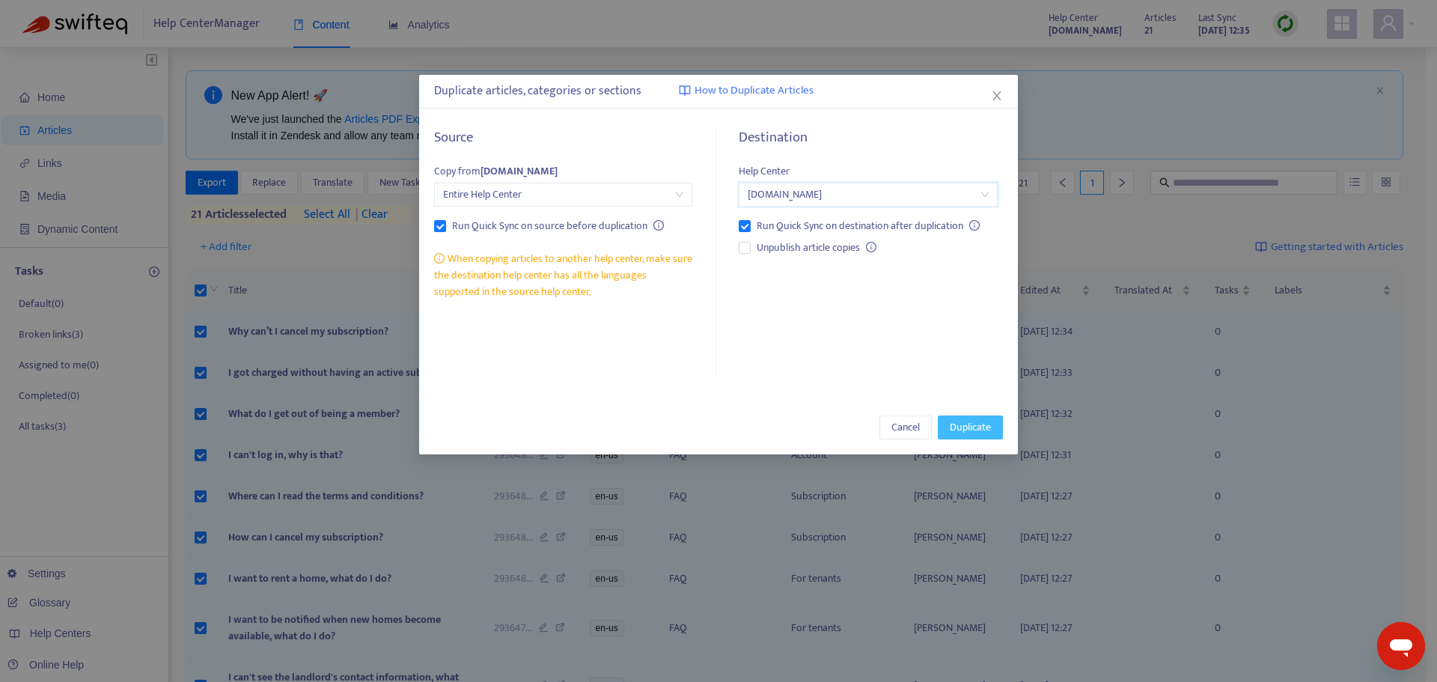
click at [994, 428] on button "Duplicate" at bounding box center [970, 427] width 65 height 24
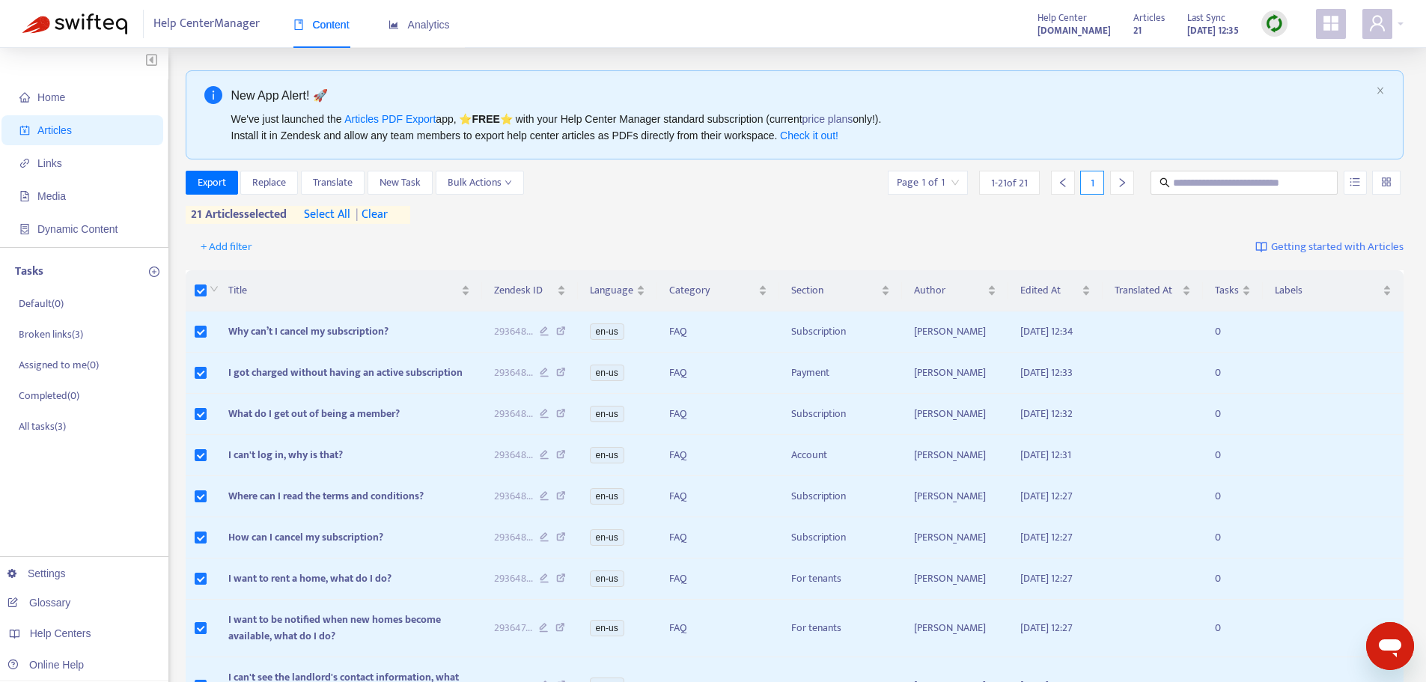
click at [751, 207] on div "Export Replace Translate New Task Bulk Actions Page 1 of 1 1 - 21 of 21 1 21 ar…" at bounding box center [795, 197] width 1218 height 53
click at [724, 213] on div "Export Replace Translate New Task Bulk Actions Page 1 of 1 1 - 21 of 21 1 21 ar…" at bounding box center [795, 197] width 1218 height 53
click at [1399, 25] on div at bounding box center [1382, 24] width 41 height 30
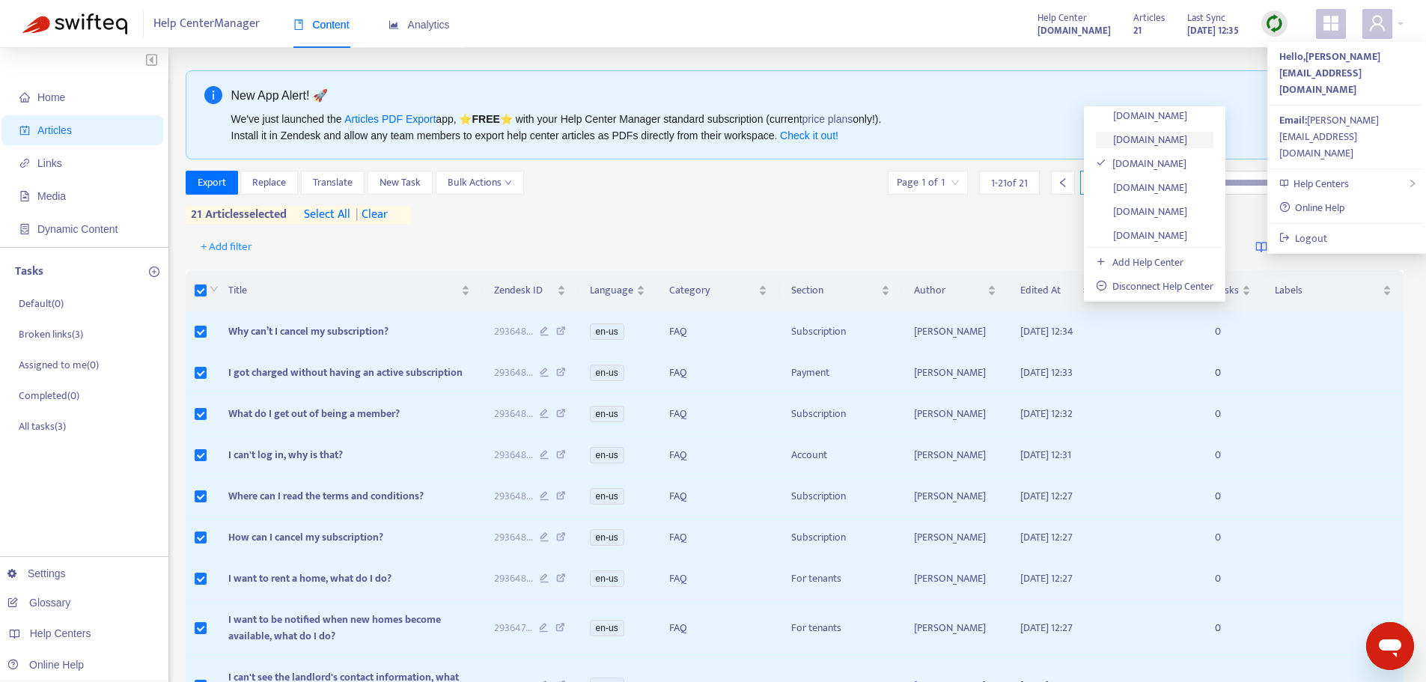
click at [1187, 138] on link "[DOMAIN_NAME]" at bounding box center [1141, 139] width 91 height 17
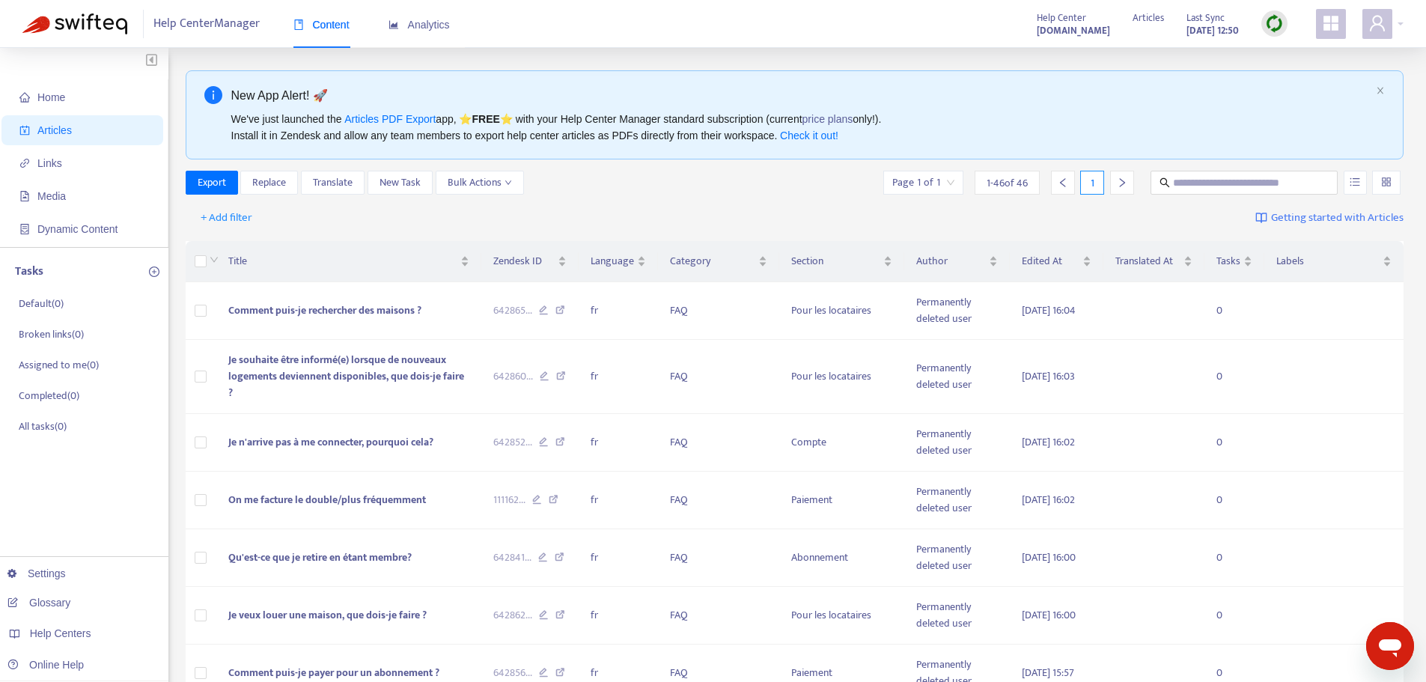
click at [1276, 21] on img at bounding box center [1274, 23] width 19 height 19
click at [1337, 50] on link "Quick Sync" at bounding box center [1305, 54] width 64 height 17
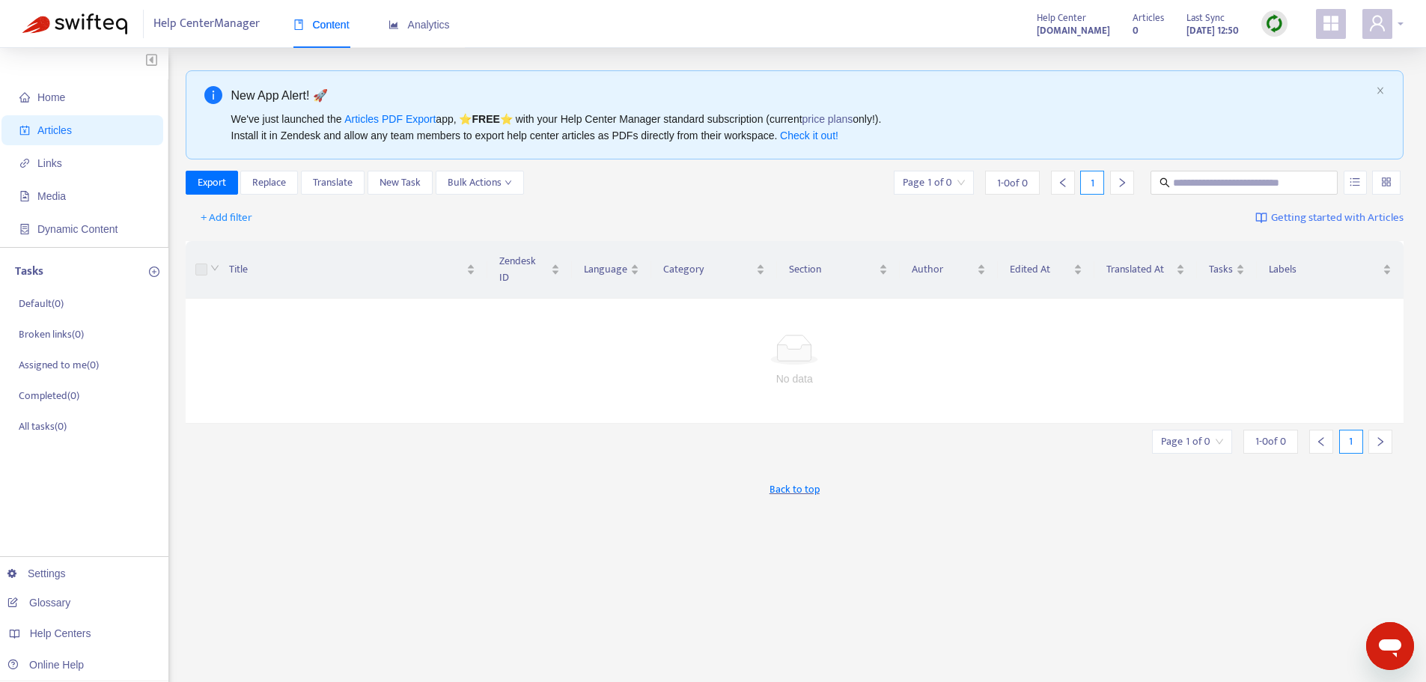
click at [1403, 19] on div at bounding box center [1382, 24] width 41 height 30
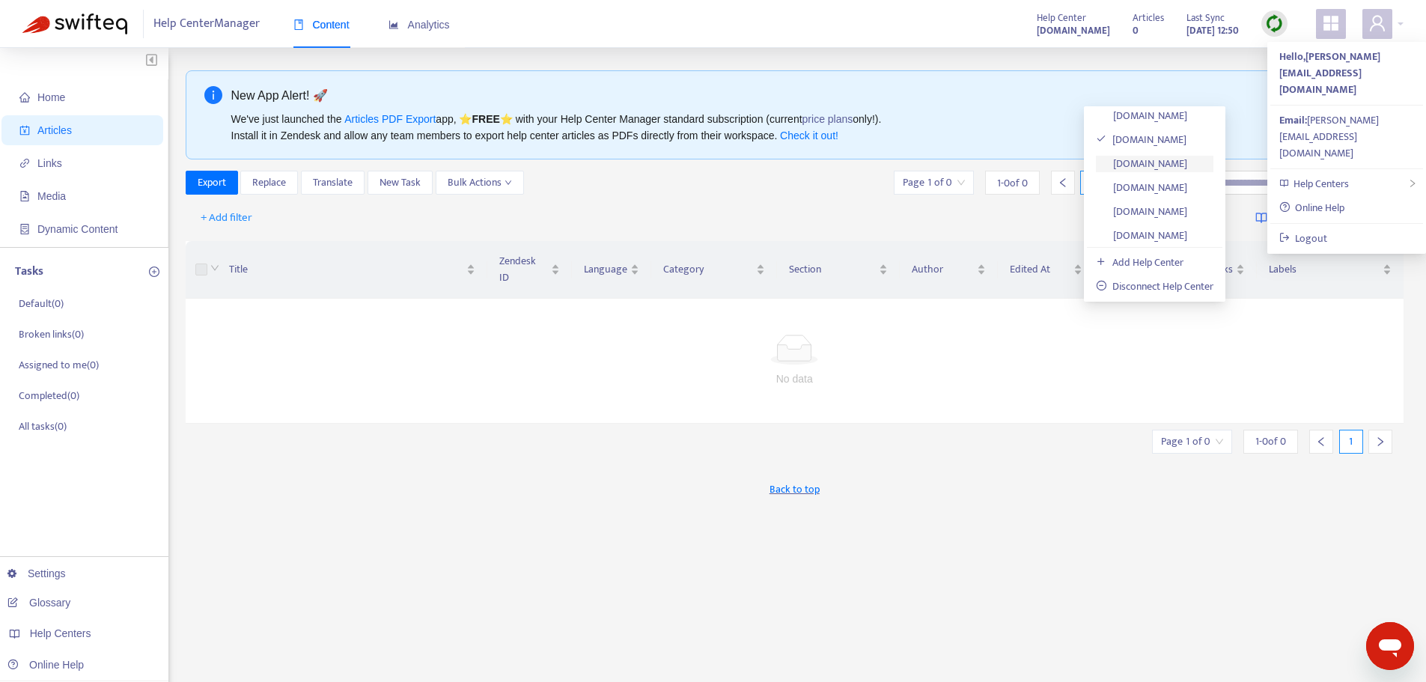
click at [1187, 159] on link "[DOMAIN_NAME]" at bounding box center [1141, 163] width 91 height 17
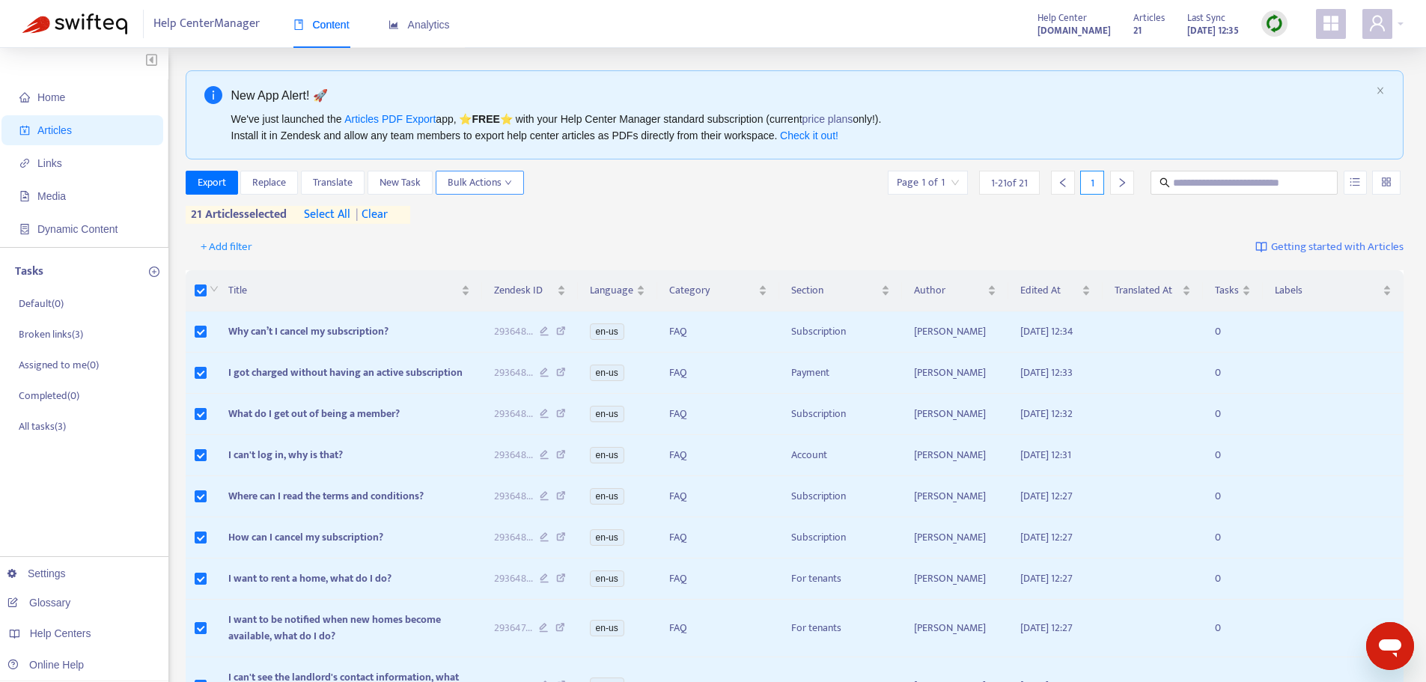
click at [483, 184] on span "Bulk Actions" at bounding box center [480, 182] width 64 height 16
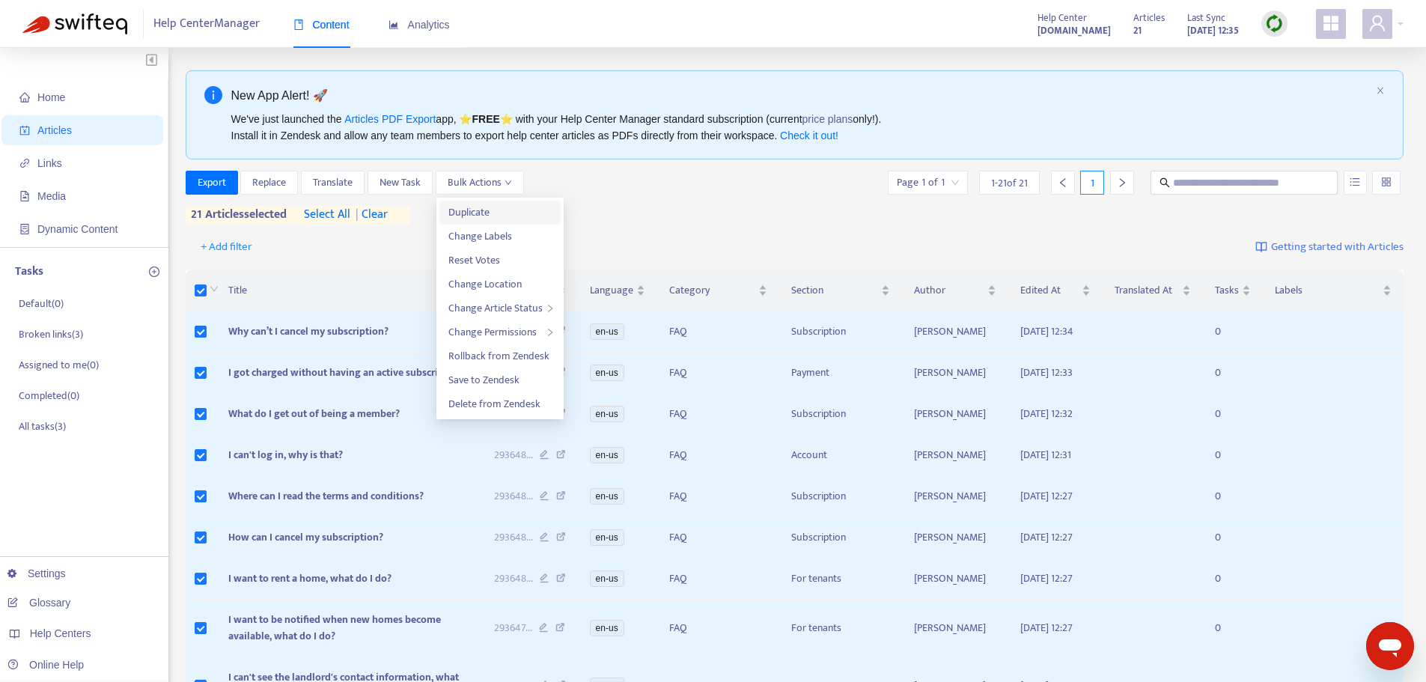
click at [493, 213] on span "Duplicate" at bounding box center [499, 212] width 103 height 16
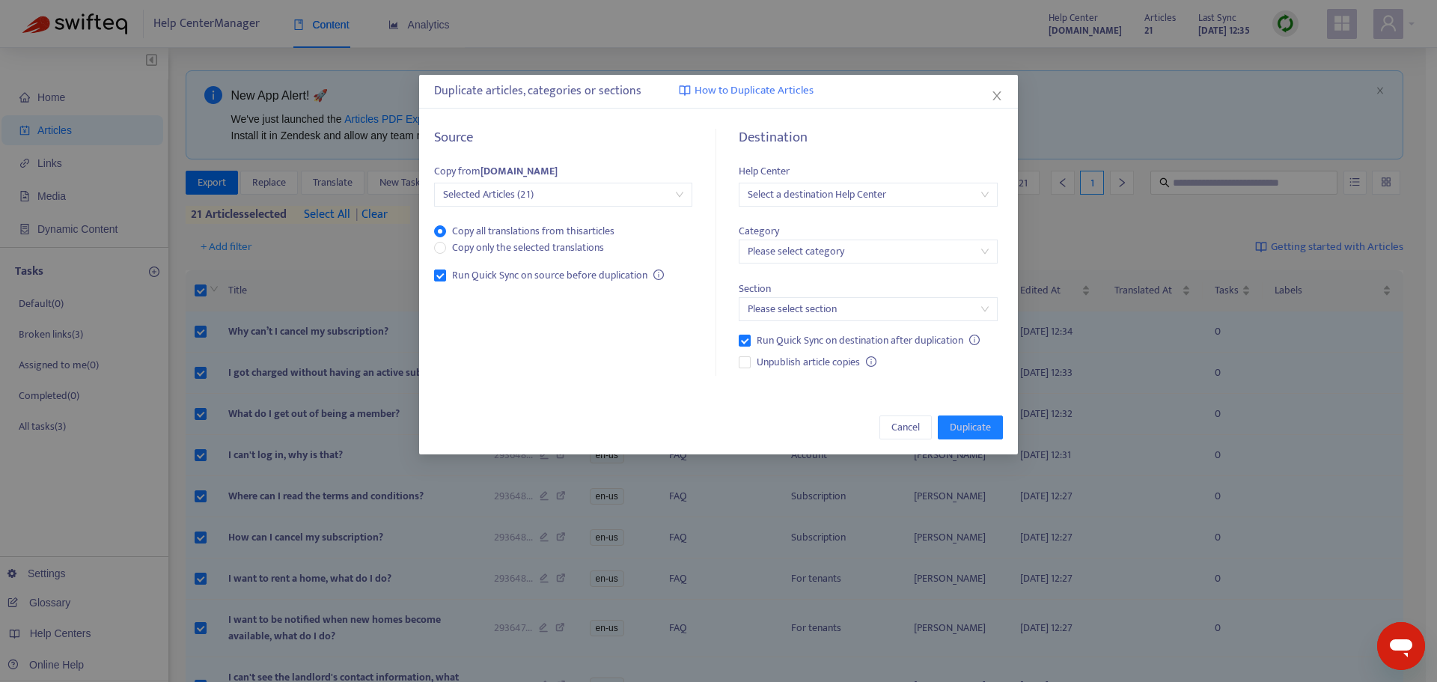
click at [630, 186] on span "Selected Articles (21)" at bounding box center [563, 194] width 240 height 22
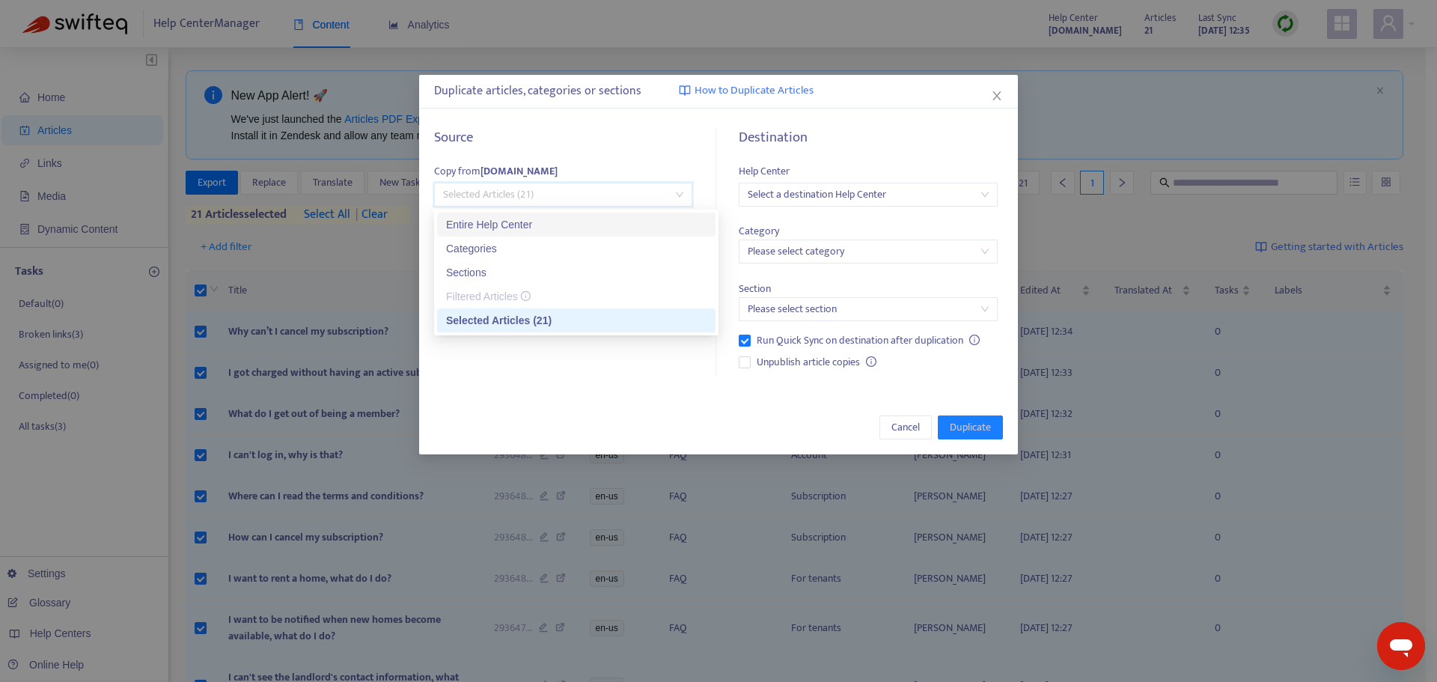
click at [548, 222] on div "Entire Help Center" at bounding box center [576, 224] width 260 height 16
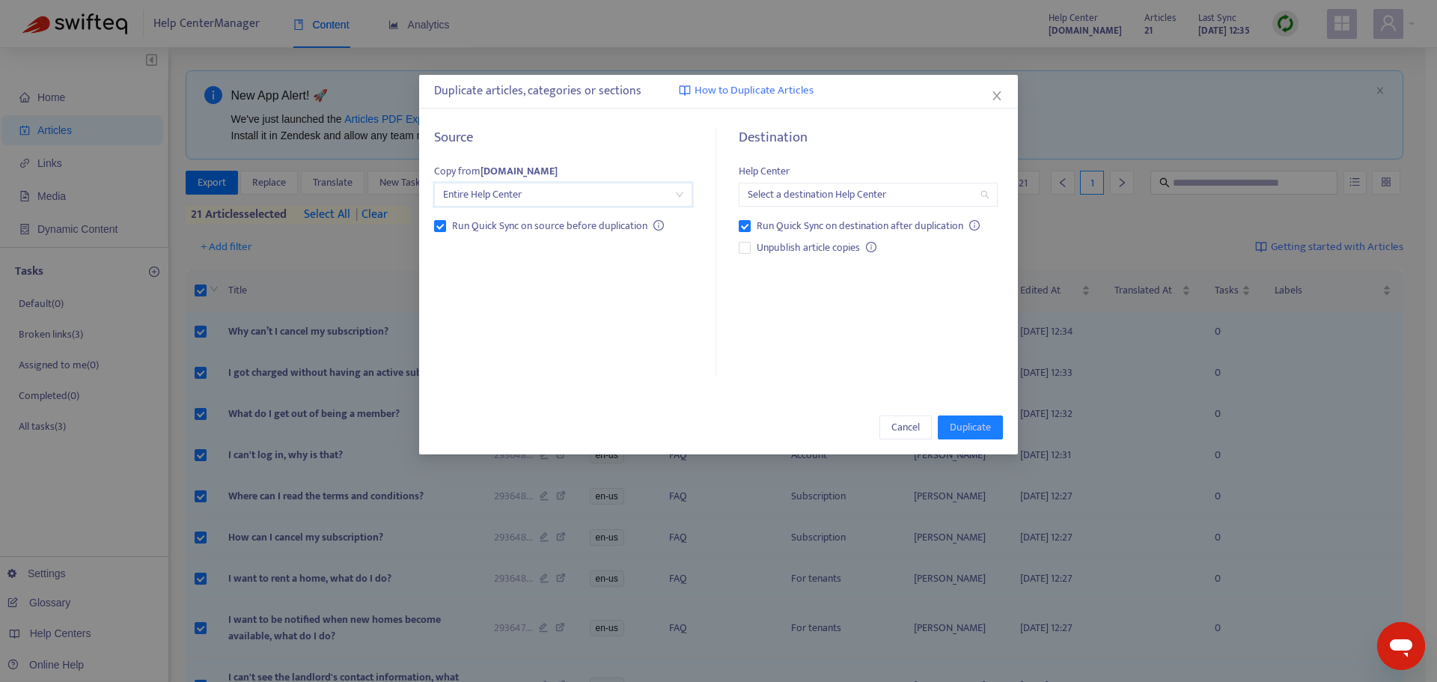
click at [976, 196] on input "search" at bounding box center [868, 194] width 240 height 22
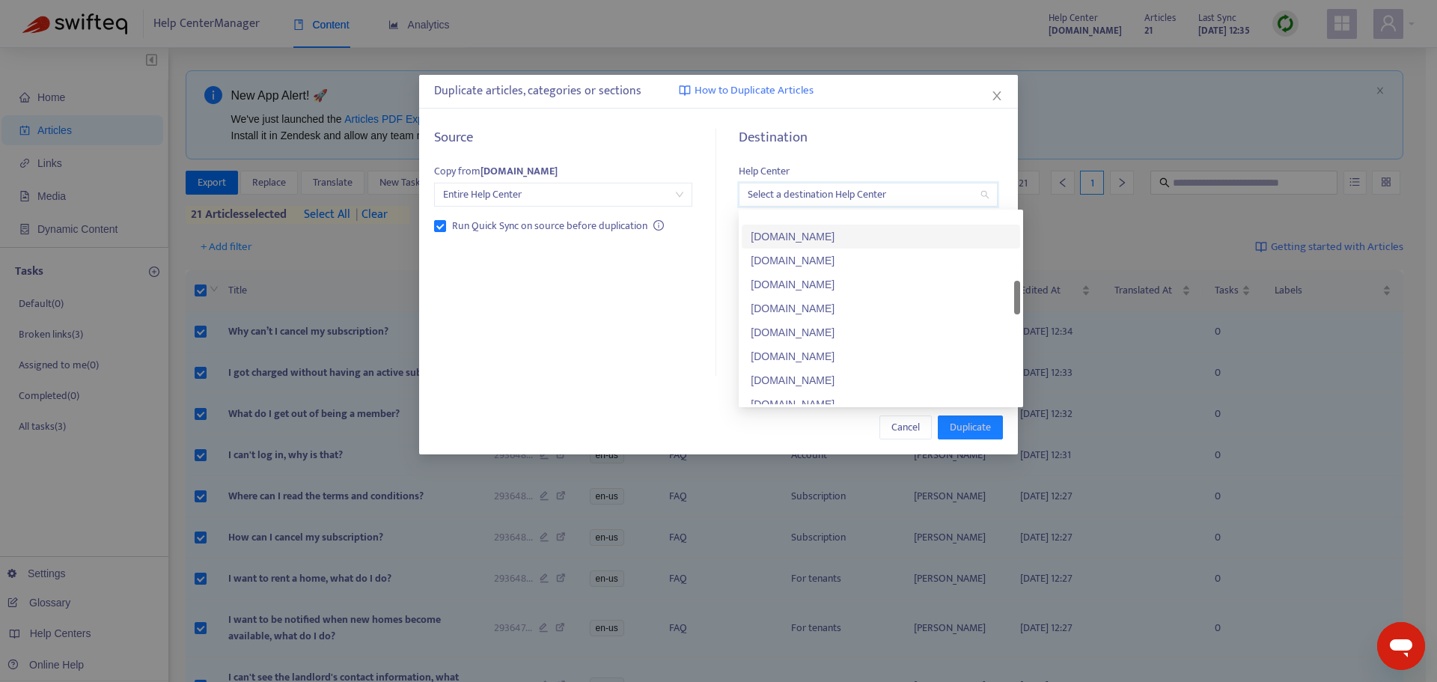
scroll to position [469, 0]
click at [903, 301] on div "[DOMAIN_NAME]" at bounding box center [881, 306] width 260 height 16
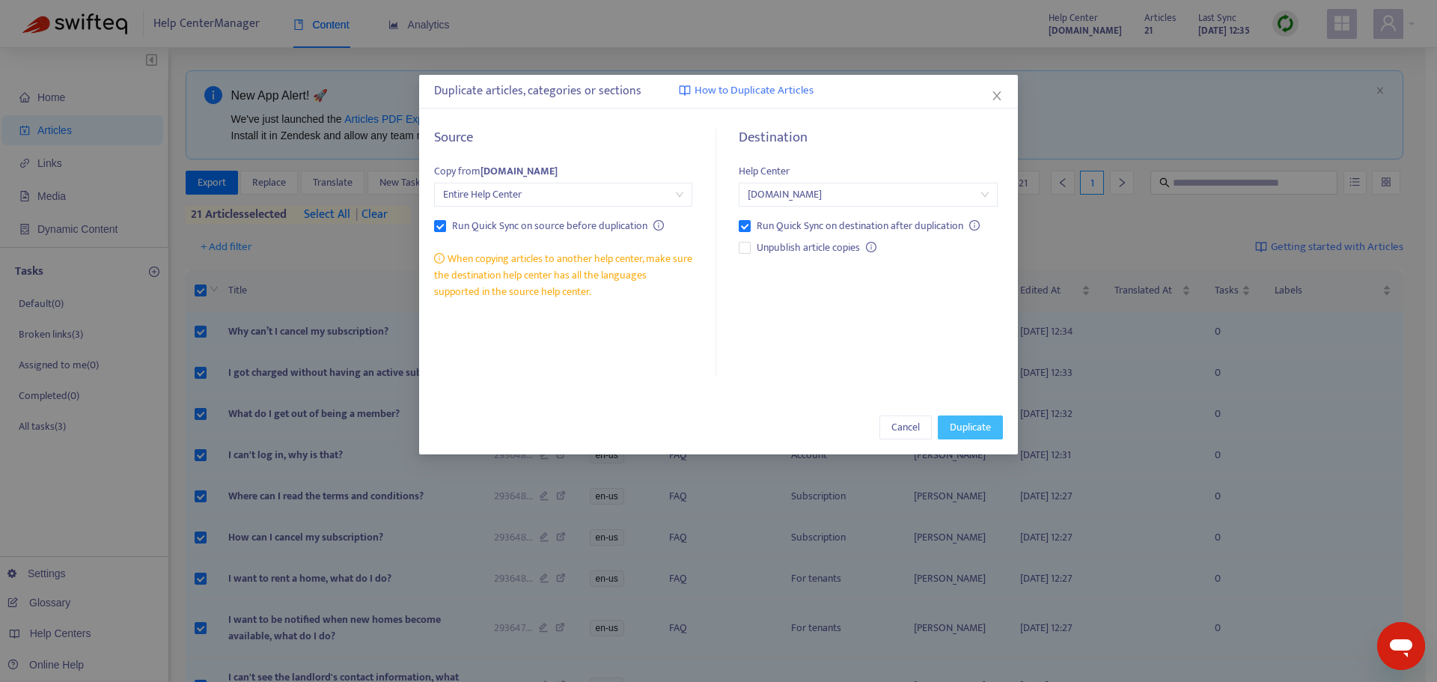
click at [974, 423] on span "Duplicate" at bounding box center [970, 427] width 41 height 16
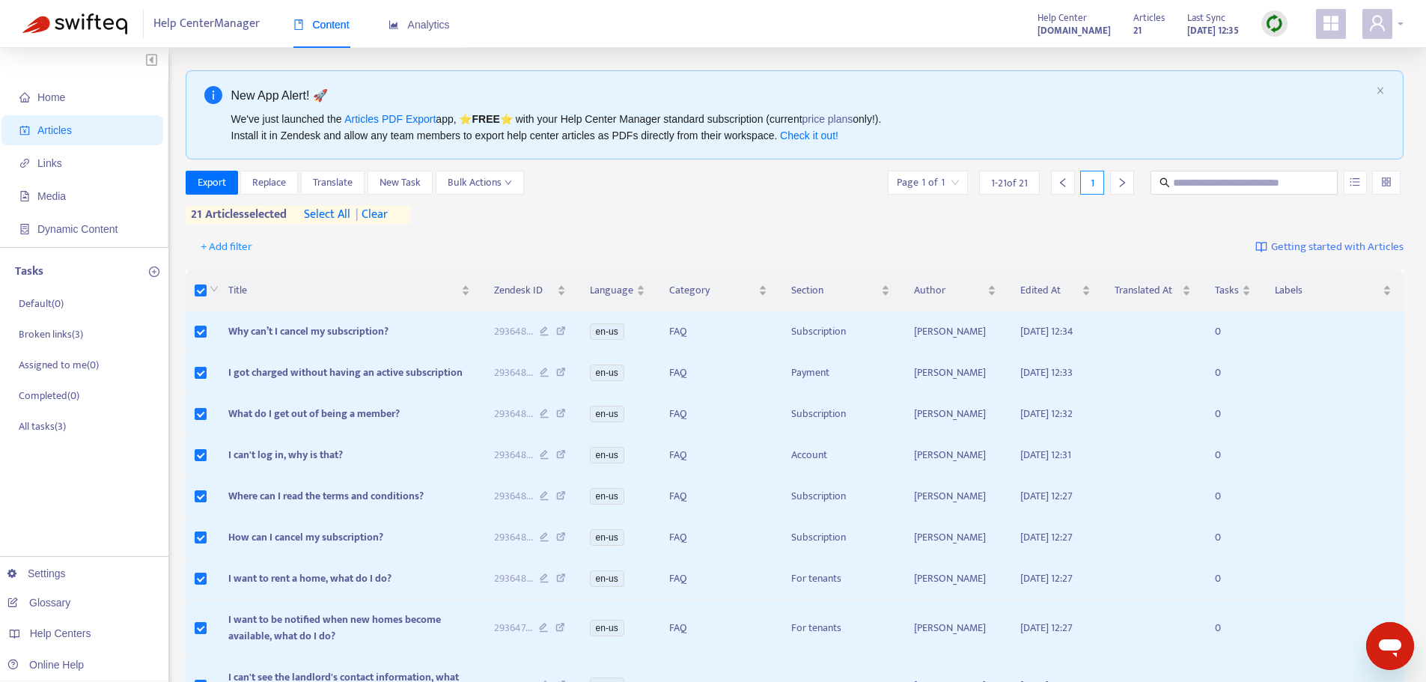
click at [1400, 20] on div at bounding box center [1382, 24] width 41 height 30
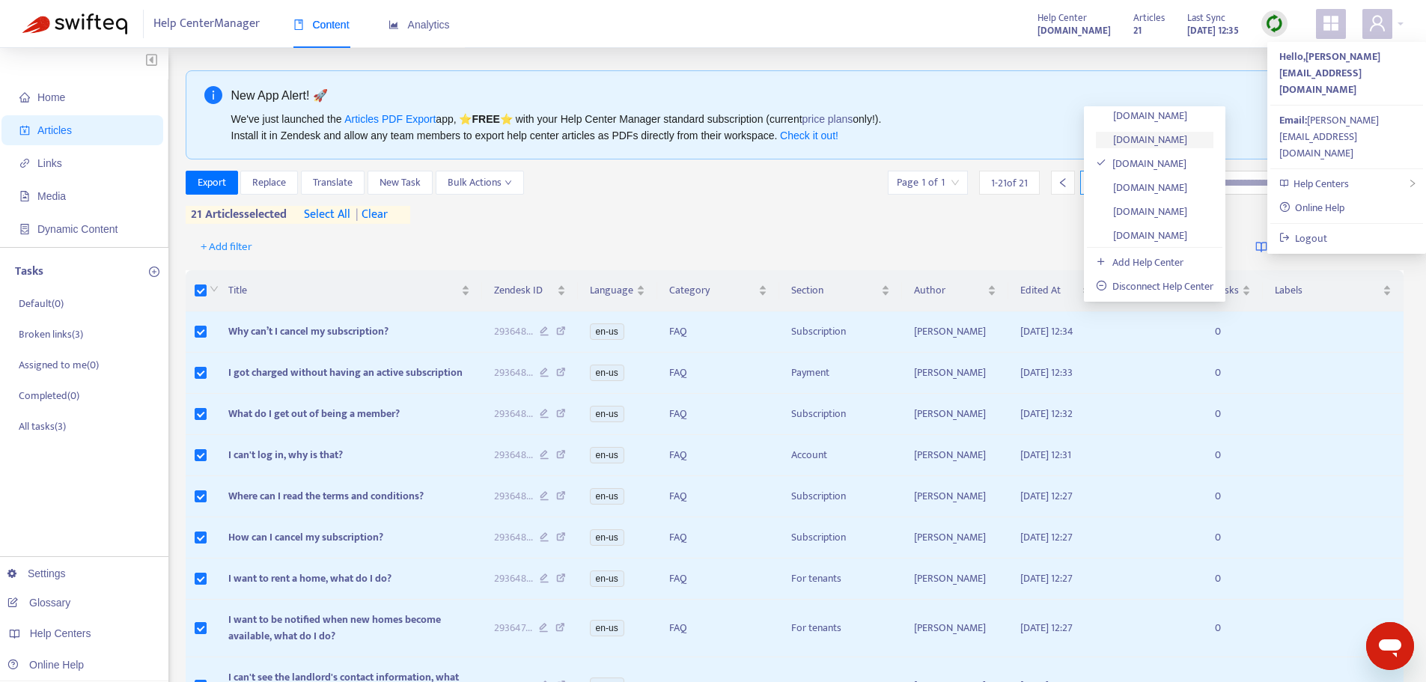
click at [1187, 132] on link "[DOMAIN_NAME]" at bounding box center [1141, 139] width 91 height 17
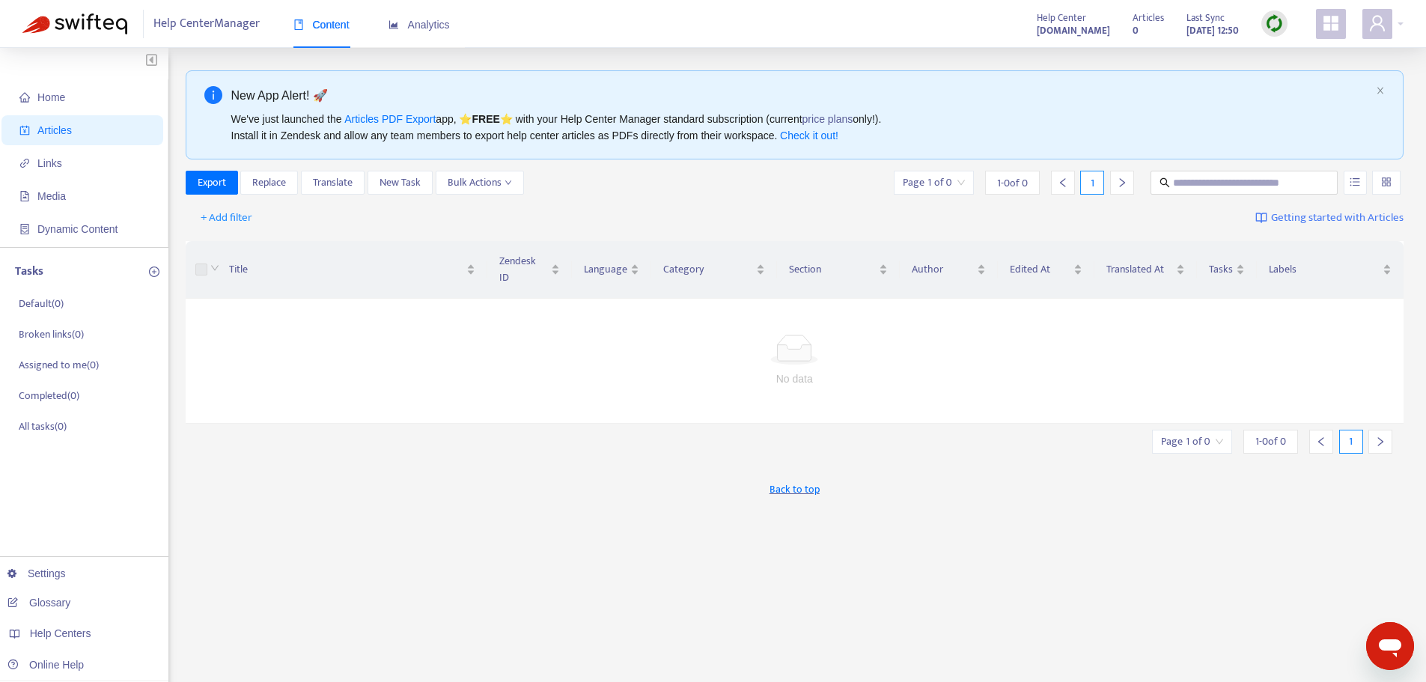
click at [1282, 16] on img at bounding box center [1274, 23] width 19 height 19
click at [1325, 54] on link "Quick Sync" at bounding box center [1305, 54] width 64 height 17
click at [1403, 20] on div "Help Center Manager Content Analytics Help Center faq.findallrentals.ca Article…" at bounding box center [713, 24] width 1426 height 48
click at [1399, 22] on div at bounding box center [1382, 24] width 41 height 30
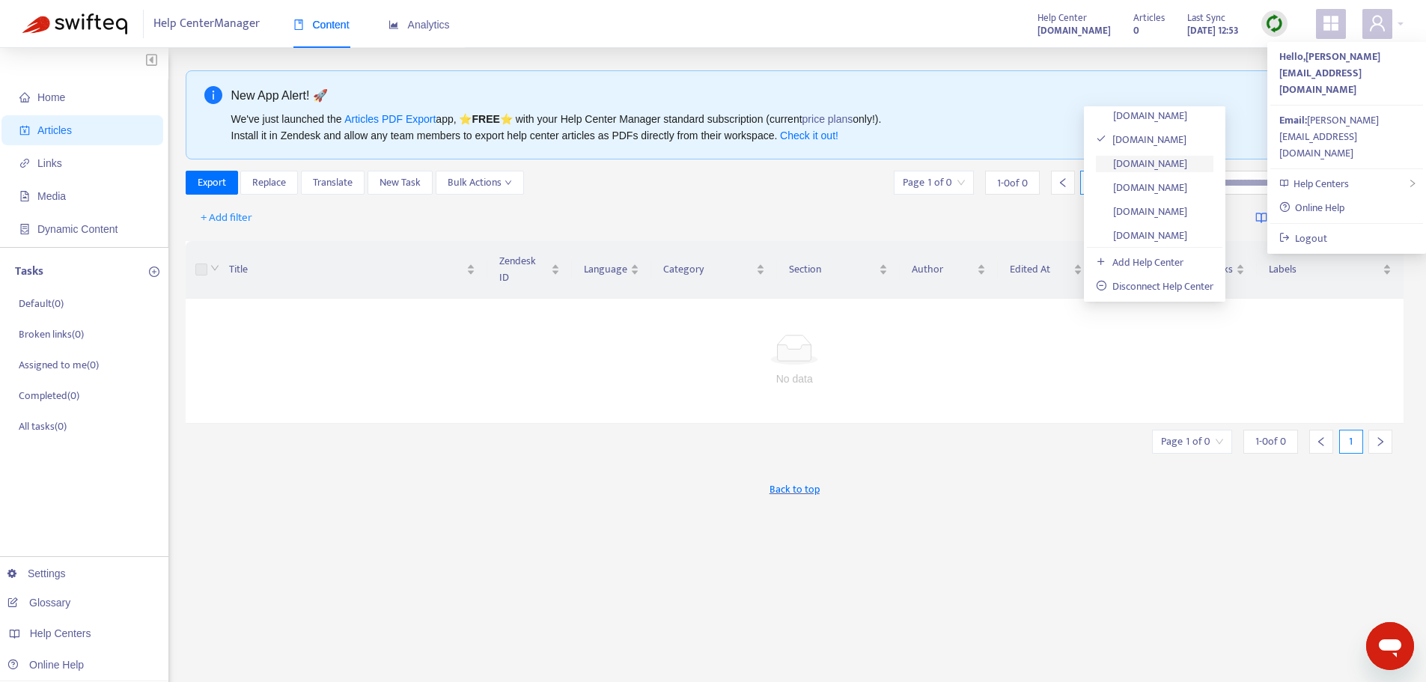
click at [1187, 157] on link "[DOMAIN_NAME]" at bounding box center [1141, 163] width 91 height 17
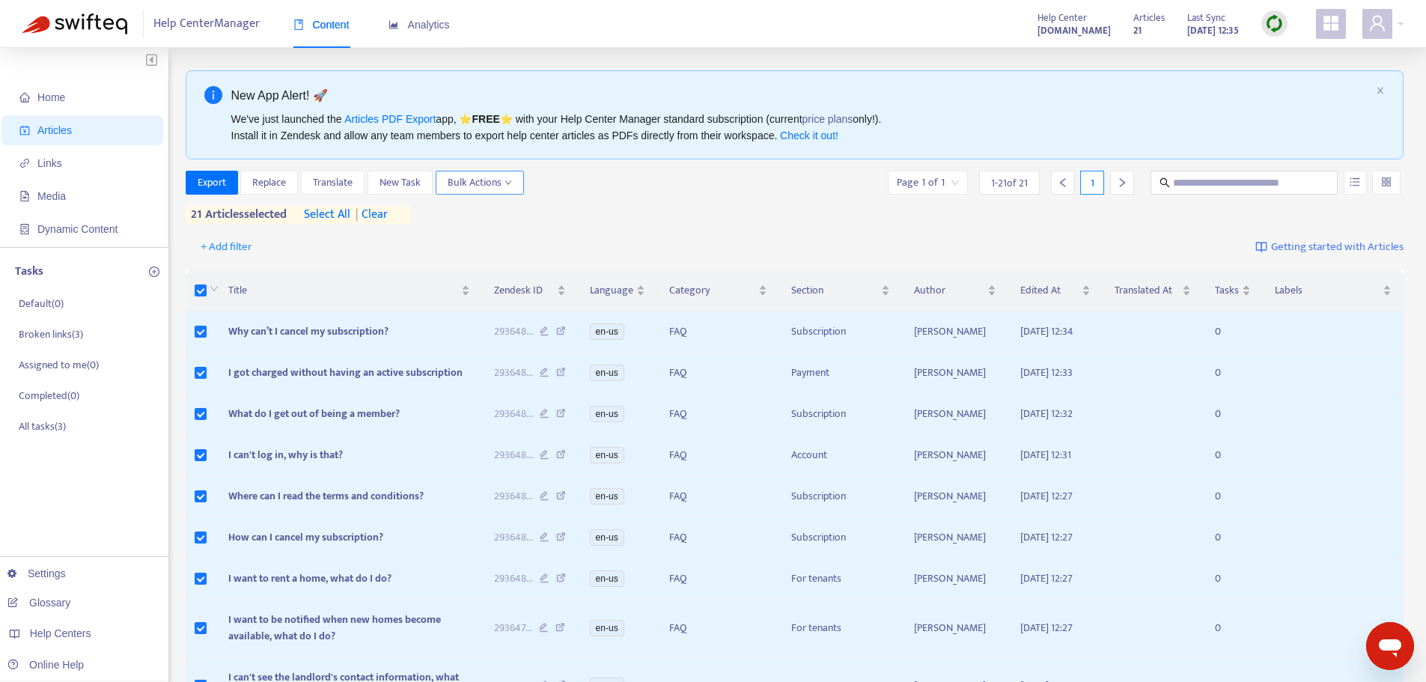
click at [509, 181] on icon "down" at bounding box center [507, 182] width 7 height 7
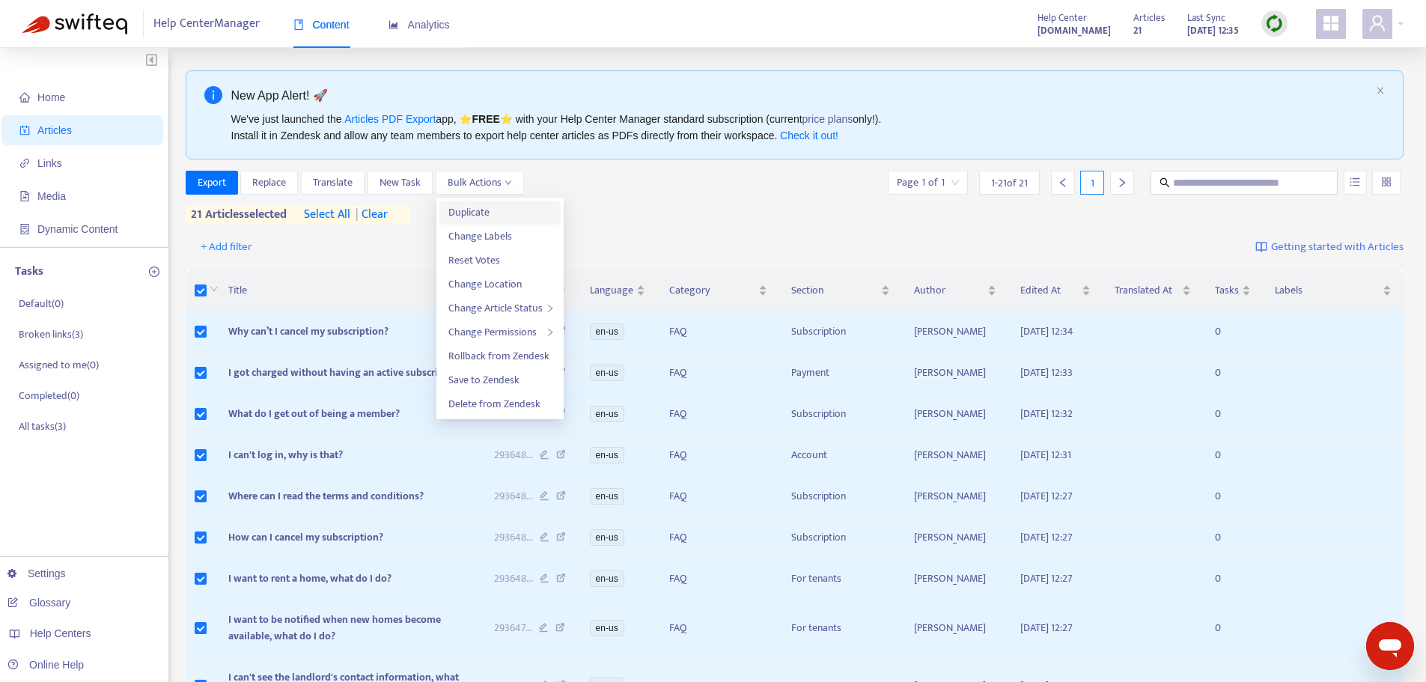
click at [513, 207] on span "Duplicate" at bounding box center [499, 212] width 103 height 16
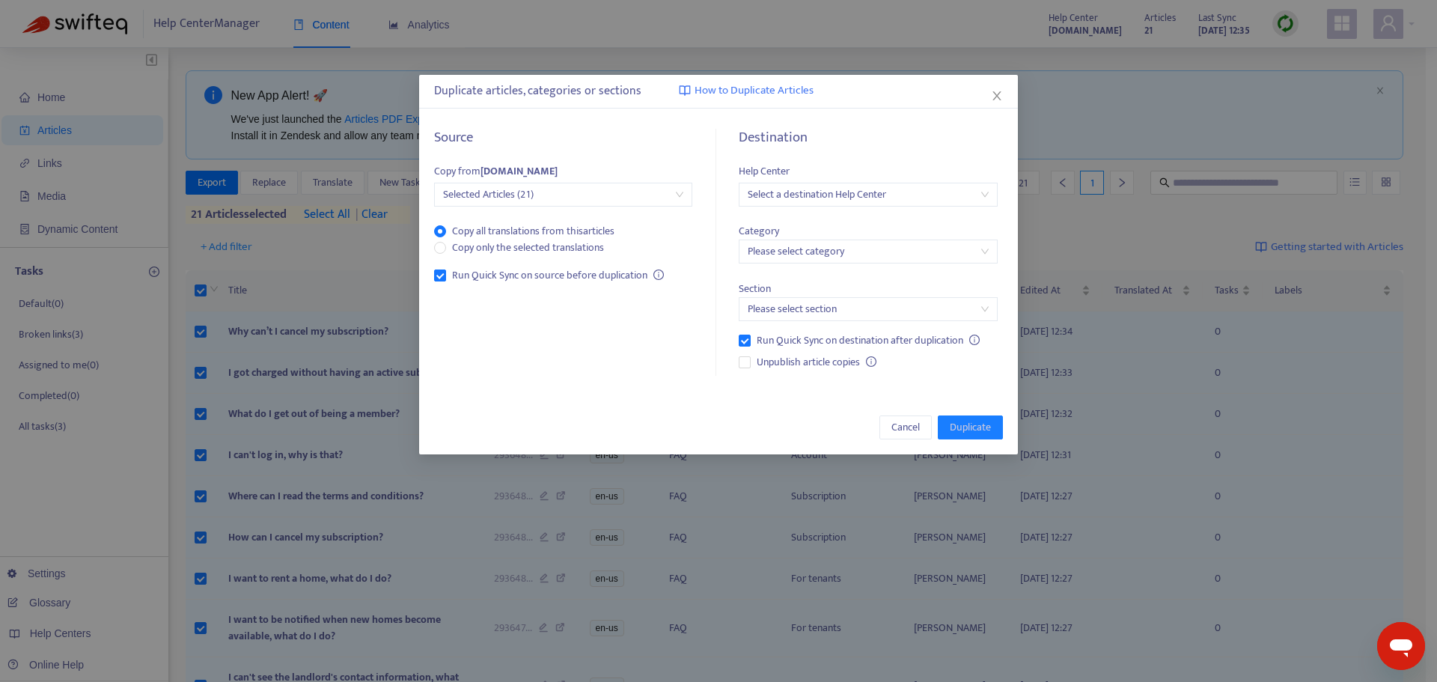
click at [574, 195] on span "Selected Articles (21)" at bounding box center [563, 194] width 240 height 22
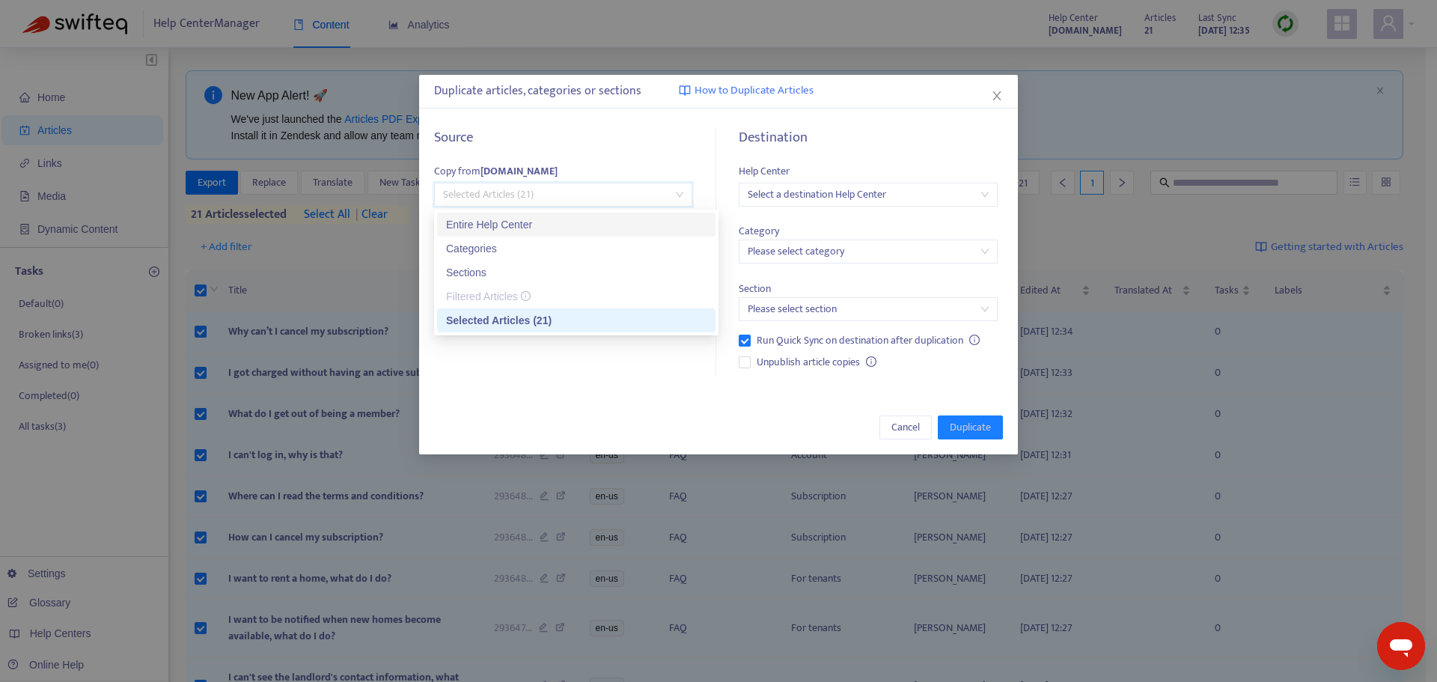
click at [574, 220] on div "Entire Help Center" at bounding box center [576, 224] width 260 height 16
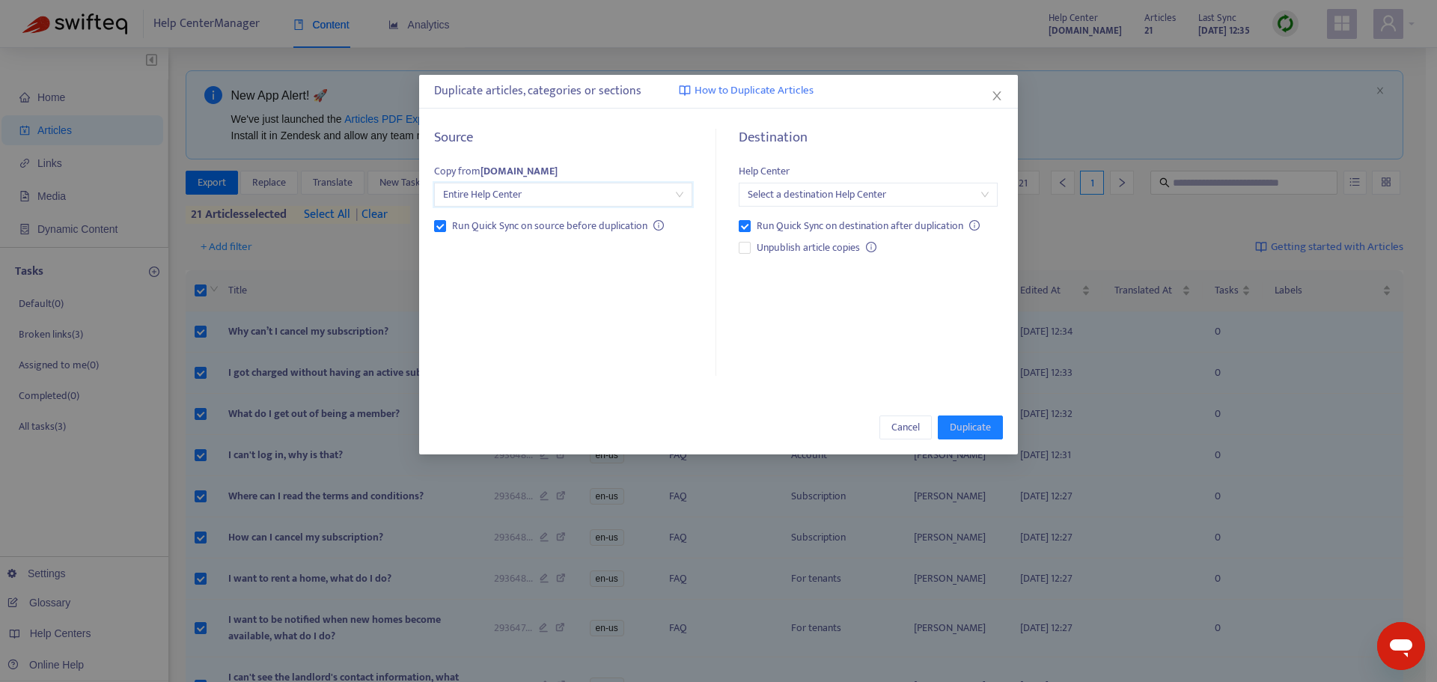
click at [858, 201] on input "search" at bounding box center [868, 194] width 240 height 22
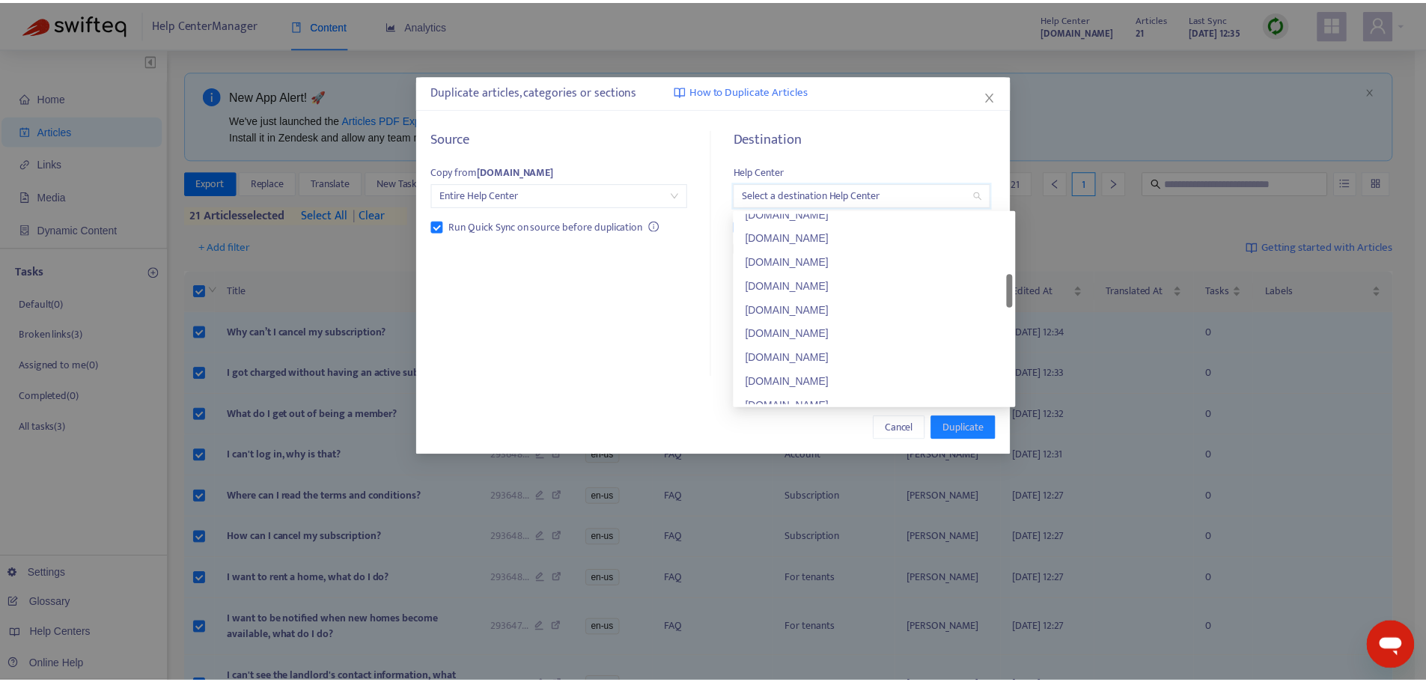
scroll to position [445, 0]
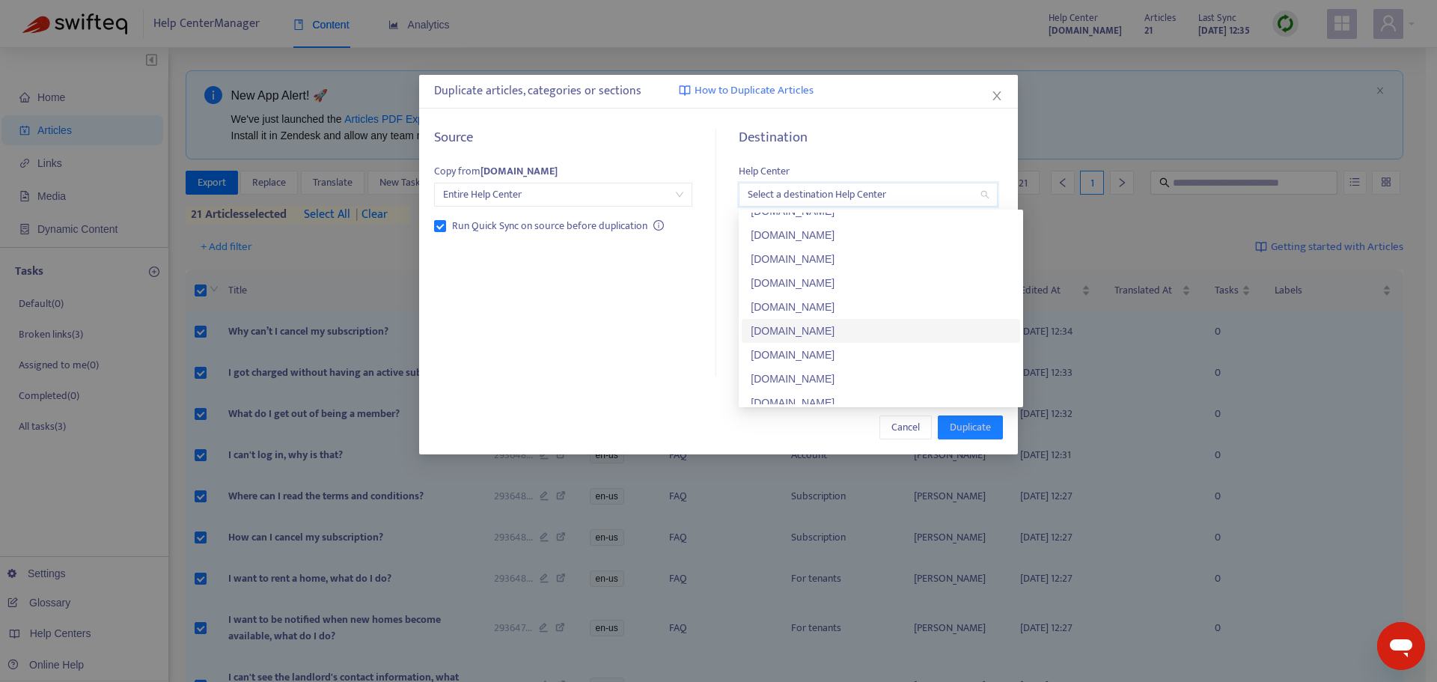
click at [846, 333] on div "[DOMAIN_NAME]" at bounding box center [881, 331] width 260 height 16
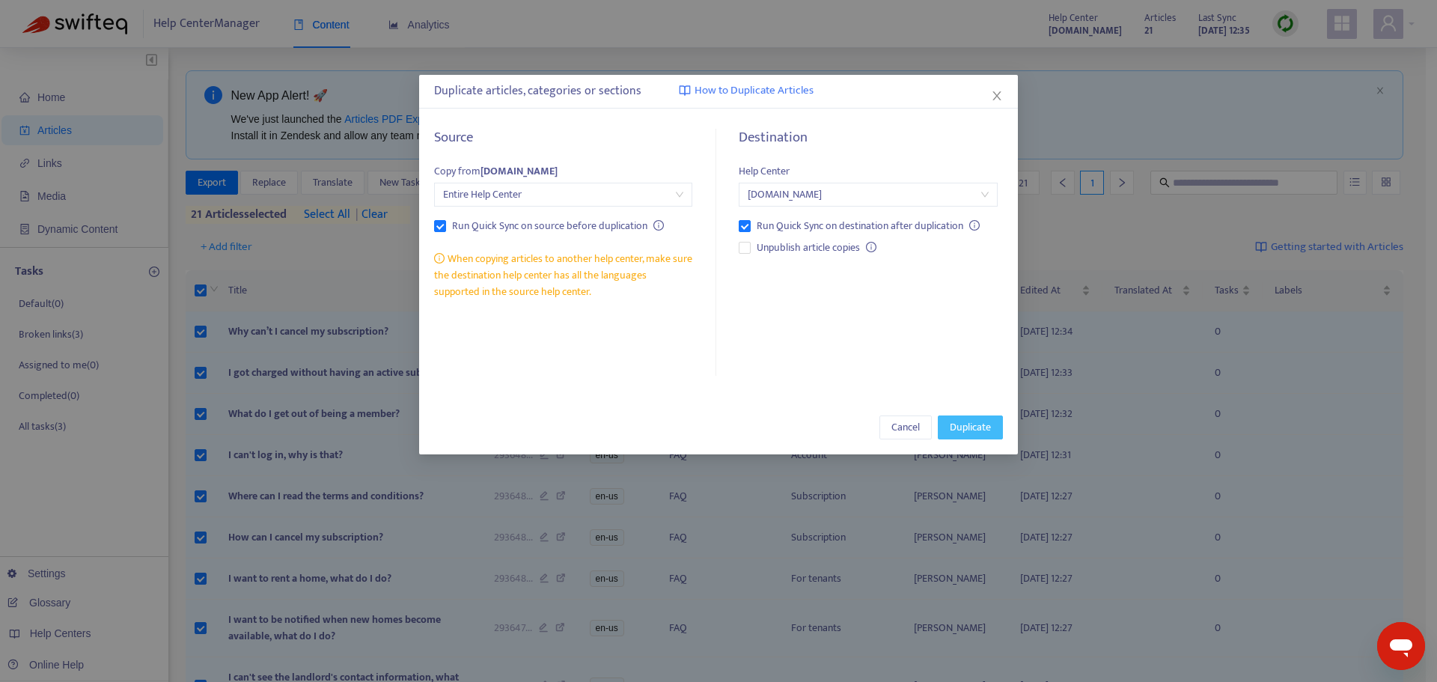
click at [959, 425] on span "Duplicate" at bounding box center [970, 427] width 41 height 16
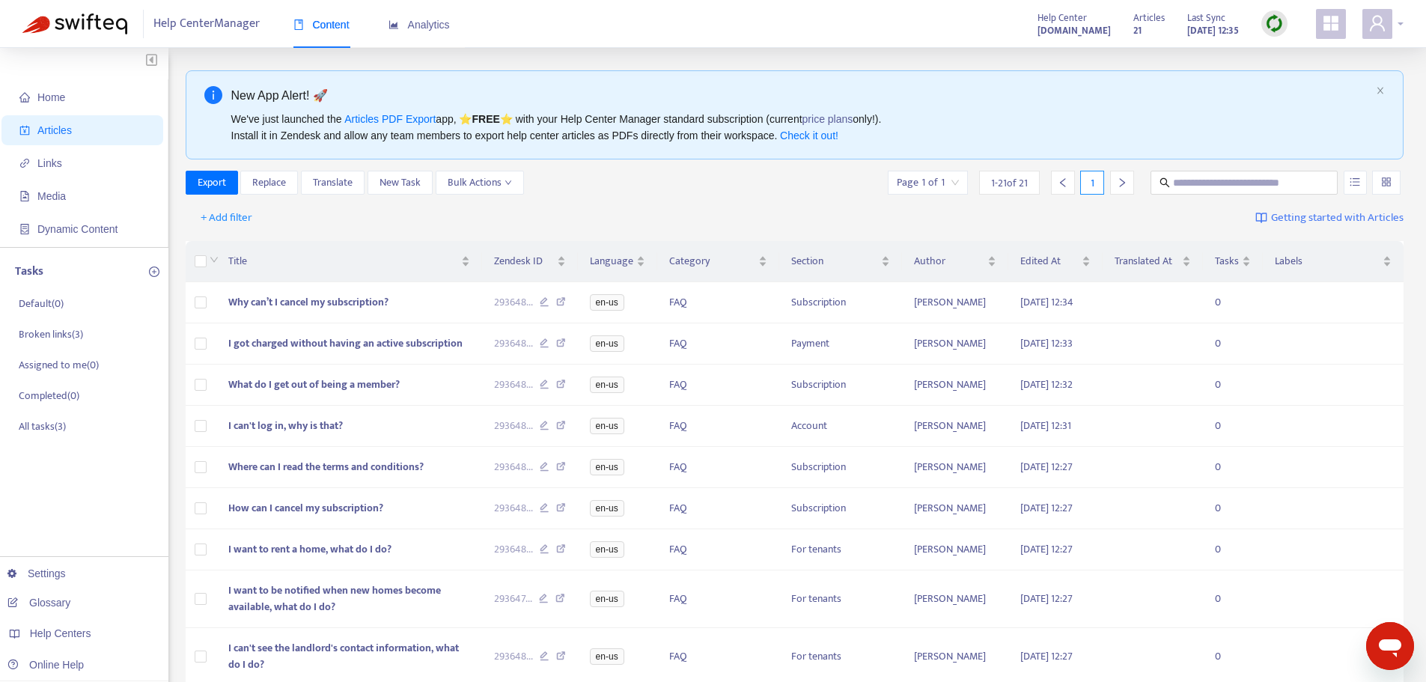
click at [1399, 23] on div at bounding box center [1382, 24] width 41 height 30
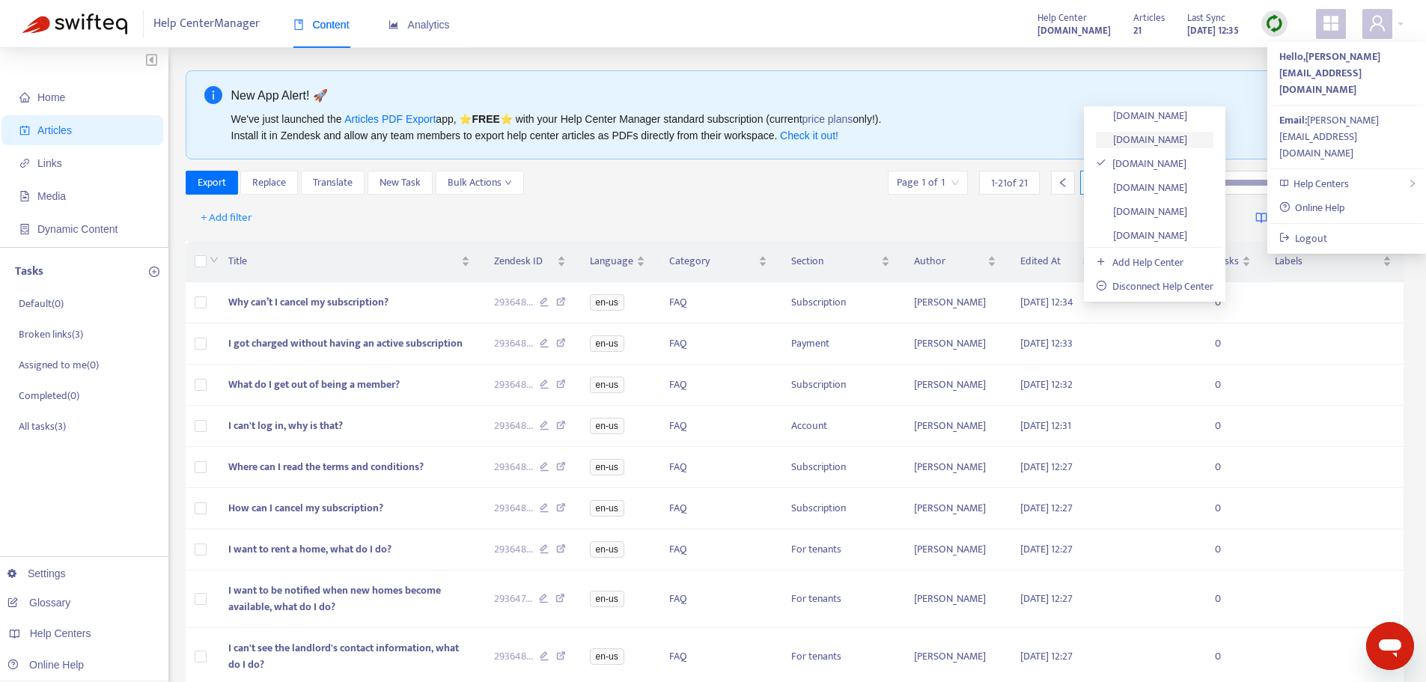
click at [1168, 141] on link "[DOMAIN_NAME]" at bounding box center [1141, 139] width 91 height 17
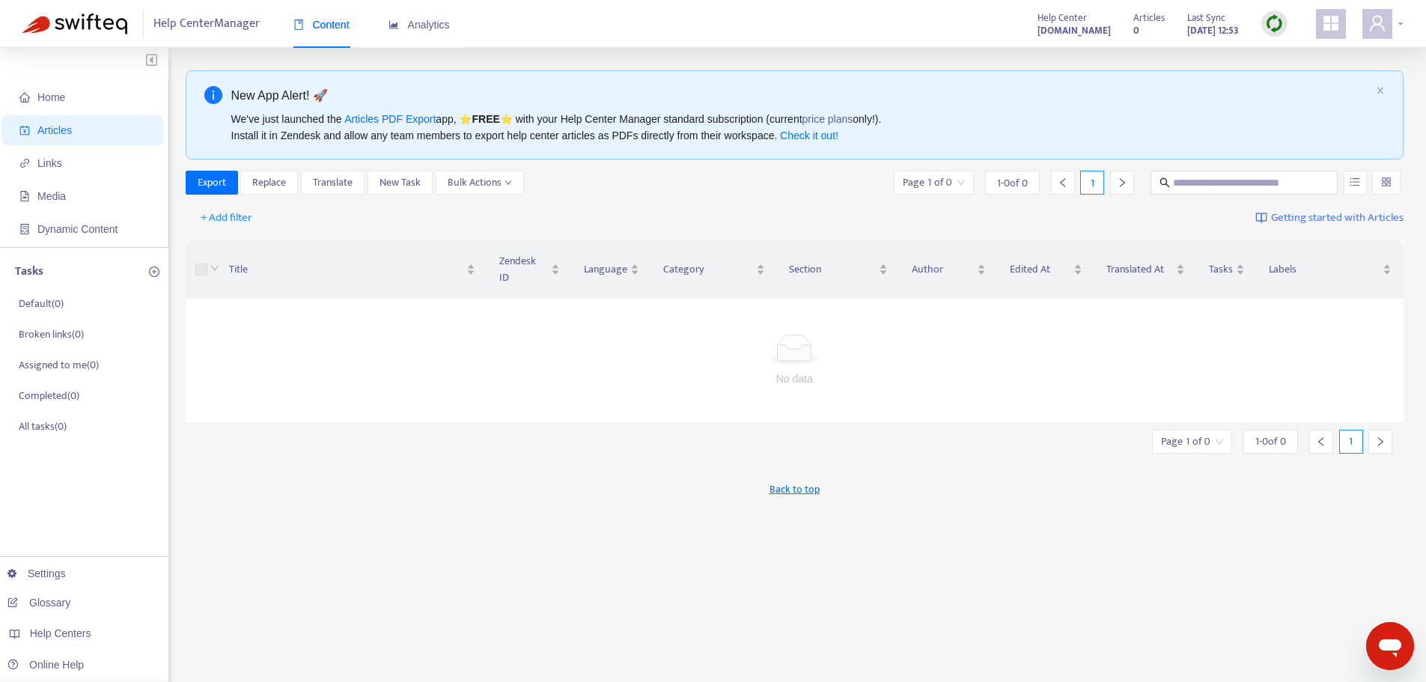
click at [1394, 31] on div at bounding box center [1382, 24] width 41 height 30
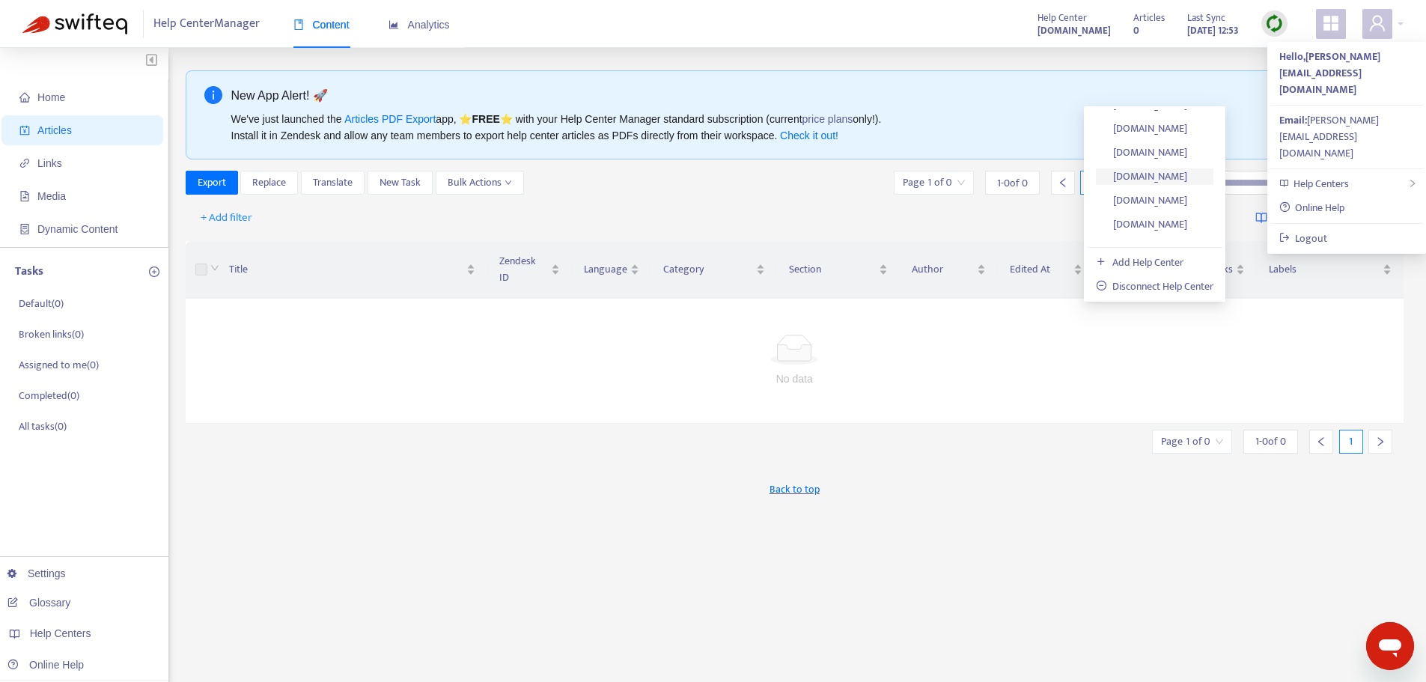
scroll to position [1230, 0]
click at [1187, 233] on link "[DOMAIN_NAME]" at bounding box center [1141, 231] width 91 height 17
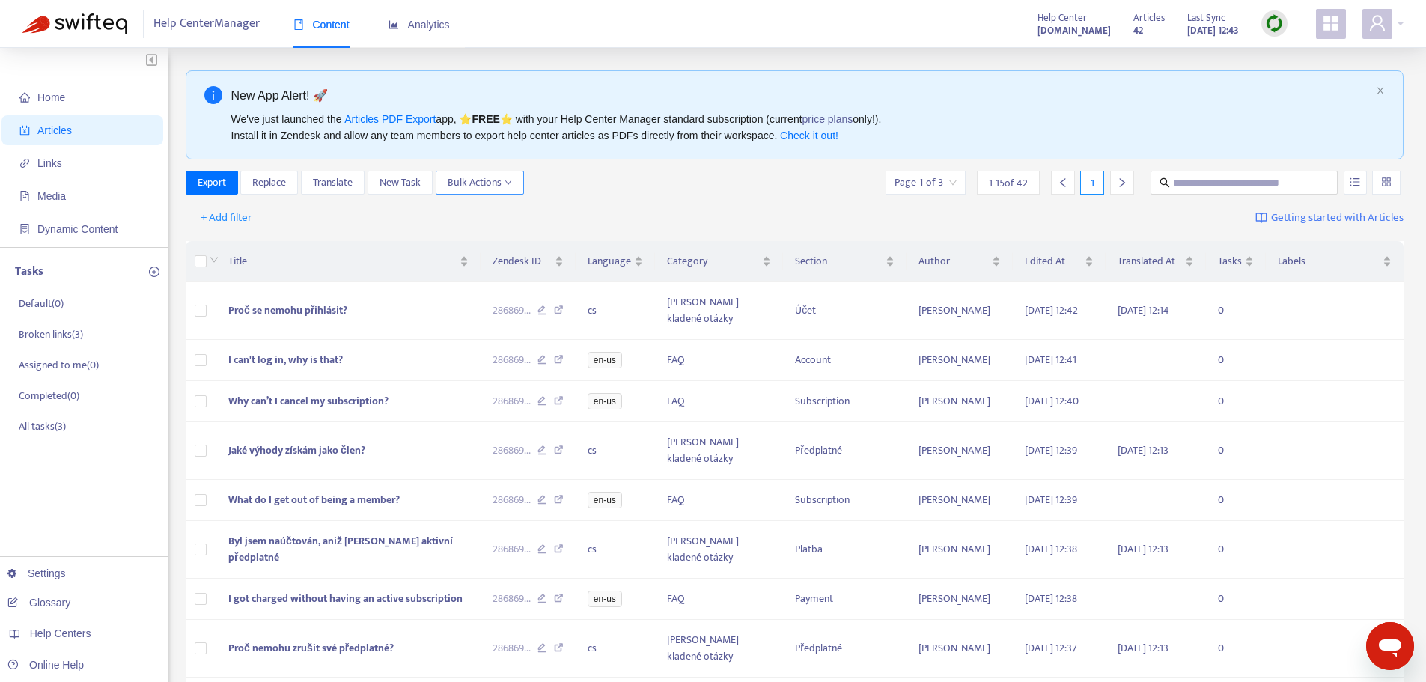
click at [492, 192] on button "Bulk Actions" at bounding box center [480, 183] width 88 height 24
click at [667, 184] on div "Export Replace Translate New Task Bulk Actions Page 1 of 3 1 - 15 of 42 1" at bounding box center [795, 183] width 1218 height 24
click at [1395, 20] on div at bounding box center [1382, 24] width 41 height 30
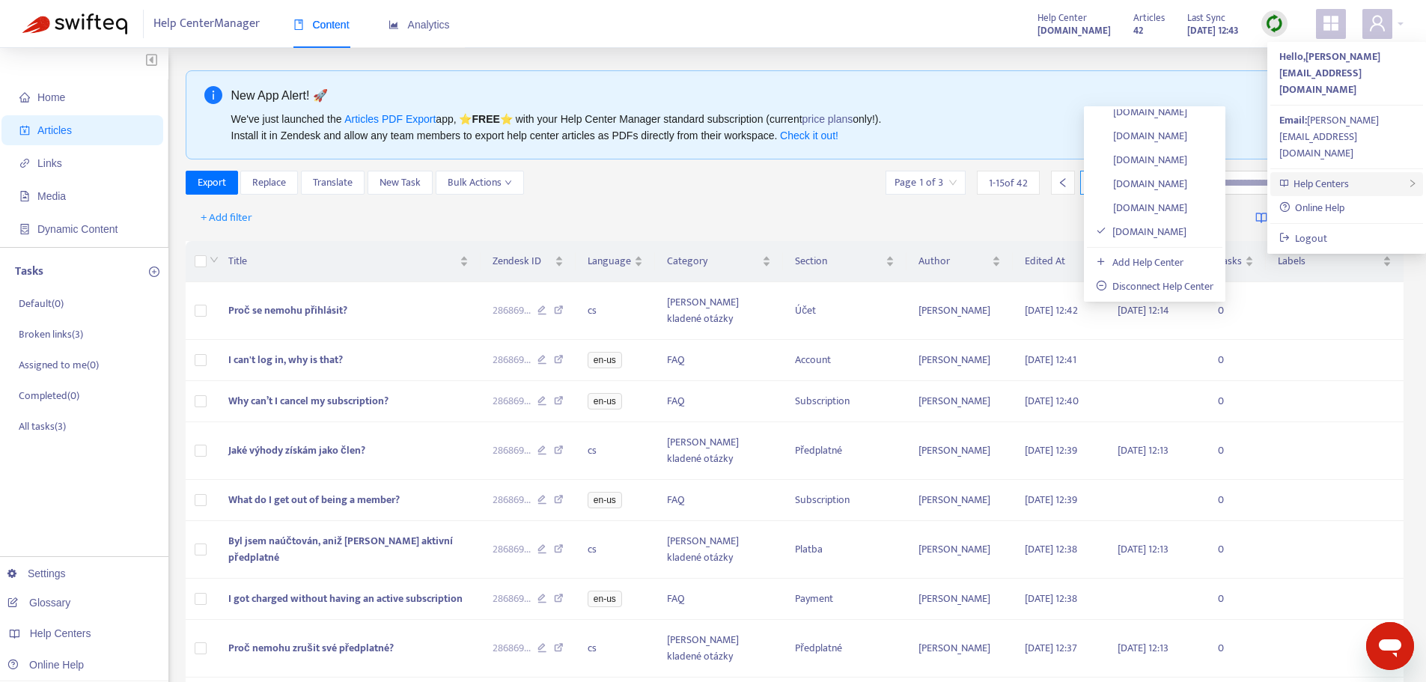
click at [1377, 172] on div "Help Centers" at bounding box center [1346, 184] width 153 height 24
click at [1303, 175] on span "Help Centers" at bounding box center [1320, 183] width 55 height 17
click at [1318, 175] on span "Help Centers" at bounding box center [1320, 183] width 55 height 17
click at [1317, 175] on span "Help Centers" at bounding box center [1320, 183] width 55 height 17
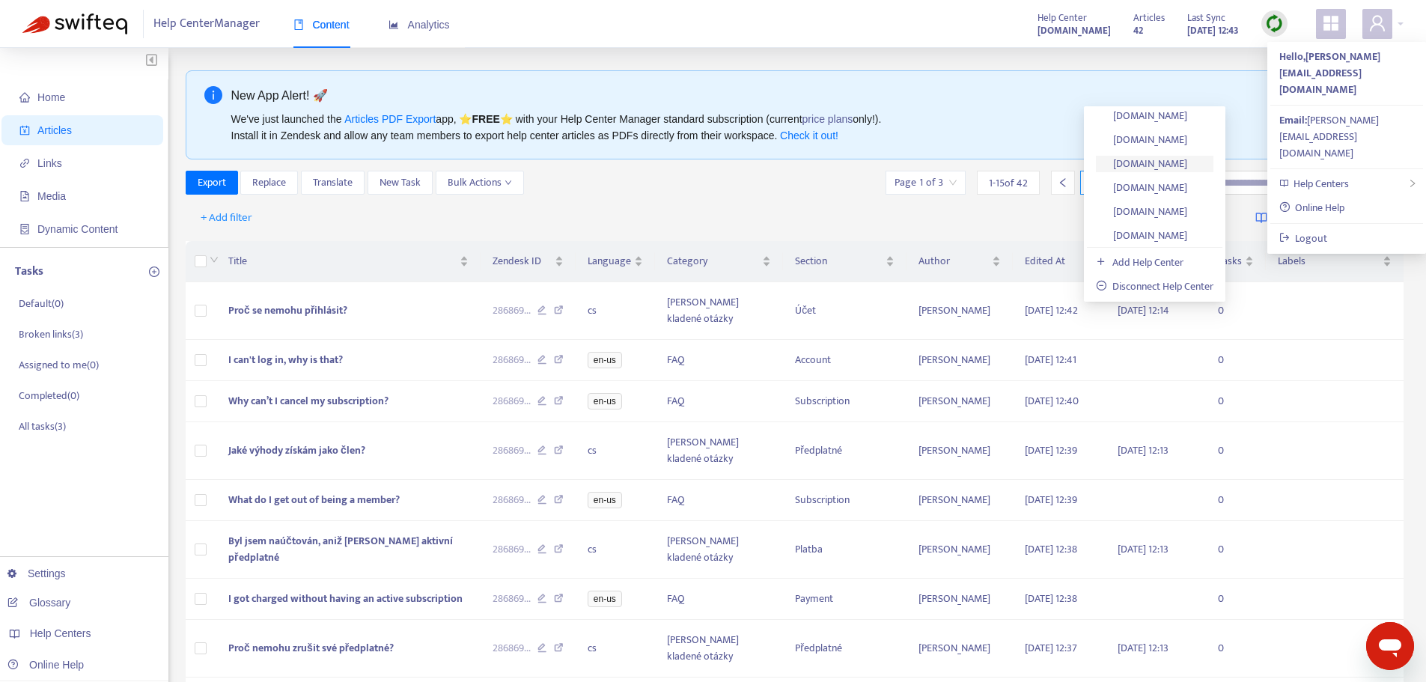
click at [1187, 167] on link "[DOMAIN_NAME]" at bounding box center [1141, 163] width 91 height 17
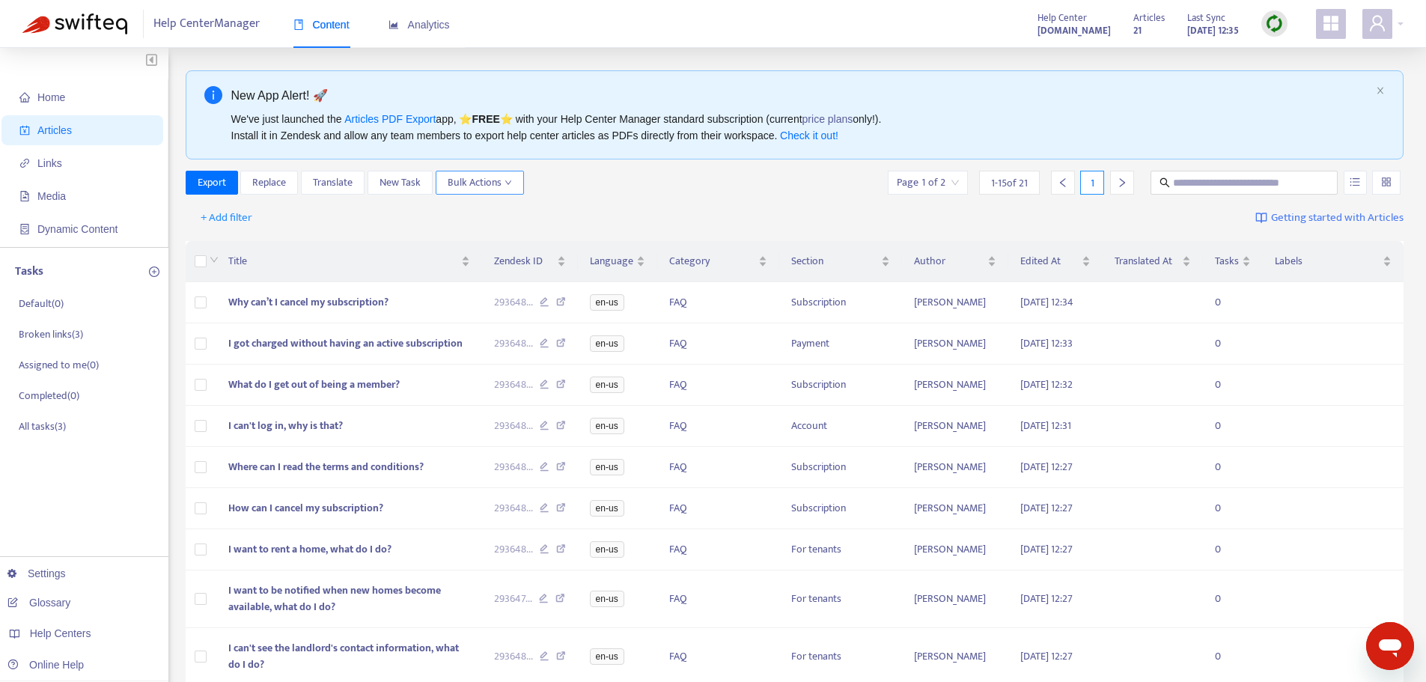
click at [500, 178] on span "Bulk Actions" at bounding box center [480, 182] width 64 height 16
click at [474, 212] on span "Duplicate" at bounding box center [468, 212] width 41 height 17
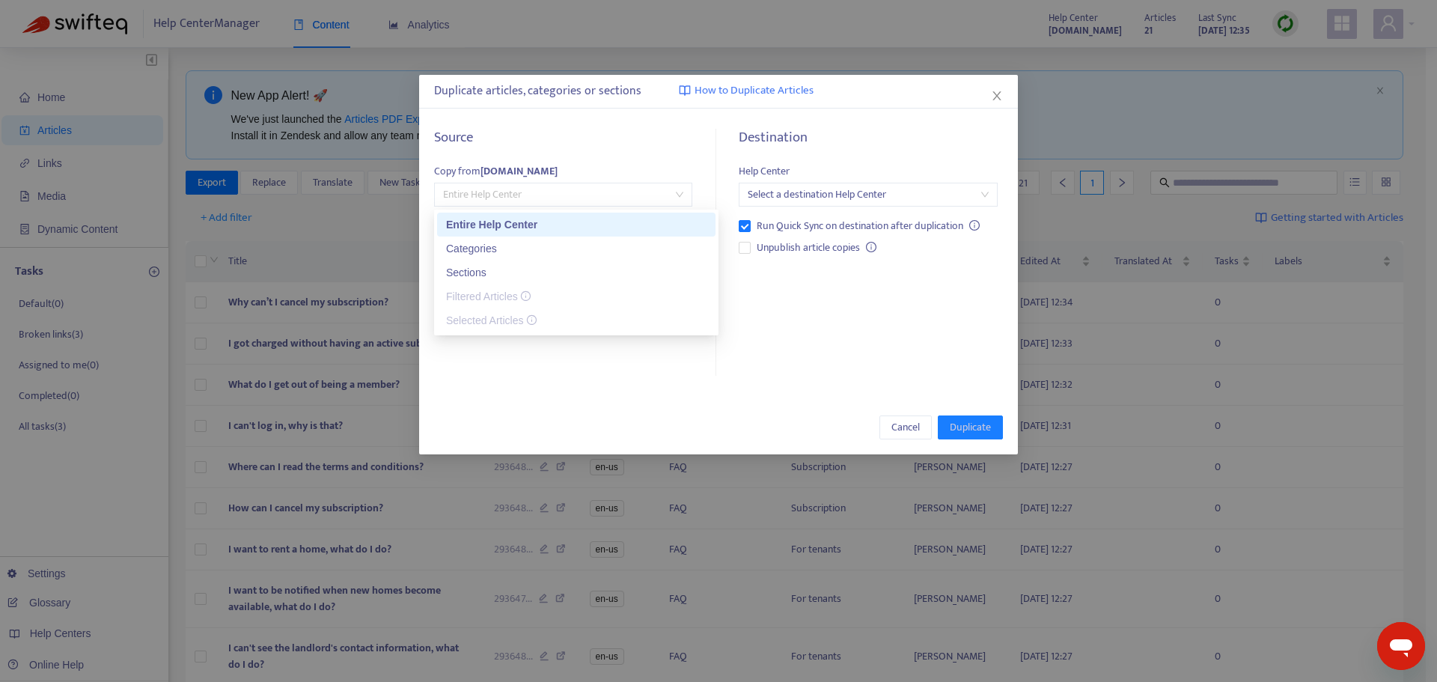
click at [554, 198] on span "Entire Help Center" at bounding box center [563, 194] width 240 height 22
click at [906, 206] on div "Select a destination Help Center" at bounding box center [868, 195] width 258 height 24
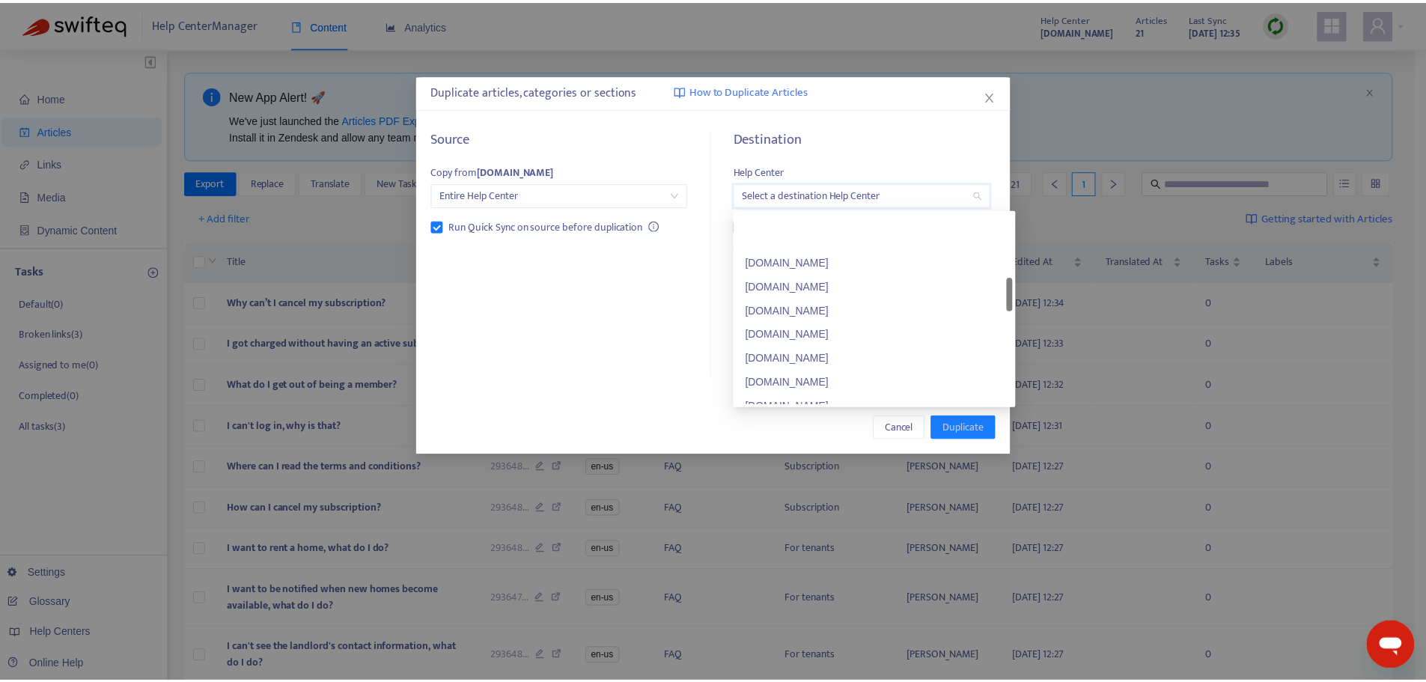
scroll to position [395, 0]
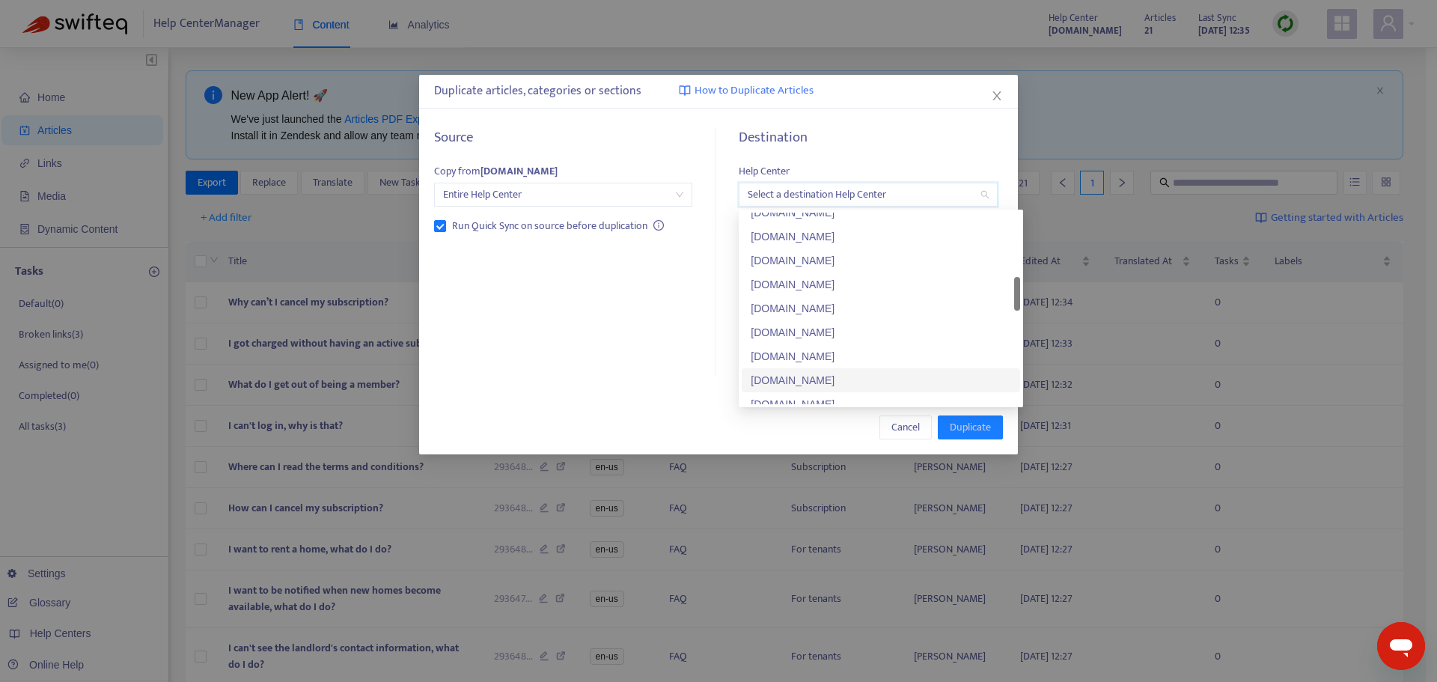
click at [839, 377] on div "[DOMAIN_NAME]" at bounding box center [881, 380] width 260 height 16
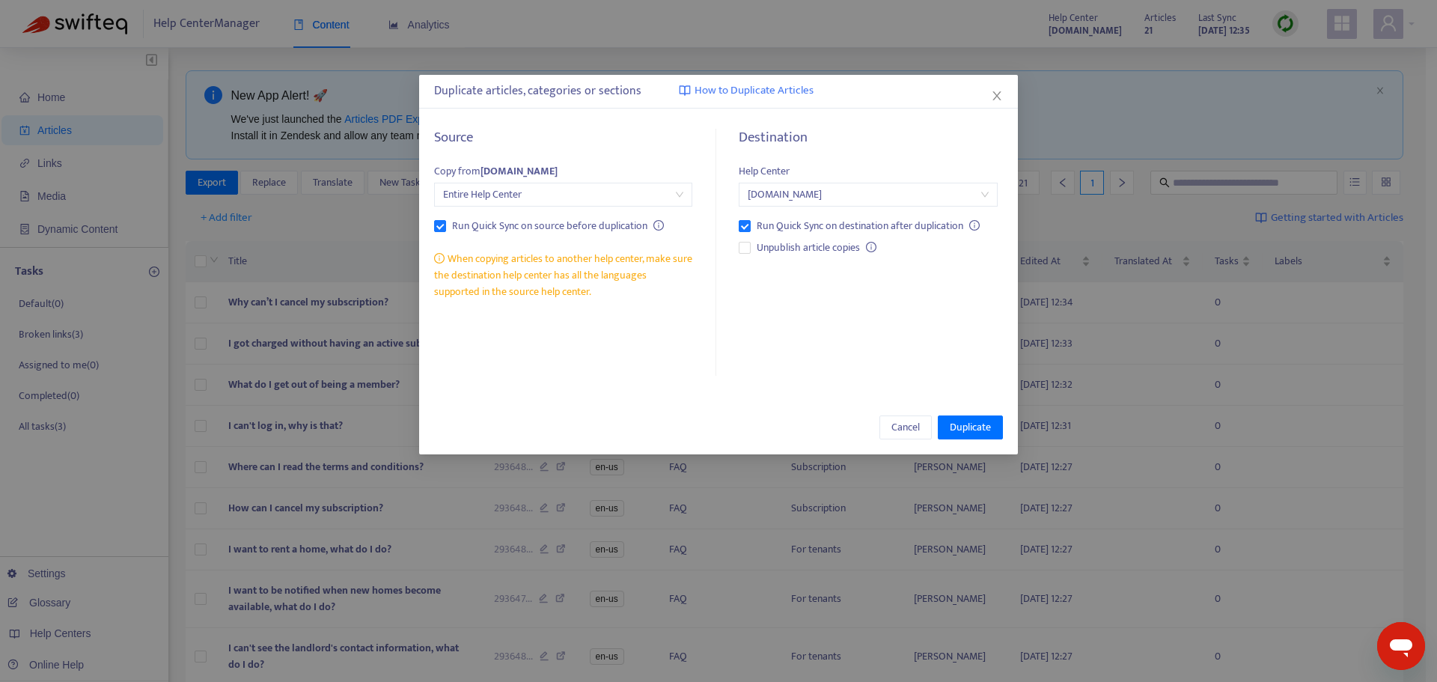
click at [839, 377] on div "Source Copy from faq.findallrentals.com Entire Help Center Run Quick Sync on so…" at bounding box center [718, 253] width 599 height 277
click at [939, 367] on div "Destination Help Center faq.findallrentals.ca Run Quick Sync on destination aft…" at bounding box center [862, 252] width 281 height 247
click at [989, 421] on span "Duplicate" at bounding box center [970, 427] width 41 height 16
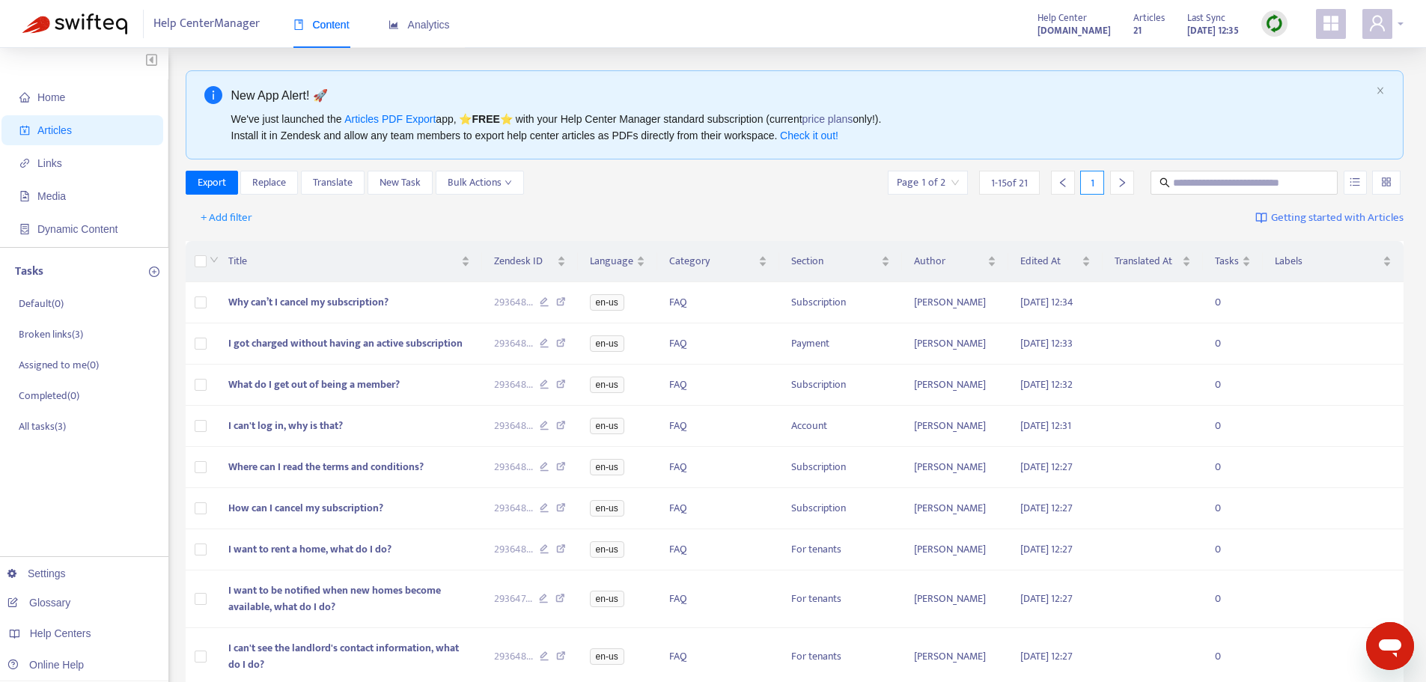
click at [1400, 27] on div at bounding box center [1382, 24] width 41 height 30
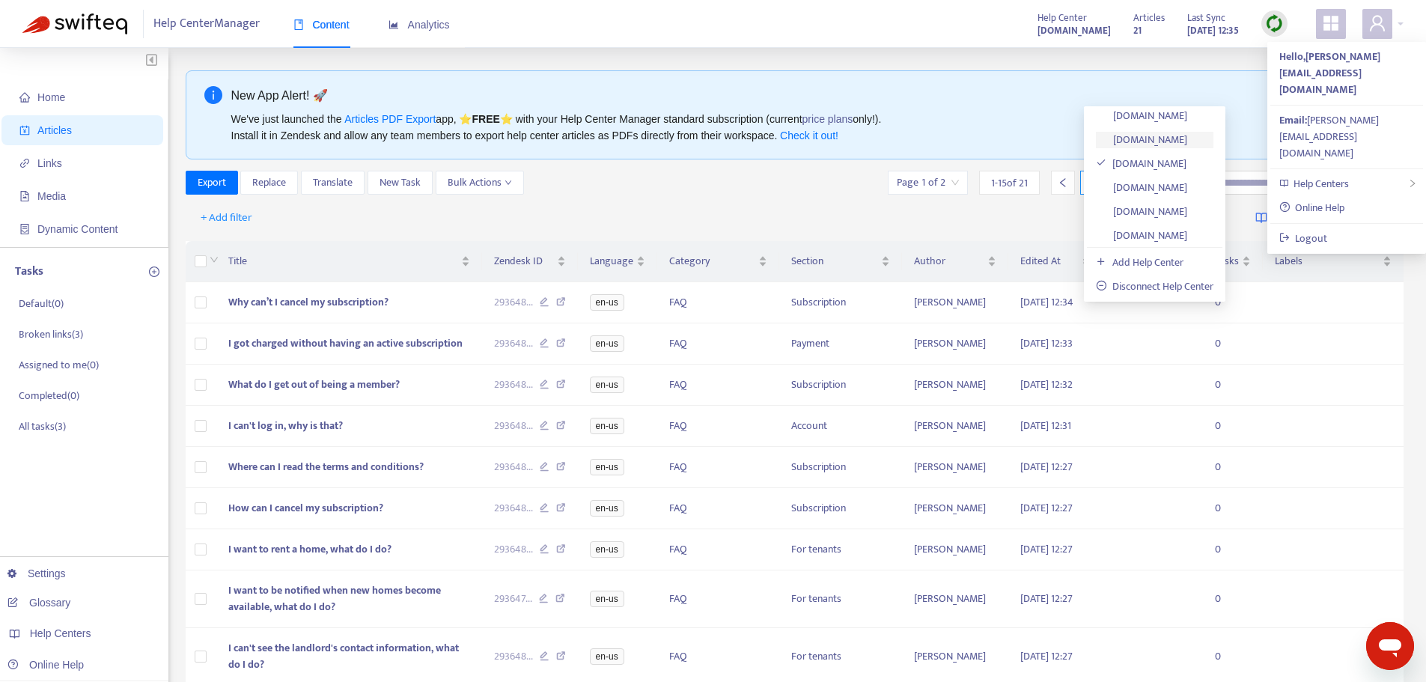
click at [1187, 144] on link "[DOMAIN_NAME]" at bounding box center [1141, 139] width 91 height 17
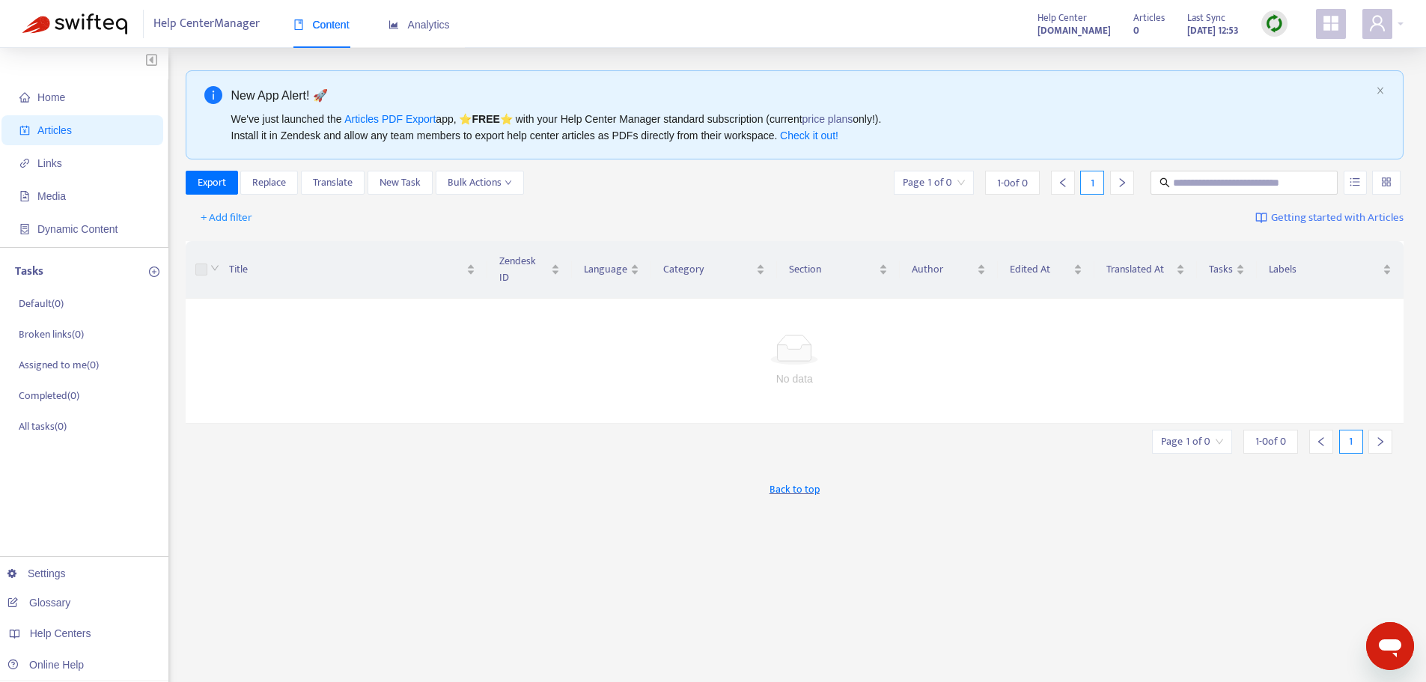
click at [1277, 23] on img at bounding box center [1274, 23] width 19 height 19
click at [1304, 76] on link "Full Sync" at bounding box center [1300, 78] width 54 height 17
click at [52, 126] on span "Articles" at bounding box center [54, 130] width 34 height 12
click at [1394, 23] on div at bounding box center [1382, 24] width 41 height 30
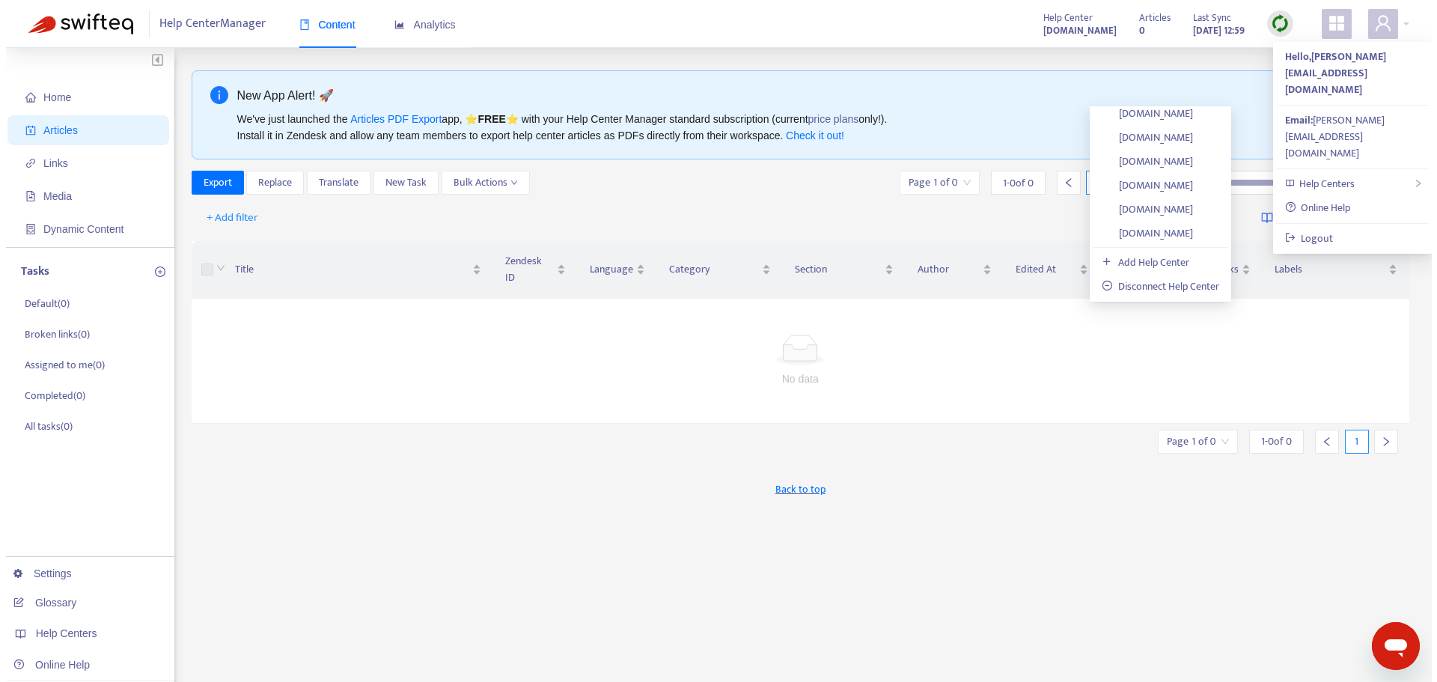
scroll to position [732, 0]
click at [1187, 150] on link "[DOMAIN_NAME]" at bounding box center [1141, 155] width 91 height 17
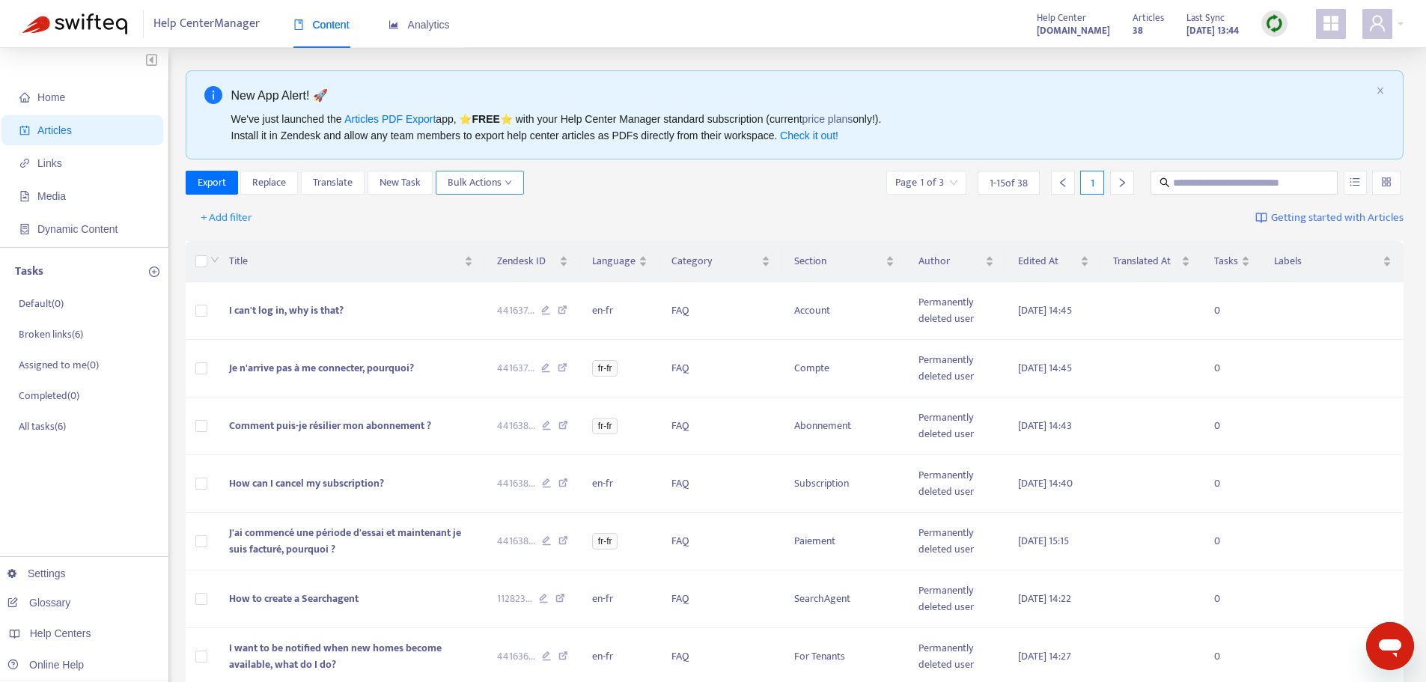
click at [504, 184] on icon "down" at bounding box center [507, 182] width 7 height 7
click at [1277, 19] on img at bounding box center [1274, 23] width 19 height 19
click at [1337, 56] on link "Quick Sync" at bounding box center [1305, 54] width 64 height 17
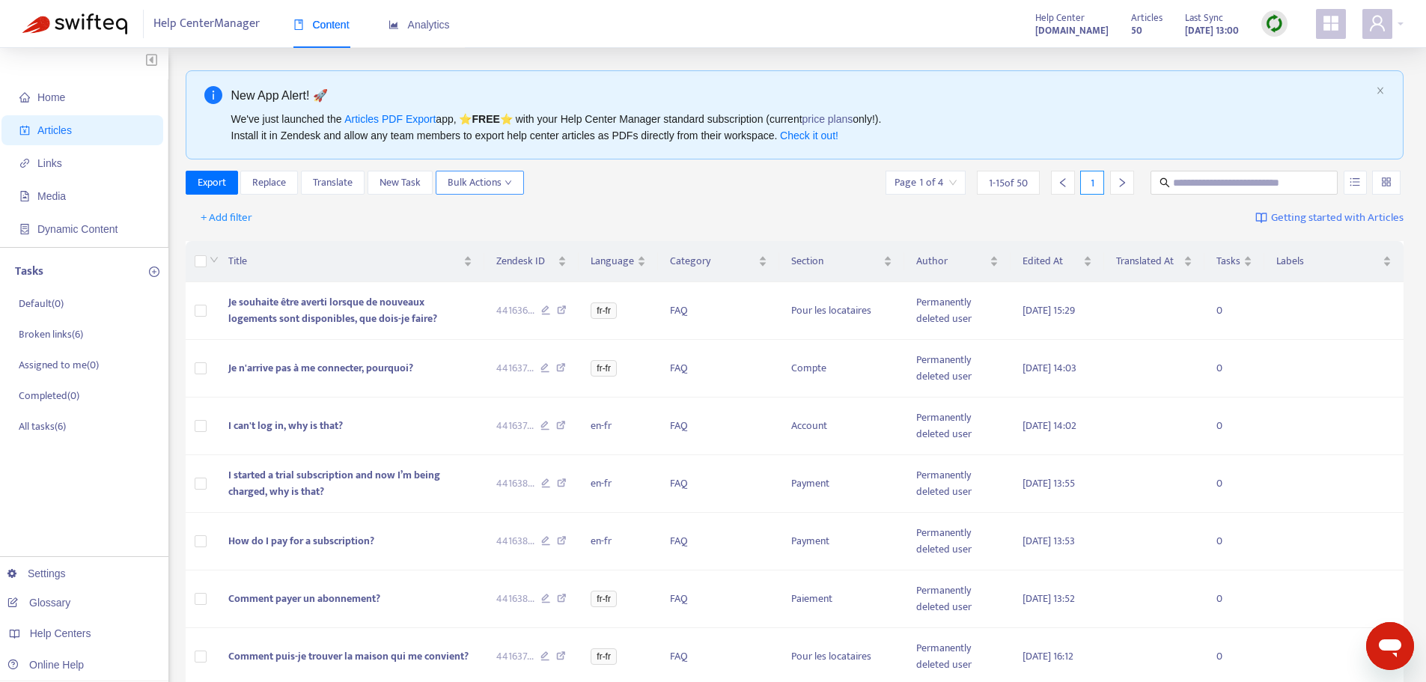
click at [497, 185] on span "Bulk Actions" at bounding box center [480, 182] width 64 height 16
click at [500, 207] on span "Duplicate" at bounding box center [499, 212] width 103 height 16
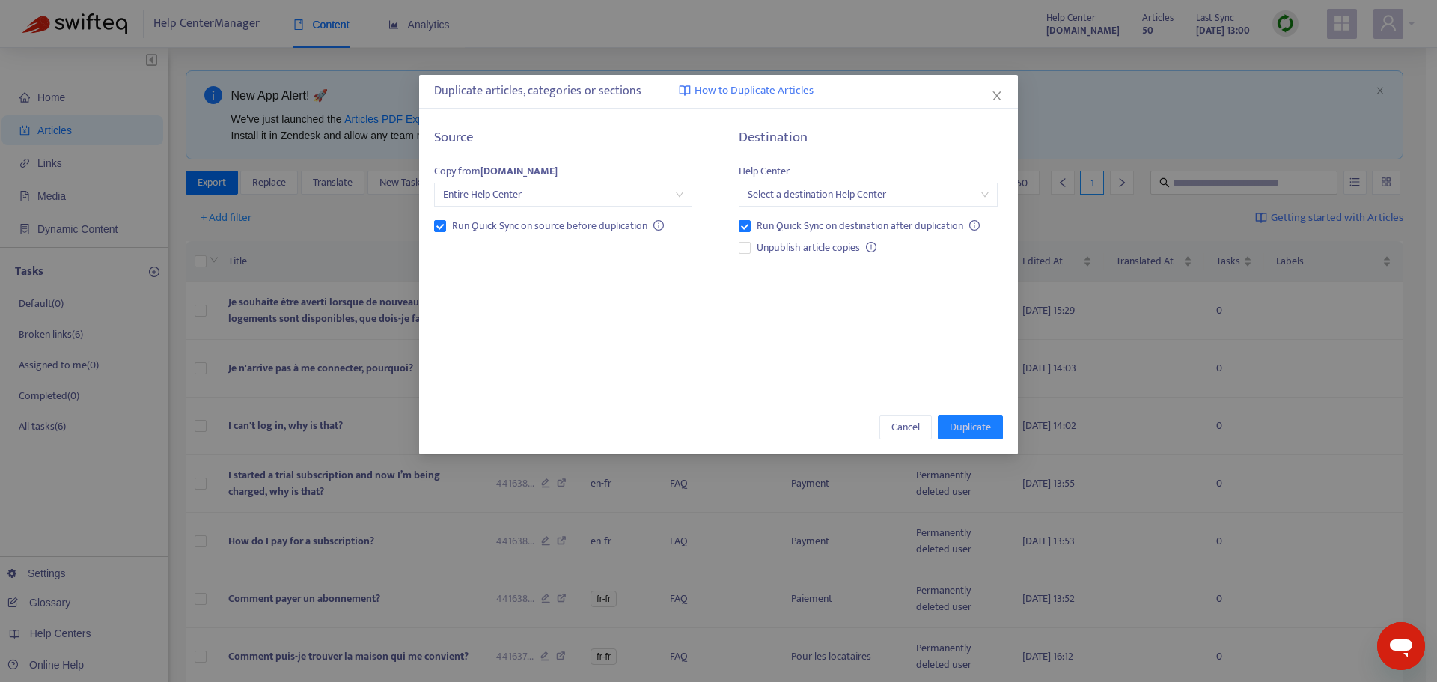
click at [828, 201] on input "search" at bounding box center [868, 194] width 240 height 22
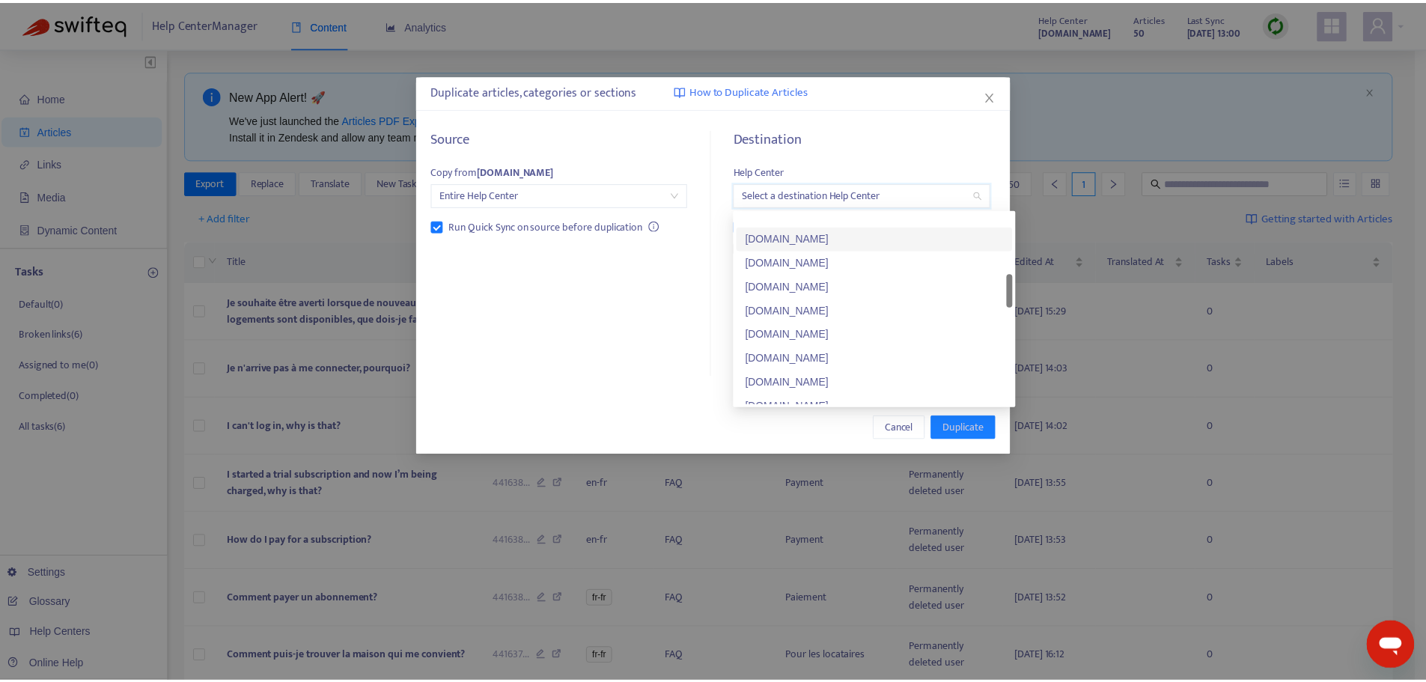
scroll to position [445, 0]
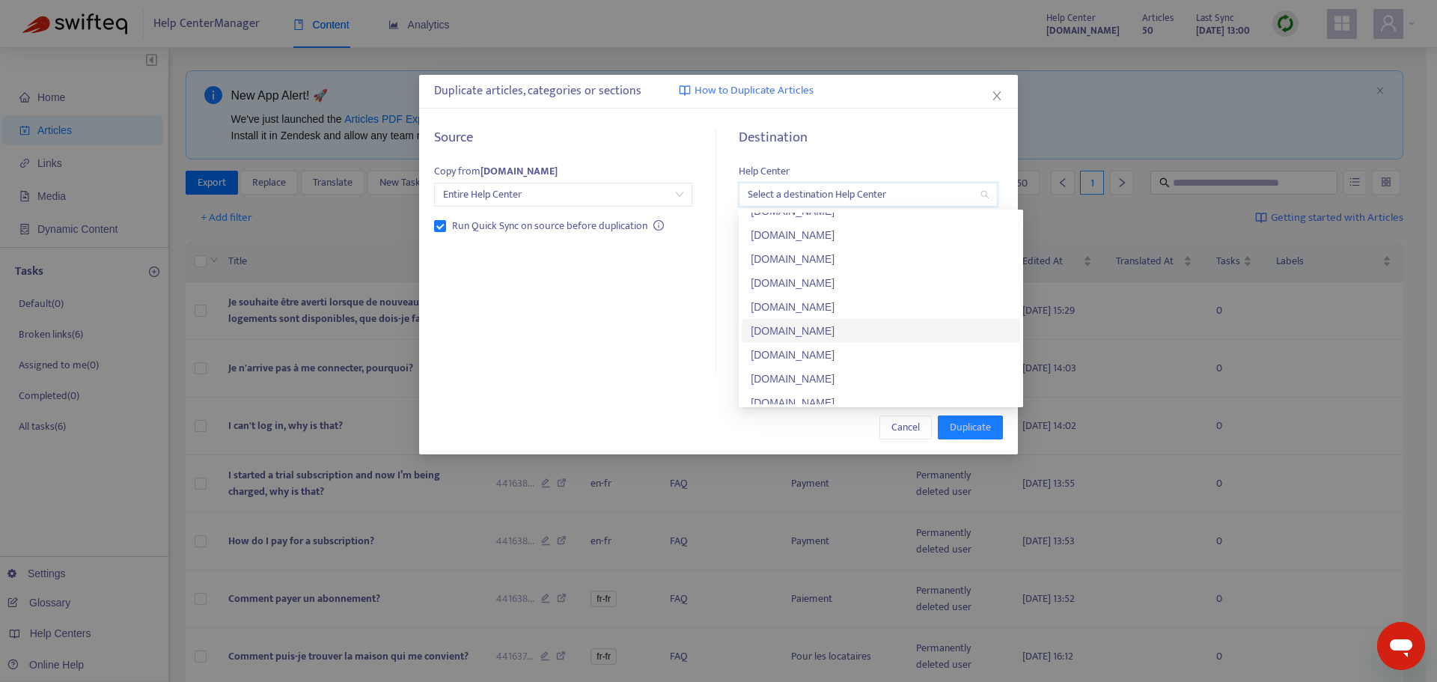
click at [886, 328] on div "[DOMAIN_NAME]" at bounding box center [881, 331] width 260 height 16
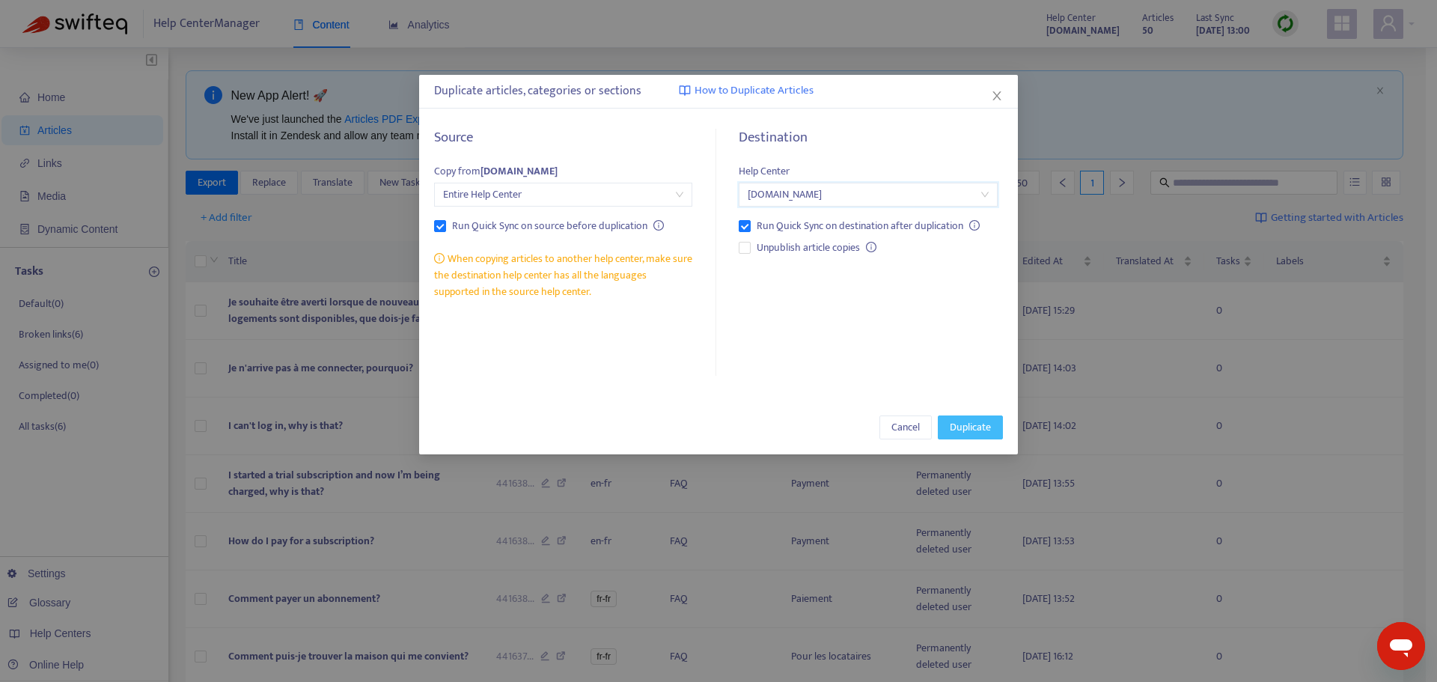
click at [978, 423] on span "Duplicate" at bounding box center [970, 427] width 41 height 16
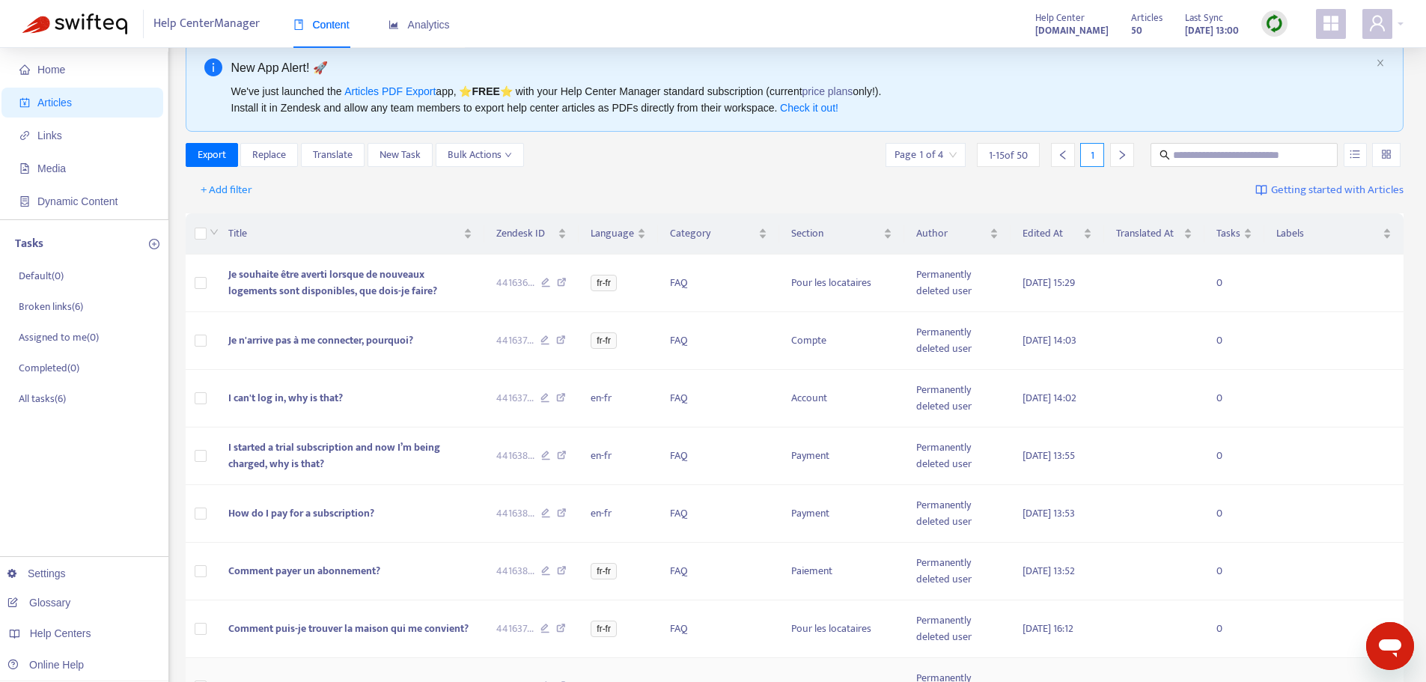
scroll to position [0, 0]
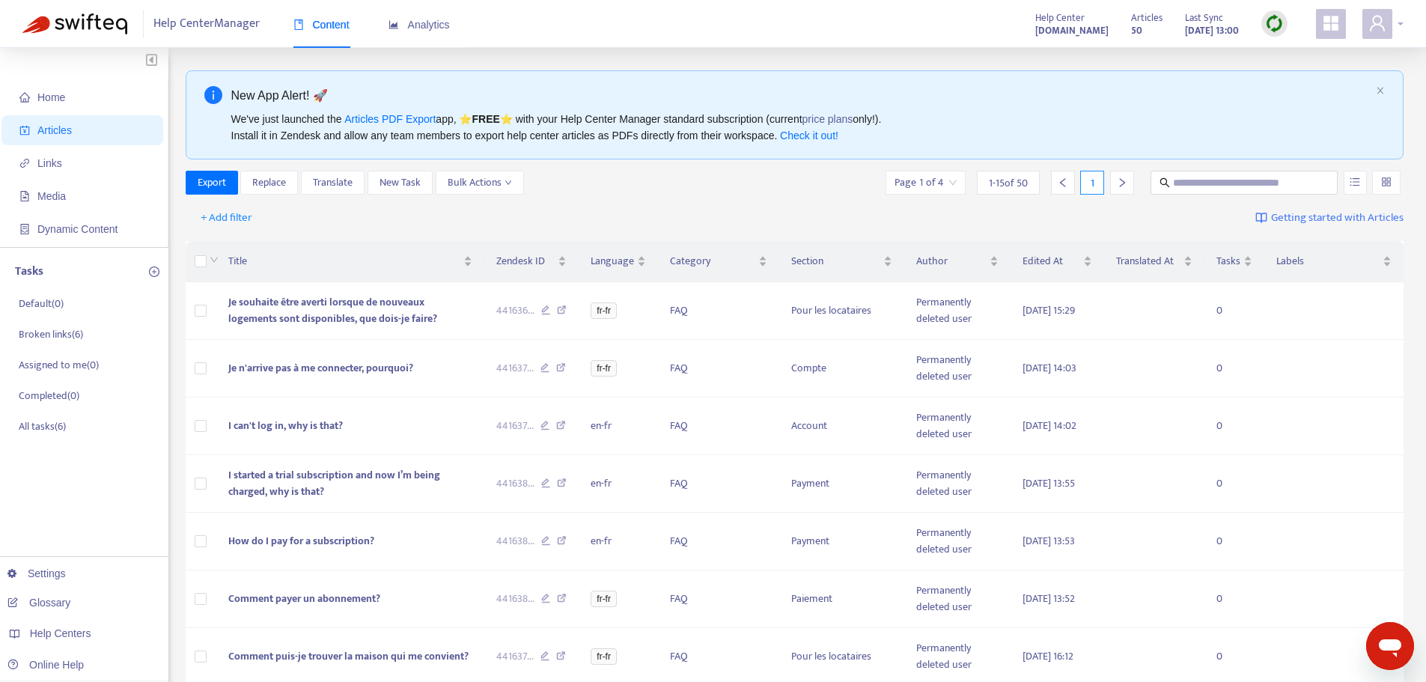
click at [1394, 23] on div at bounding box center [1382, 24] width 41 height 30
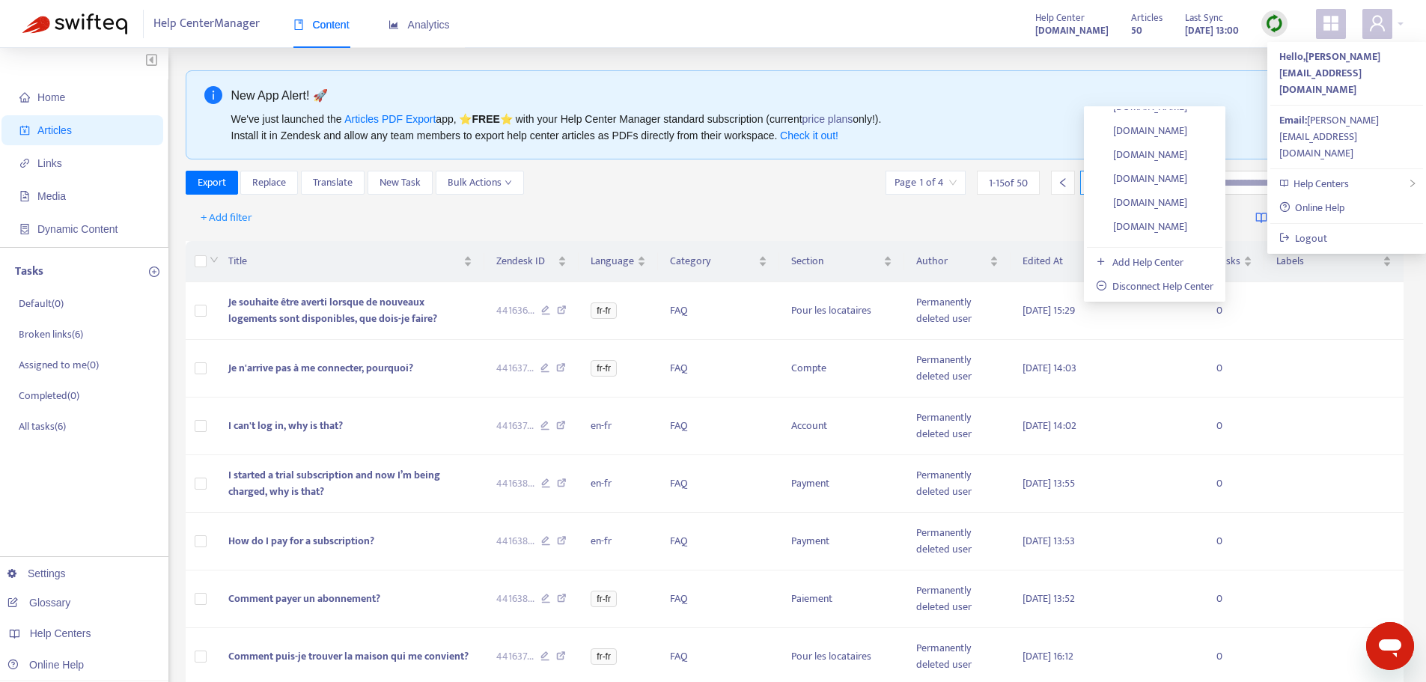
scroll to position [532, 0]
click at [1184, 138] on link "[DOMAIN_NAME]" at bounding box center [1141, 139] width 91 height 17
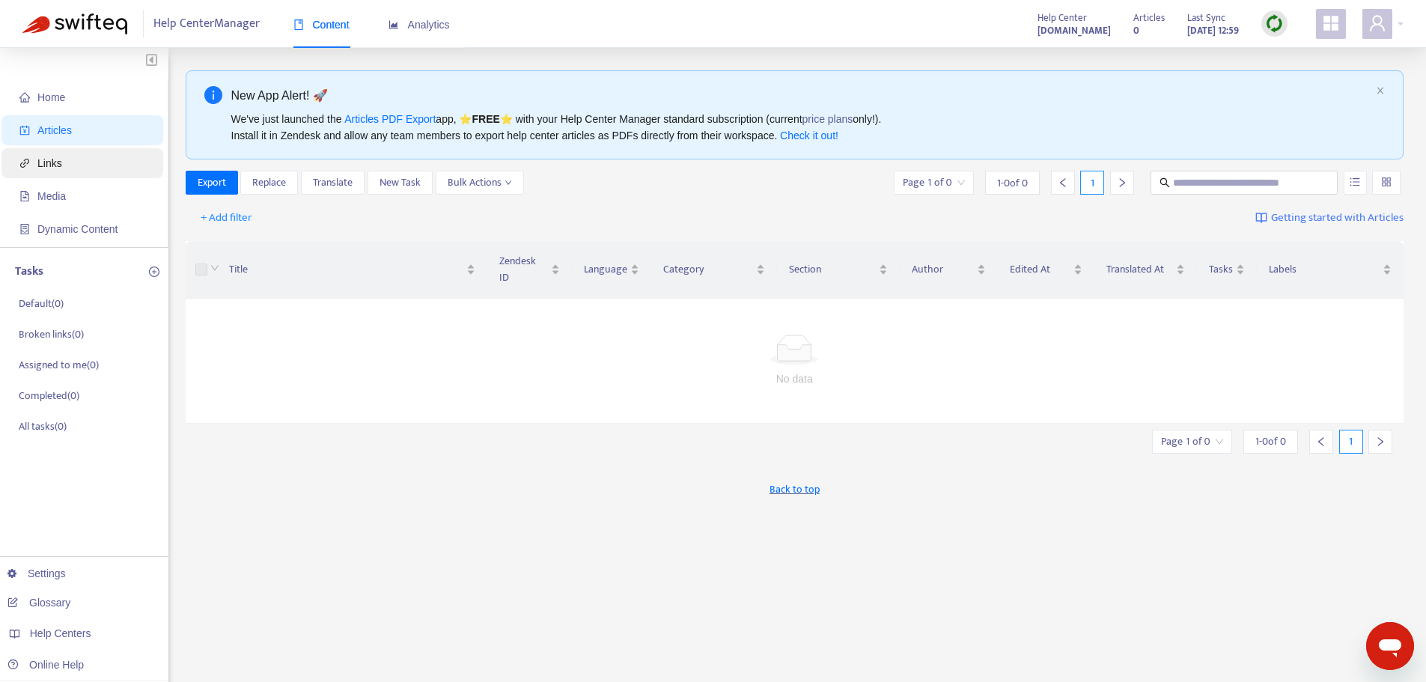
click at [73, 162] on span "Links" at bounding box center [85, 163] width 132 height 30
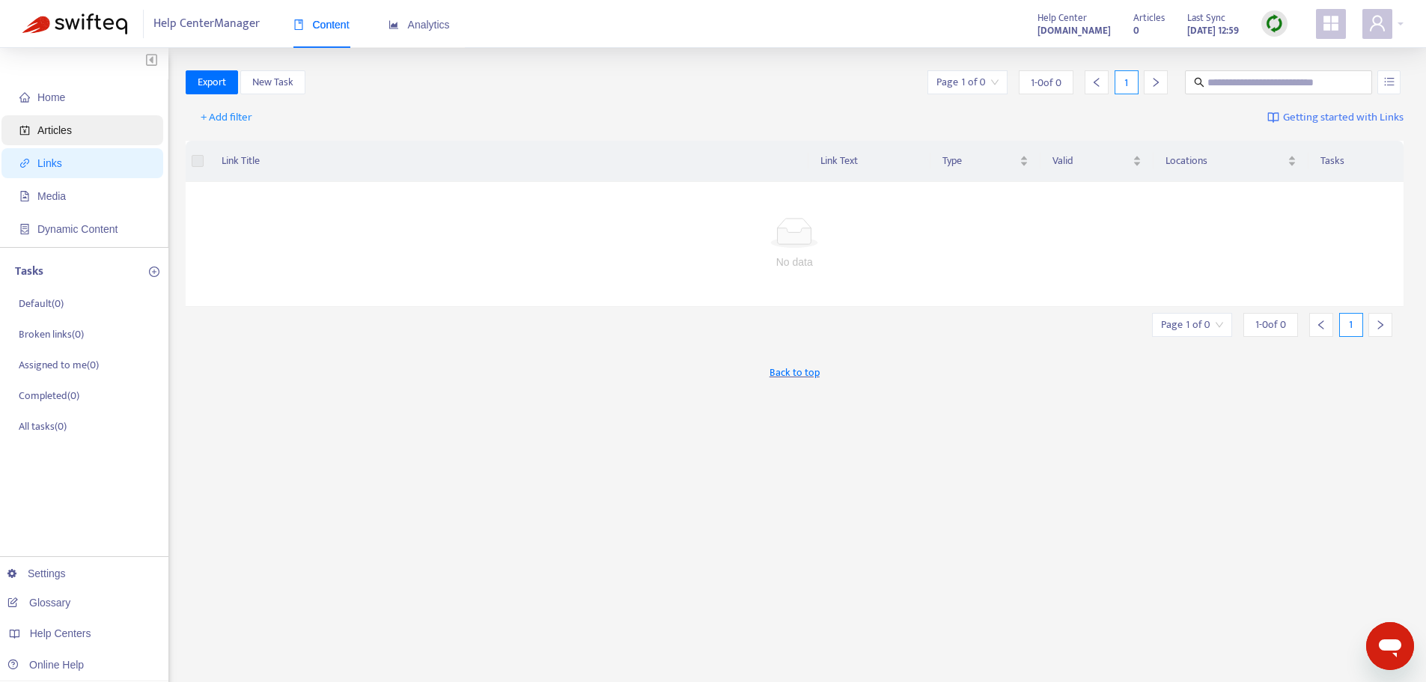
click at [84, 128] on span "Articles" at bounding box center [85, 130] width 132 height 30
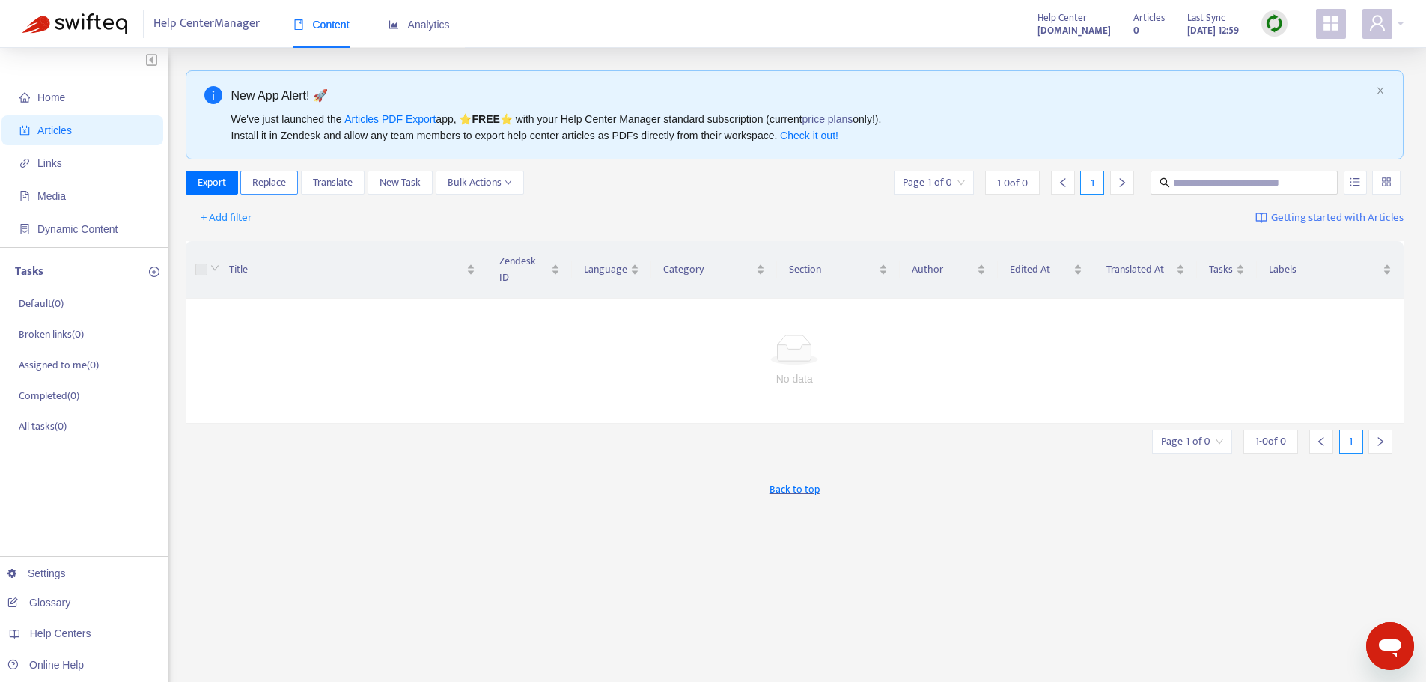
click at [278, 186] on span "Replace" at bounding box center [269, 182] width 34 height 16
click at [1275, 15] on img at bounding box center [1274, 23] width 19 height 19
click at [1296, 52] on link "Quick Sync" at bounding box center [1305, 54] width 64 height 17
click at [505, 179] on icon "down" at bounding box center [507, 182] width 7 height 7
click at [489, 208] on span "Duplicate" at bounding box center [468, 212] width 41 height 17
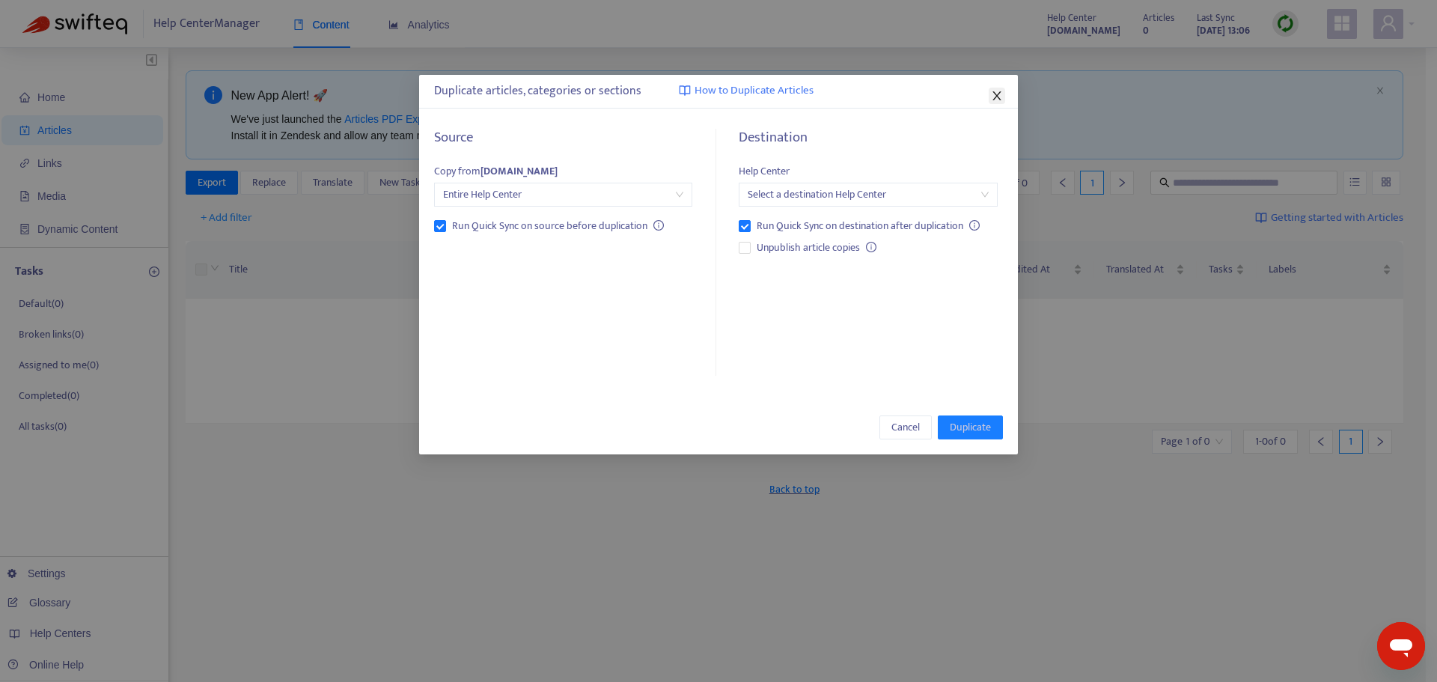
click at [996, 91] on icon "close" at bounding box center [997, 96] width 12 height 12
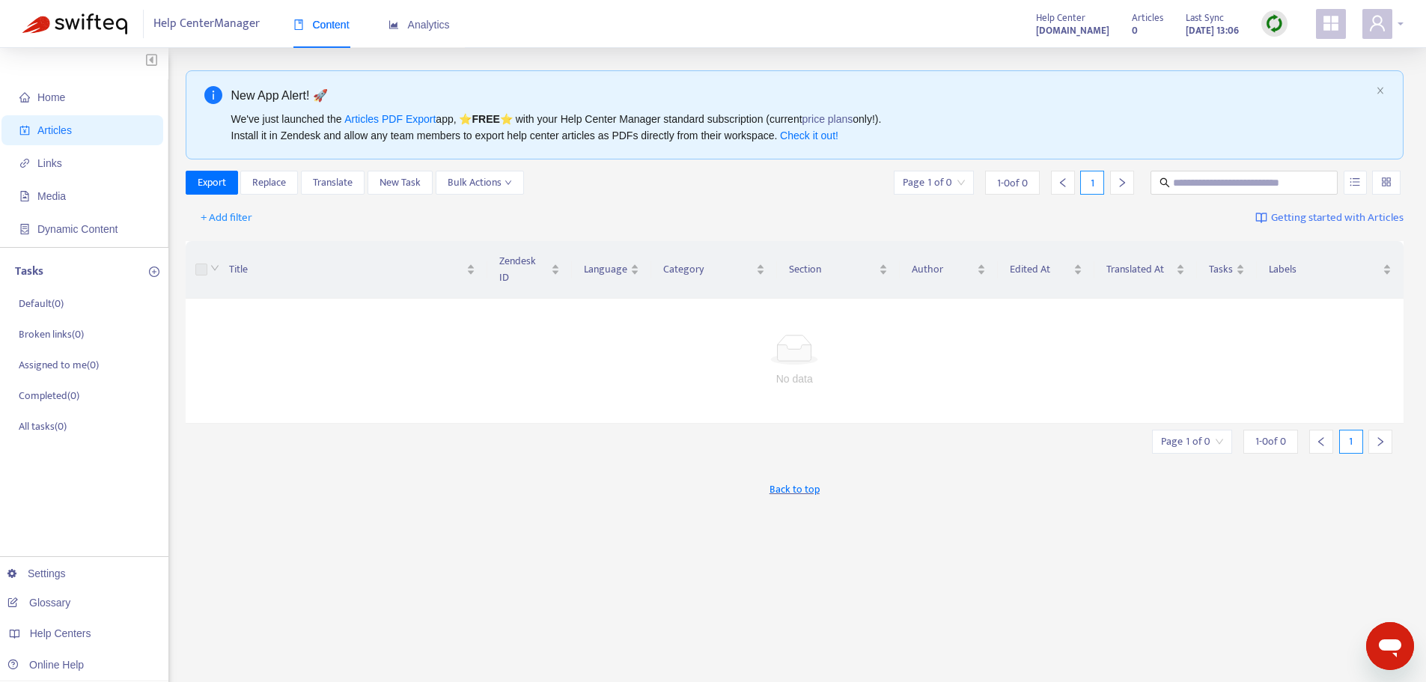
click at [1394, 21] on div at bounding box center [1382, 24] width 41 height 30
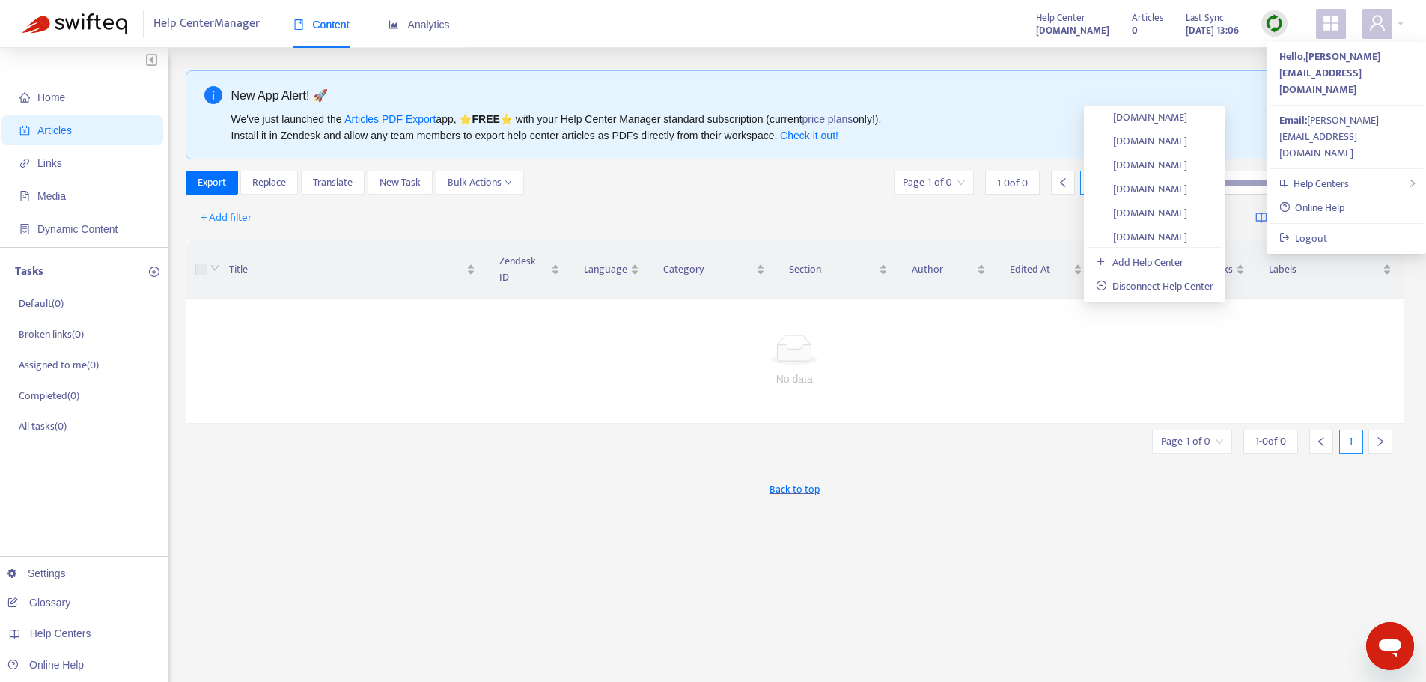
scroll to position [724, 0]
click at [1165, 165] on link "[DOMAIN_NAME]" at bounding box center [1141, 163] width 91 height 17
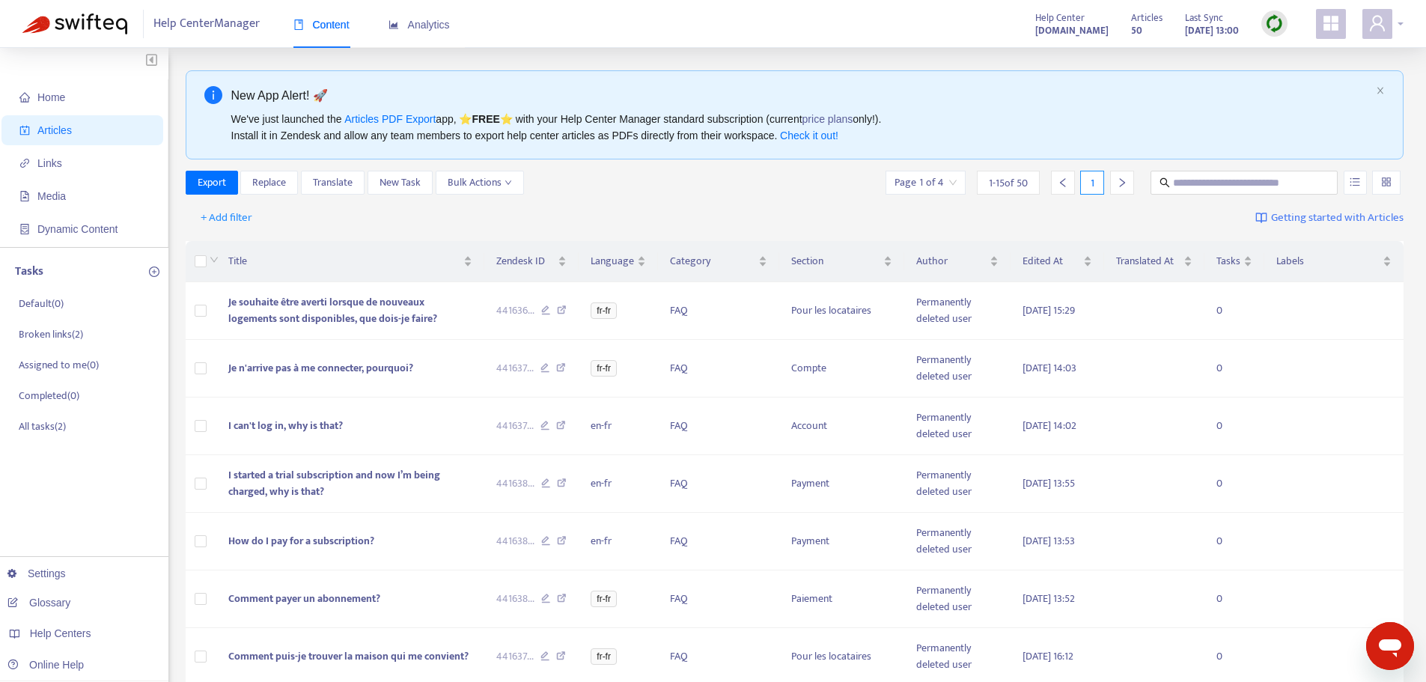
click at [1399, 26] on div at bounding box center [1382, 24] width 41 height 30
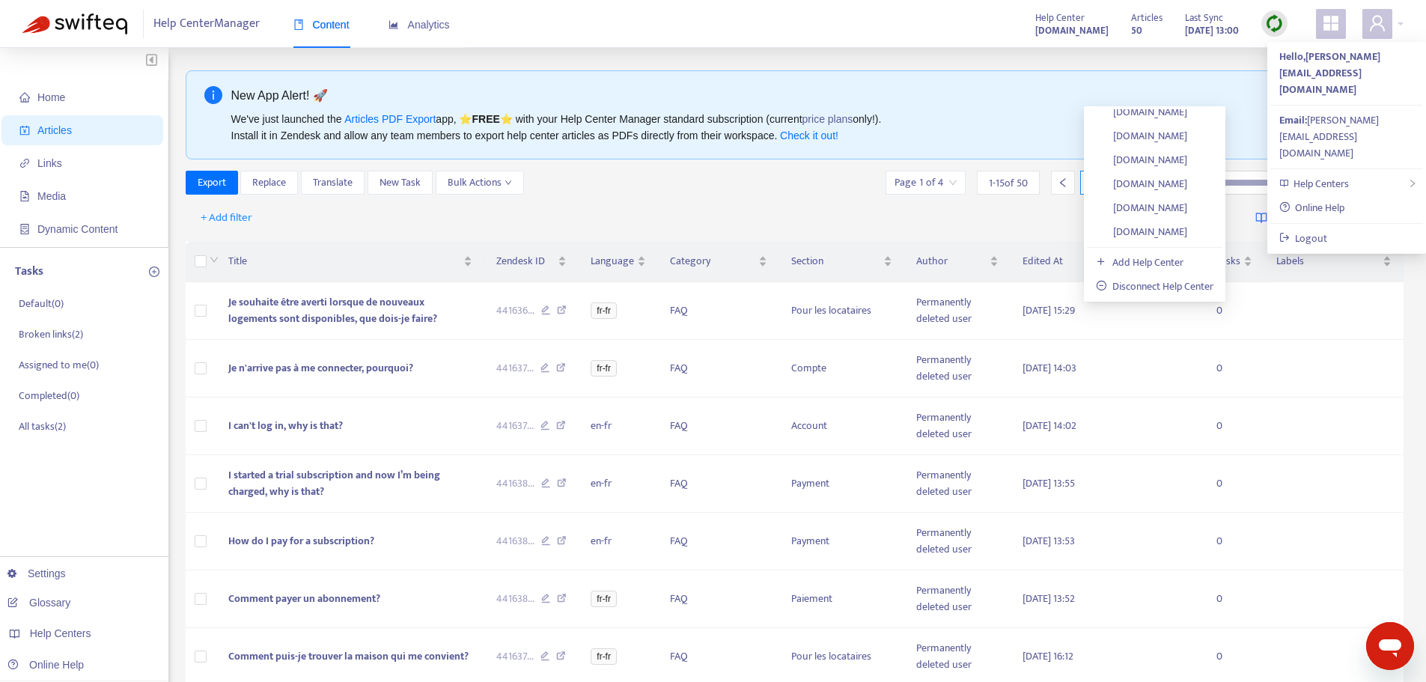
scroll to position [607, 0]
click at [1172, 156] on link "[DOMAIN_NAME]" at bounding box center [1141, 160] width 91 height 17
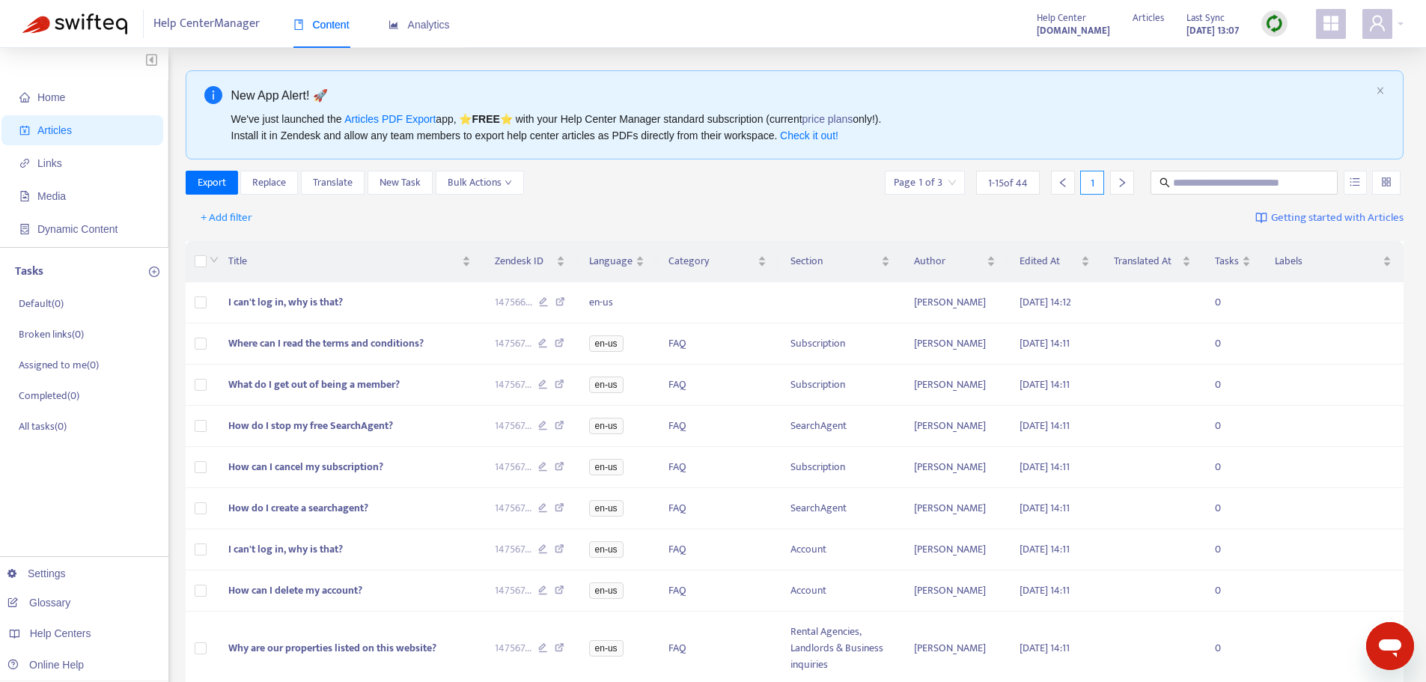
click at [950, 182] on input "search" at bounding box center [925, 182] width 62 height 22
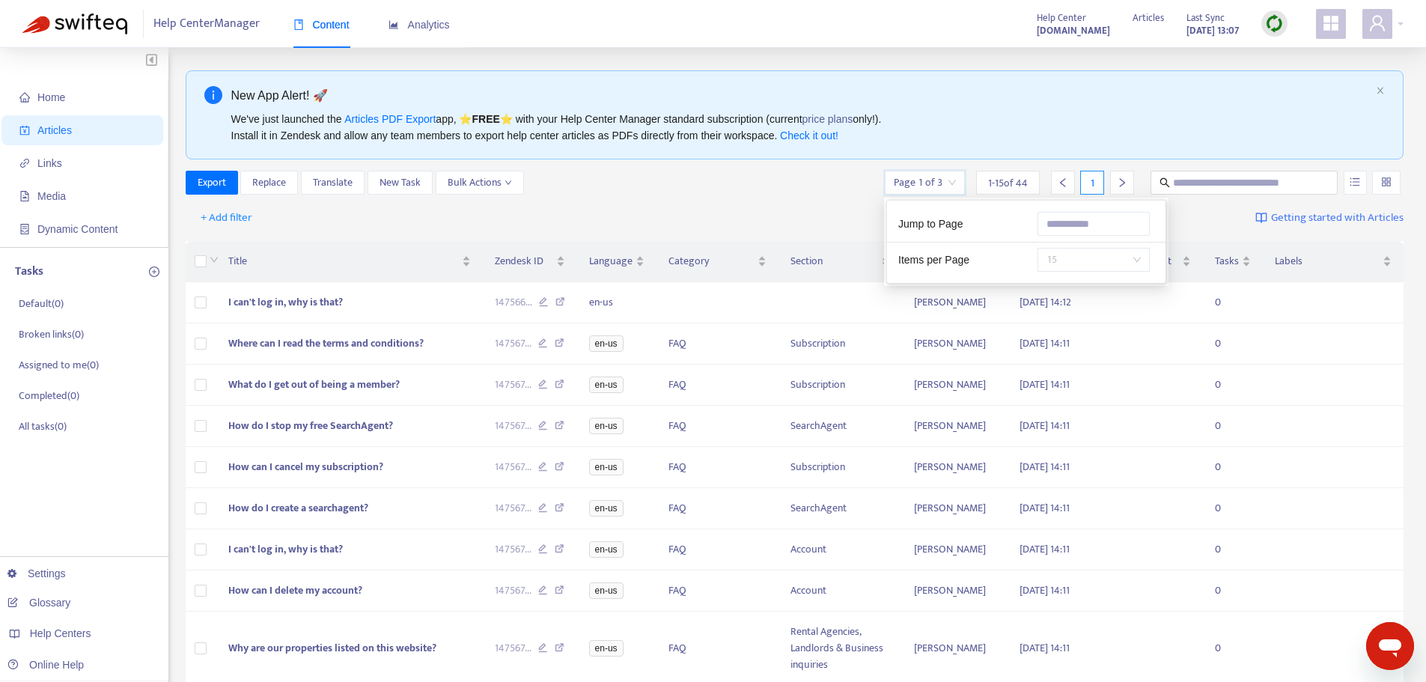
click at [1126, 260] on span "15" at bounding box center [1093, 259] width 94 height 22
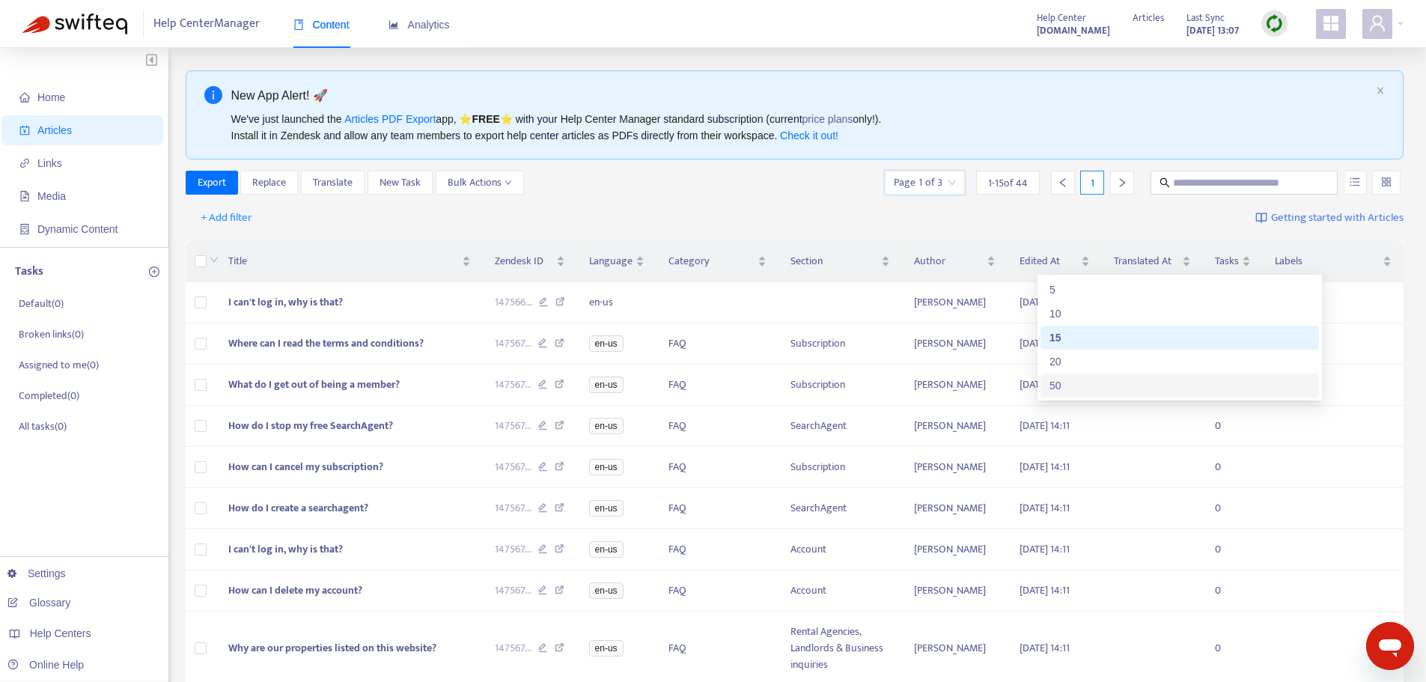
click at [1099, 388] on div "50" at bounding box center [1179, 385] width 260 height 16
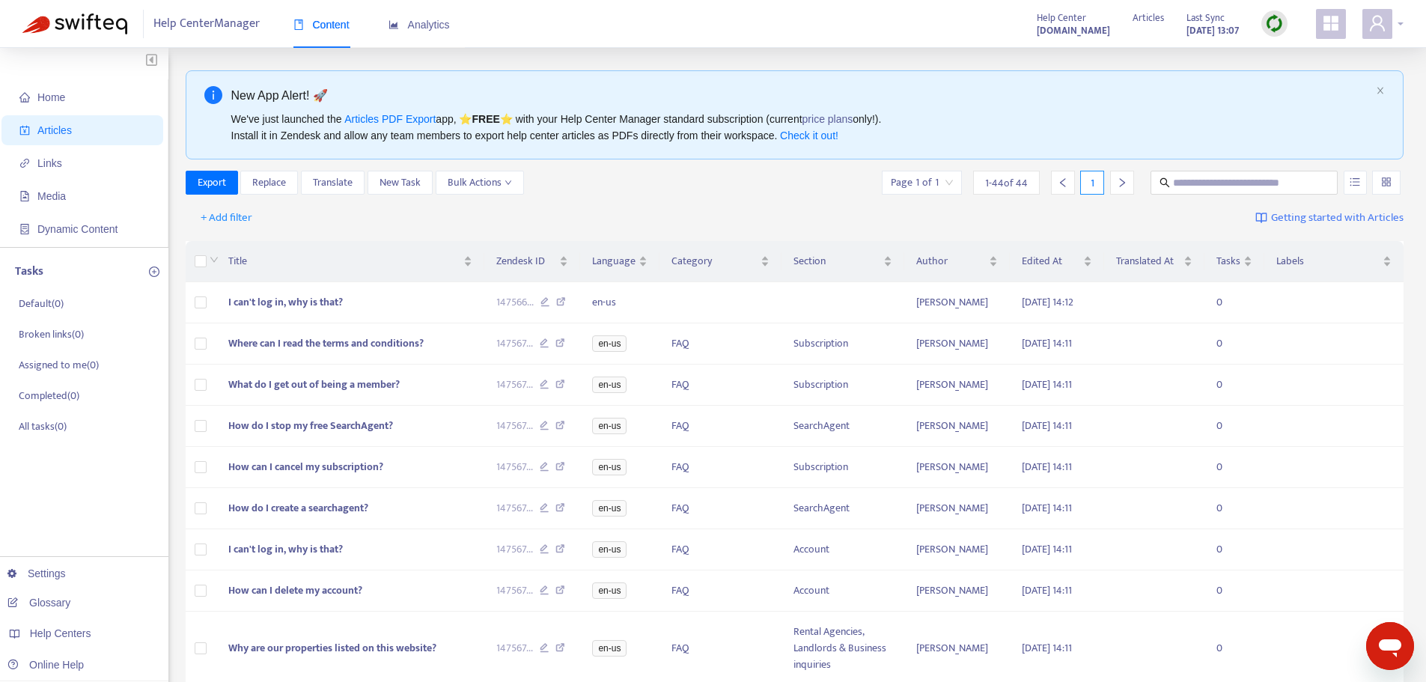
click at [1397, 19] on div at bounding box center [1382, 24] width 41 height 30
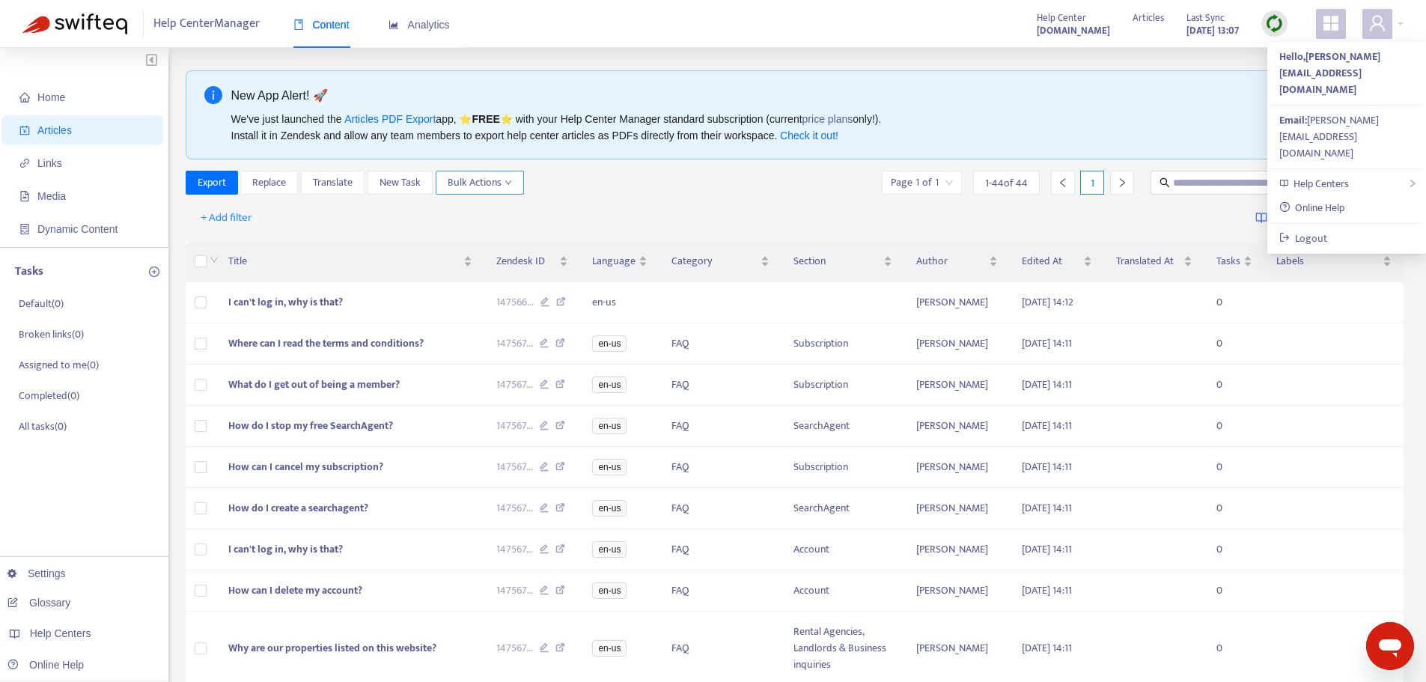
click at [498, 180] on span "Bulk Actions" at bounding box center [480, 182] width 64 height 16
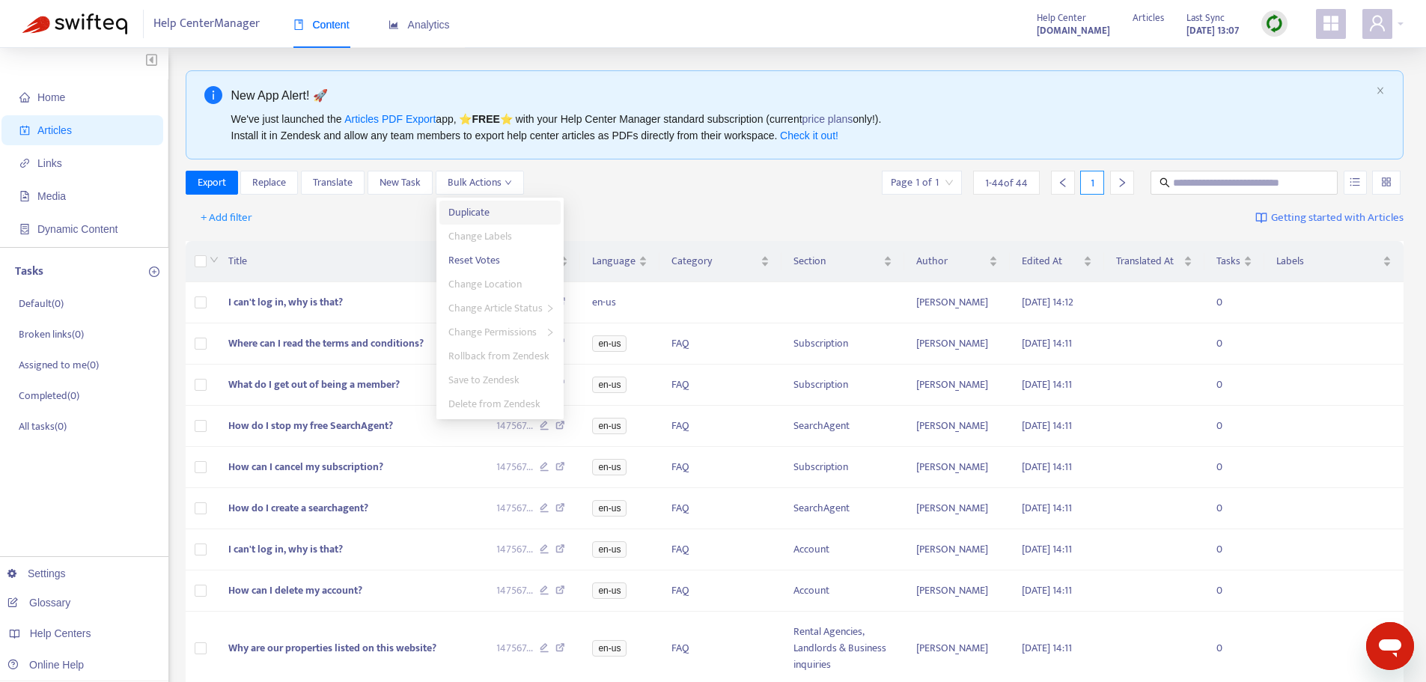
click at [483, 209] on span "Duplicate" at bounding box center [468, 212] width 41 height 17
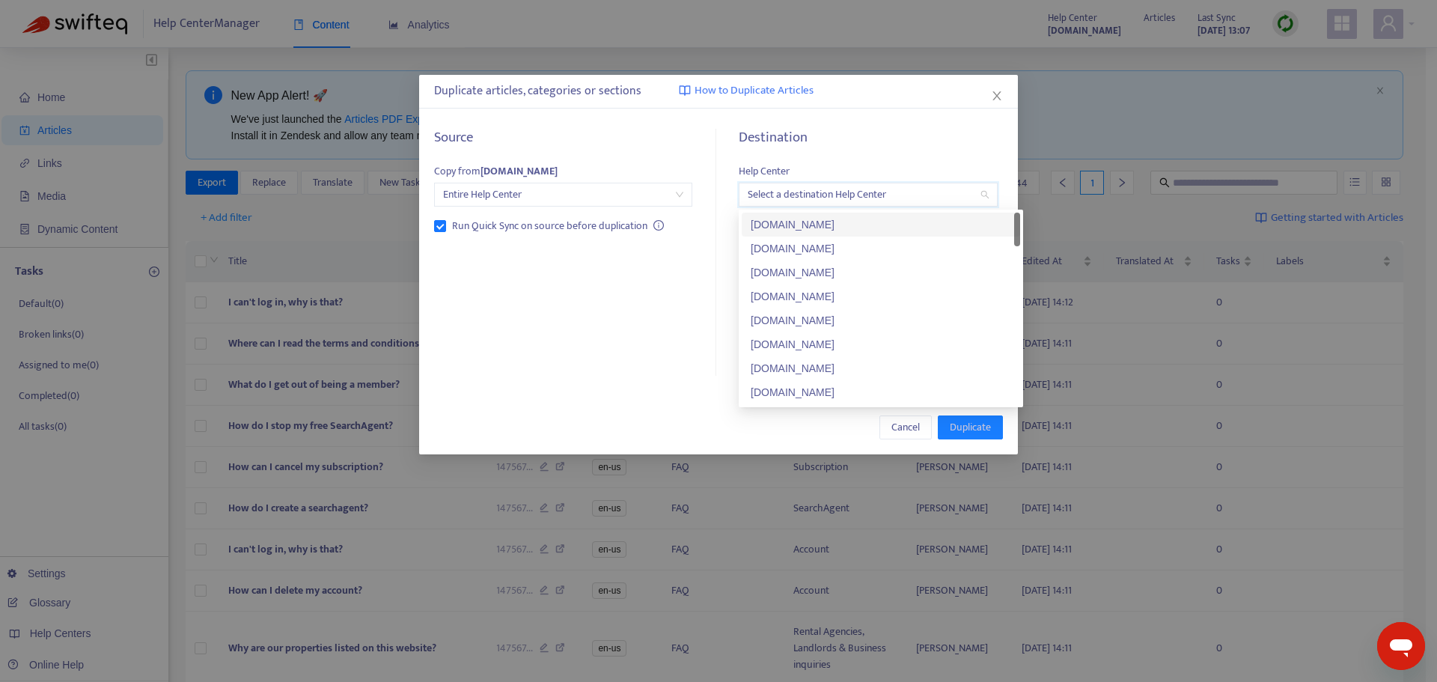
click at [812, 186] on input "search" at bounding box center [868, 194] width 240 height 22
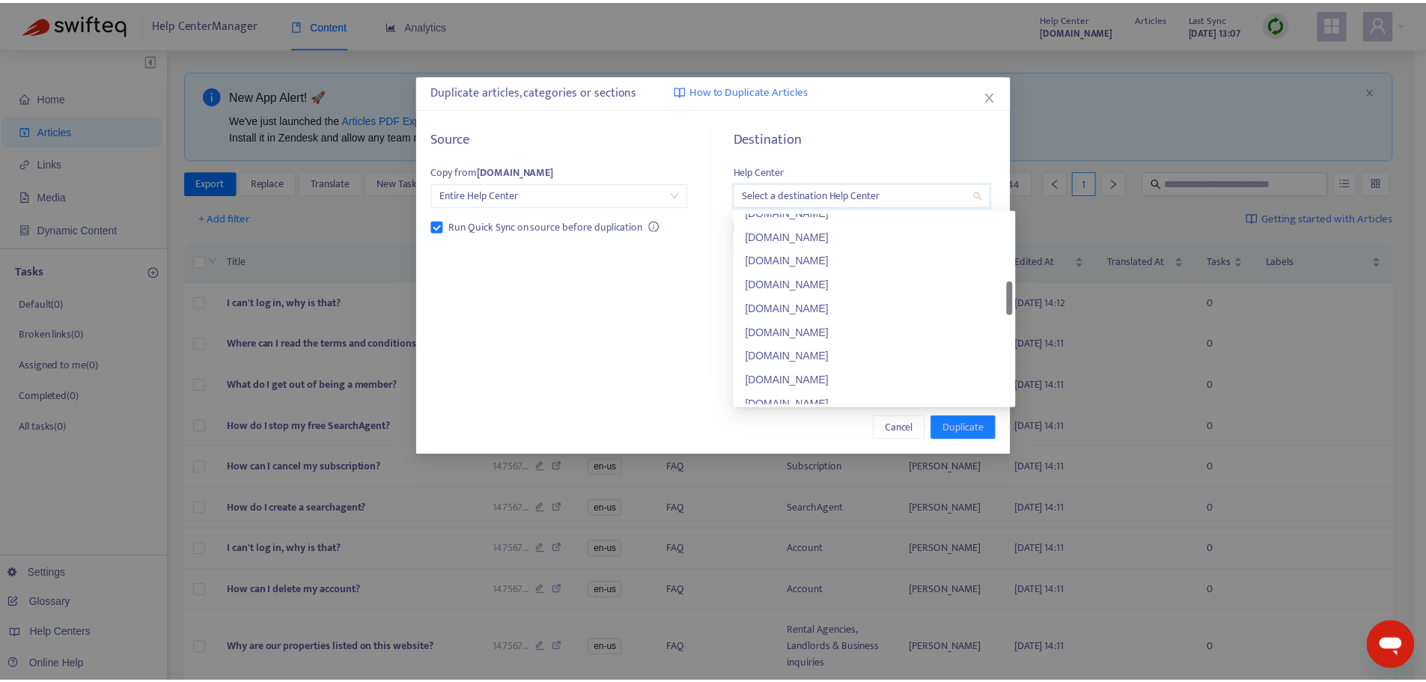
scroll to position [420, 0]
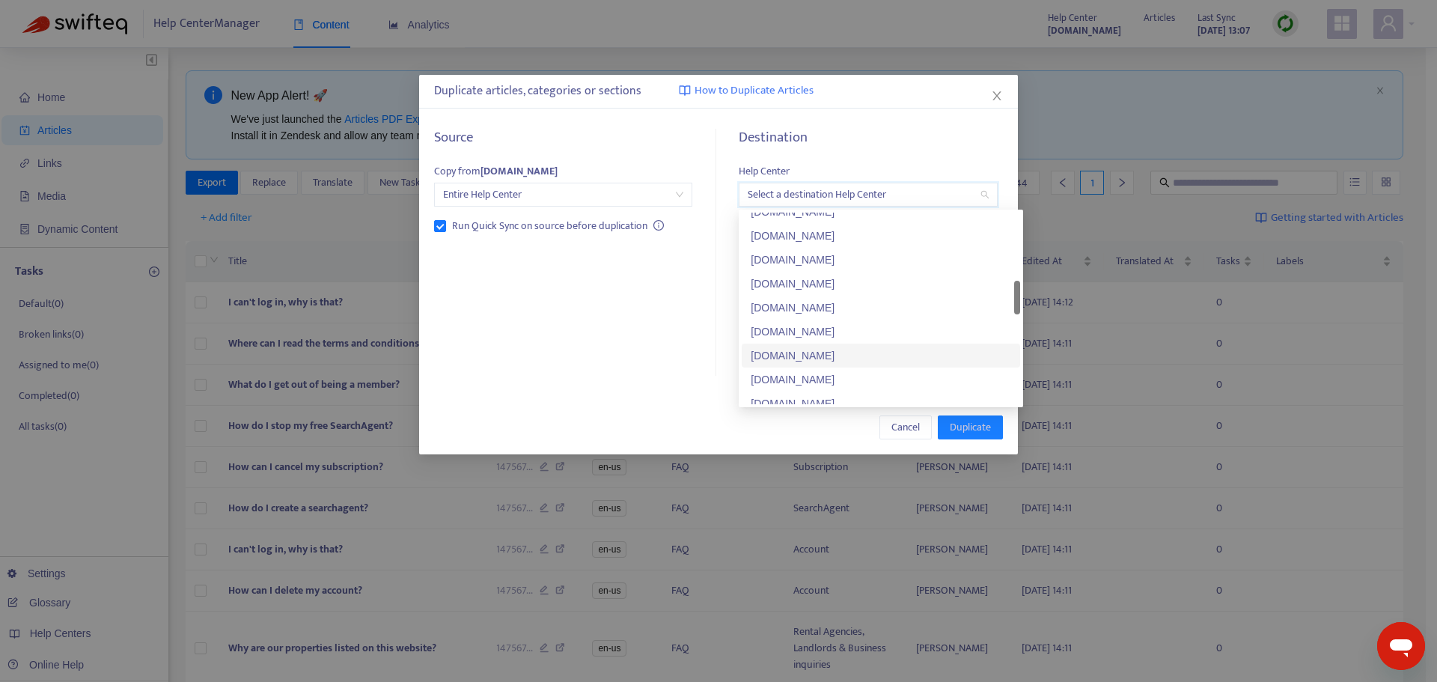
click at [822, 350] on div "[DOMAIN_NAME]" at bounding box center [881, 355] width 260 height 16
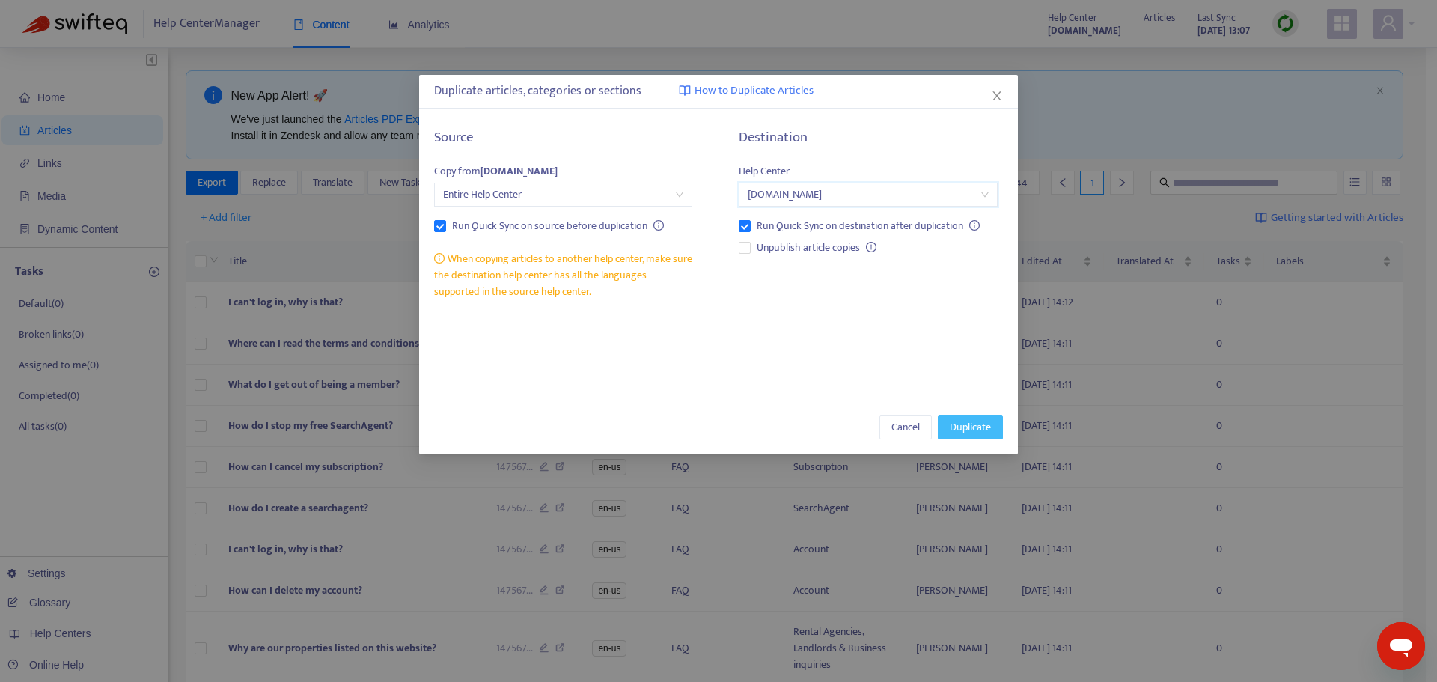
click at [968, 423] on span "Duplicate" at bounding box center [970, 427] width 41 height 16
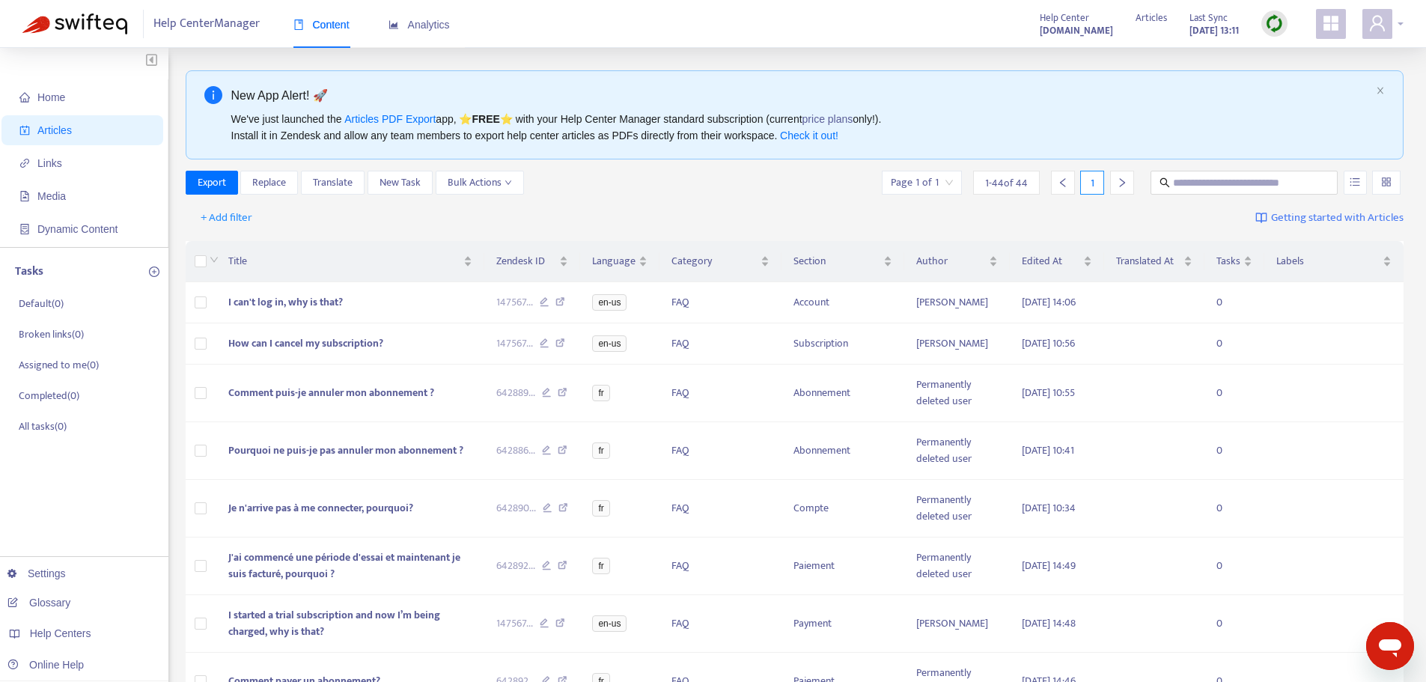
click at [1396, 26] on div at bounding box center [1382, 24] width 41 height 30
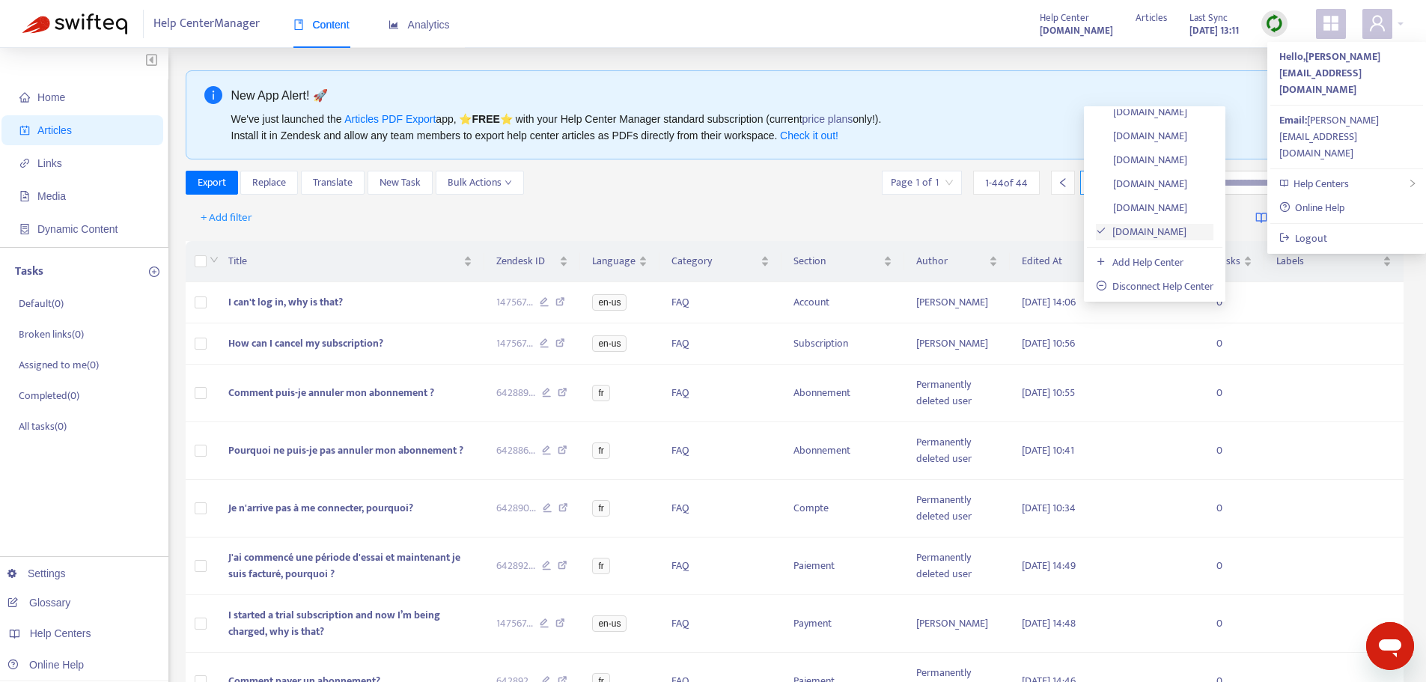
scroll to position [532, 0]
click at [1187, 138] on link "[DOMAIN_NAME]" at bounding box center [1141, 139] width 91 height 17
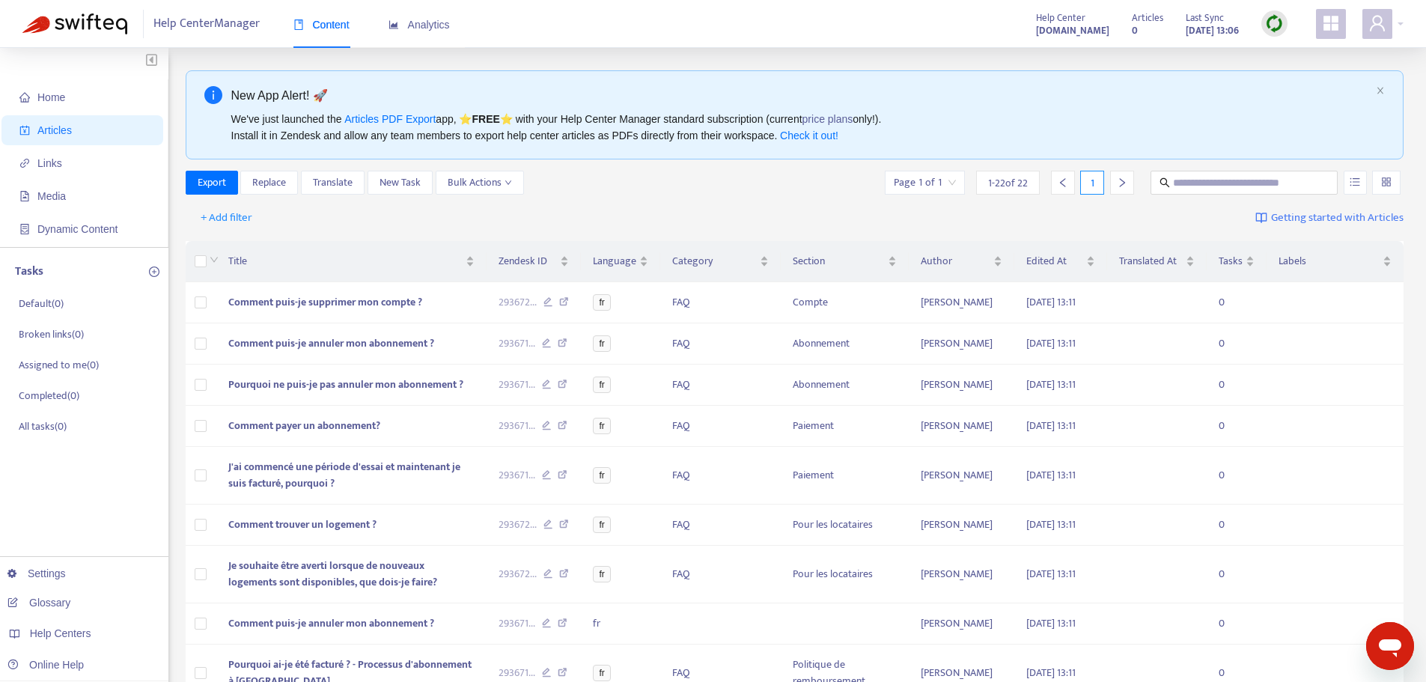
click at [956, 180] on div "Page 1 of 1" at bounding box center [925, 183] width 80 height 24
click at [727, 202] on div "+ Add filter Getting started with Articles" at bounding box center [795, 218] width 1218 height 35
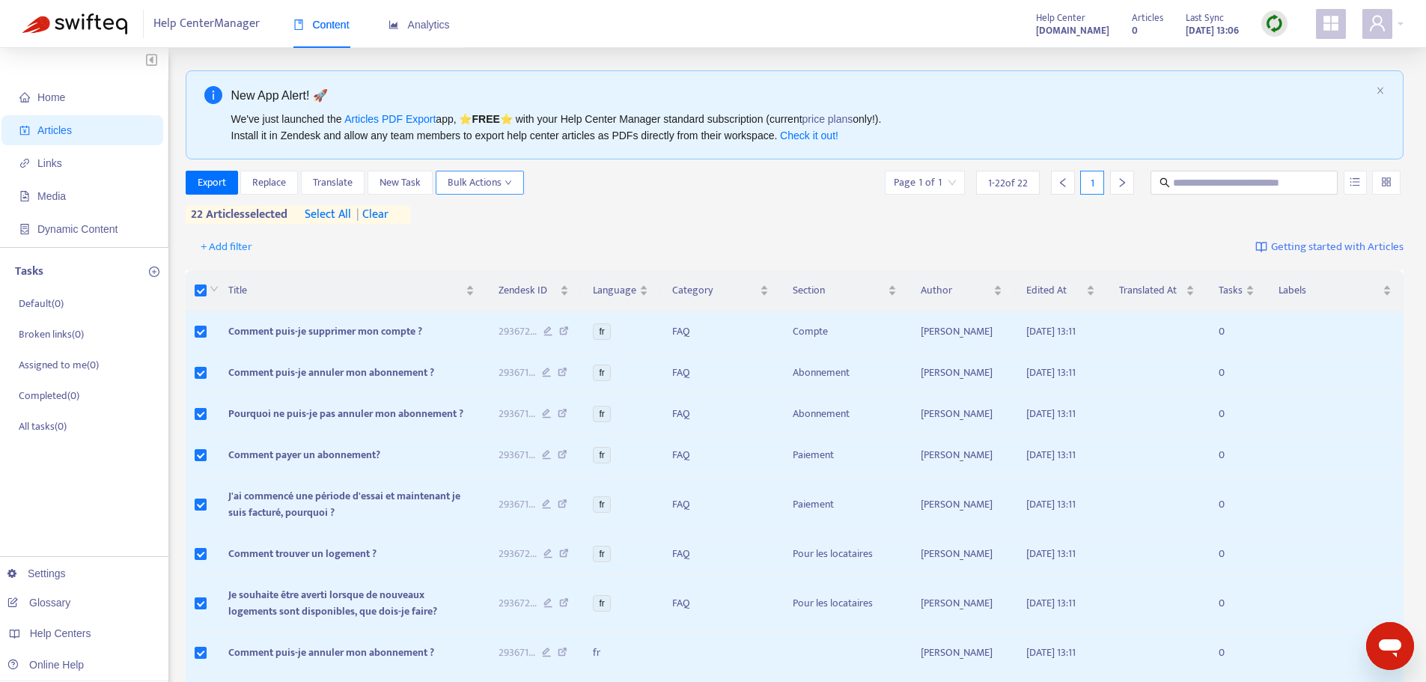
click at [501, 186] on span "Bulk Actions" at bounding box center [480, 182] width 64 height 16
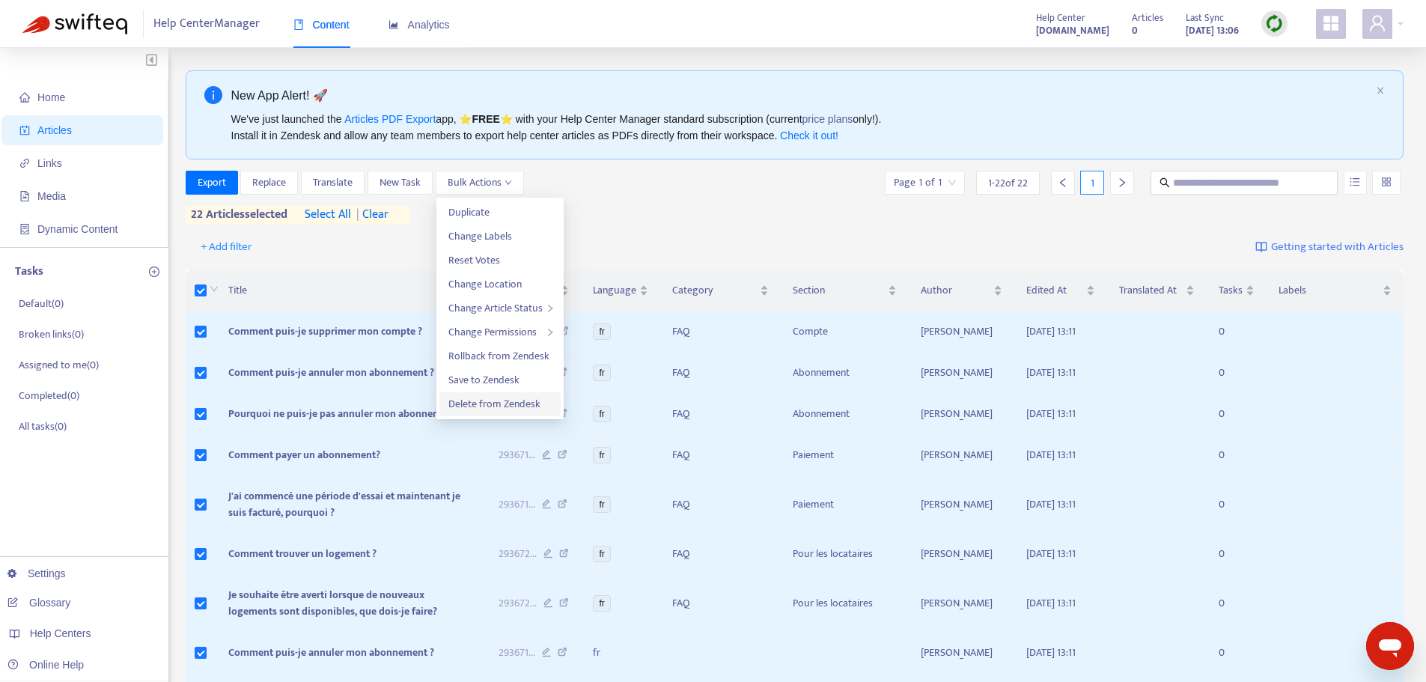
click at [535, 407] on span "Delete from Zendesk" at bounding box center [494, 403] width 92 height 17
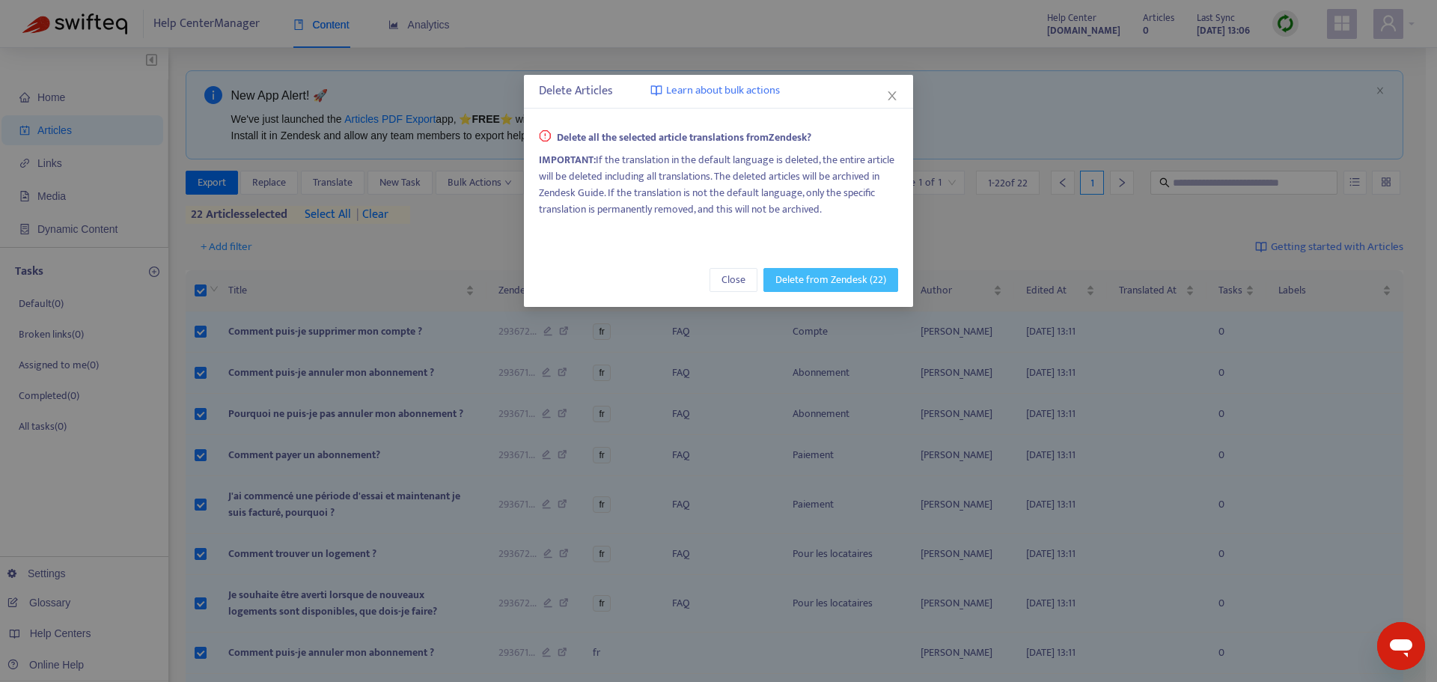
click at [825, 269] on button "Delete from Zendesk (22)" at bounding box center [830, 280] width 135 height 24
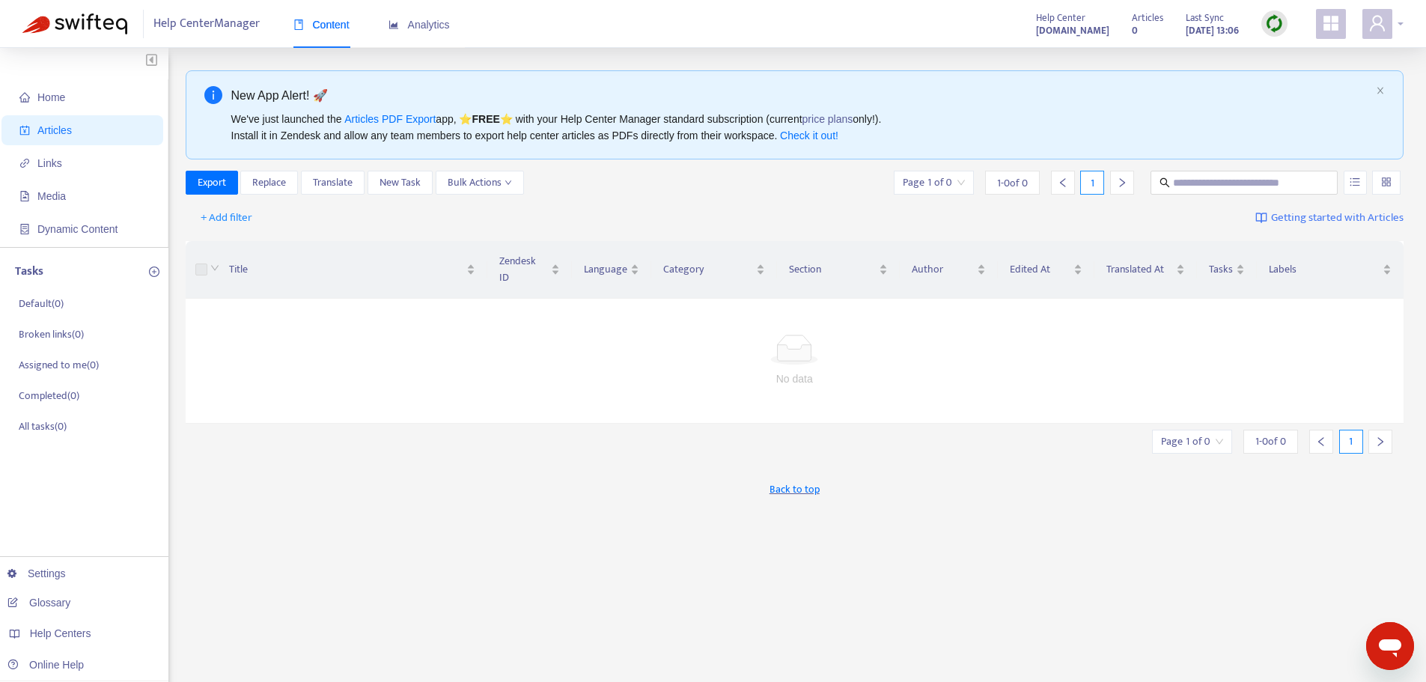
click at [1403, 23] on div at bounding box center [1382, 24] width 41 height 30
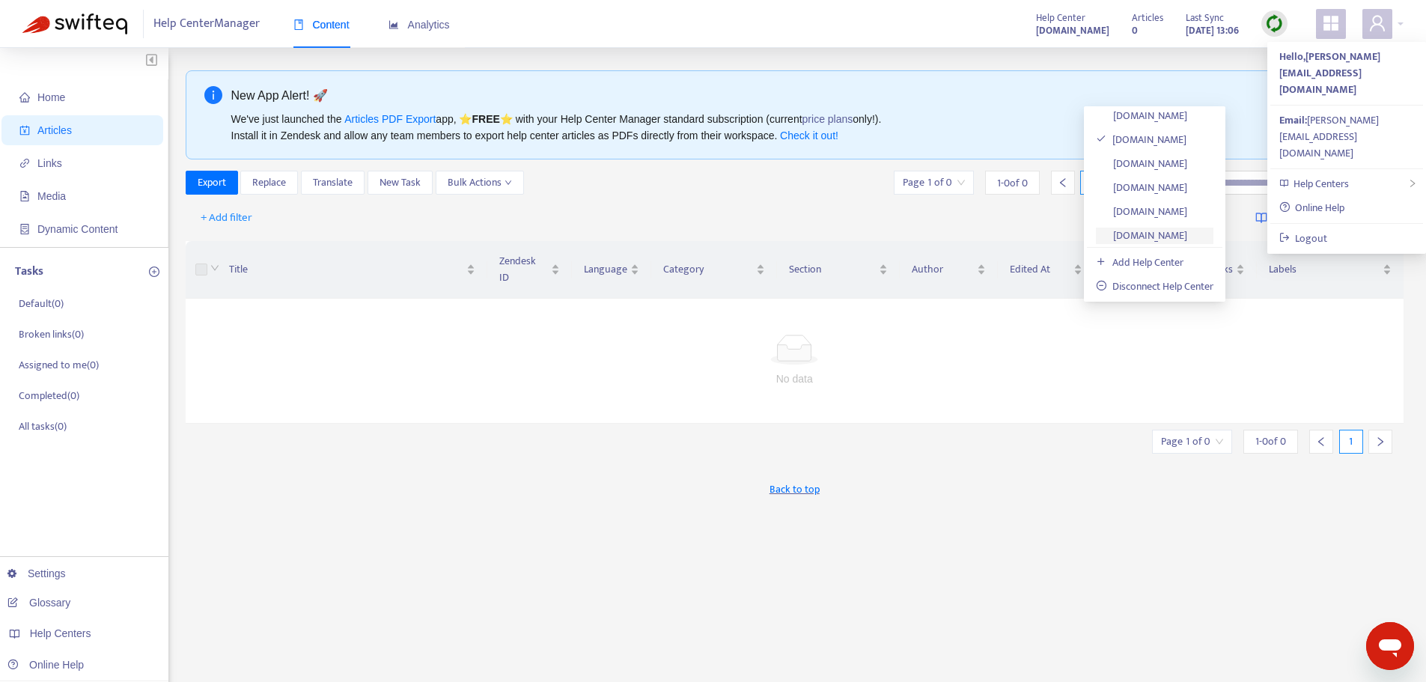
click at [1171, 232] on link "[DOMAIN_NAME]" at bounding box center [1141, 235] width 91 height 17
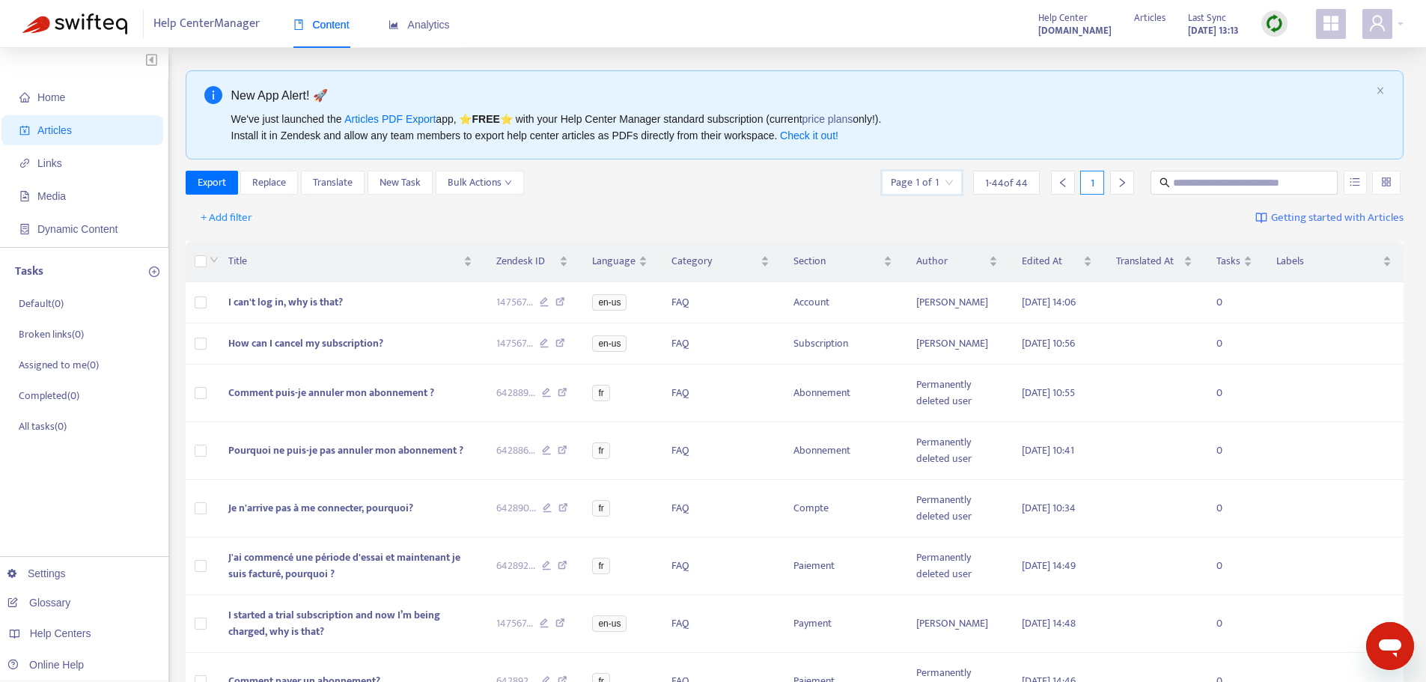
click at [944, 183] on input "search" at bounding box center [922, 182] width 62 height 22
click at [785, 205] on div "+ Add filter Getting started with Articles" at bounding box center [795, 218] width 1218 height 35
click at [1400, 17] on div at bounding box center [1382, 24] width 41 height 30
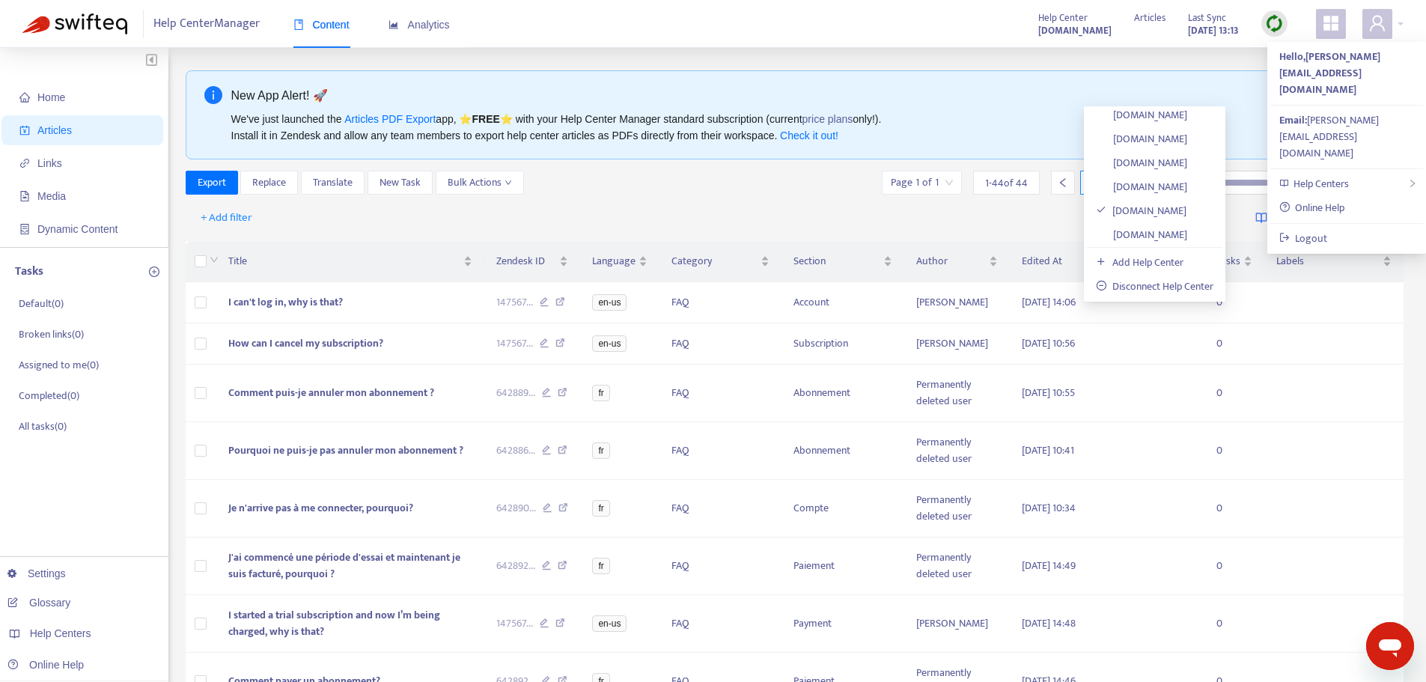
scroll to position [532, 0]
click at [1187, 138] on link "[DOMAIN_NAME]" at bounding box center [1141, 139] width 91 height 17
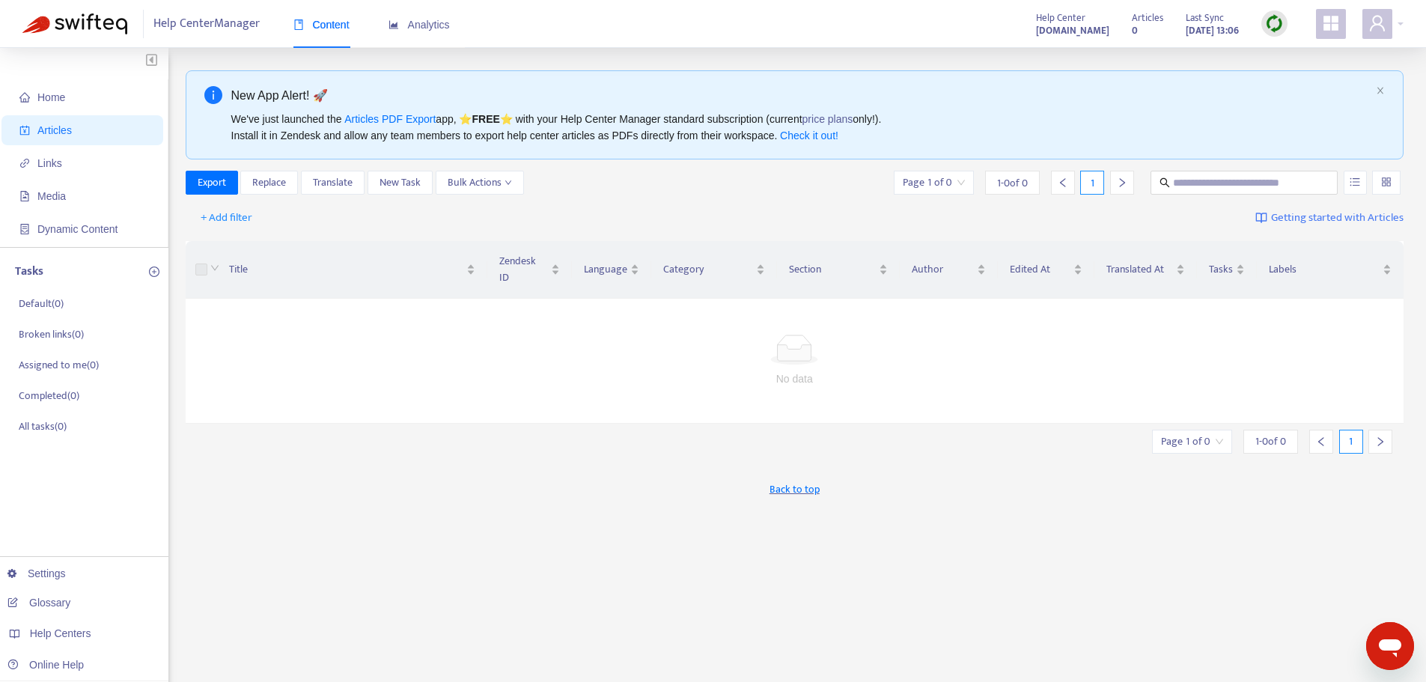
click at [1283, 23] on img at bounding box center [1274, 23] width 19 height 19
click at [1296, 50] on link "Quick Sync" at bounding box center [1305, 54] width 64 height 17
click at [1397, 26] on div at bounding box center [1382, 24] width 41 height 30
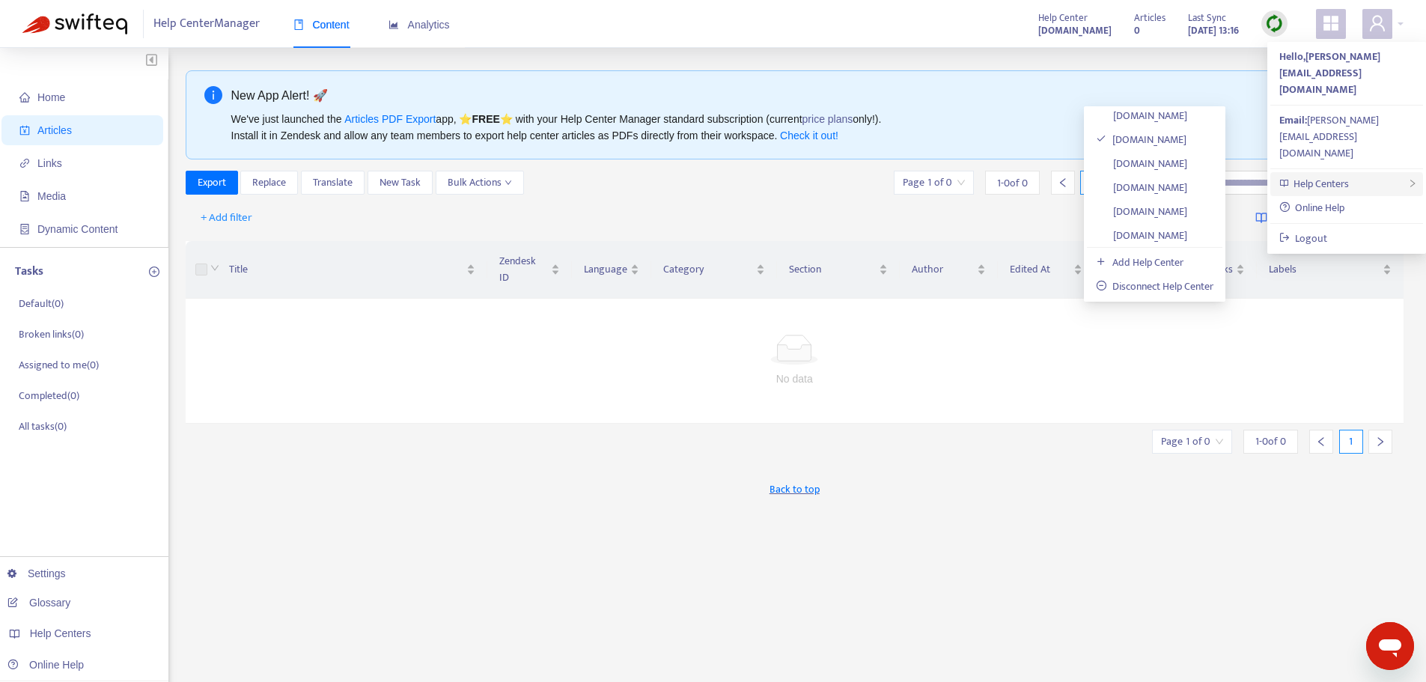
click at [1378, 172] on div "Help Centers" at bounding box center [1346, 184] width 153 height 24
click at [1165, 210] on link "[DOMAIN_NAME]" at bounding box center [1141, 210] width 91 height 17
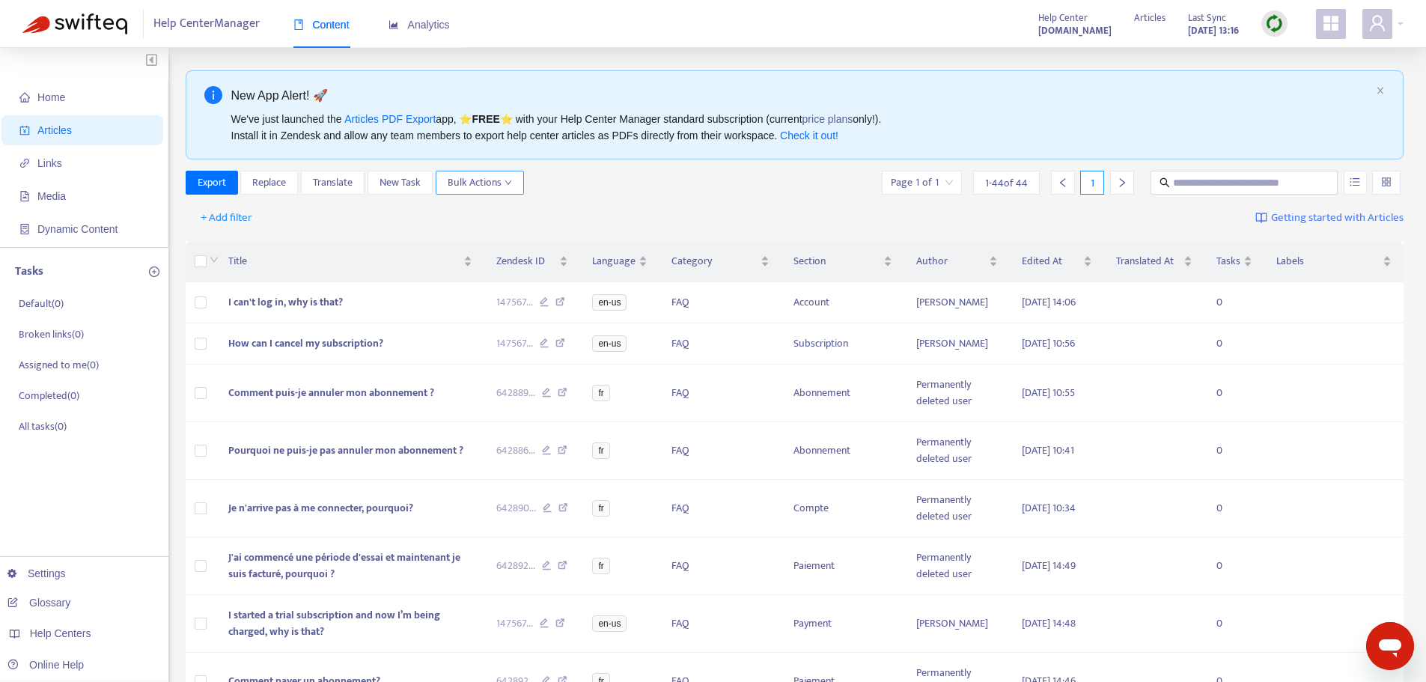
click at [488, 180] on span "Bulk Actions" at bounding box center [480, 182] width 64 height 16
click at [489, 210] on span "Duplicate" at bounding box center [468, 212] width 41 height 17
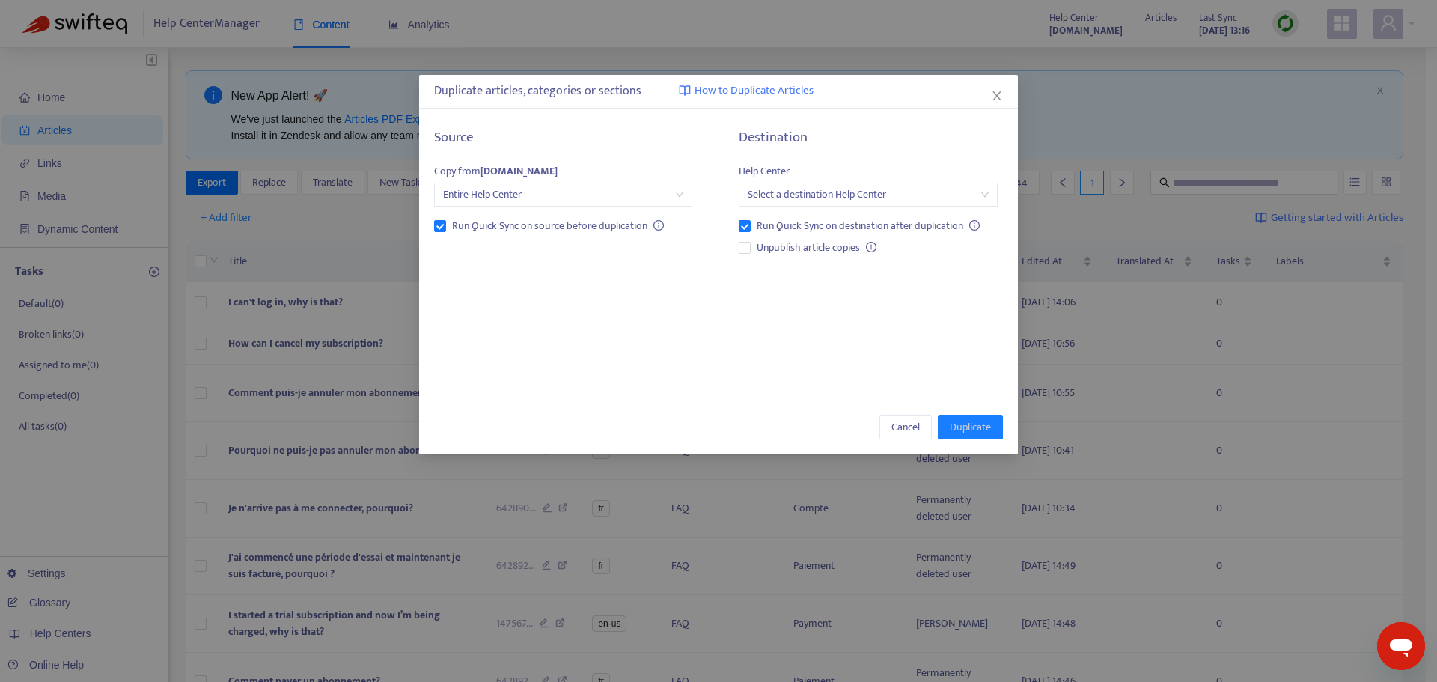
click at [860, 195] on input "search" at bounding box center [868, 194] width 240 height 22
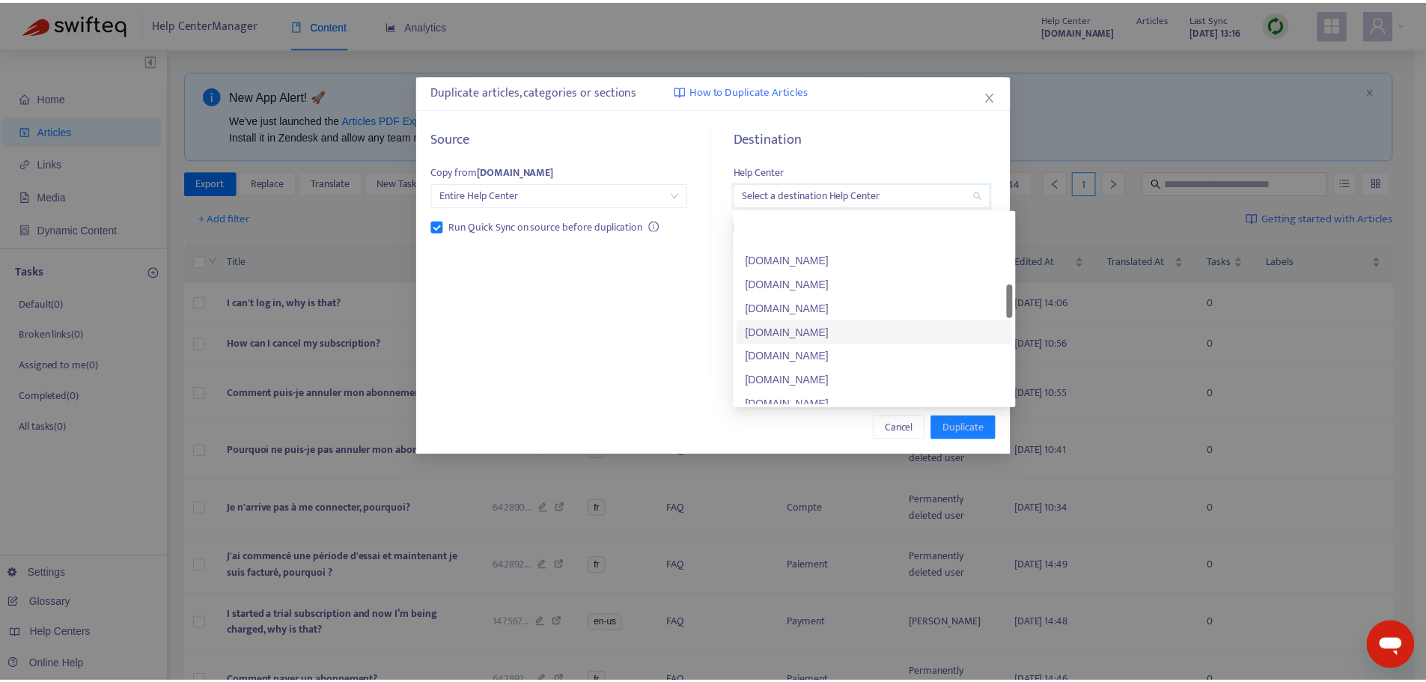
scroll to position [445, 0]
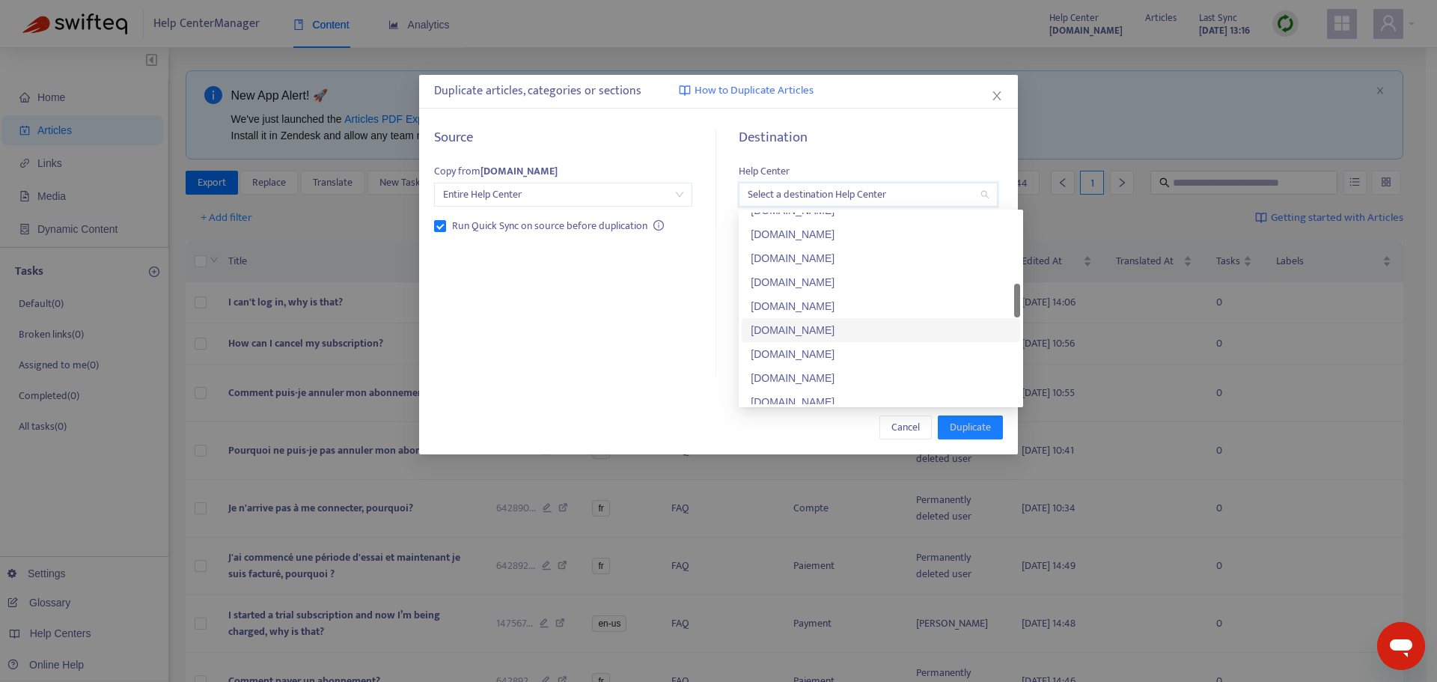
click at [878, 329] on div "[DOMAIN_NAME]" at bounding box center [881, 330] width 260 height 16
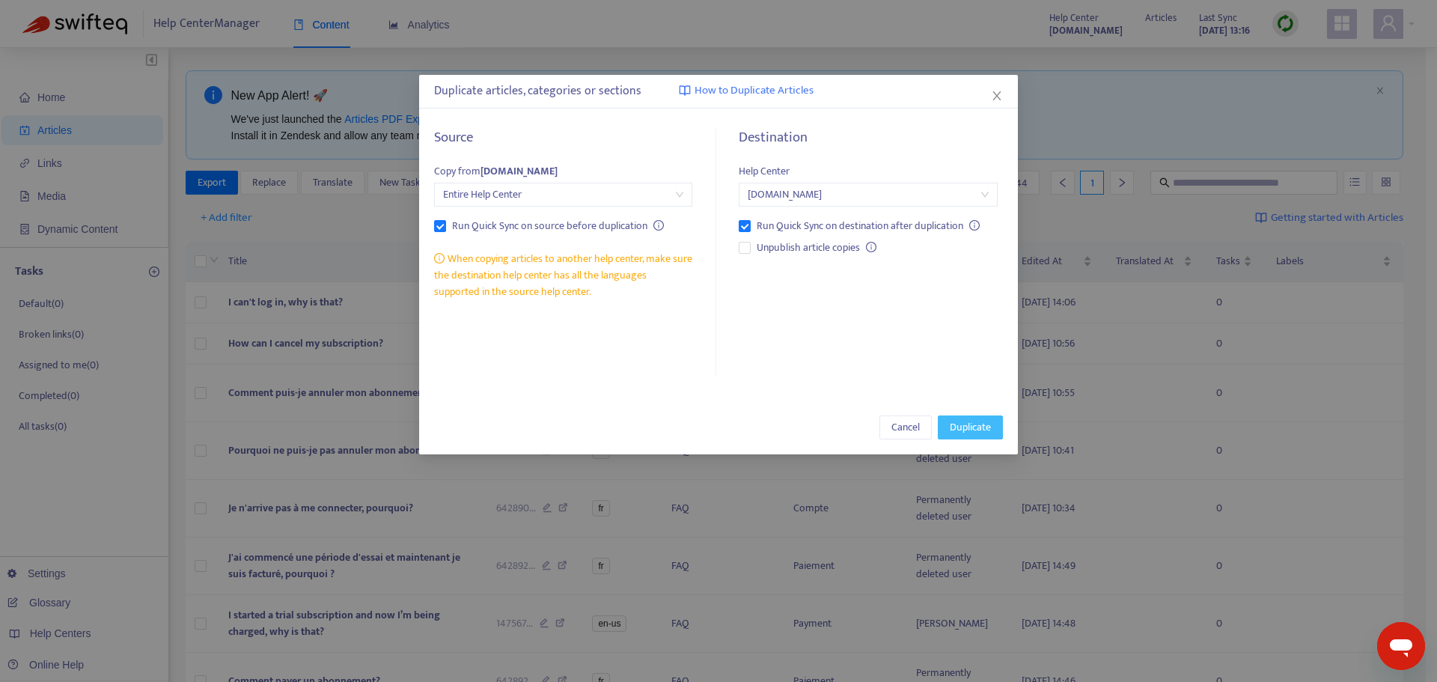
click at [971, 424] on span "Duplicate" at bounding box center [970, 427] width 41 height 16
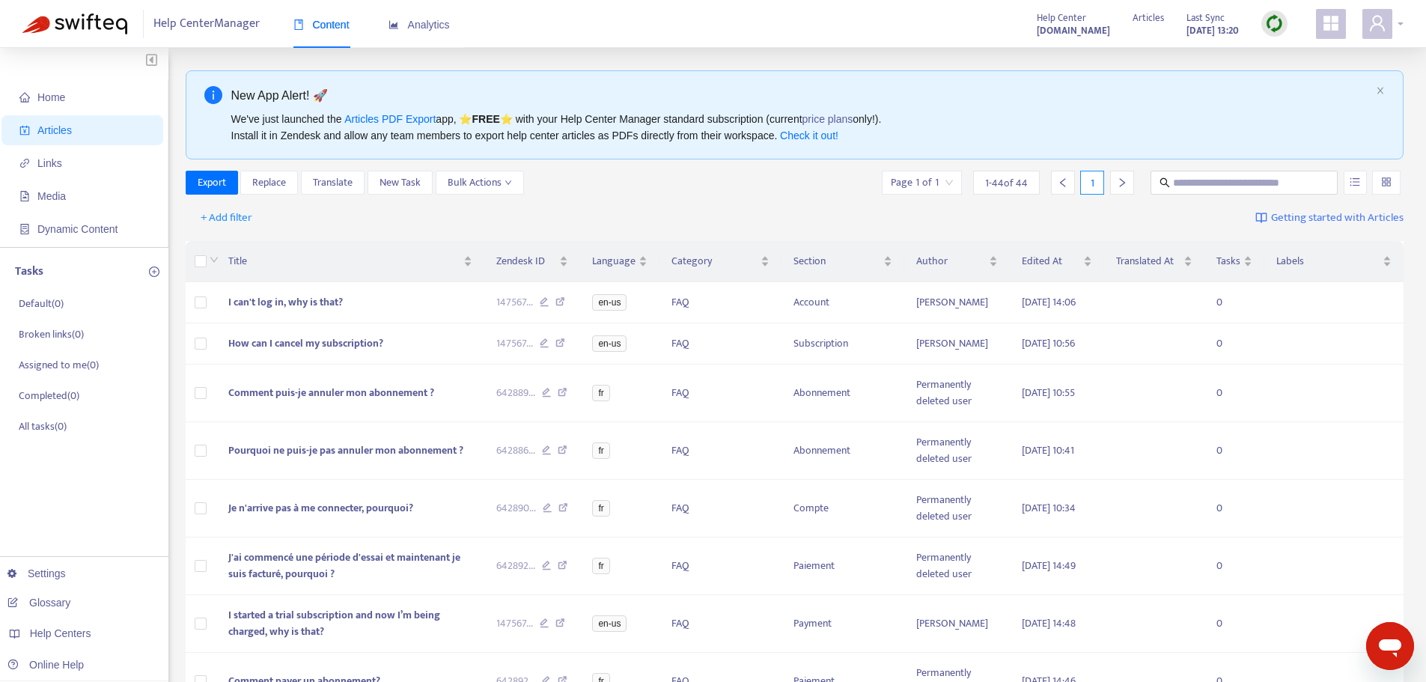
click at [1400, 22] on div at bounding box center [1382, 24] width 41 height 30
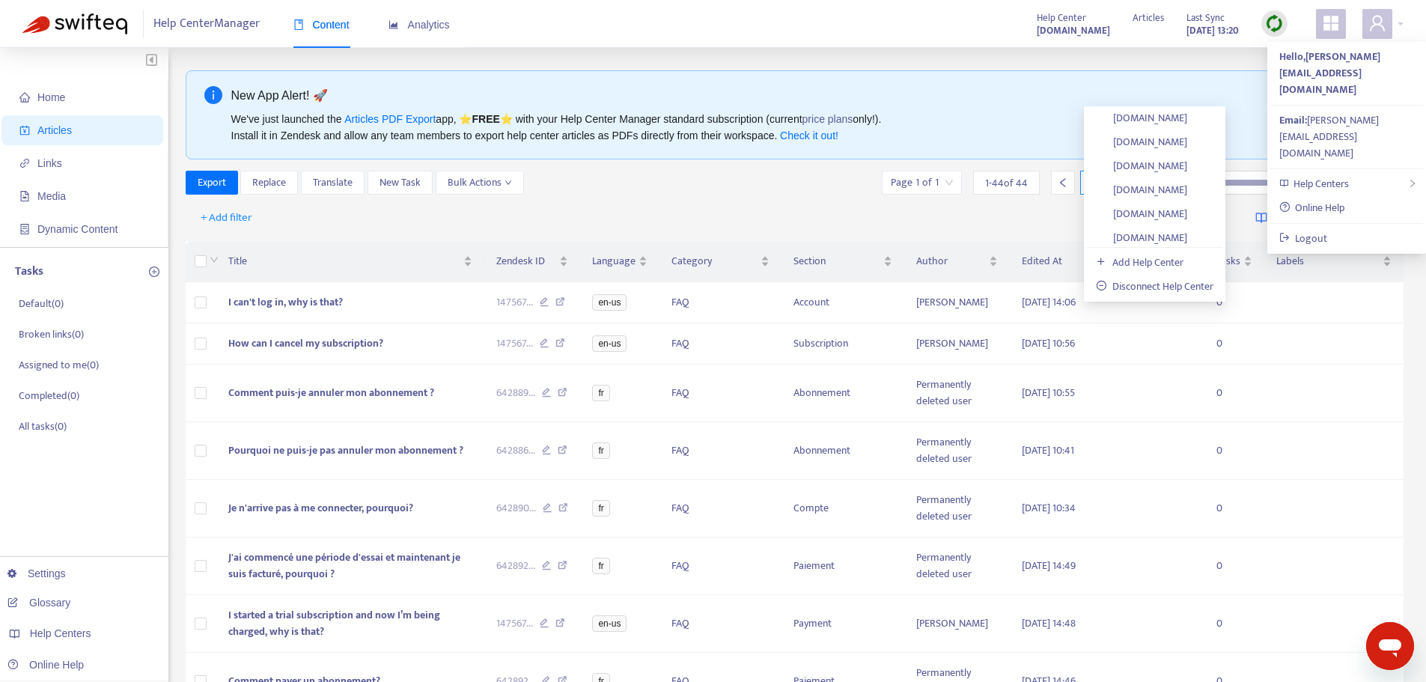
scroll to position [457, 0]
click at [1186, 213] on link "[DOMAIN_NAME]" at bounding box center [1141, 214] width 91 height 17
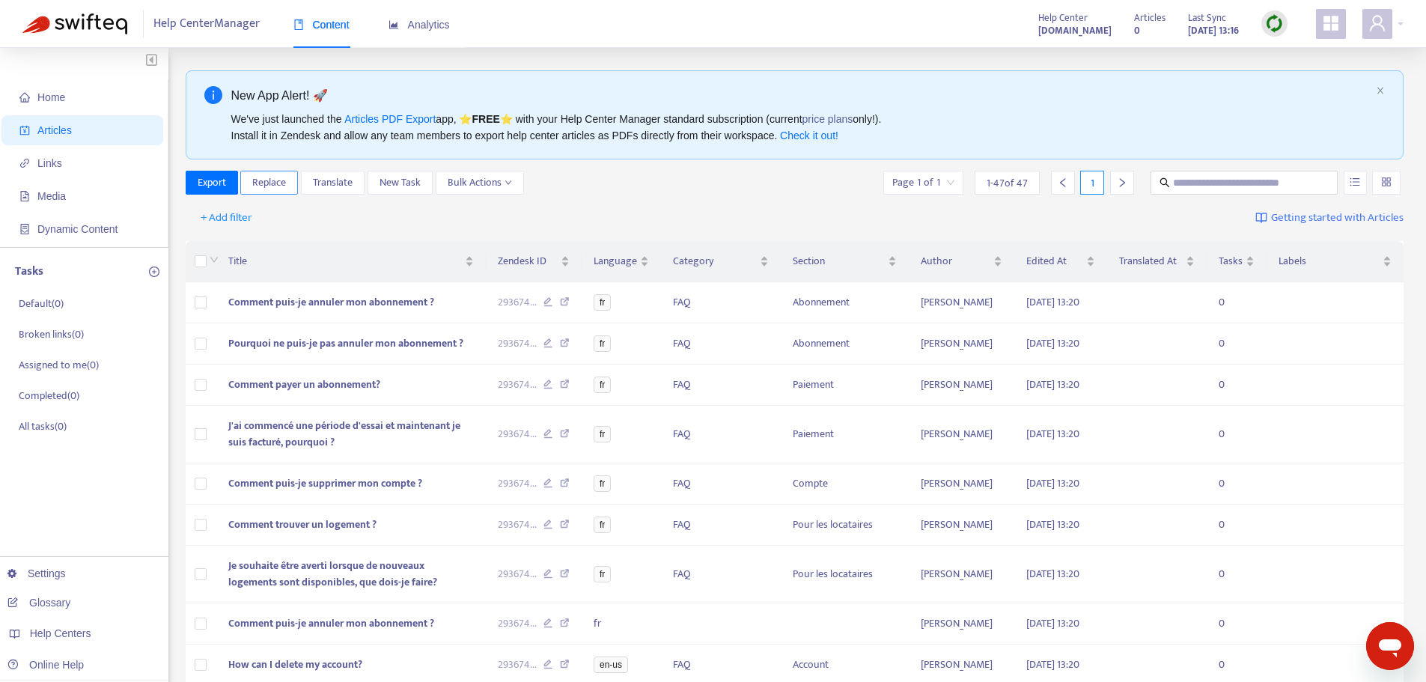
click at [277, 183] on span "Replace" at bounding box center [269, 182] width 34 height 16
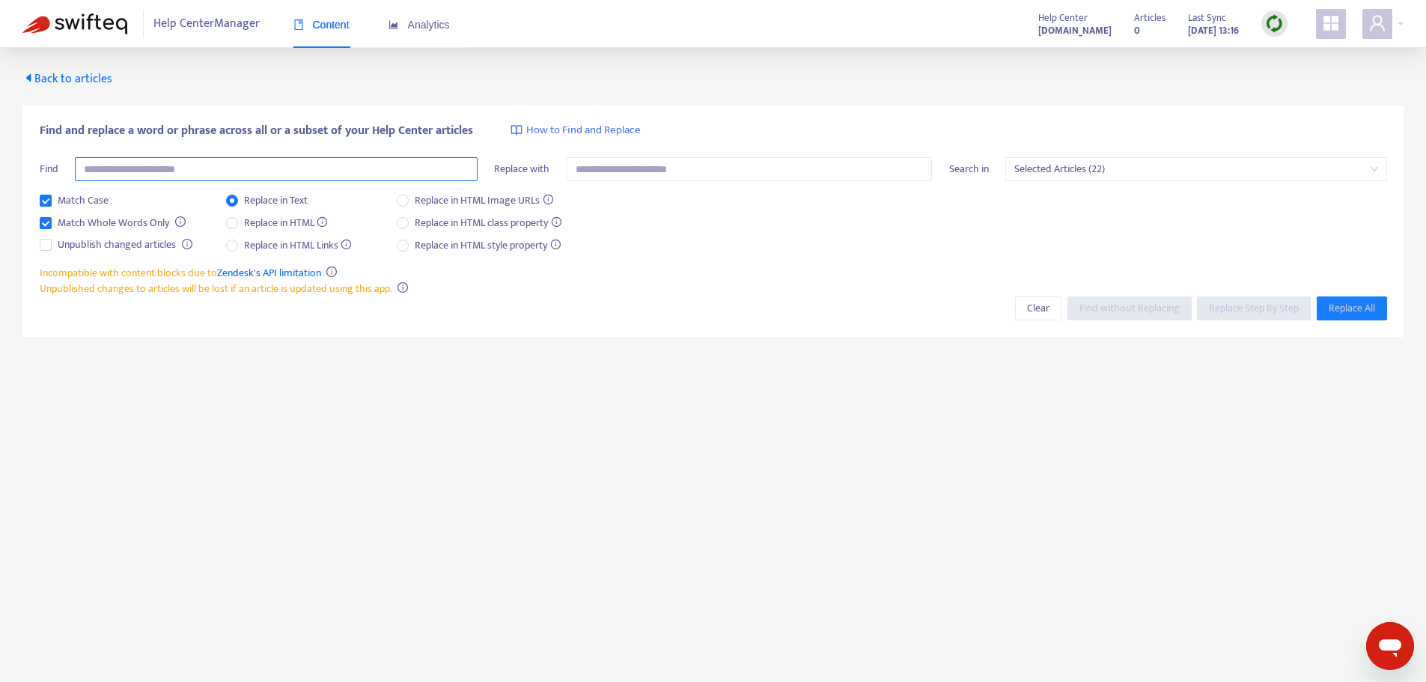
click at [245, 167] on input "text" at bounding box center [276, 169] width 403 height 24
drag, startPoint x: 107, startPoint y: 165, endPoint x: 77, endPoint y: 166, distance: 30.0
click at [77, 166] on input "***" at bounding box center [276, 169] width 403 height 24
type input "**********"
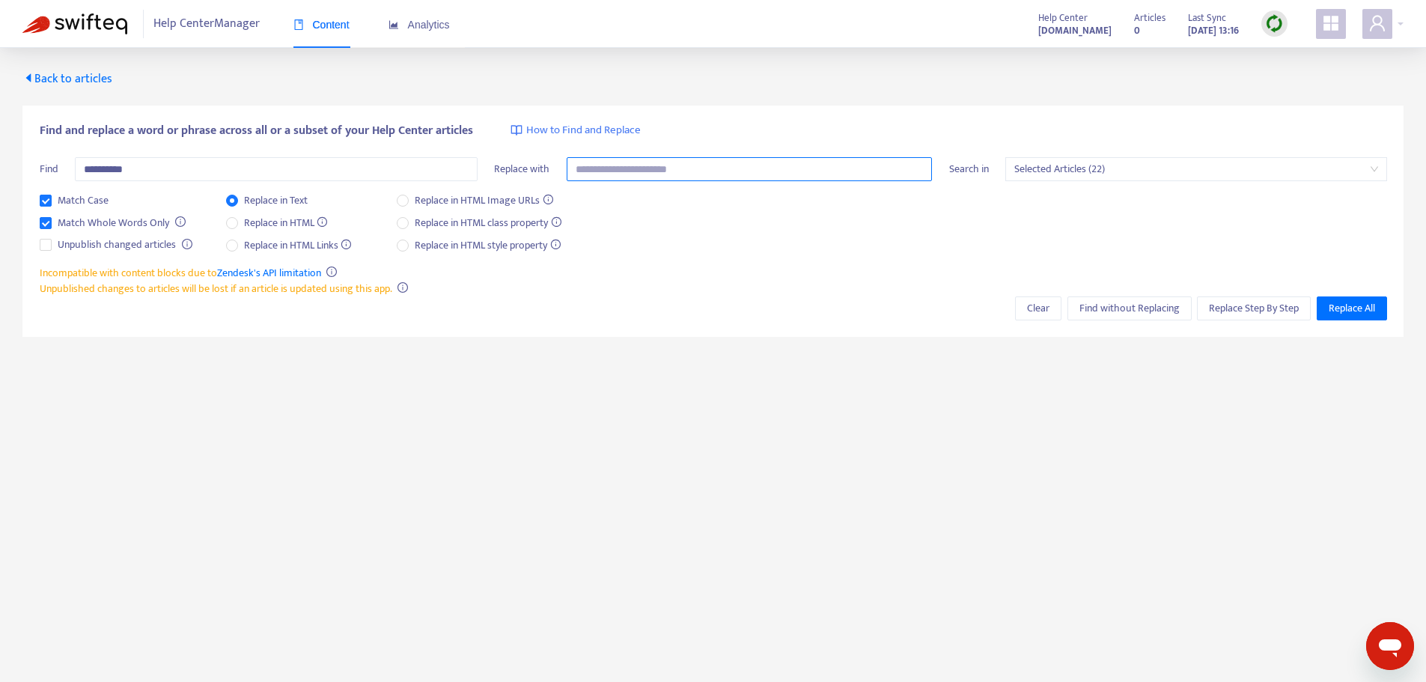
click at [613, 165] on input "text" at bounding box center [750, 169] width 366 height 24
type input "**********"
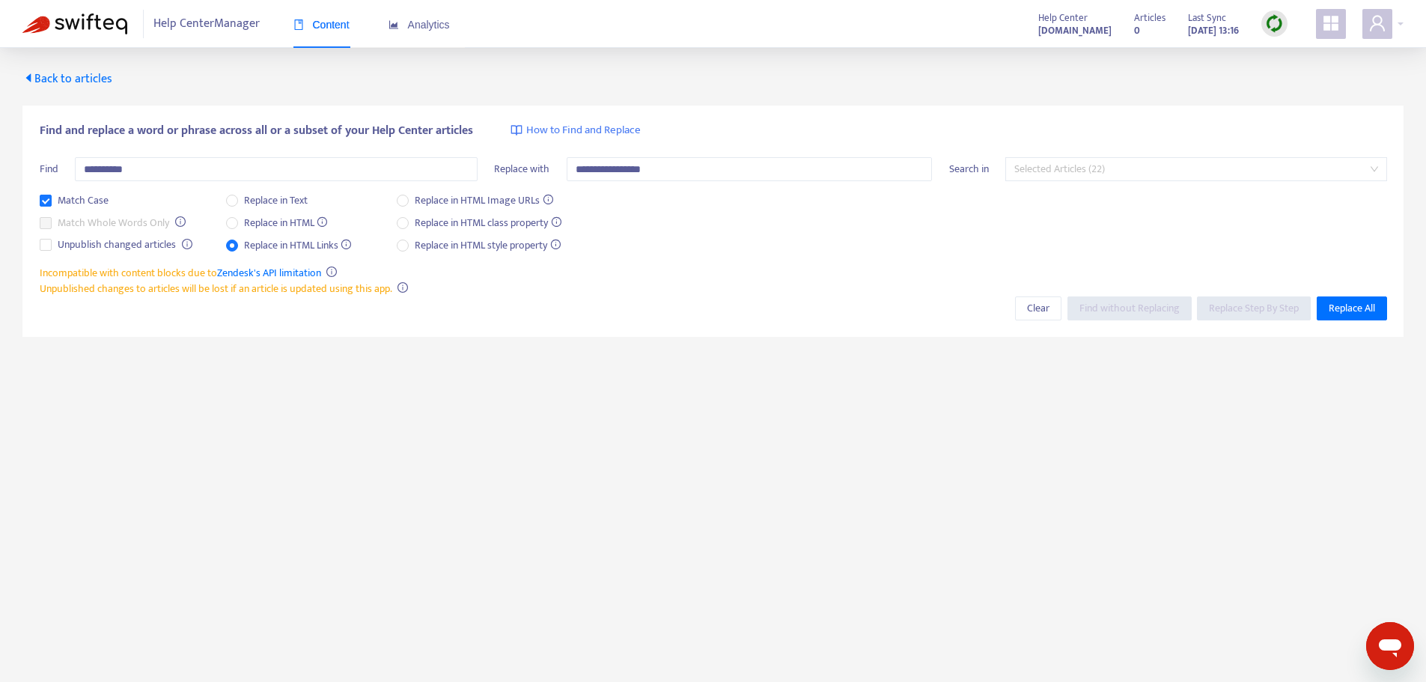
click at [1289, 166] on span "Selected Articles (22)" at bounding box center [1196, 169] width 364 height 22
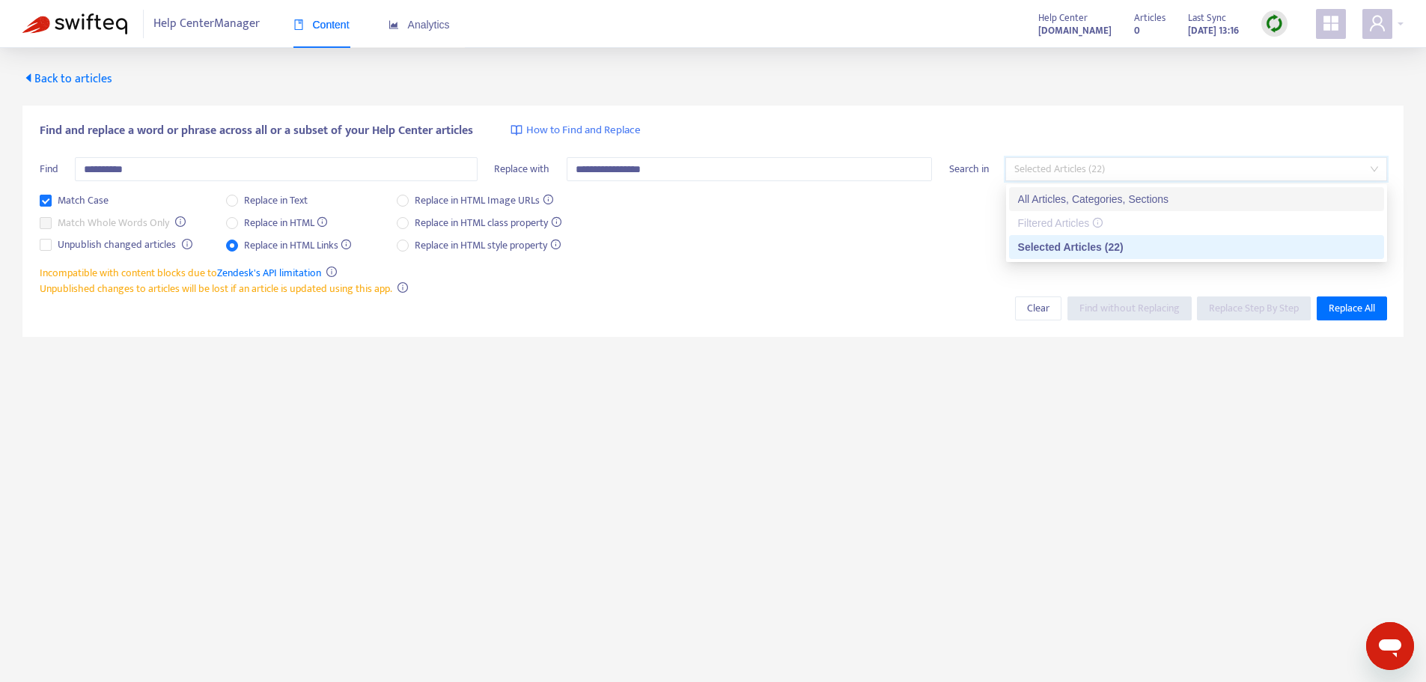
click at [1197, 196] on div "All Articles, Categories, Sections" at bounding box center [1196, 199] width 357 height 16
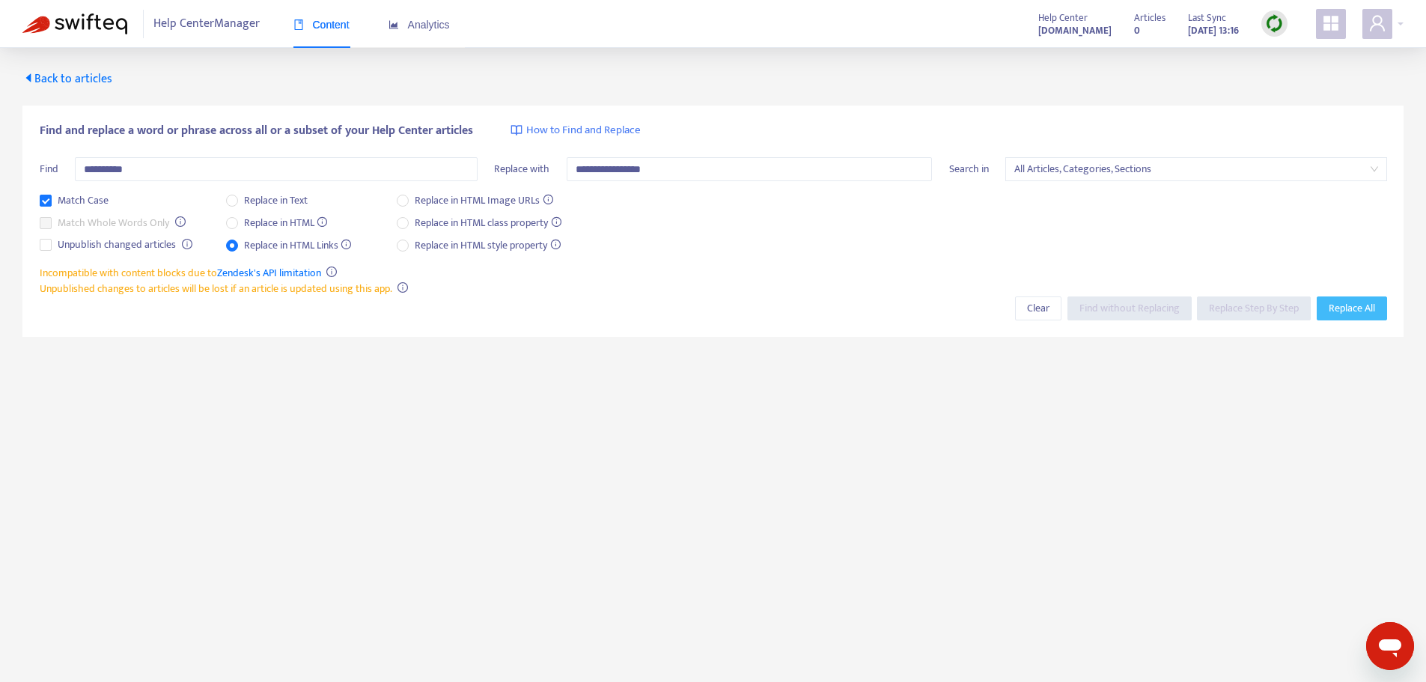
click at [1370, 308] on span "Replace All" at bounding box center [1351, 308] width 46 height 16
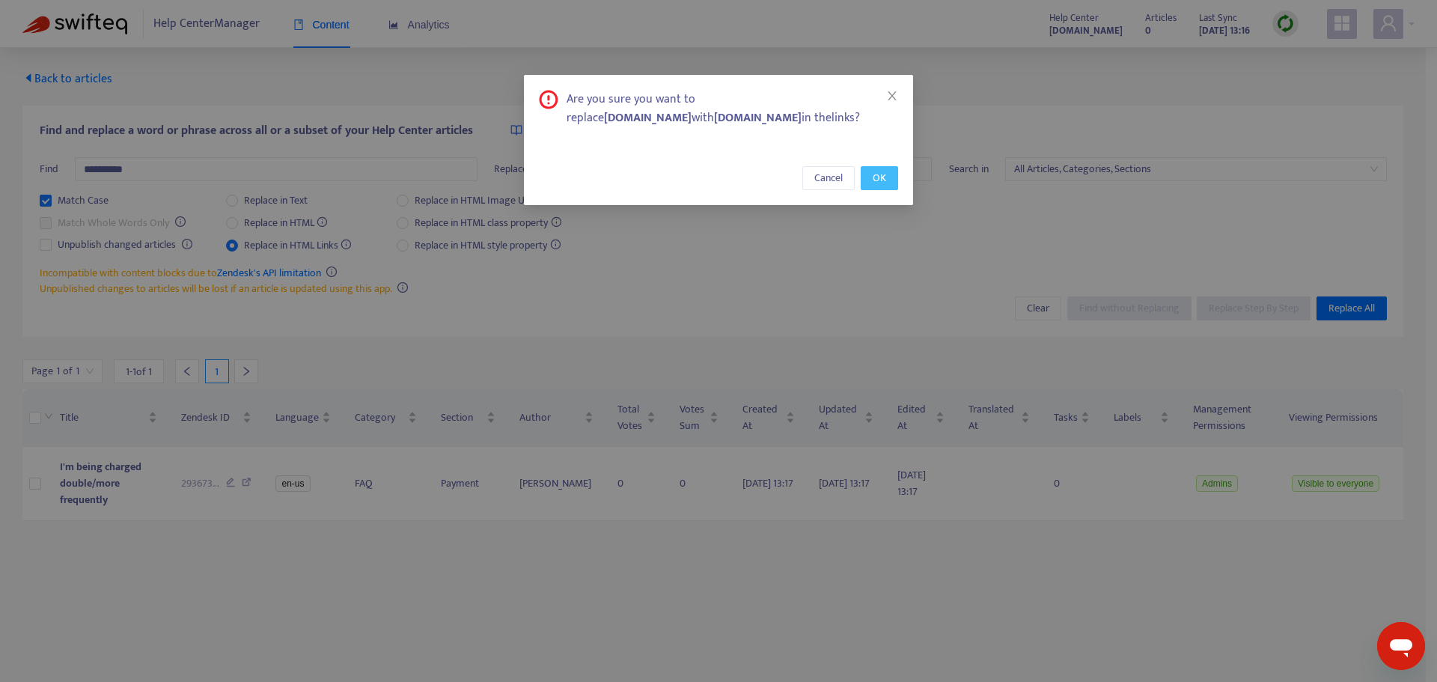
click at [884, 187] on button "OK" at bounding box center [879, 178] width 37 height 24
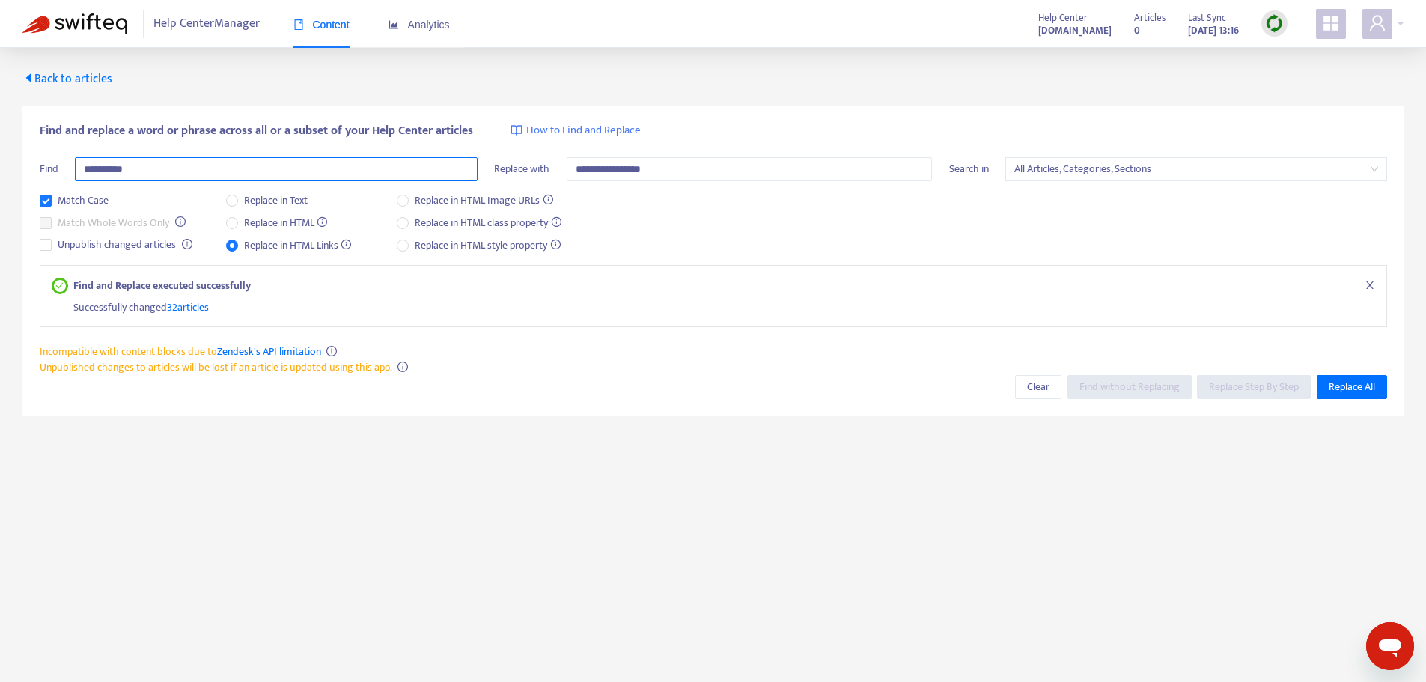
click at [317, 166] on input "**********" at bounding box center [276, 169] width 403 height 24
type input "*******"
click at [688, 173] on input "**********" at bounding box center [750, 169] width 366 height 24
type input "**********"
click at [1114, 391] on span "Find without Replacing" at bounding box center [1129, 387] width 100 height 16
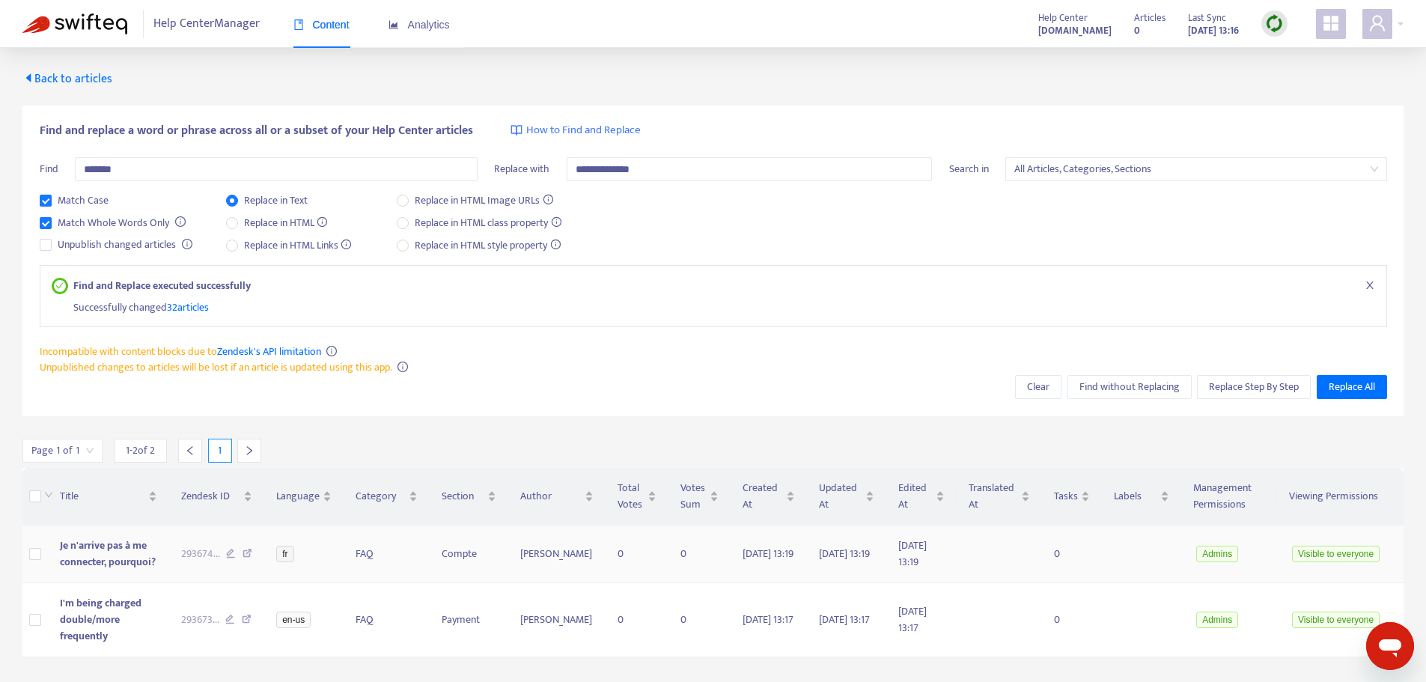
click at [126, 560] on span "Je n'arrive pas à me connecter, pourquoi?" at bounding box center [108, 554] width 96 height 34
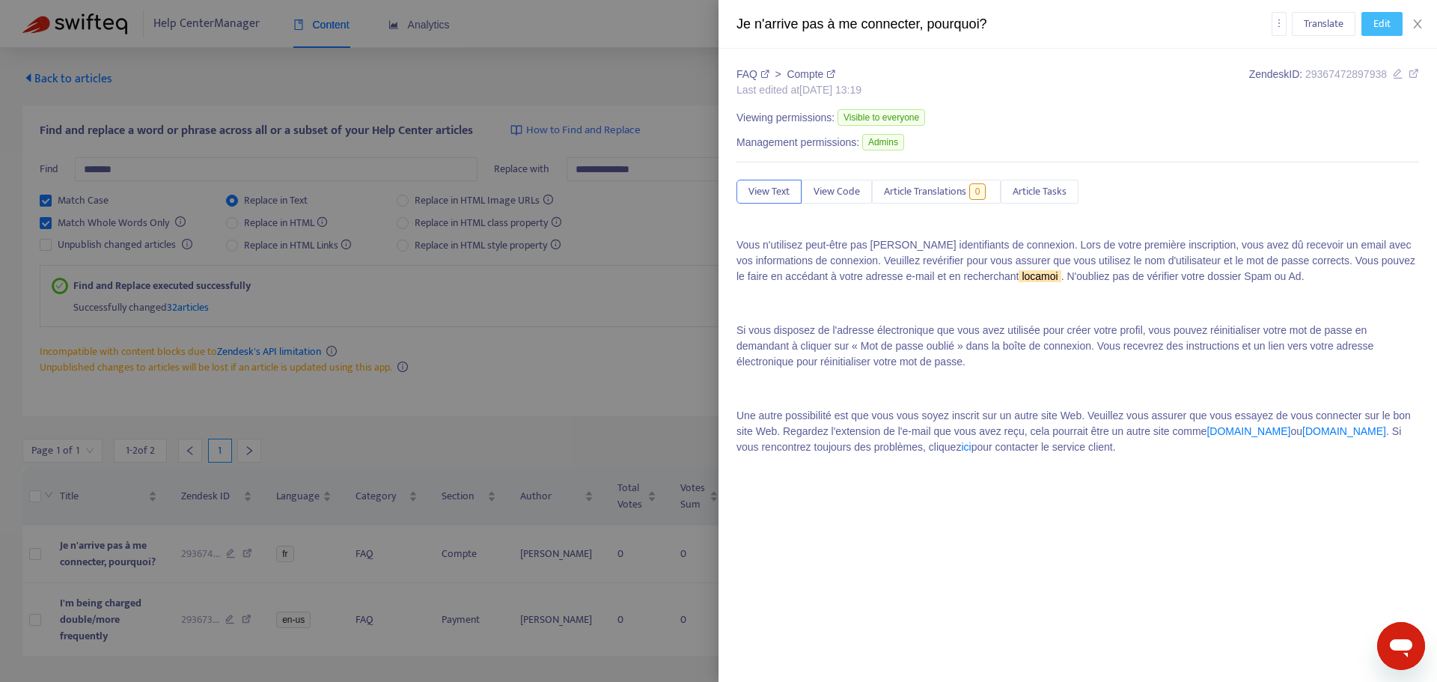
click at [1388, 28] on span "Edit" at bounding box center [1381, 24] width 17 height 16
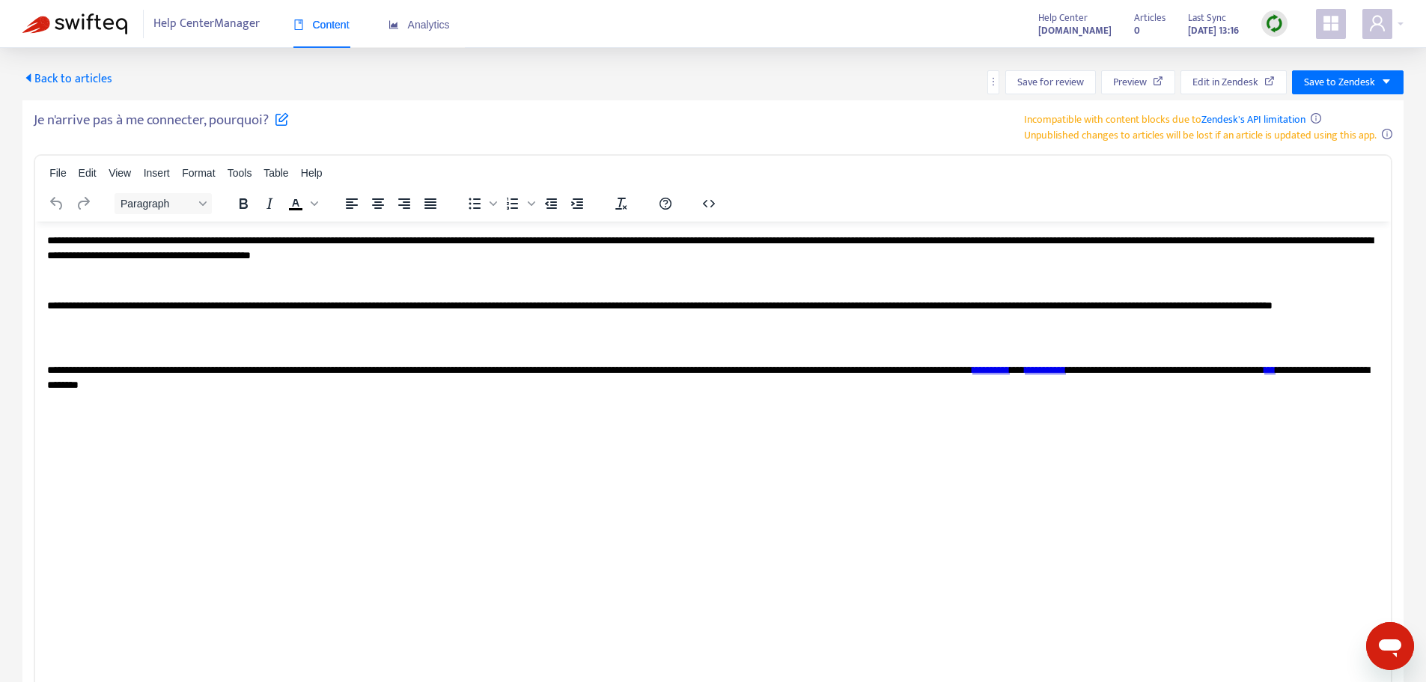
click at [323, 252] on p "**********" at bounding box center [712, 247] width 1331 height 29
drag, startPoint x: 1237, startPoint y: 373, endPoint x: 1197, endPoint y: 375, distance: 40.5
click at [1197, 375] on p "**********" at bounding box center [712, 376] width 1331 height 29
click at [1043, 374] on link "**********" at bounding box center [1007, 369] width 71 height 10
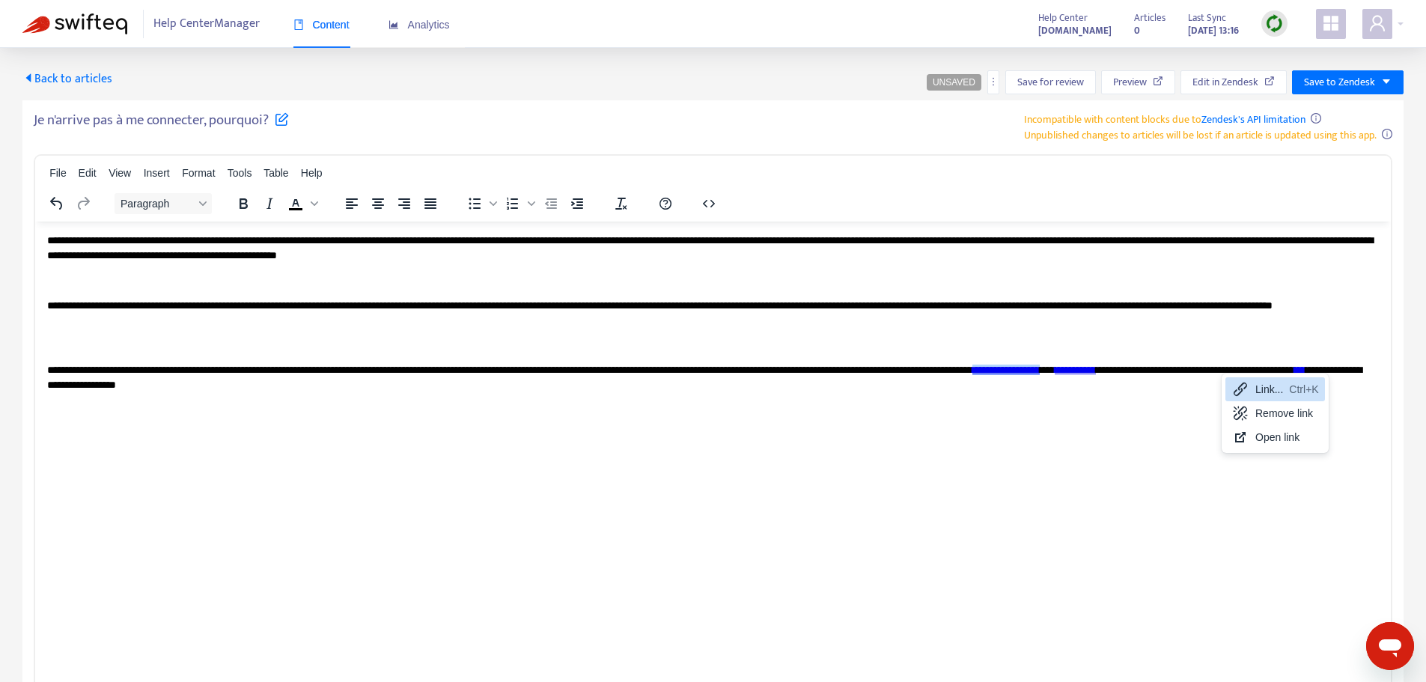
click at [1284, 387] on div "Link... Ctrl+K" at bounding box center [1275, 389] width 100 height 24
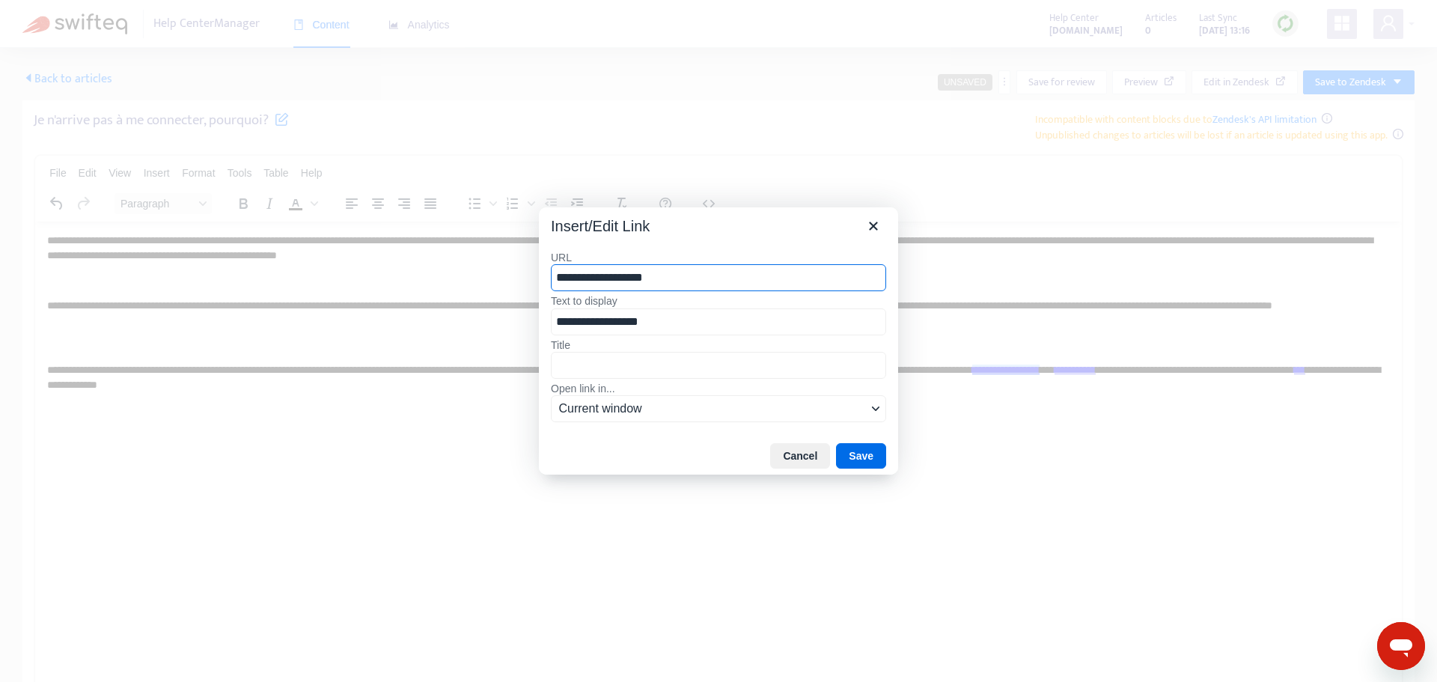
drag, startPoint x: 665, startPoint y: 278, endPoint x: 597, endPoint y: 276, distance: 68.1
click at [597, 276] on input "**********" at bounding box center [718, 277] width 335 height 27
paste input "**********"
click at [650, 276] on input "**********" at bounding box center [718, 277] width 335 height 27
type input "**********"
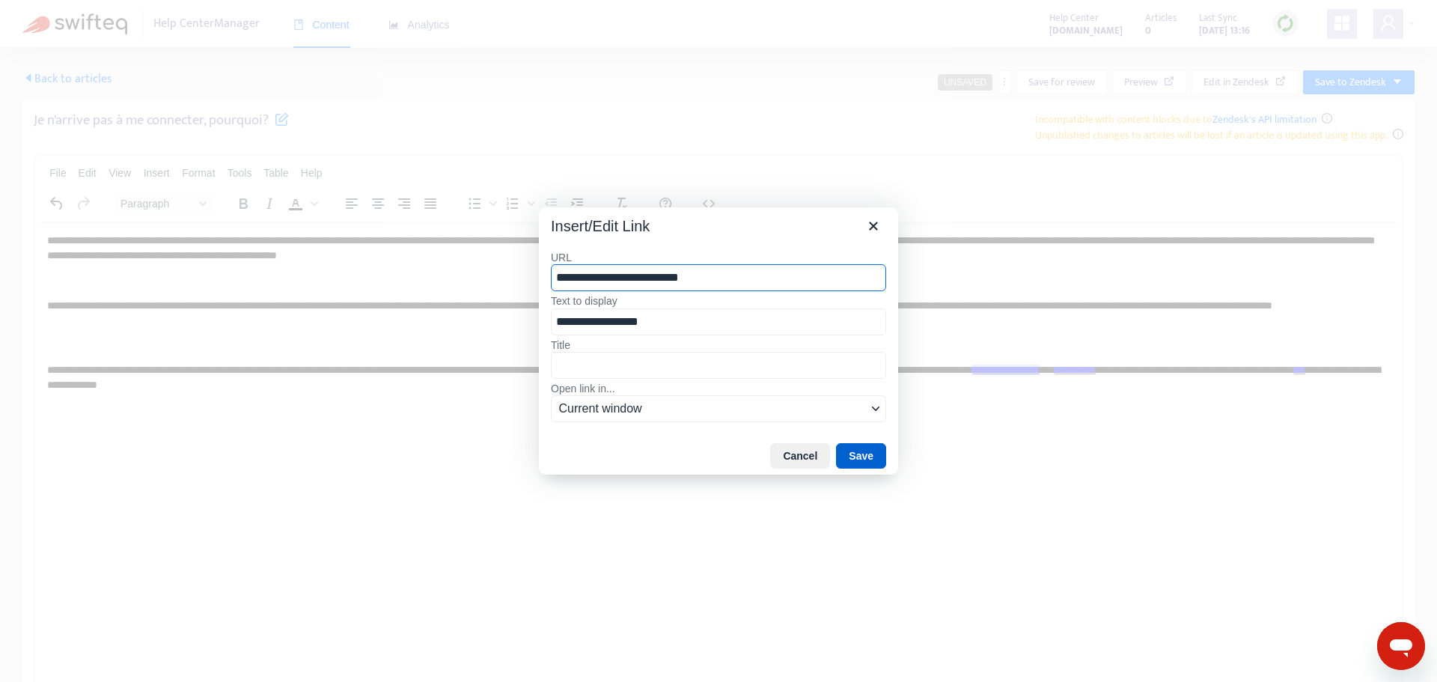
click at [879, 459] on button "Save" at bounding box center [861, 455] width 50 height 25
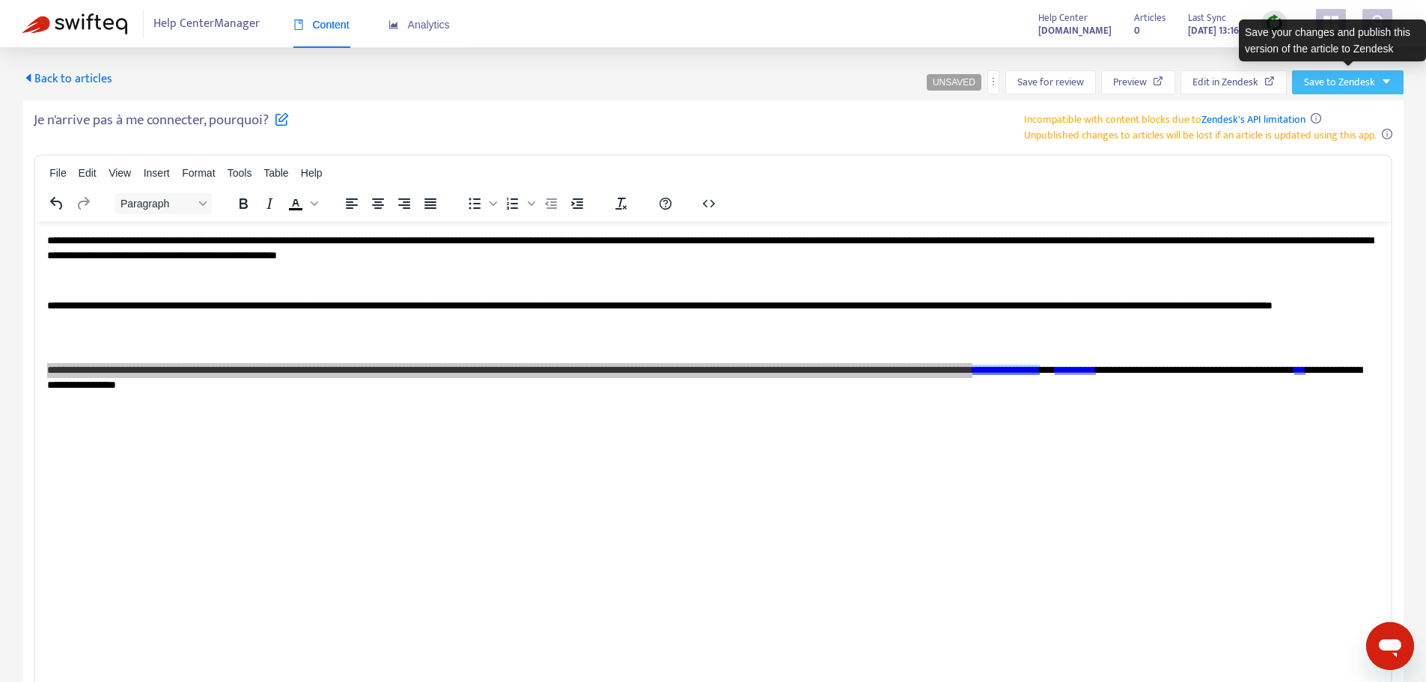
click at [1390, 85] on icon "caret-down" at bounding box center [1386, 81] width 10 height 10
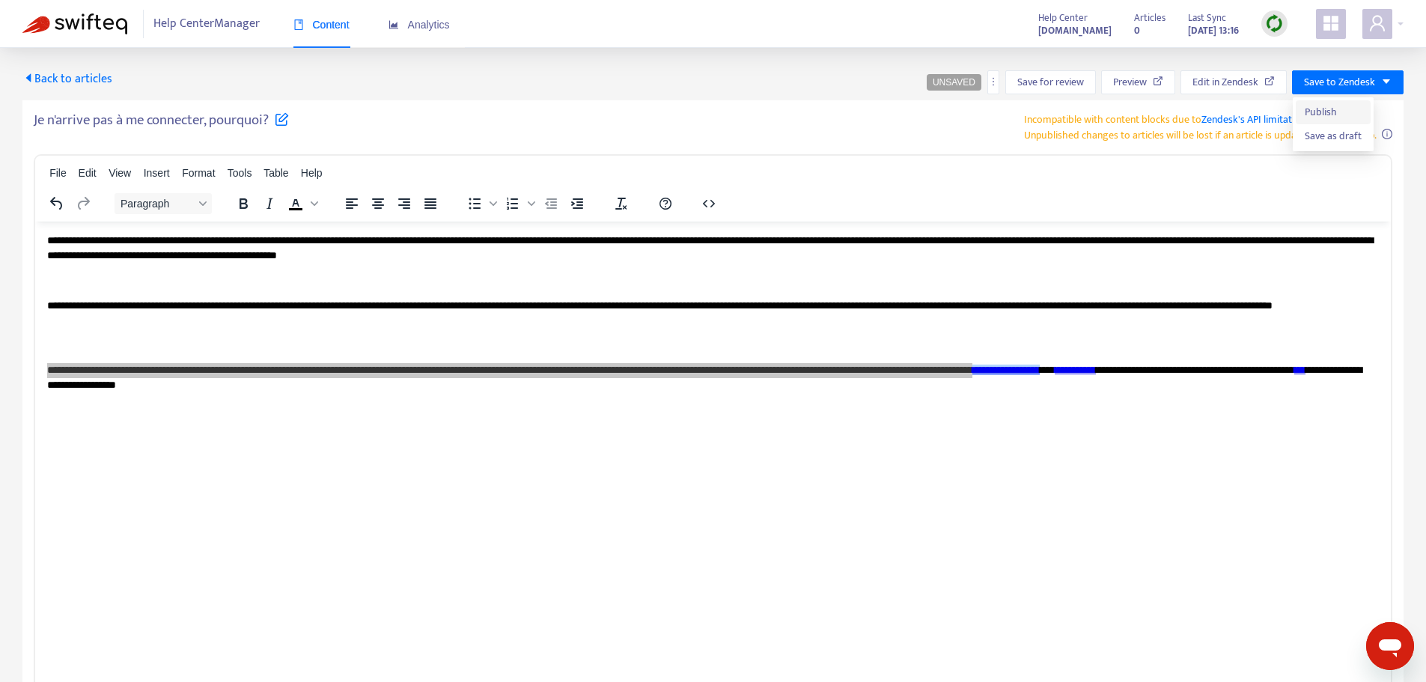
click at [1340, 107] on span "Publish" at bounding box center [1332, 112] width 57 height 16
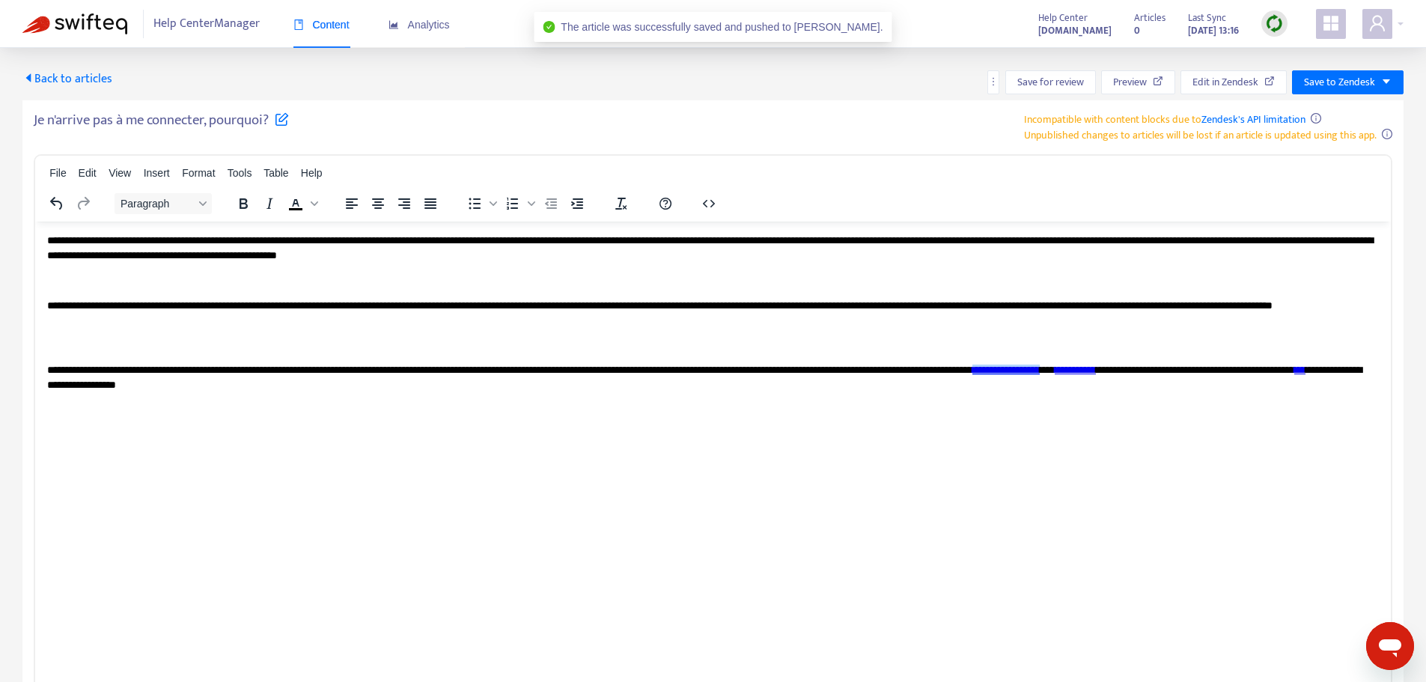
click at [101, 73] on span "Back to articles" at bounding box center [67, 79] width 90 height 20
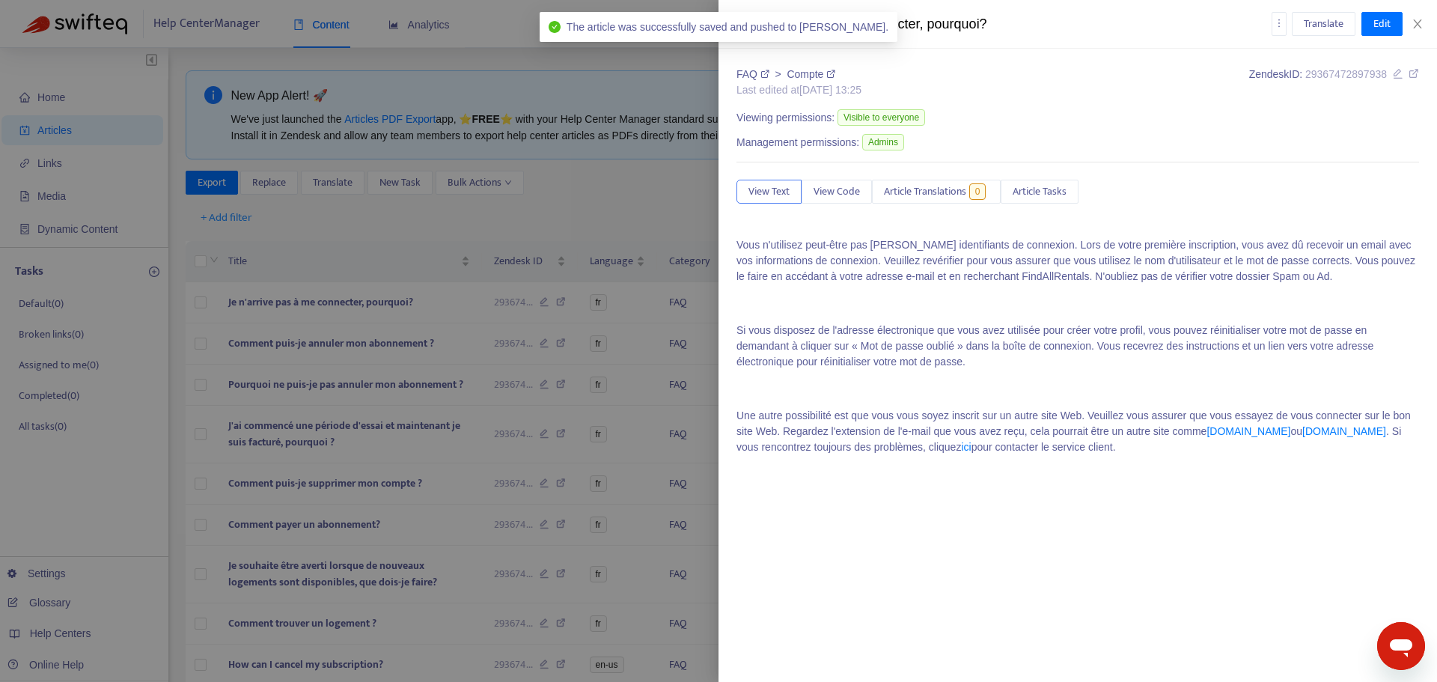
type input "*******"
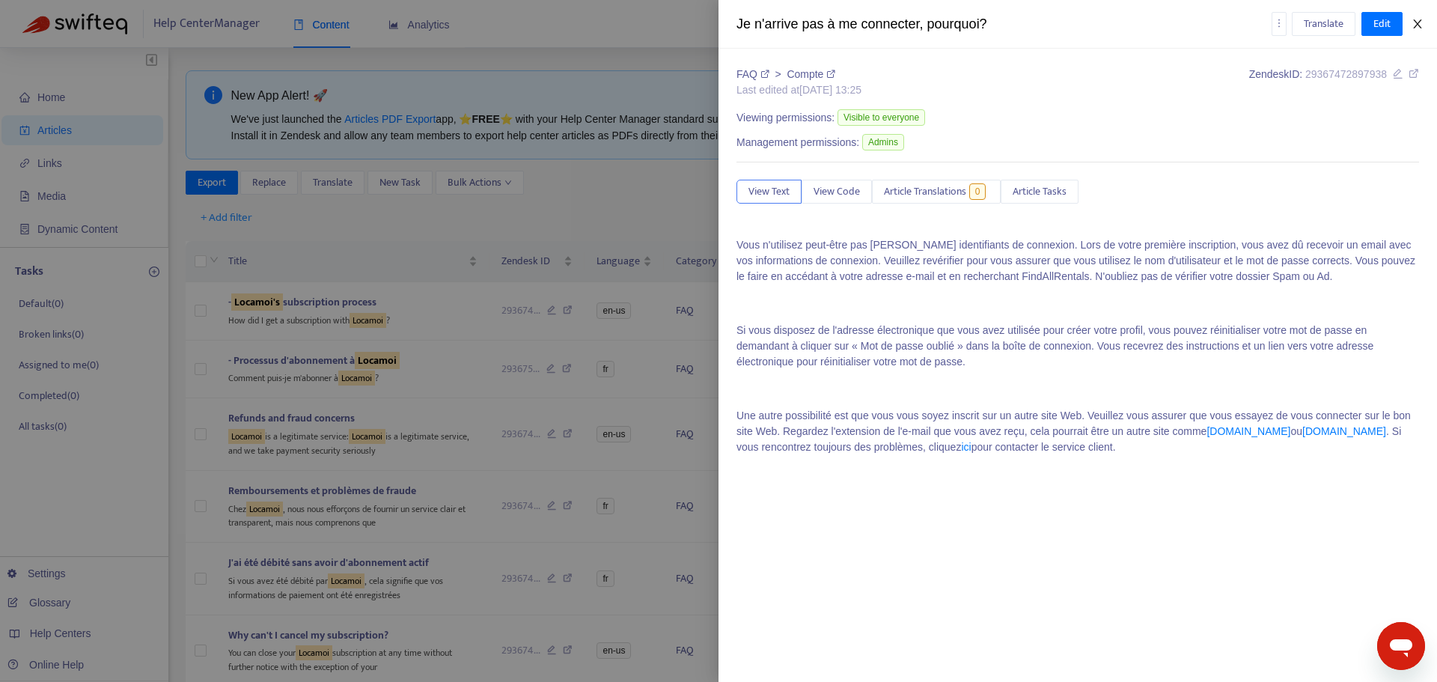
click at [1426, 24] on button "Close" at bounding box center [1417, 24] width 21 height 14
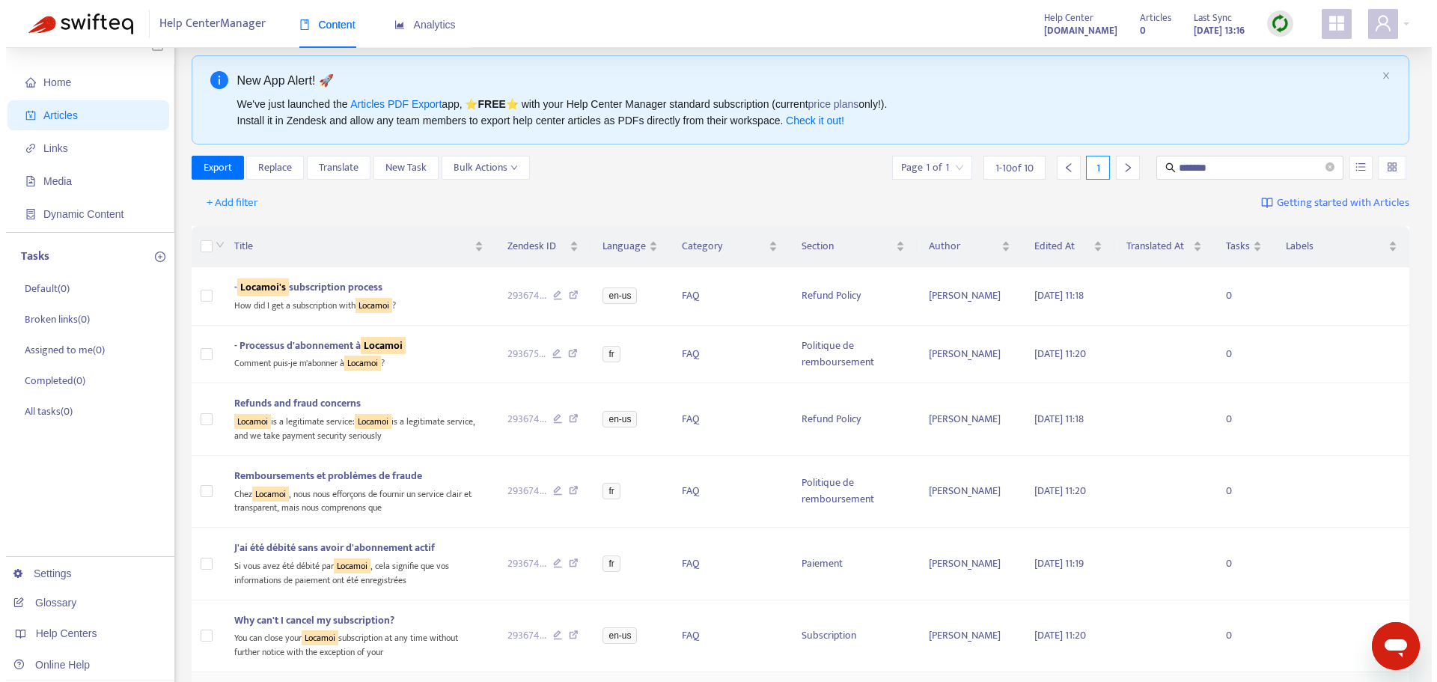
scroll to position [4, 0]
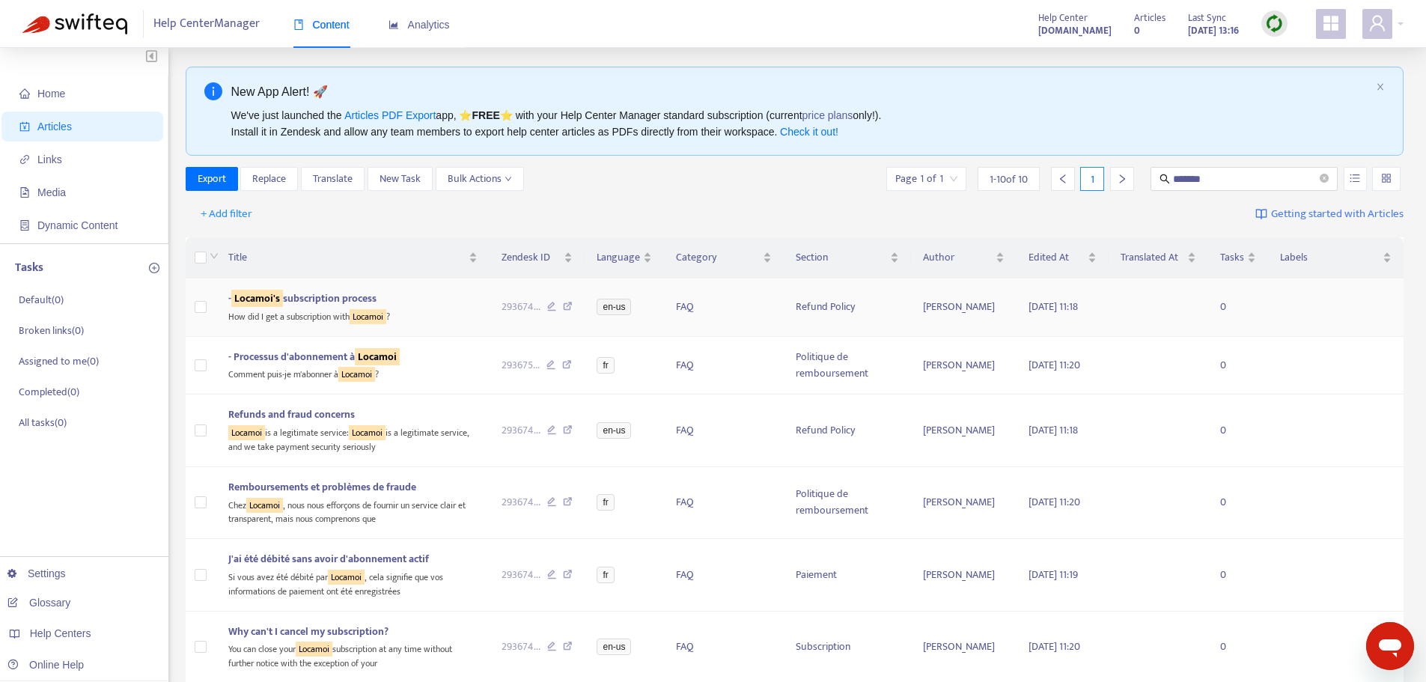
click at [386, 316] on sqkw "Locamoi" at bounding box center [368, 316] width 37 height 15
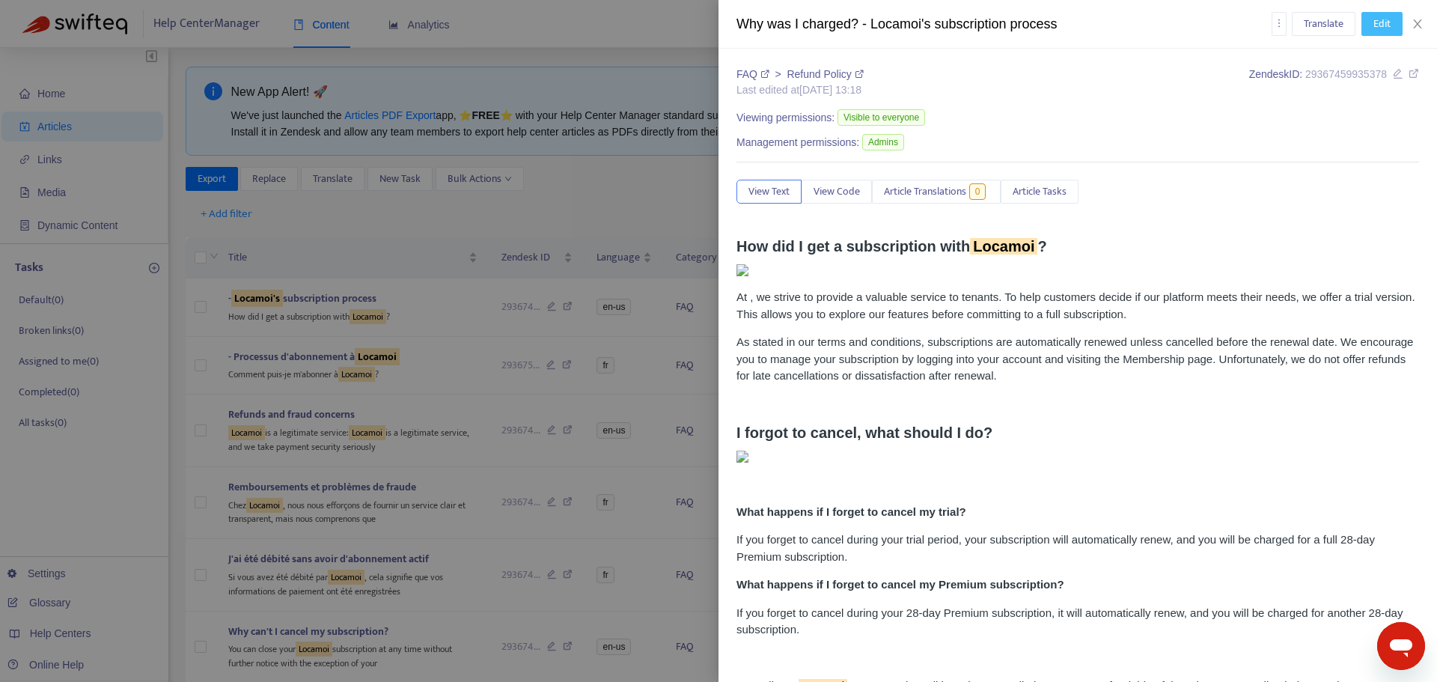
click at [1377, 26] on span "Edit" at bounding box center [1381, 24] width 17 height 16
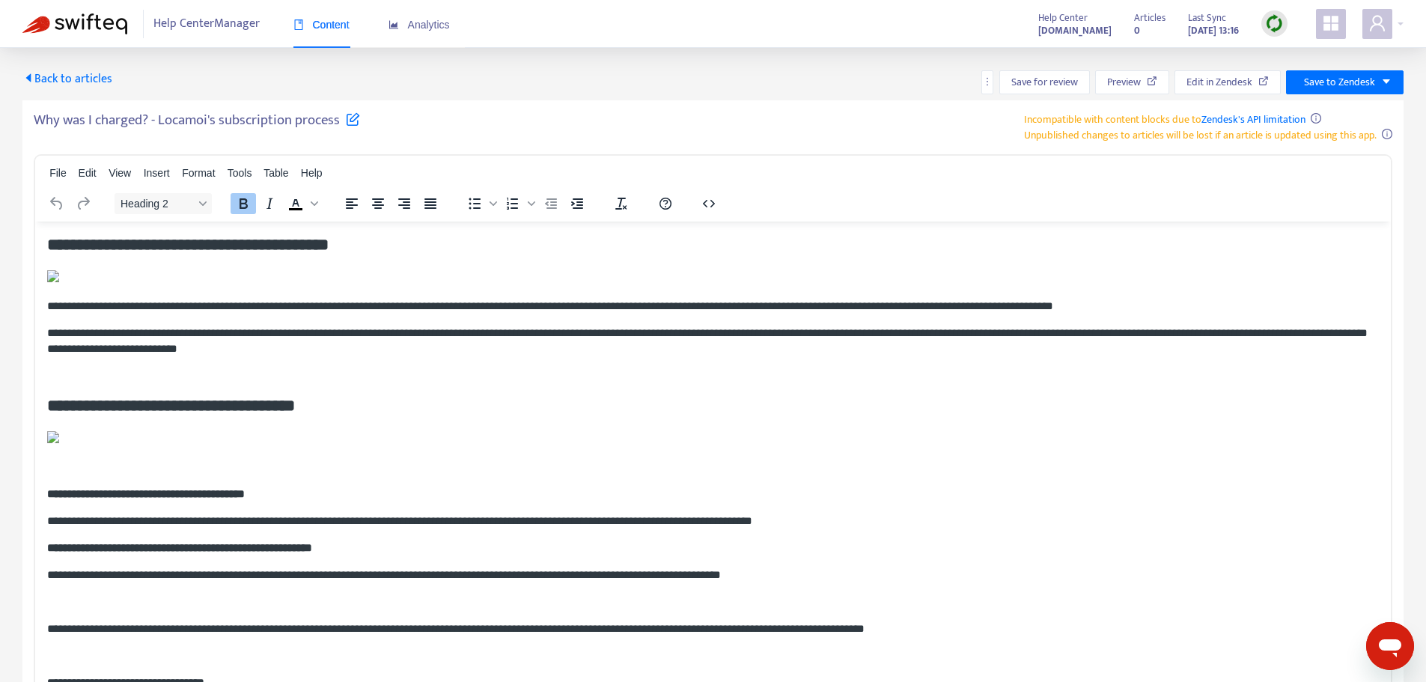
click at [329, 245] on strong "**********" at bounding box center [187, 244] width 281 height 16
click at [91, 76] on span "Back to articles" at bounding box center [67, 79] width 90 height 20
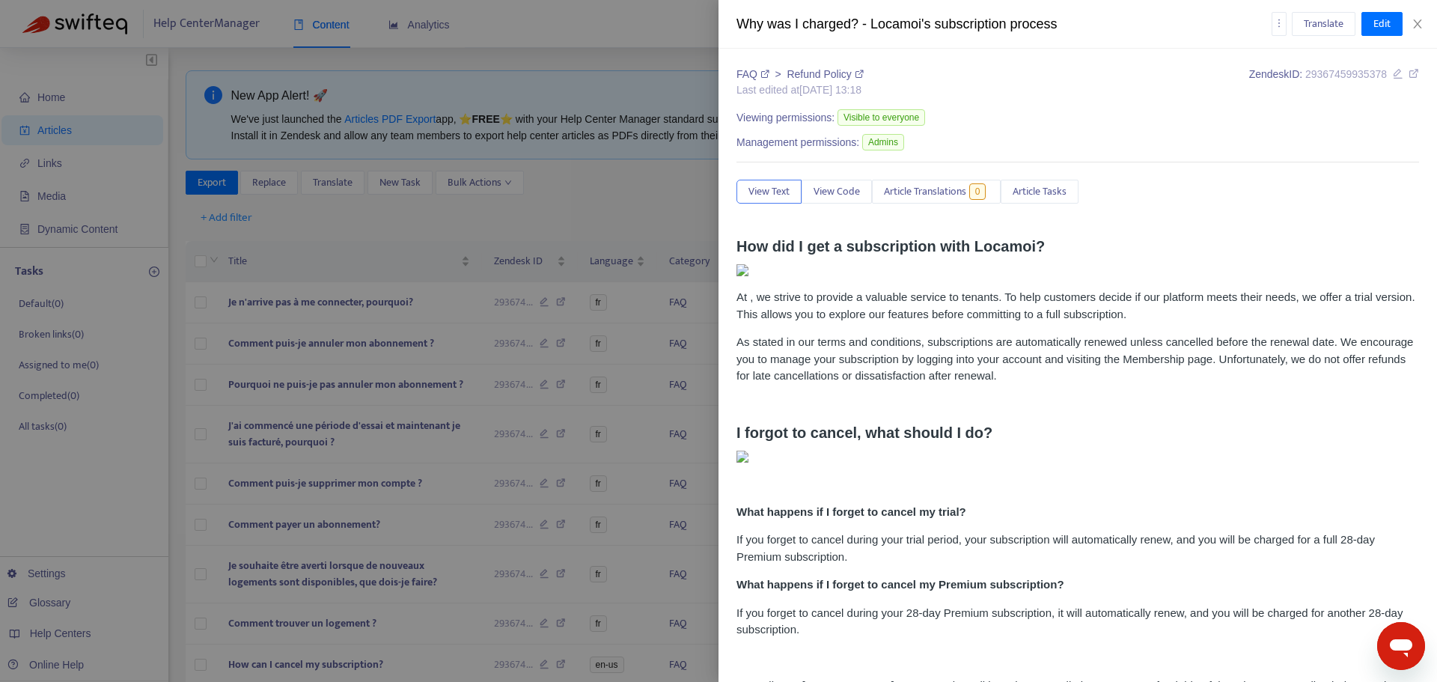
type input "*******"
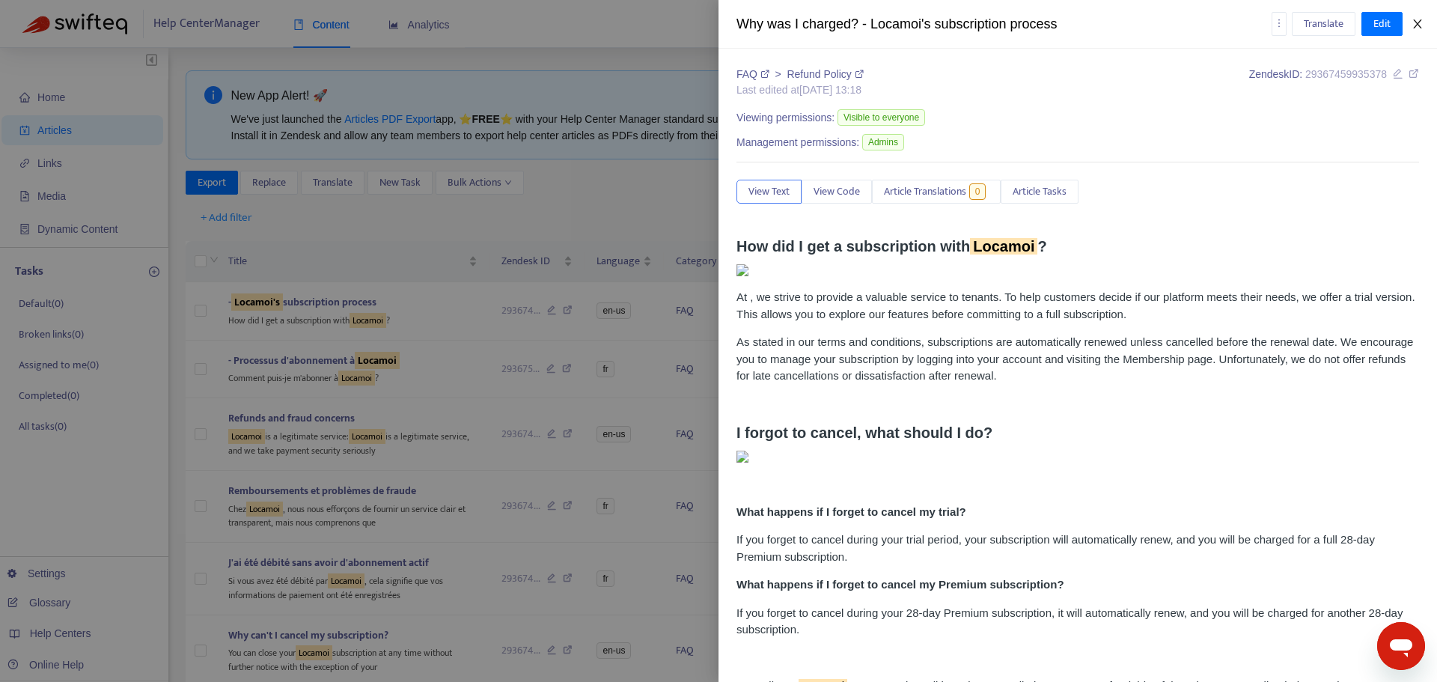
click at [1420, 22] on icon "close" at bounding box center [1418, 24] width 12 height 12
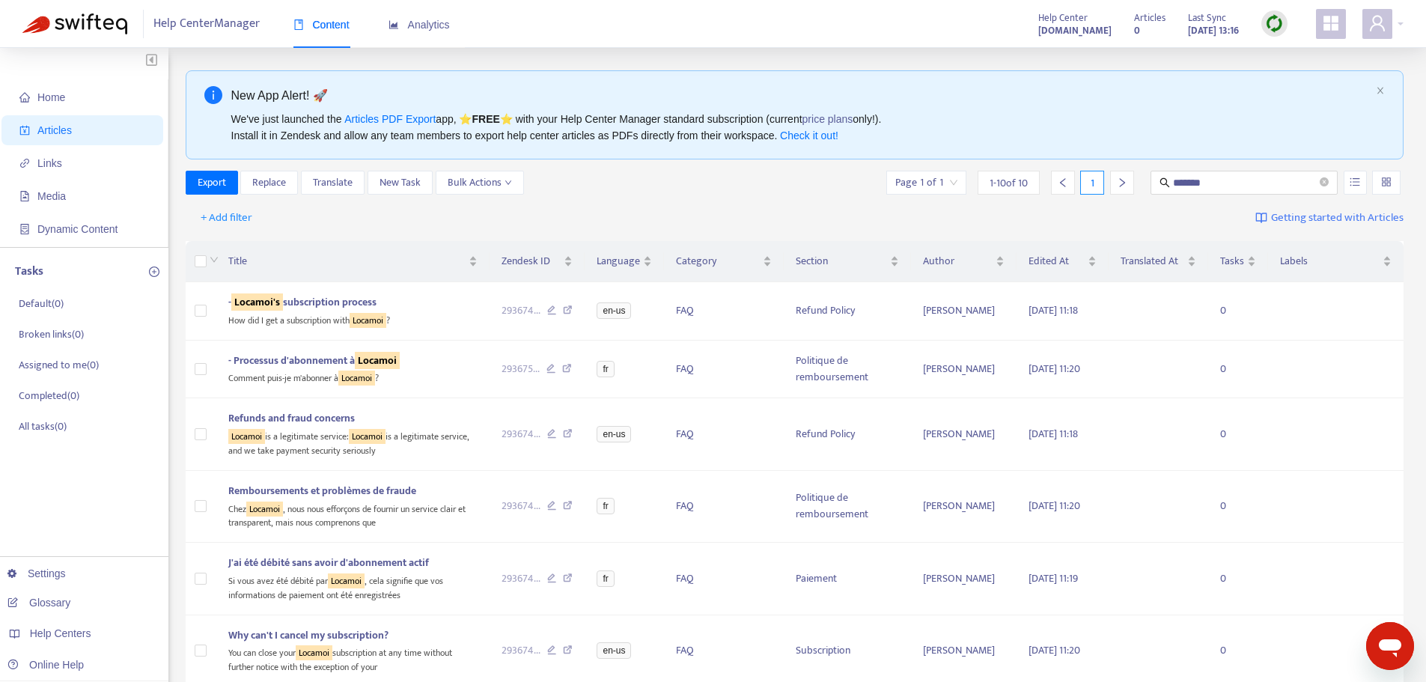
click at [58, 127] on span "Articles" at bounding box center [54, 130] width 34 height 12
click at [1263, 31] on div at bounding box center [1274, 23] width 26 height 26
click at [1337, 52] on link "Quick Sync" at bounding box center [1305, 54] width 64 height 17
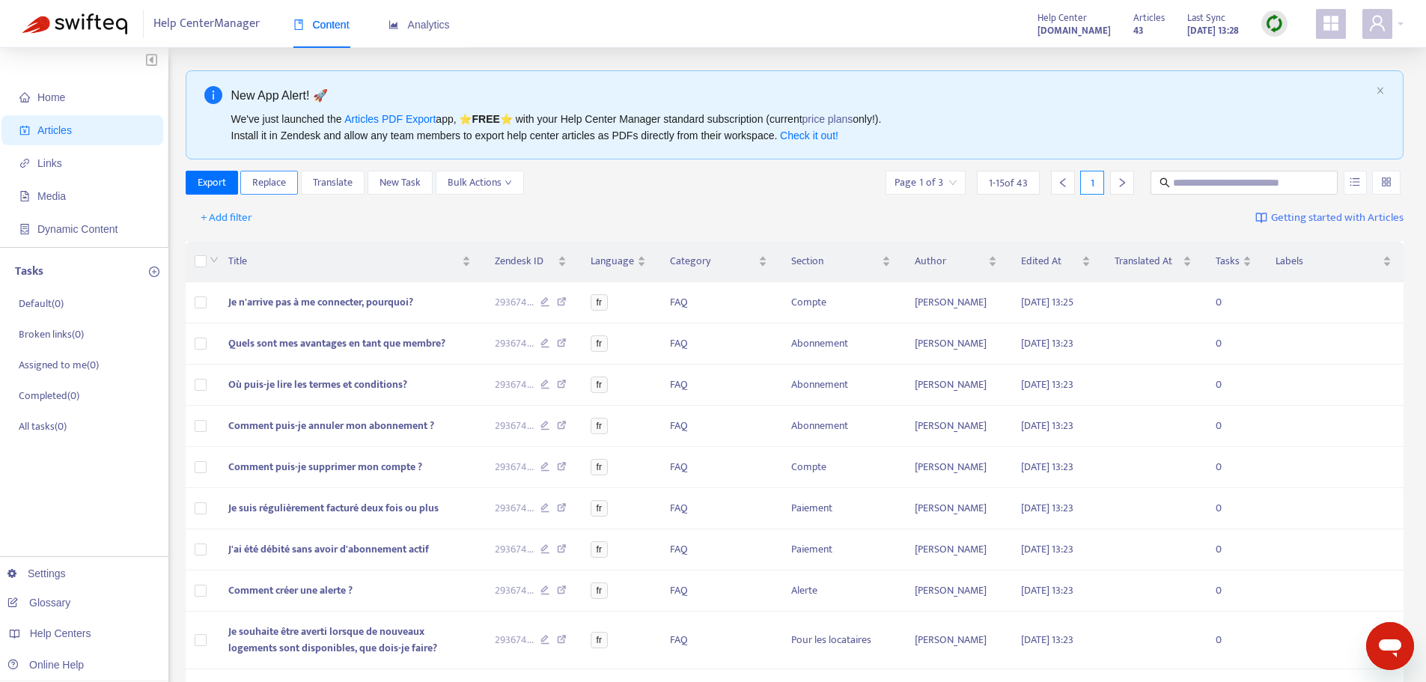
click at [261, 184] on span "Replace" at bounding box center [269, 182] width 34 height 16
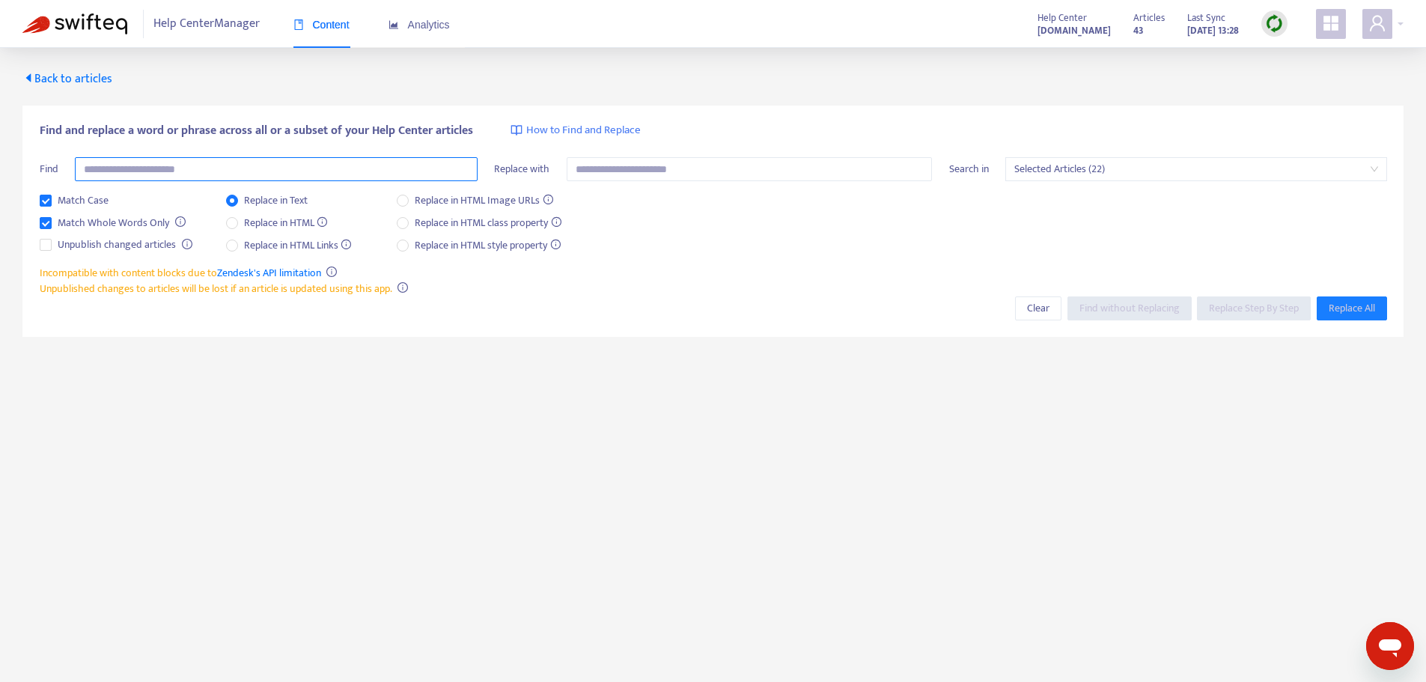
click at [293, 168] on input "text" at bounding box center [276, 169] width 403 height 24
type input "*******"
click at [1146, 313] on span "Find without Replacing" at bounding box center [1129, 308] width 100 height 16
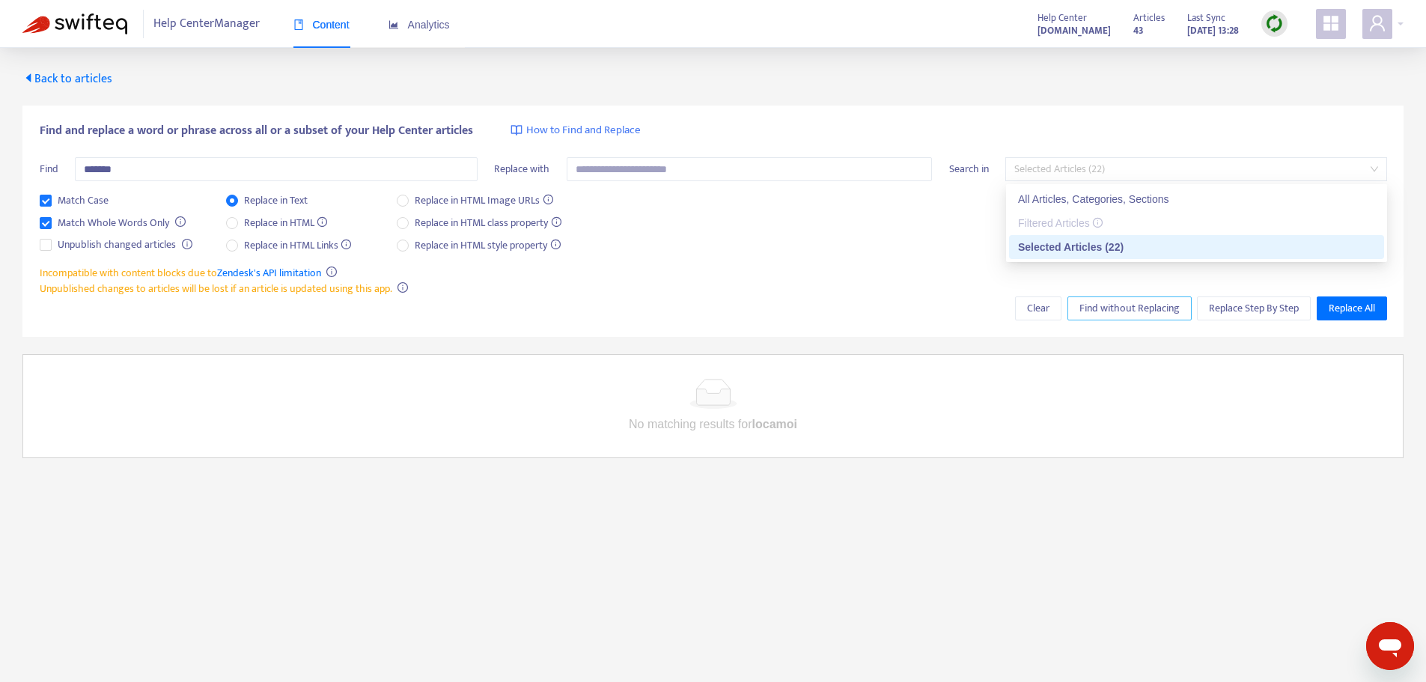
click at [1063, 161] on span "Selected Articles (22)" at bounding box center [1196, 169] width 364 height 22
click at [1089, 200] on div "All Articles, Categories, Sections" at bounding box center [1196, 199] width 357 height 16
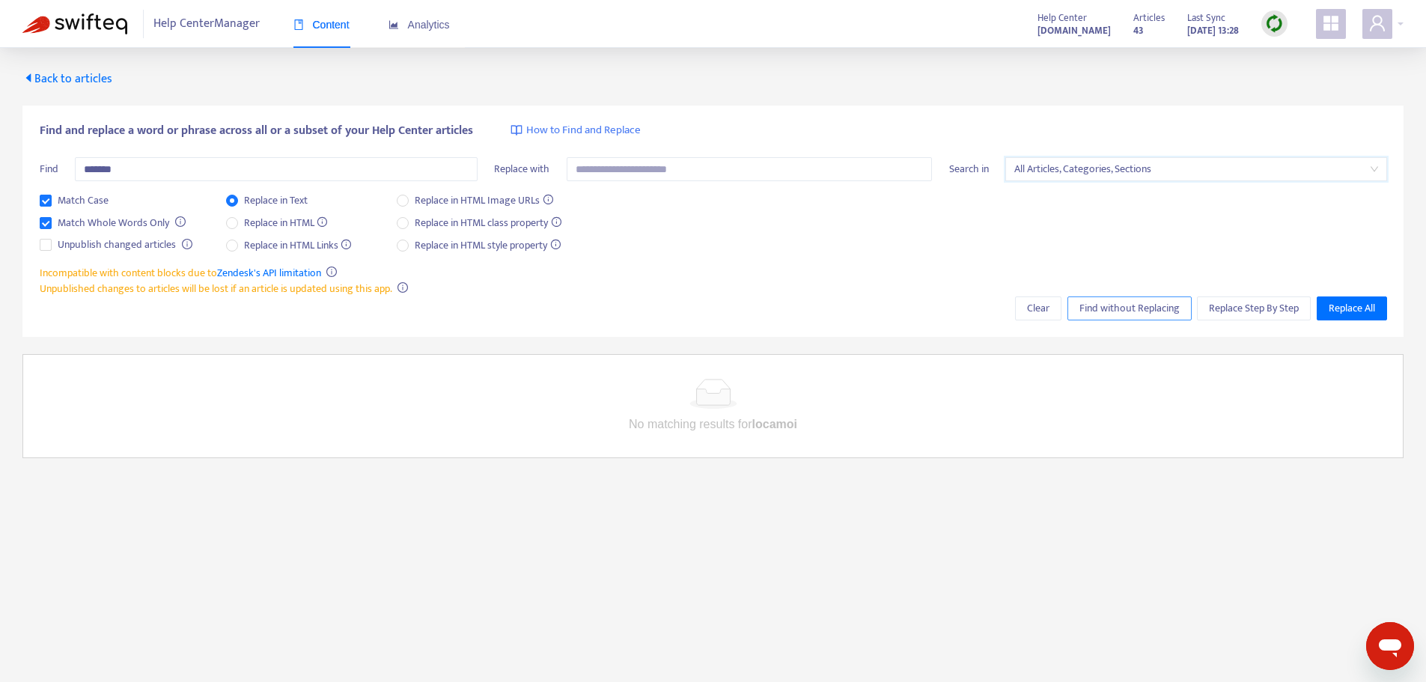
click at [1125, 313] on span "Find without Replacing" at bounding box center [1129, 308] width 100 height 16
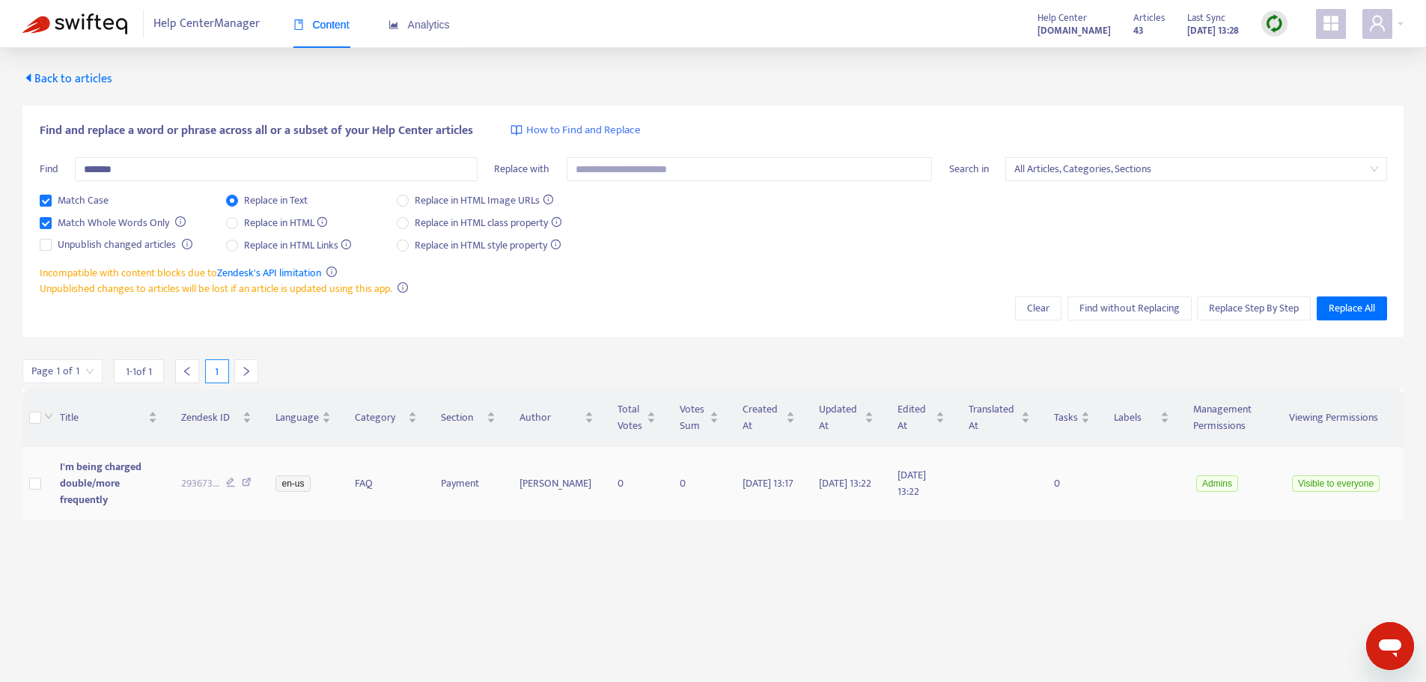
click at [109, 477] on span "I'm being charged double/more frequently" at bounding box center [101, 483] width 82 height 50
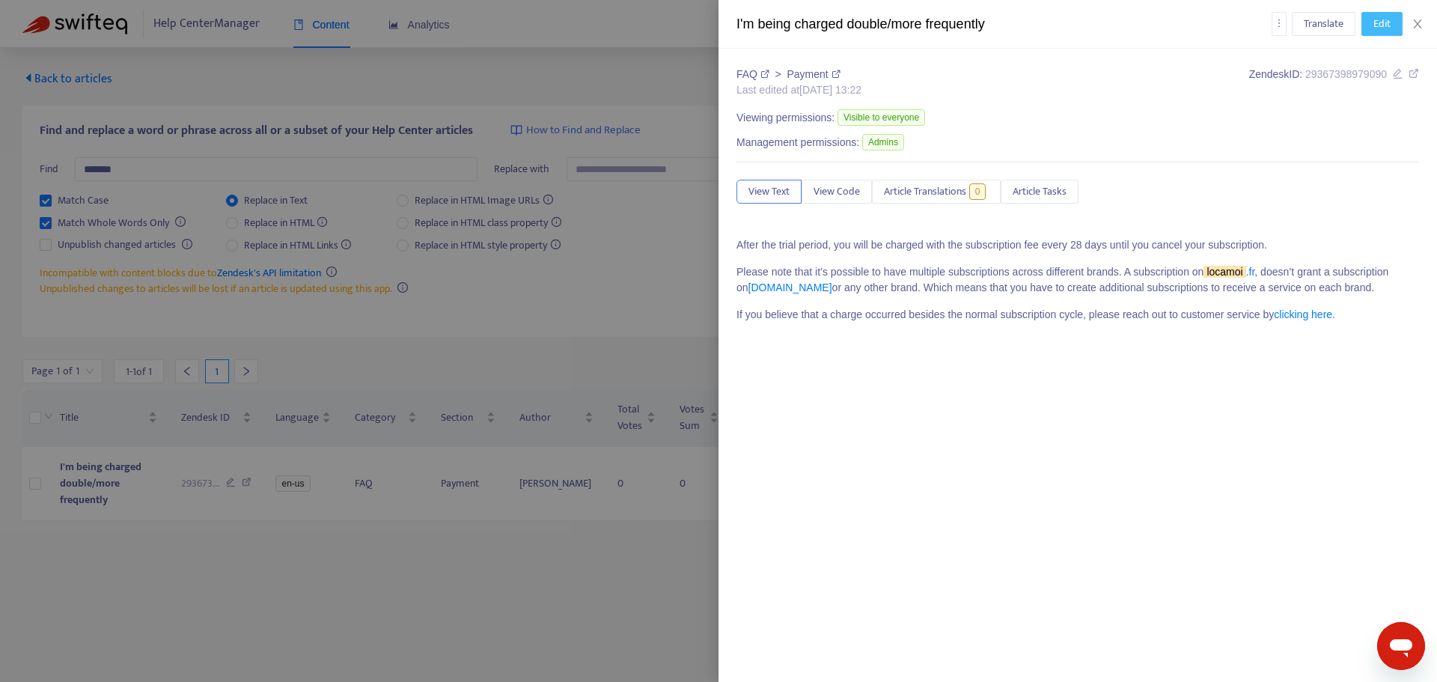
click at [1380, 27] on span "Edit" at bounding box center [1381, 24] width 17 height 16
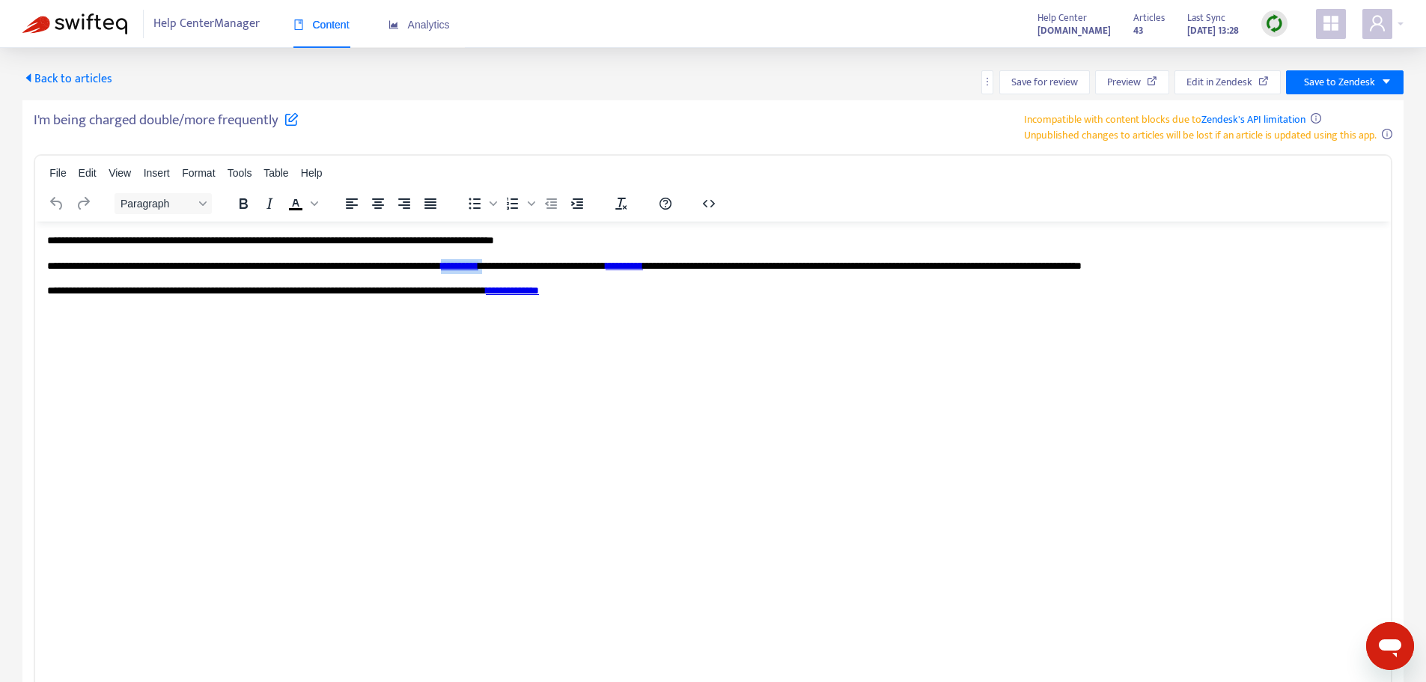
drag, startPoint x: 566, startPoint y: 265, endPoint x: 517, endPoint y: 267, distance: 48.7
click at [517, 267] on p "**********" at bounding box center [712, 265] width 1331 height 15
drag, startPoint x: 790, startPoint y: 266, endPoint x: 749, endPoint y: 265, distance: 40.4
click at [669, 265] on link "**********" at bounding box center [648, 265] width 41 height 10
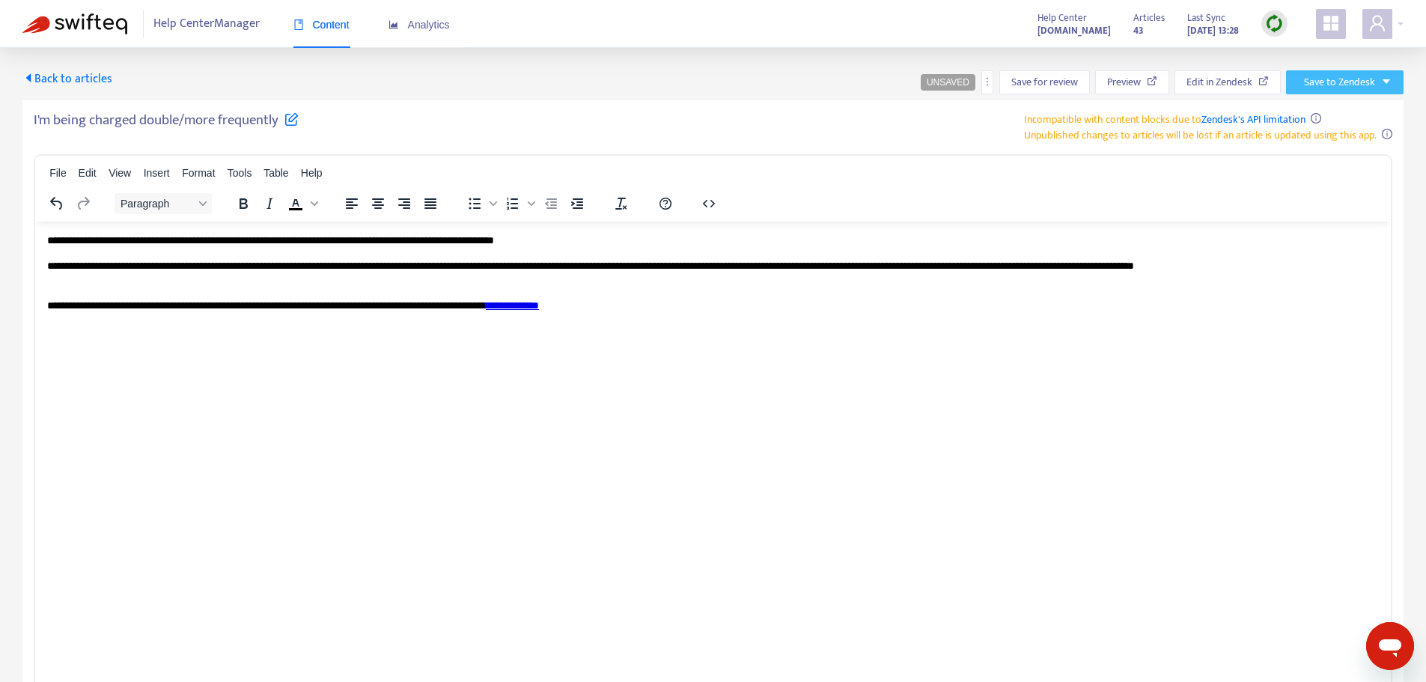
click at [1365, 79] on span "Save to Zendesk" at bounding box center [1339, 82] width 71 height 16
click at [1328, 112] on span "Publish" at bounding box center [1327, 112] width 57 height 16
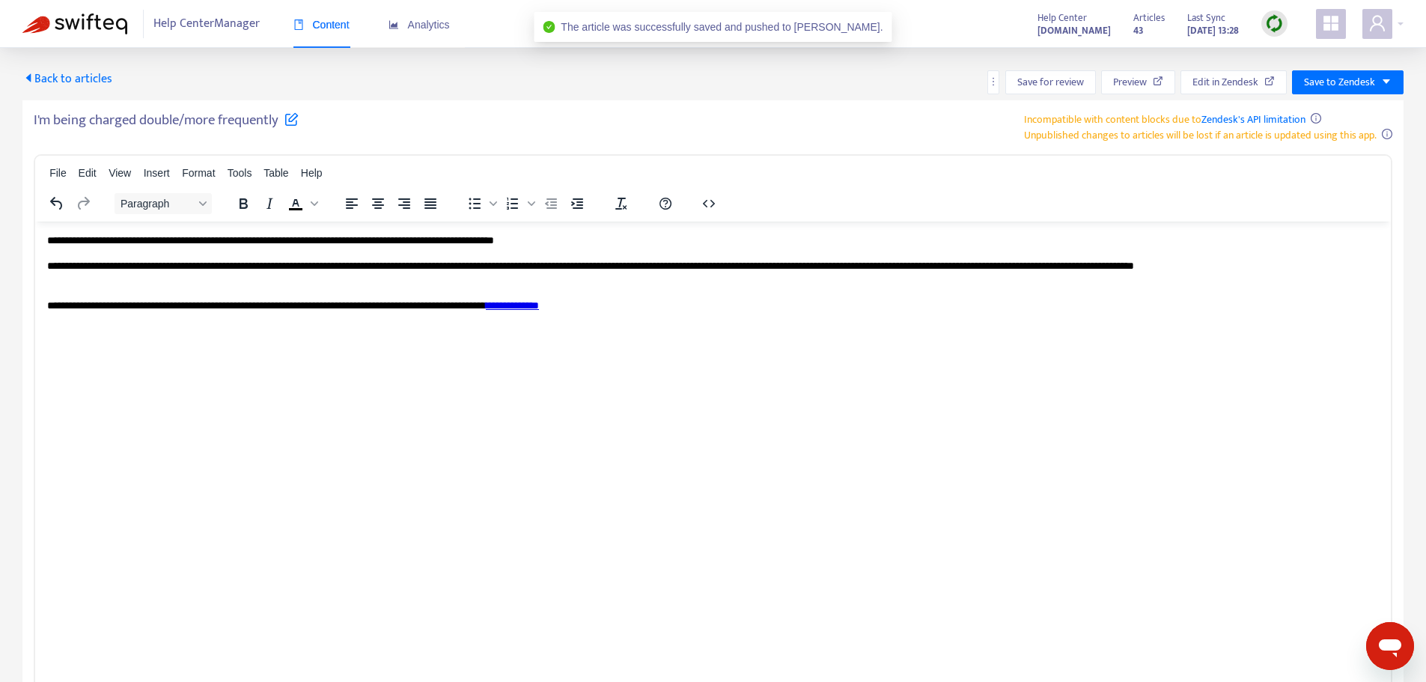
click at [92, 76] on span "Back to articles" at bounding box center [67, 79] width 90 height 20
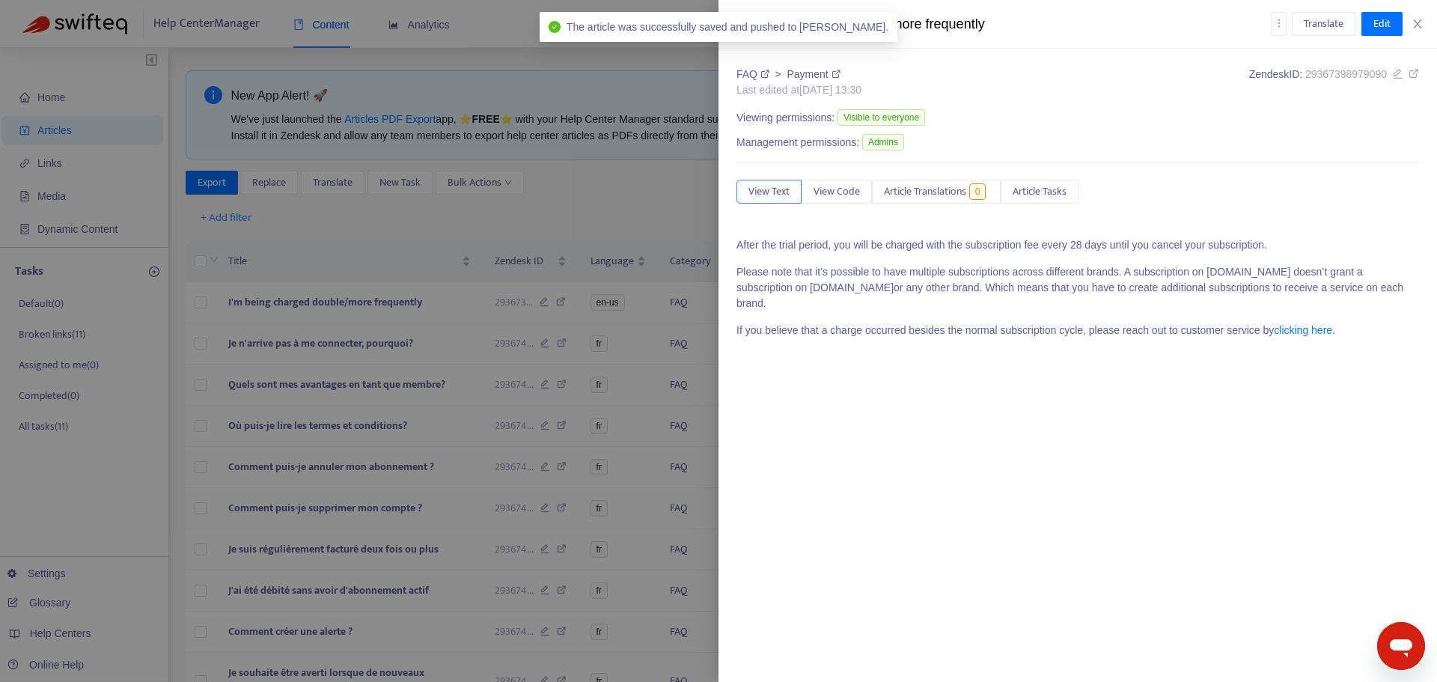
type input "*******"
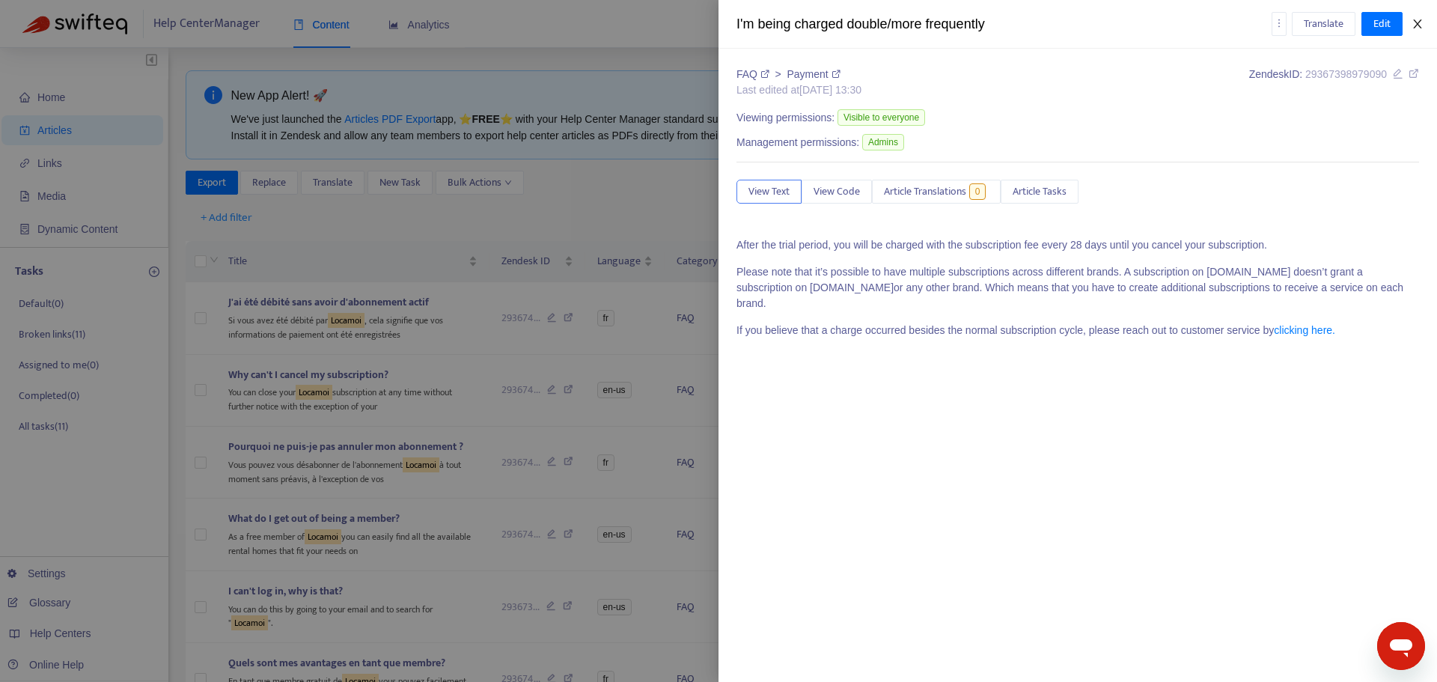
click at [1420, 21] on icon "close" at bounding box center [1417, 23] width 8 height 9
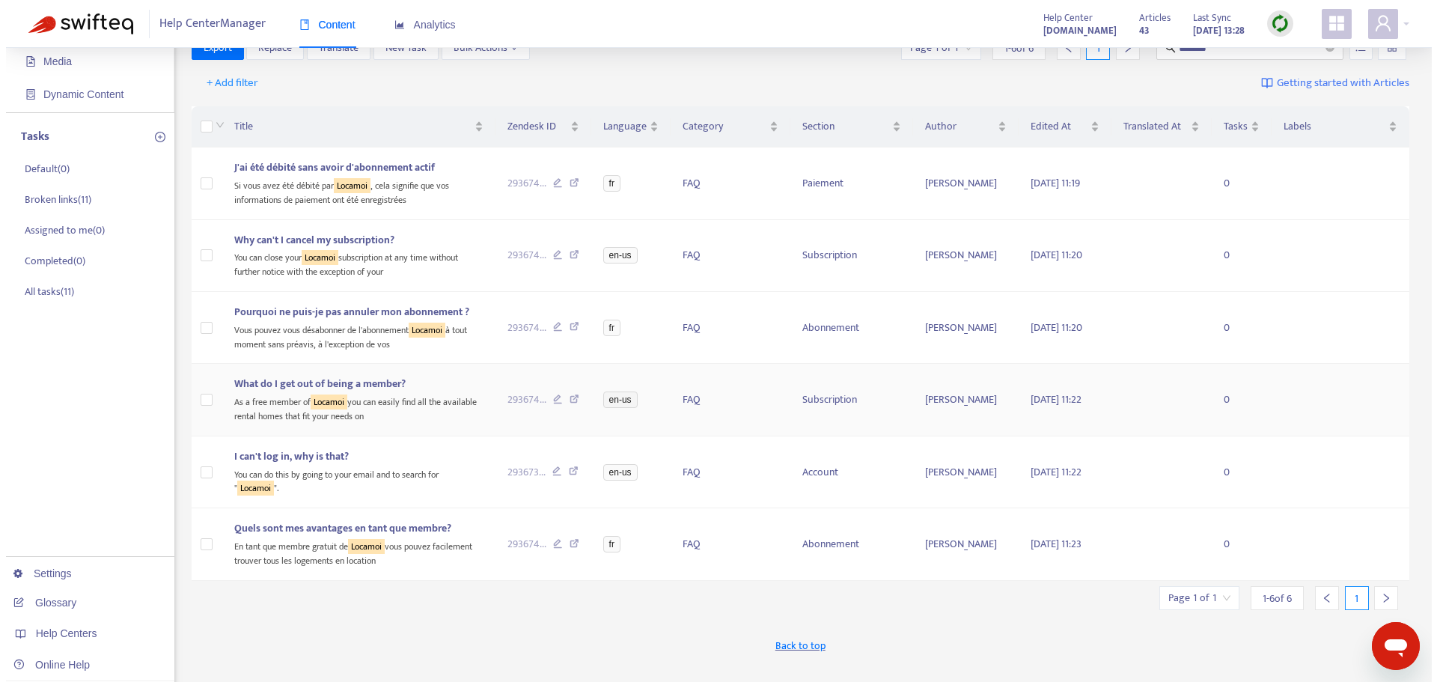
scroll to position [64, 0]
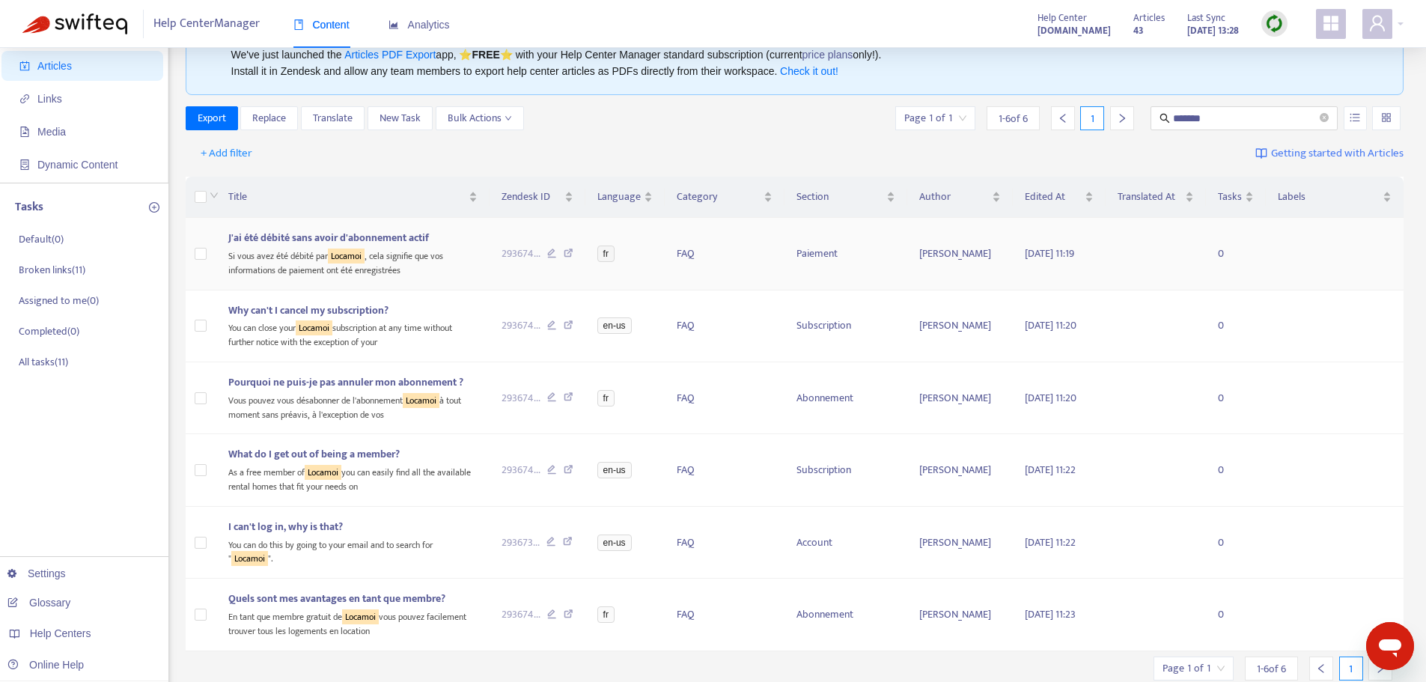
click at [302, 245] on span "J'ai été débité sans avoir d'abonnement actif" at bounding box center [328, 237] width 201 height 17
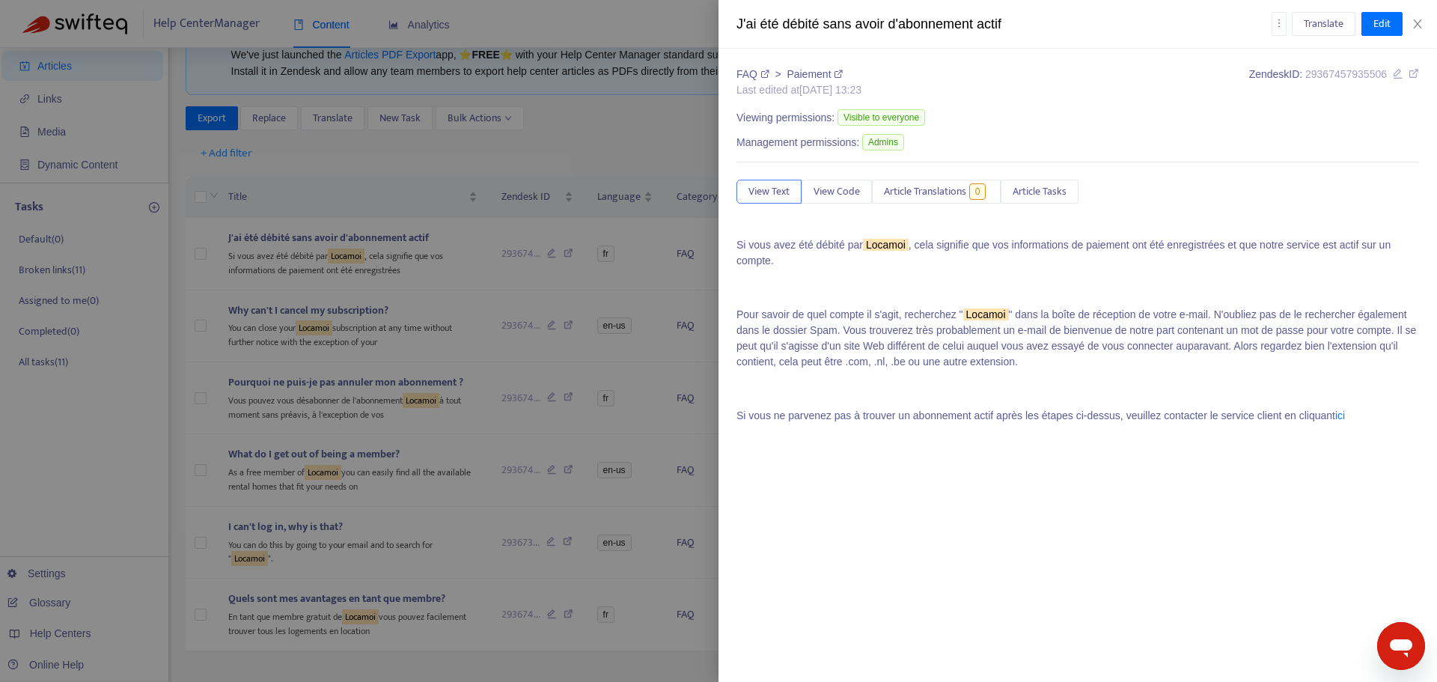
click at [888, 239] on sqkw "Locamoi" at bounding box center [886, 245] width 46 height 12
click at [1379, 22] on span "Edit" at bounding box center [1381, 24] width 17 height 16
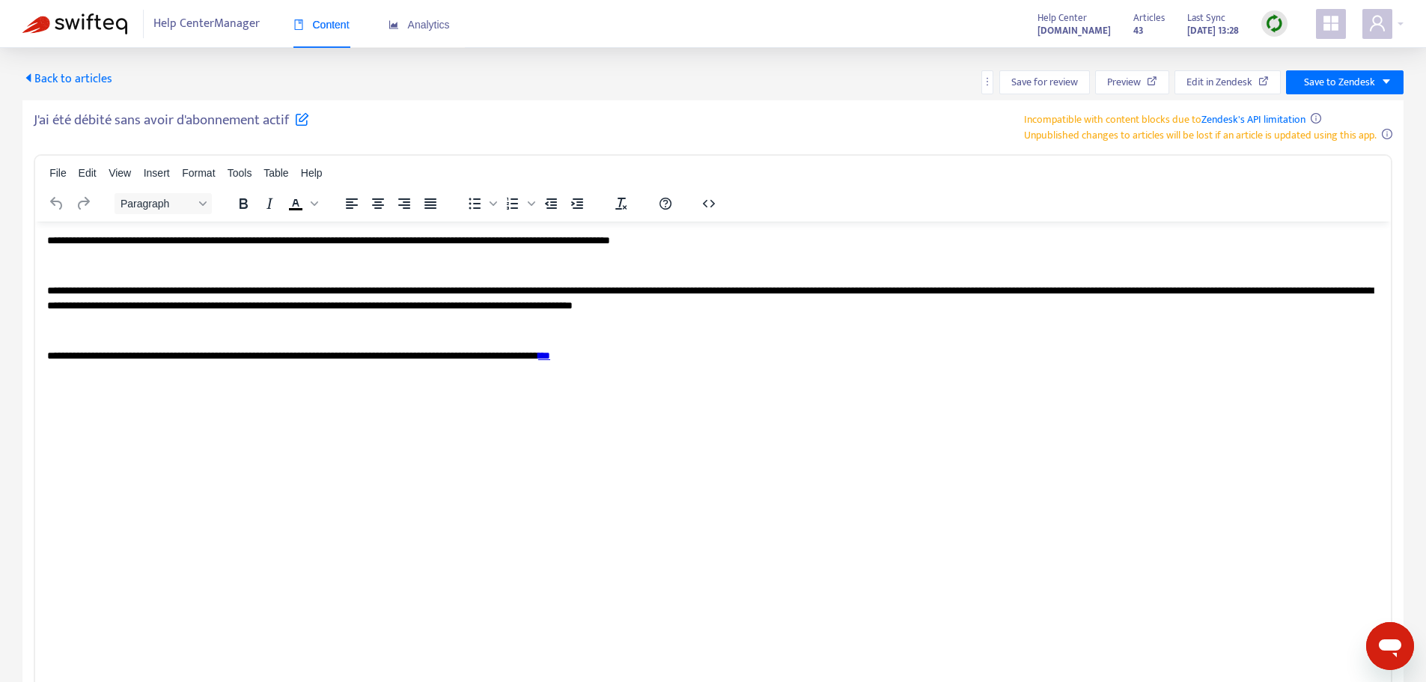
click at [204, 239] on p "**********" at bounding box center [712, 240] width 1331 height 15
click at [213, 239] on p "**********" at bounding box center [712, 240] width 1331 height 15
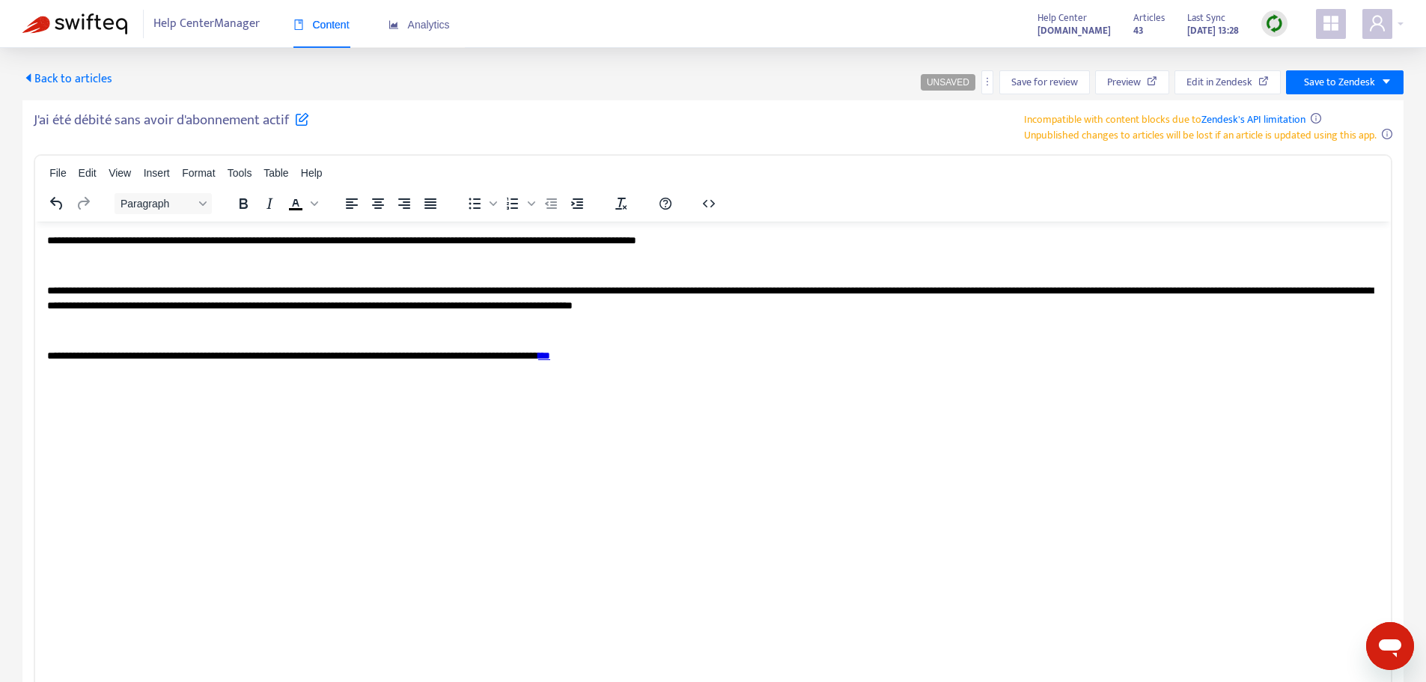
click at [242, 239] on p "**********" at bounding box center [712, 240] width 1331 height 15
click at [224, 237] on p "**********" at bounding box center [712, 240] width 1331 height 15
copy p "**********"
click at [295, 288] on p "**********" at bounding box center [712, 297] width 1331 height 29
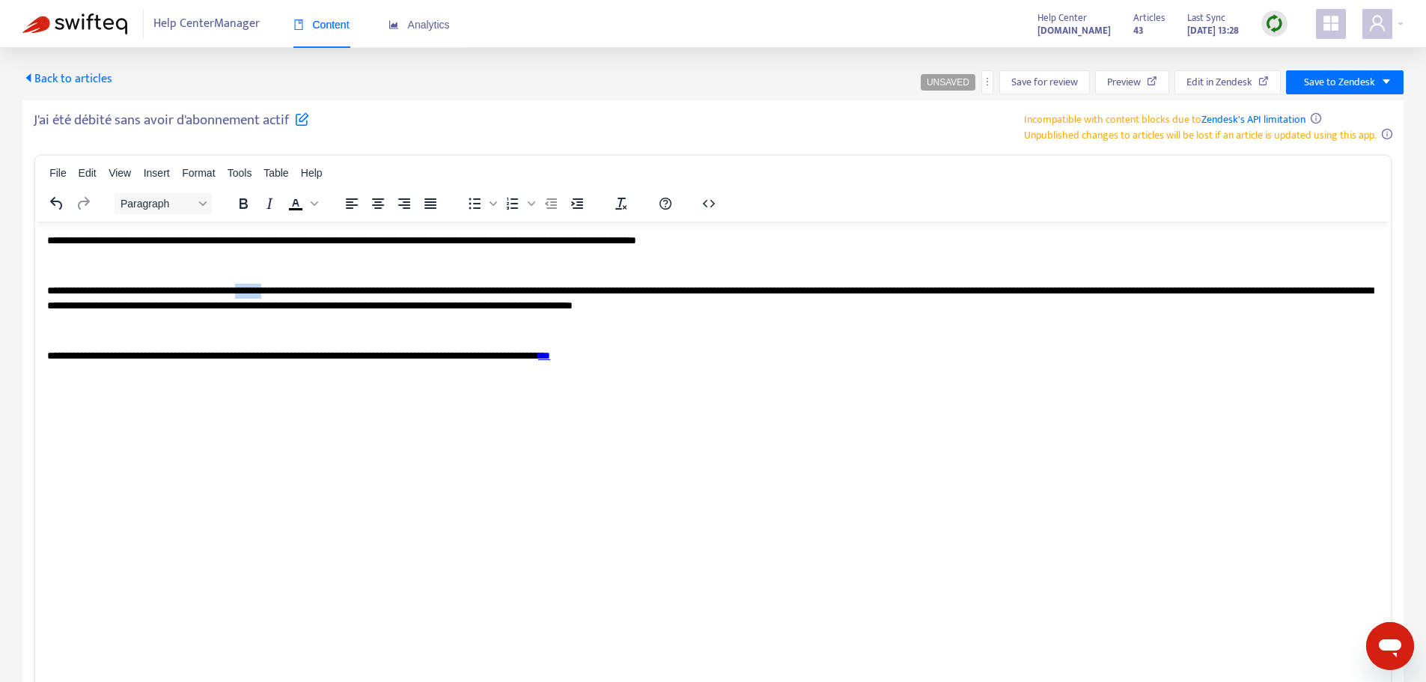
click at [295, 288] on p "**********" at bounding box center [712, 297] width 1331 height 29
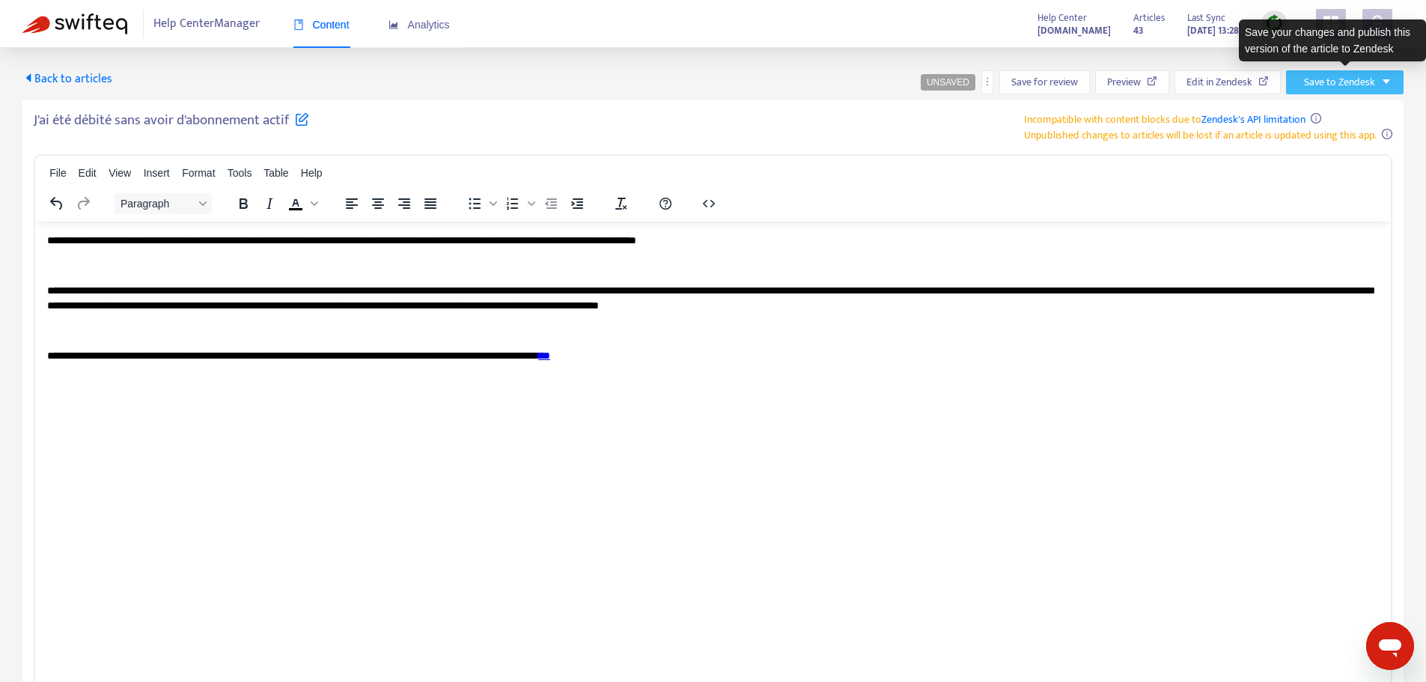
click at [1388, 85] on icon "caret-down" at bounding box center [1386, 81] width 10 height 10
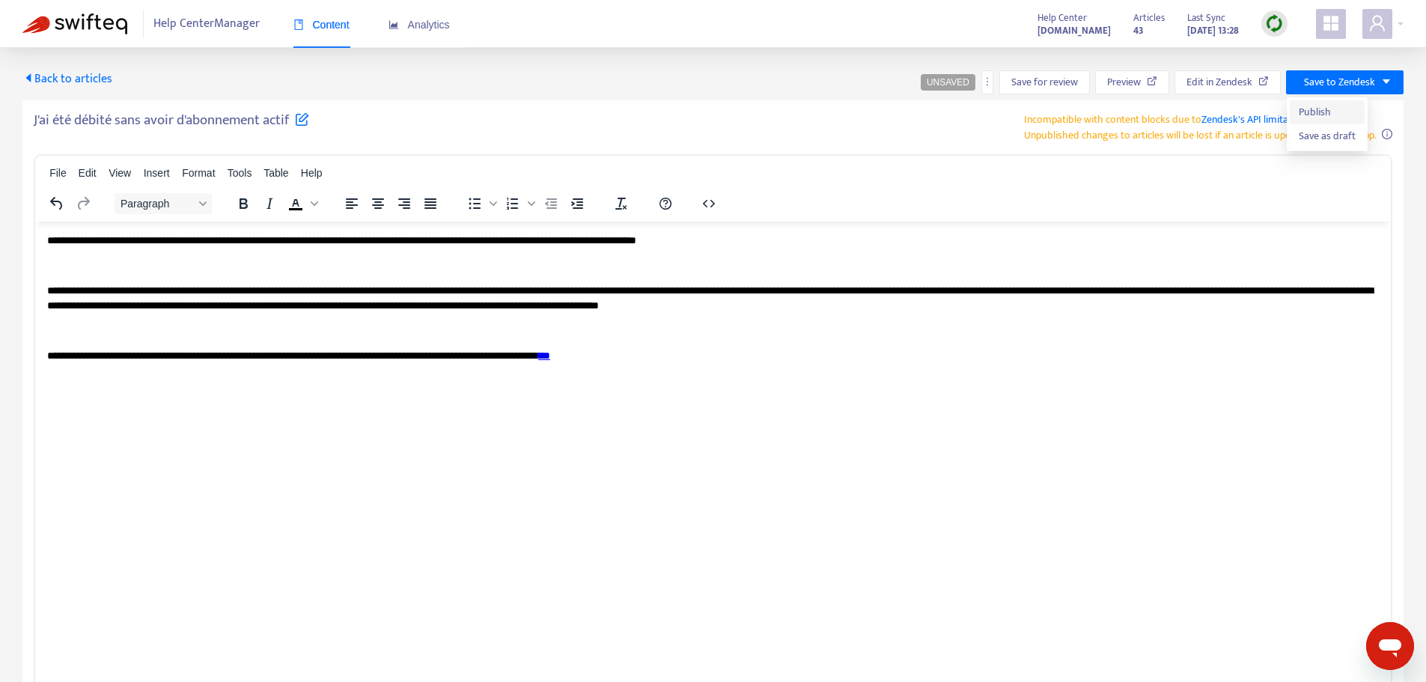
click at [1339, 112] on span "Publish" at bounding box center [1327, 112] width 57 height 16
click at [82, 81] on span "Back to articles" at bounding box center [67, 79] width 90 height 20
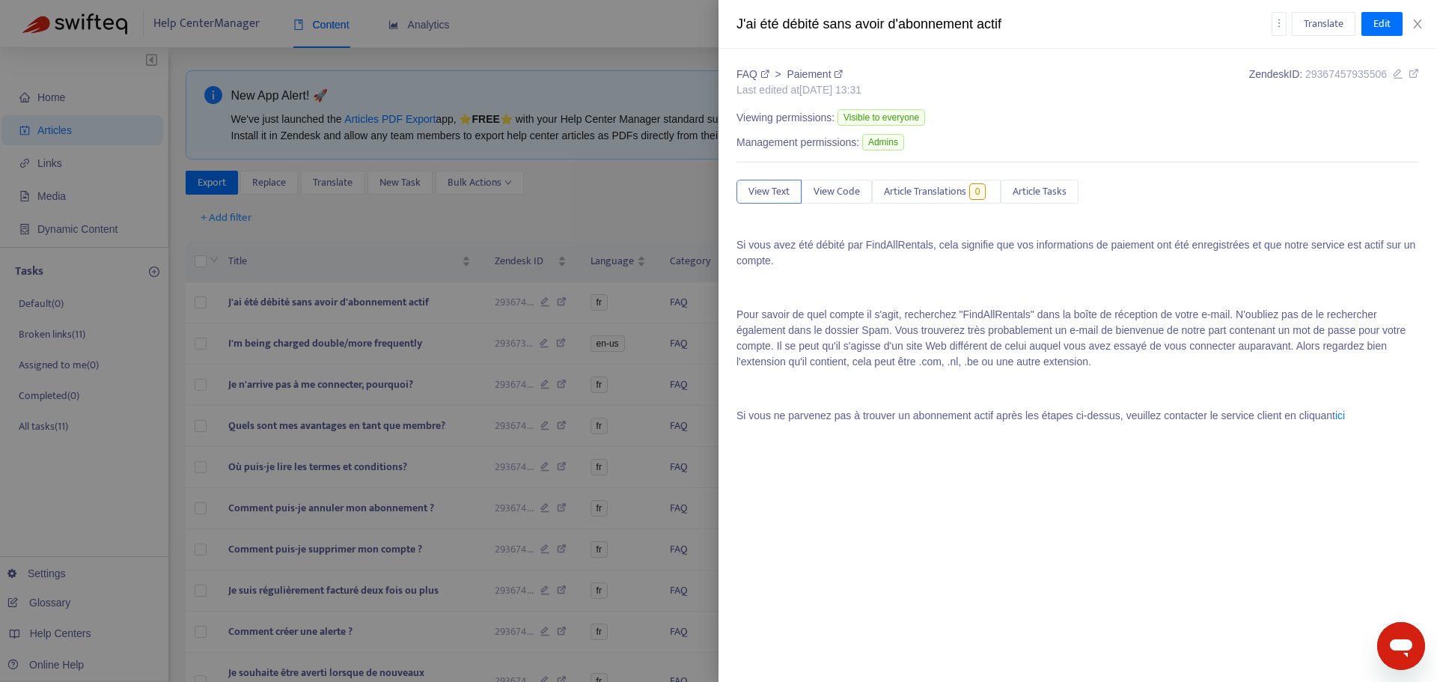
type input "*******"
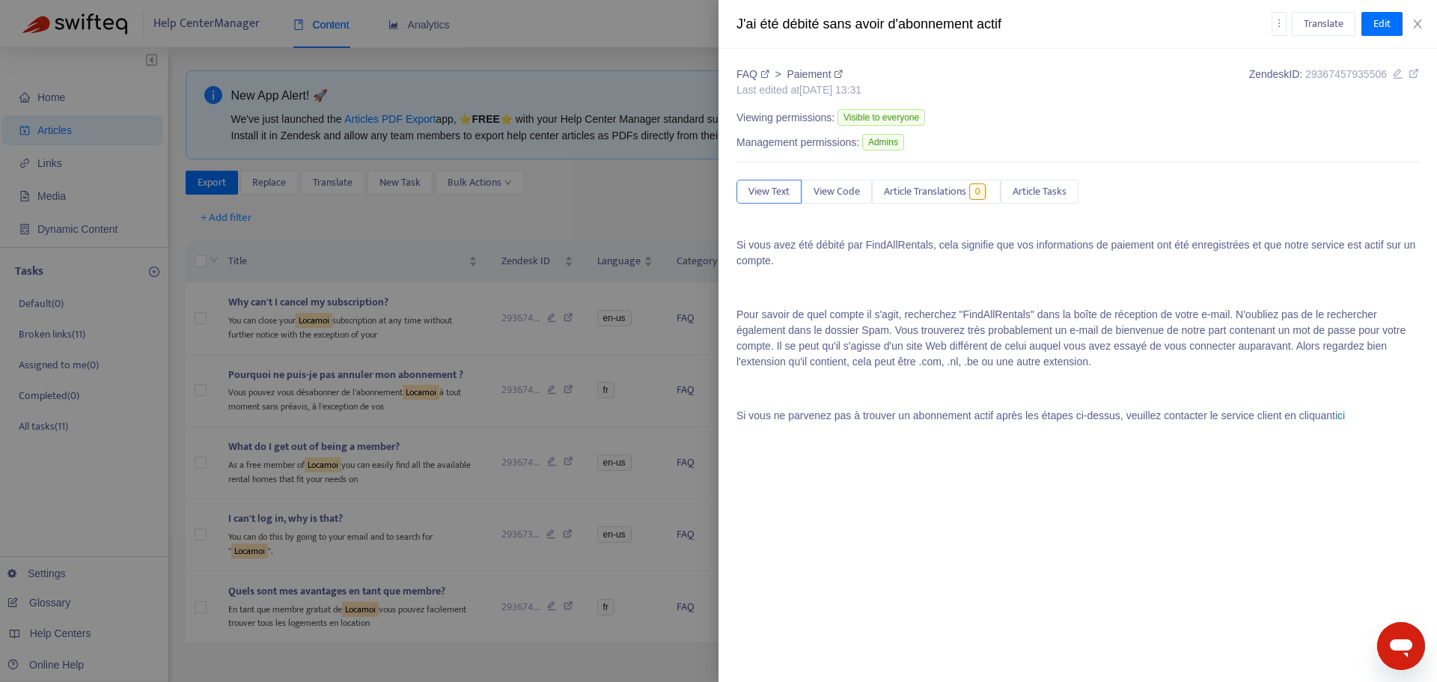
click at [1421, 31] on div "J'ai été débité sans avoir d'abonnement actif Translate Edit" at bounding box center [1077, 24] width 718 height 49
click at [1420, 19] on icon "close" at bounding box center [1418, 24] width 12 height 12
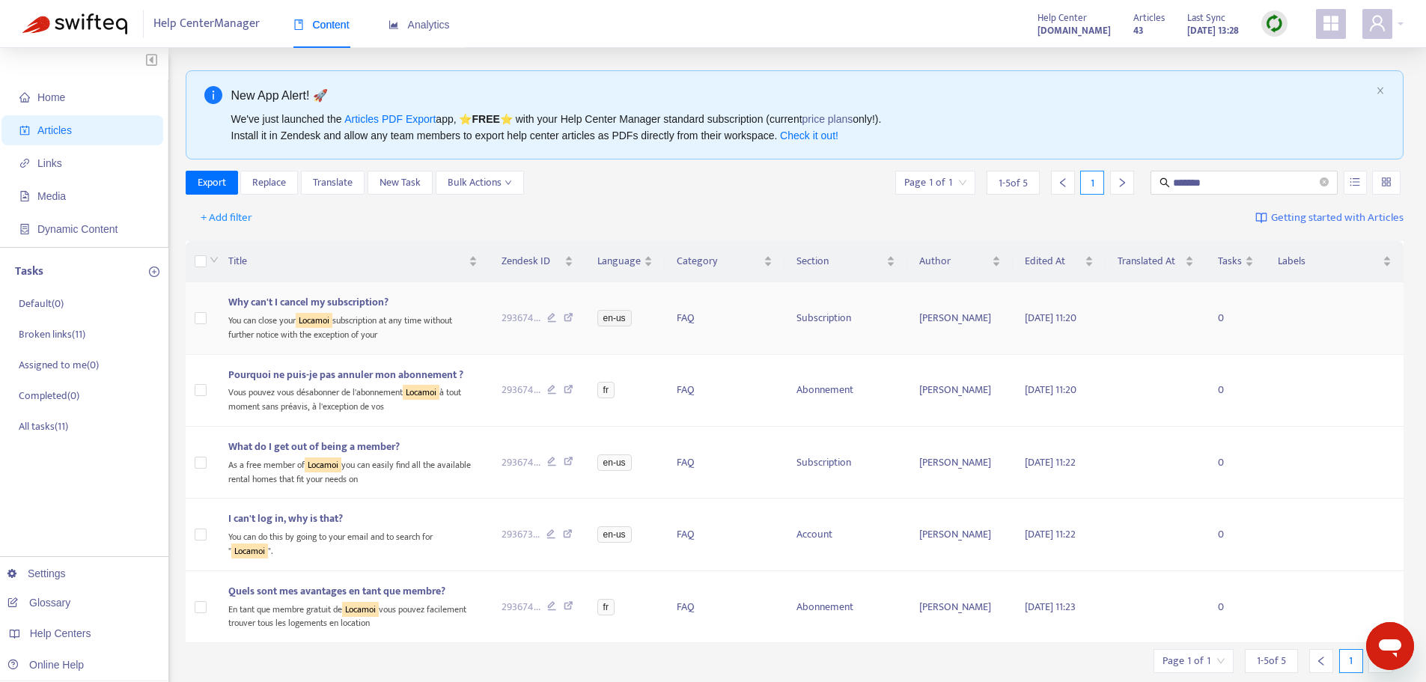
click at [414, 315] on div "You can close your Locamoi subscription at any time without further notice with…" at bounding box center [352, 326] width 249 height 31
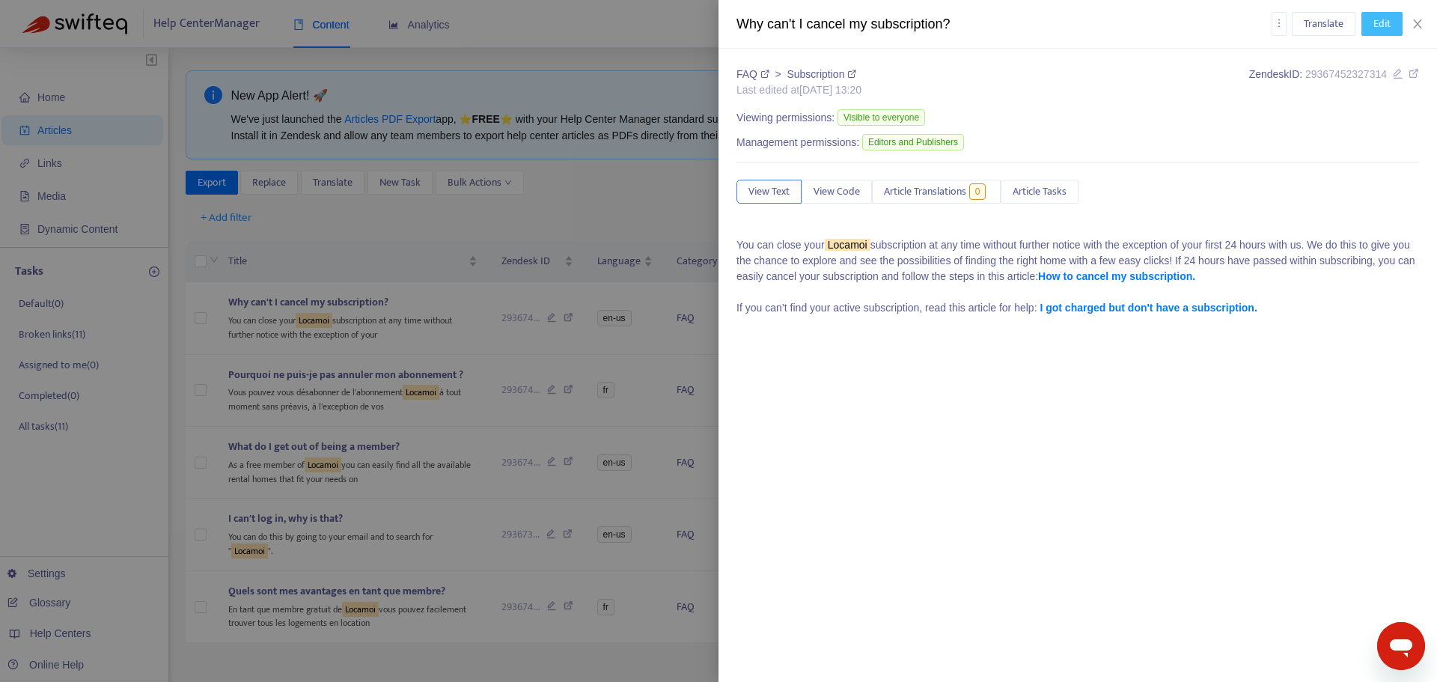
click at [1375, 24] on span "Edit" at bounding box center [1381, 24] width 17 height 16
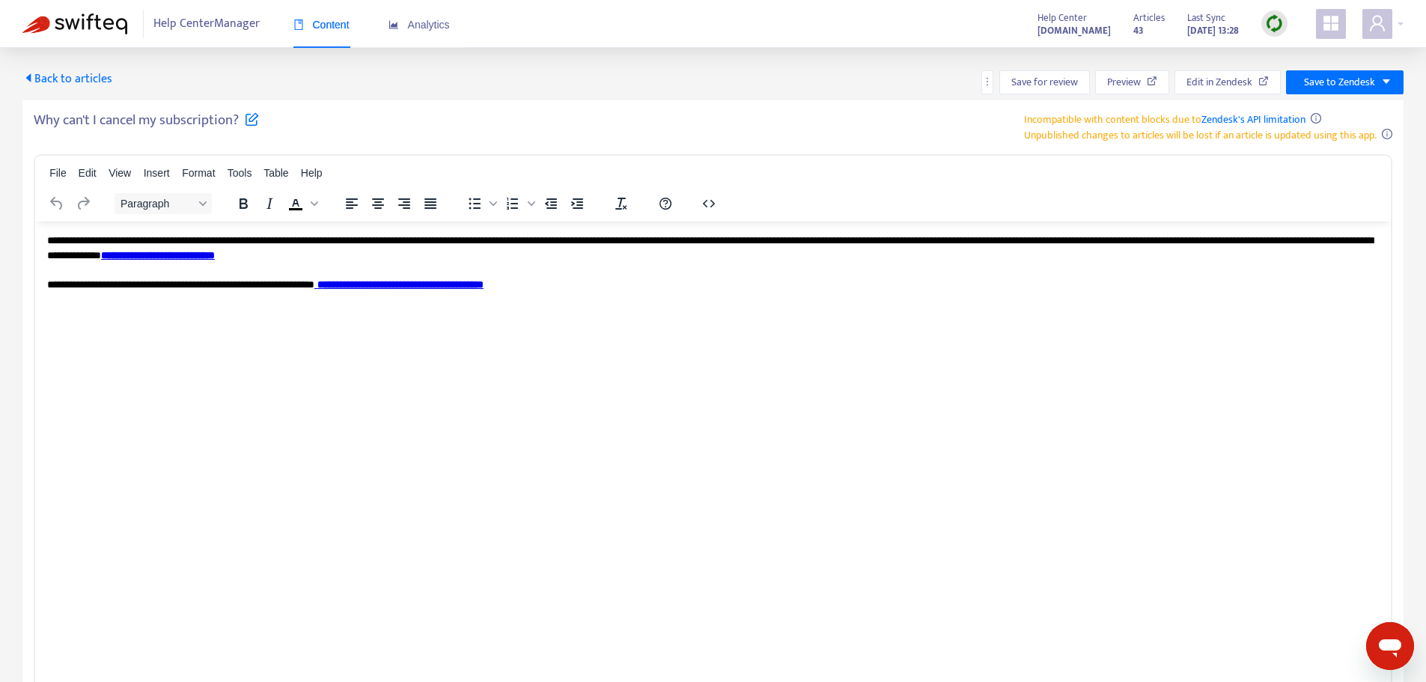
click at [156, 244] on p "**********" at bounding box center [712, 262] width 1331 height 58
paste body "Rich Text Area. Press ALT-0 for help."
click at [1347, 82] on span "Save to Zendesk" at bounding box center [1339, 82] width 71 height 16
click at [1324, 106] on span "Publish" at bounding box center [1327, 112] width 57 height 16
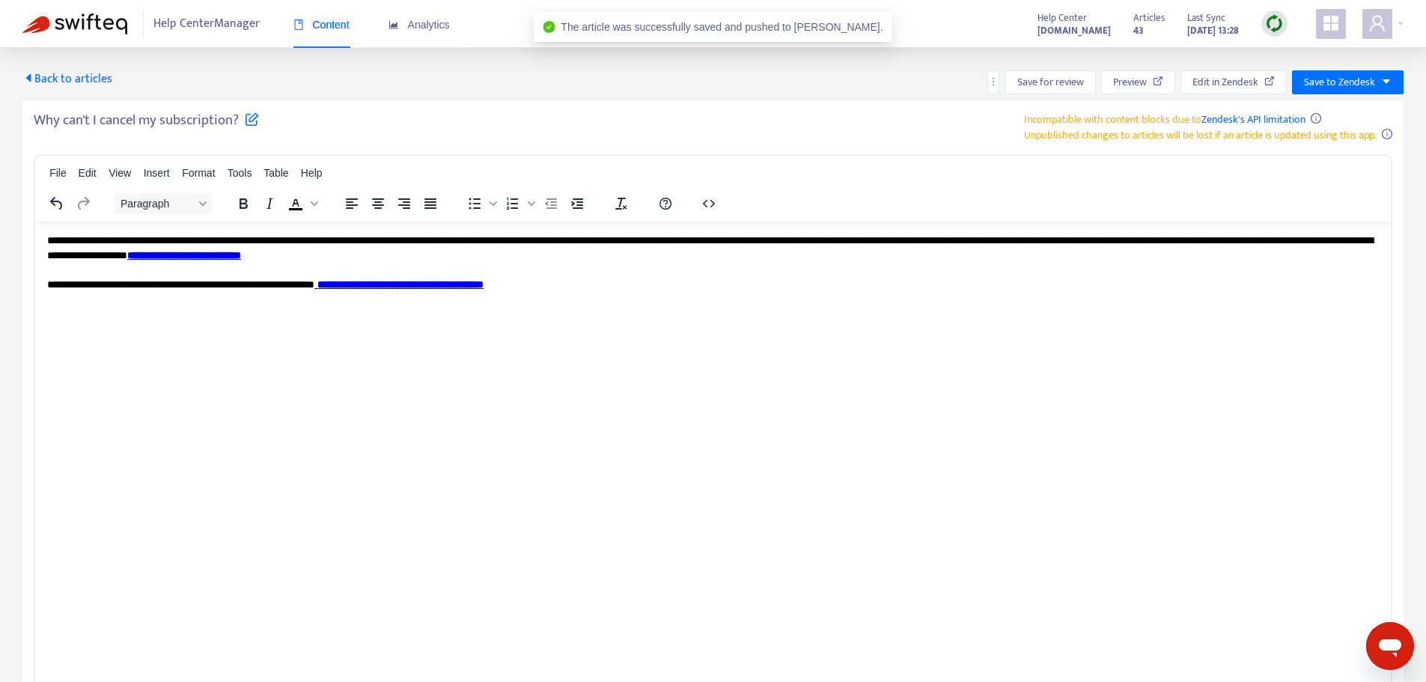
click at [88, 75] on span "Back to articles" at bounding box center [67, 79] width 90 height 20
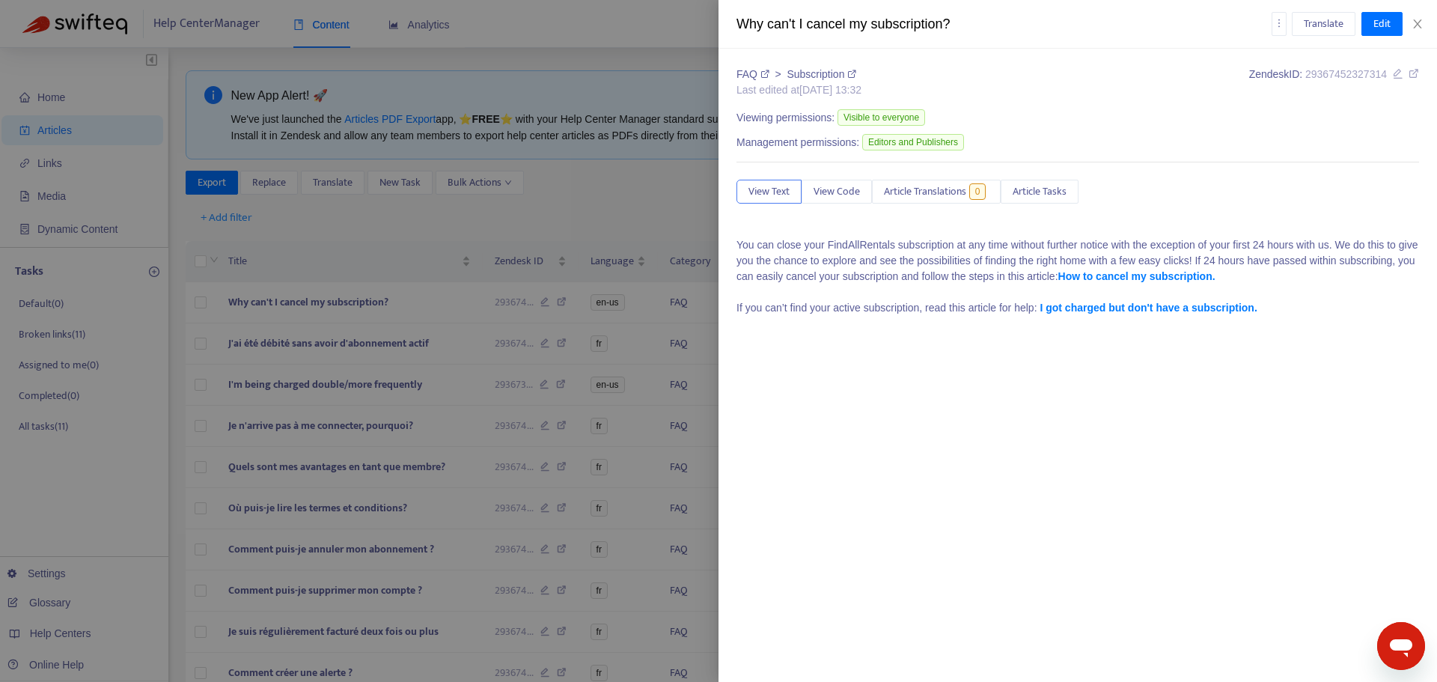
type input "*******"
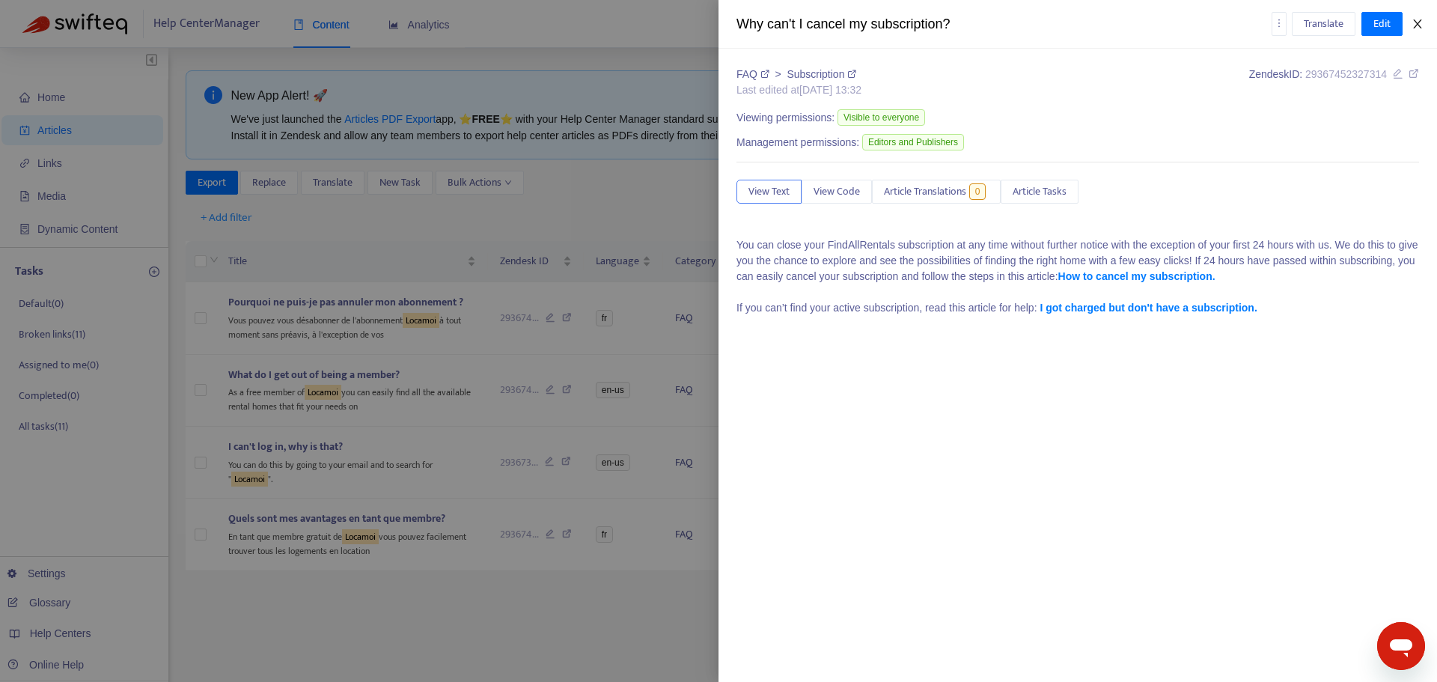
click at [1419, 25] on icon "close" at bounding box center [1418, 24] width 12 height 12
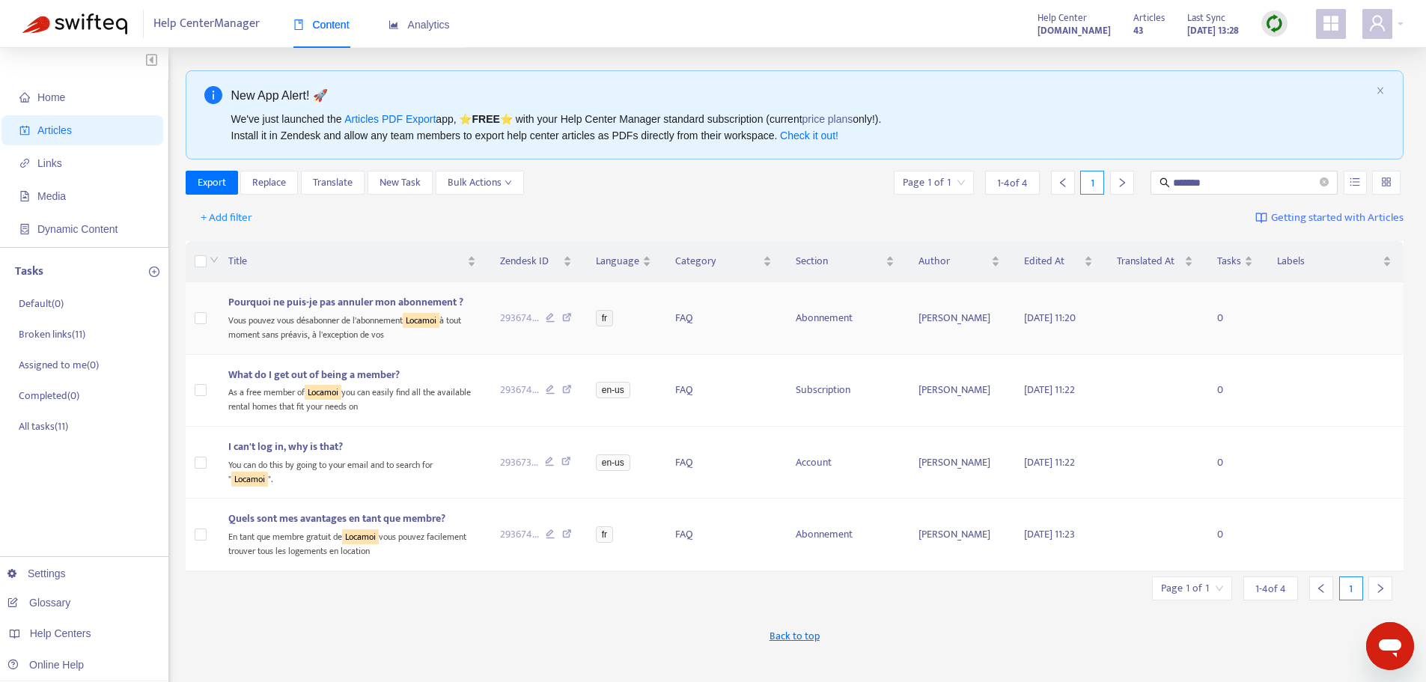
click at [310, 308] on span "Pourquoi ne puis-je pas annuler mon abonnement ?" at bounding box center [345, 301] width 235 height 17
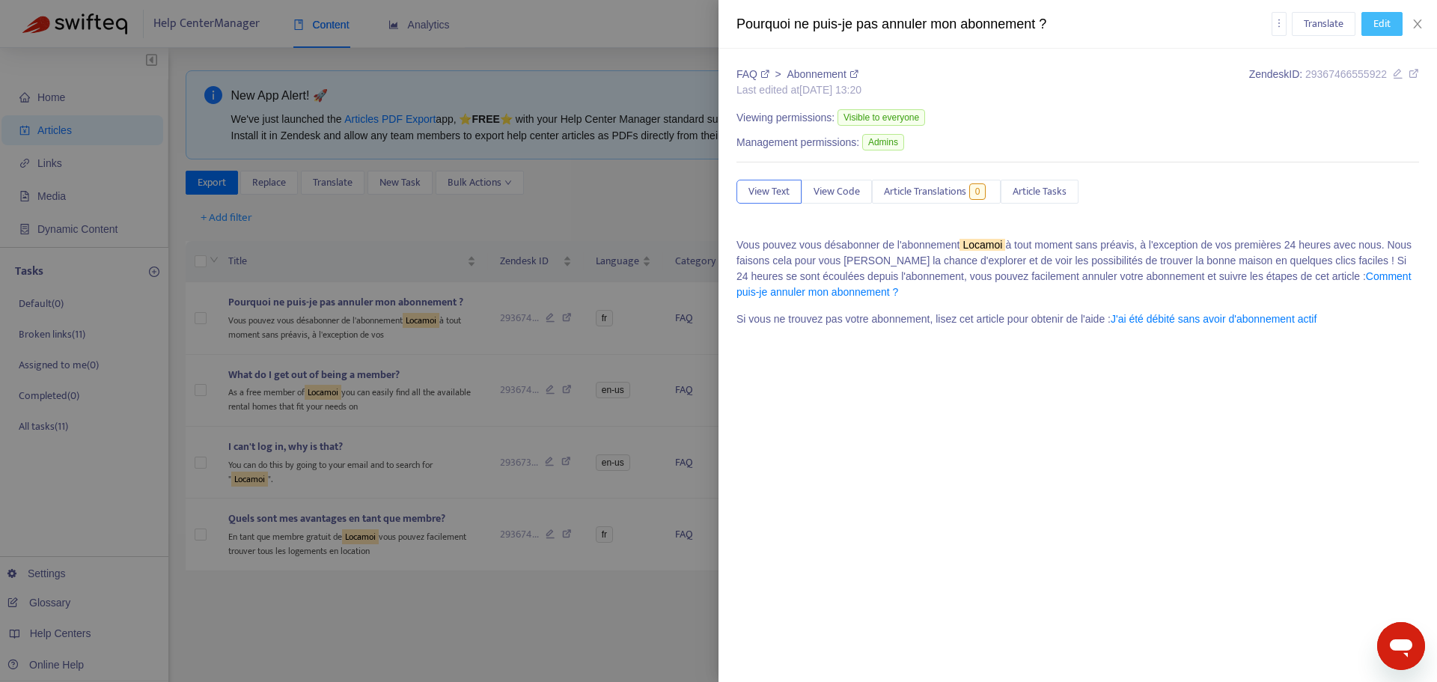
click at [1386, 24] on span "Edit" at bounding box center [1381, 24] width 17 height 16
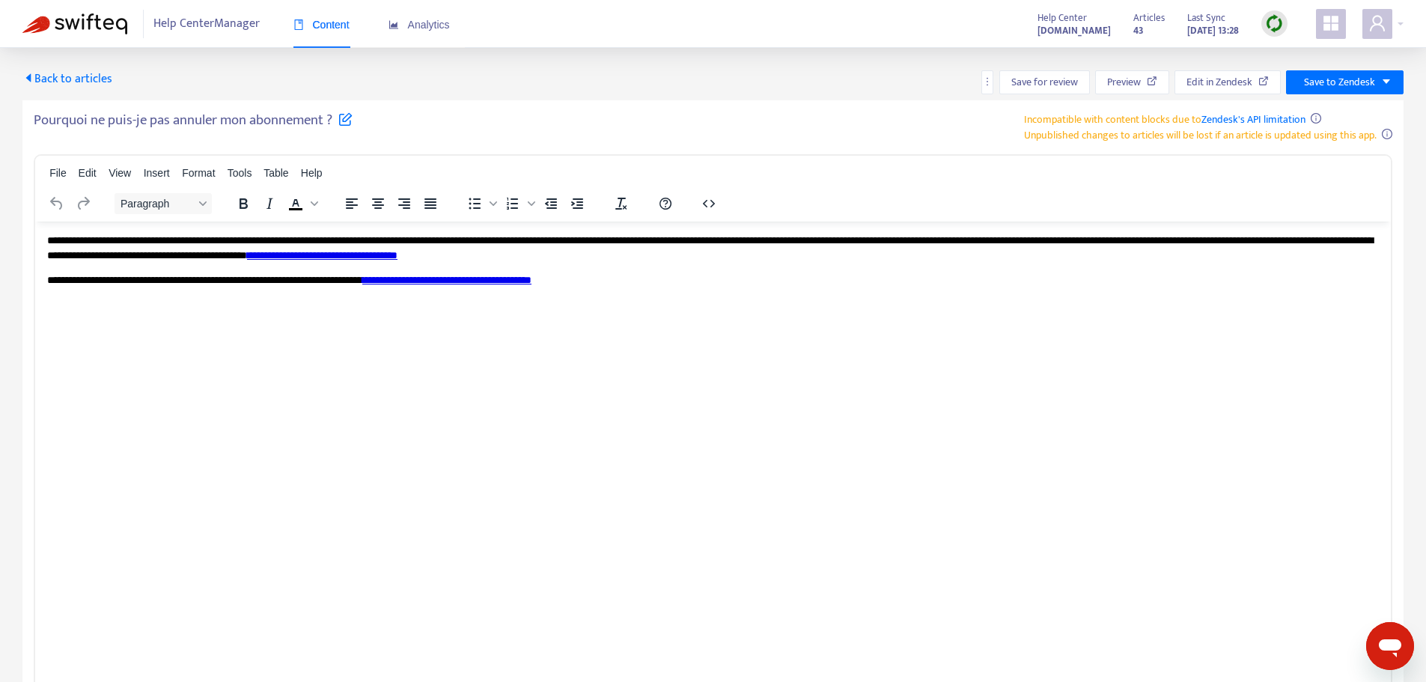
click at [299, 234] on p "**********" at bounding box center [712, 247] width 1331 height 29
paste body "Rich Text Area. Press ALT-0 for help."
click at [1358, 79] on span "Save to Zendesk" at bounding box center [1339, 82] width 71 height 16
click at [1325, 109] on span "Publish" at bounding box center [1327, 112] width 57 height 16
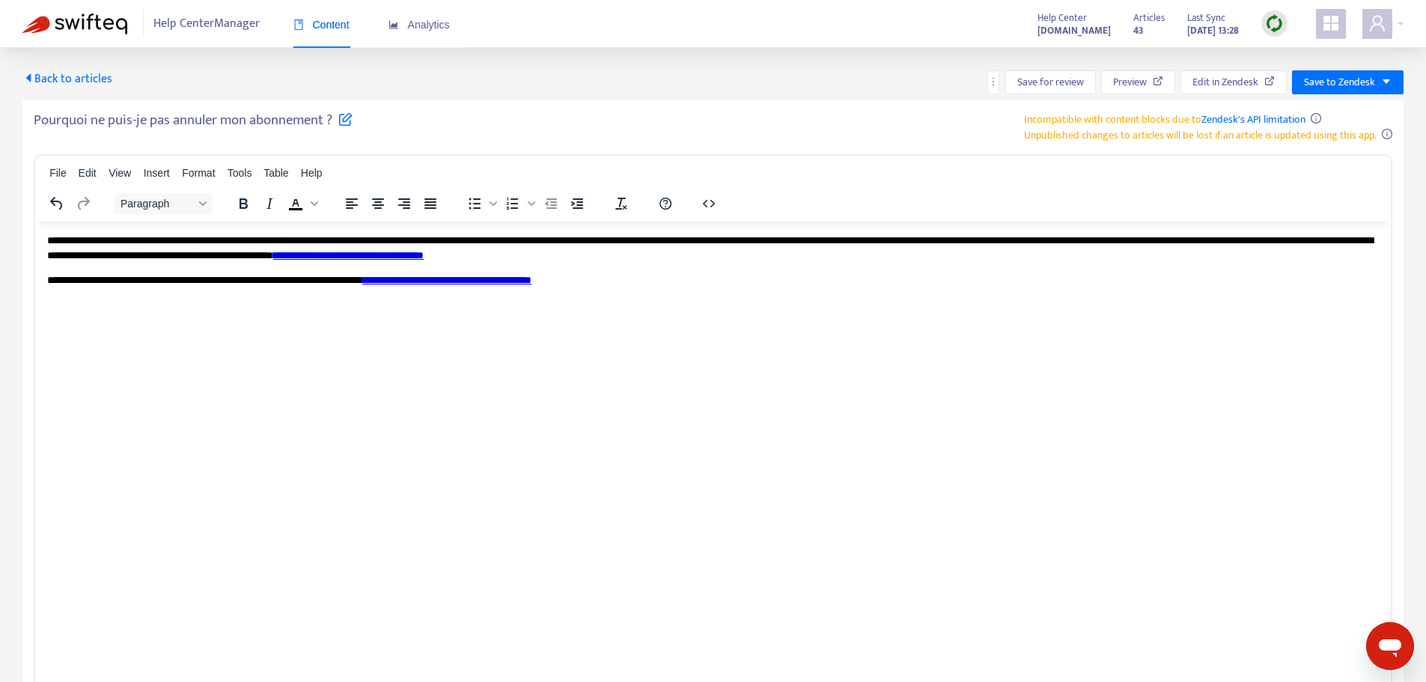
click at [52, 73] on span "Back to articles" at bounding box center [67, 79] width 90 height 20
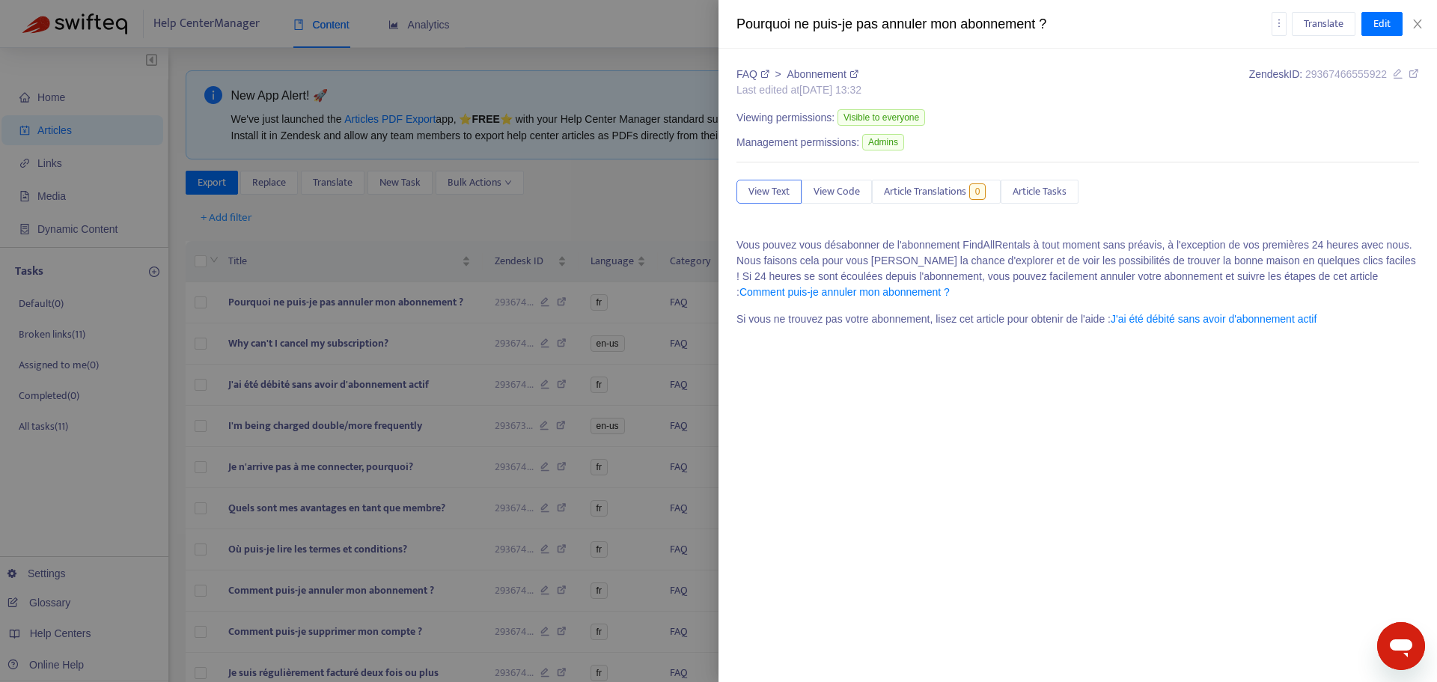
type input "*******"
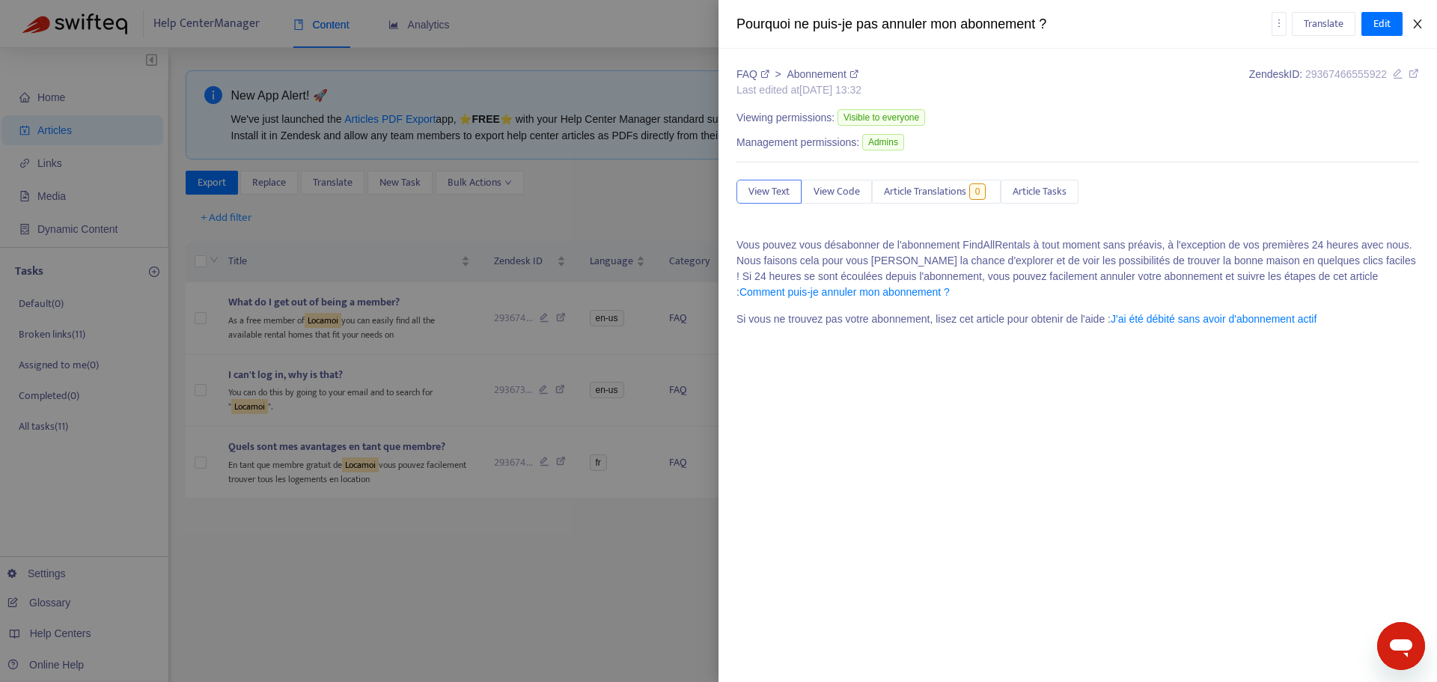
click at [1416, 23] on icon "close" at bounding box center [1418, 24] width 12 height 12
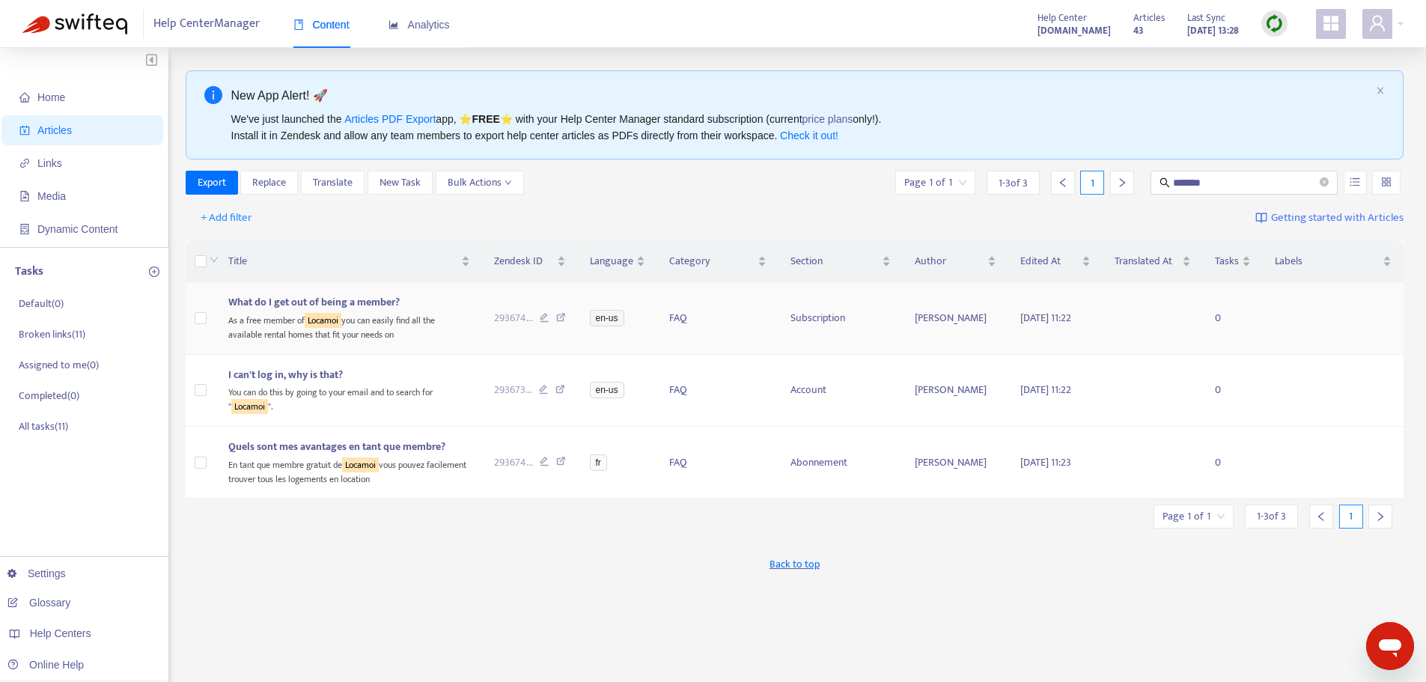
click at [277, 324] on div "As a free member of Locamoi you can easily find all the available rental homes …" at bounding box center [349, 326] width 242 height 31
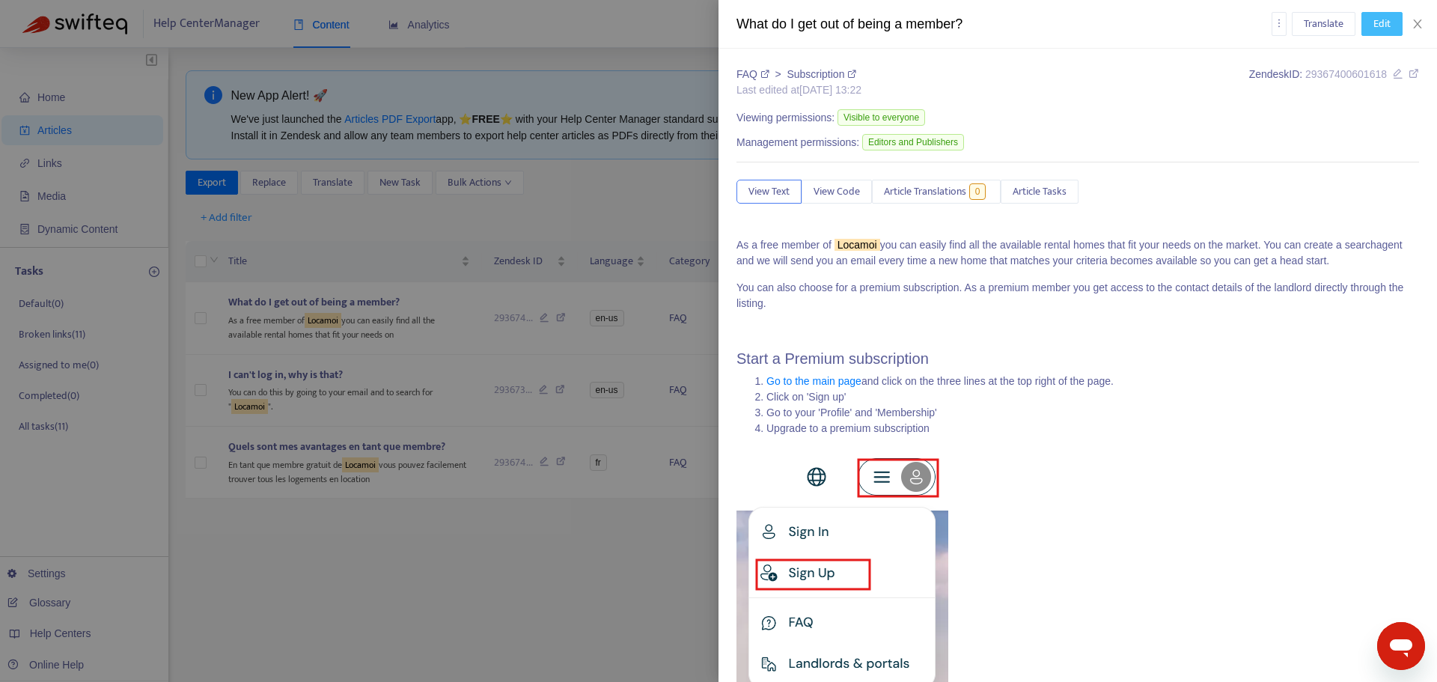
click at [1390, 13] on button "Edit" at bounding box center [1381, 24] width 41 height 24
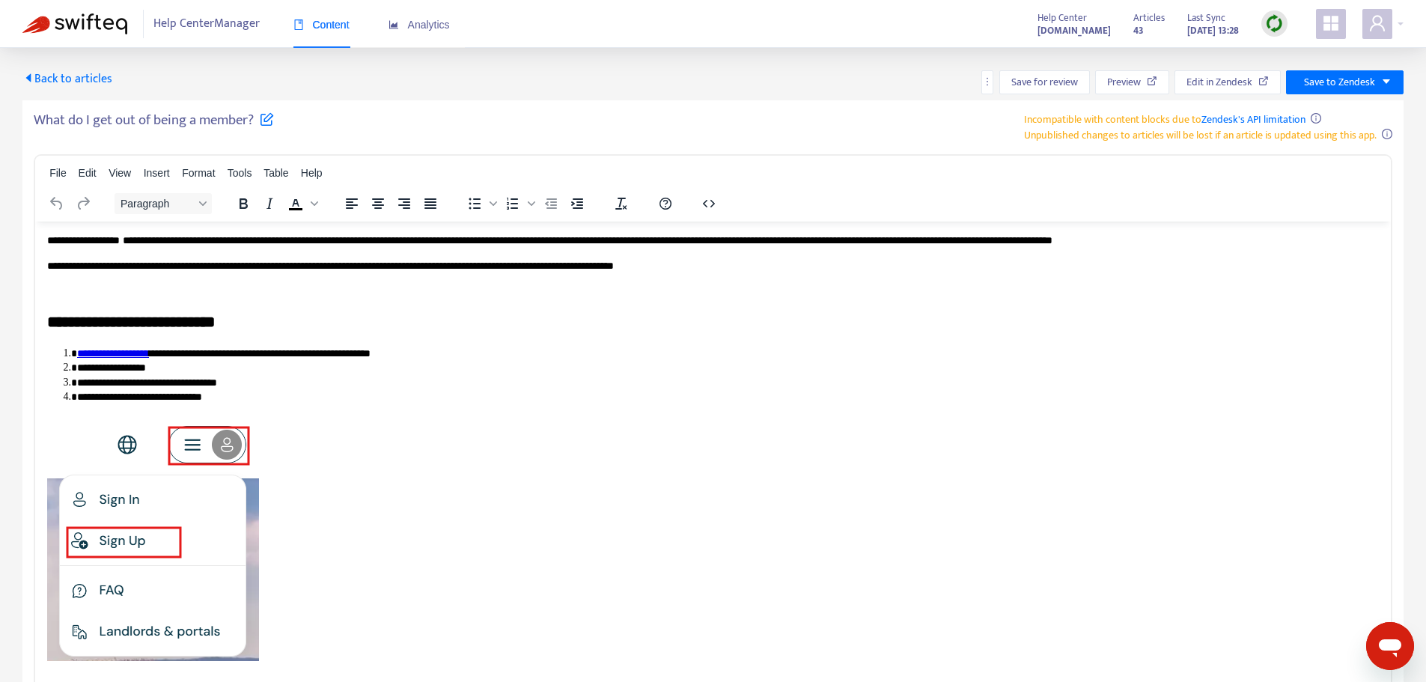
paste body "Rich Text Area. Press ALT-0 for help."
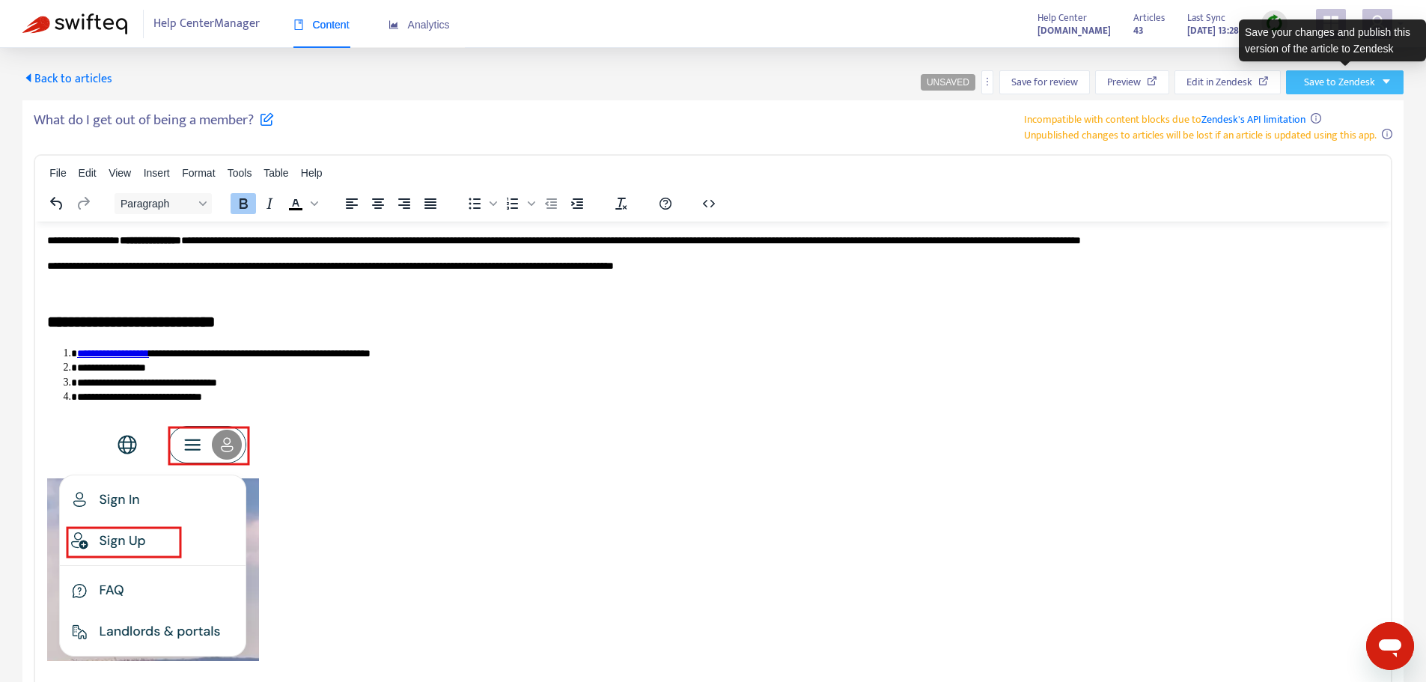
click at [1369, 81] on span "Save to Zendesk" at bounding box center [1339, 82] width 71 height 16
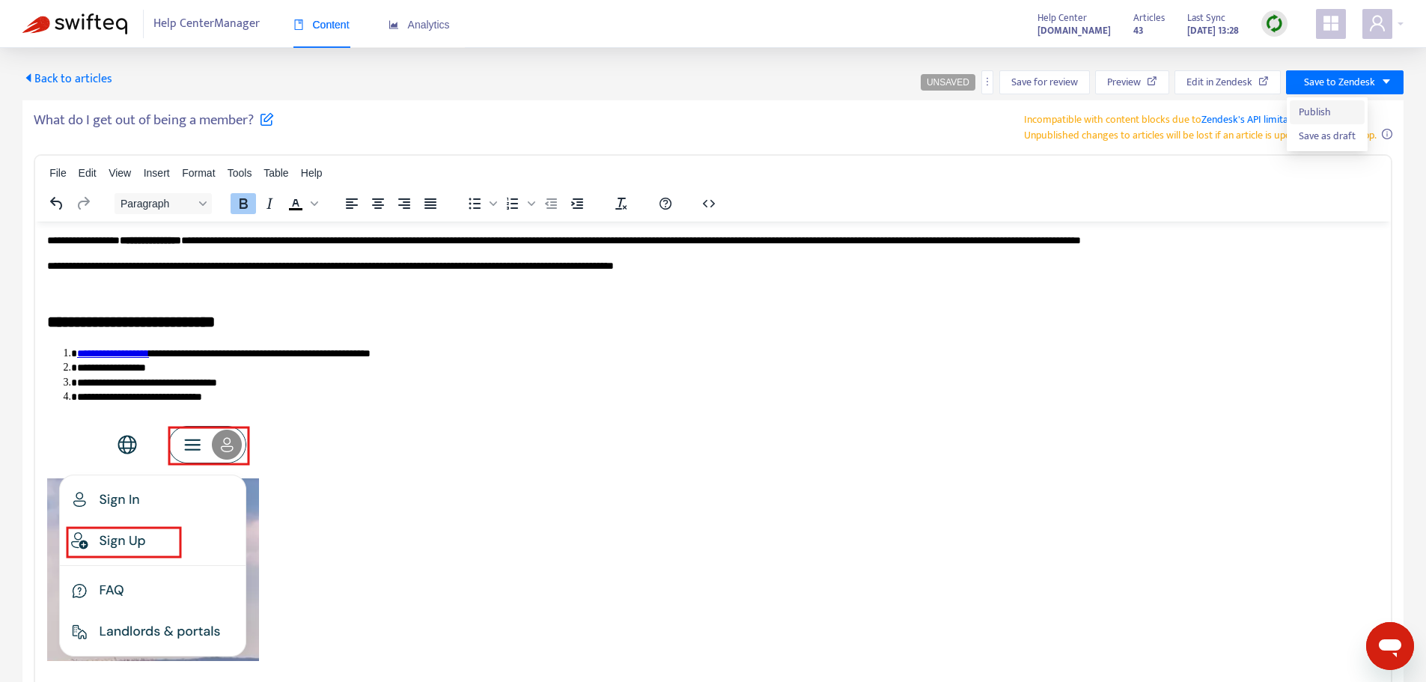
click at [1329, 109] on span "Publish" at bounding box center [1327, 112] width 57 height 16
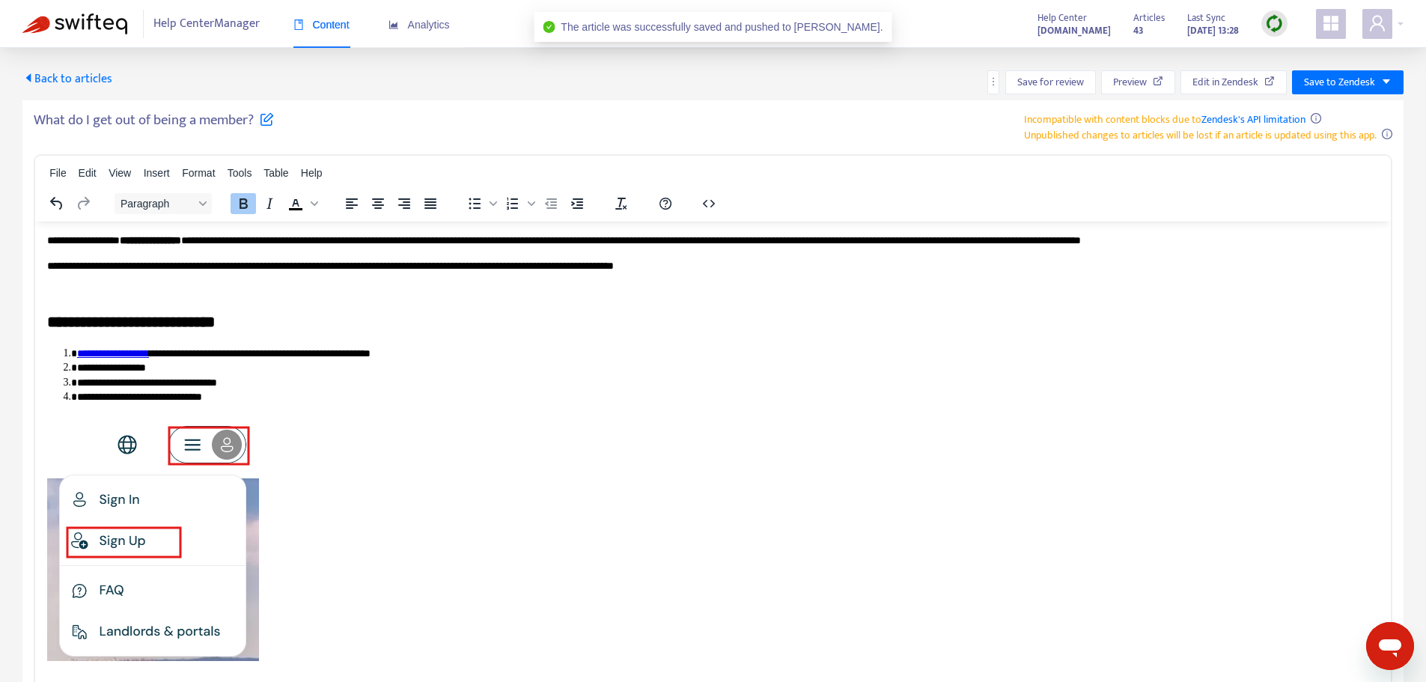
click at [73, 82] on span "Back to articles" at bounding box center [67, 79] width 90 height 20
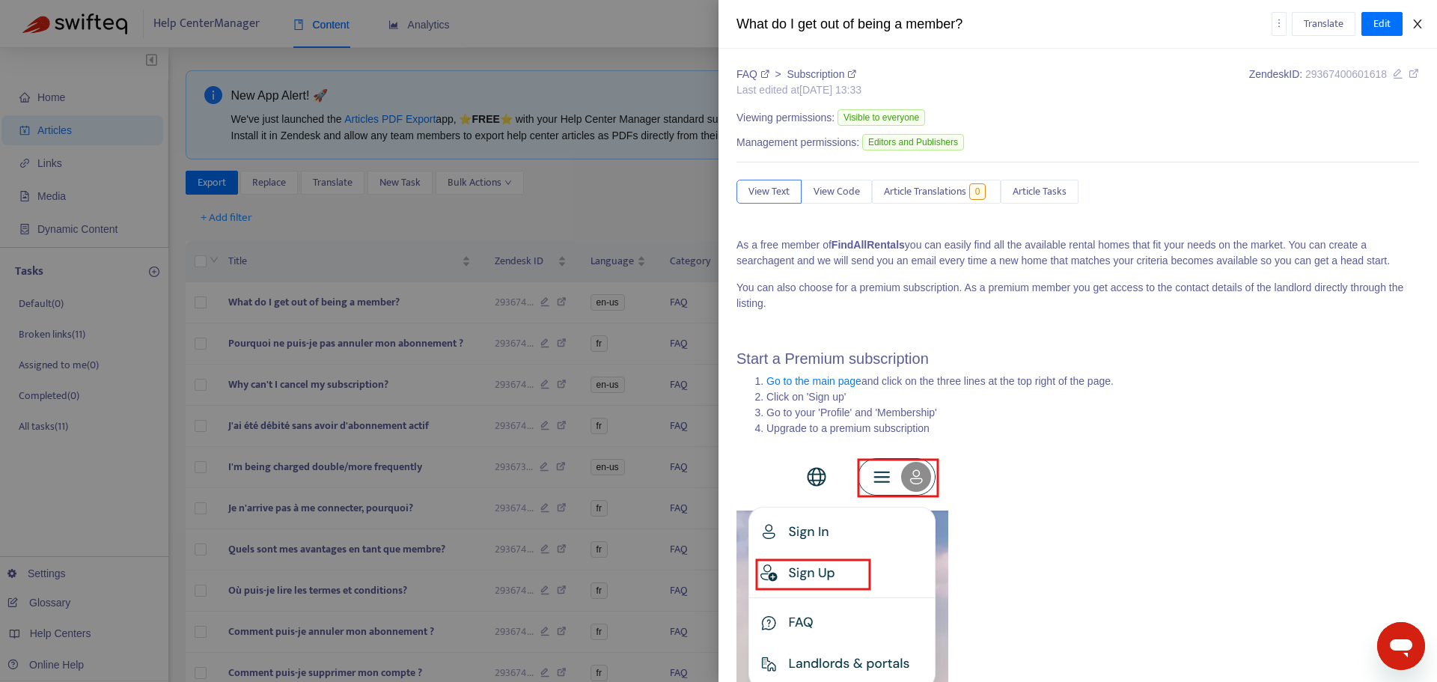
type input "*******"
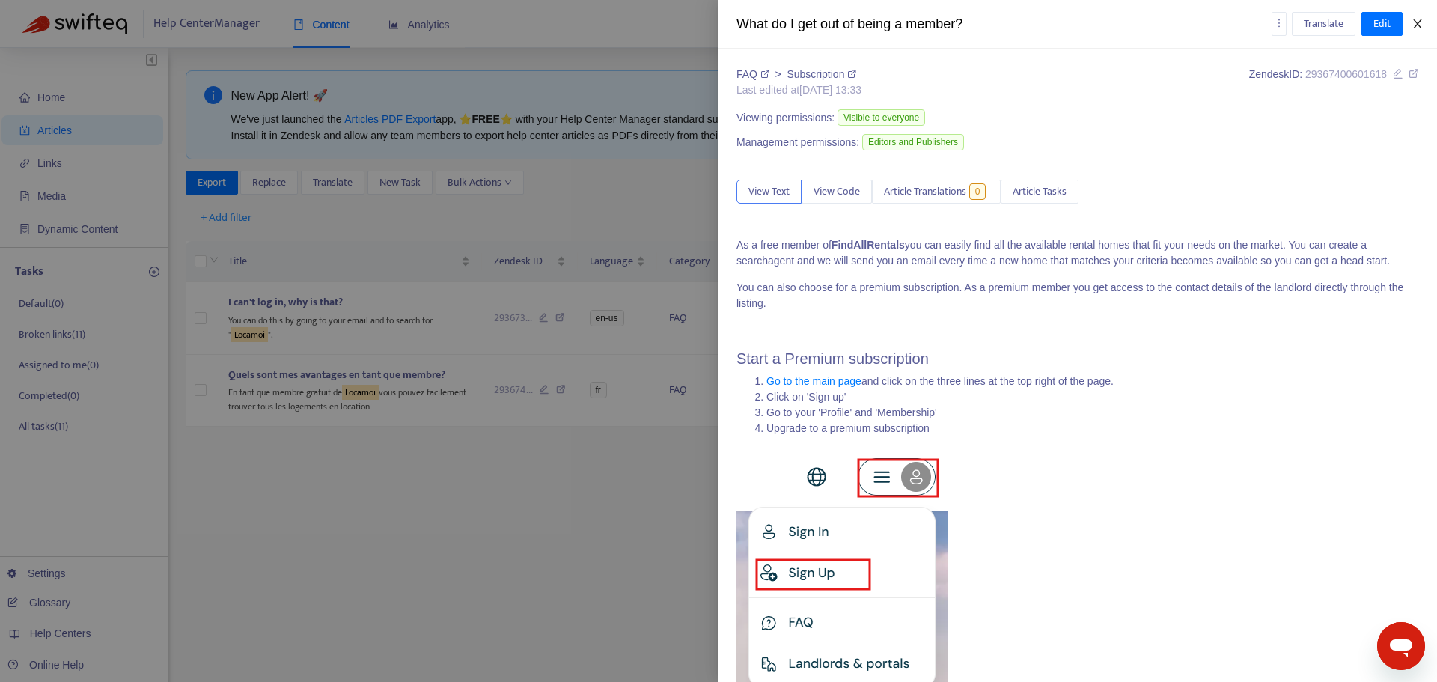
click at [1417, 25] on icon "close" at bounding box center [1418, 24] width 12 height 12
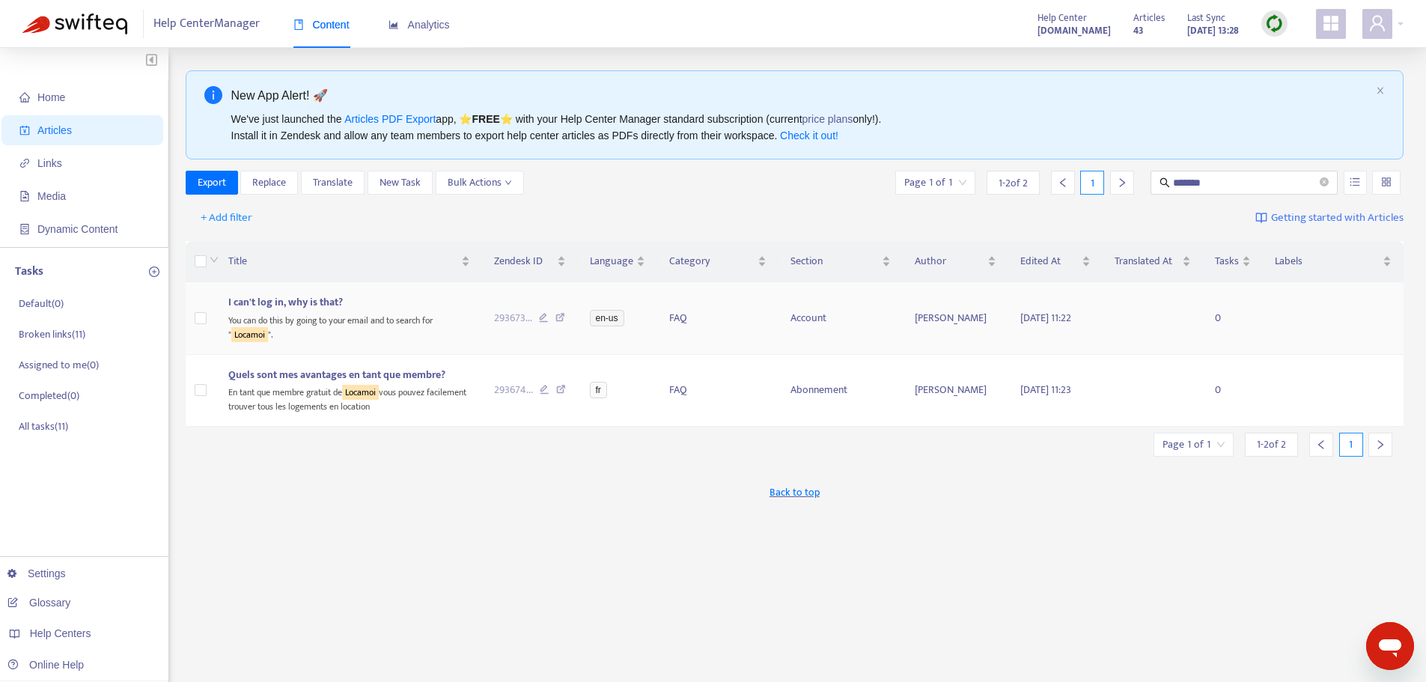
click at [363, 329] on div "You can do this by going to your email and to search for " Locamoi "." at bounding box center [349, 326] width 242 height 31
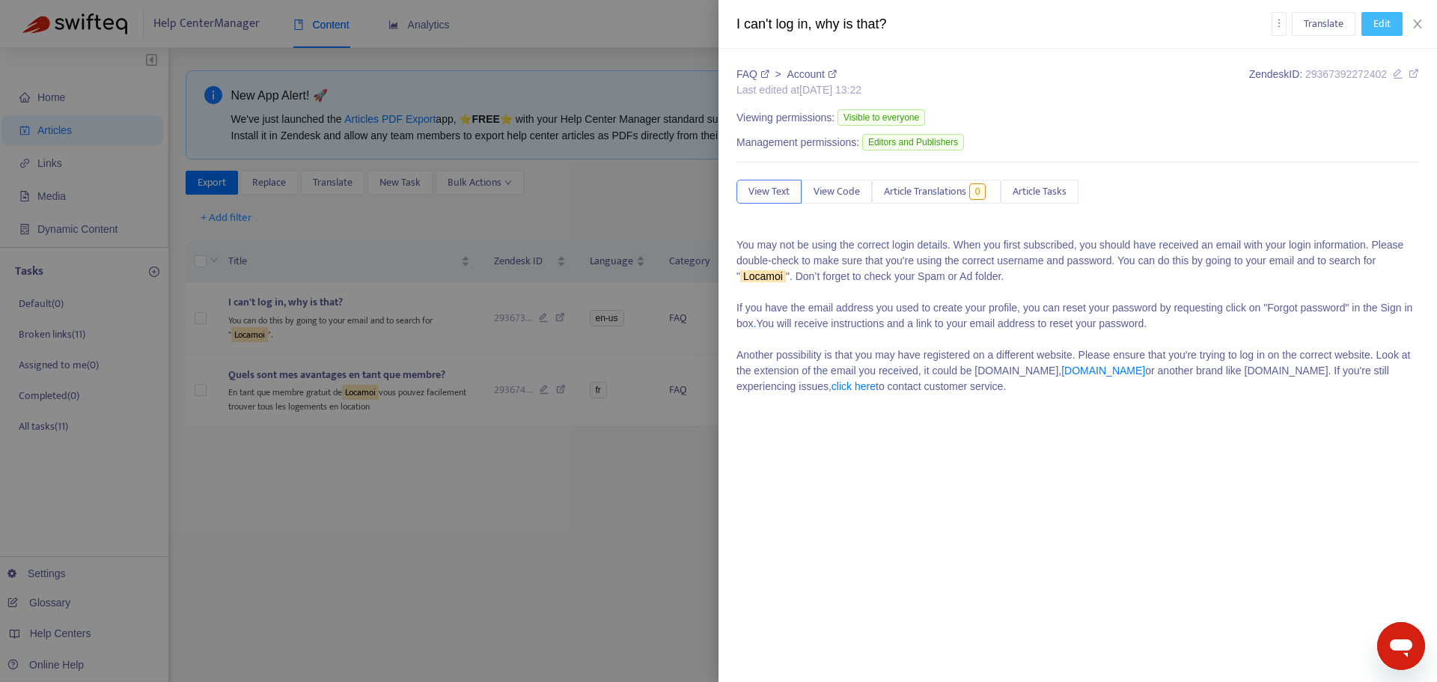
click at [1390, 22] on span "Edit" at bounding box center [1381, 24] width 17 height 16
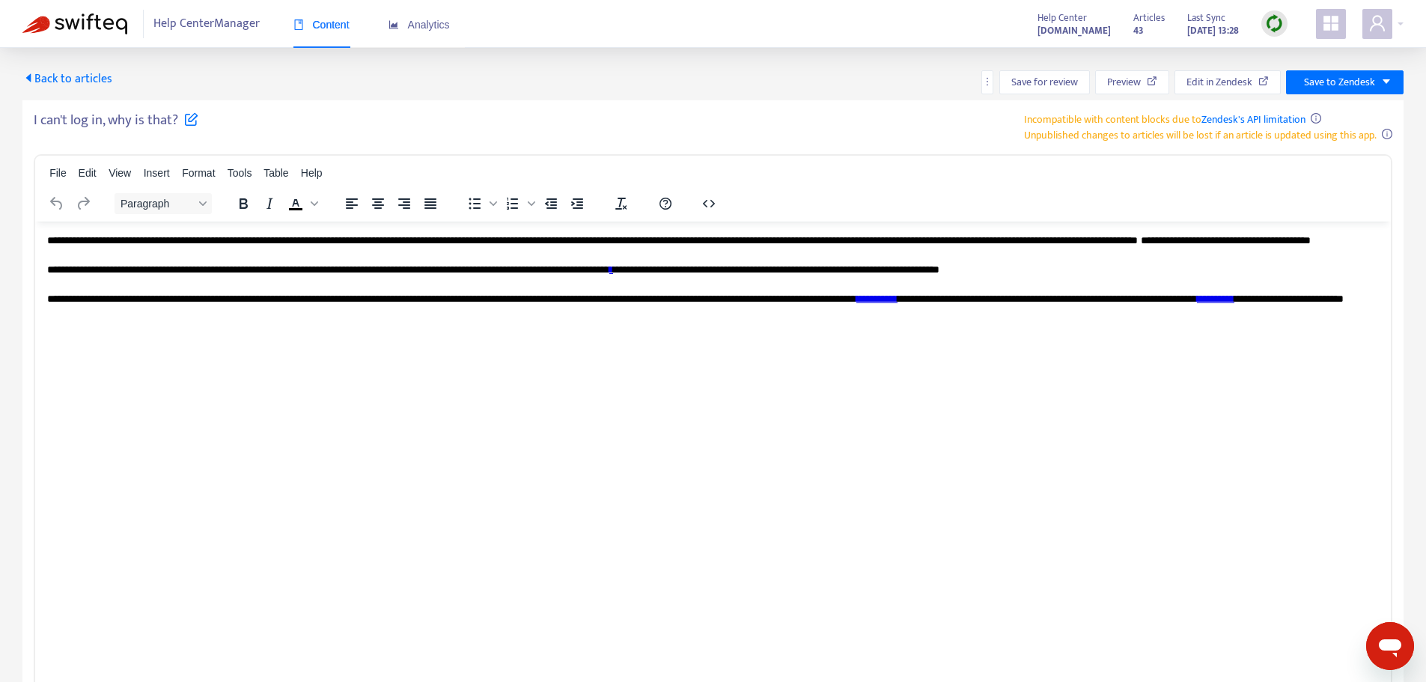
click at [70, 257] on p "**********" at bounding box center [712, 284] width 1331 height 103
paste body "Rich Text Area. Press ALT-0 for help."
drag, startPoint x: 961, startPoint y: 314, endPoint x: 1010, endPoint y: 311, distance: 48.7
click at [1010, 311] on p "**********" at bounding box center [712, 284] width 1331 height 103
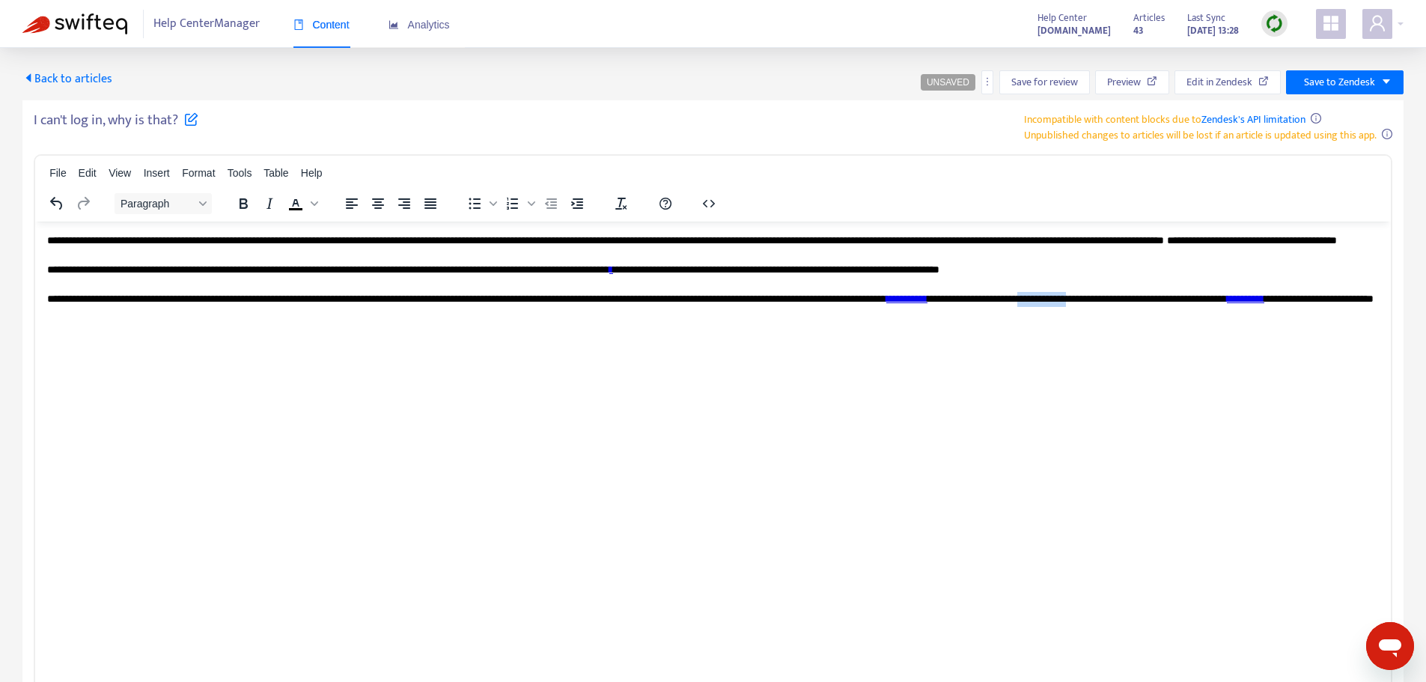
drag, startPoint x: 1275, startPoint y: 309, endPoint x: 1217, endPoint y: 306, distance: 57.7
click at [1217, 306] on p "**********" at bounding box center [712, 284] width 1331 height 103
drag, startPoint x: 1114, startPoint y: 312, endPoint x: 1058, endPoint y: 314, distance: 56.2
click at [1058, 314] on p "**********" at bounding box center [712, 284] width 1331 height 103
click at [1402, 19] on div at bounding box center [1382, 24] width 41 height 30
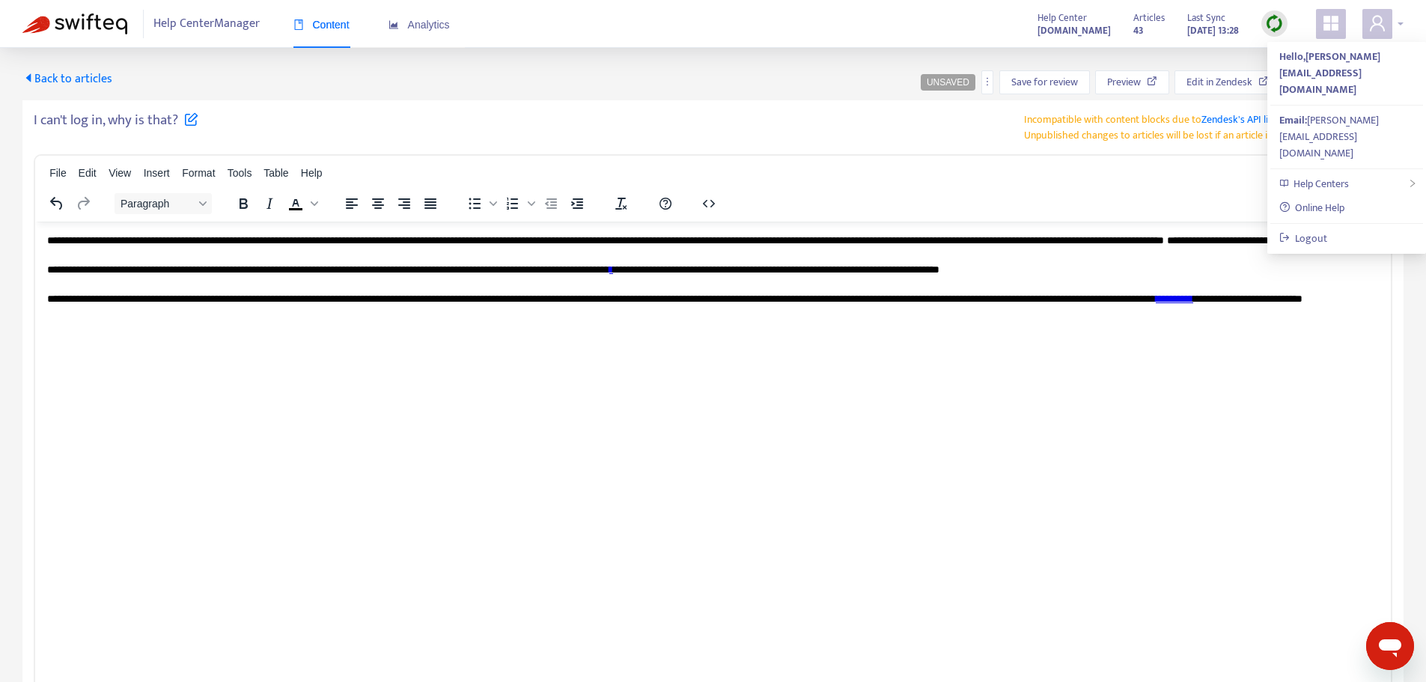
click at [1400, 19] on div at bounding box center [1382, 24] width 41 height 30
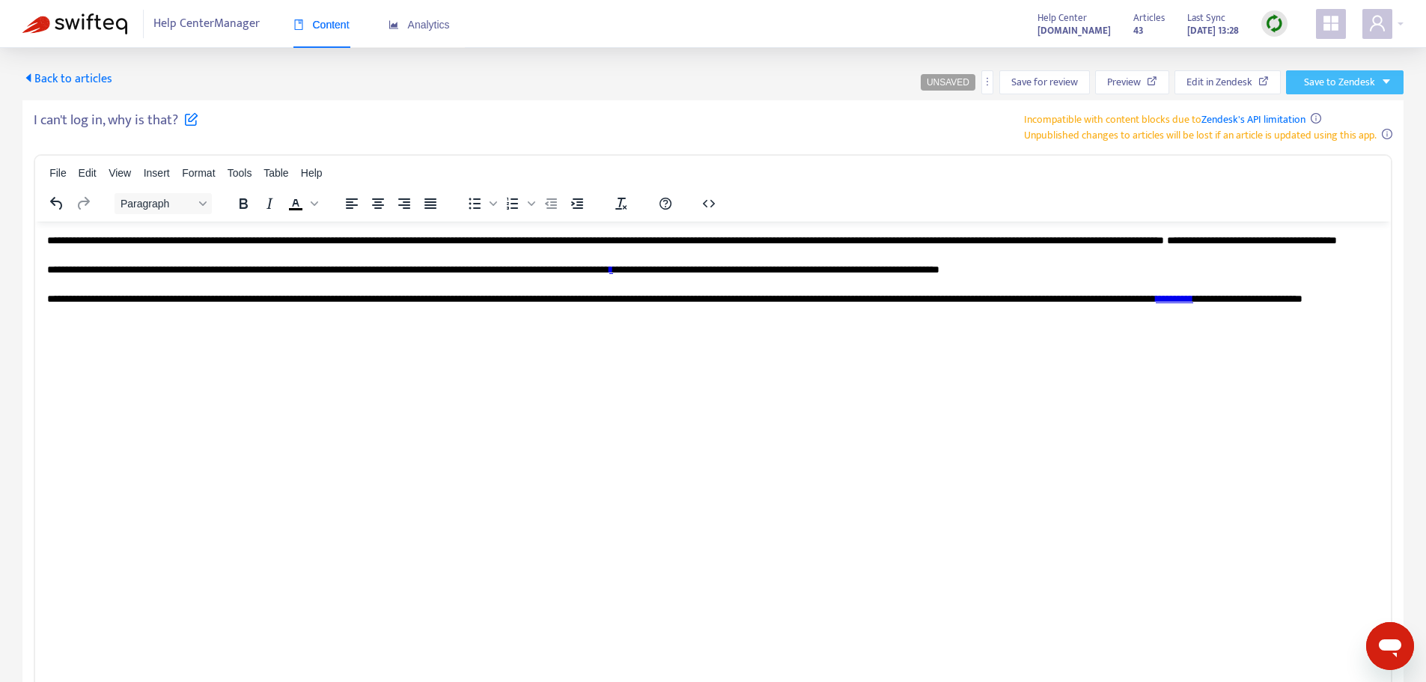
click at [1391, 77] on icon "caret-down" at bounding box center [1386, 81] width 10 height 10
click at [1325, 105] on span "Publish" at bounding box center [1327, 112] width 57 height 16
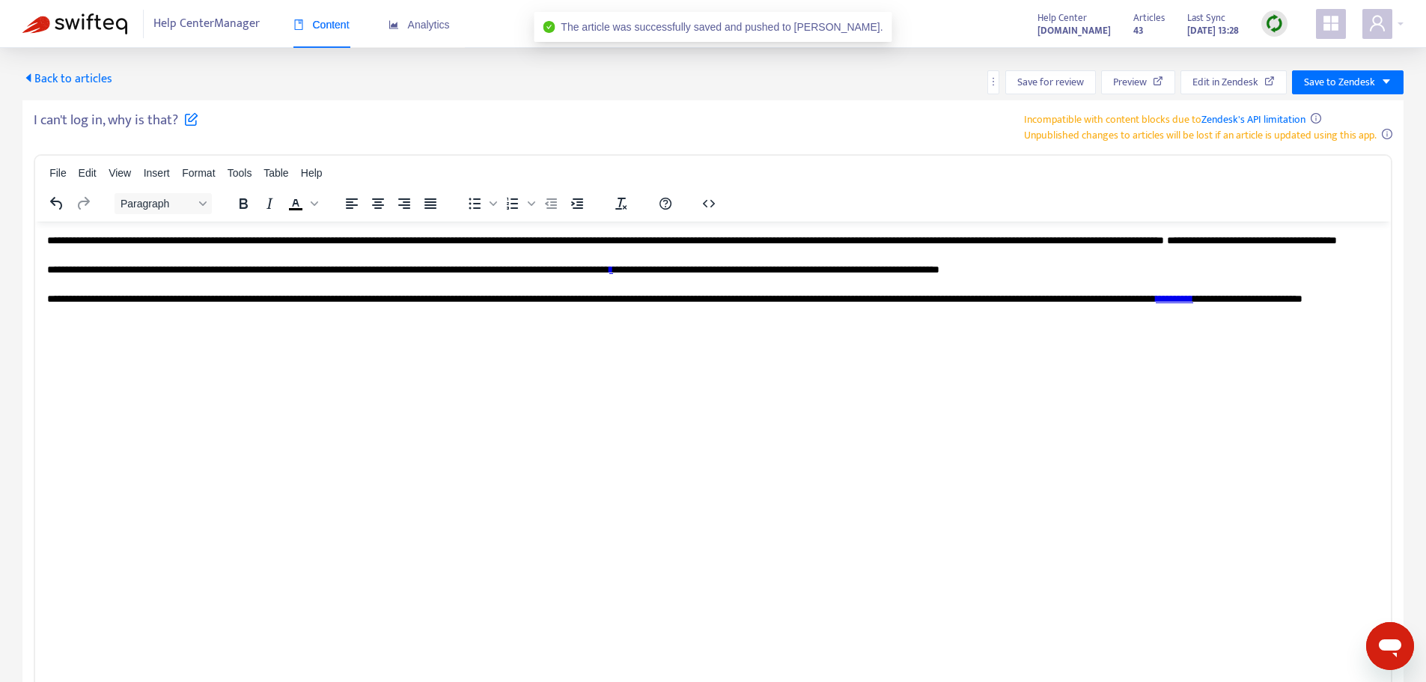
click at [107, 75] on span "Back to articles" at bounding box center [67, 79] width 90 height 20
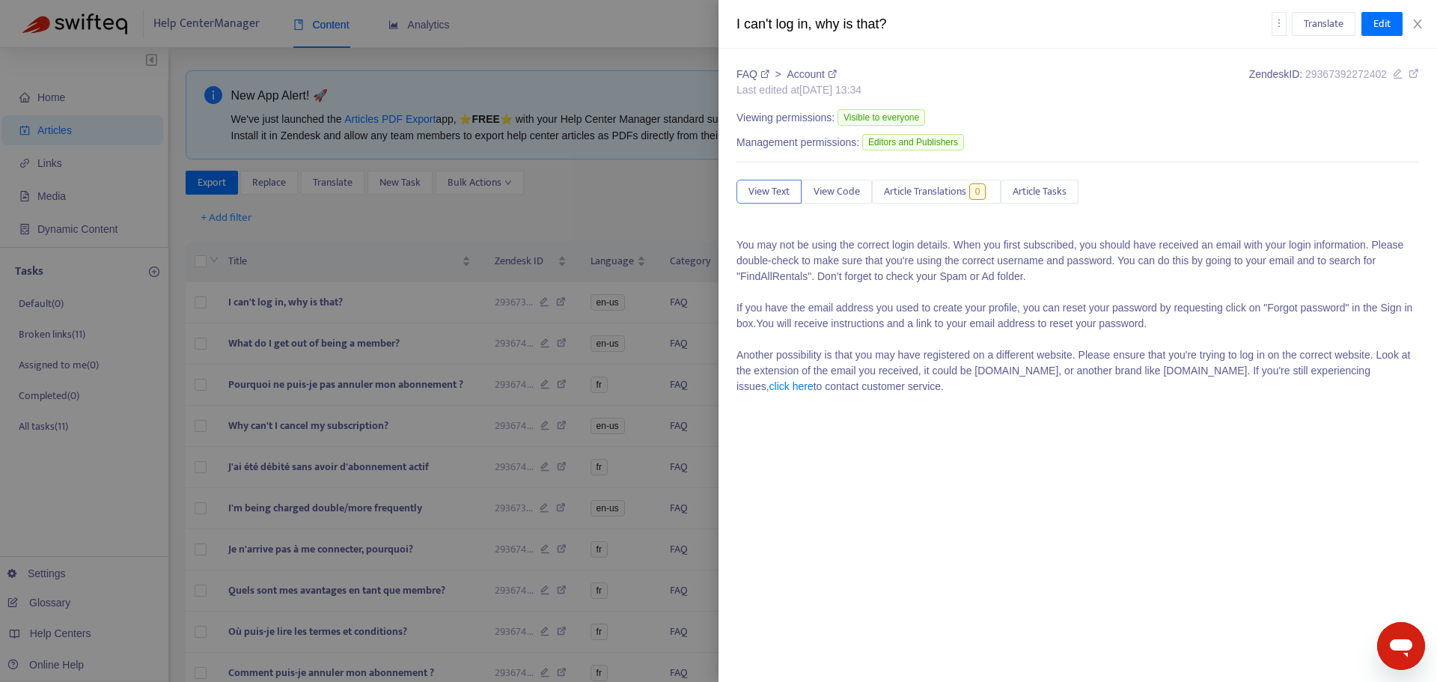
type input "*******"
click at [1422, 28] on icon "close" at bounding box center [1418, 24] width 12 height 12
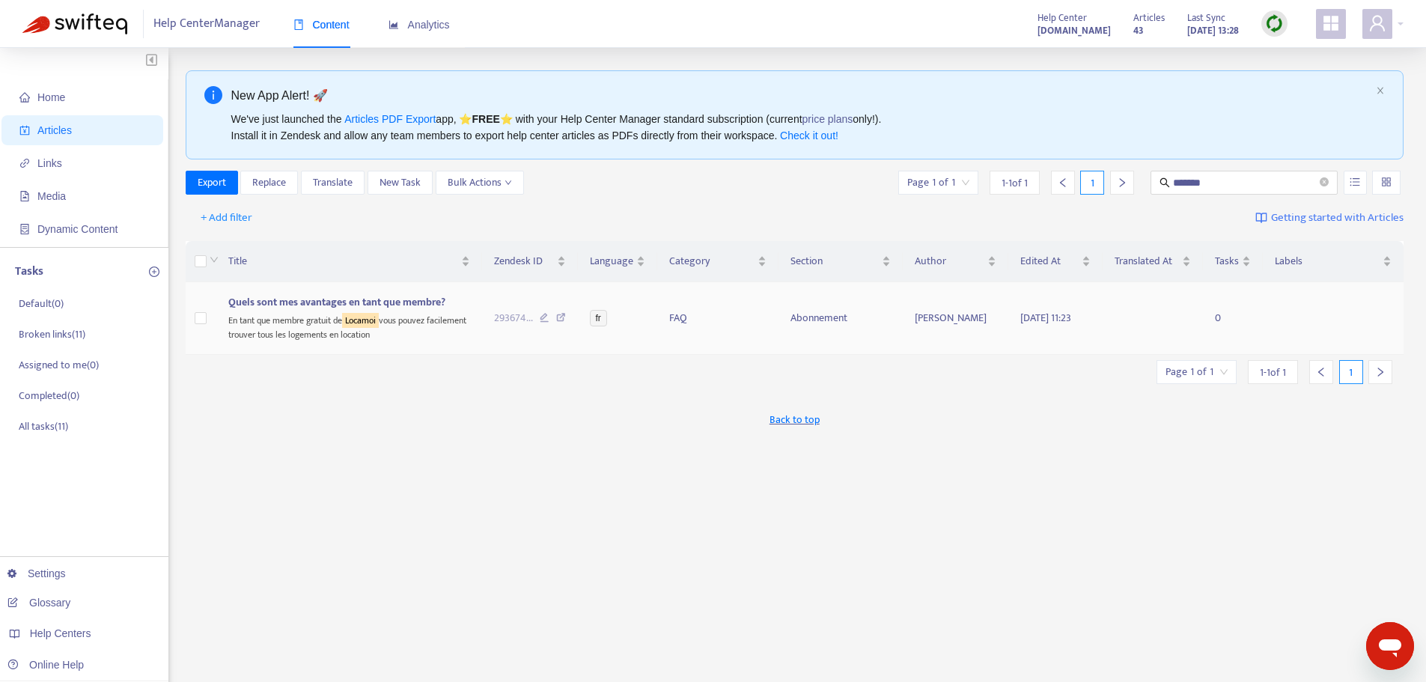
click at [350, 328] on div "En tant que membre gratuit de Locamoi vous pouvez facilement trouver tous les l…" at bounding box center [349, 326] width 242 height 31
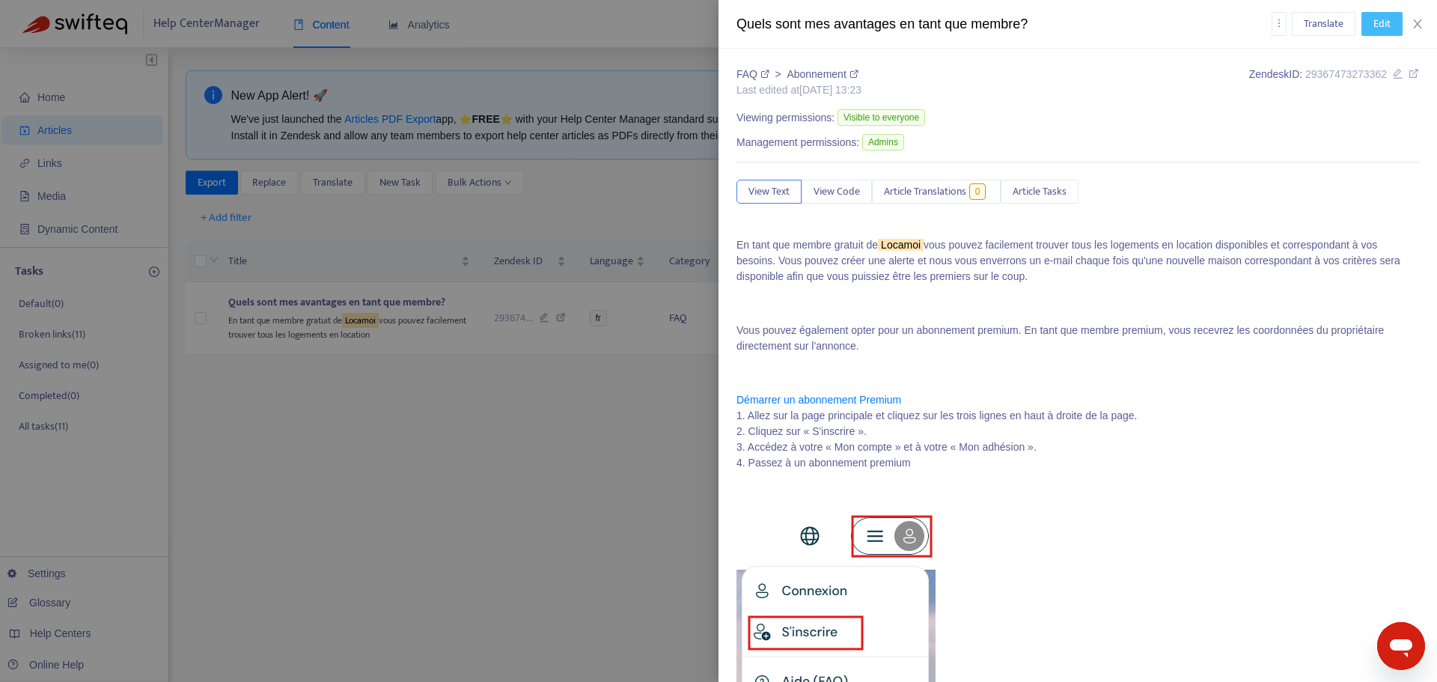
click at [1384, 25] on span "Edit" at bounding box center [1381, 24] width 17 height 16
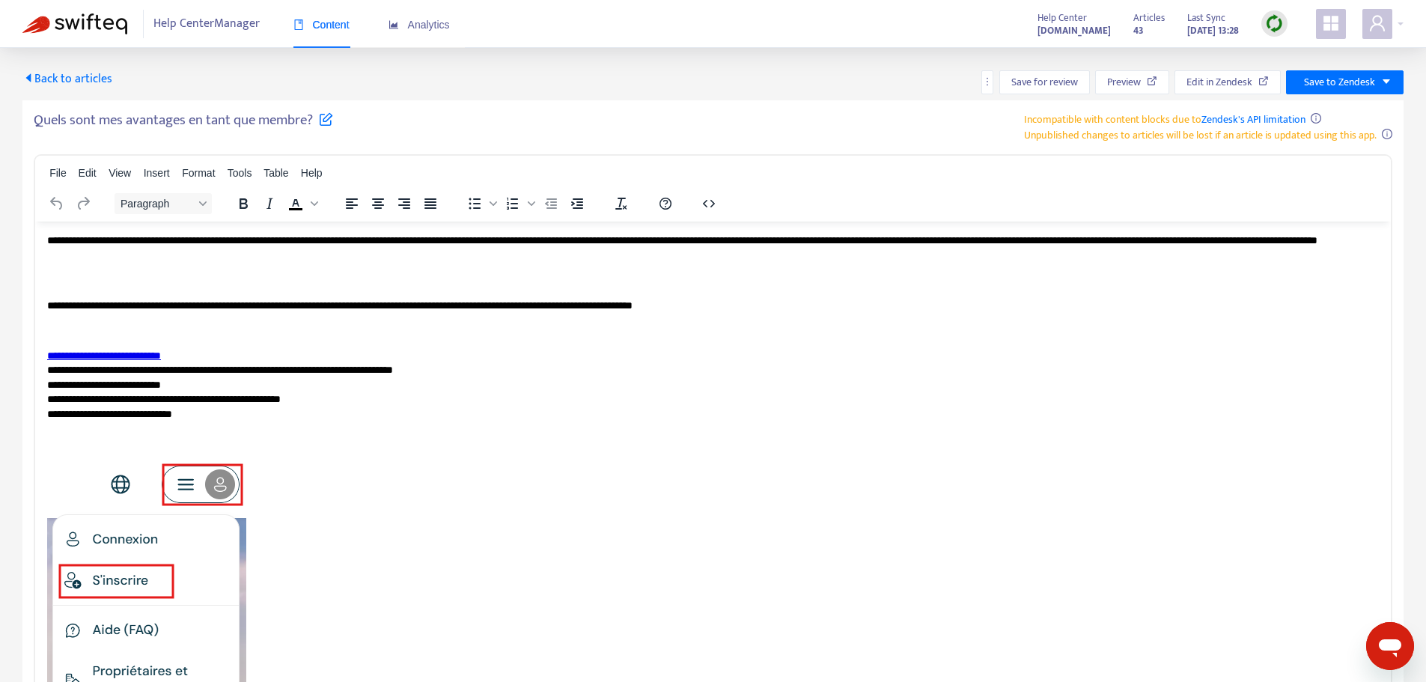
click at [208, 234] on p "**********" at bounding box center [707, 247] width 1320 height 29
paste body "Rich Text Area. Press ALT-0 for help."
click at [1358, 85] on span "Save to Zendesk" at bounding box center [1339, 82] width 71 height 16
click at [1331, 108] on span "Publish" at bounding box center [1327, 112] width 57 height 16
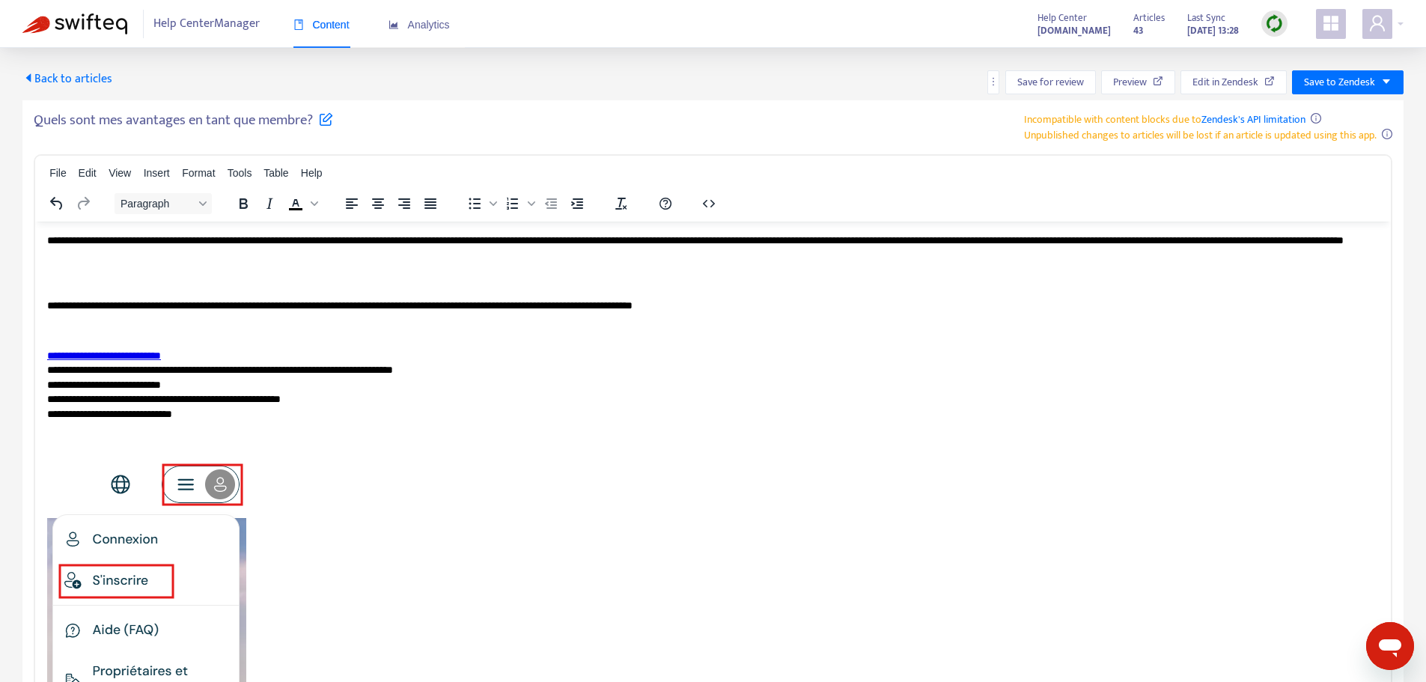
click at [93, 79] on span "Back to articles" at bounding box center [67, 79] width 90 height 20
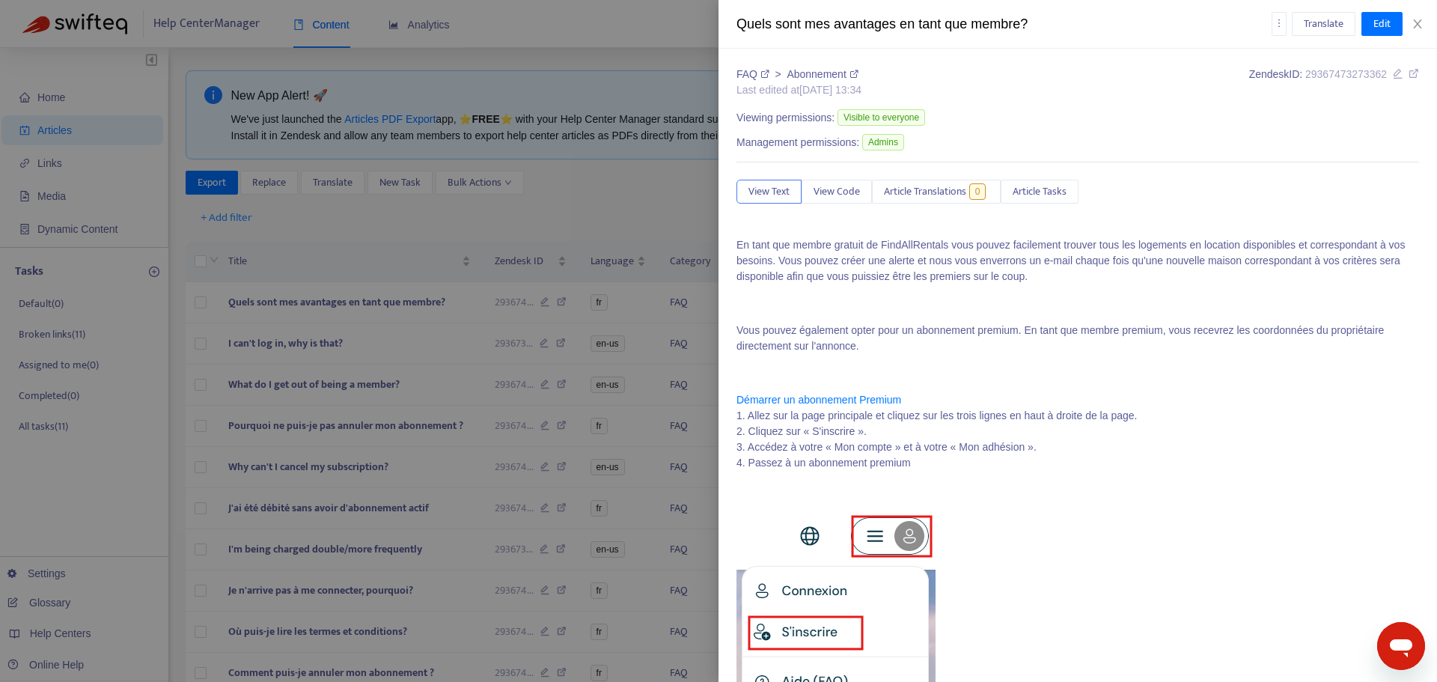
type input "*******"
click at [1422, 20] on icon "close" at bounding box center [1418, 24] width 12 height 12
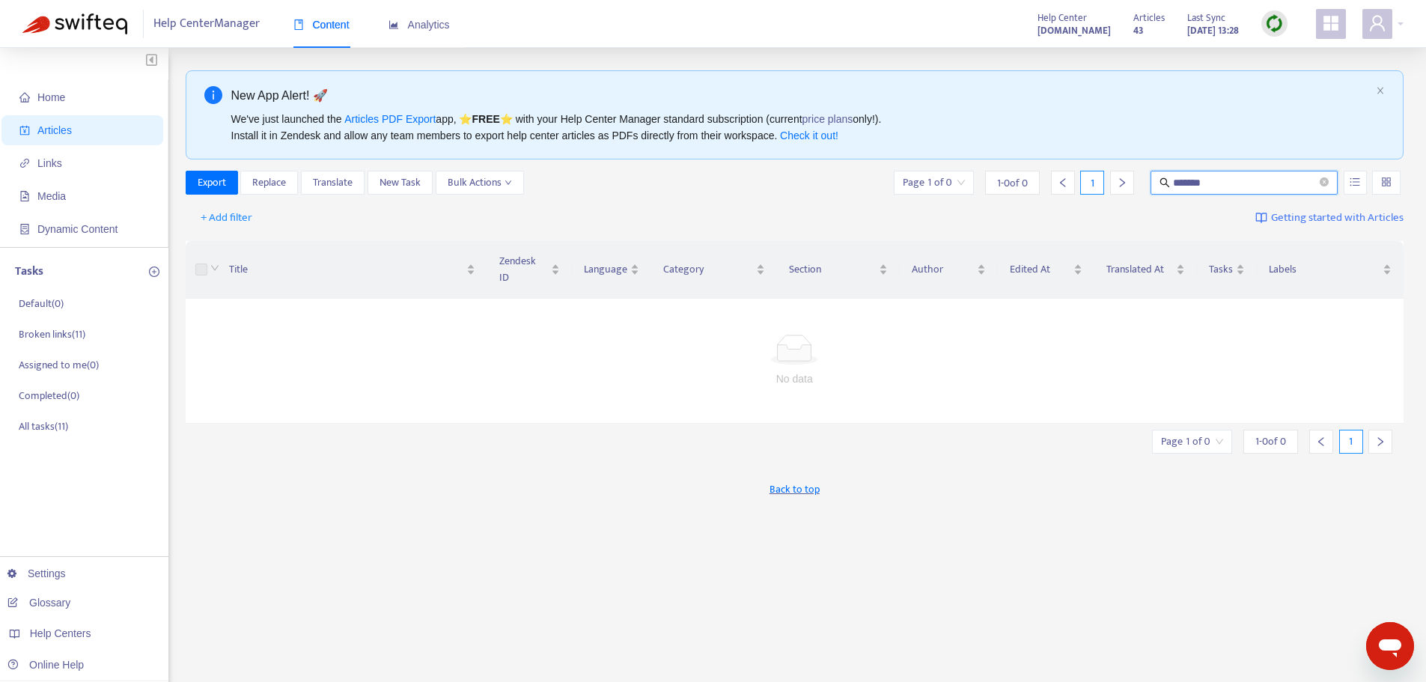
drag, startPoint x: 1224, startPoint y: 183, endPoint x: 1162, endPoint y: 177, distance: 63.1
click at [1162, 177] on span "*******" at bounding box center [1243, 183] width 187 height 24
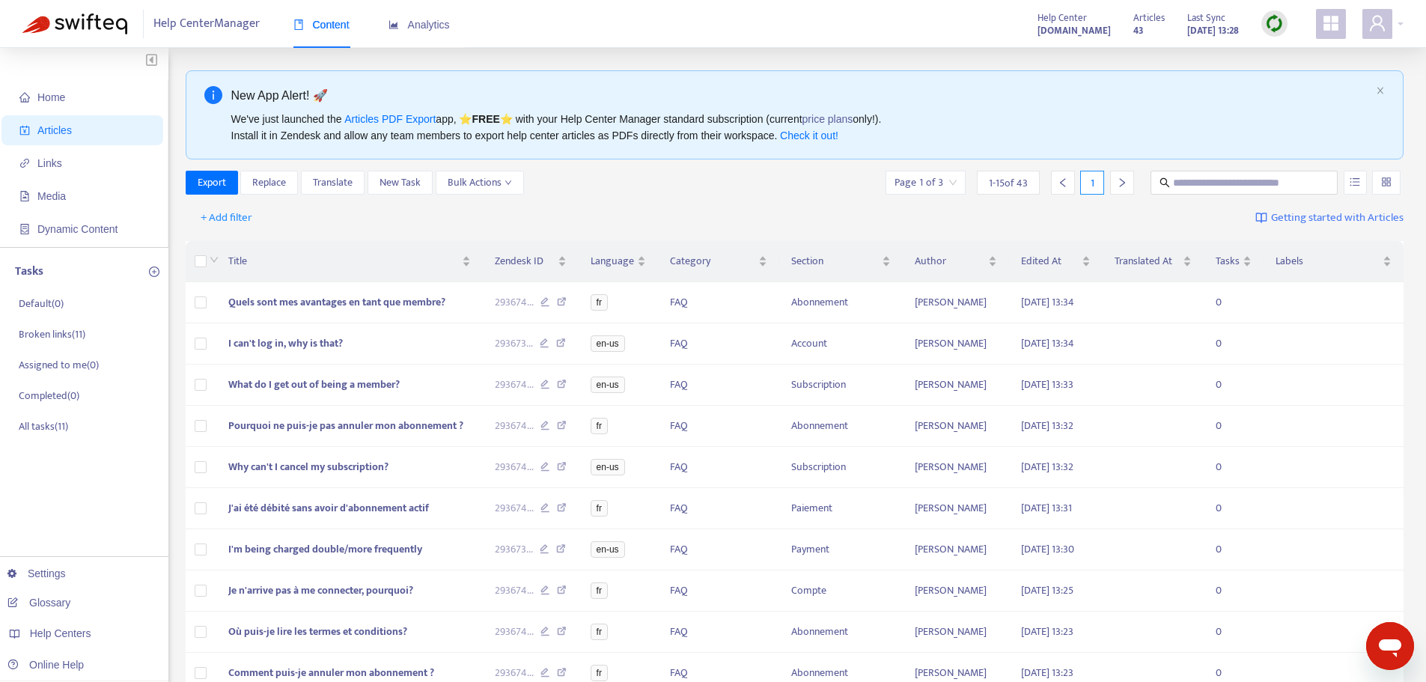
click at [706, 187] on div "Export Replace Translate New Task Bulk Actions Page 1 of 3 1 - 15 of 43 1" at bounding box center [795, 183] width 1218 height 24
